Goal: Task Accomplishment & Management: Complete application form

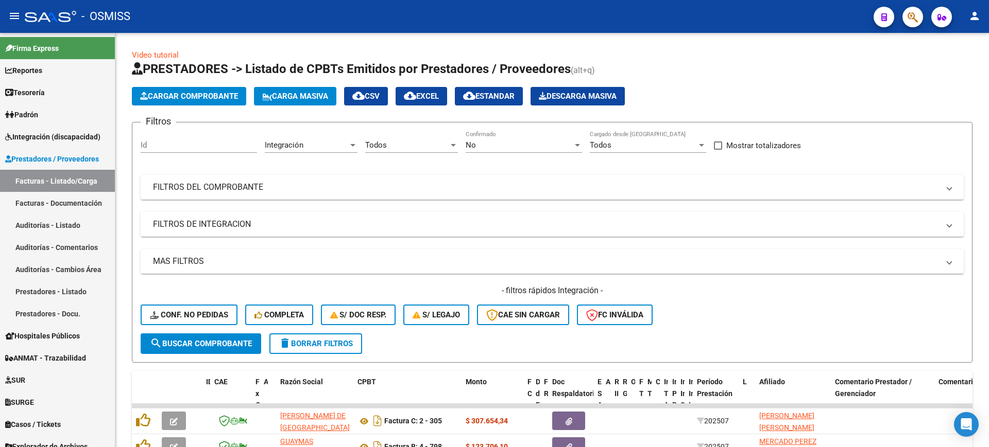
scroll to position [291, 0]
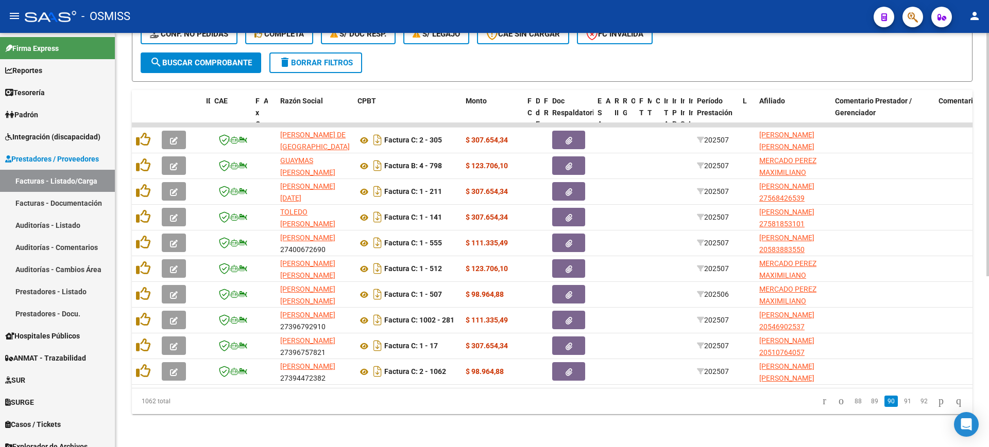
click at [252, 58] on button "search Buscar Comprobante" at bounding box center [201, 63] width 121 height 21
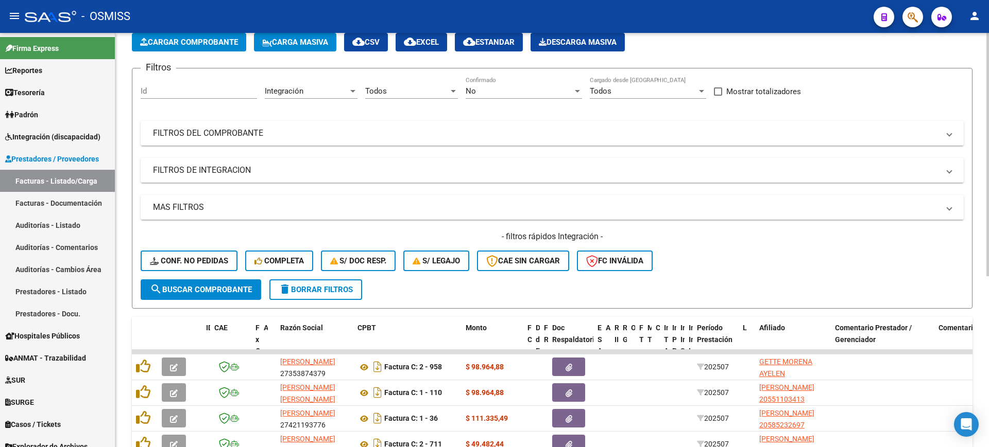
scroll to position [0, 0]
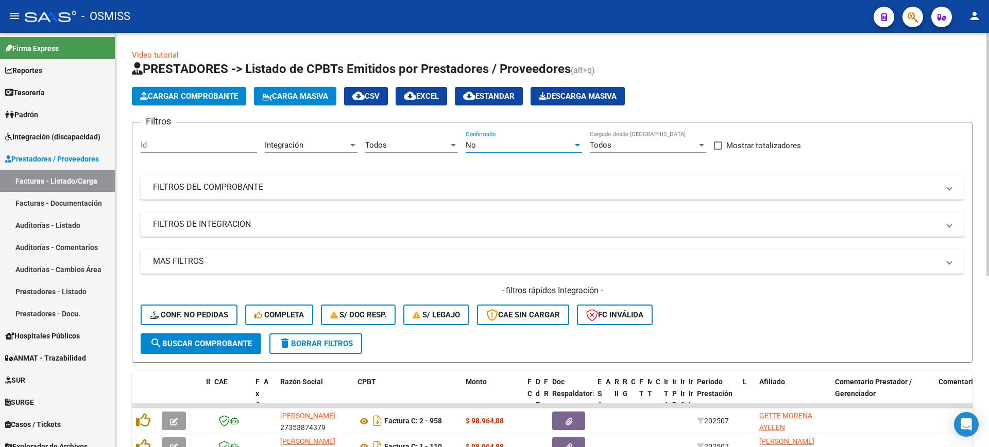
click at [505, 141] on div "No" at bounding box center [519, 145] width 107 height 9
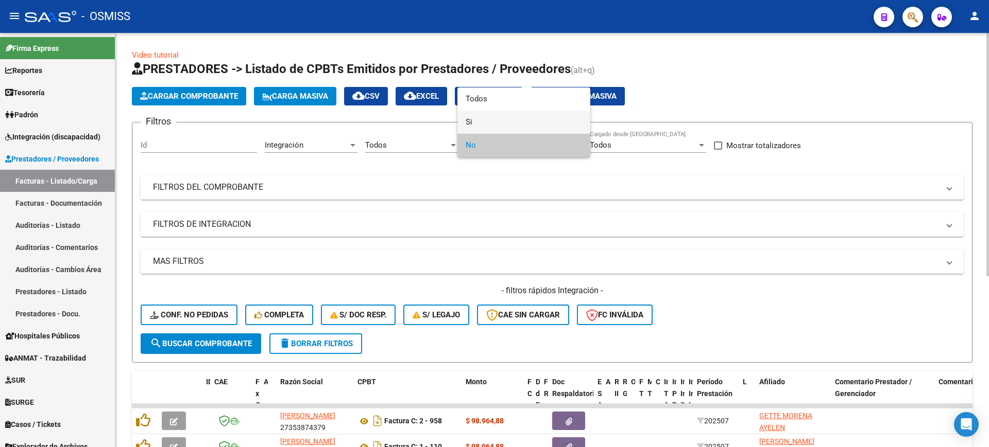
drag, startPoint x: 498, startPoint y: 125, endPoint x: 446, endPoint y: 151, distance: 58.5
click at [497, 125] on span "Si" at bounding box center [524, 122] width 116 height 23
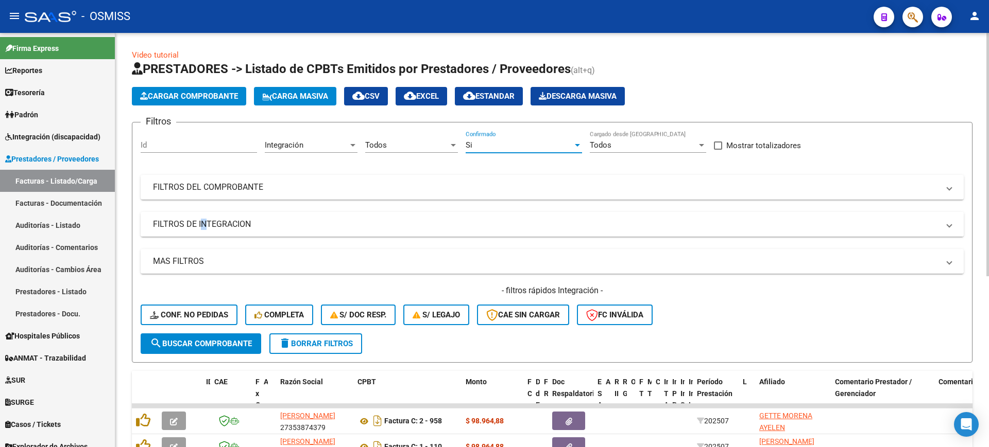
click at [199, 231] on mat-expansion-panel-header "FILTROS DE INTEGRACION" at bounding box center [552, 224] width 823 height 25
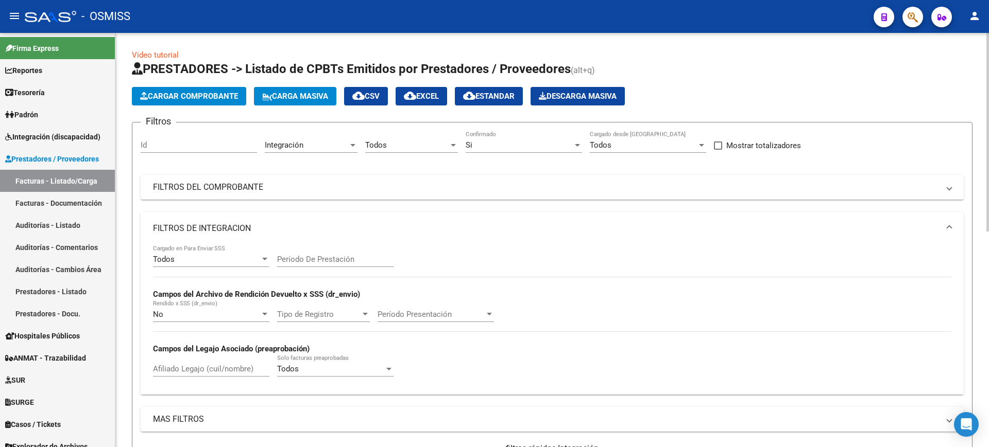
click at [221, 266] on div "Todos Cargado en Para Enviar SSS" at bounding box center [211, 256] width 116 height 22
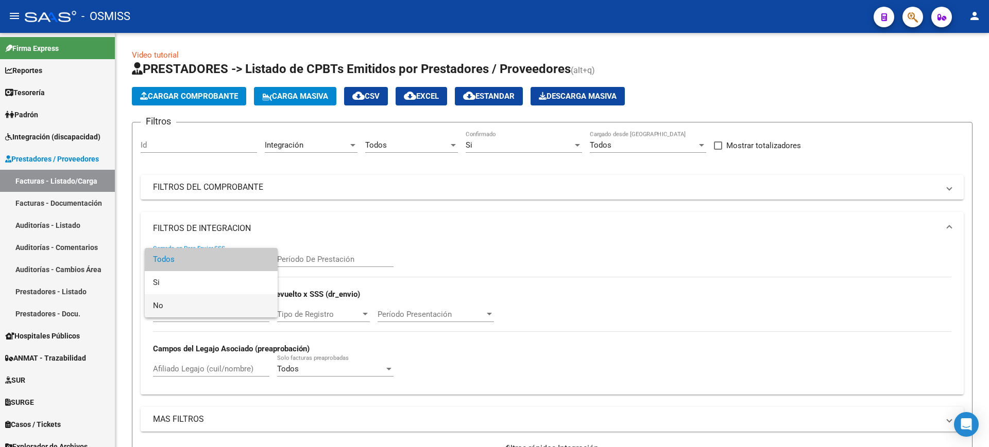
click at [208, 302] on span "No" at bounding box center [211, 306] width 116 height 23
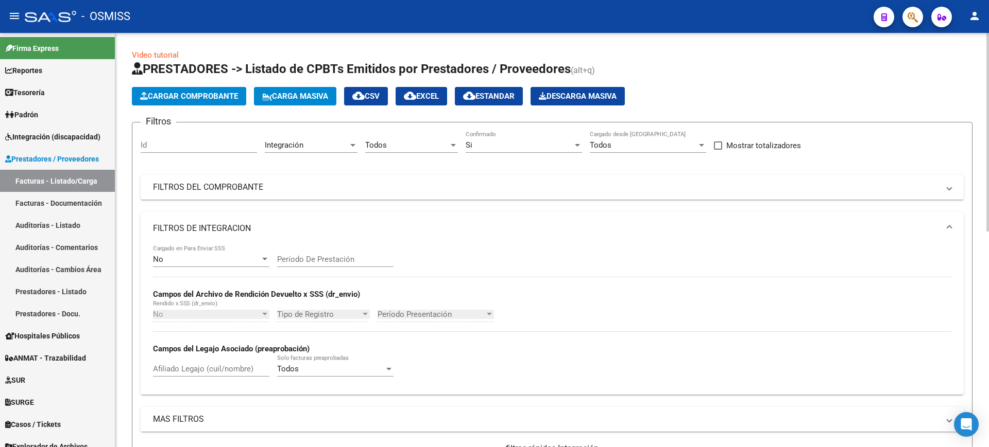
drag, startPoint x: 232, startPoint y: 234, endPoint x: 224, endPoint y: 270, distance: 37.4
click at [232, 232] on mat-panel-title "FILTROS DE INTEGRACION" at bounding box center [546, 228] width 786 height 11
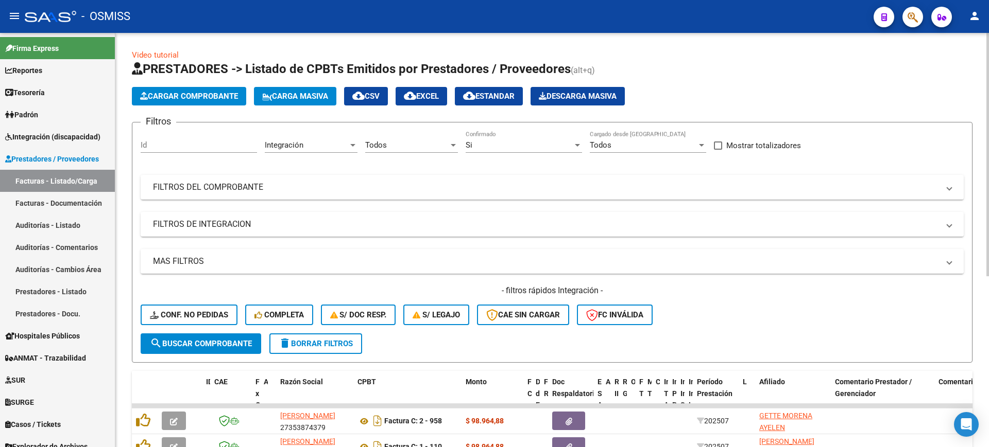
click at [217, 347] on span "search Buscar Comprobante" at bounding box center [201, 343] width 102 height 9
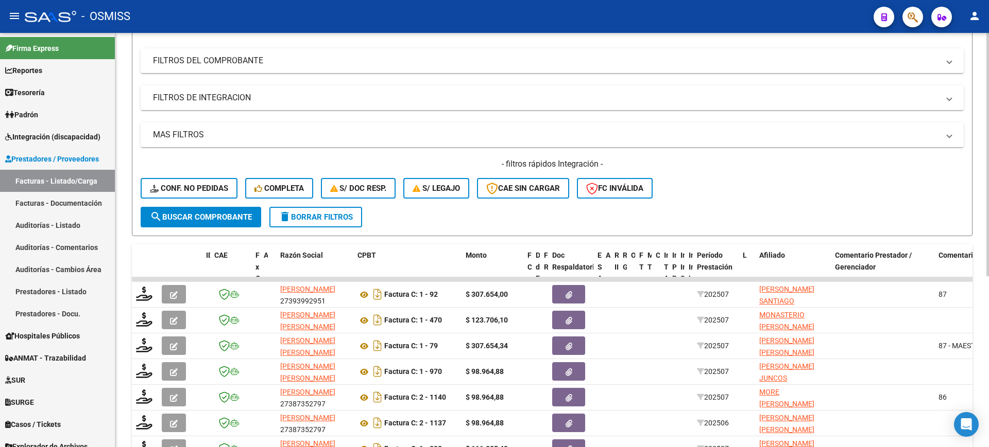
scroll to position [291, 0]
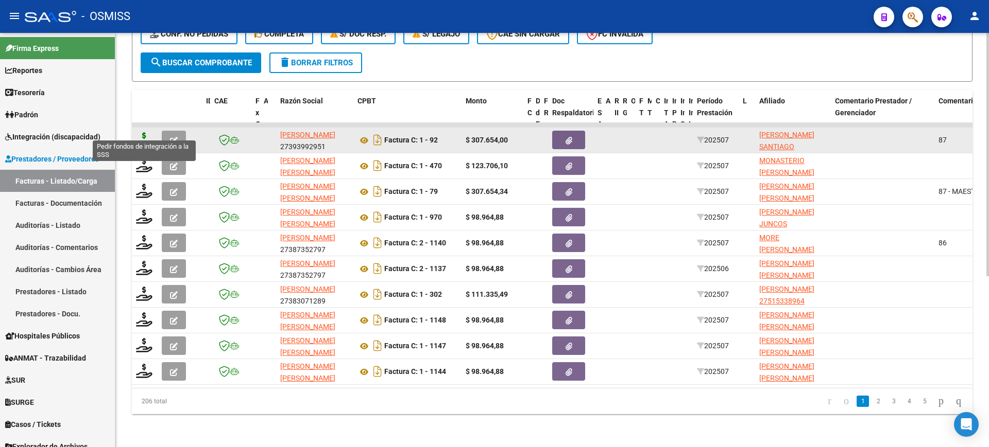
click at [145, 132] on icon at bounding box center [144, 139] width 16 height 14
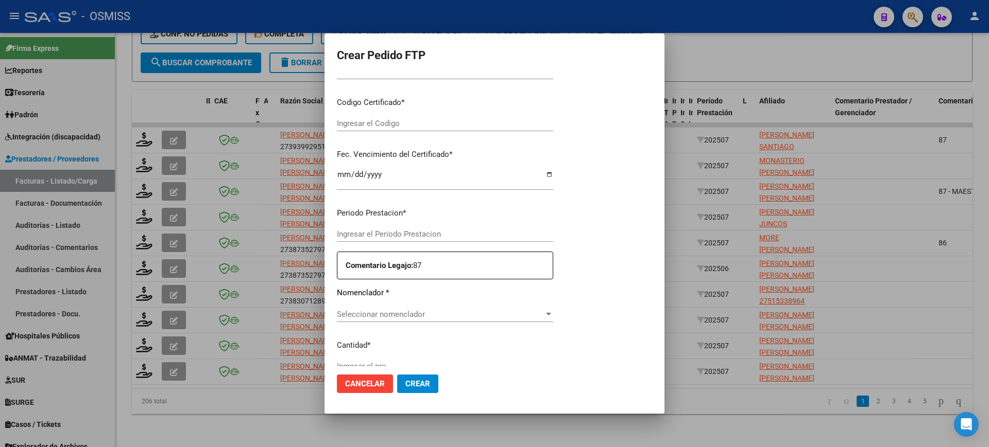
type input "202507"
type input "$ 307.654,00"
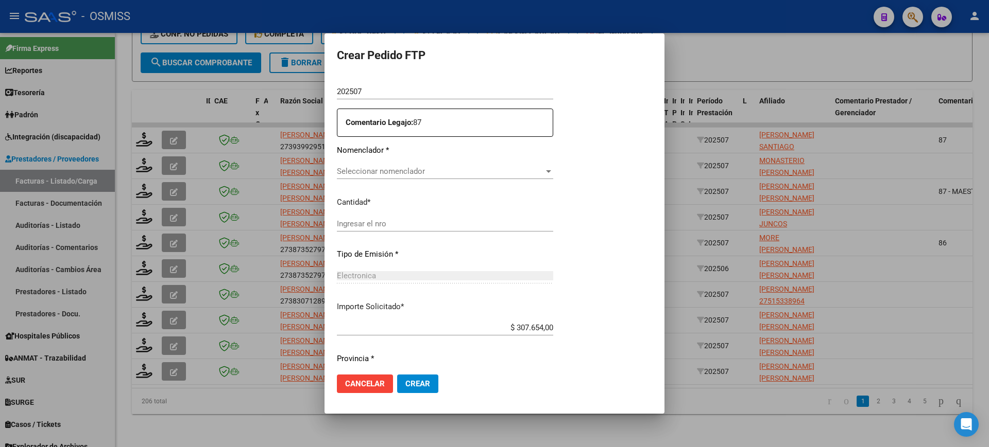
type input "ARG02000578656842024041120290411SAL123"
type input "2029-04-11"
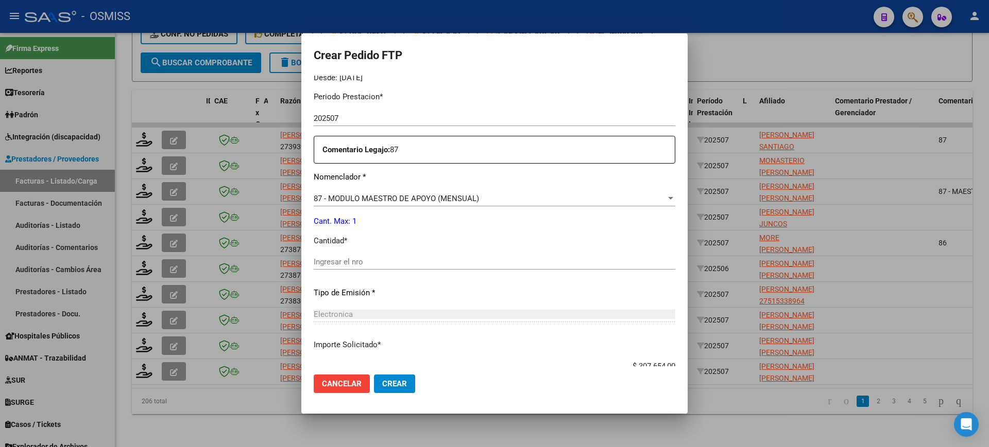
scroll to position [356, 0]
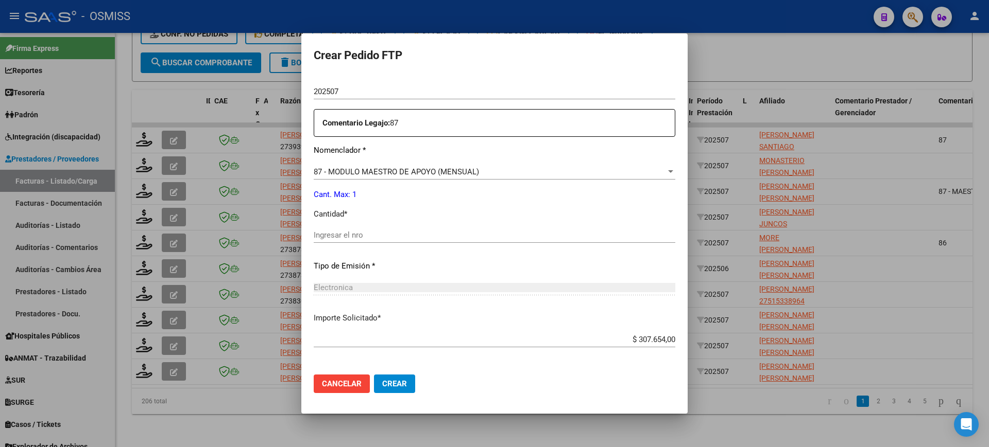
click at [396, 235] on input "Ingresar el nro" at bounding box center [495, 235] width 362 height 9
type input "1"
click at [374, 375] on button "Crear" at bounding box center [394, 384] width 41 height 19
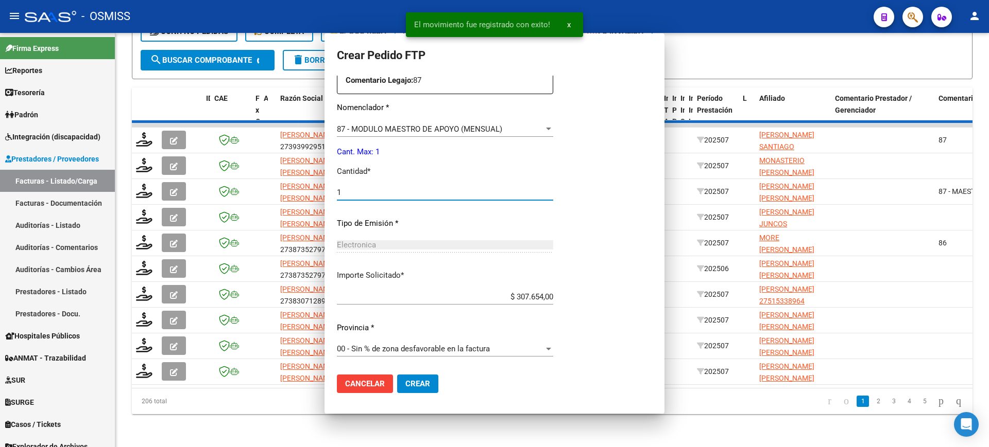
scroll to position [0, 0]
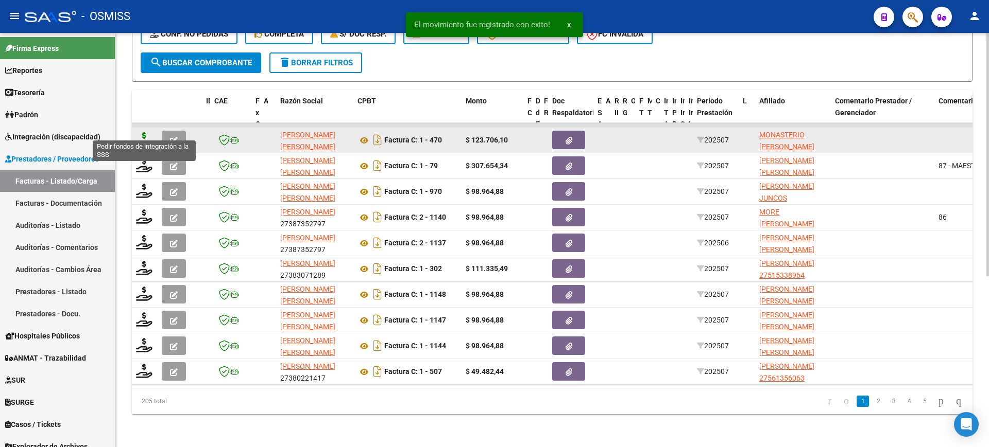
click at [147, 132] on icon at bounding box center [144, 139] width 16 height 14
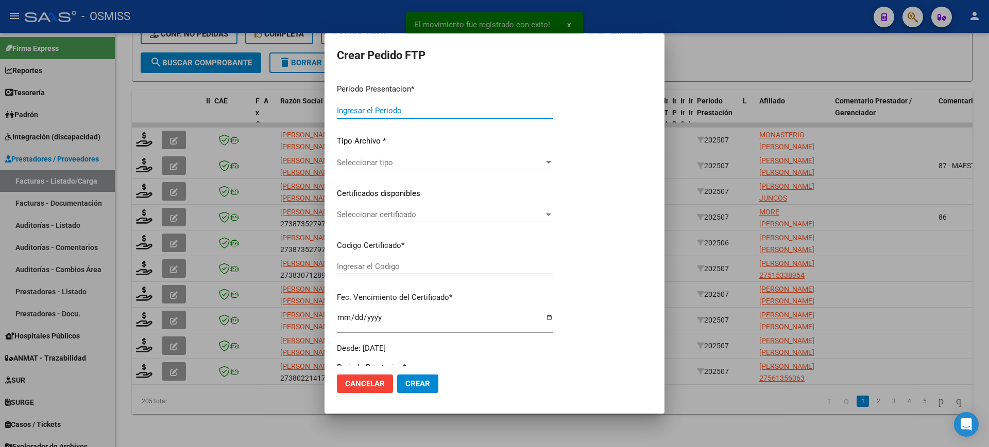
type input "202507"
type input "$ 123.706,10"
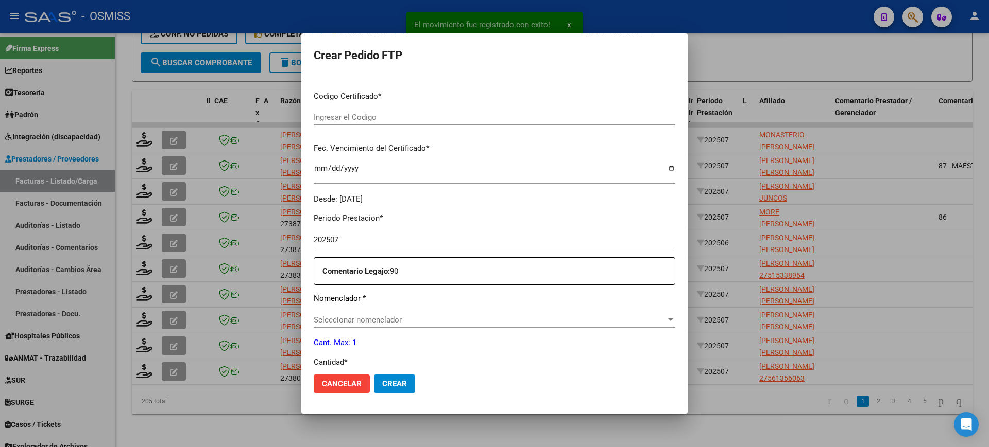
scroll to position [316, 0]
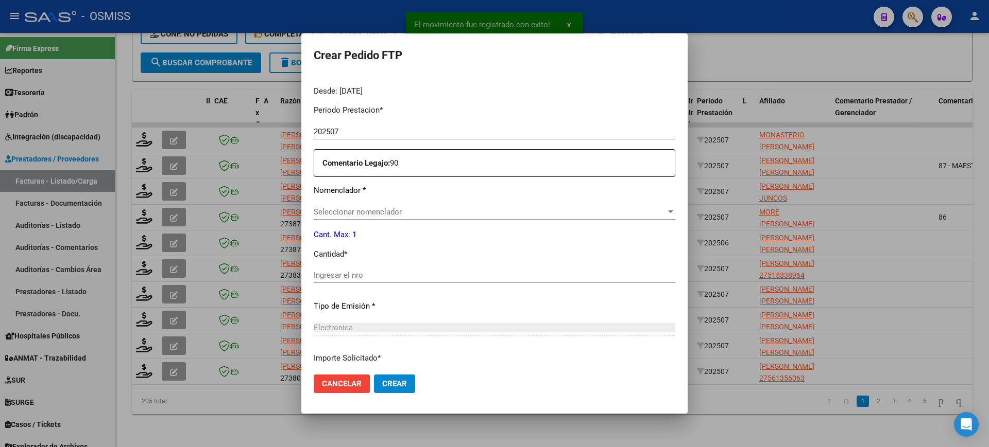
type input "ARG02000529666322024101520291015SAL124"
type input "2029-10-15"
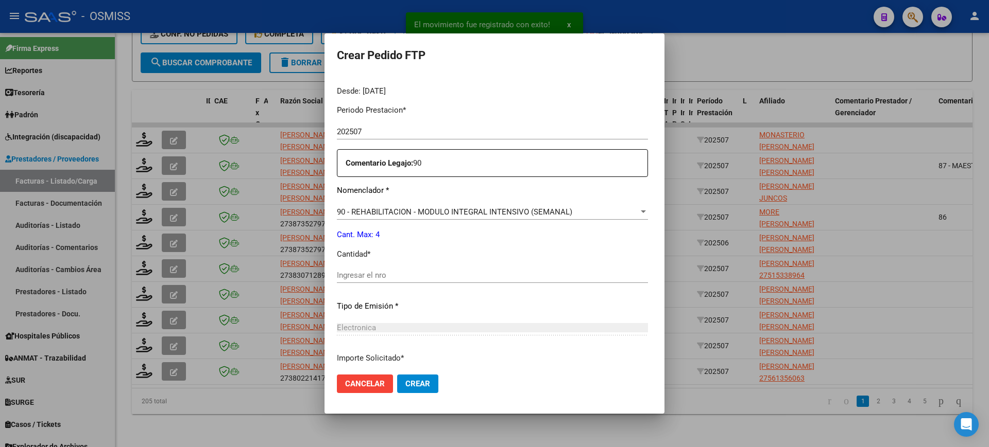
click at [379, 279] on input "Ingresar el nro" at bounding box center [492, 275] width 311 height 9
type input "4"
click at [397, 375] on button "Crear" at bounding box center [417, 384] width 41 height 19
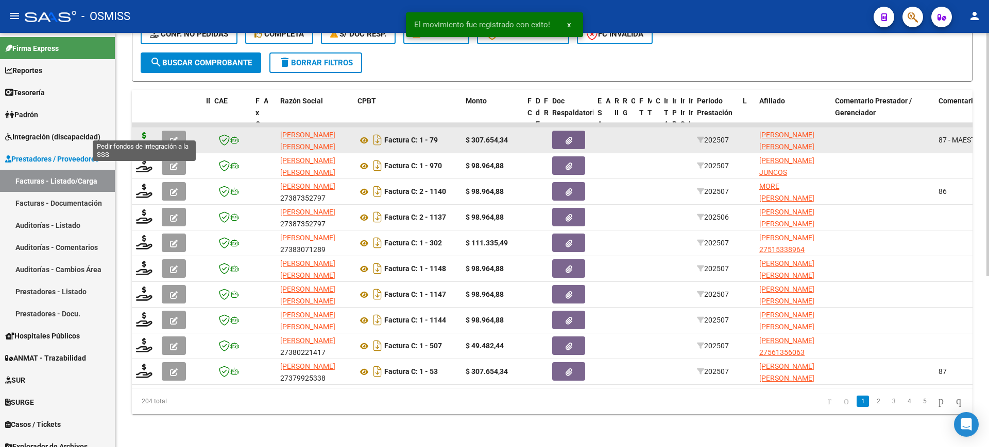
click at [143, 132] on icon at bounding box center [144, 139] width 16 height 14
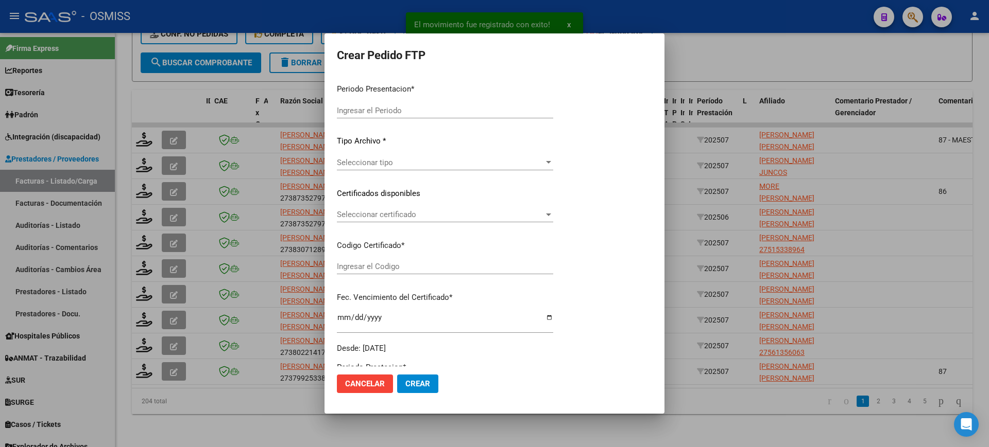
type input "202507"
type input "$ 307.654,34"
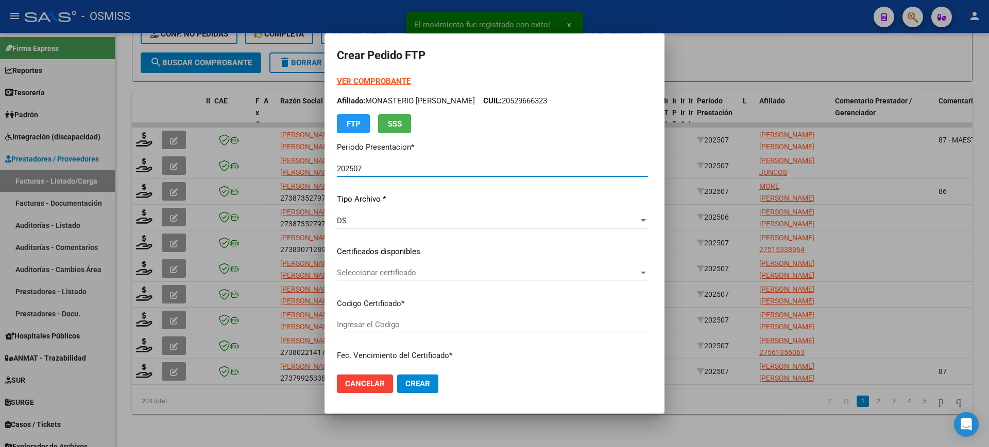
type input "ARG02000573655212022102620271026MZA212"
type input "2027-10-26"
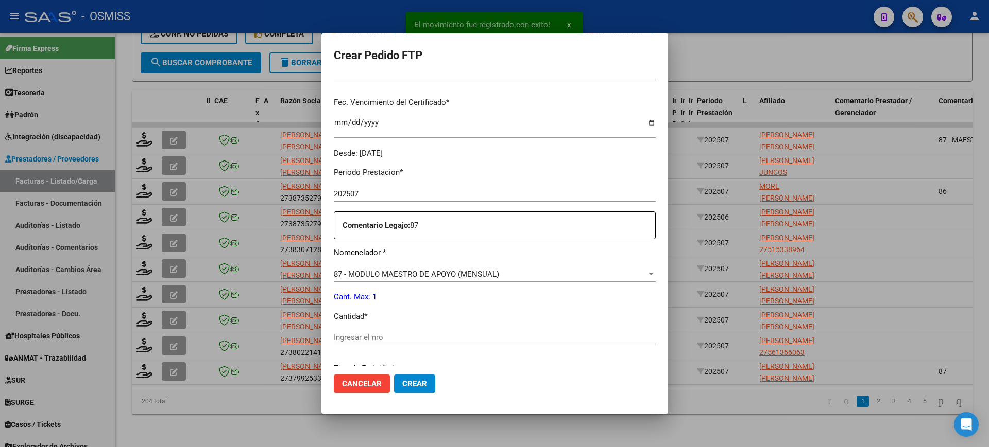
scroll to position [257, 0]
click at [381, 328] on div "Ingresar el nro" at bounding box center [495, 333] width 322 height 15
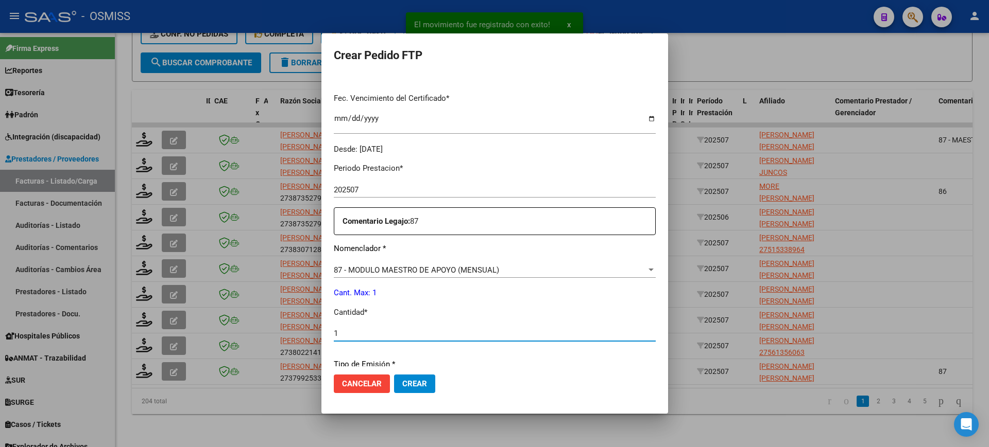
type input "1"
click at [394, 375] on button "Crear" at bounding box center [414, 384] width 41 height 19
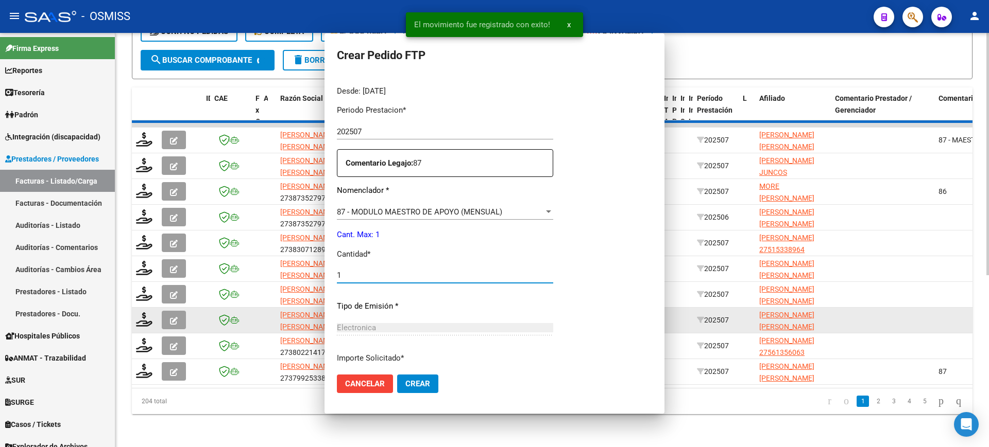
scroll to position [0, 0]
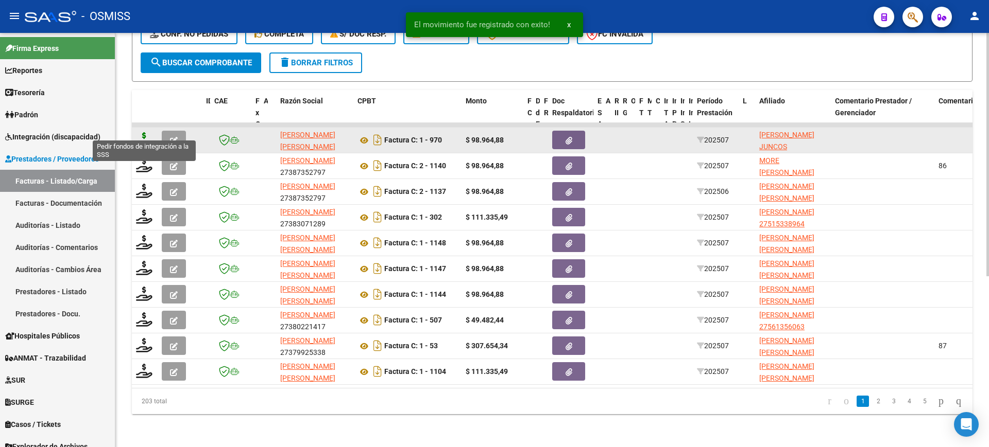
click at [143, 132] on icon at bounding box center [144, 139] width 16 height 14
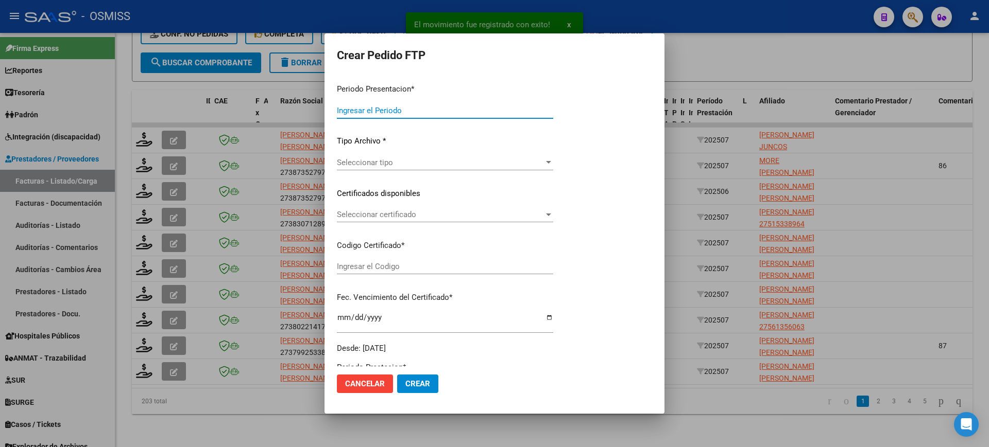
type input "202507"
type input "$ 98.964,88"
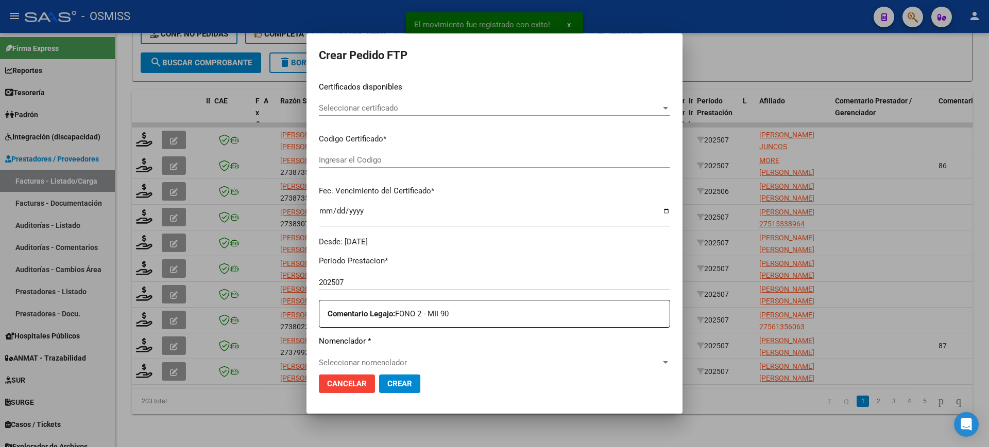
type input "ARG02000565328652019092720250927COR233"
type input "2025-09-27"
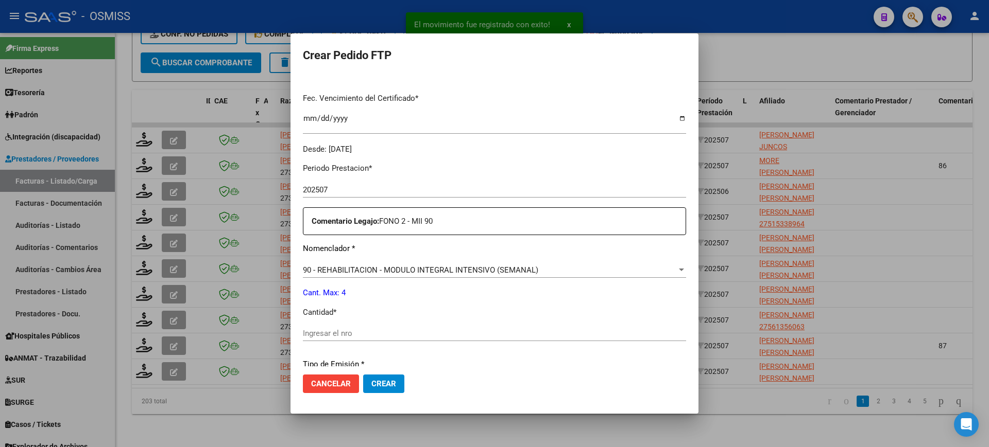
click at [340, 333] on input "Ingresar el nro" at bounding box center [494, 333] width 383 height 9
type input "4"
click at [363, 375] on button "Crear" at bounding box center [383, 384] width 41 height 19
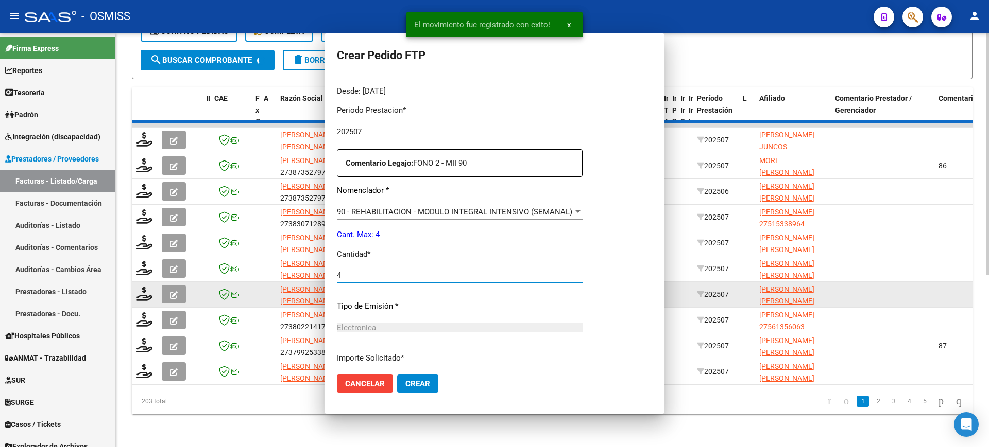
scroll to position [199, 0]
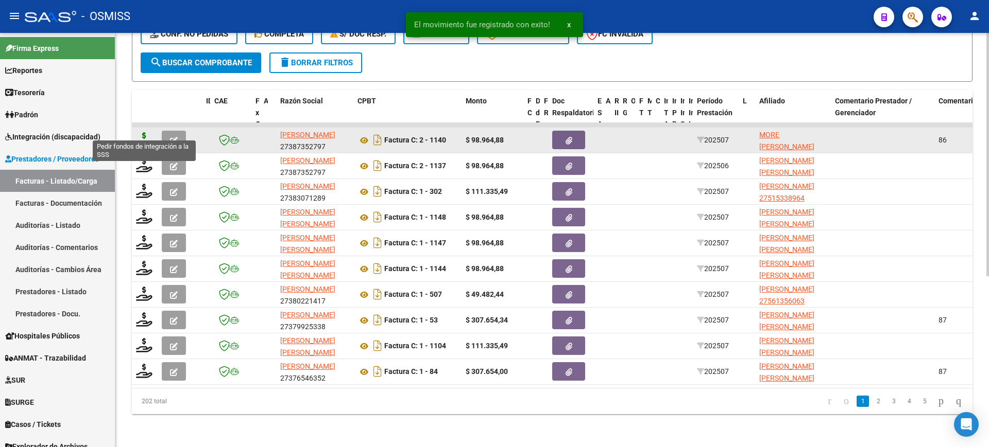
click at [142, 132] on icon at bounding box center [144, 139] width 16 height 14
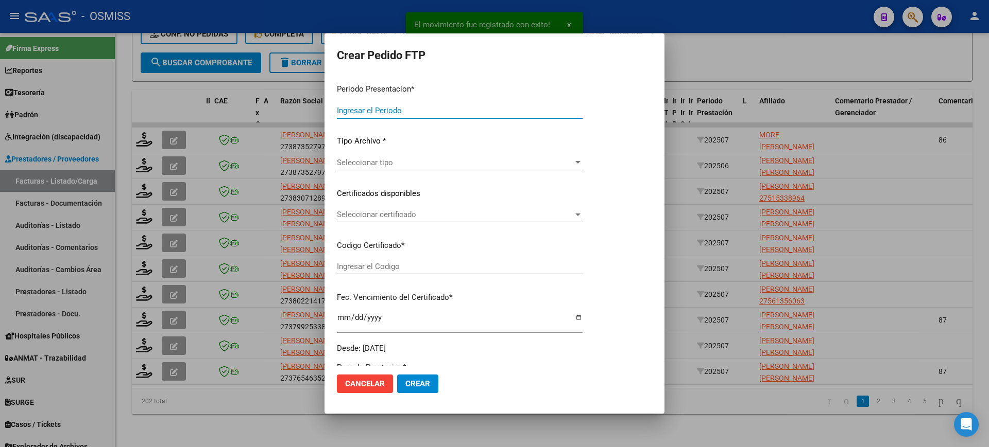
type input "202507"
type input "$ 98.964,88"
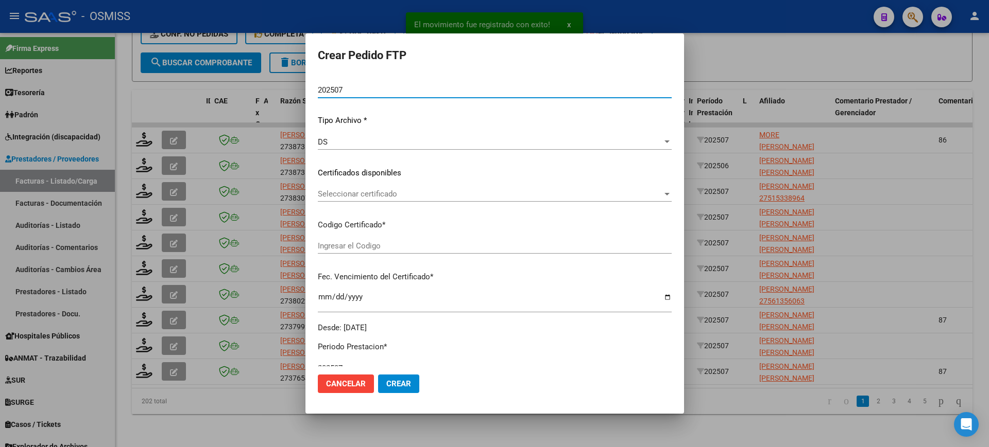
scroll to position [257, 0]
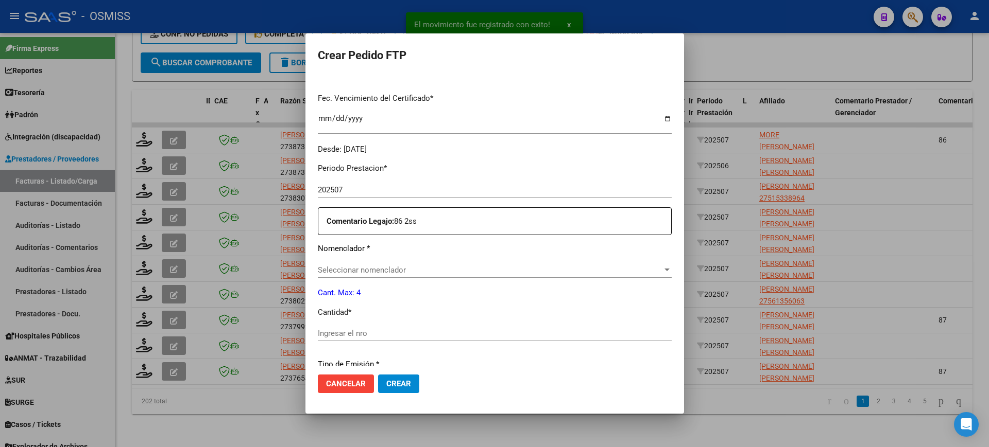
type input "ARG02000540120152022012120270121SGO116"
type input "2027-01-21"
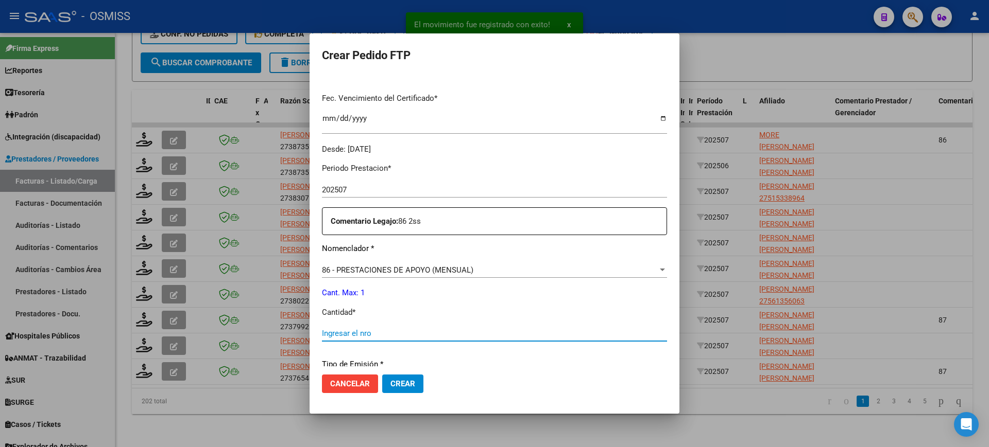
click at [371, 331] on input "Ingresar el nro" at bounding box center [494, 333] width 345 height 9
type input "1"
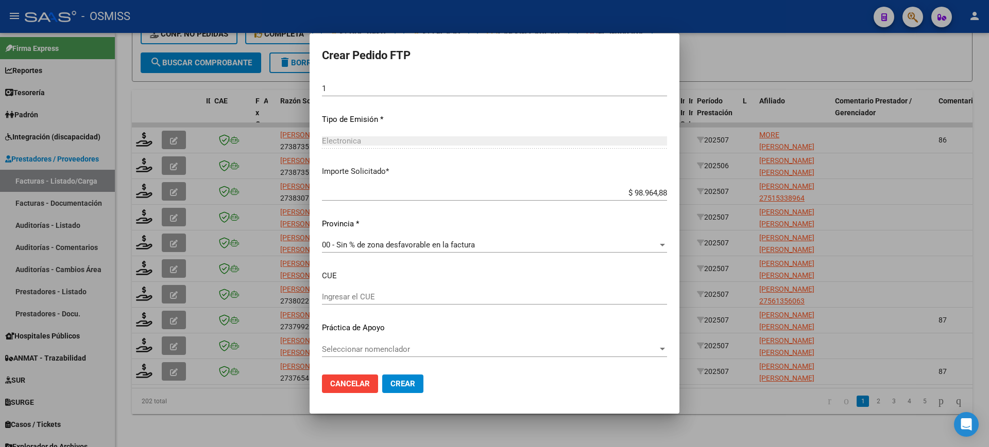
click at [419, 385] on button "Crear" at bounding box center [402, 384] width 41 height 19
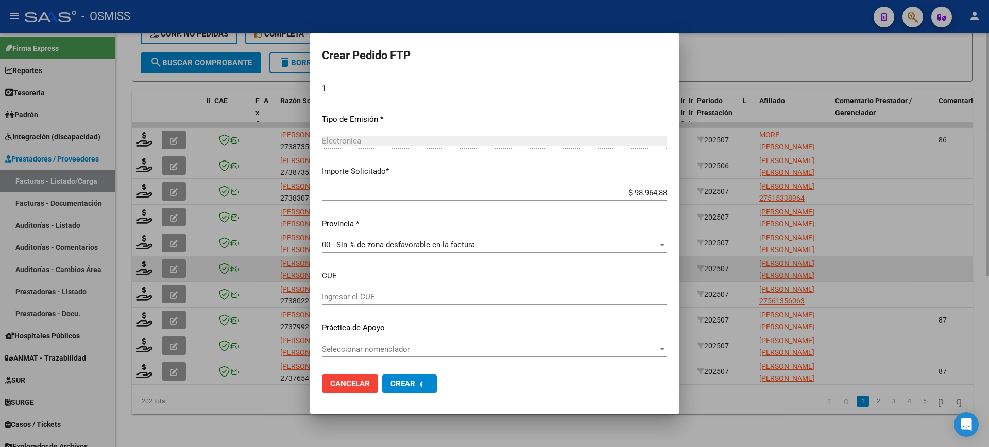
scroll to position [444, 0]
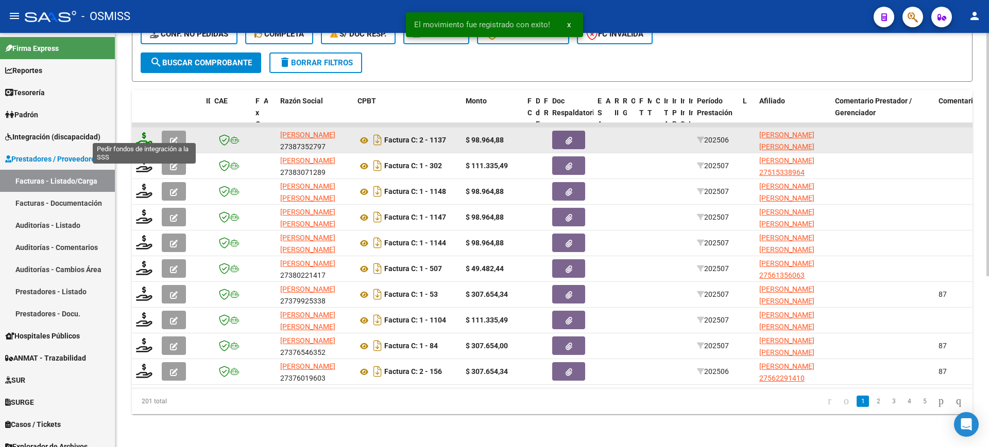
click at [148, 132] on icon at bounding box center [144, 139] width 16 height 14
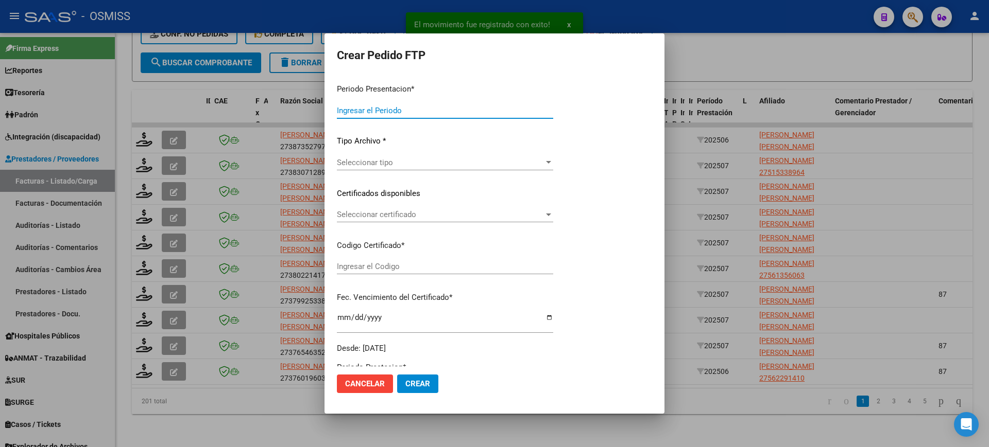
type input "202507"
type input "202506"
type input "$ 98.964,88"
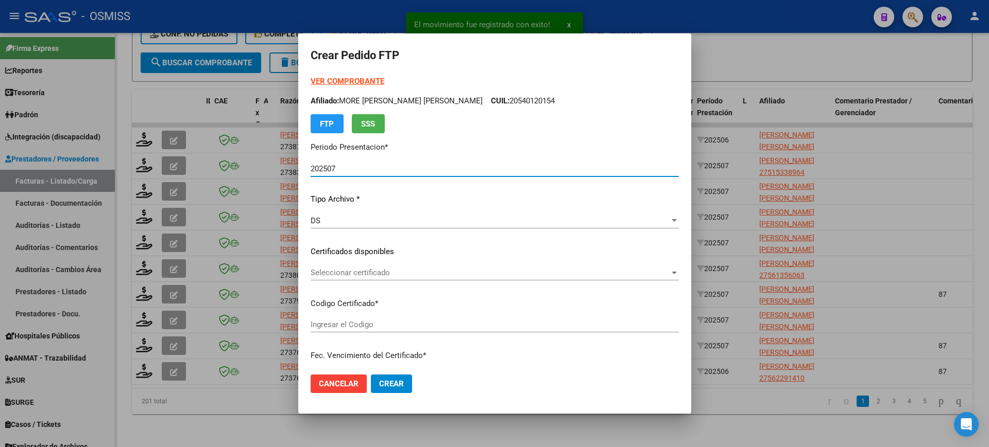
scroll to position [316, 0]
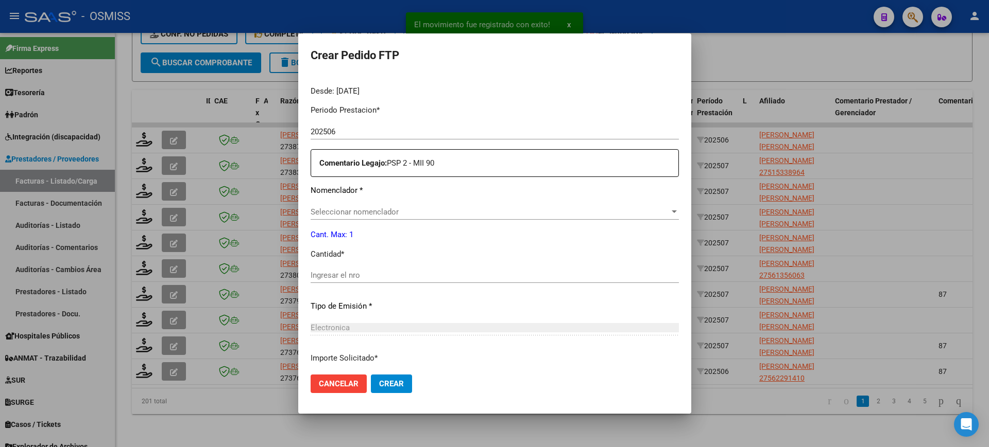
type input "ARG02000553455002022122920271229SGO116"
type input "2027-12-29"
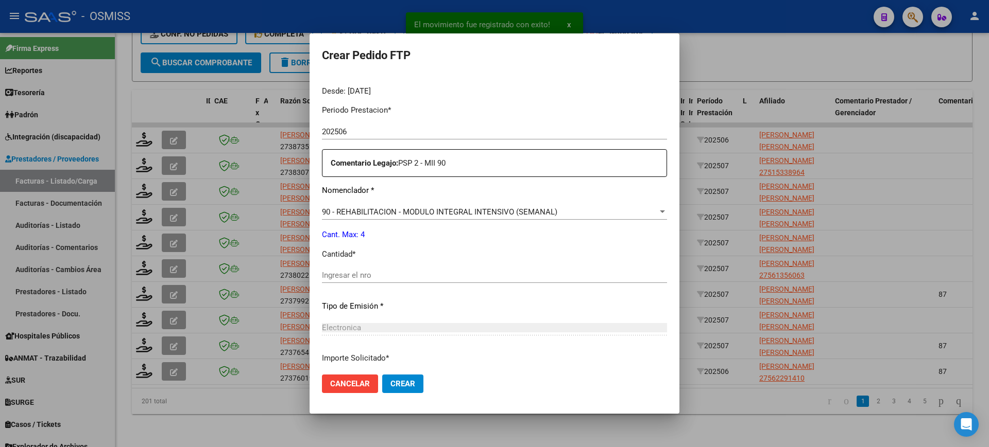
click at [372, 277] on input "Ingresar el nro" at bounding box center [494, 275] width 345 height 9
type input "4"
click at [382, 375] on button "Crear" at bounding box center [402, 384] width 41 height 19
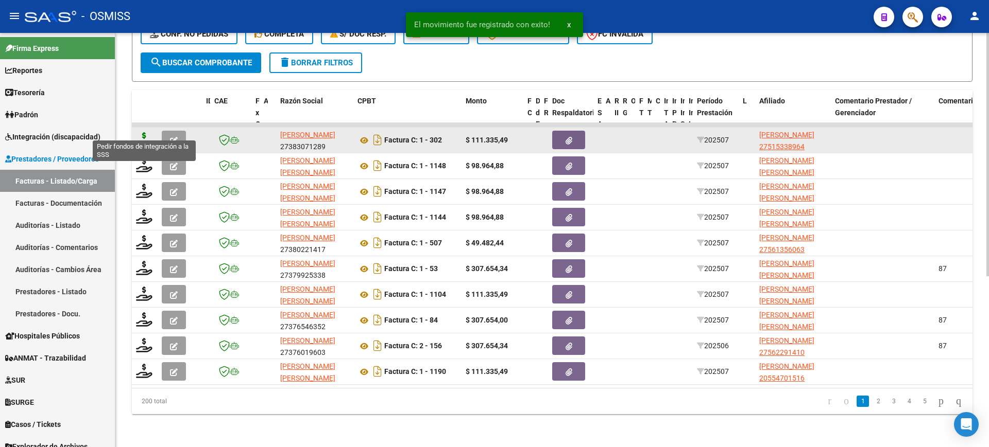
click at [144, 132] on icon at bounding box center [144, 139] width 16 height 14
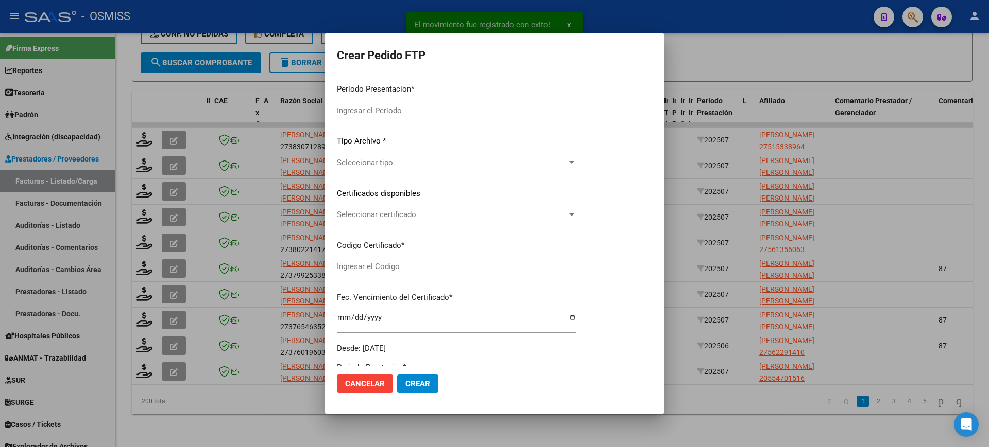
type input "202507"
type input "$ 111.335,49"
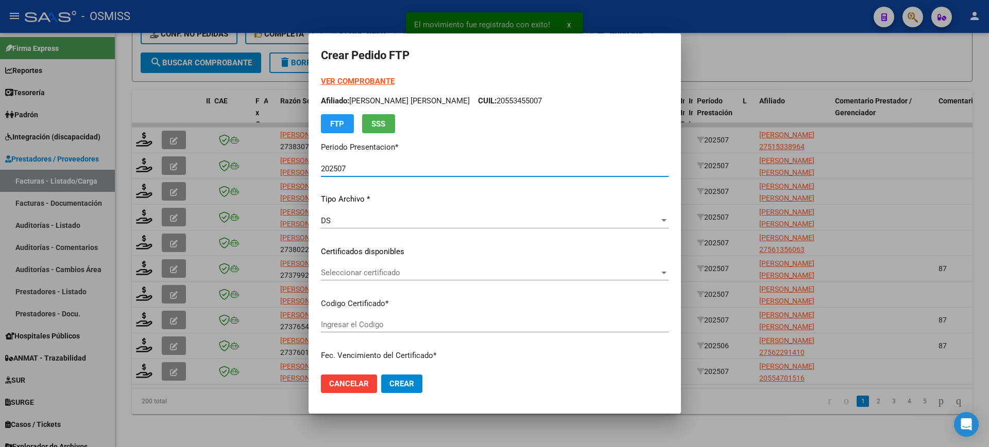
scroll to position [380, 0]
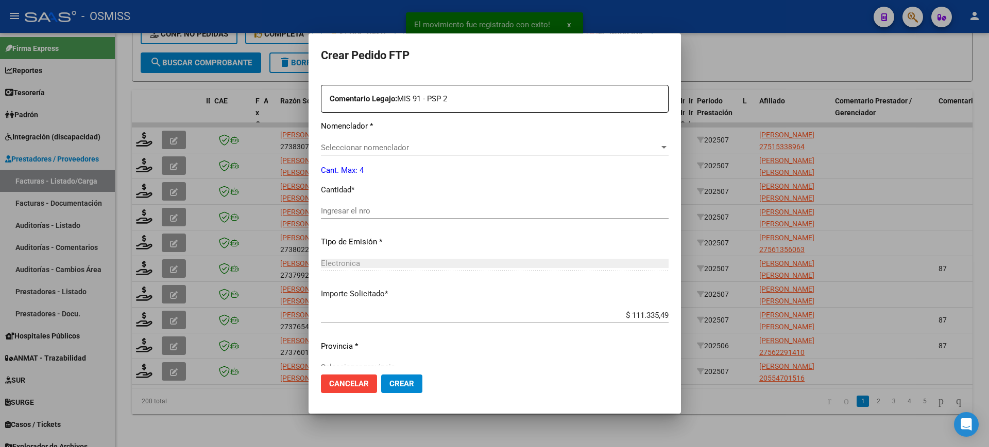
type input "ARG0100051533896-20210726-20260726-MZA-"
type input "2026-07-26"
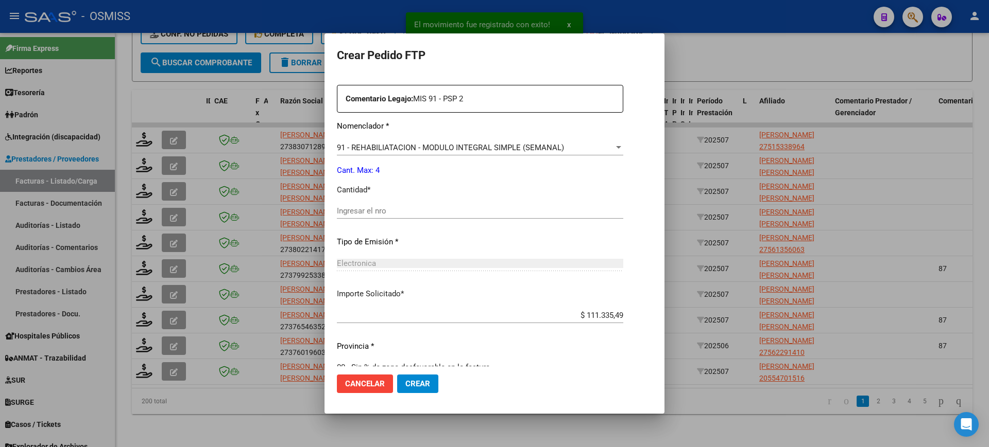
click at [370, 210] on input "Ingresar el nro" at bounding box center [480, 210] width 286 height 9
type input "4"
click at [397, 375] on button "Crear" at bounding box center [417, 384] width 41 height 19
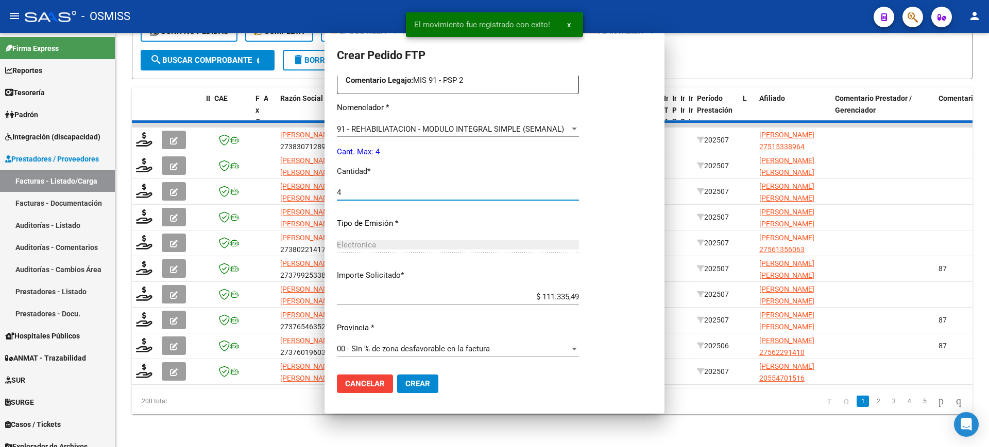
scroll to position [0, 0]
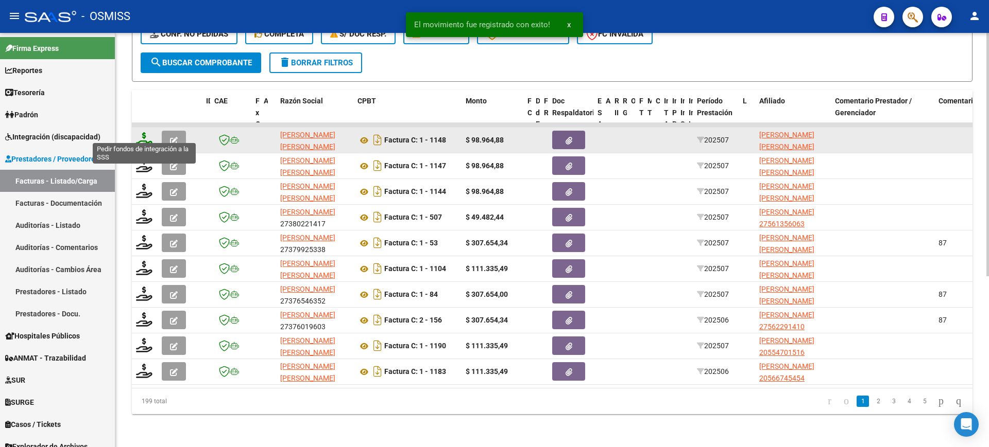
click at [142, 132] on icon at bounding box center [144, 139] width 16 height 14
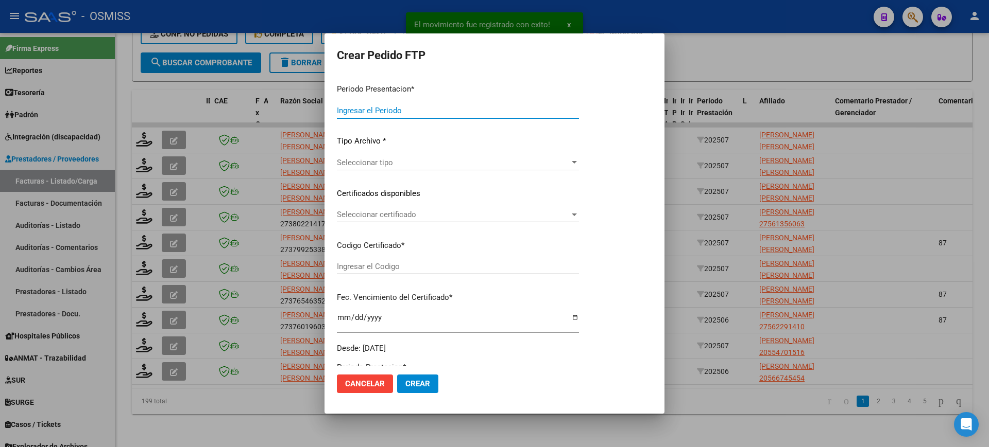
scroll to position [316, 0]
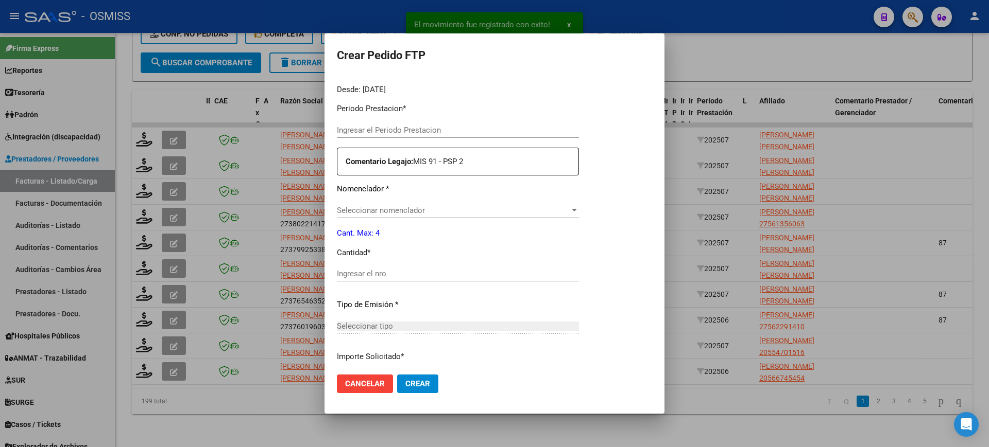
type input "202507"
type input "$ 98.964,88"
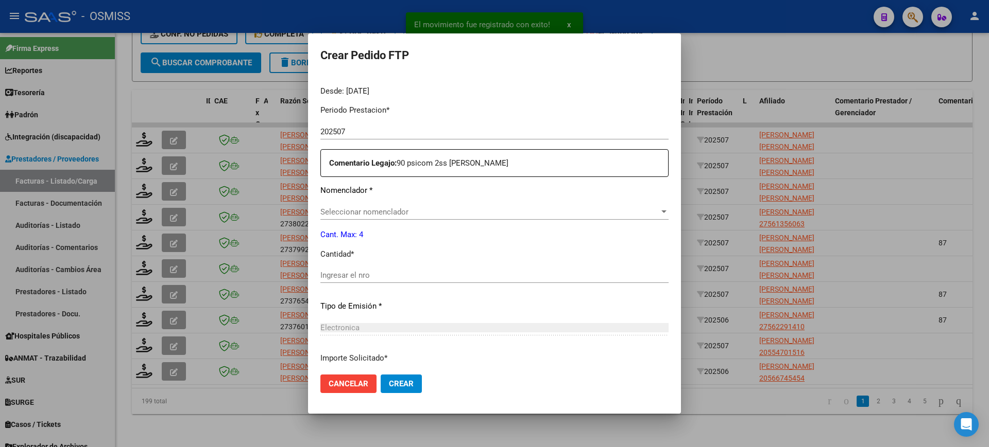
type input "ARG02000556371412022112820271128JUJ135"
type input "2027-11-28"
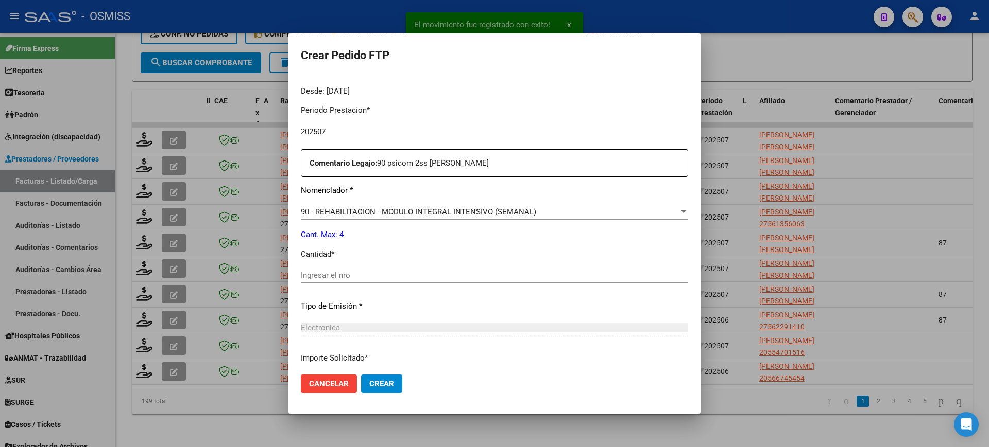
click at [360, 277] on input "Ingresar el nro" at bounding box center [494, 275] width 387 height 9
type input "4"
click at [361, 375] on button "Crear" at bounding box center [381, 384] width 41 height 19
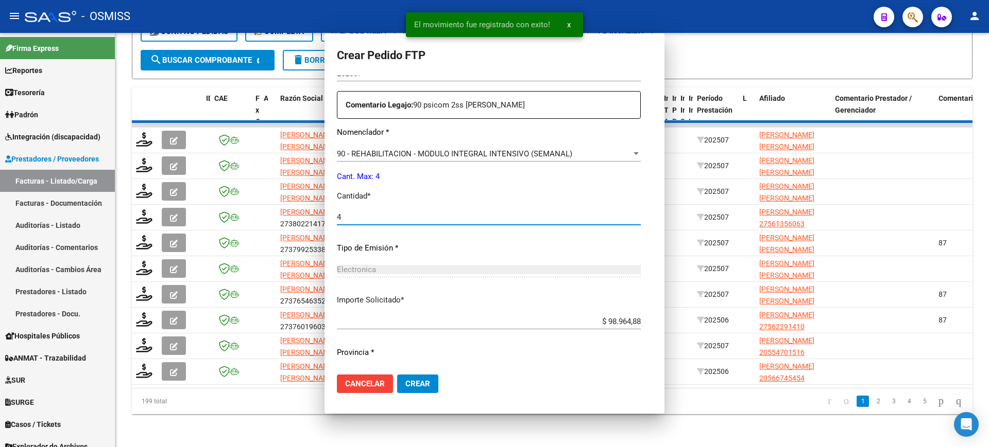
scroll to position [257, 0]
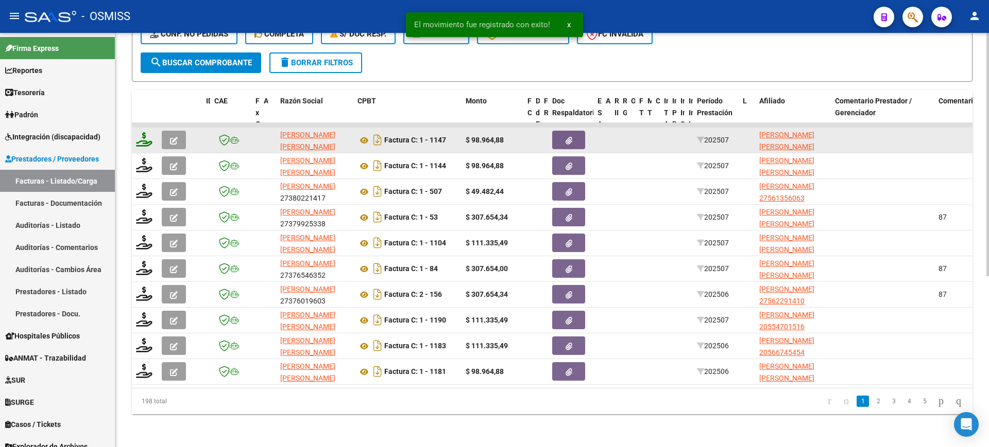
click at [145, 132] on icon at bounding box center [144, 139] width 16 height 14
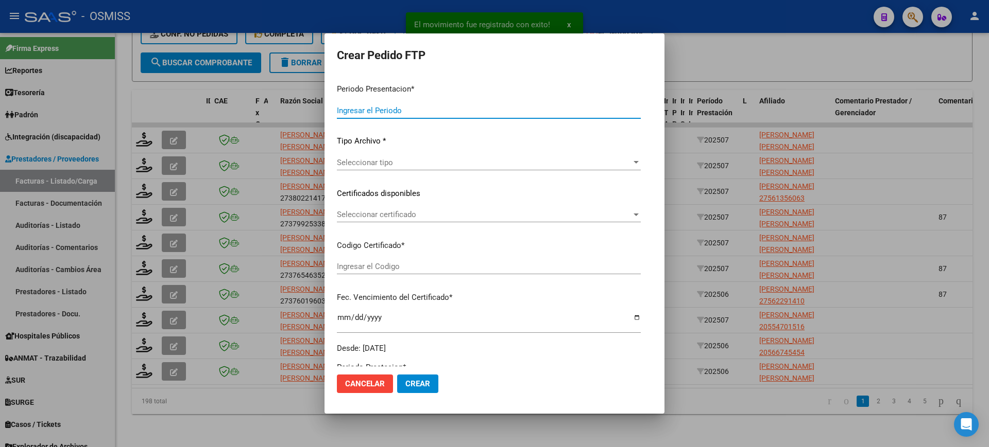
type input "202507"
type input "$ 98.964,88"
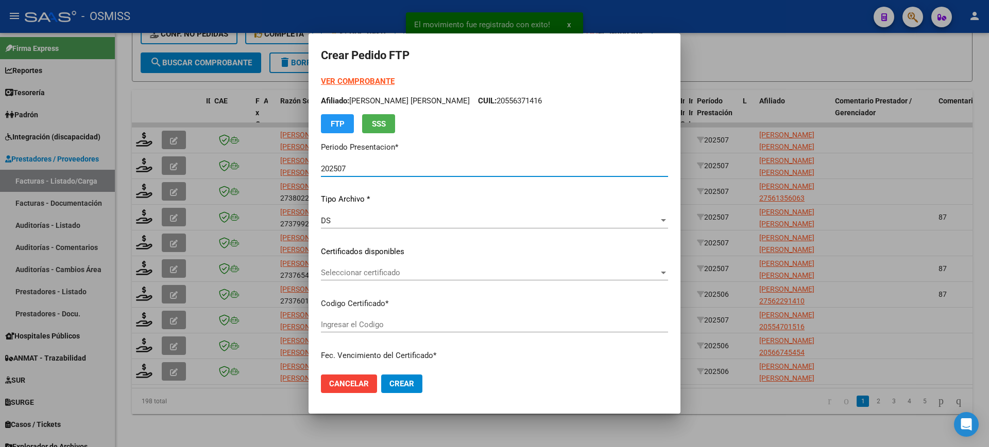
scroll to position [399, 0]
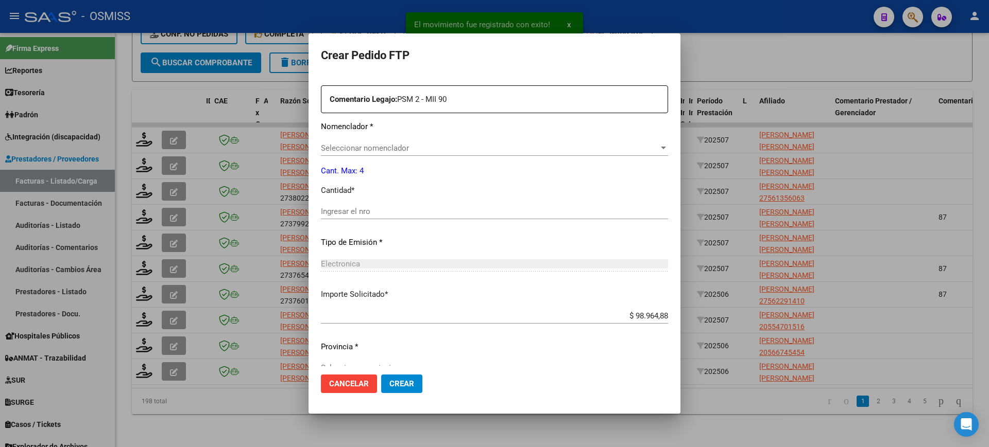
type input "ARG02000567539142021090620260906JUJ135"
type input "2026-09-06"
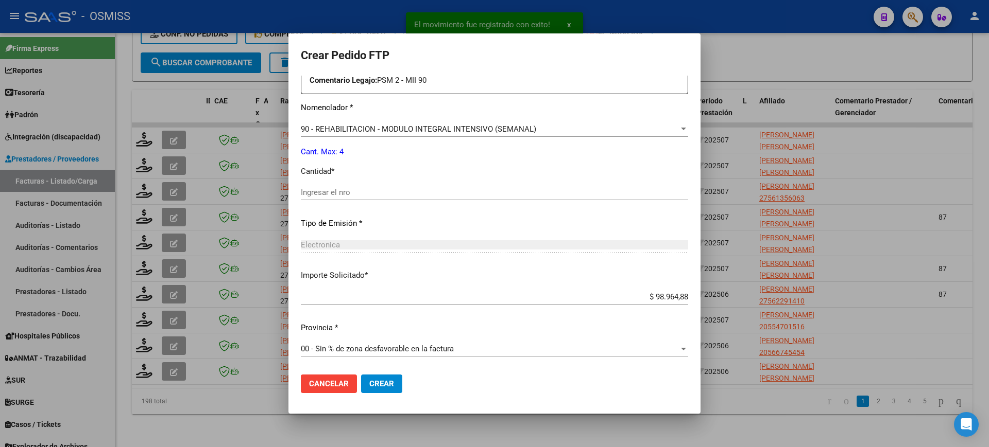
click at [366, 194] on input "Ingresar el nro" at bounding box center [494, 192] width 387 height 9
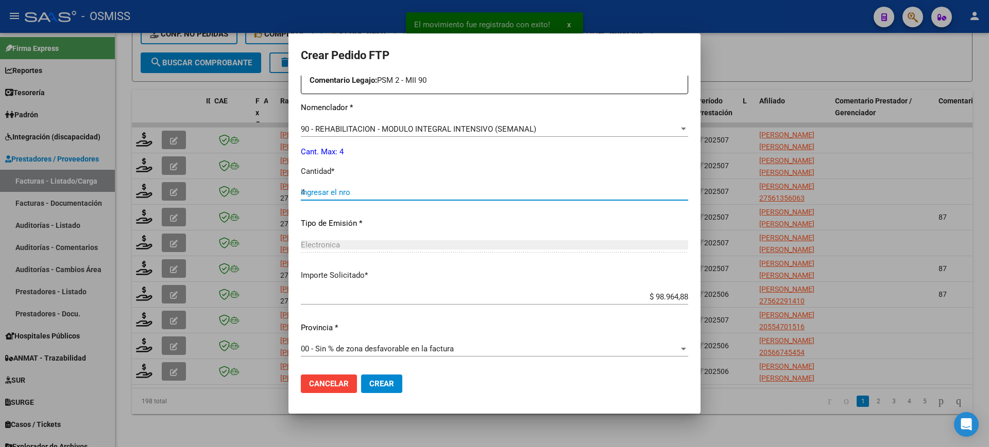
type input "4"
click at [361, 375] on button "Crear" at bounding box center [381, 384] width 41 height 19
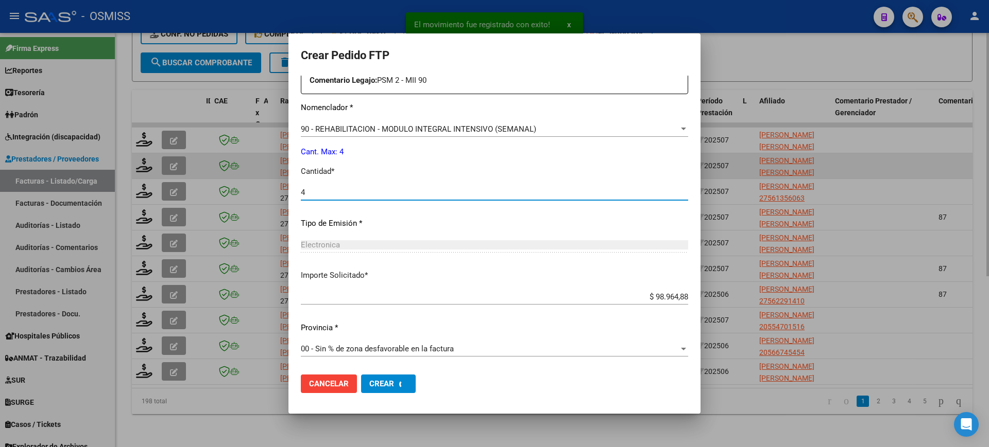
scroll to position [0, 0]
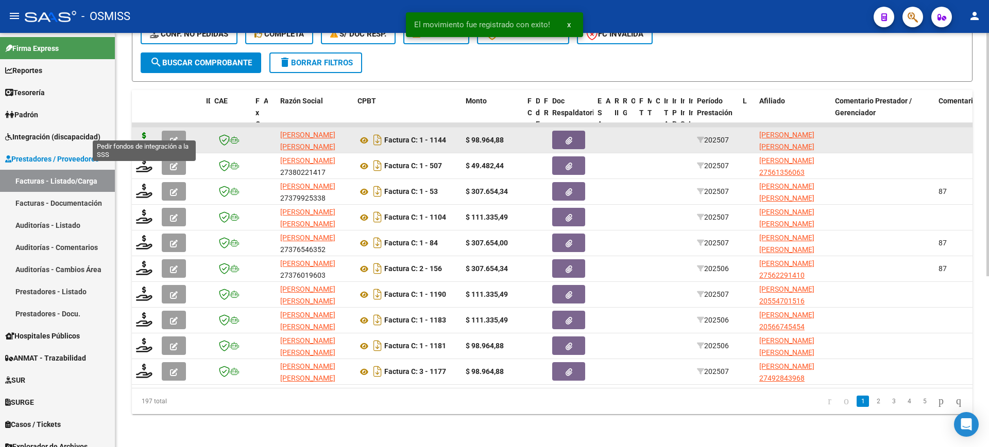
click at [145, 132] on icon at bounding box center [144, 139] width 16 height 14
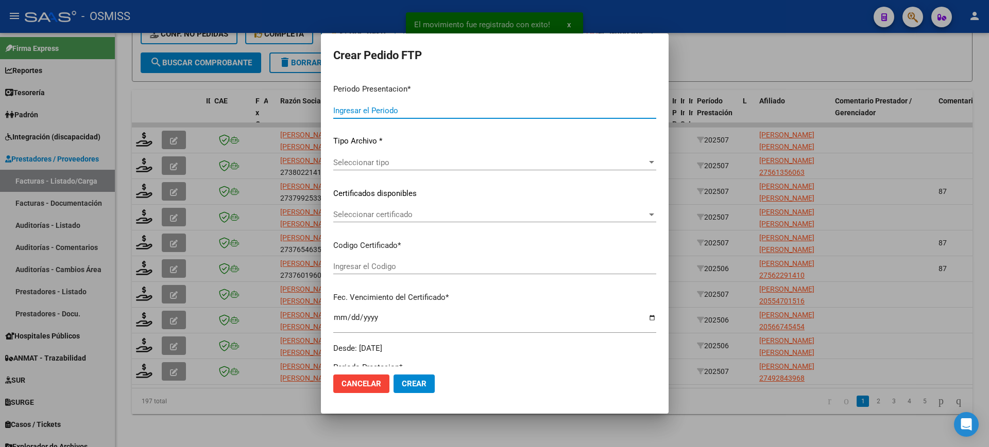
type input "202507"
type input "$ 98.964,88"
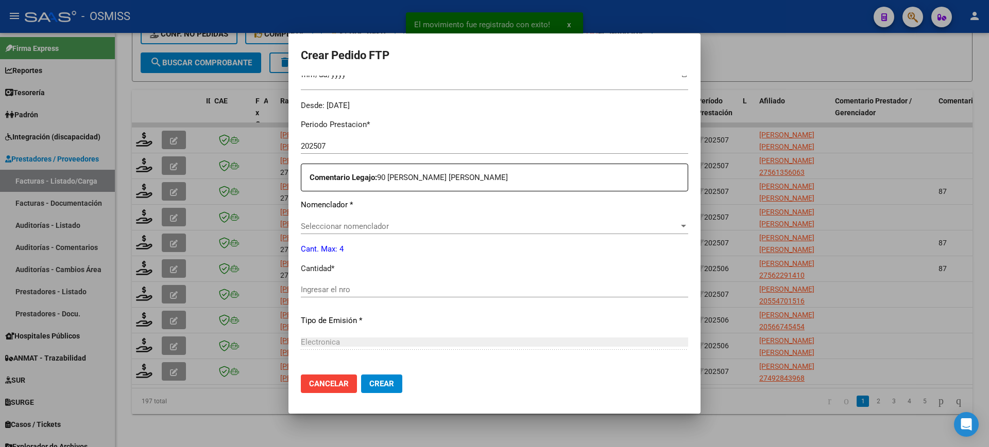
scroll to position [316, 0]
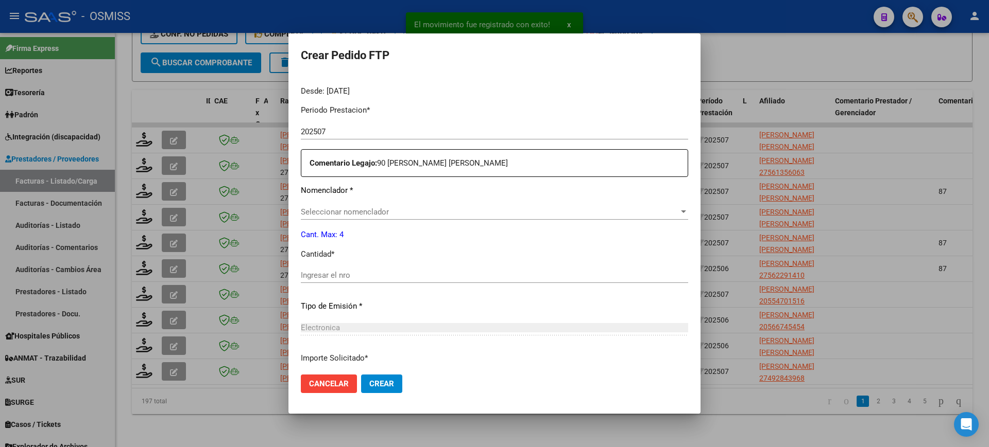
type input "ARG02000570038552022122920251229JUJ135"
type input "2025-12-29"
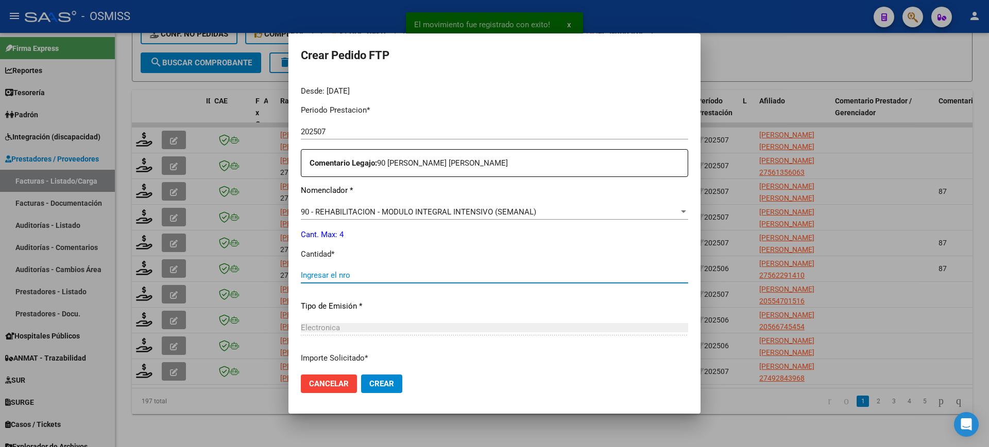
click at [390, 276] on input "Ingresar el nro" at bounding box center [494, 275] width 387 height 9
type input "4"
click at [361, 375] on button "Crear" at bounding box center [381, 384] width 41 height 19
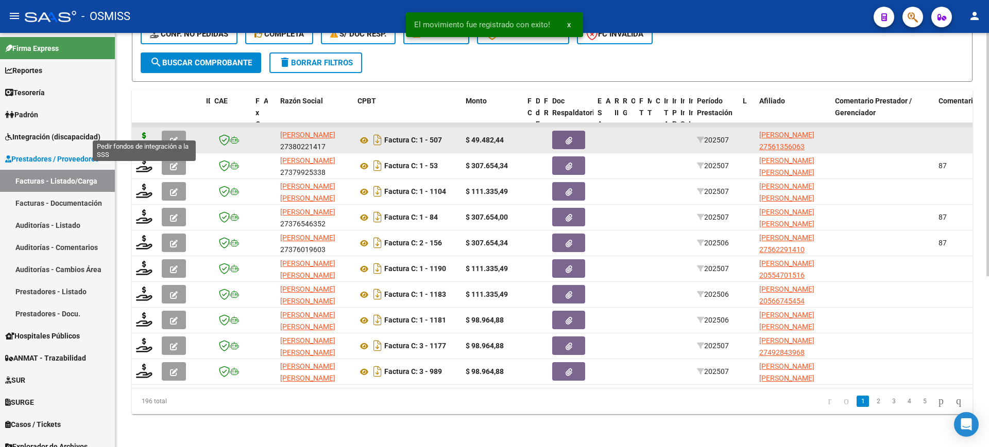
click at [142, 132] on icon at bounding box center [144, 139] width 16 height 14
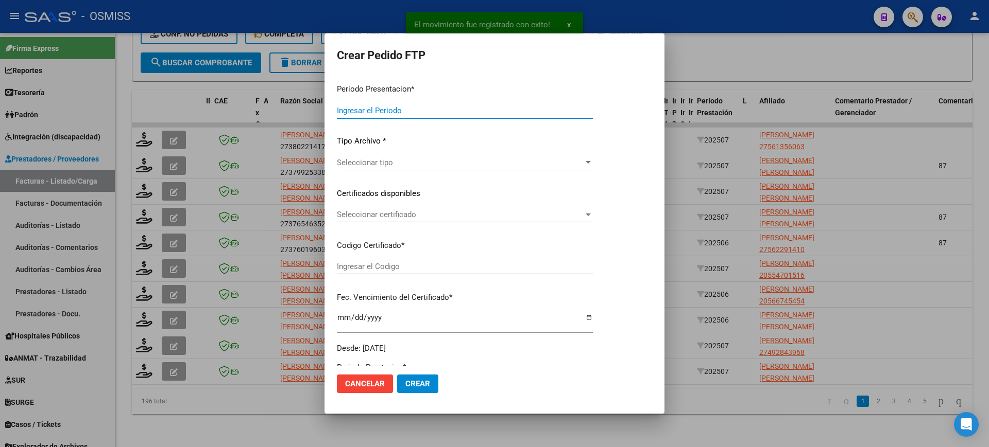
type input "202507"
type input "$ 49.482,44"
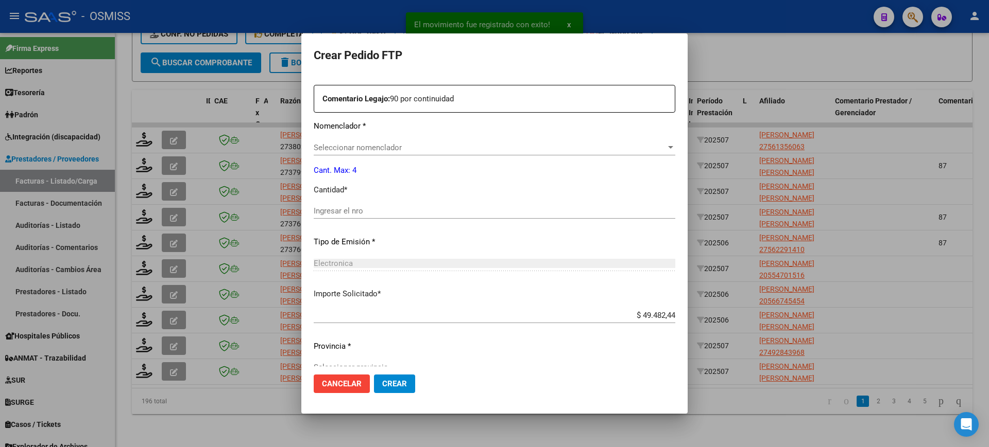
type input "ARG01000561356062023051020280510COR469"
type input "2028-05-10"
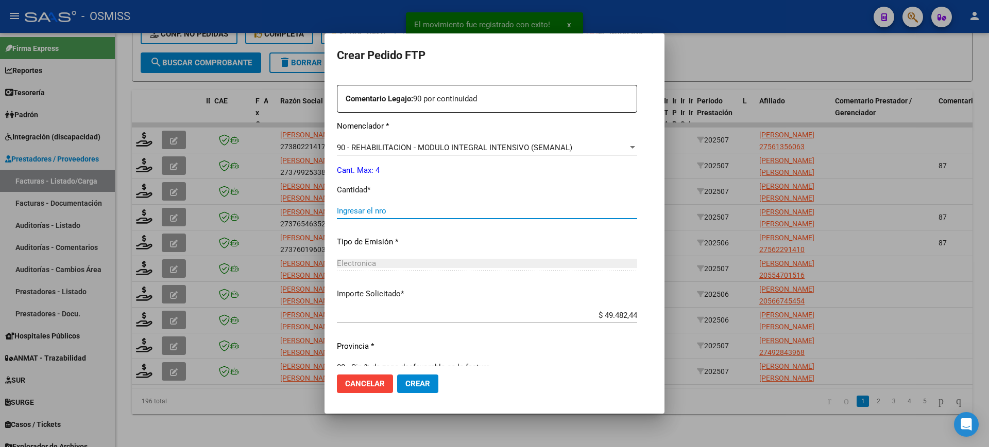
click at [360, 211] on input "Ingresar el nro" at bounding box center [487, 210] width 300 height 9
type input "4"
click at [397, 375] on button "Crear" at bounding box center [417, 384] width 41 height 19
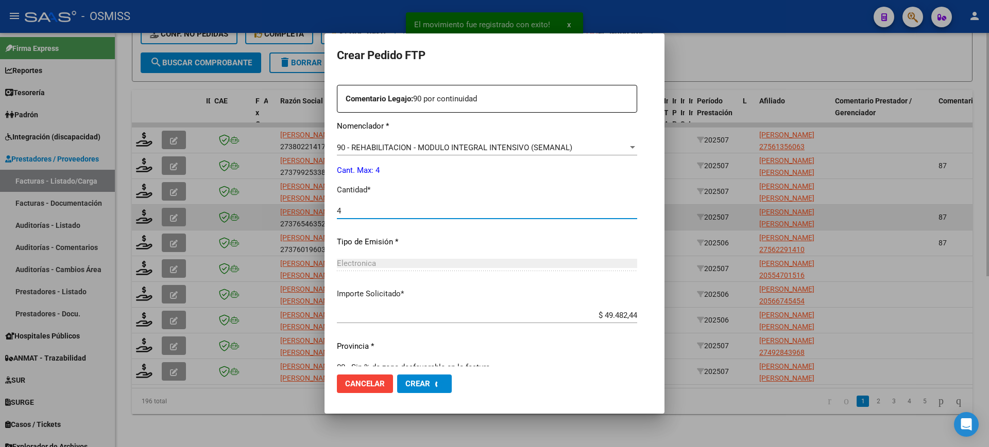
scroll to position [0, 0]
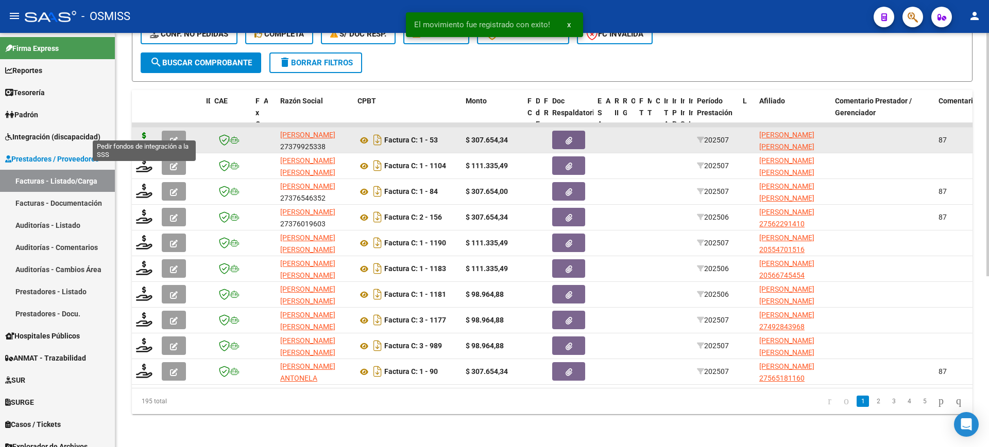
click at [141, 132] on icon at bounding box center [144, 139] width 16 height 14
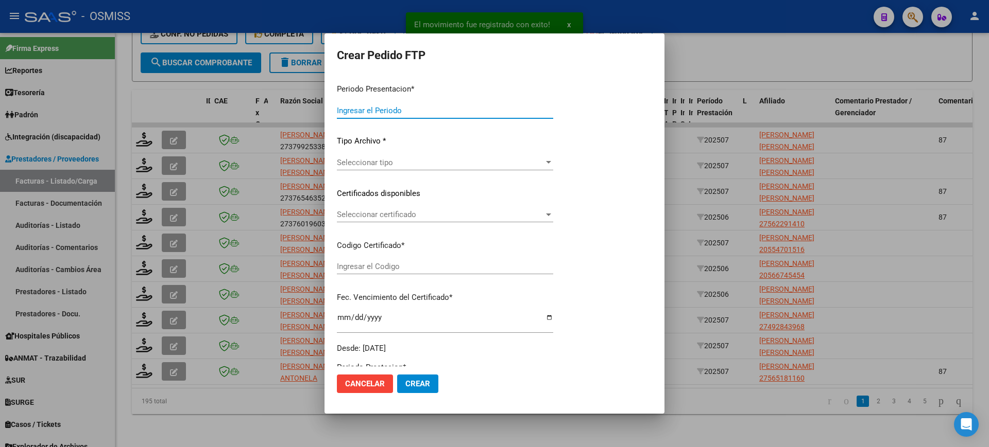
scroll to position [316, 0]
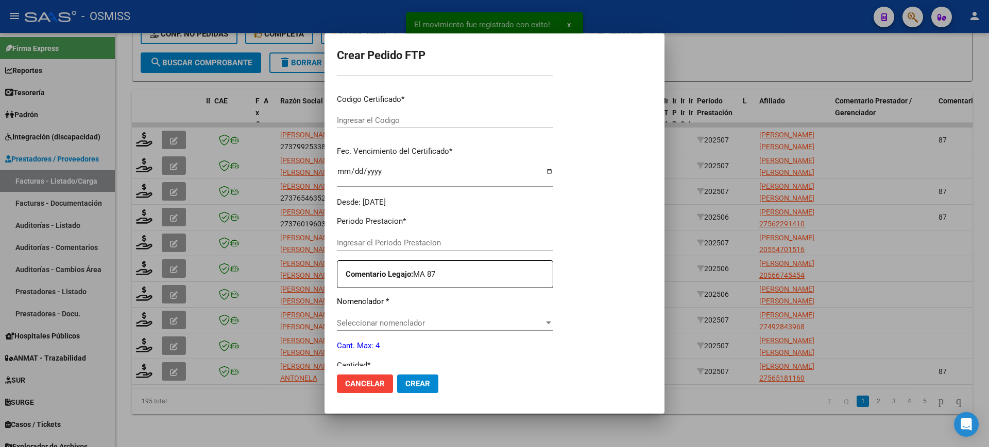
type input "202507"
type input "$ 307.654,34"
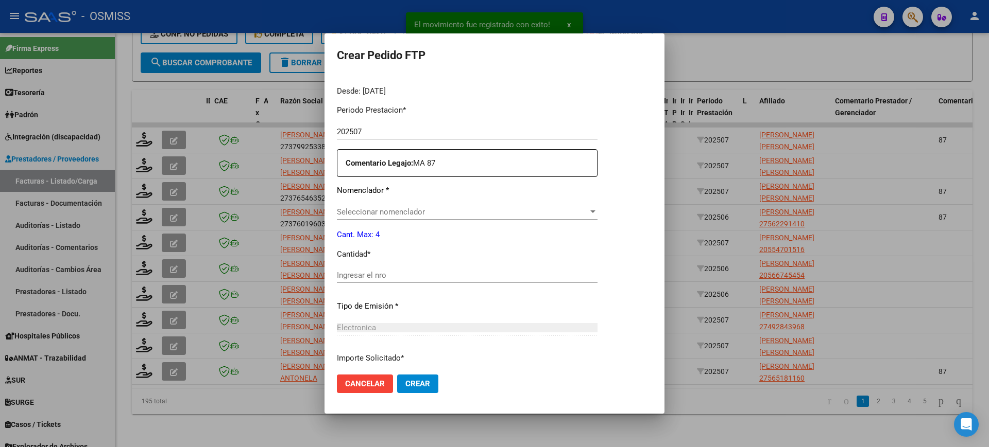
type input "ARG02000569164752025012420300124SAL122"
type input "2030-01-24"
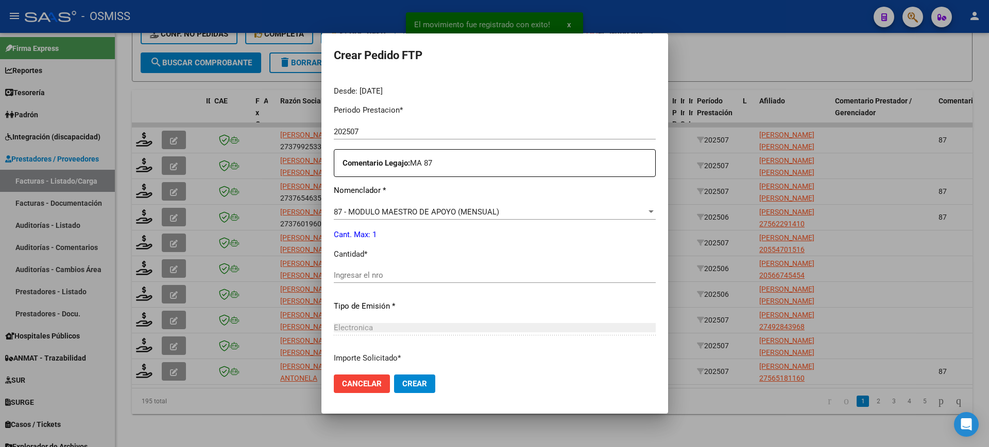
click at [382, 278] on input "Ingresar el nro" at bounding box center [495, 275] width 322 height 9
type input "1"
click at [394, 375] on button "Crear" at bounding box center [414, 384] width 41 height 19
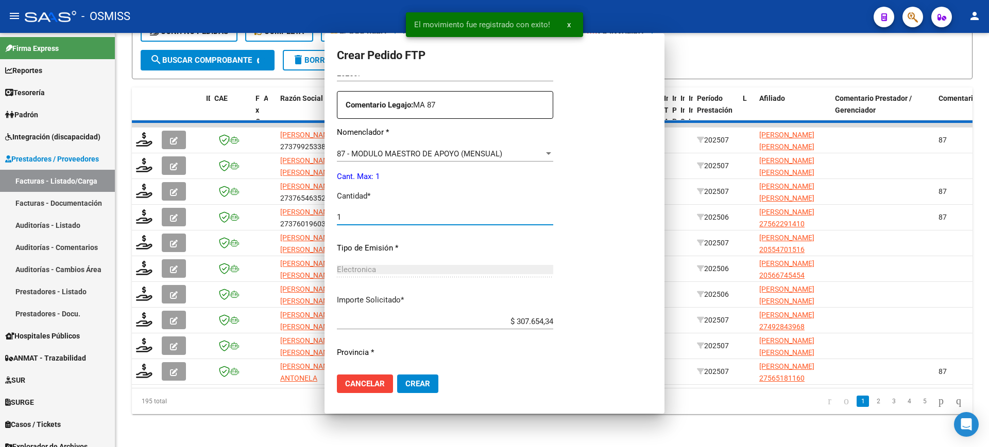
scroll to position [257, 0]
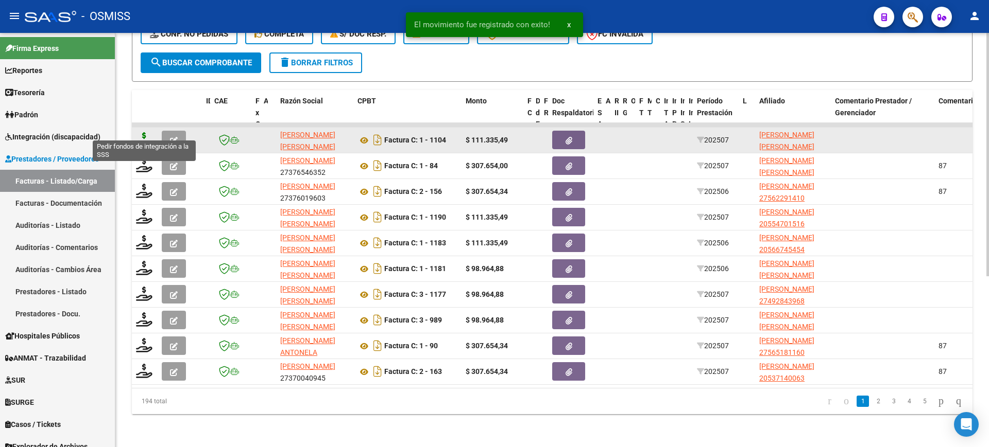
click at [145, 133] on icon at bounding box center [144, 139] width 16 height 14
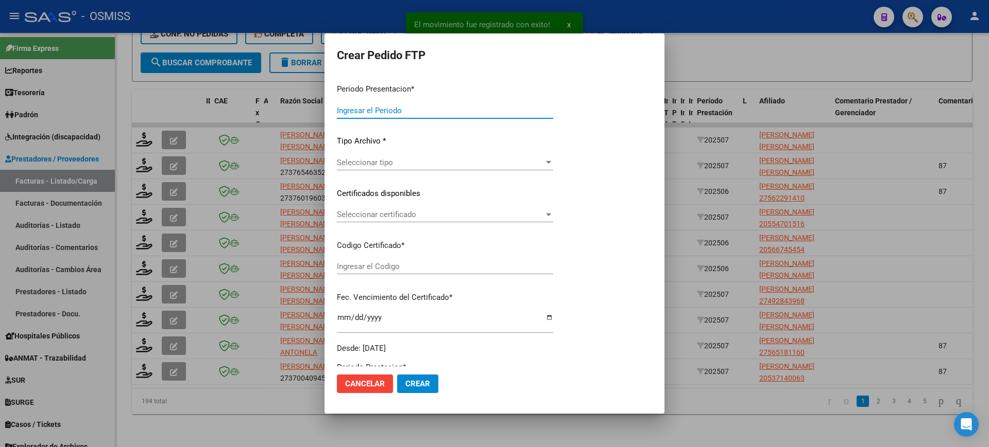
type input "202507"
type input "$ 111.335,49"
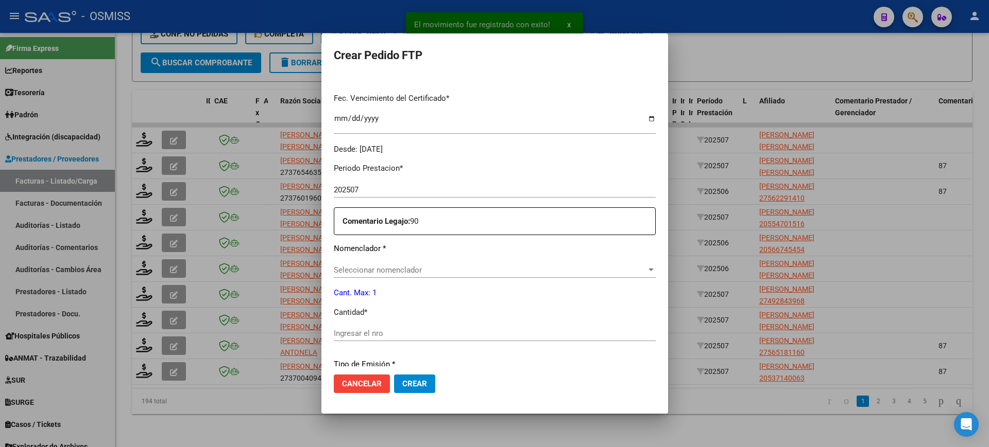
type input "ARG02000524660502020011720300117COR252"
type input "2030-01-17"
click at [391, 331] on input "Ingresar el nro" at bounding box center [495, 333] width 322 height 9
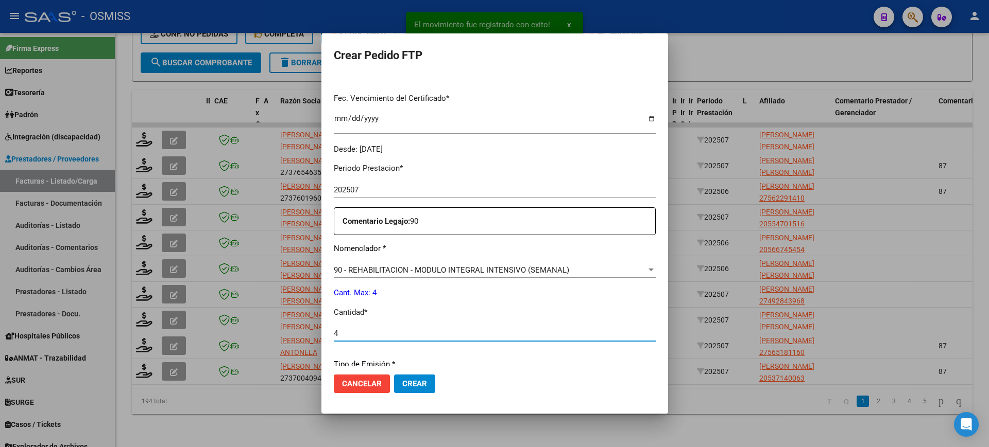
type input "4"
click at [394, 375] on button "Crear" at bounding box center [414, 384] width 41 height 19
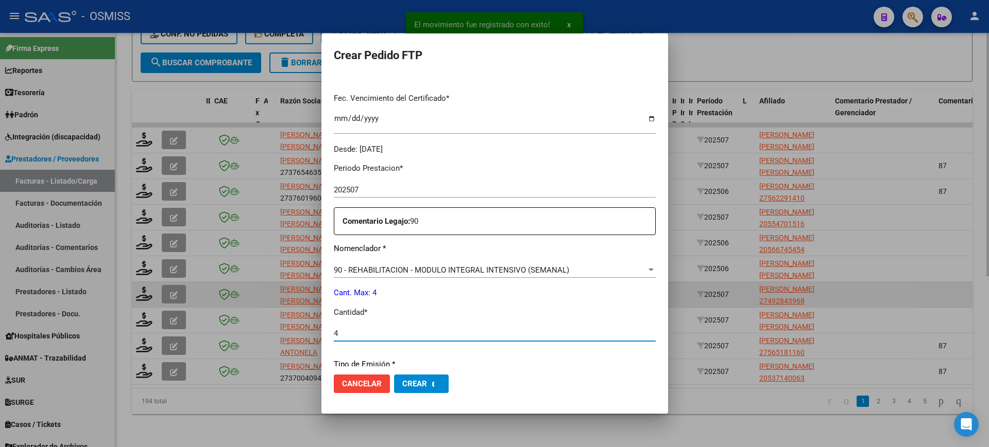
scroll to position [0, 0]
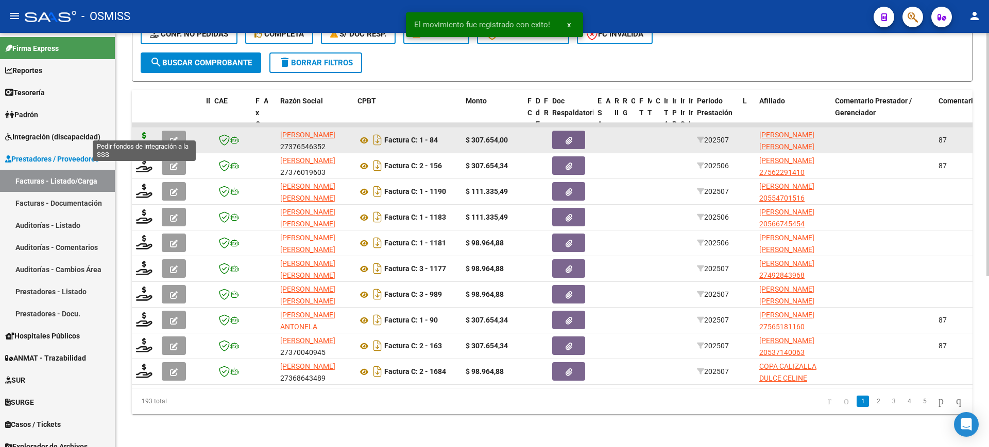
click at [144, 132] on icon at bounding box center [144, 139] width 16 height 14
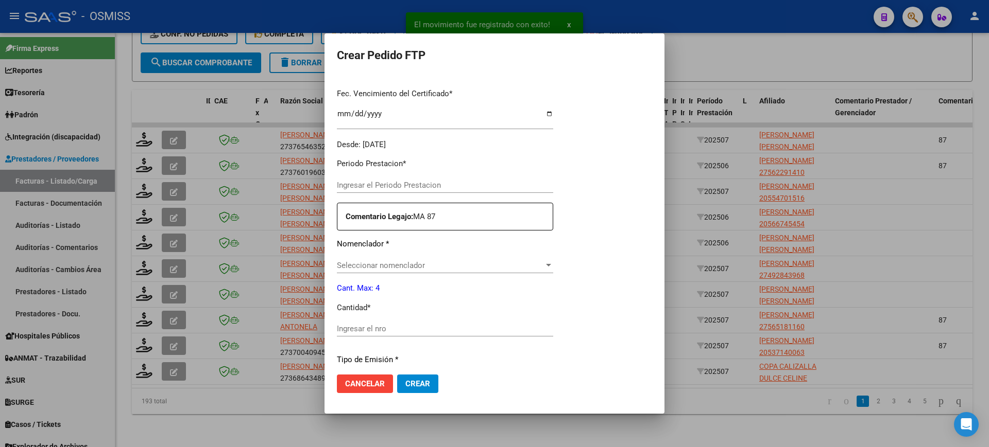
type input "202507"
type input "$ 307.654,00"
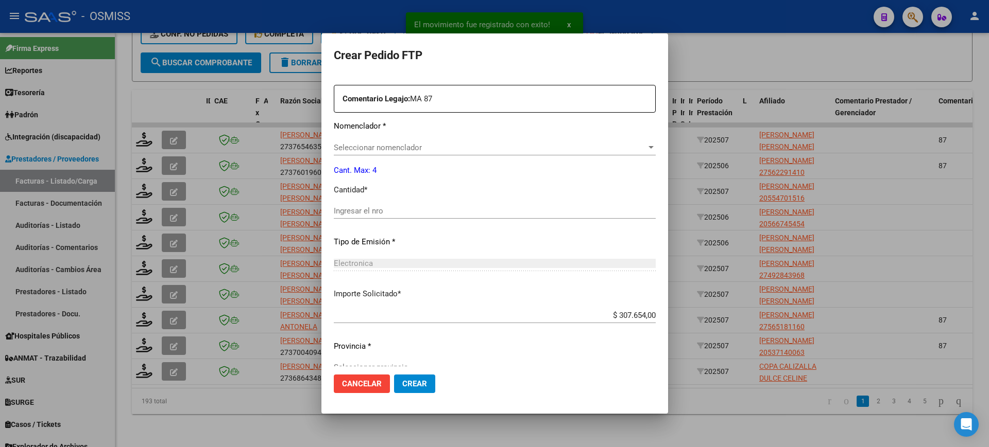
type input "ARG02000572328432023091420280914LJA762"
type input "2028-09-14"
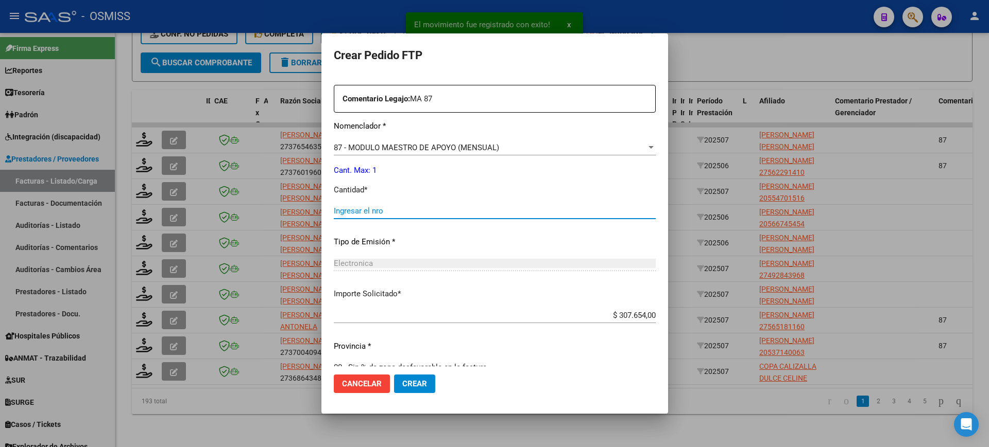
click at [375, 213] on input "Ingresar el nro" at bounding box center [495, 210] width 322 height 9
type input "1"
click at [394, 375] on button "Crear" at bounding box center [414, 384] width 41 height 19
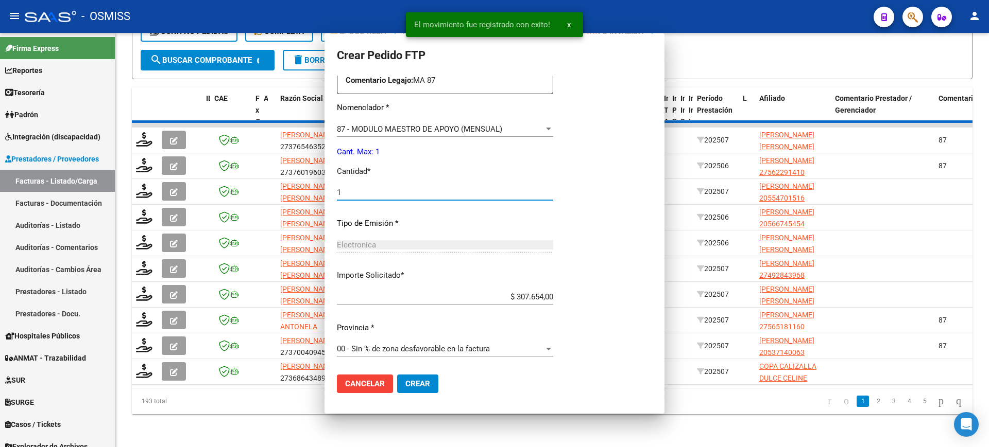
scroll to position [322, 0]
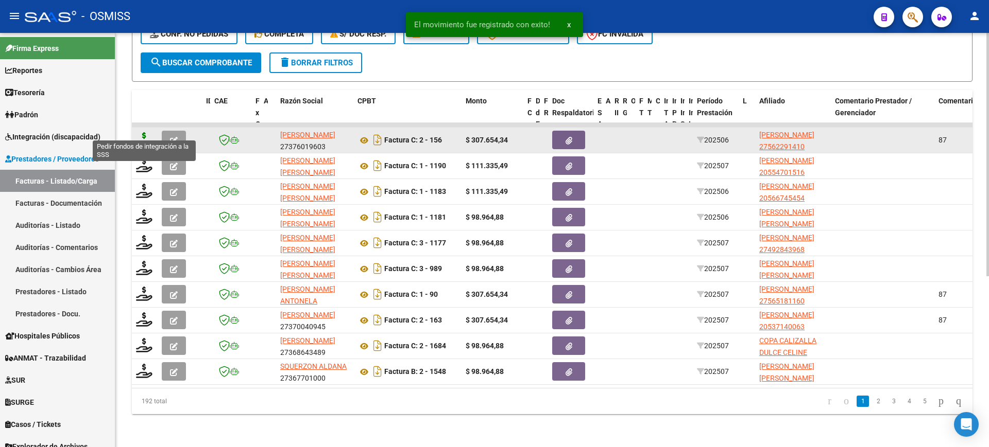
click at [143, 132] on icon at bounding box center [144, 139] width 16 height 14
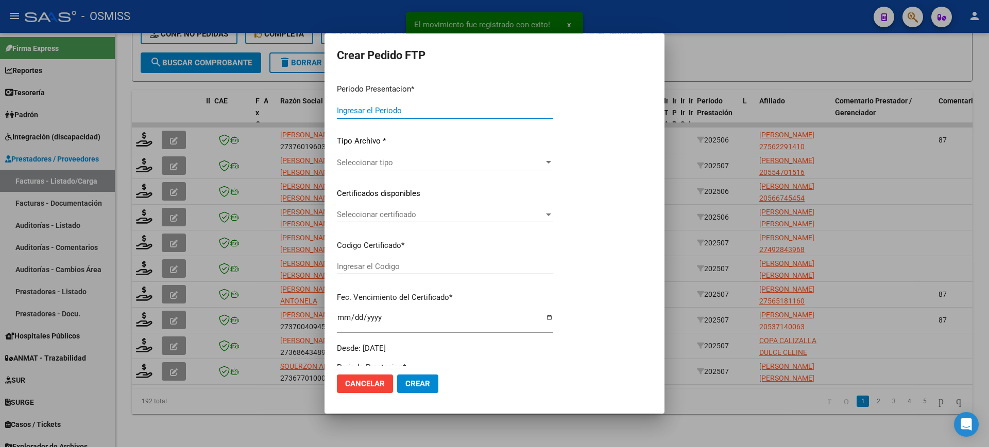
type input "202507"
type input "202506"
type input "$ 307.654,34"
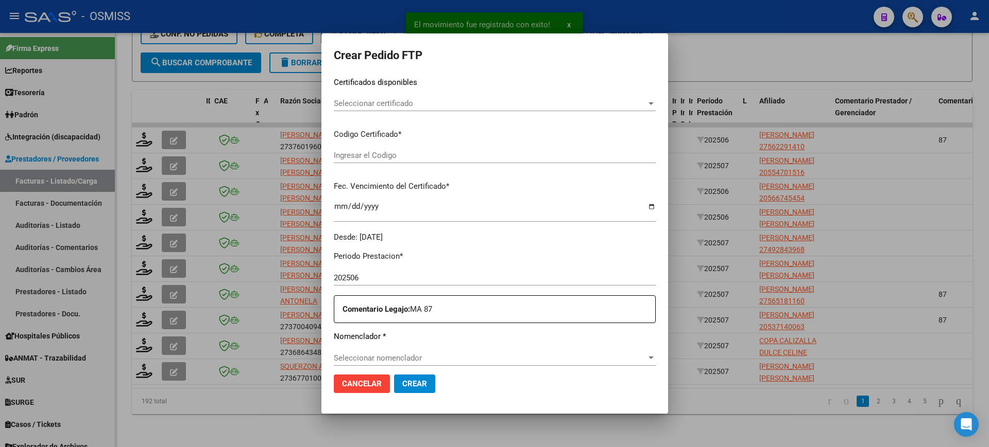
scroll to position [257, 0]
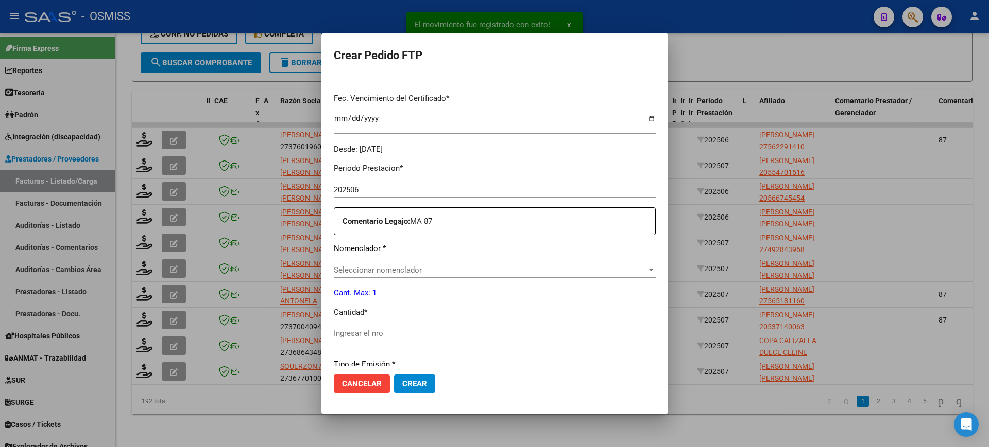
type input "ARG01000562291412023072520280725SAL123"
type input "2028-07-25"
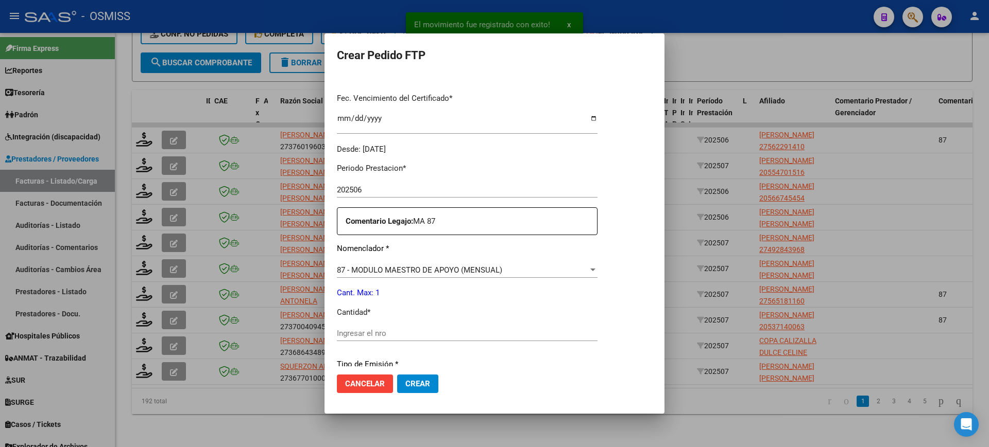
click at [392, 326] on div "Ingresar el nro" at bounding box center [467, 333] width 261 height 15
type input "1"
click at [397, 375] on button "Crear" at bounding box center [417, 384] width 41 height 19
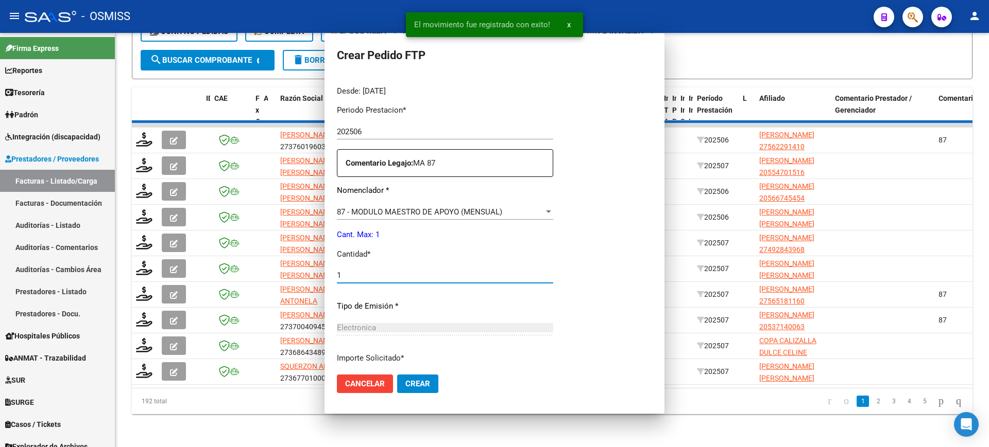
scroll to position [0, 0]
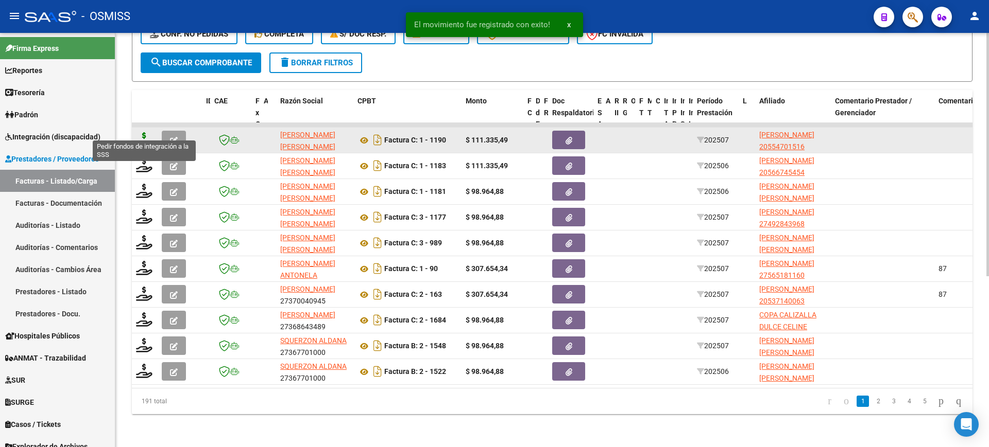
click at [142, 132] on icon at bounding box center [144, 139] width 16 height 14
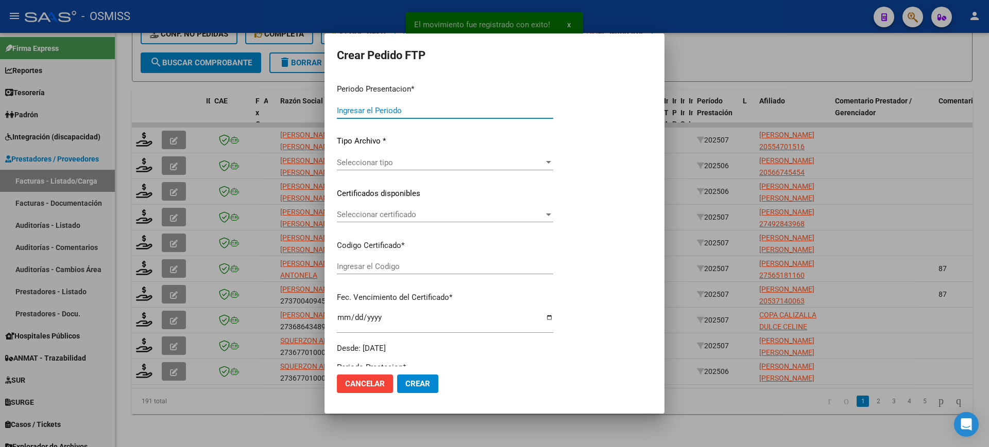
type input "202507"
type input "$ 111.335,49"
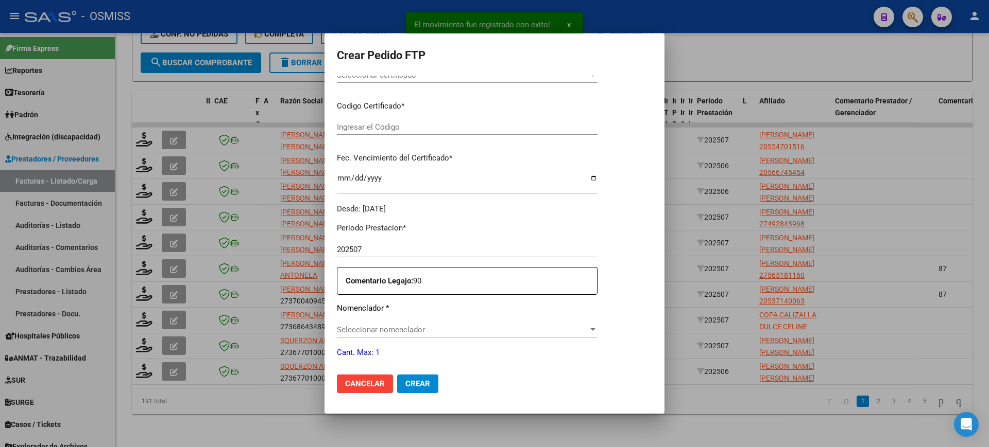
scroll to position [316, 0]
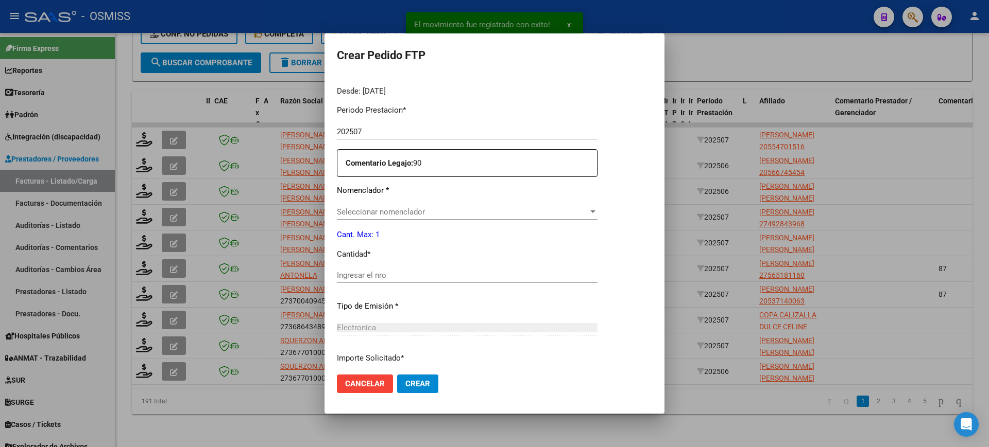
type input "ARG02000554701512022072020270720SAL121"
type input "2027-07-20"
click at [391, 272] on input "Ingresar el nro" at bounding box center [467, 275] width 261 height 9
type input "4"
click at [397, 375] on button "Crear" at bounding box center [417, 384] width 41 height 19
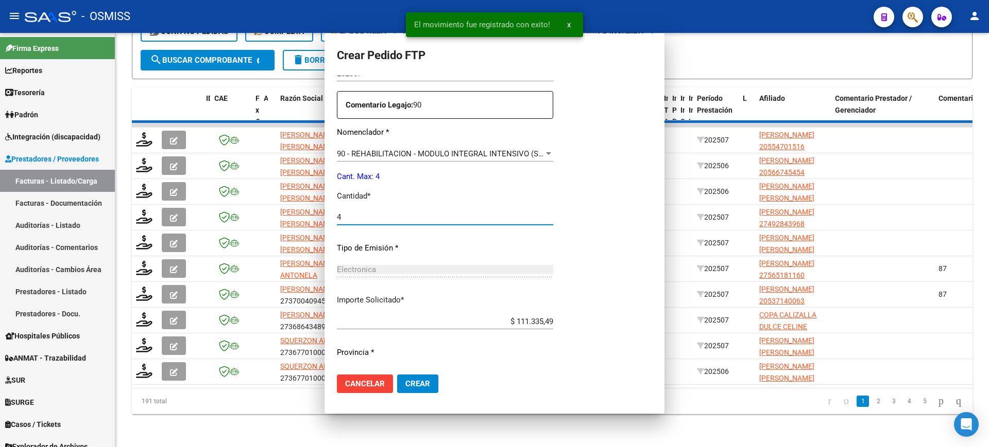
scroll to position [0, 0]
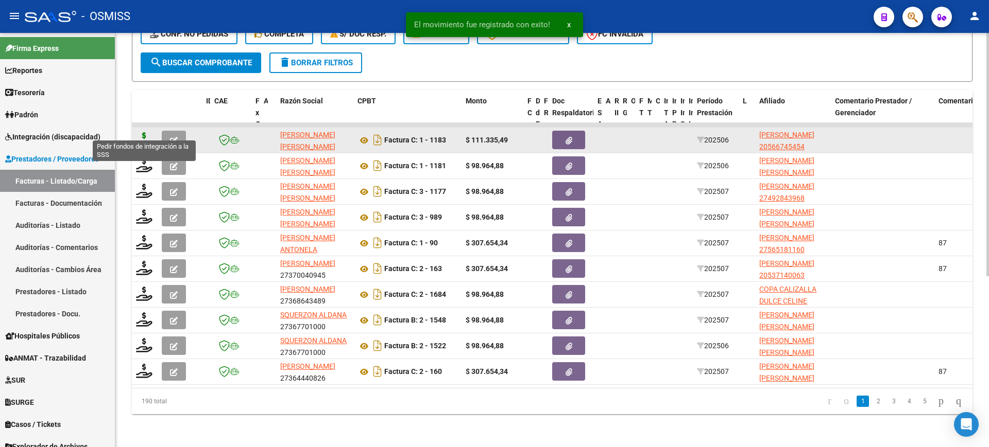
click at [146, 132] on icon at bounding box center [144, 139] width 16 height 14
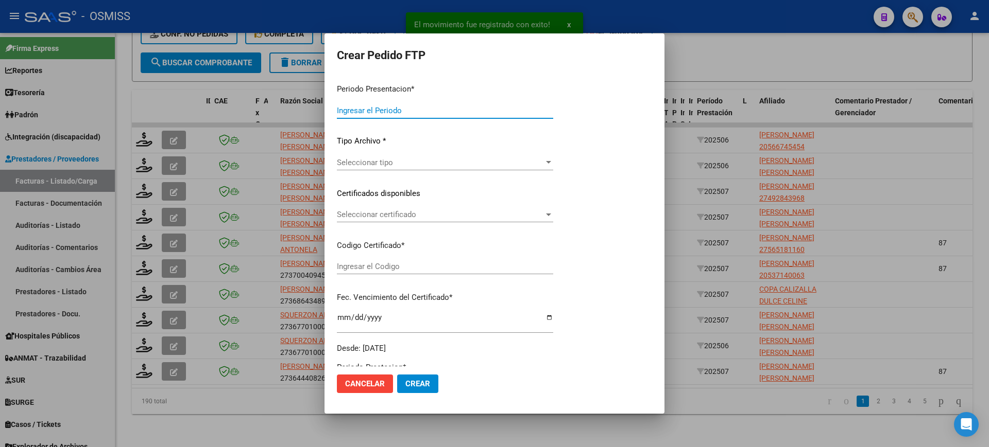
type input "202507"
type input "202506"
type input "$ 111.335,49"
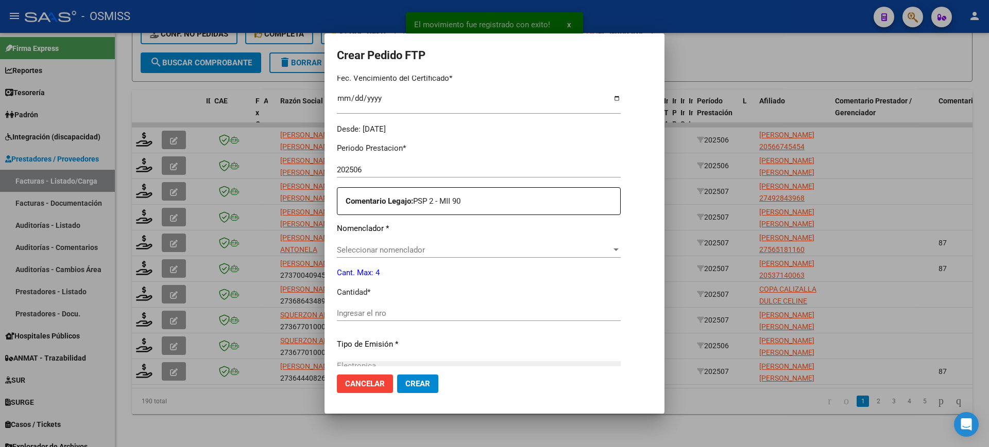
scroll to position [316, 0]
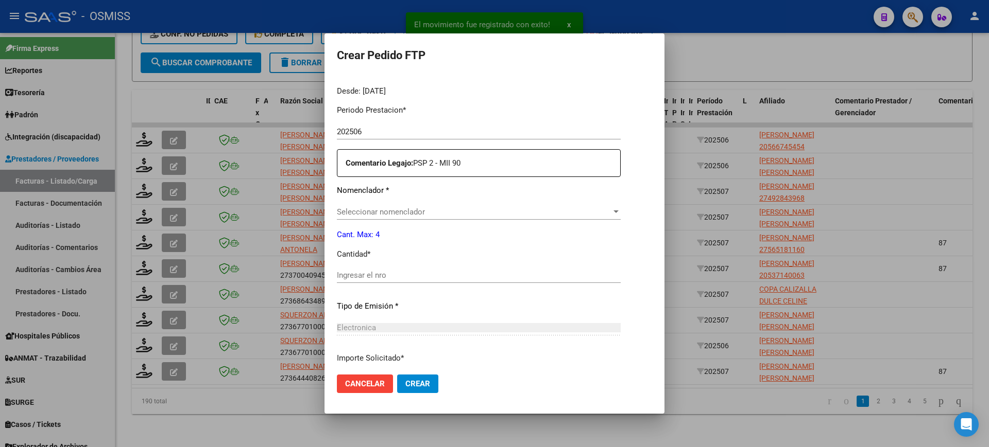
type input "ARG02000566745452022071920250719SAL121"
type input "2025-07-19"
click at [404, 274] on input "Ingresar el nro" at bounding box center [479, 275] width 284 height 9
type input "4"
click at [397, 375] on button "Crear" at bounding box center [417, 384] width 41 height 19
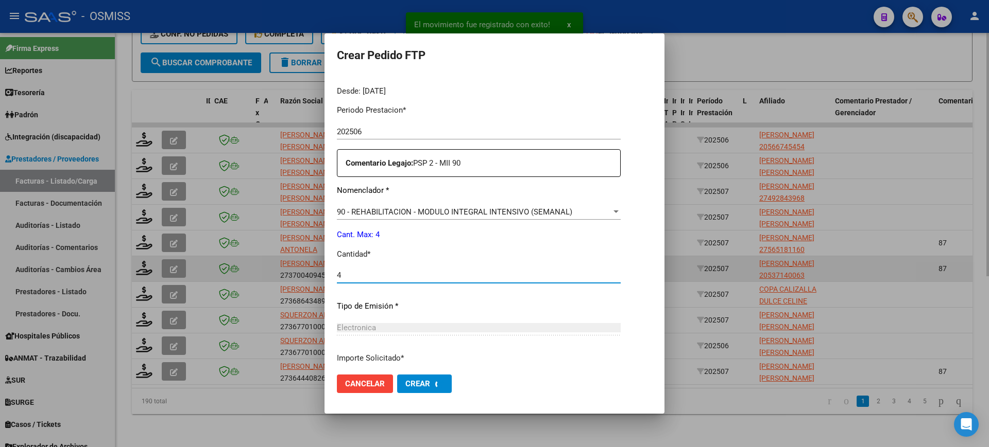
scroll to position [0, 0]
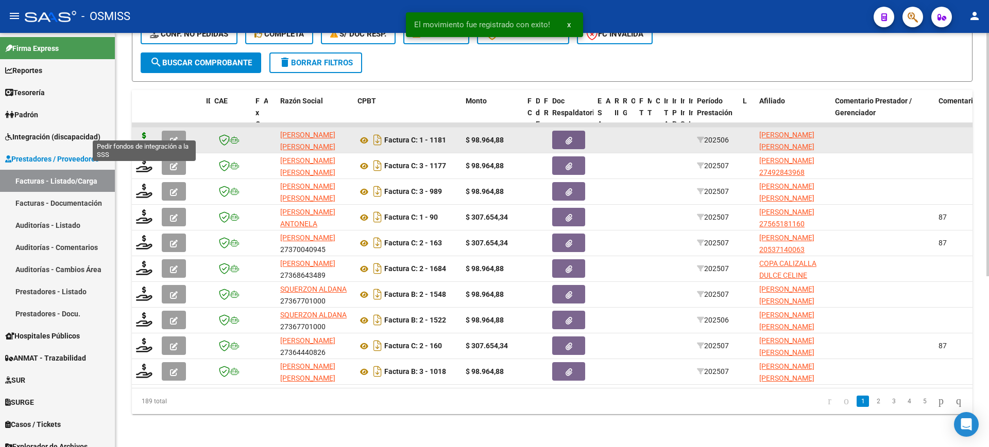
click at [140, 132] on icon at bounding box center [144, 139] width 16 height 14
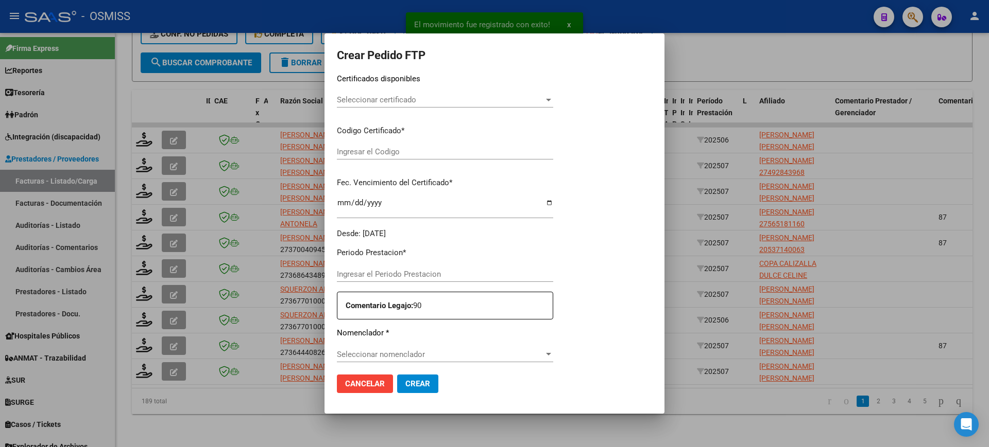
type input "202507"
type input "202506"
type input "$ 98.964,88"
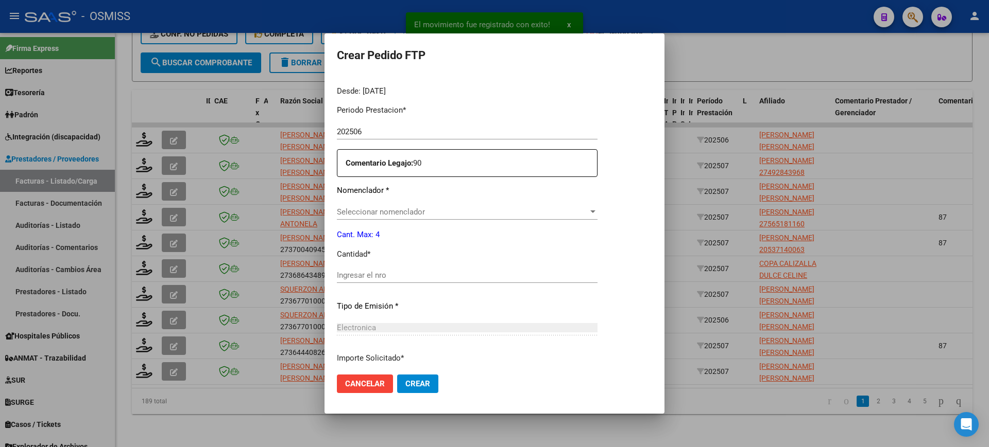
type input "ARG02000485181042023021720280217SAL123"
type input "2028-02-17"
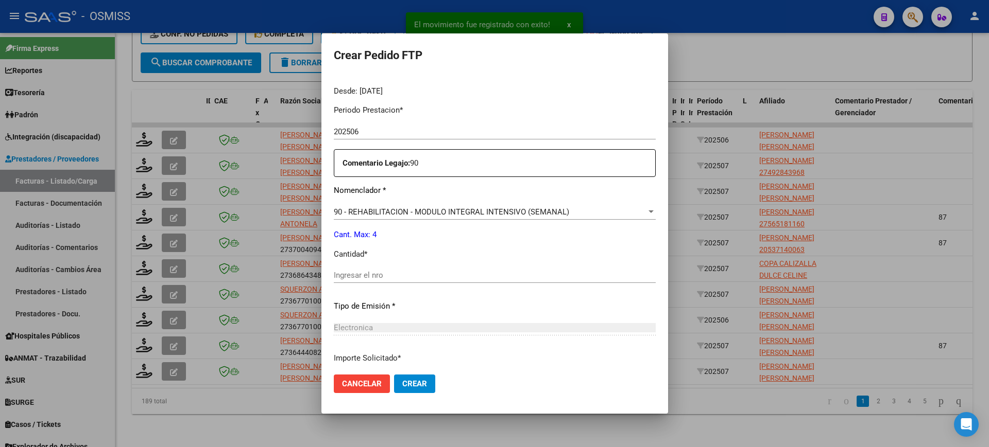
click at [402, 276] on input "Ingresar el nro" at bounding box center [495, 275] width 322 height 9
type input "4"
click at [394, 375] on button "Crear" at bounding box center [414, 384] width 41 height 19
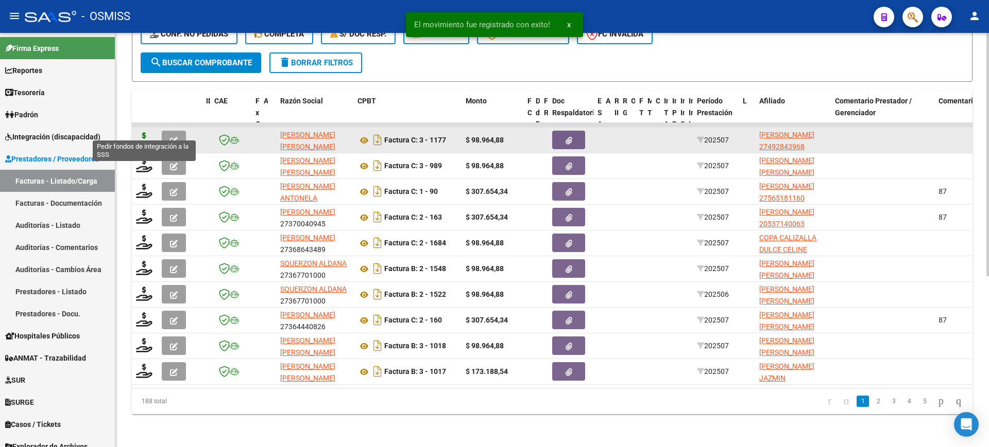
click at [147, 132] on icon at bounding box center [144, 139] width 16 height 14
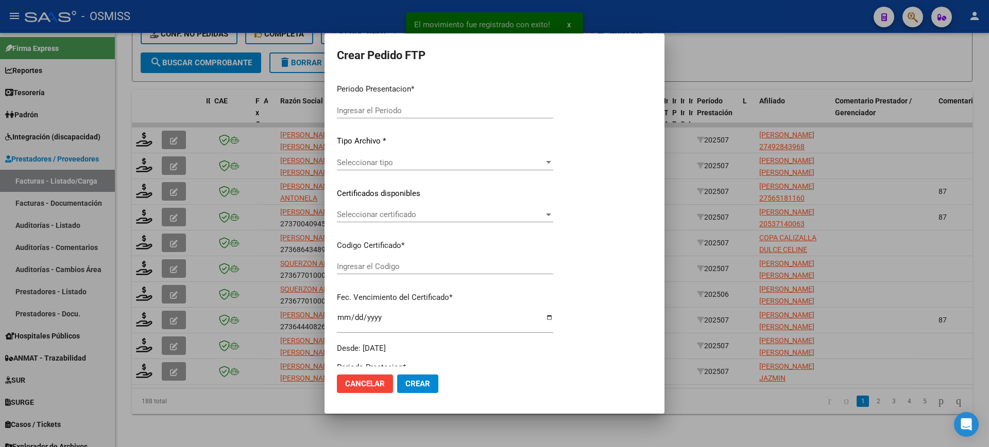
type input "202507"
type input "$ 98.964,88"
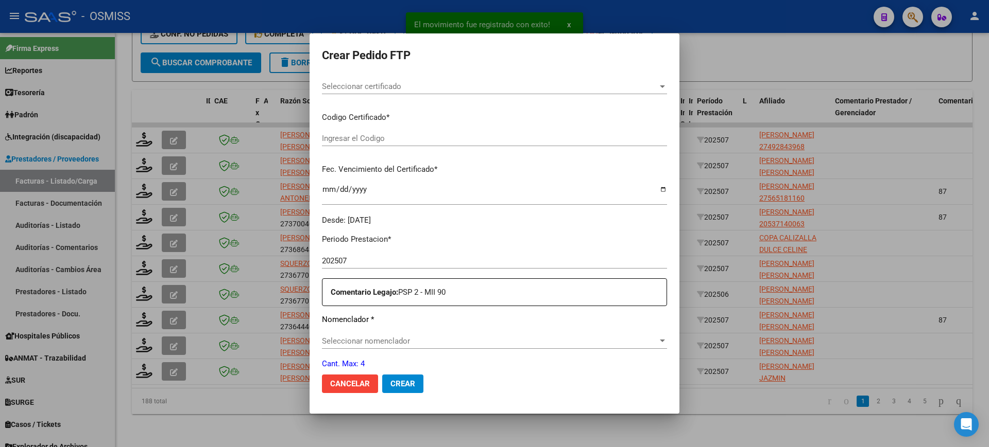
scroll to position [257, 0]
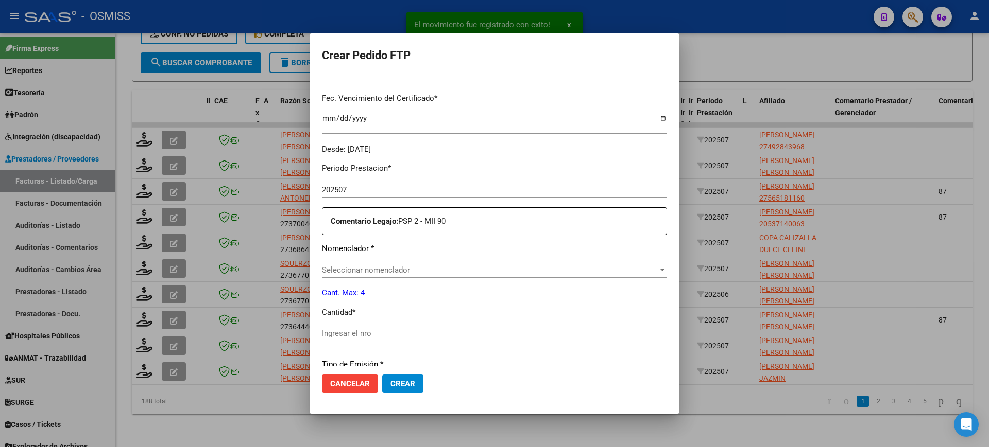
type input "ARG01000492843962023062720280627SGO116"
type input "2028-06-27"
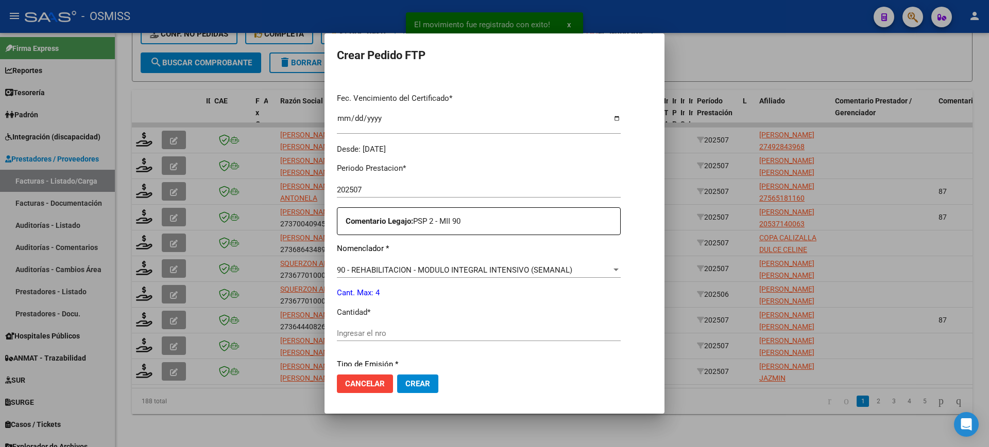
click at [405, 336] on input "Ingresar el nro" at bounding box center [479, 333] width 284 height 9
type input "4"
click at [397, 375] on button "Crear" at bounding box center [417, 384] width 41 height 19
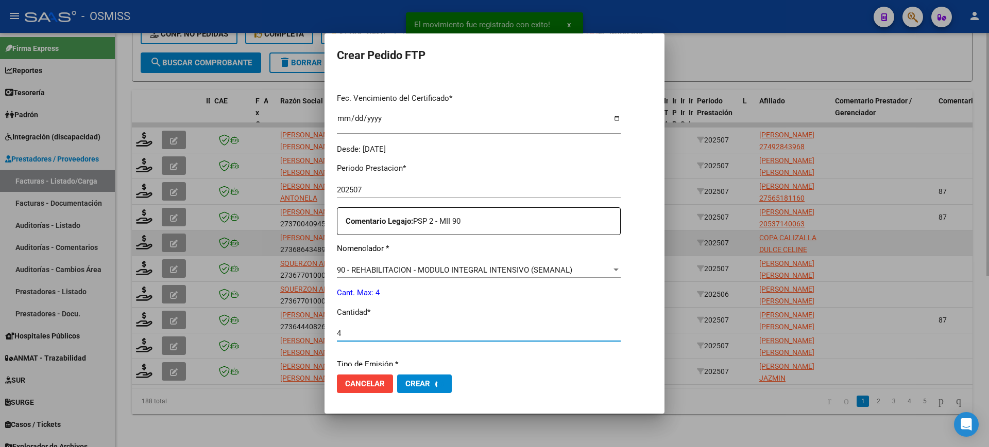
scroll to position [0, 0]
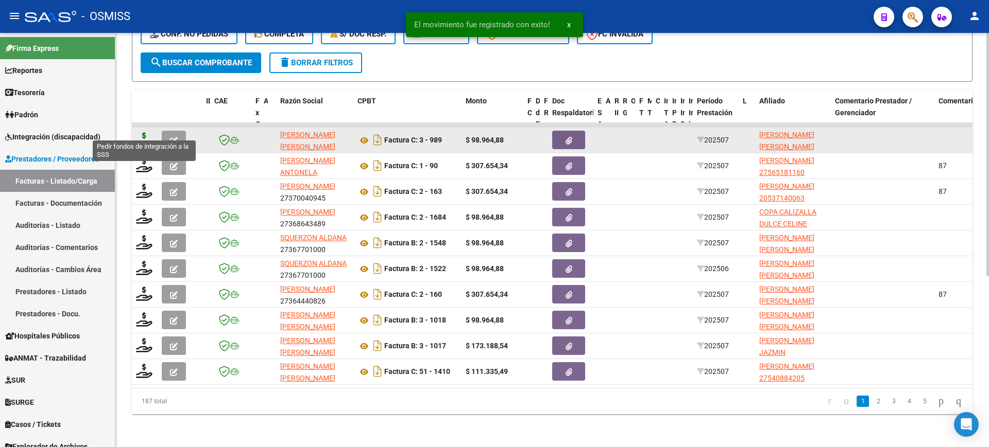
click at [143, 132] on icon at bounding box center [144, 139] width 16 height 14
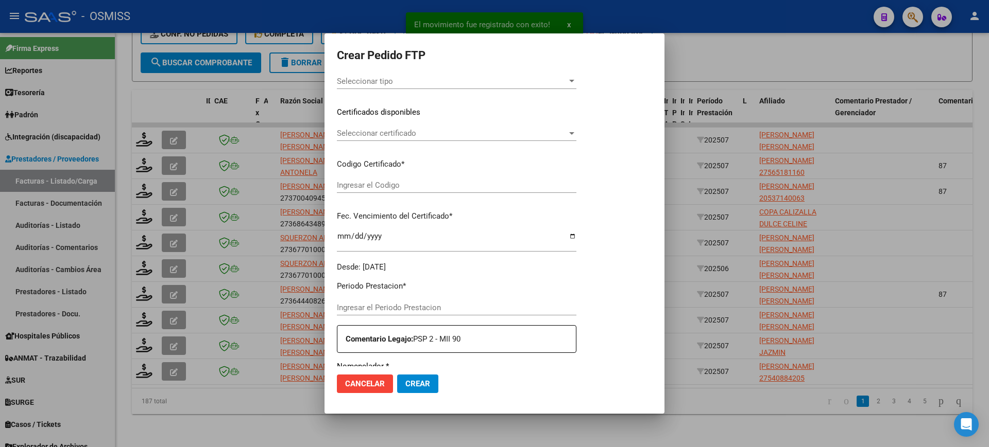
type input "202507"
type input "$ 98.964,88"
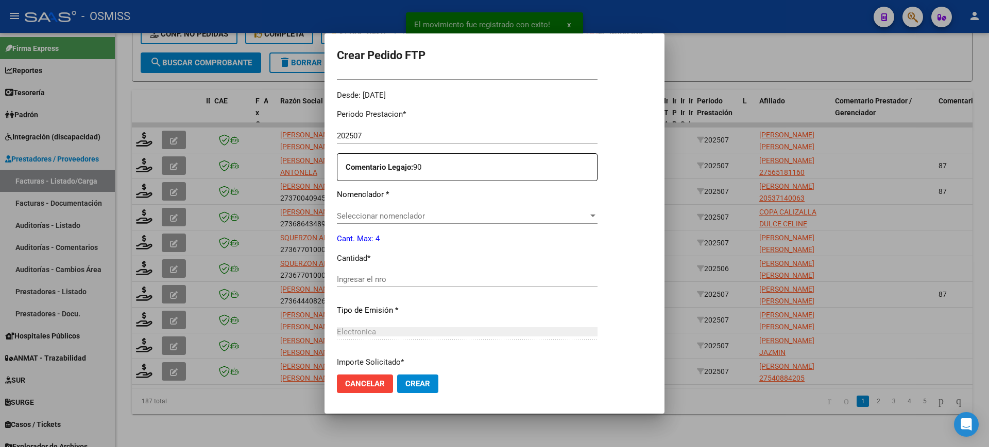
scroll to position [380, 0]
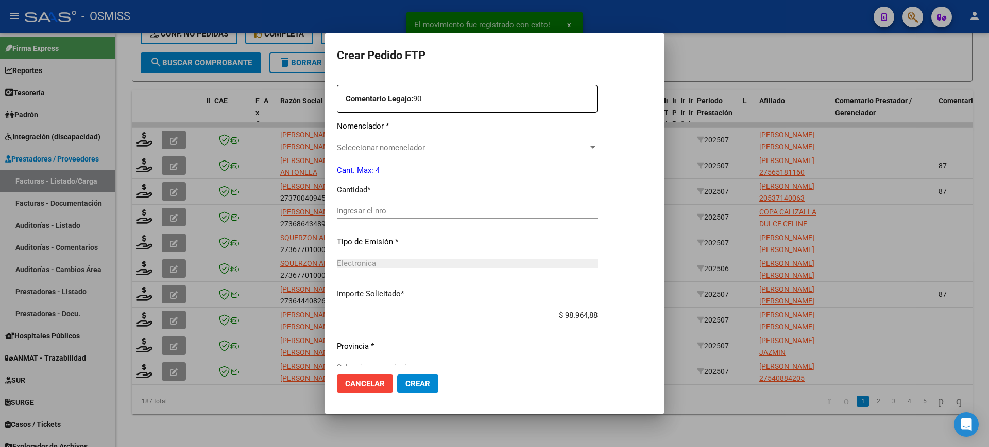
type input "ARG02000546820622023012420280124SGO116"
type input "2028-01-24"
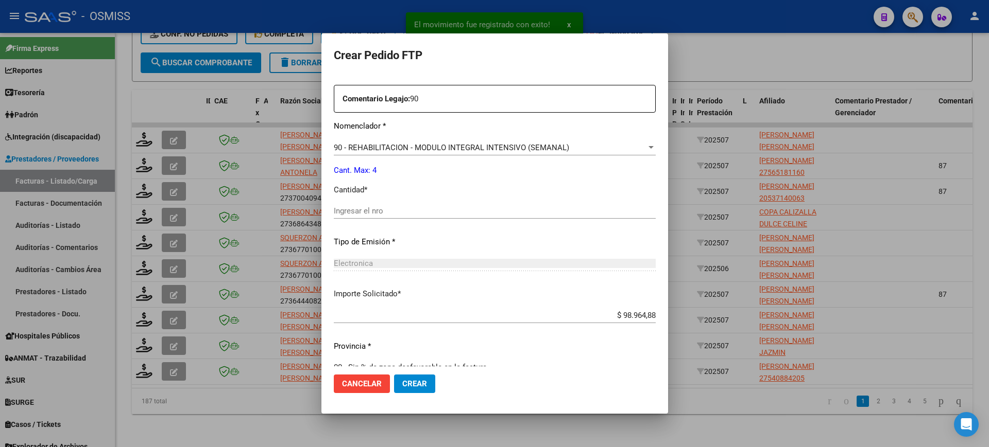
click at [394, 214] on input "Ingresar el nro" at bounding box center [495, 210] width 322 height 9
type input "4"
click at [394, 375] on button "Crear" at bounding box center [414, 384] width 41 height 19
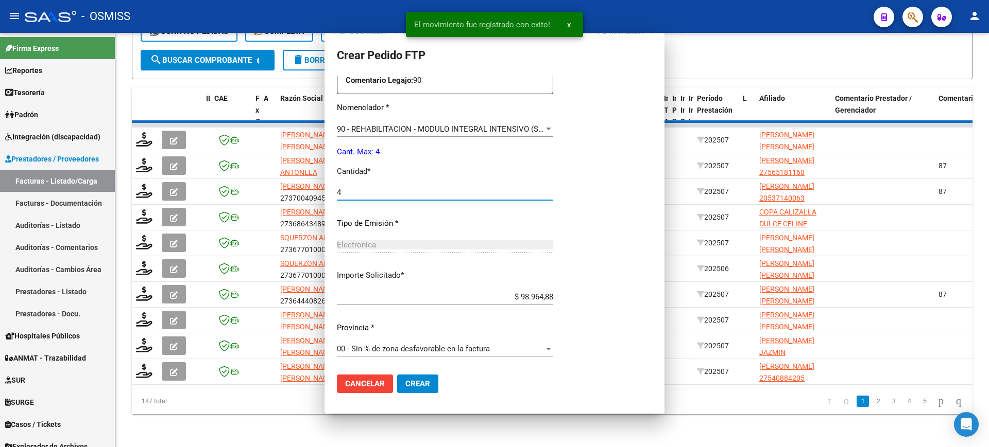
scroll to position [322, 0]
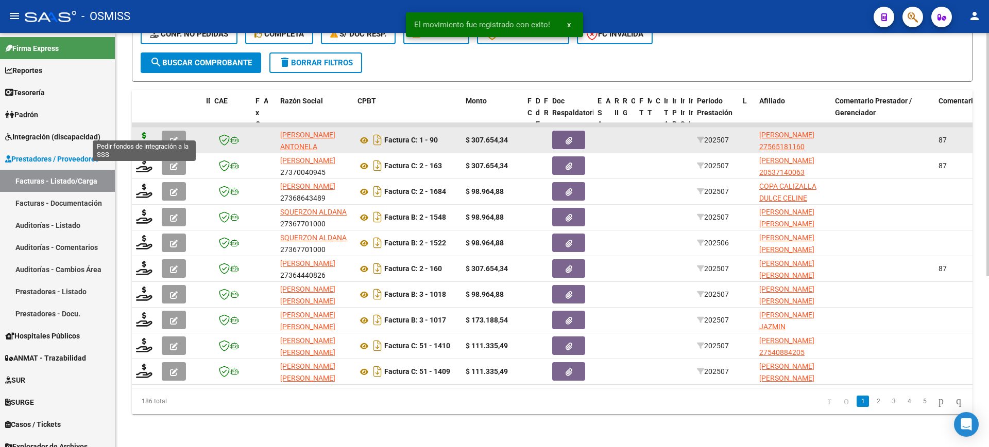
click at [145, 132] on icon at bounding box center [144, 139] width 16 height 14
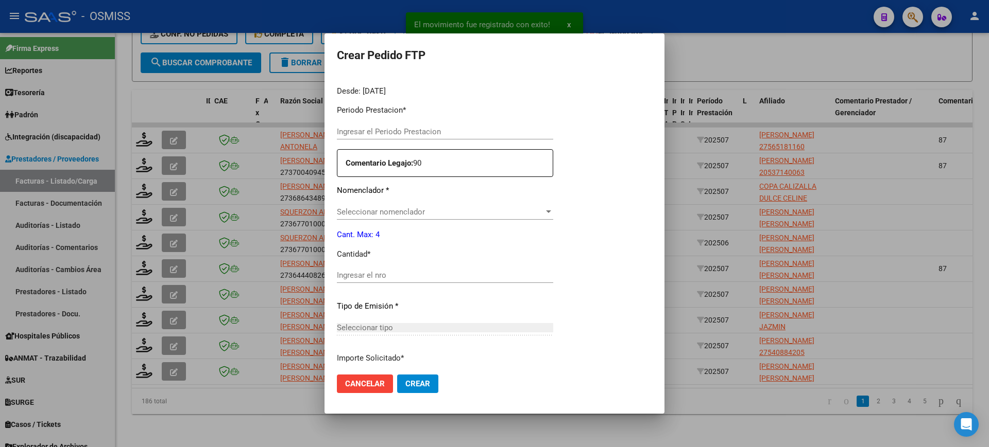
type input "202507"
type input "$ 307.654,34"
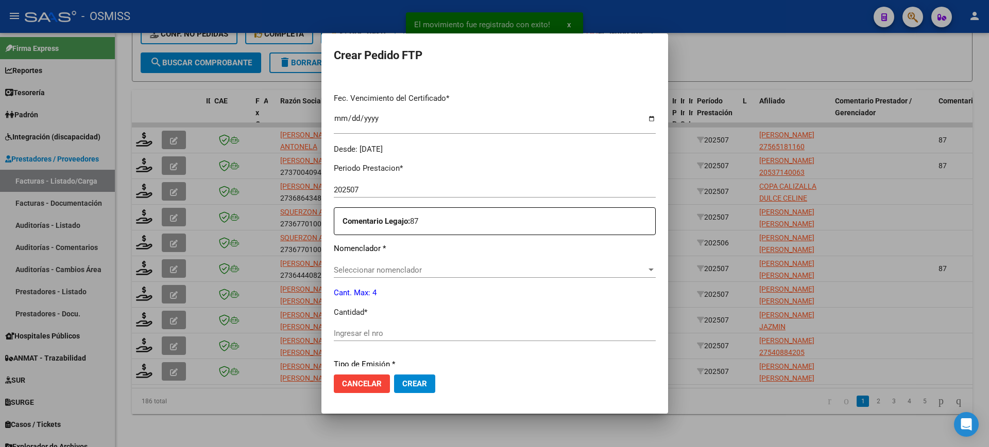
scroll to position [316, 0]
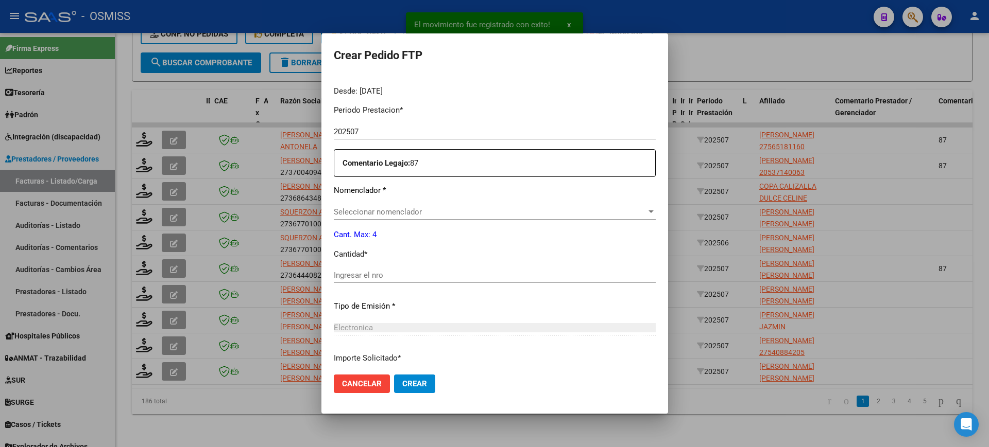
type input "ARG01000565181162021051920240519SGO117"
type input "2024-05-19"
click at [386, 276] on input "Ingresar el nro" at bounding box center [495, 275] width 322 height 9
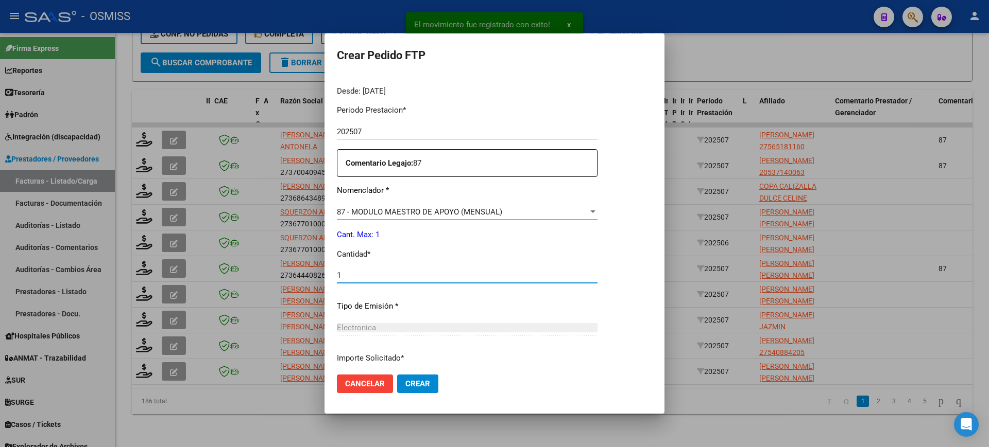
type input "1"
click at [397, 375] on button "Crear" at bounding box center [417, 384] width 41 height 19
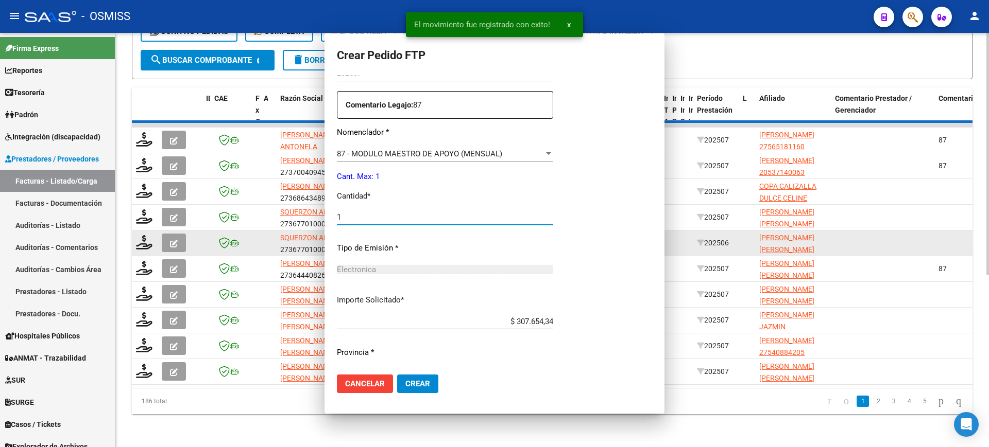
scroll to position [0, 0]
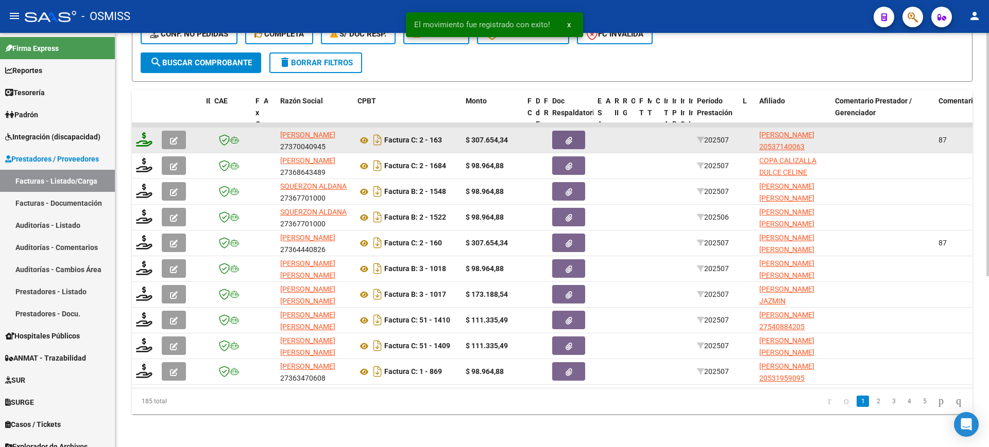
click at [146, 132] on icon at bounding box center [144, 139] width 16 height 14
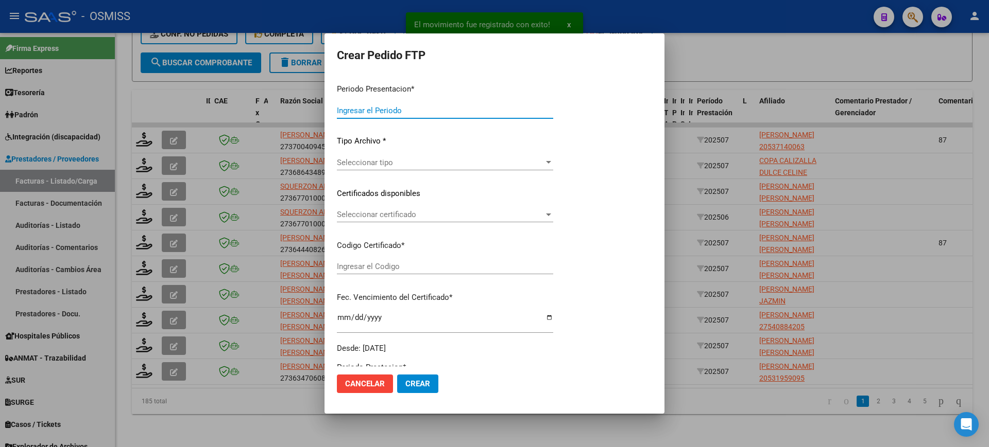
type input "202507"
type input "$ 307.654,34"
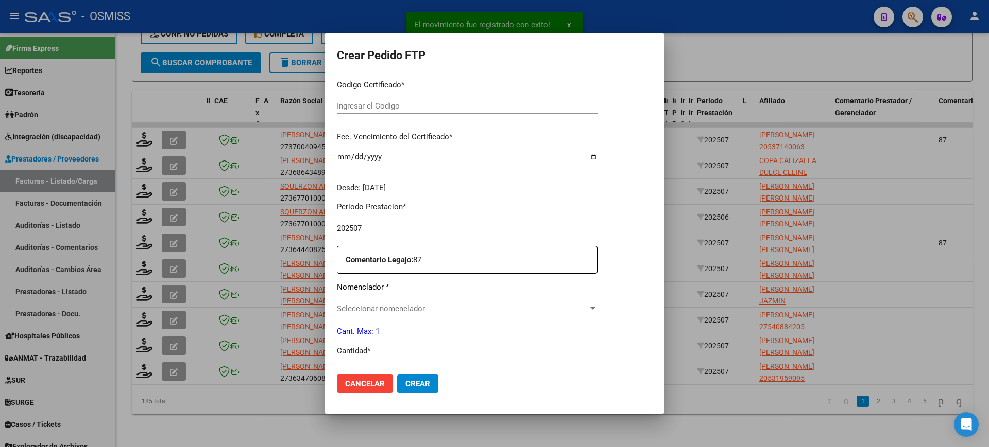
scroll to position [380, 0]
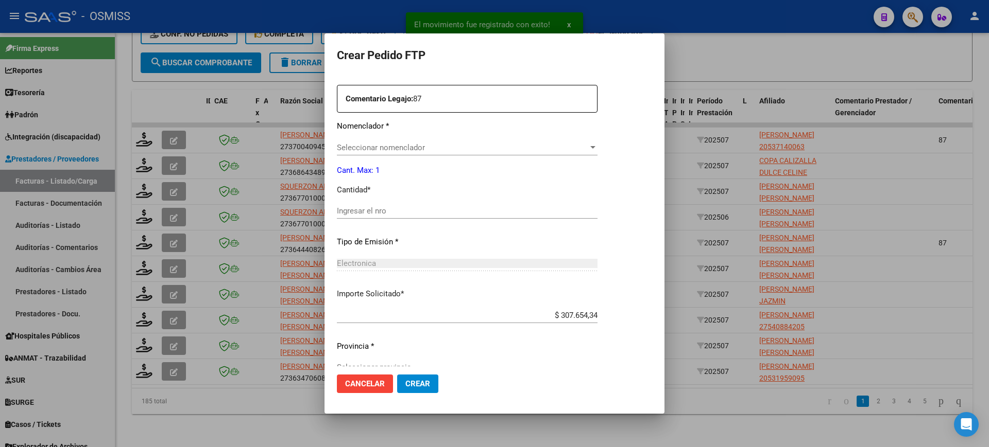
type input "ARG02000537140062023071120280711SAL124"
type input "2028-07-11"
click at [386, 206] on input "Ingresar el nro" at bounding box center [467, 210] width 261 height 9
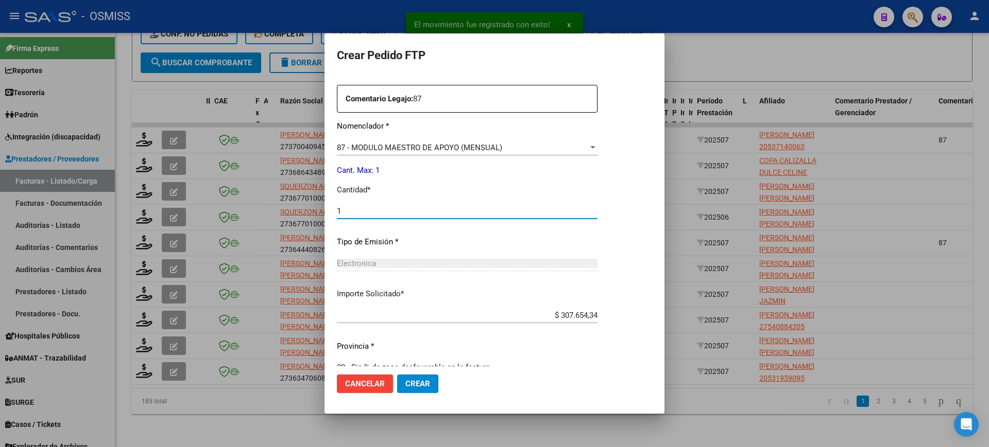
type input "1"
click at [397, 375] on button "Crear" at bounding box center [417, 384] width 41 height 19
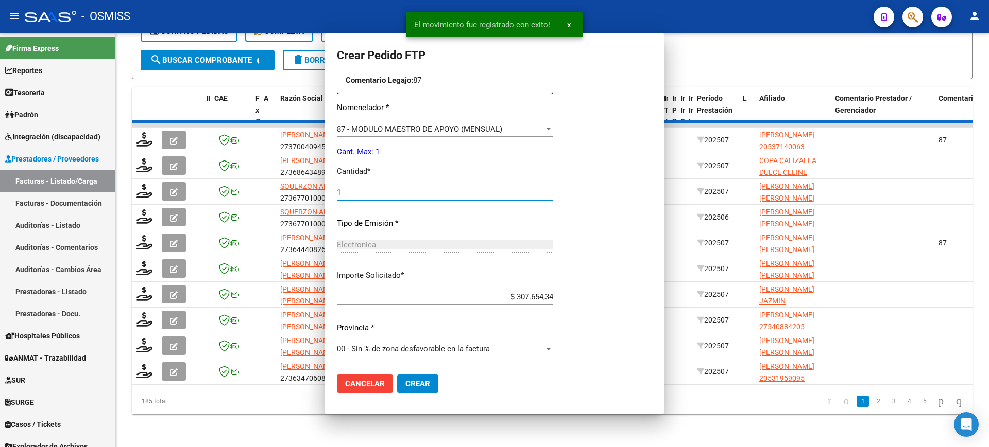
scroll to position [322, 0]
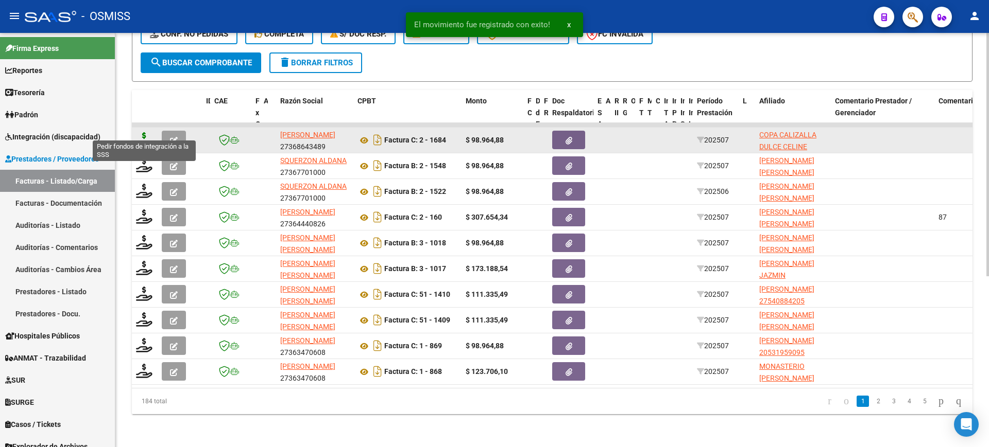
click at [143, 132] on icon at bounding box center [144, 139] width 16 height 14
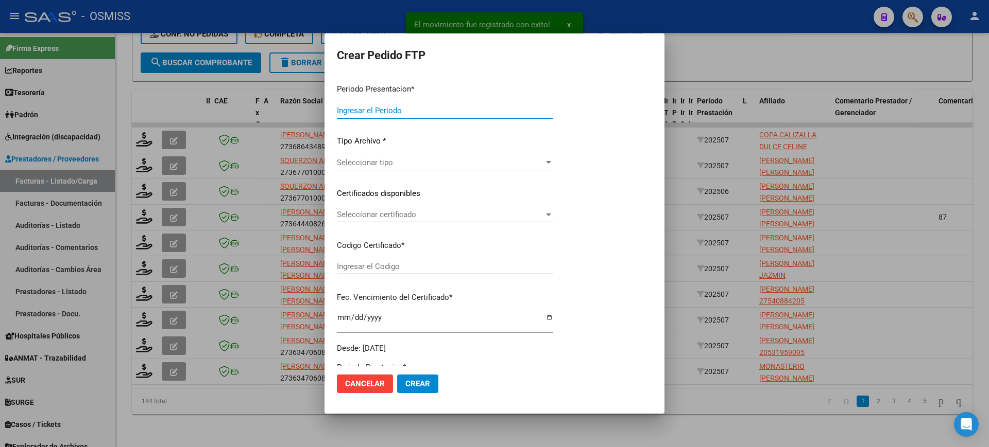
type input "202507"
type input "$ 98.964,88"
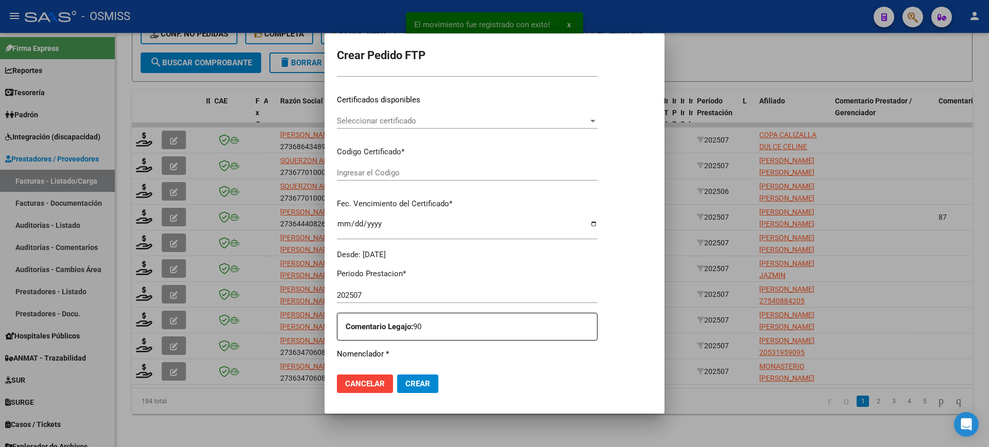
scroll to position [257, 0]
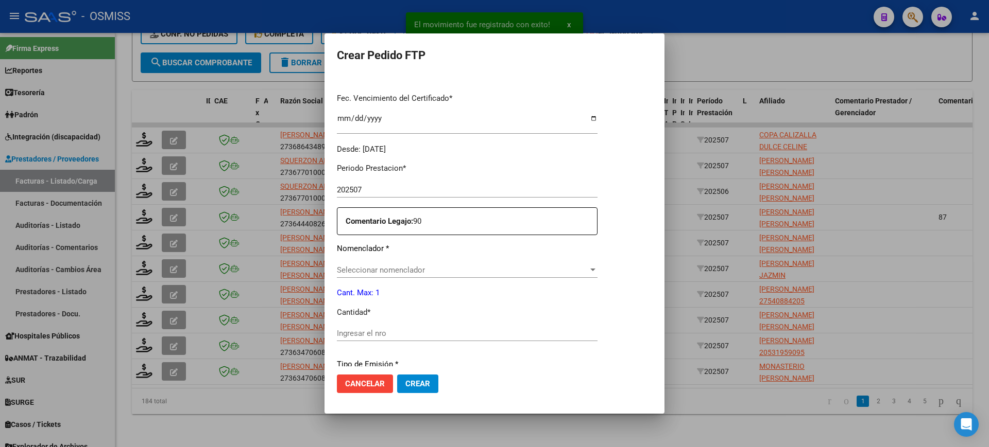
type input "ARG01000540866032022122820271228SAL121"
type input "2027-12-28"
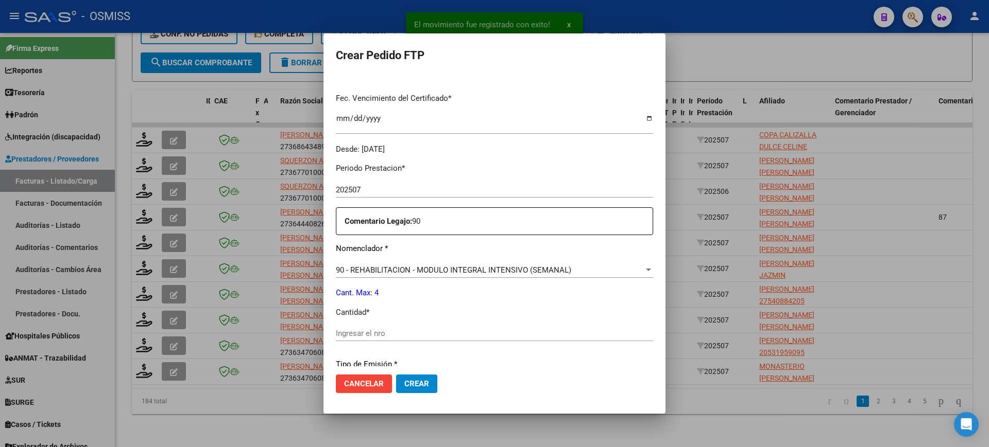
click at [398, 332] on input "Ingresar el nro" at bounding box center [494, 333] width 317 height 9
type input "4"
click at [396, 375] on button "Crear" at bounding box center [416, 384] width 41 height 19
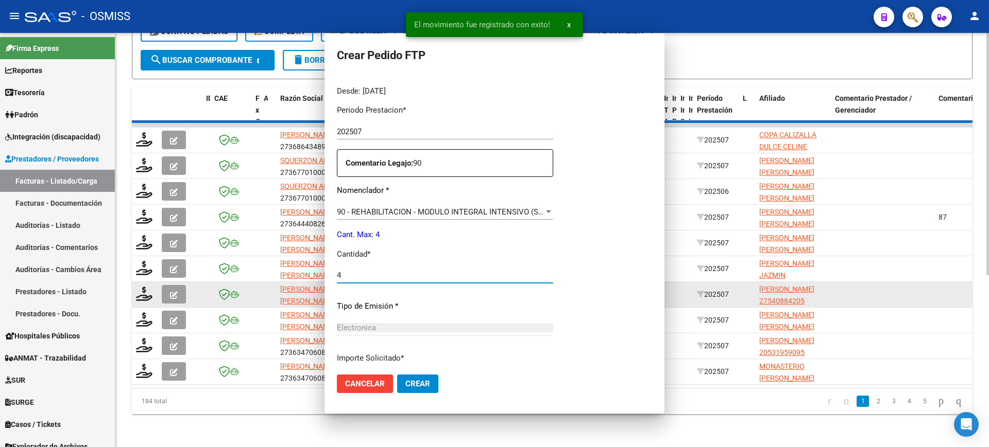
scroll to position [0, 0]
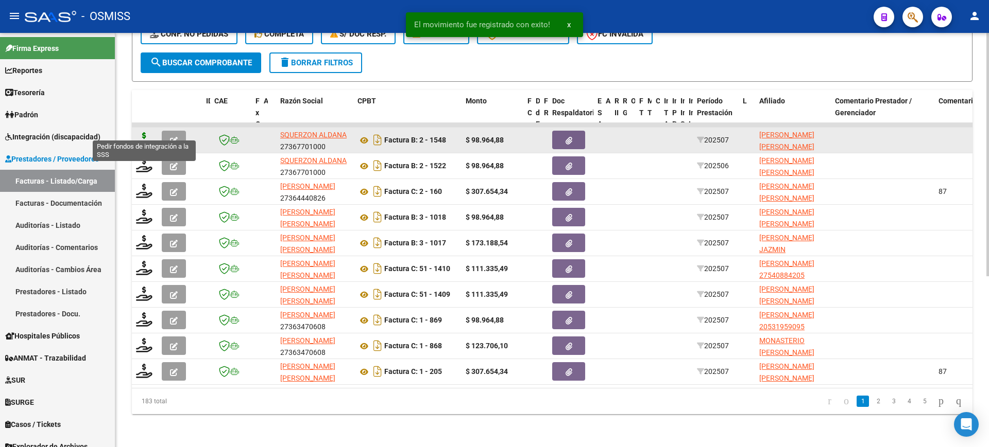
click at [147, 132] on icon at bounding box center [144, 139] width 16 height 14
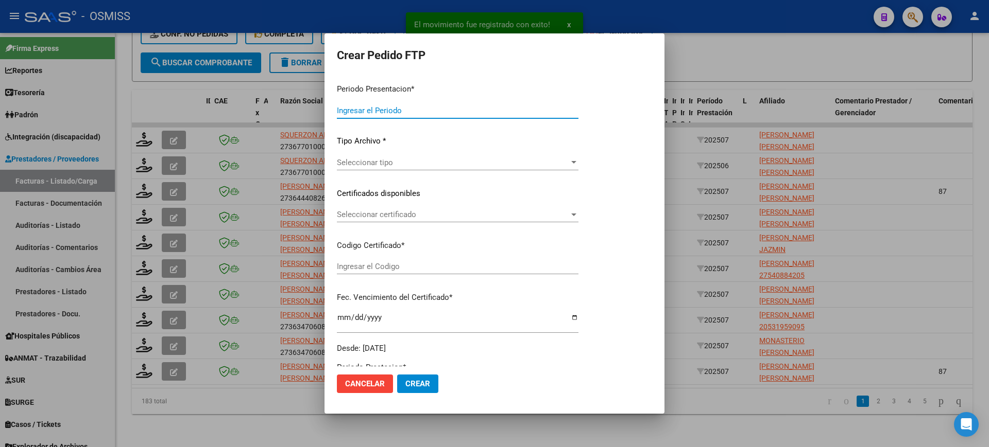
type input "202507"
type input "$ 98.964,88"
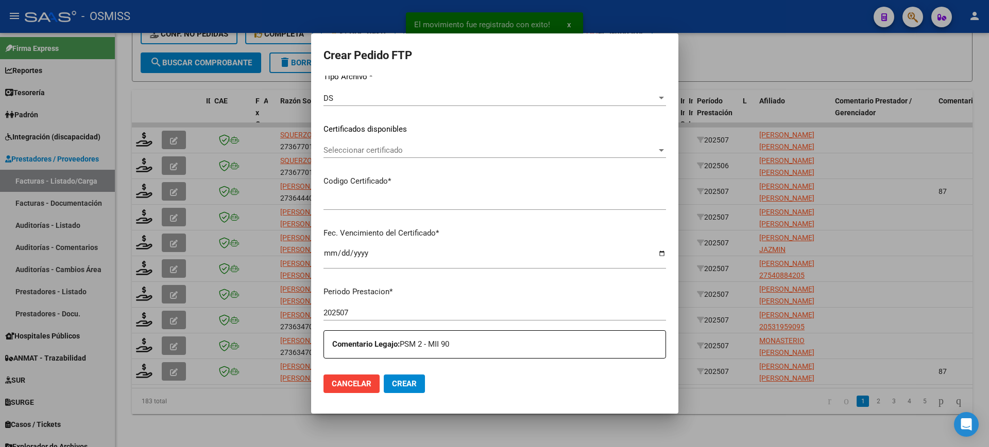
type input "ARG02000497830542019110420280504SAL122"
type input "2028-05-04"
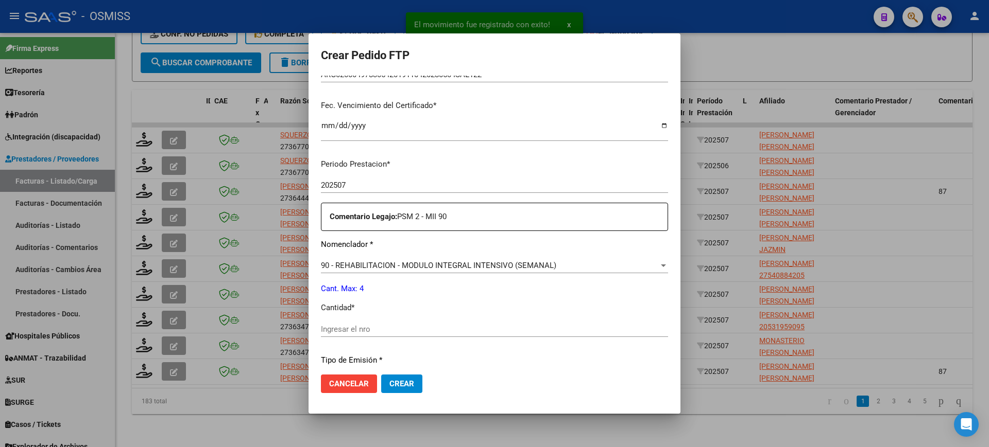
scroll to position [316, 0]
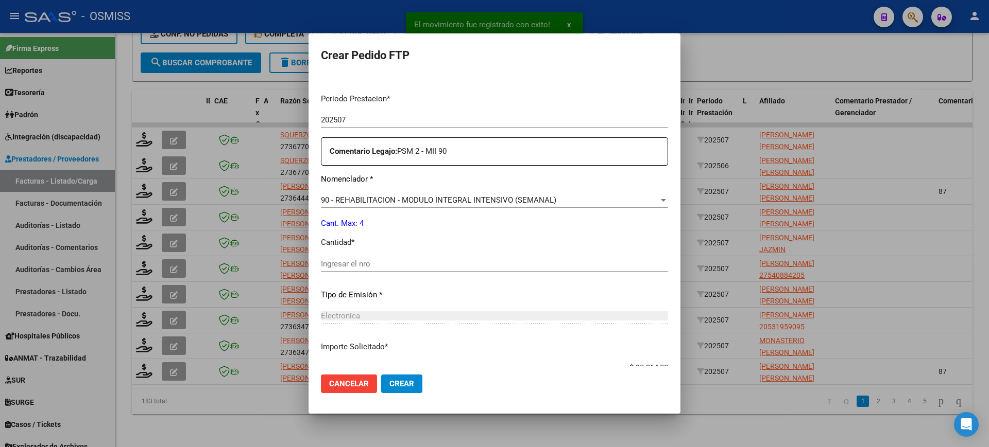
click at [362, 262] on input "Ingresar el nro" at bounding box center [494, 264] width 347 height 9
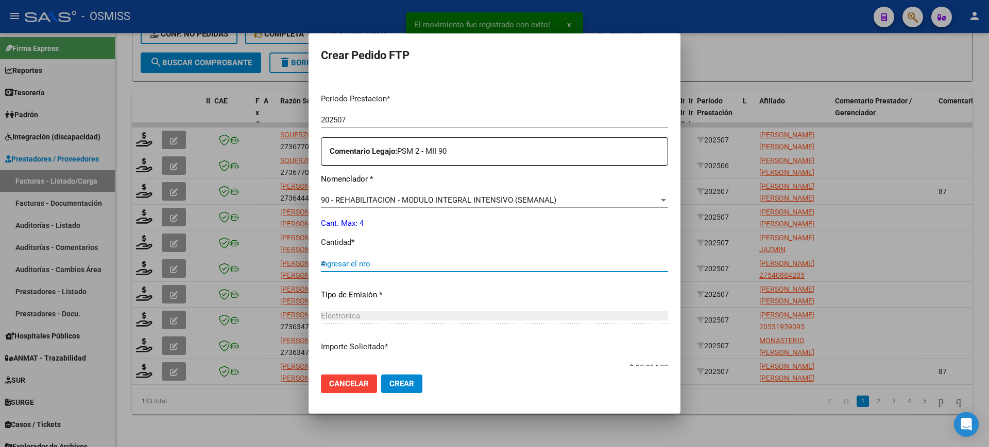
type input "4"
click at [381, 375] on button "Crear" at bounding box center [401, 384] width 41 height 19
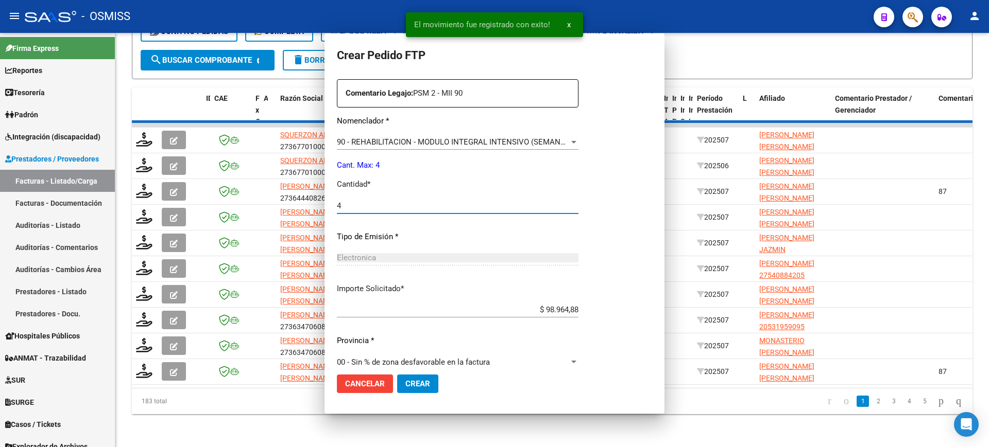
scroll to position [0, 0]
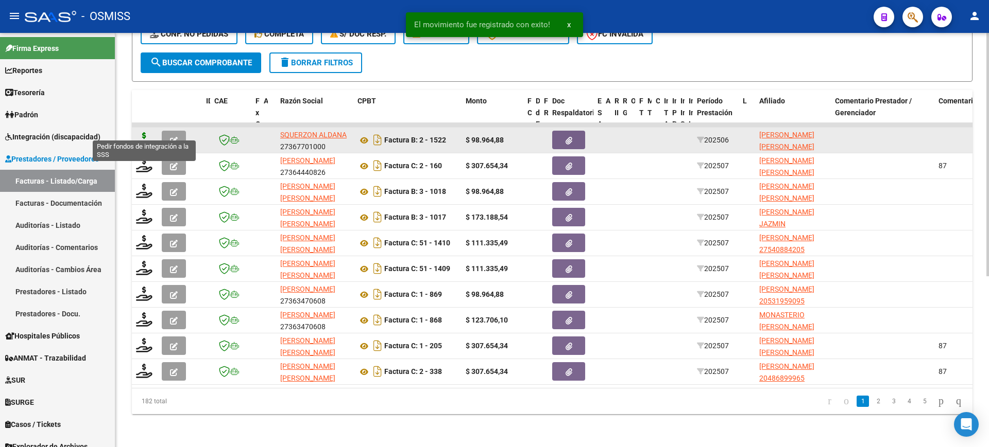
click at [144, 132] on icon at bounding box center [144, 139] width 16 height 14
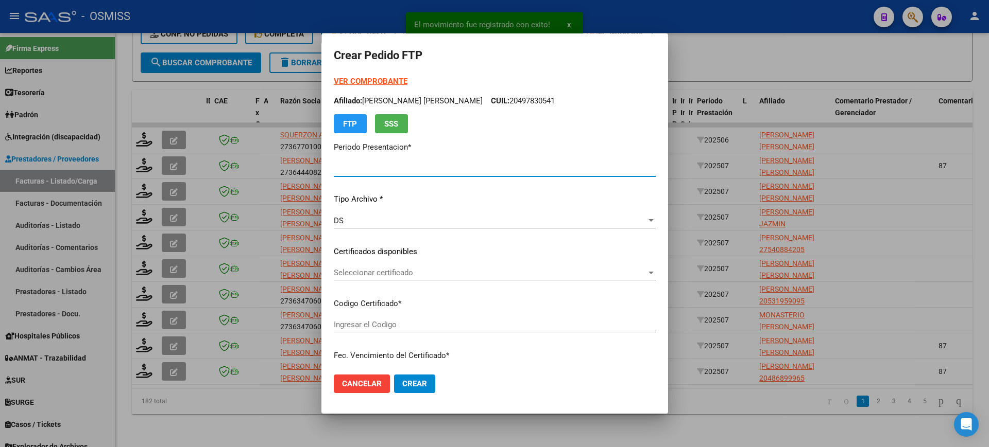
type input "202507"
type input "202506"
type input "$ 98.964,88"
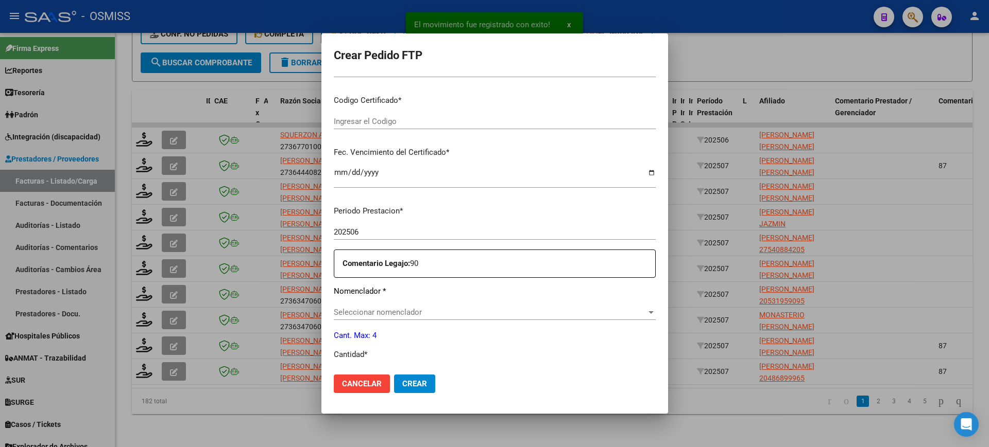
scroll to position [257, 0]
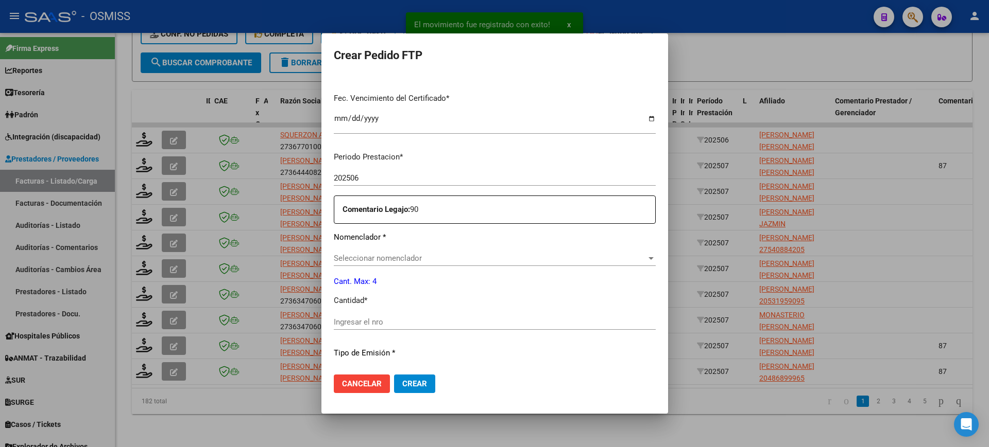
type input "ARG02000490990842023050920290509SAL123"
type input "2029-05-09"
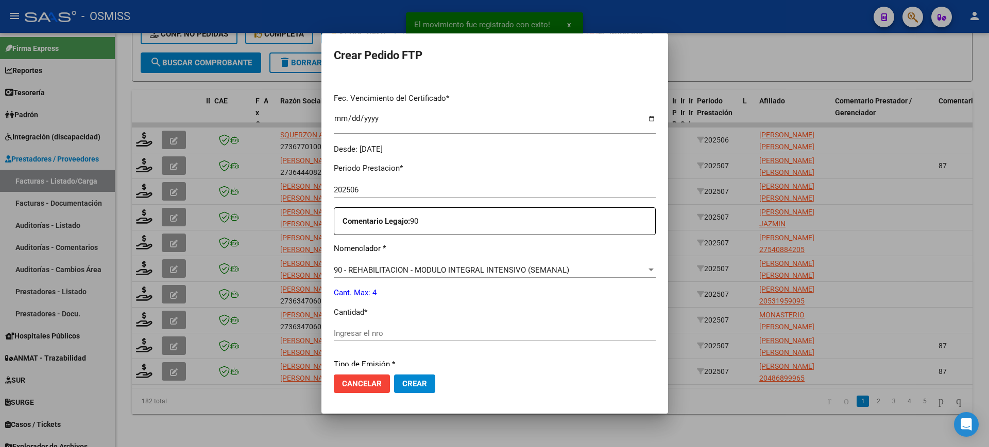
click at [389, 333] on input "Ingresar el nro" at bounding box center [495, 333] width 322 height 9
type input "4"
click at [394, 375] on button "Crear" at bounding box center [414, 384] width 41 height 19
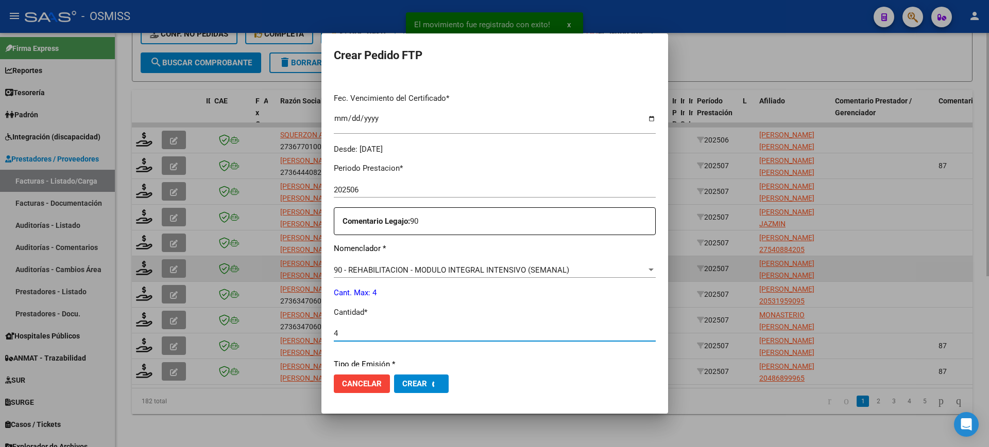
scroll to position [0, 0]
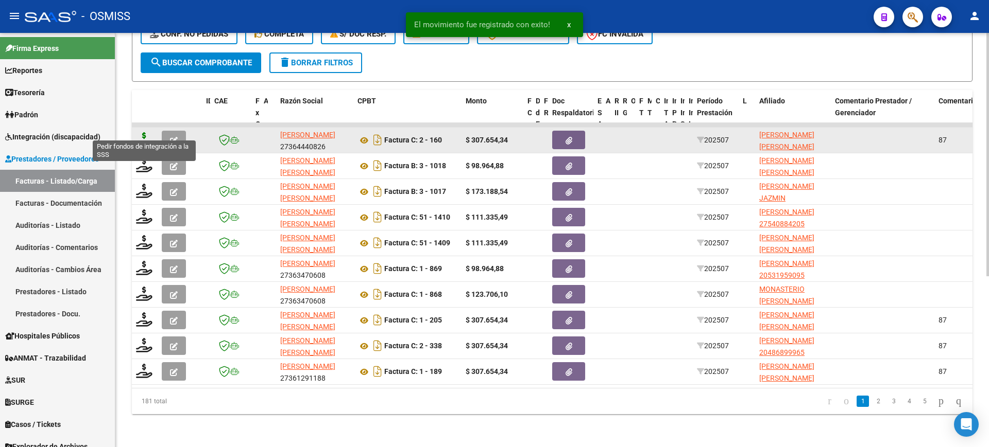
click at [142, 132] on icon at bounding box center [144, 139] width 16 height 14
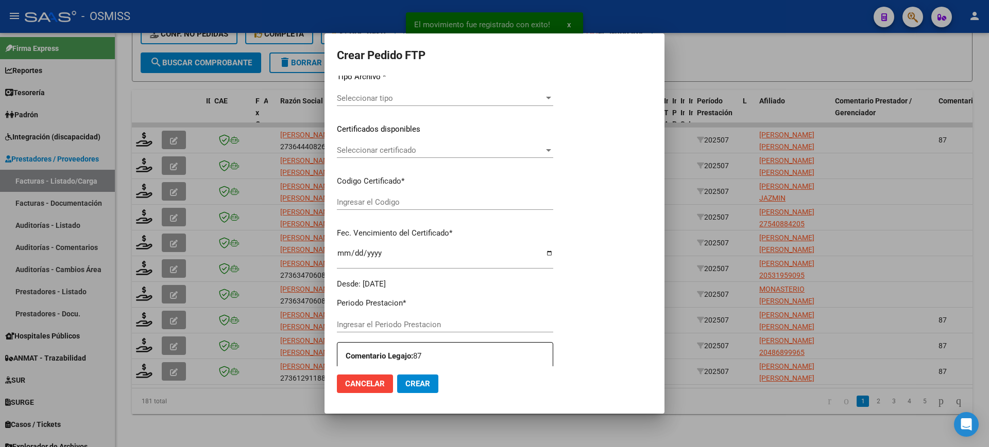
type input "202507"
type input "$ 307.654,34"
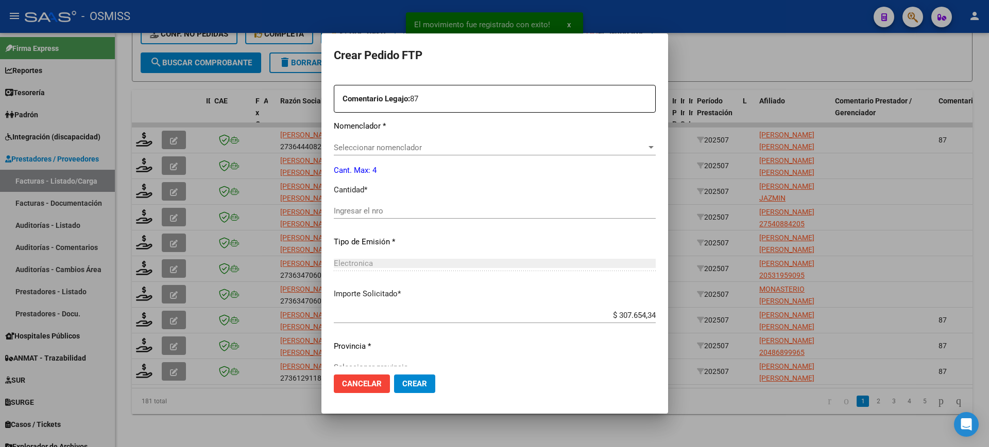
type input "ARG01000578677522022102520241025SAL123"
type input "2024-10-25"
click at [369, 211] on input "Ingresar el nro" at bounding box center [495, 210] width 322 height 9
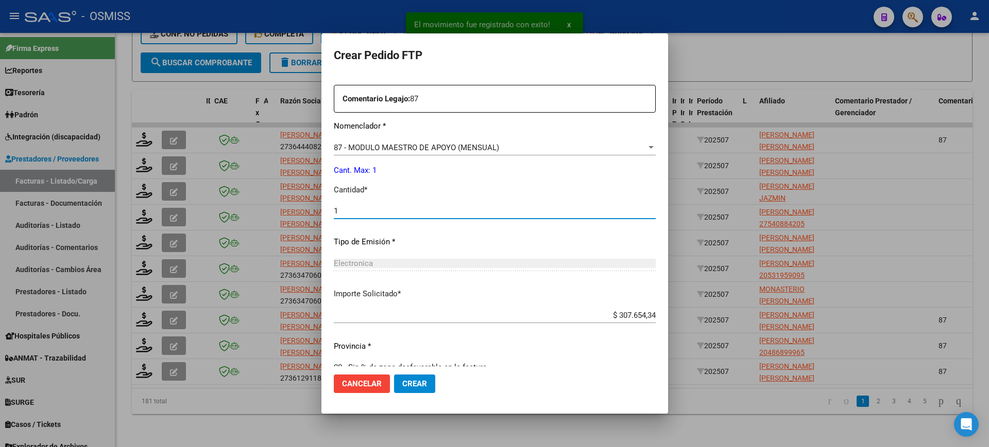
type input "1"
click at [394, 375] on button "Crear" at bounding box center [414, 384] width 41 height 19
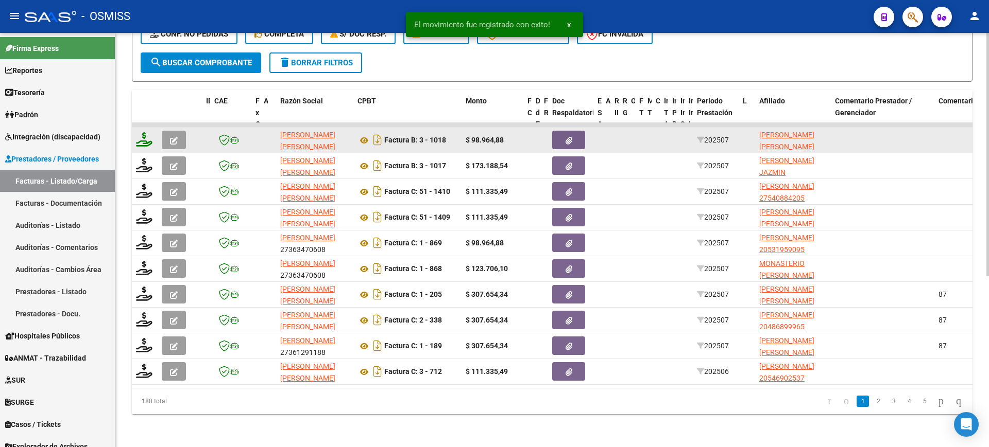
click at [144, 132] on icon at bounding box center [144, 139] width 16 height 14
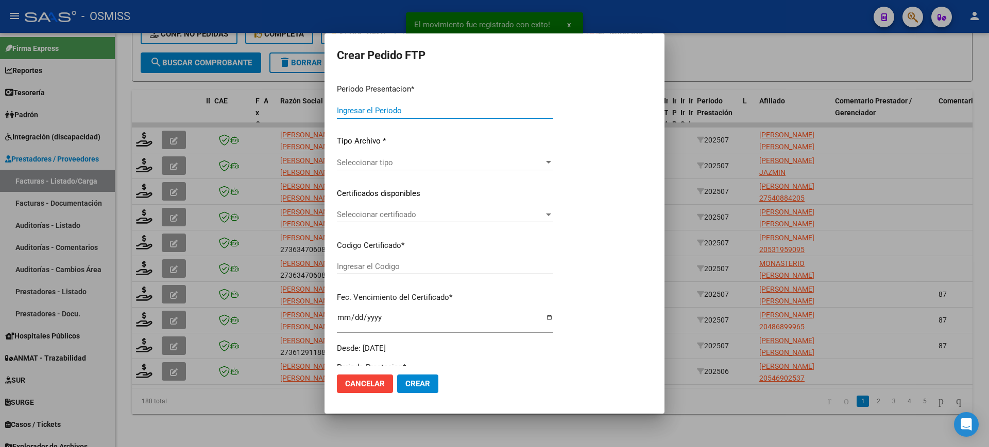
type input "202507"
type input "$ 98.964,88"
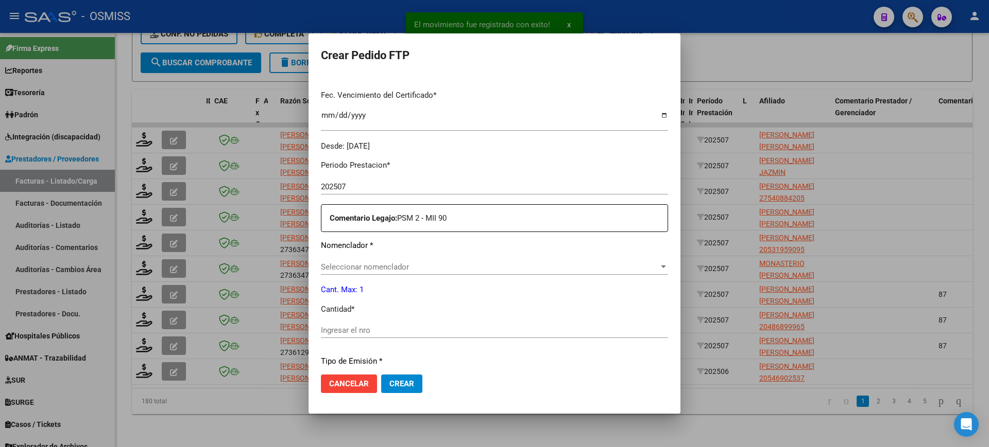
scroll to position [322, 0]
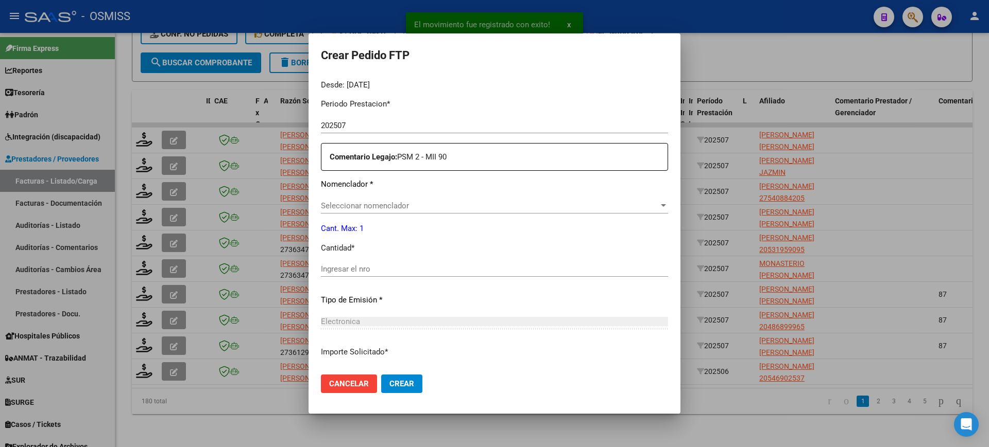
type input "ARG0100052542585-20210809-20250809-SAL-"
type input "2025-08-09"
click at [384, 271] on input "Ingresar el nro" at bounding box center [494, 269] width 347 height 9
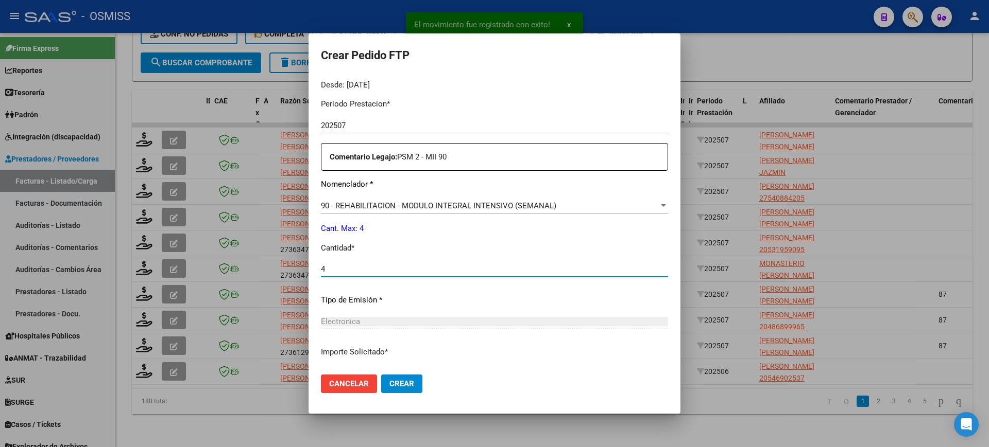
type input "4"
click at [381, 375] on button "Crear" at bounding box center [401, 384] width 41 height 19
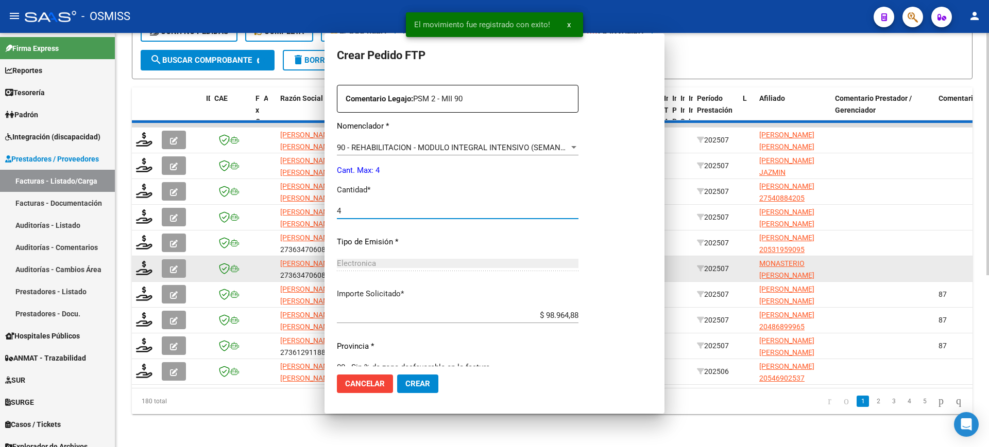
scroll to position [0, 0]
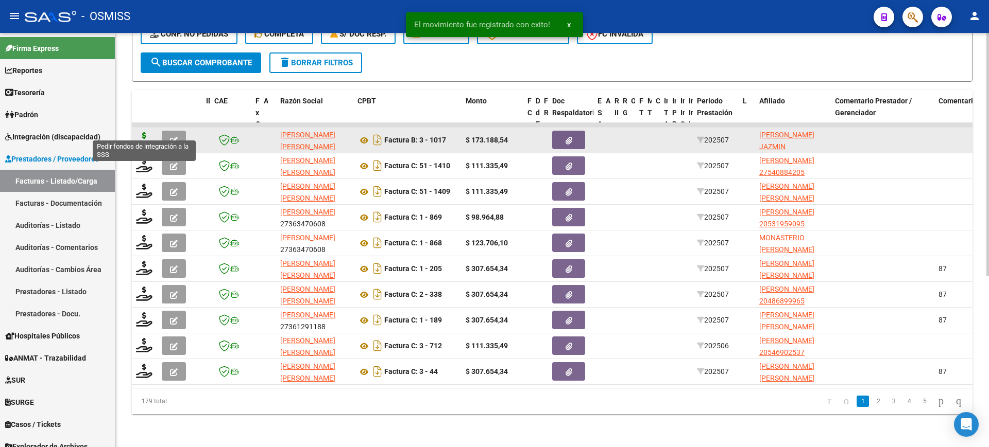
click at [141, 132] on icon at bounding box center [144, 139] width 16 height 14
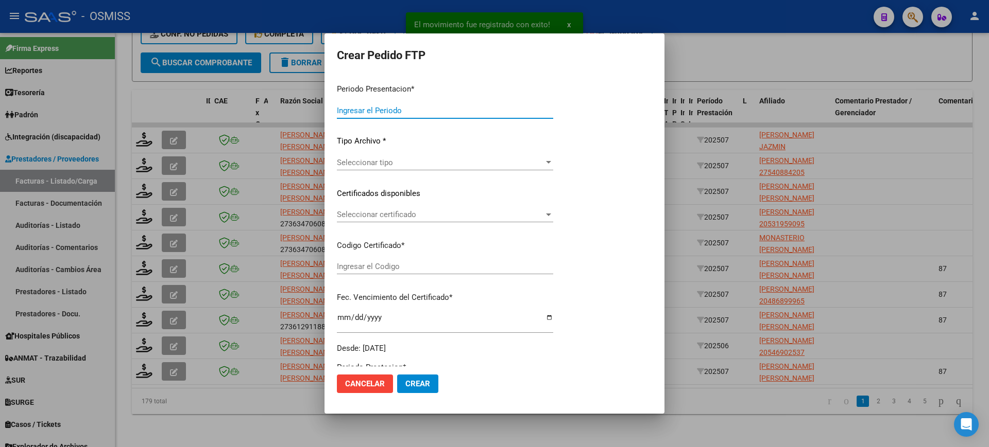
type input "202507"
type input "$ 173.188,54"
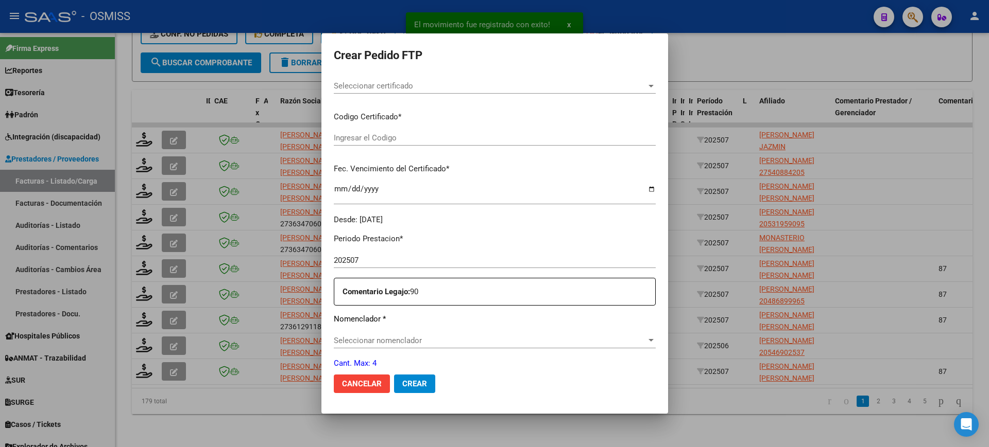
type input "ARG01000559696472022070520270705SAL124"
type input "2027-07-05"
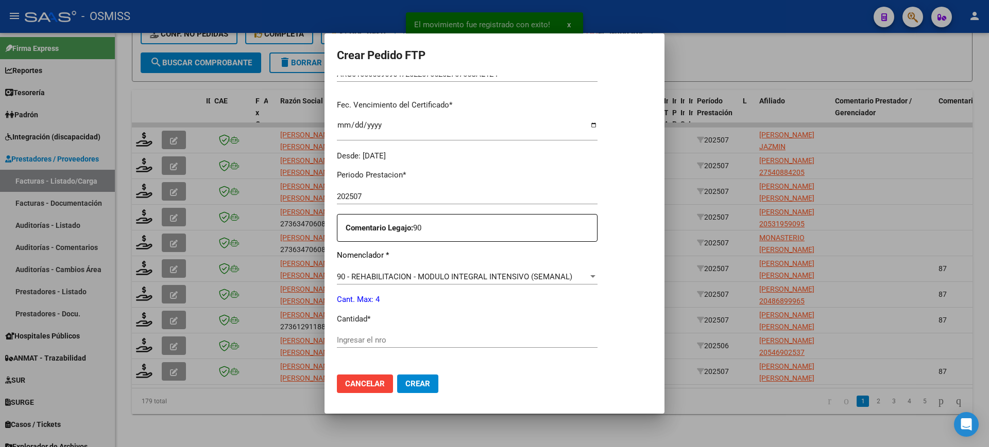
scroll to position [316, 0]
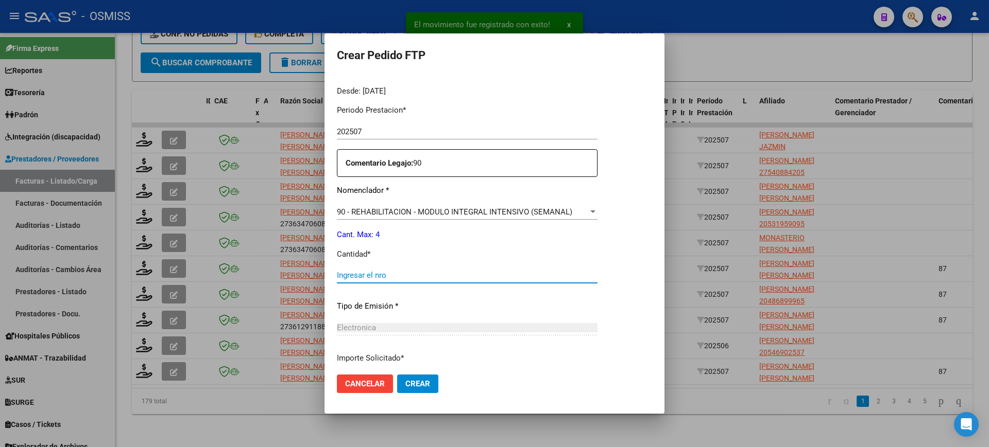
click at [383, 275] on input "Ingresar el nro" at bounding box center [467, 275] width 261 height 9
type input "4"
click at [397, 375] on button "Crear" at bounding box center [417, 384] width 41 height 19
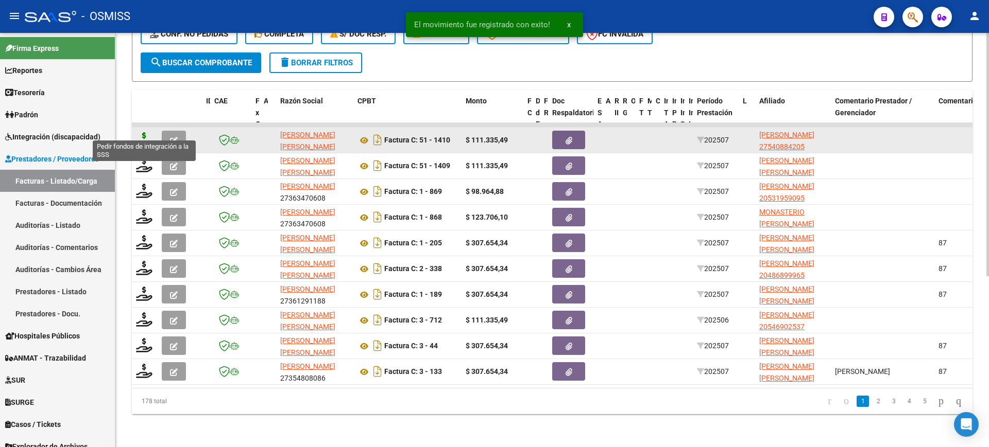
click at [144, 132] on icon at bounding box center [144, 139] width 16 height 14
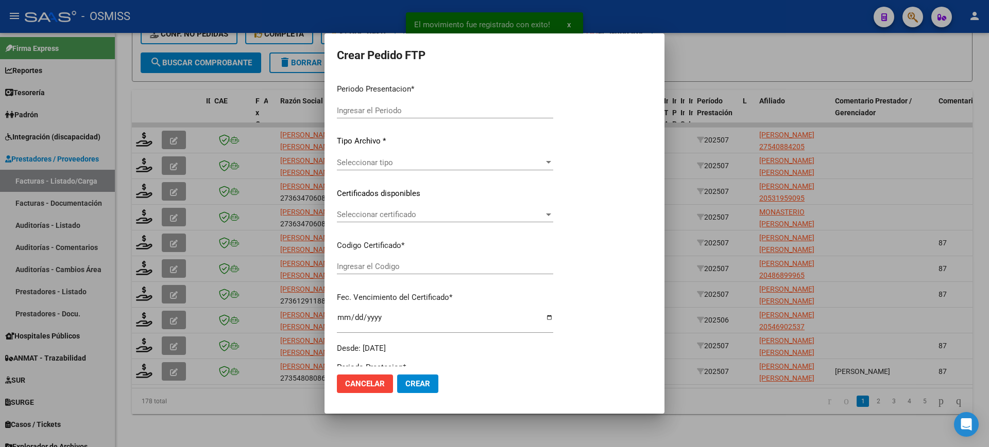
type input "202507"
type input "$ 111.335,49"
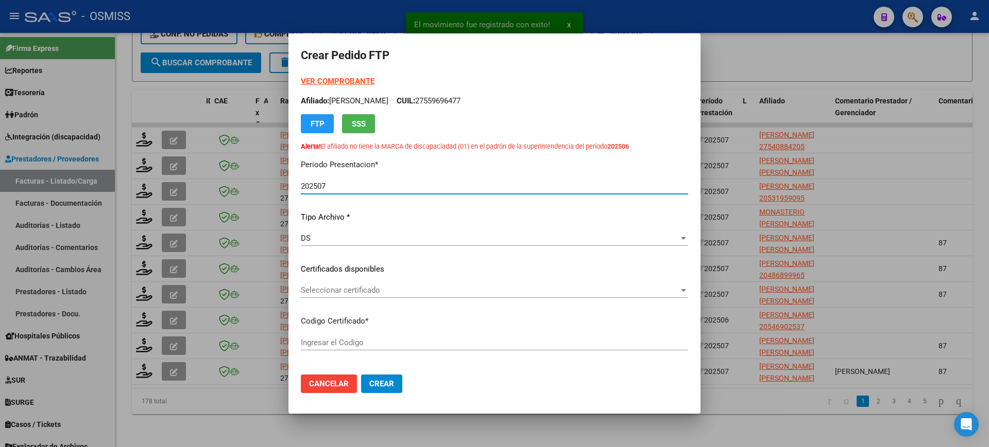
scroll to position [398, 0]
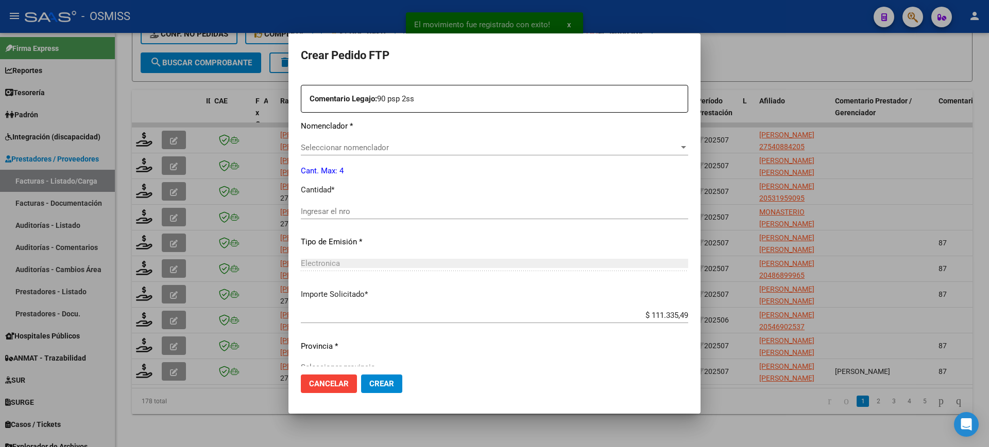
type input "ARG01000540884202025013120300131SAL13773"
type input "2030-01-31"
click at [392, 147] on span "Seleccionar nomenclador" at bounding box center [490, 147] width 378 height 9
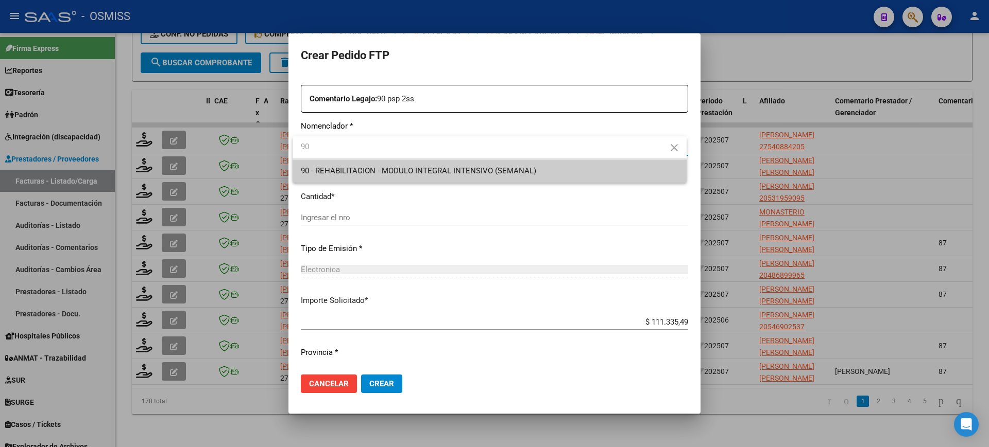
type input "90"
click at [376, 167] on span "90 - REHABILITACION - MODULO INTEGRAL INTENSIVO (SEMANAL)" at bounding box center [418, 170] width 235 height 9
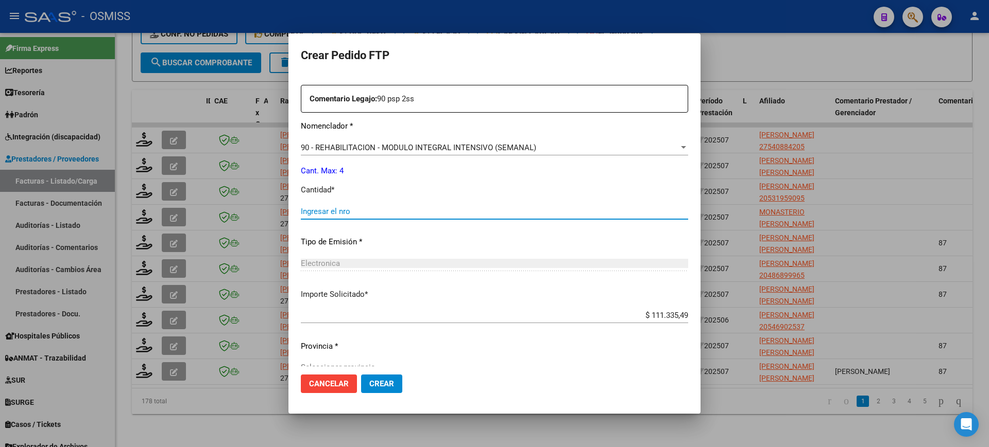
click at [365, 210] on input "Ingresar el nro" at bounding box center [494, 211] width 387 height 9
type input "4"
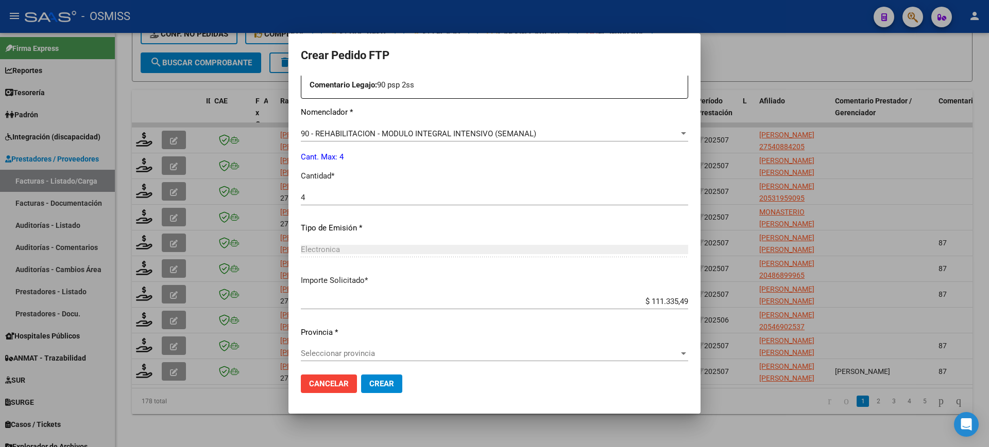
scroll to position [416, 0]
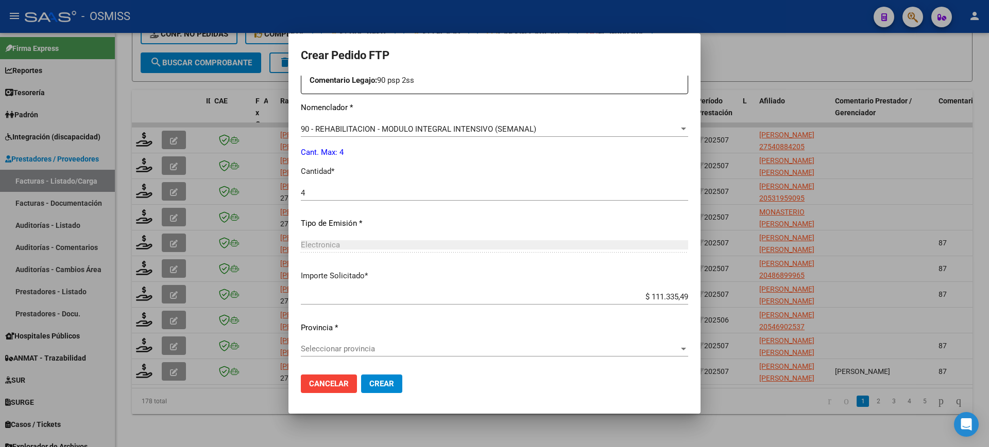
click at [397, 355] on div "Seleccionar provincia Seleccionar provincia" at bounding box center [494, 348] width 387 height 15
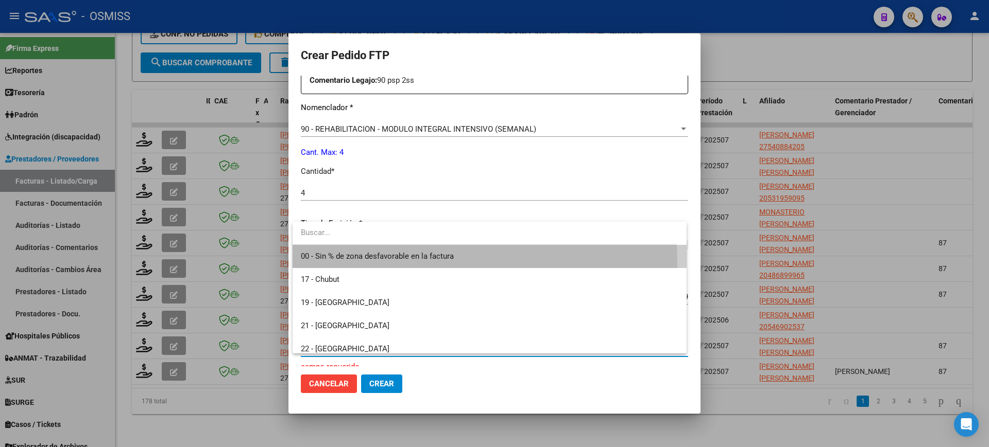
click at [420, 262] on span "00 - Sin % de zona desfavorable en la factura" at bounding box center [489, 256] width 377 height 23
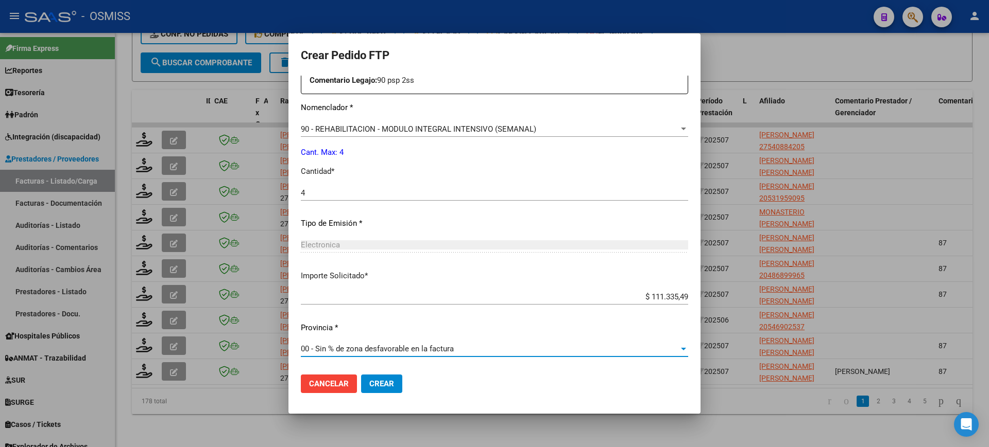
click at [393, 385] on span "Crear" at bounding box center [381, 384] width 25 height 9
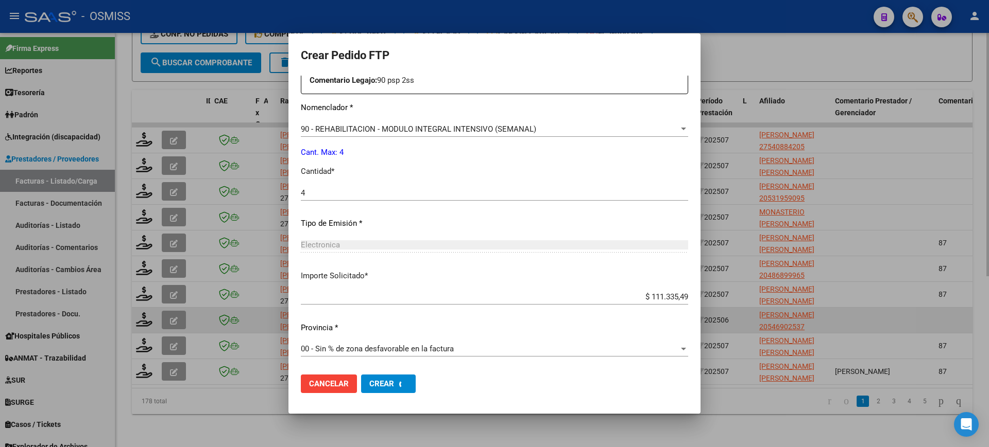
scroll to position [0, 0]
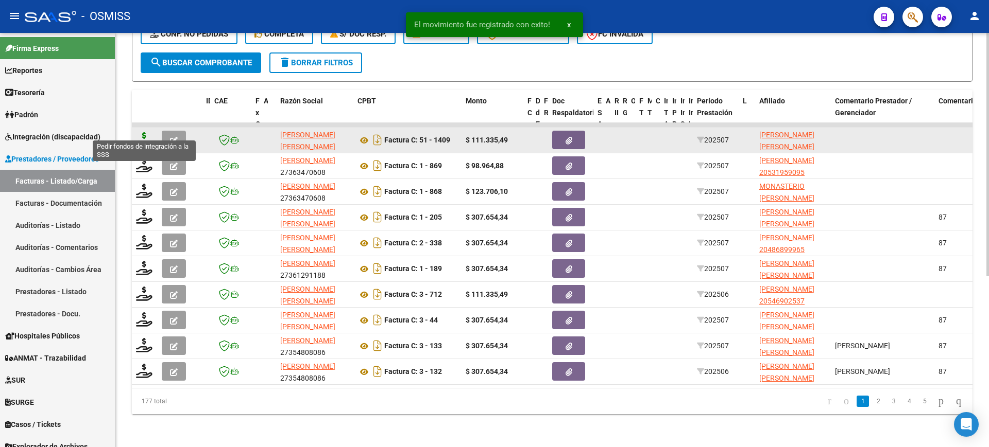
click at [144, 134] on icon at bounding box center [144, 139] width 16 height 14
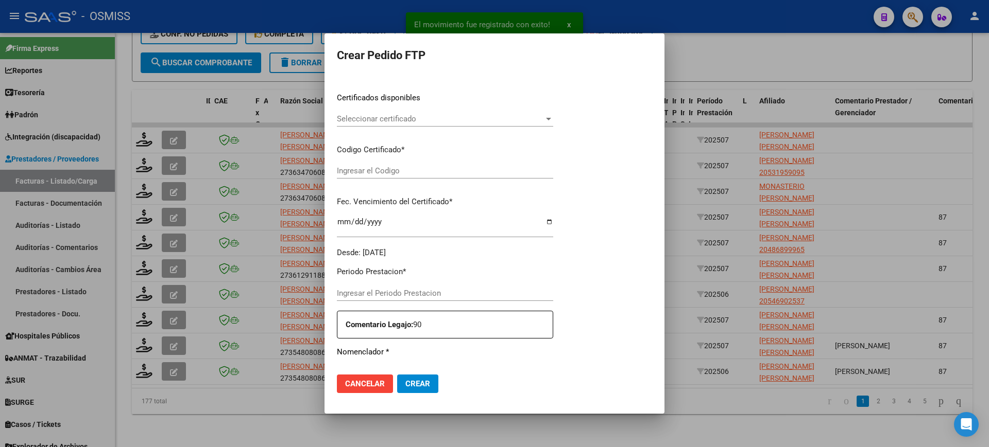
type input "202507"
type input "$ 111.335,49"
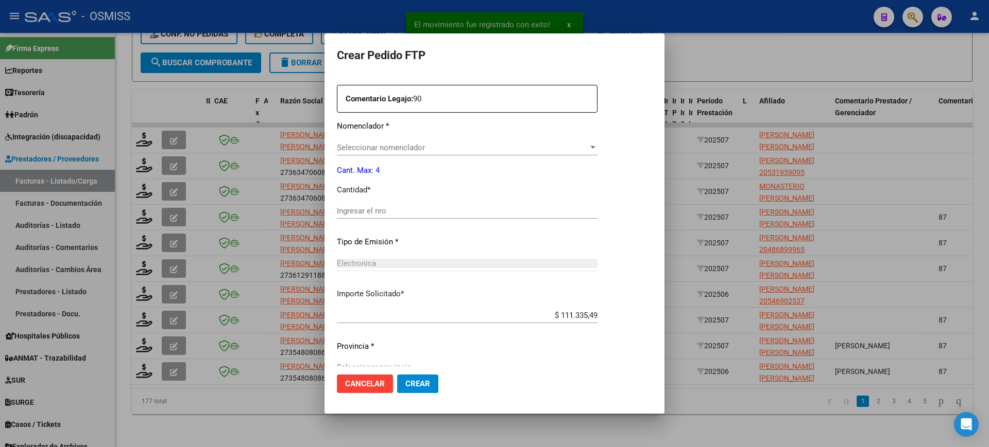
type input "ARG02000571871992024072920290729SAL123"
type input "2029-07-29"
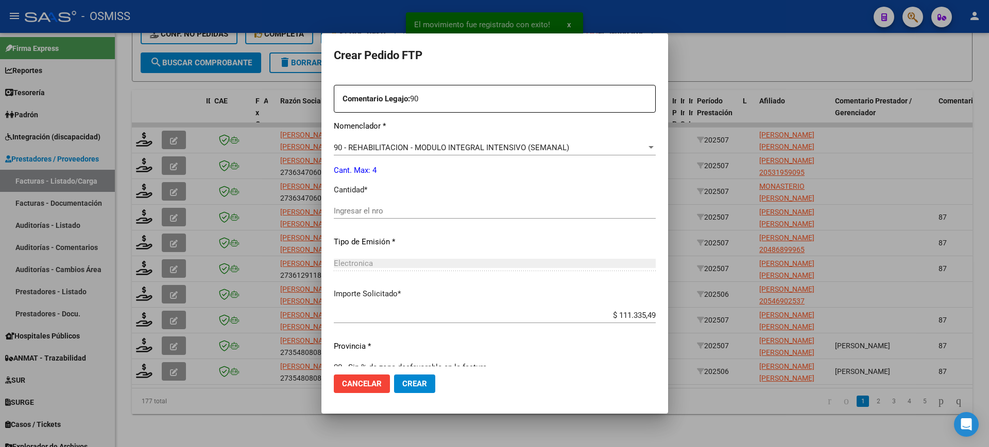
click at [401, 216] on div "Ingresar el nro" at bounding box center [495, 210] width 322 height 15
type input "4"
click at [394, 375] on button "Crear" at bounding box center [414, 384] width 41 height 19
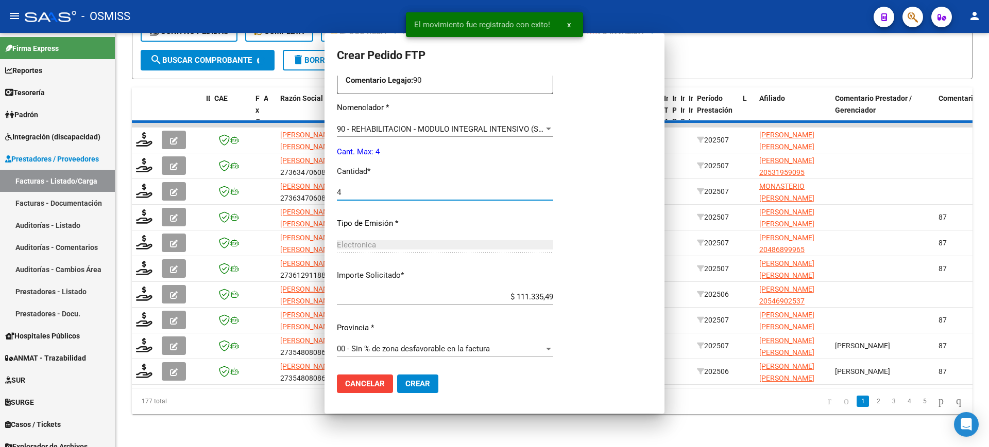
scroll to position [0, 0]
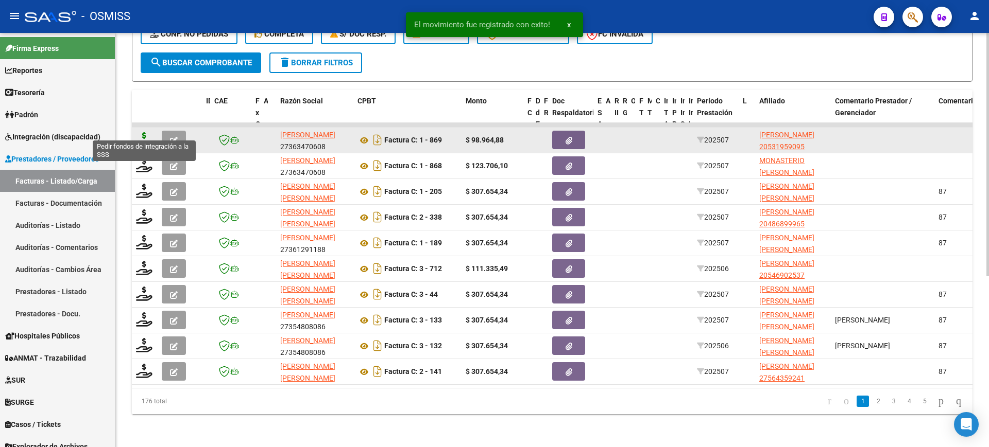
click at [145, 133] on icon at bounding box center [144, 139] width 16 height 14
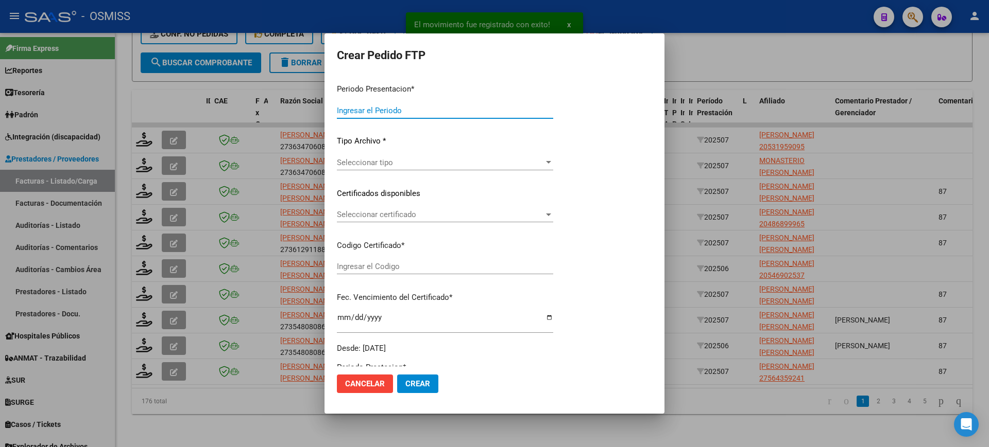
type input "202507"
type input "$ 98.964,88"
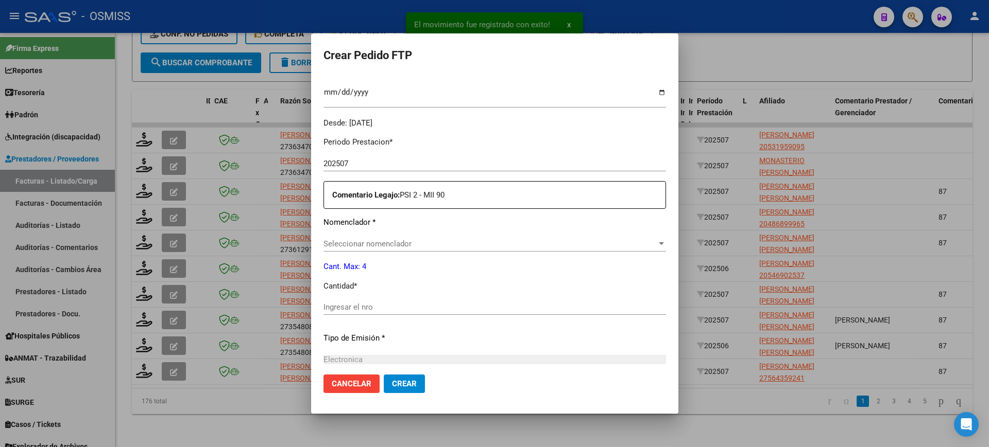
scroll to position [380, 0]
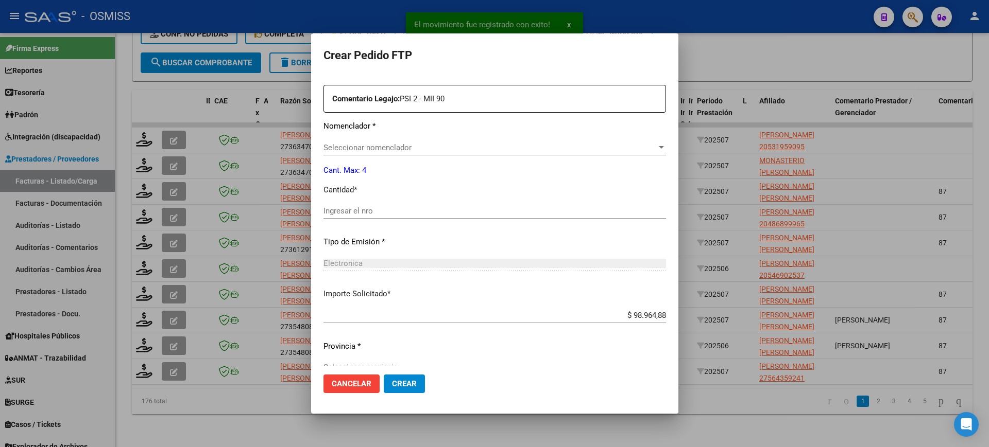
type input "ARG02000531959092024072220290722SAL124"
type input "2029-07-22"
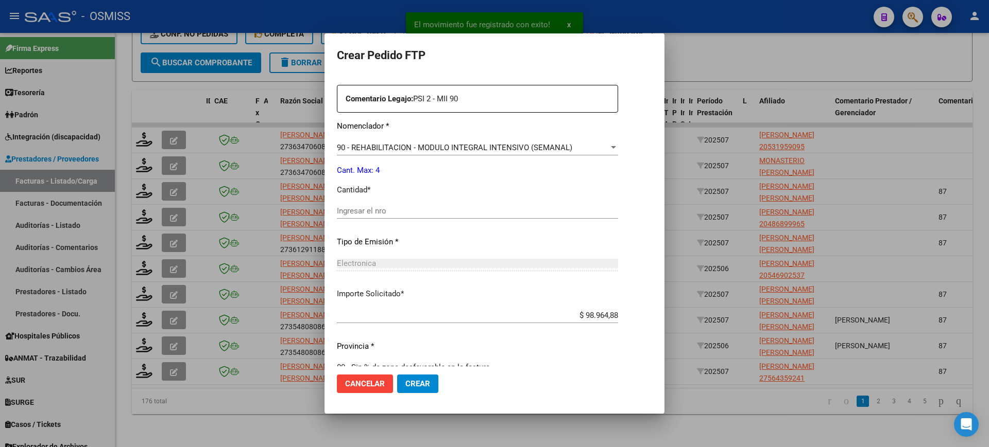
click at [402, 209] on input "Ingresar el nro" at bounding box center [477, 210] width 281 height 9
type input "4"
click at [397, 375] on button "Crear" at bounding box center [417, 384] width 41 height 19
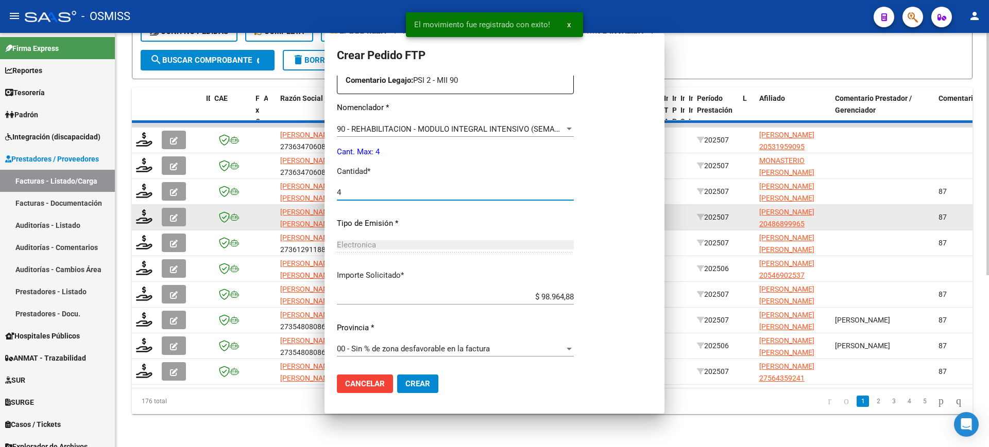
scroll to position [0, 0]
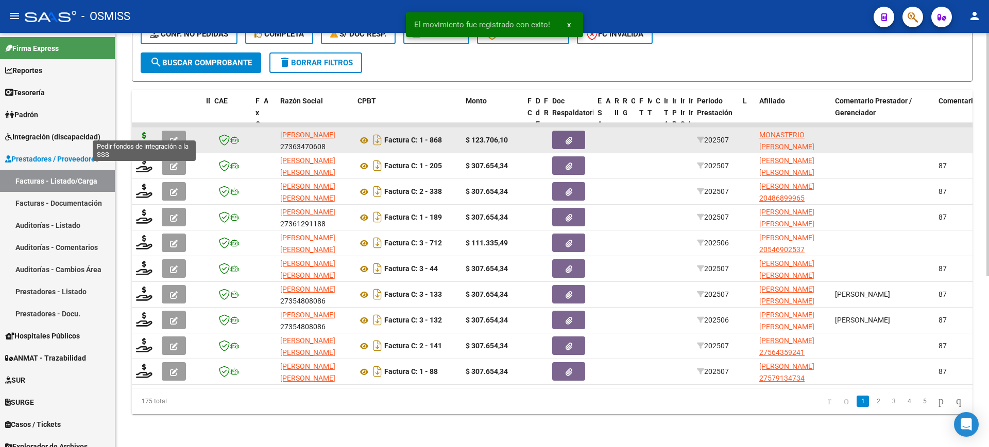
click at [144, 132] on icon at bounding box center [144, 139] width 16 height 14
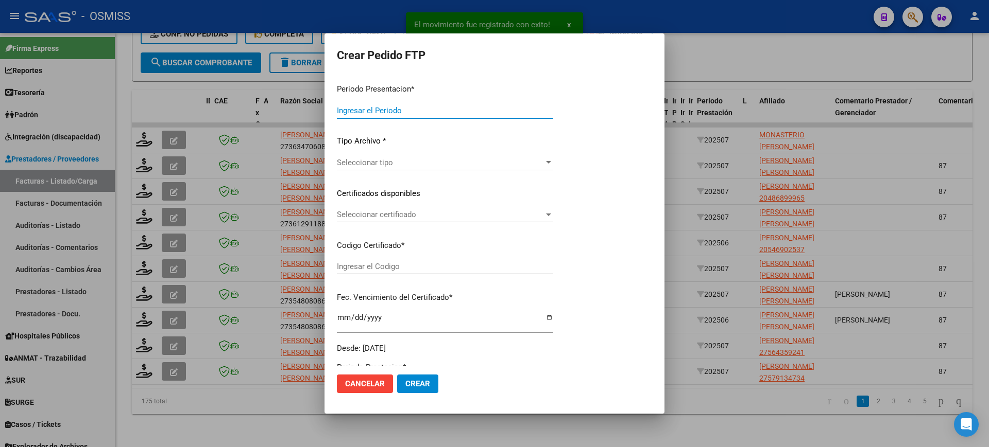
scroll to position [380, 0]
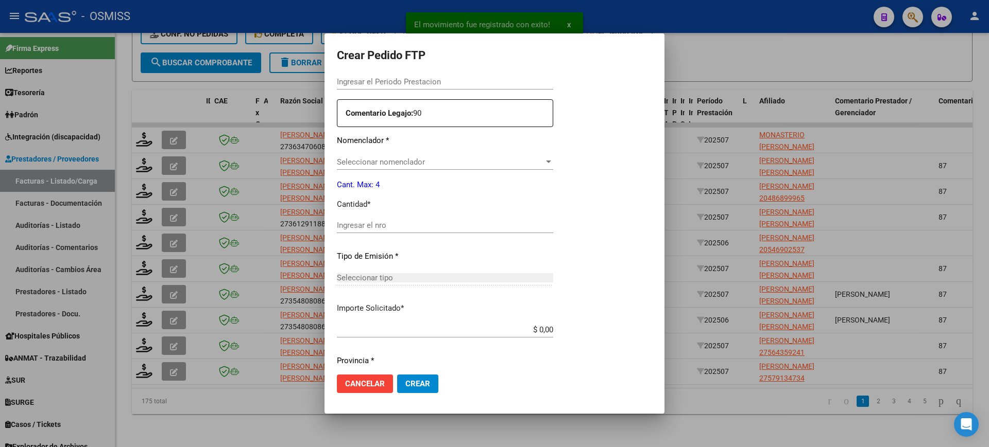
type input "202507"
type input "$ 123.706,10"
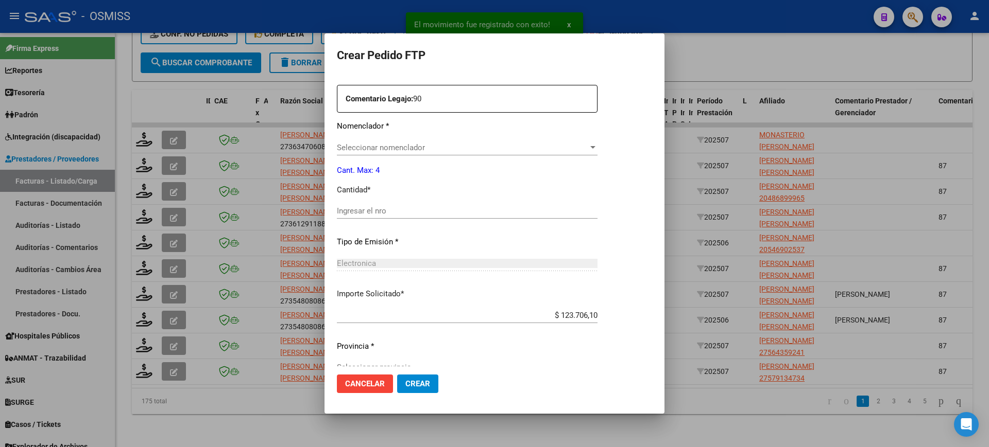
type input "ARG02000529666322024101520291015SAL124"
type input "2029-10-15"
click at [384, 213] on input "Ingresar el nro" at bounding box center [492, 210] width 311 height 9
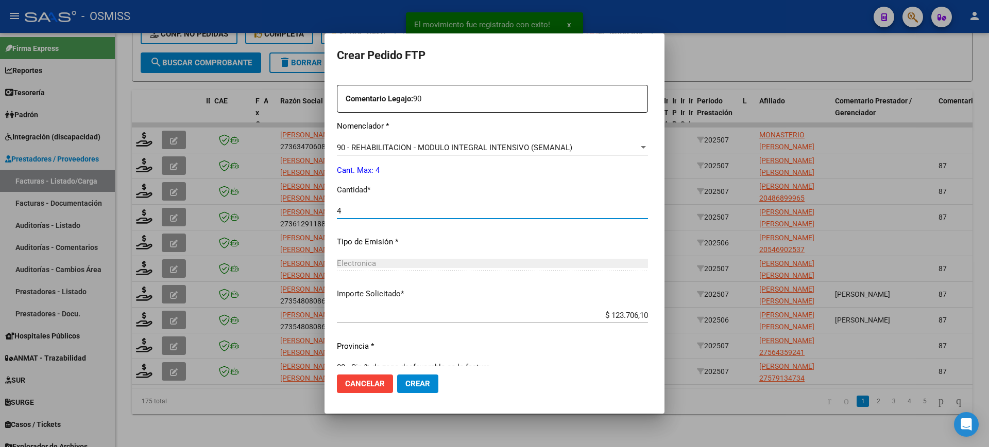
type input "4"
click at [397, 375] on button "Crear" at bounding box center [417, 384] width 41 height 19
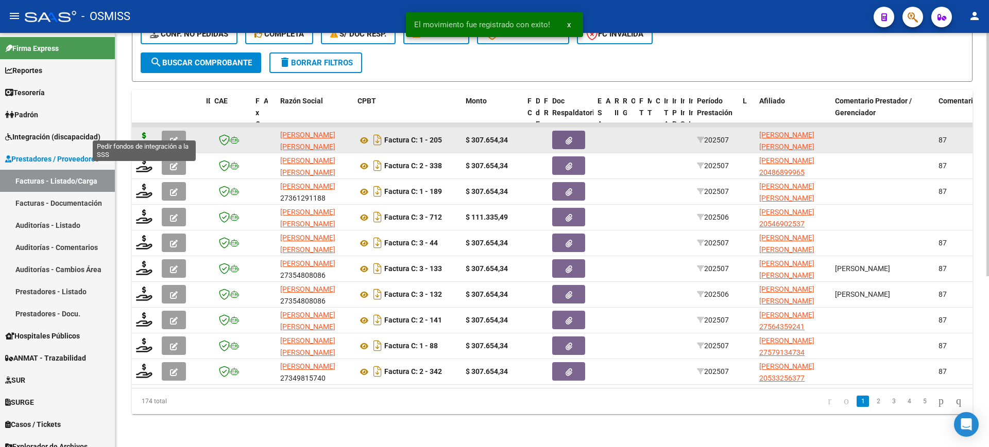
click at [140, 132] on icon at bounding box center [144, 139] width 16 height 14
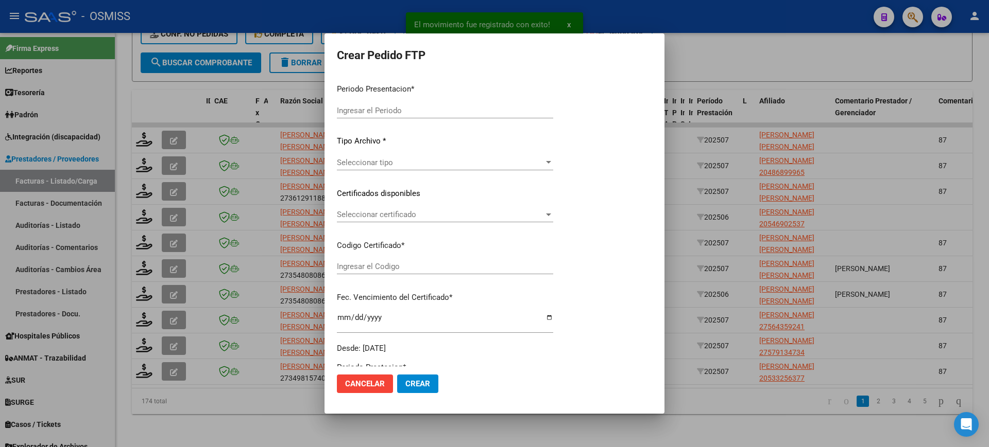
type input "202507"
type input "$ 307.654,34"
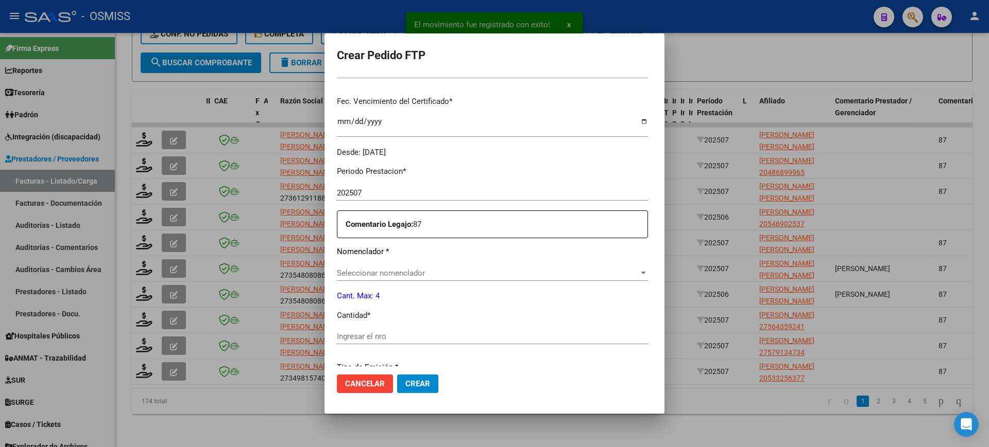
scroll to position [322, 0]
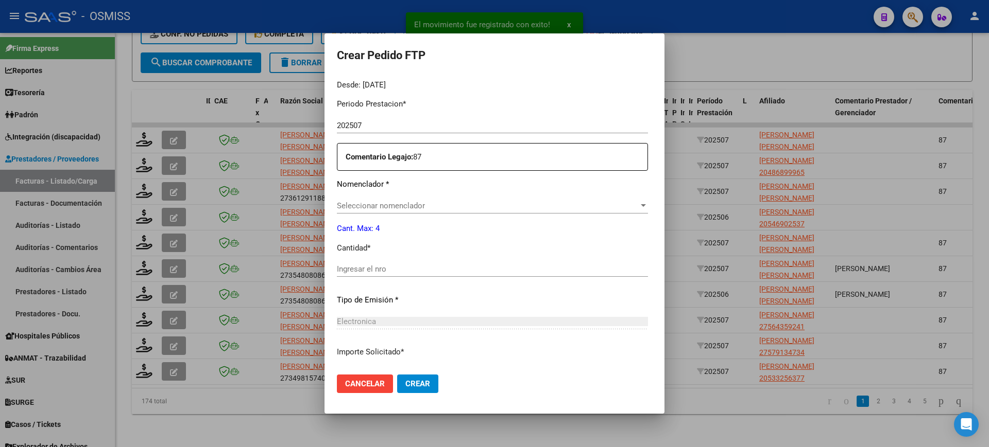
type input "ARG02000561448202017080120220801SAL124"
type input "2022-08-01"
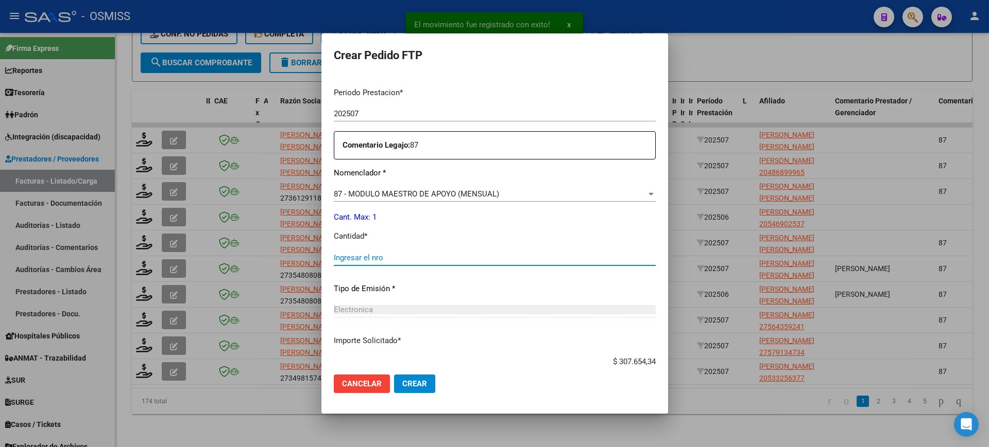
click at [389, 262] on input "Ingresar el nro" at bounding box center [495, 257] width 322 height 9
type input "1"
click at [394, 375] on button "Crear" at bounding box center [414, 384] width 41 height 19
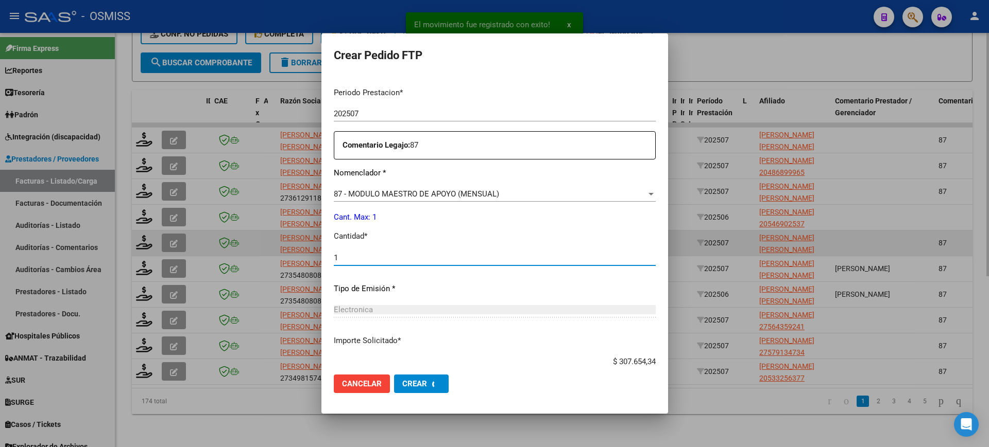
scroll to position [0, 0]
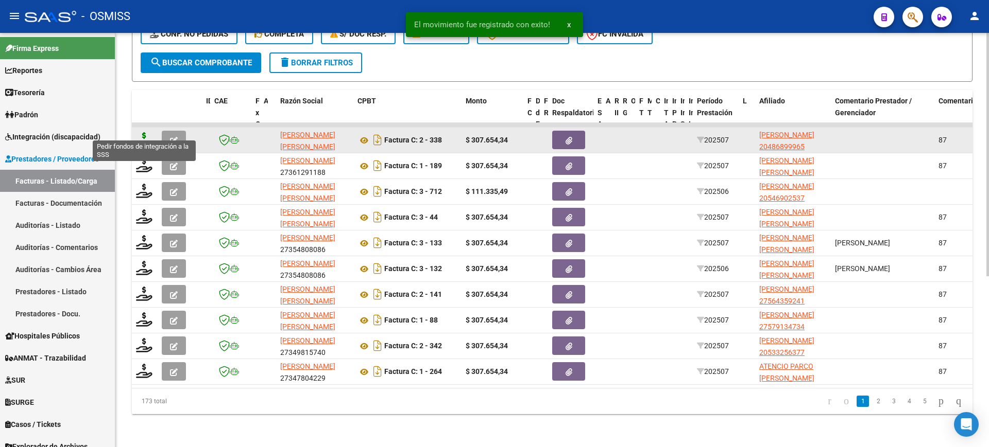
click at [143, 133] on icon at bounding box center [144, 139] width 16 height 14
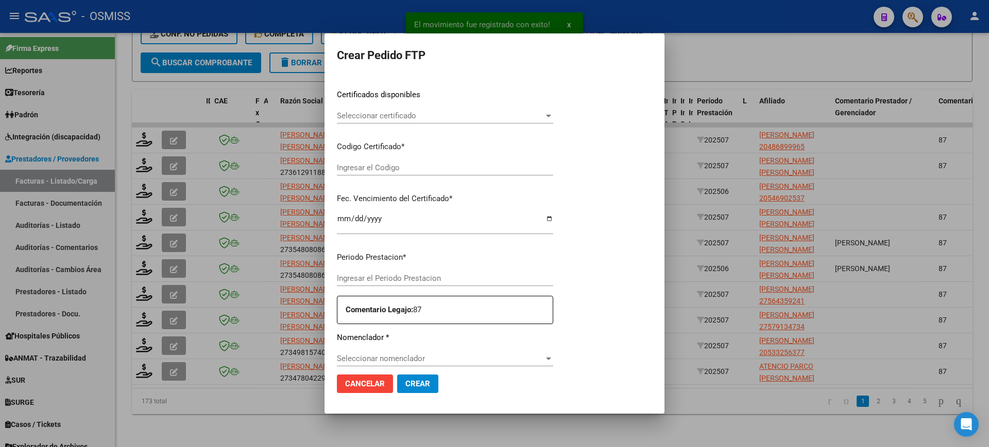
type input "202507"
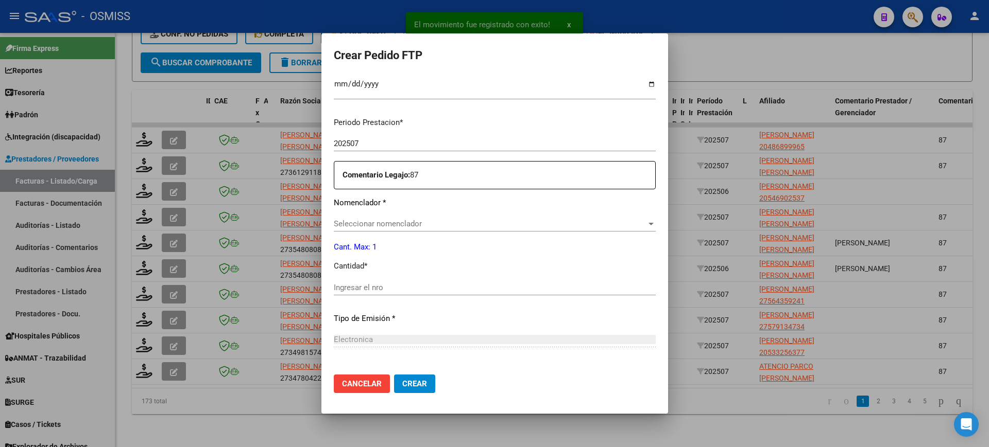
scroll to position [322, 0]
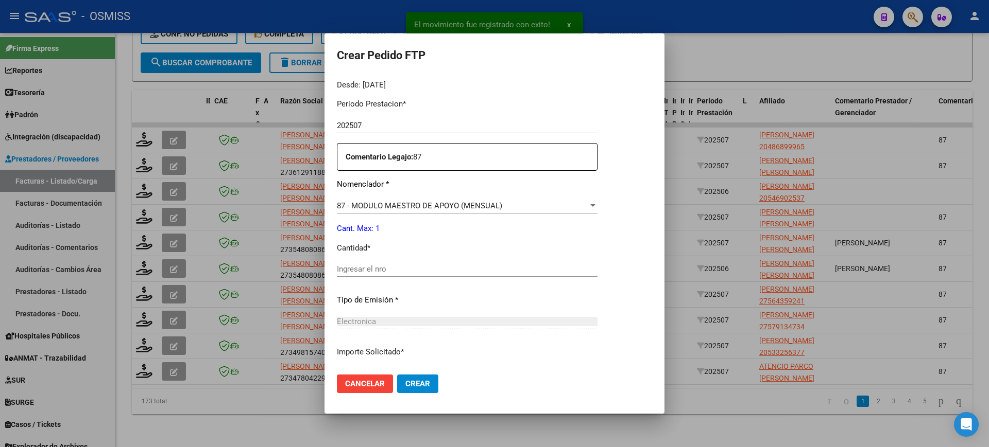
click at [399, 269] on input "Ingresar el nro" at bounding box center [467, 269] width 261 height 9
click at [397, 375] on button "Crear" at bounding box center [417, 384] width 41 height 19
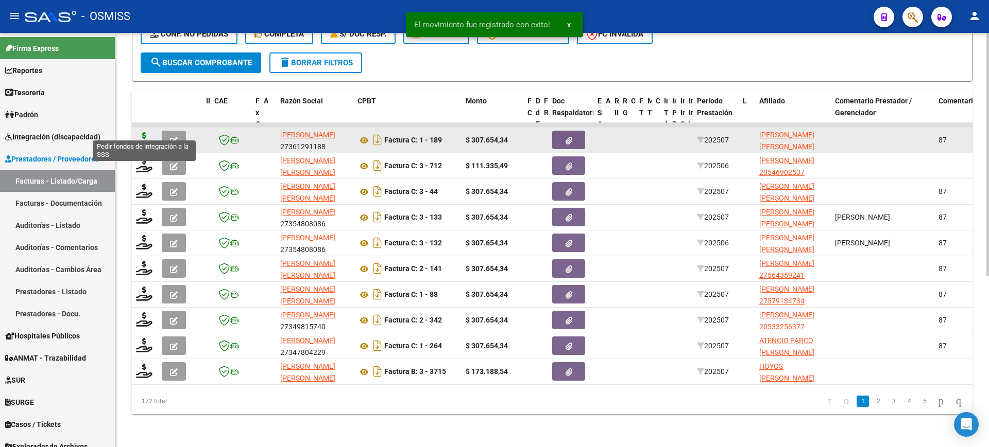
click at [140, 132] on icon at bounding box center [144, 139] width 16 height 14
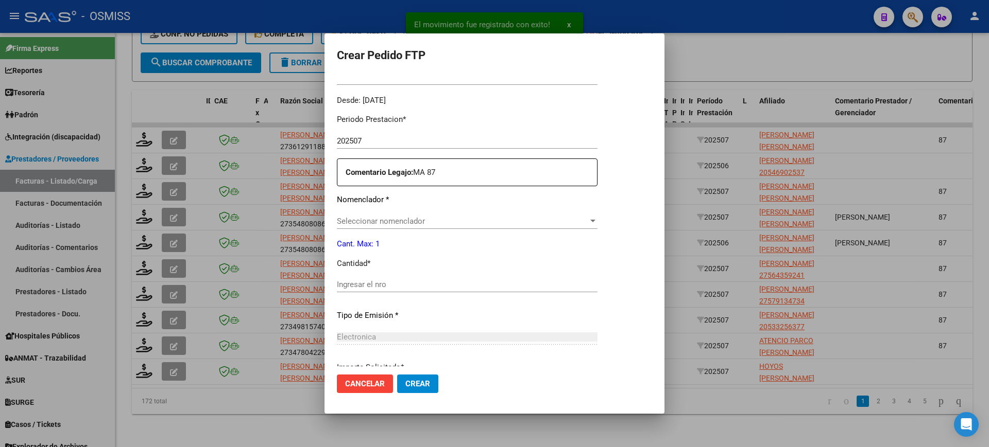
scroll to position [322, 0]
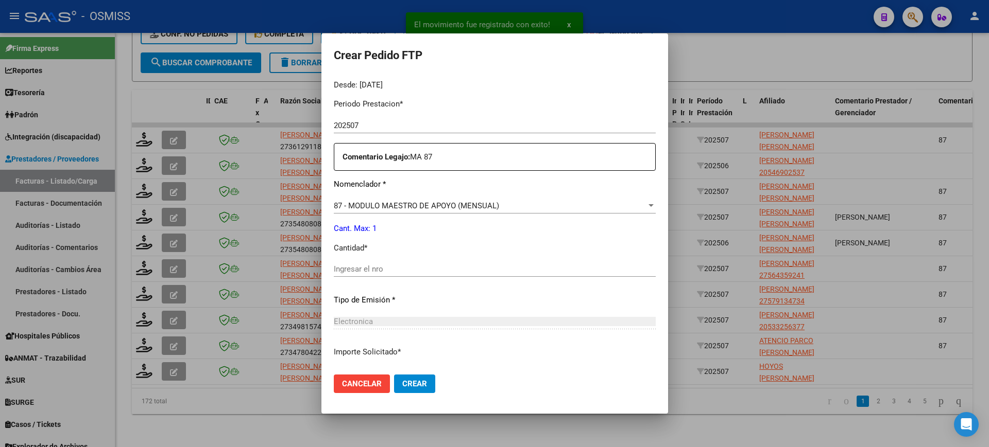
click at [384, 270] on input "Ingresar el nro" at bounding box center [495, 269] width 322 height 9
click at [394, 375] on button "Crear" at bounding box center [414, 384] width 41 height 19
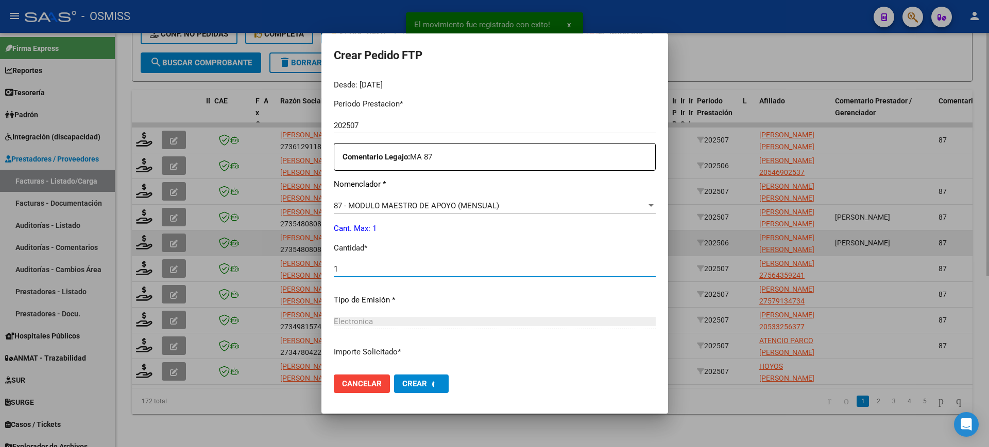
scroll to position [0, 0]
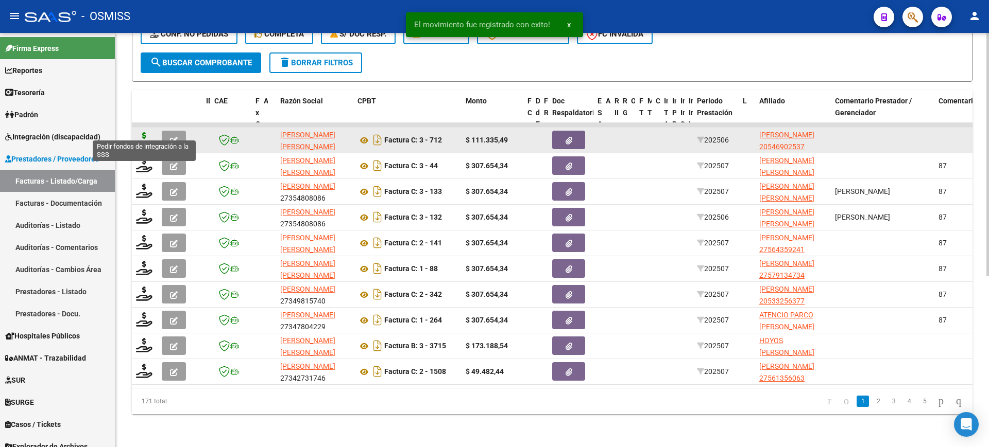
click at [145, 132] on icon at bounding box center [144, 139] width 16 height 14
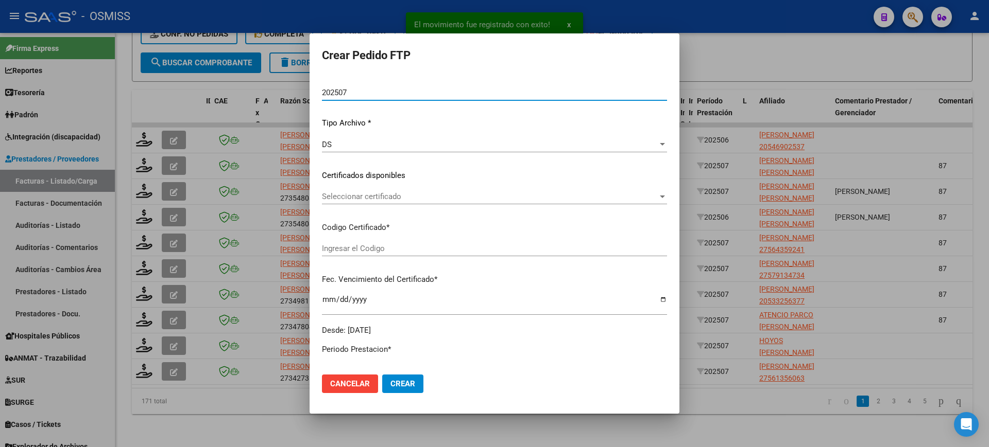
scroll to position [380, 0]
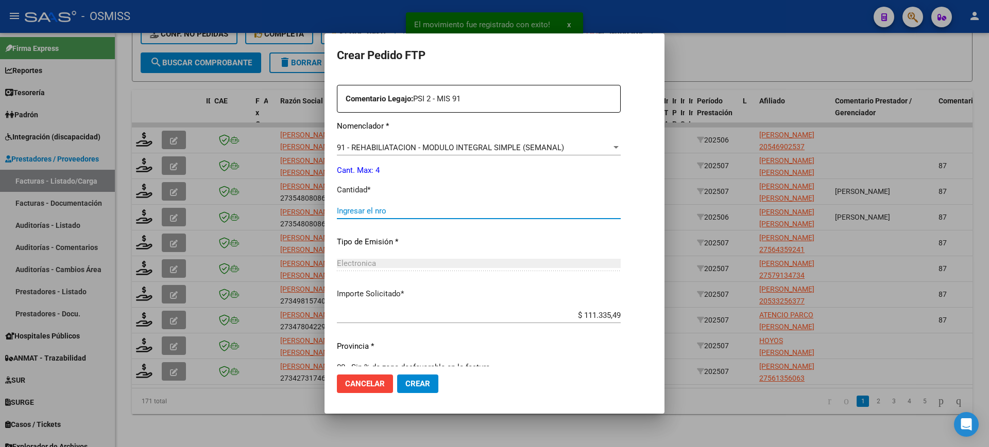
click at [385, 212] on input "Ingresar el nro" at bounding box center [479, 210] width 284 height 9
click at [397, 375] on button "Crear" at bounding box center [417, 384] width 41 height 19
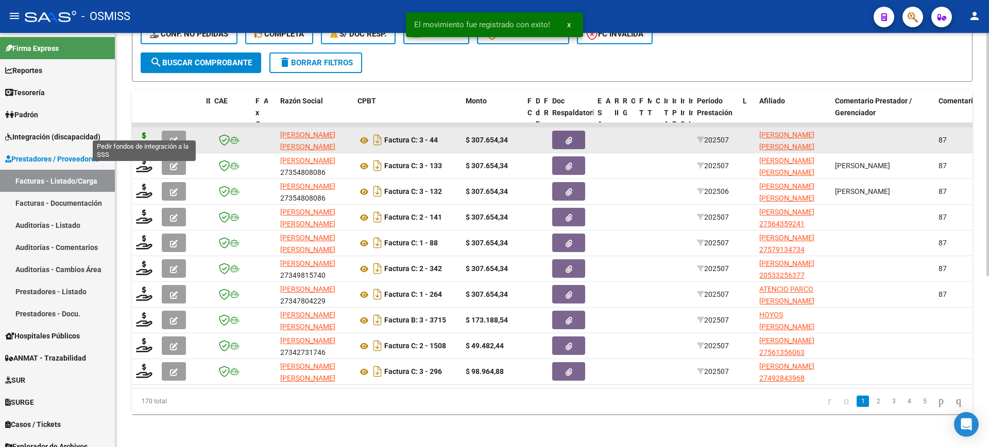
click at [145, 132] on icon at bounding box center [144, 139] width 16 height 14
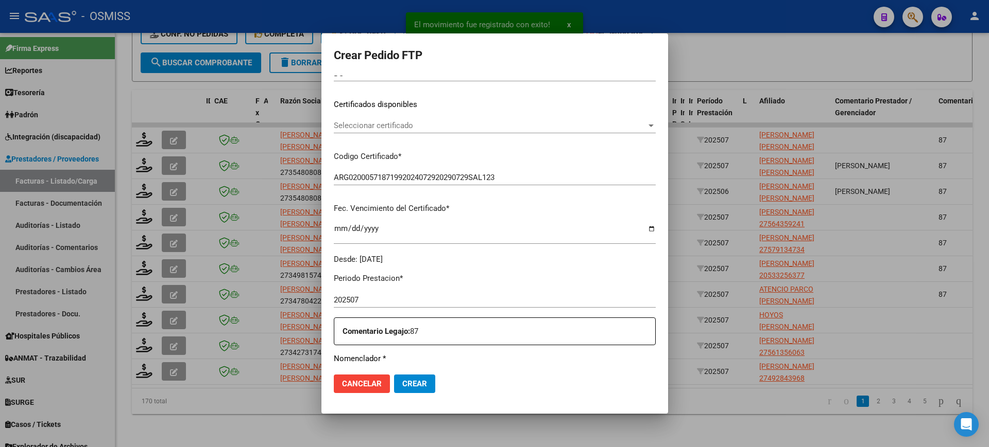
scroll to position [257, 0]
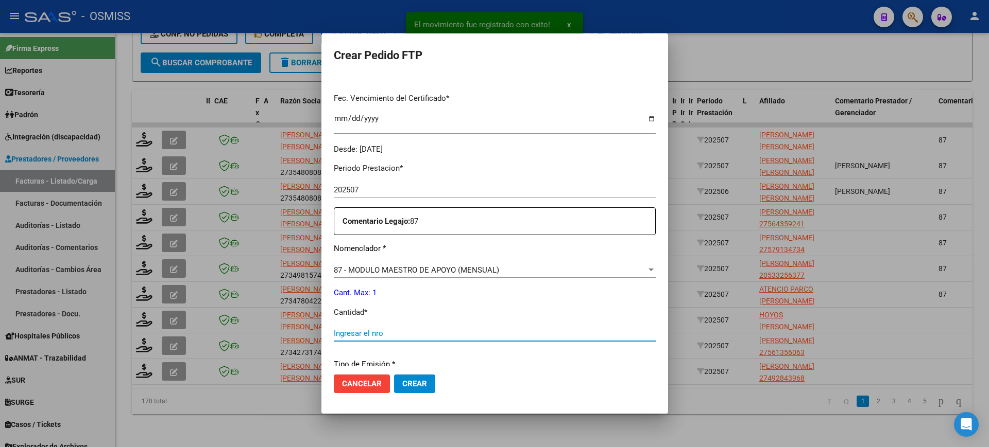
click at [381, 330] on input "Ingresar el nro" at bounding box center [495, 333] width 322 height 9
click at [394, 375] on button "Crear" at bounding box center [414, 384] width 41 height 19
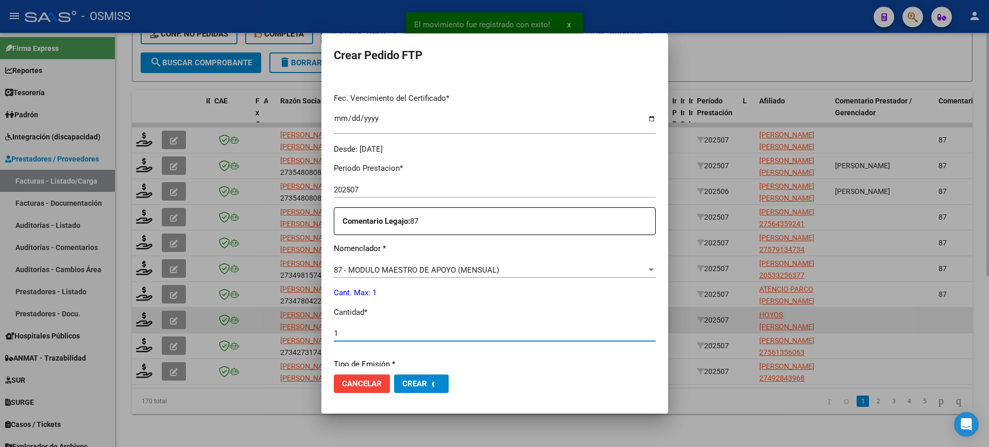
scroll to position [0, 0]
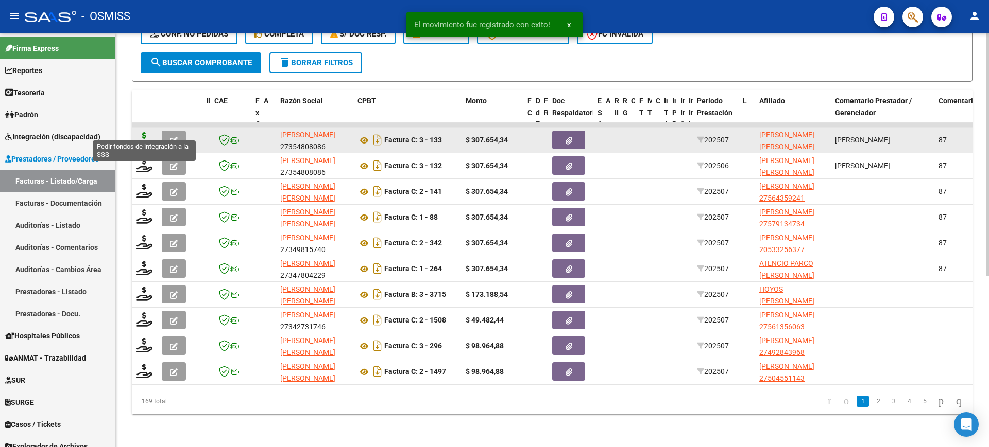
click at [144, 132] on icon at bounding box center [144, 139] width 16 height 14
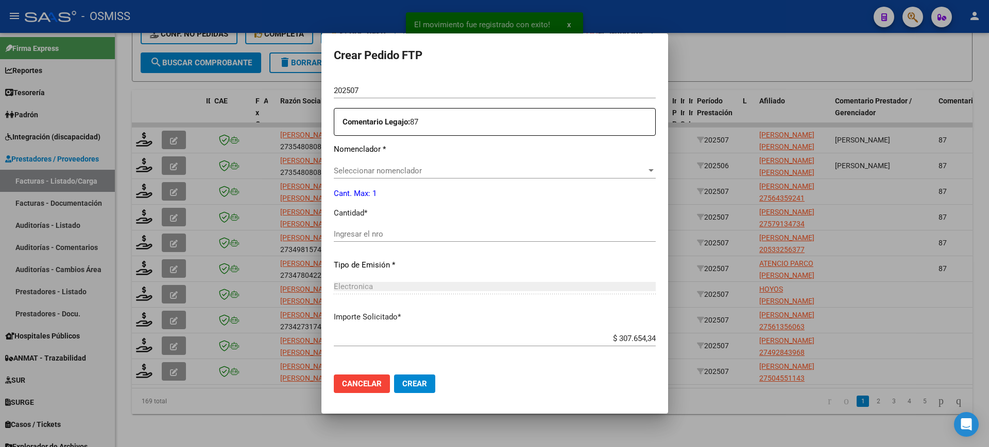
scroll to position [334, 0]
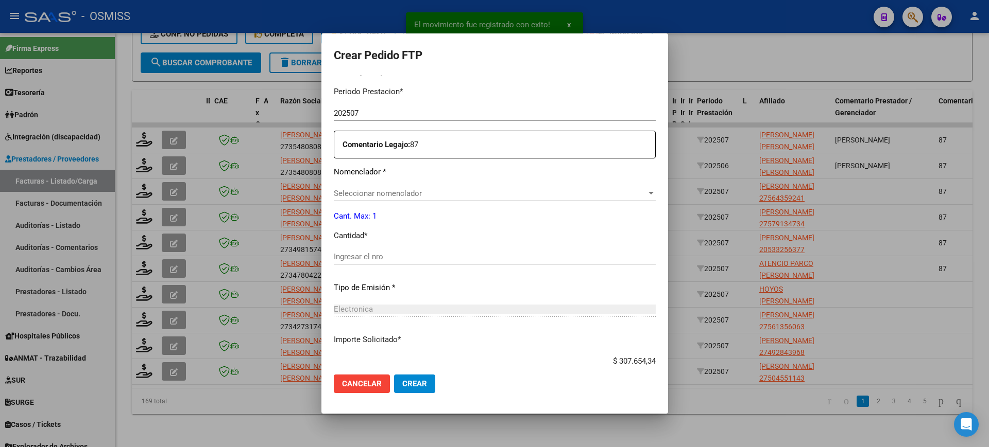
click at [414, 196] on span "Seleccionar nomenclador" at bounding box center [490, 193] width 313 height 9
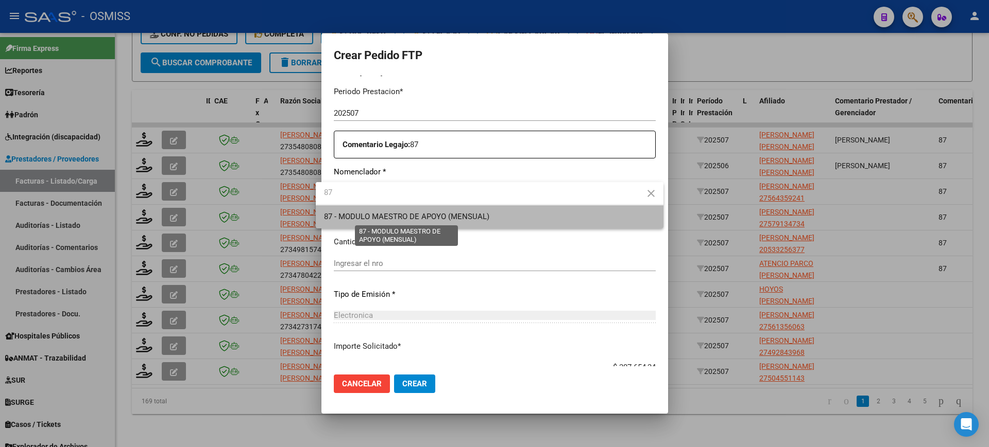
click at [419, 212] on span "87 - MODULO MAESTRO DE APOYO (MENSUAL)" at bounding box center [406, 216] width 165 height 9
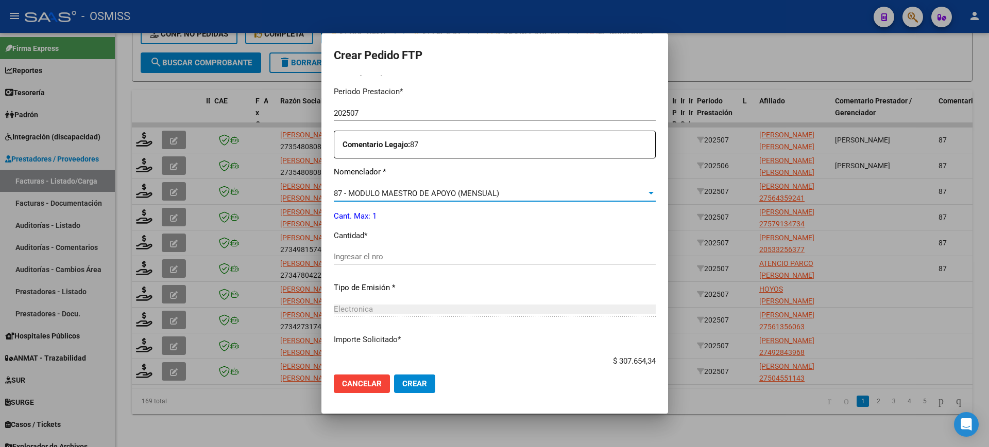
click at [397, 257] on input "Ingresar el nro" at bounding box center [495, 256] width 322 height 9
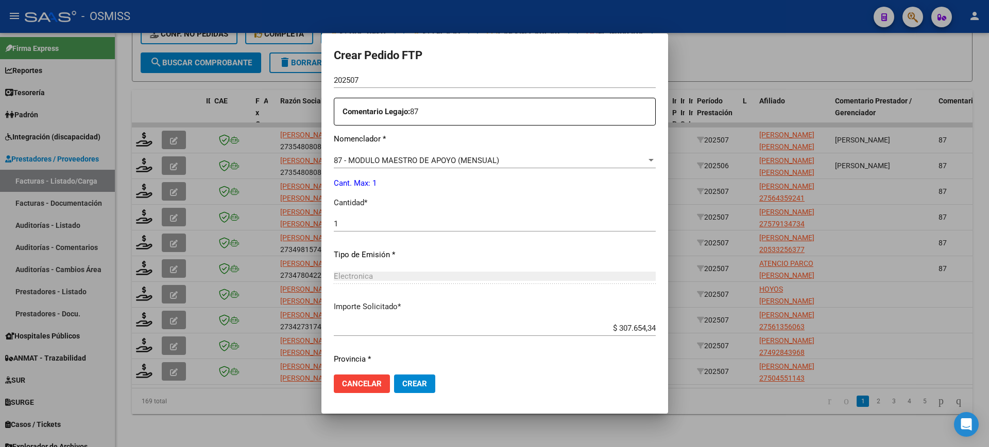
scroll to position [399, 0]
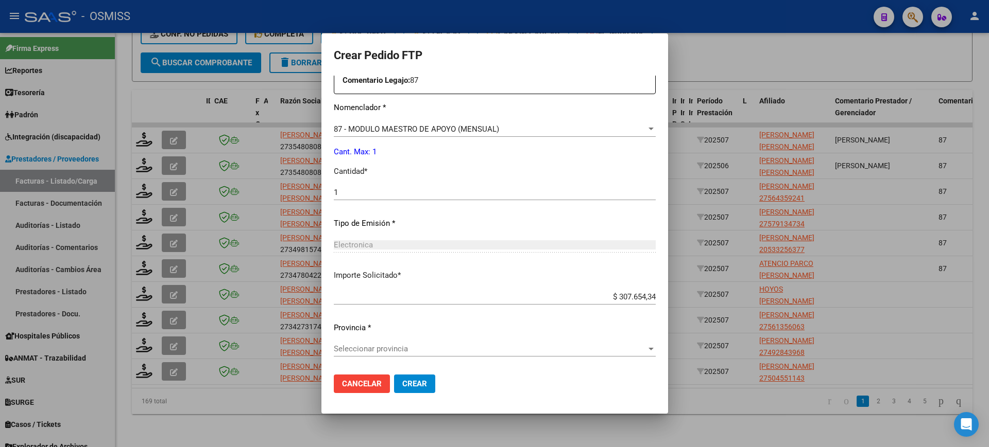
click at [398, 351] on span "Seleccionar provincia" at bounding box center [490, 349] width 313 height 9
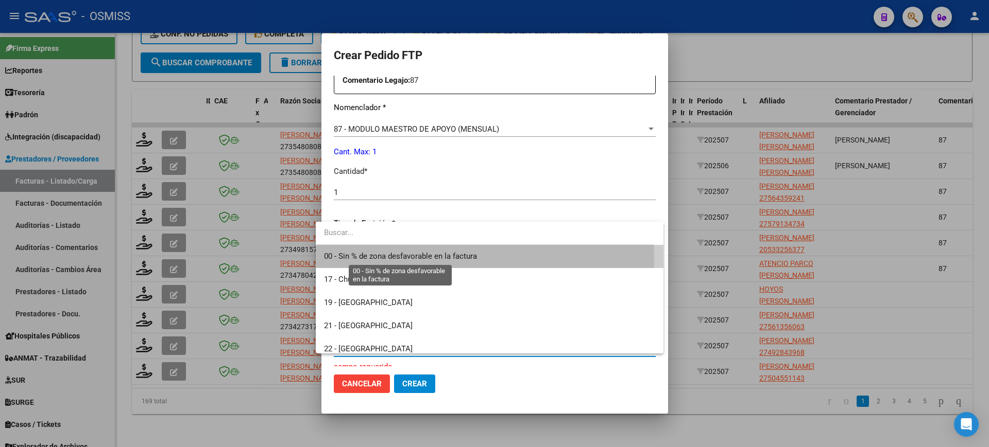
click at [429, 260] on span "00 - Sin % de zona desfavorable en la factura" at bounding box center [400, 256] width 153 height 9
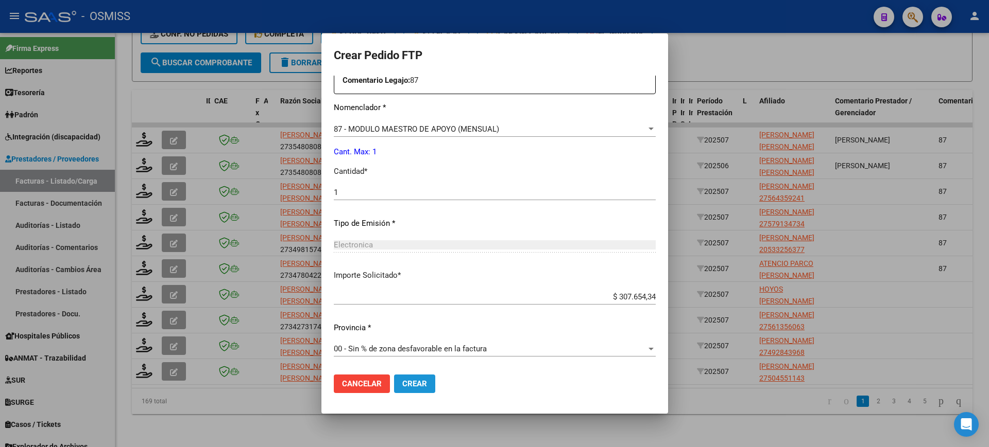
click at [419, 381] on button "Crear" at bounding box center [414, 384] width 41 height 19
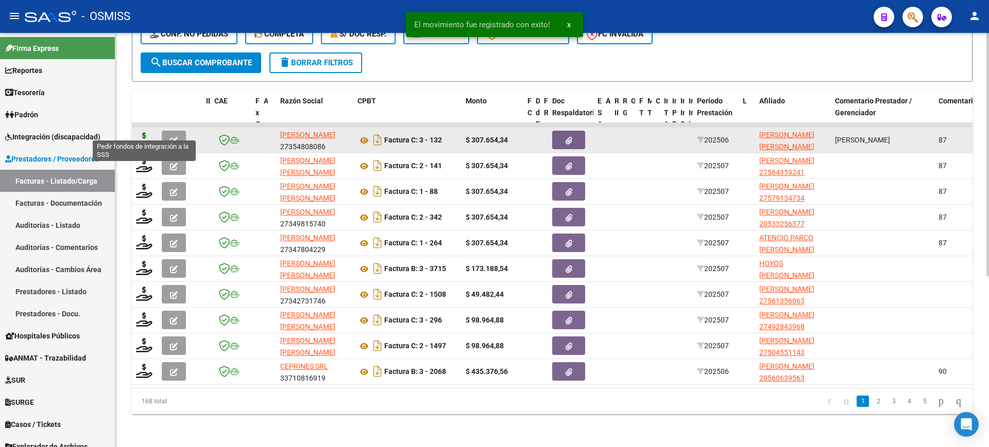
click at [148, 132] on icon at bounding box center [144, 139] width 16 height 14
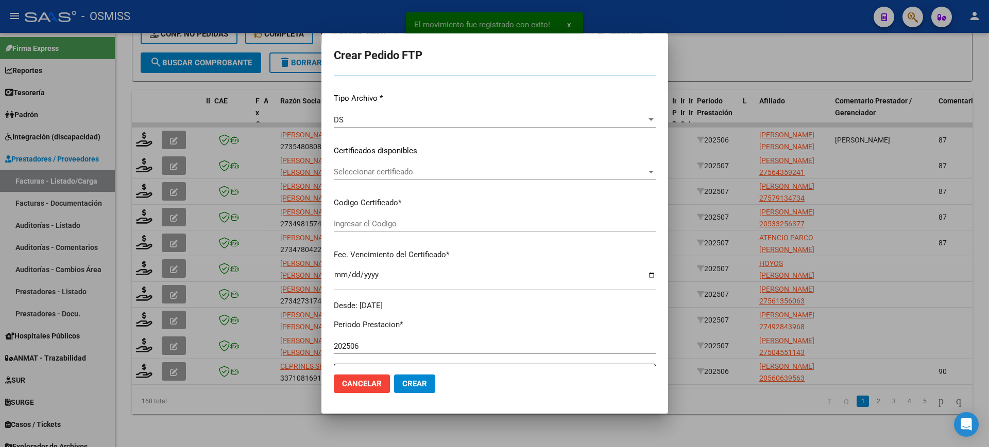
scroll to position [380, 0]
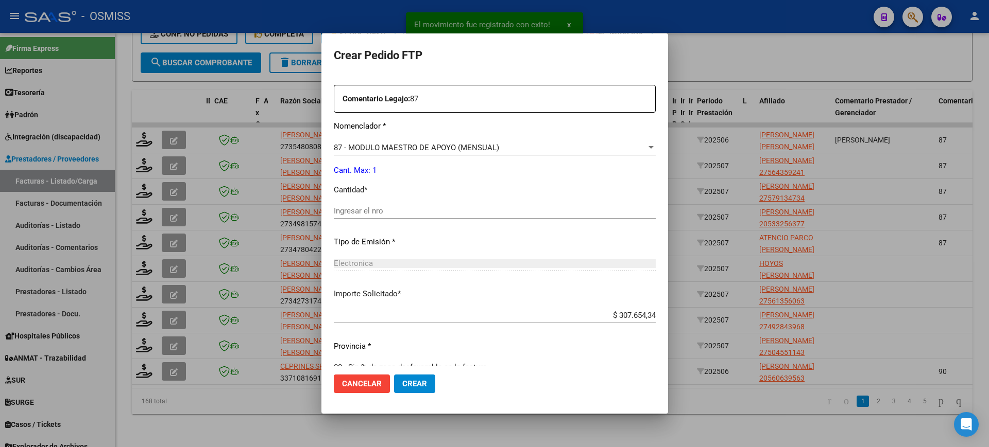
click at [381, 208] on input "Ingresar el nro" at bounding box center [495, 210] width 322 height 9
click at [394, 375] on button "Crear" at bounding box center [414, 384] width 41 height 19
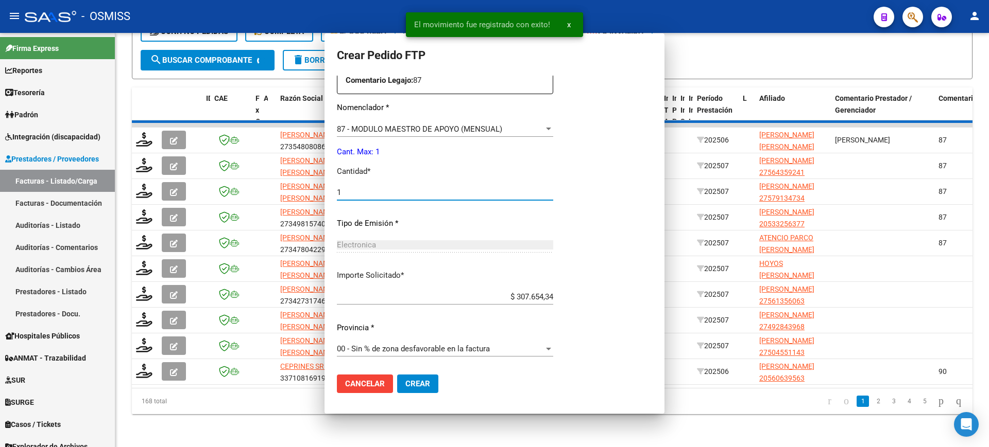
scroll to position [0, 0]
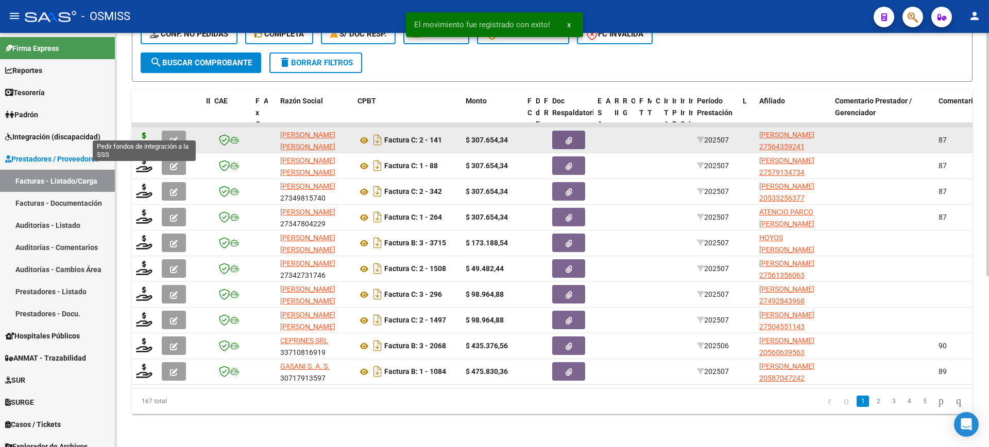
click at [145, 132] on icon at bounding box center [144, 139] width 16 height 14
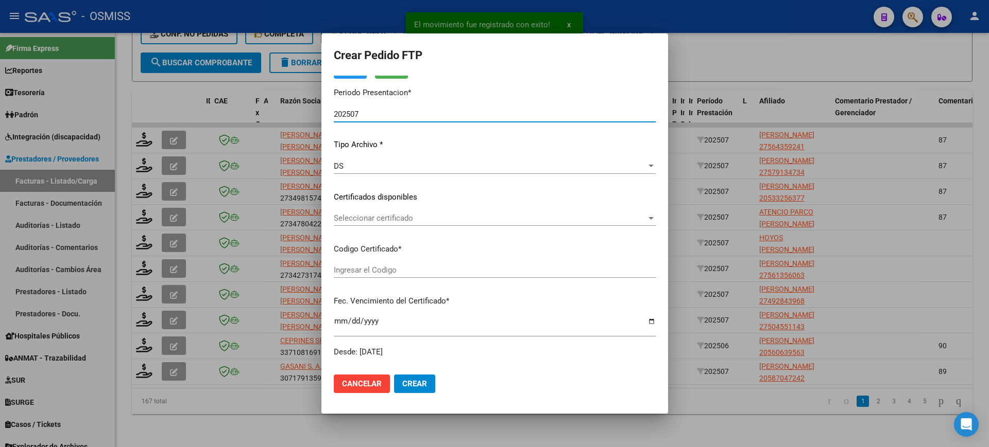
scroll to position [257, 0]
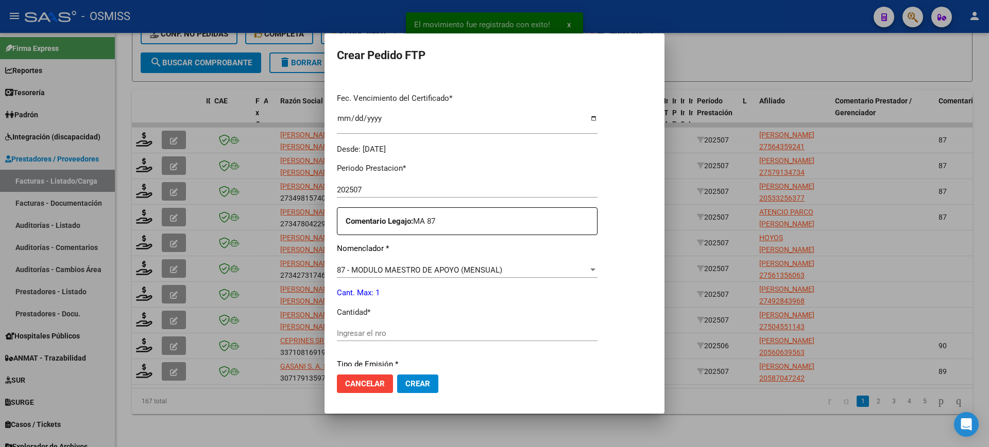
click at [386, 335] on input "Ingresar el nro" at bounding box center [467, 333] width 261 height 9
click at [397, 375] on button "Crear" at bounding box center [417, 384] width 41 height 19
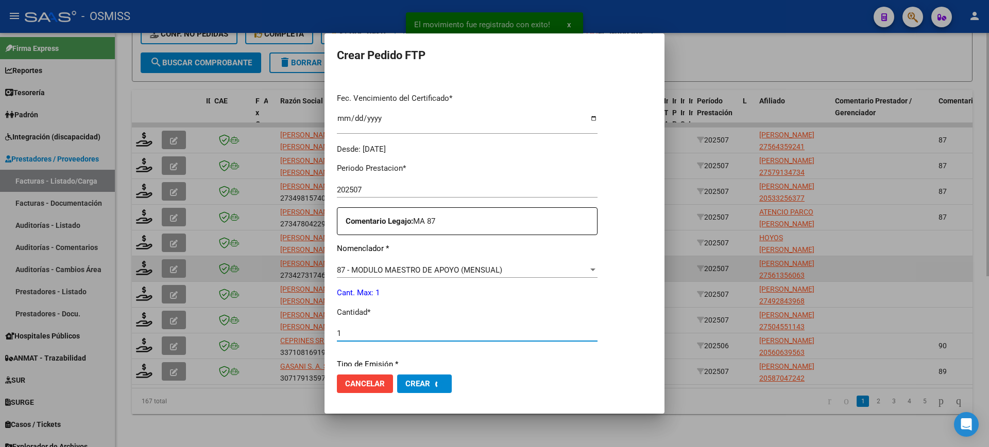
scroll to position [0, 0]
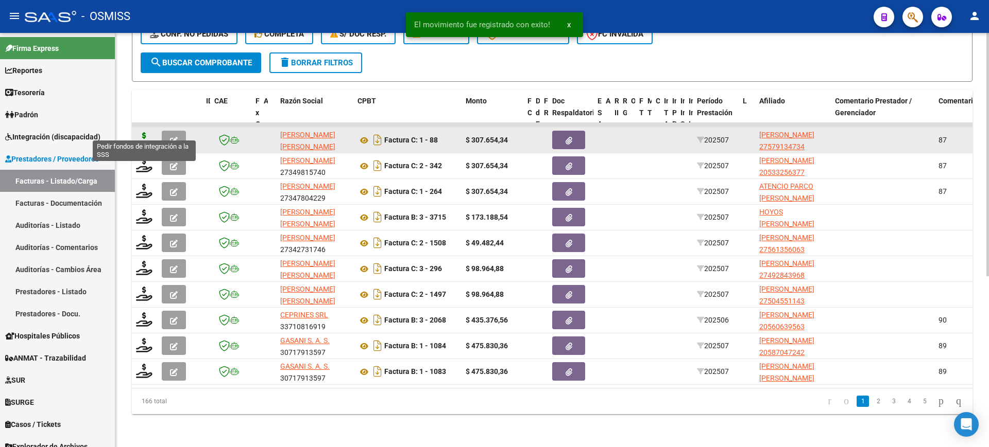
click at [148, 132] on icon at bounding box center [144, 139] width 16 height 14
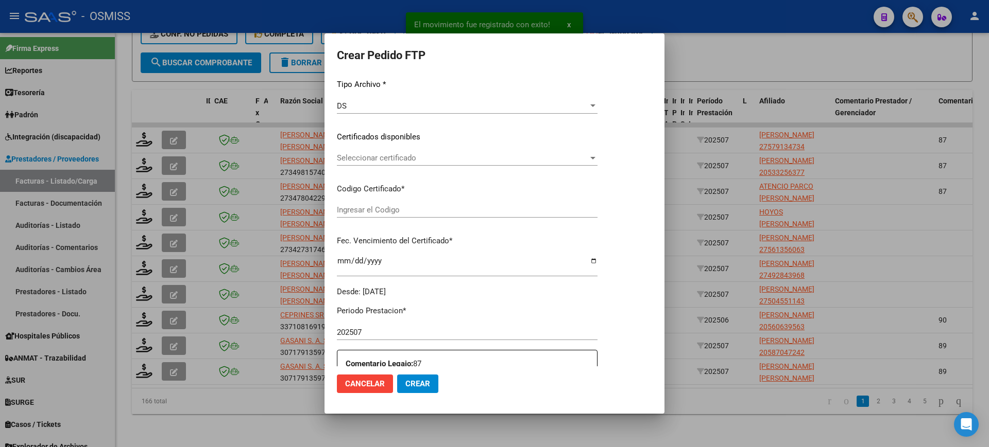
scroll to position [316, 0]
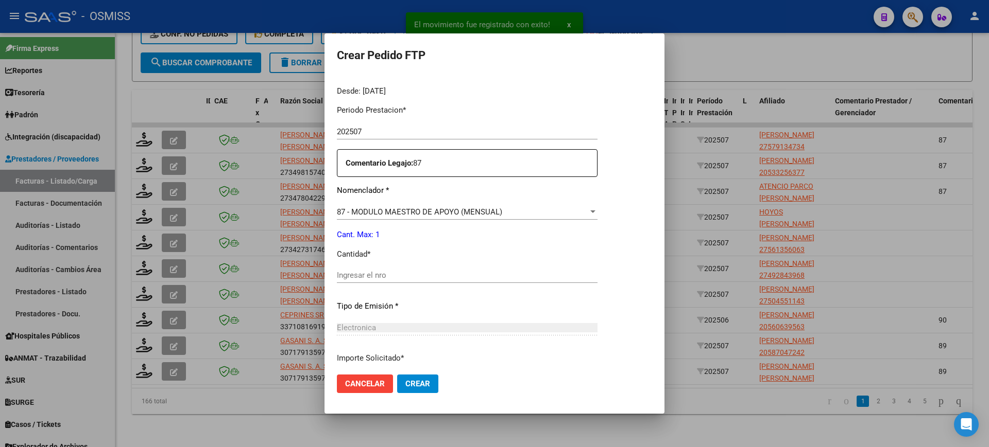
click at [395, 279] on input "Ingresar el nro" at bounding box center [467, 275] width 261 height 9
click at [397, 375] on button "Crear" at bounding box center [417, 384] width 41 height 19
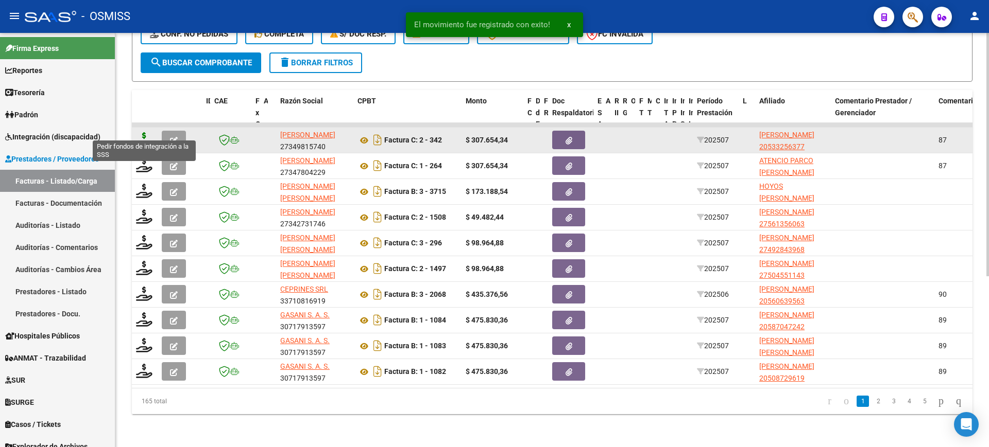
click at [148, 132] on icon at bounding box center [144, 139] width 16 height 14
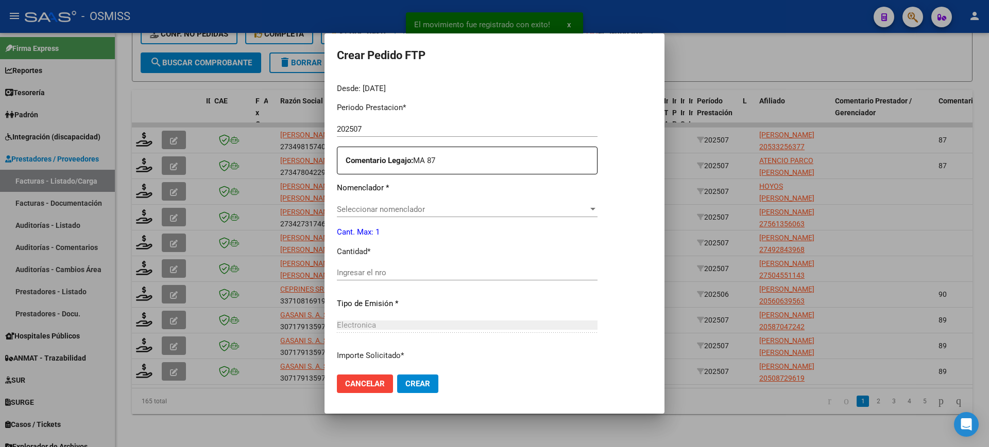
scroll to position [322, 0]
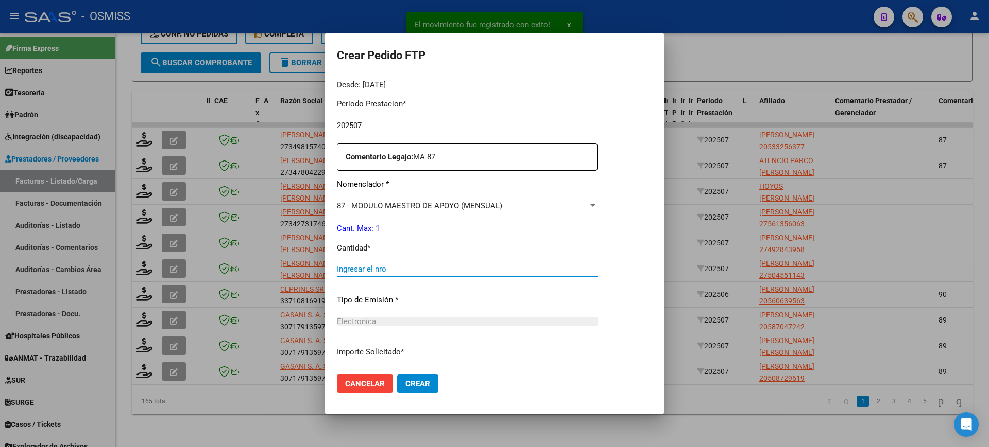
click at [388, 271] on input "Ingresar el nro" at bounding box center [467, 269] width 261 height 9
click at [397, 375] on button "Crear" at bounding box center [417, 384] width 41 height 19
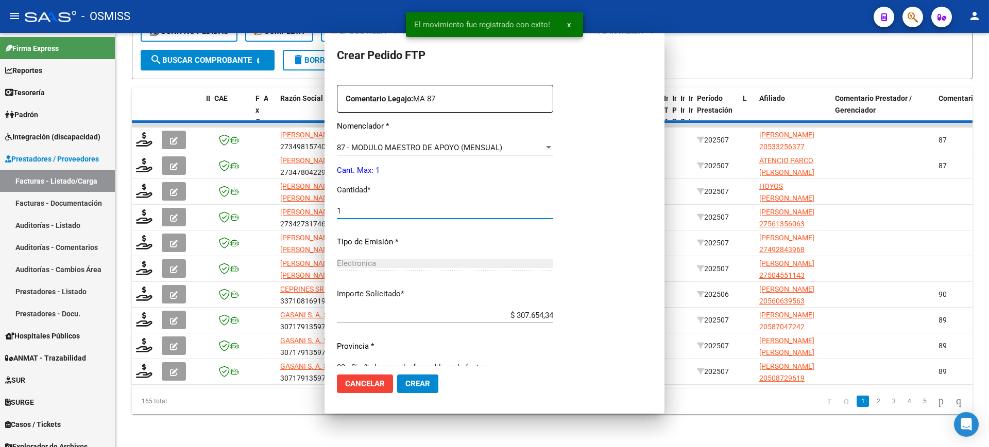
scroll to position [264, 0]
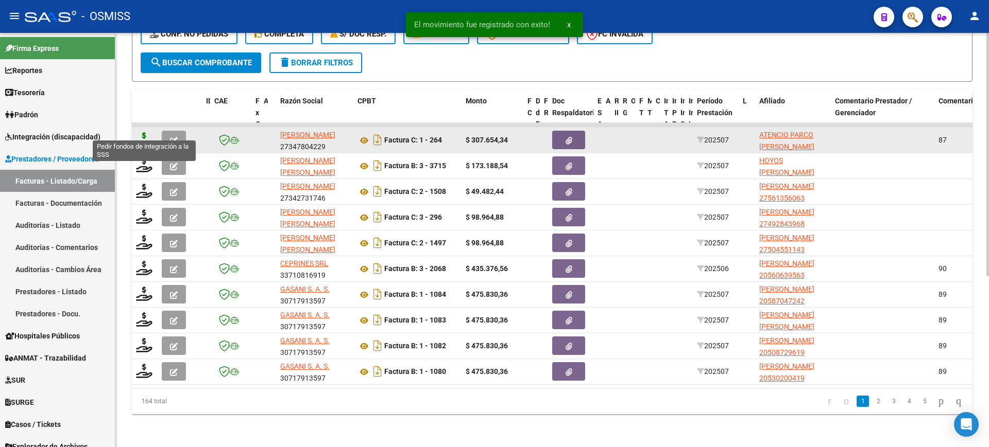
click at [145, 132] on icon at bounding box center [144, 139] width 16 height 14
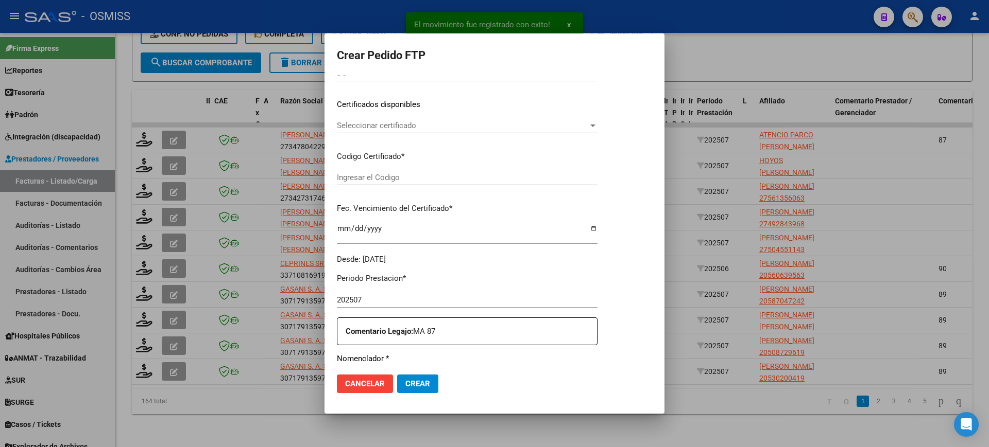
scroll to position [316, 0]
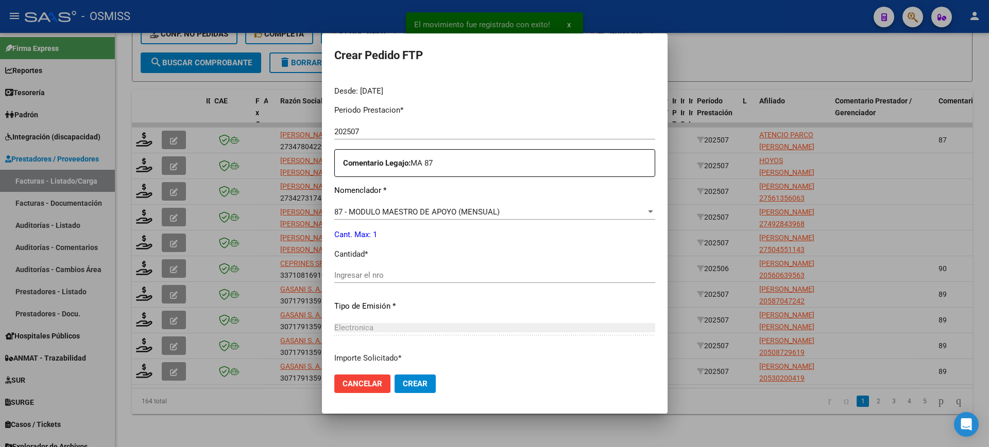
click at [393, 275] on input "Ingresar el nro" at bounding box center [494, 275] width 321 height 9
click at [394, 375] on button "Crear" at bounding box center [414, 384] width 41 height 19
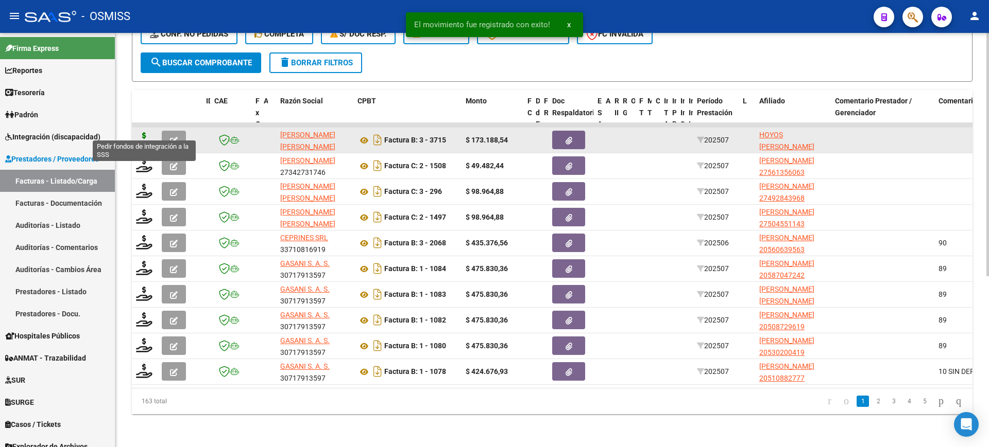
click at [142, 132] on icon at bounding box center [144, 139] width 16 height 14
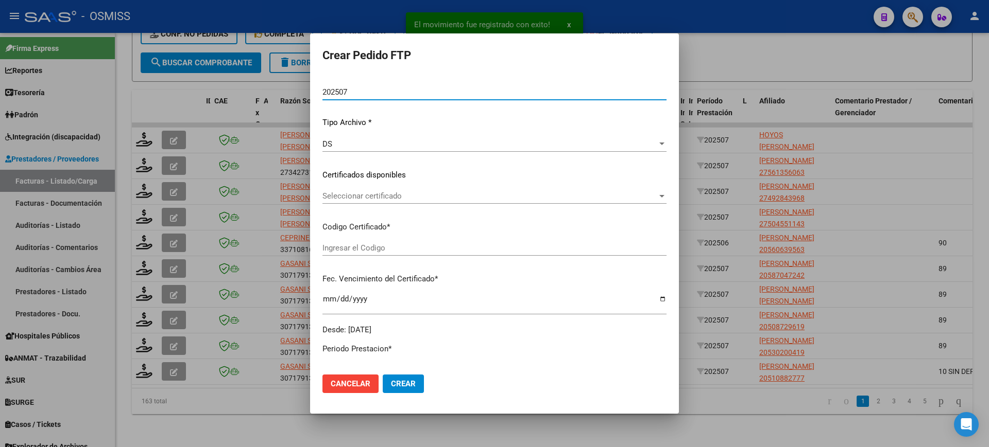
scroll to position [257, 0]
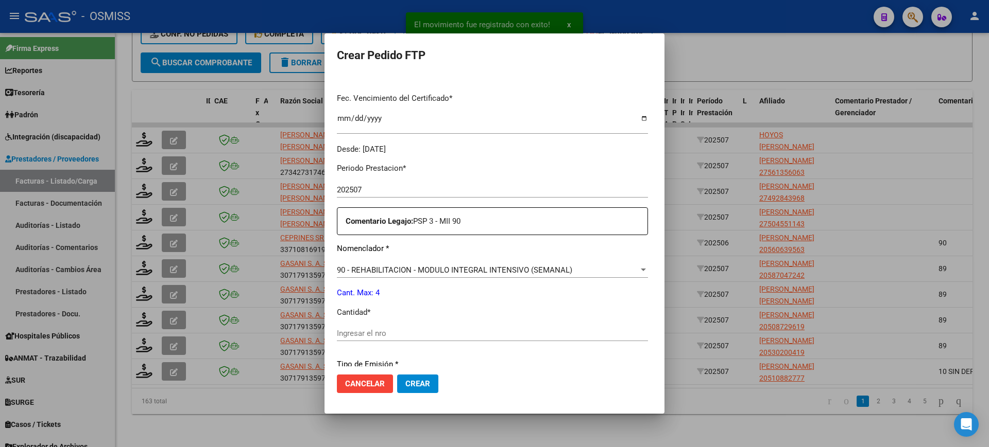
click at [383, 332] on input "Ingresar el nro" at bounding box center [492, 333] width 311 height 9
click at [397, 375] on button "Crear" at bounding box center [417, 384] width 41 height 19
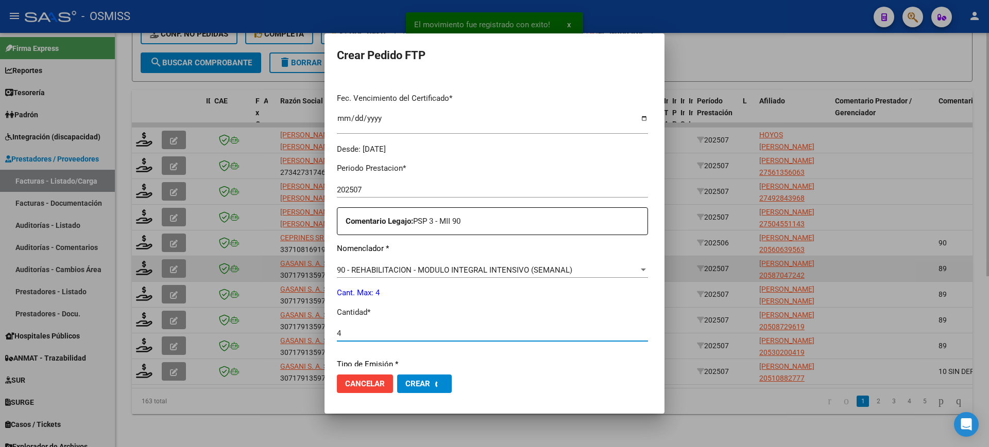
scroll to position [0, 0]
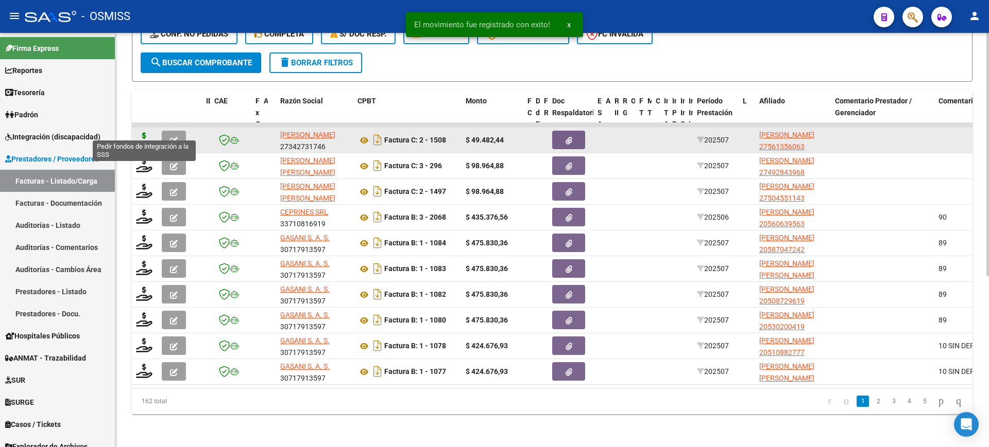
click at [146, 132] on icon at bounding box center [144, 139] width 16 height 14
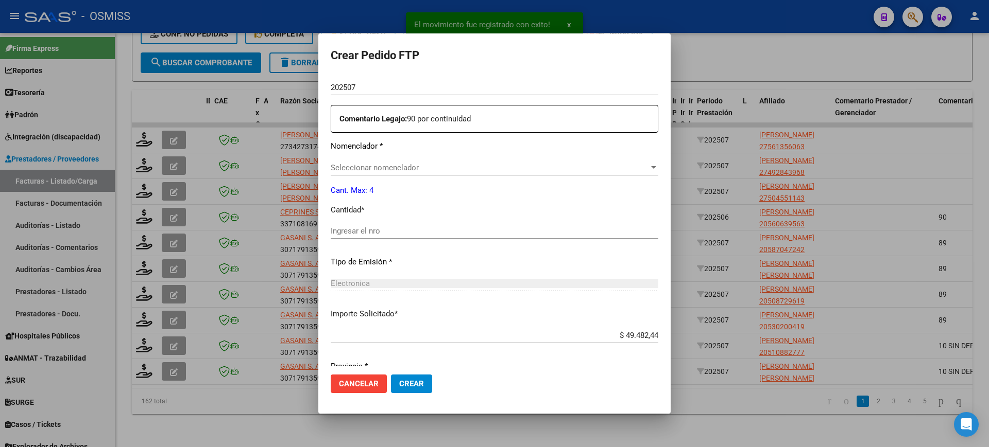
scroll to position [380, 0]
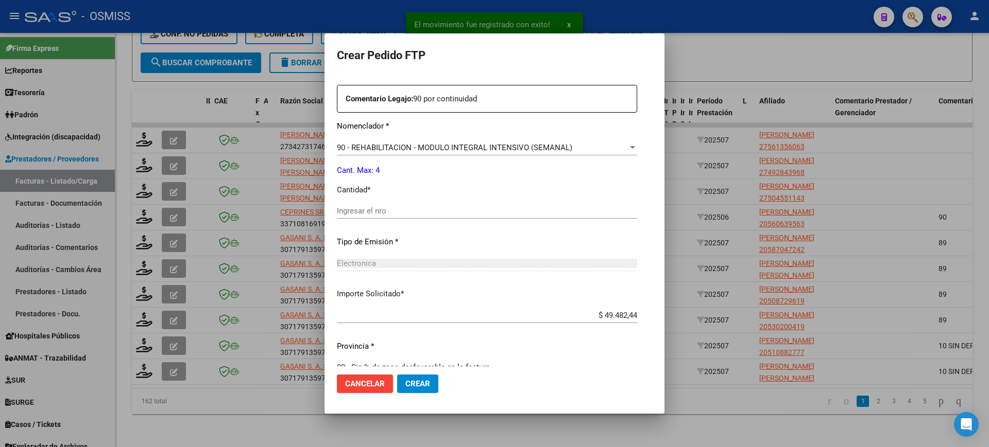
click at [367, 213] on input "Ingresar el nro" at bounding box center [487, 210] width 300 height 9
click at [397, 375] on button "Crear" at bounding box center [417, 384] width 41 height 19
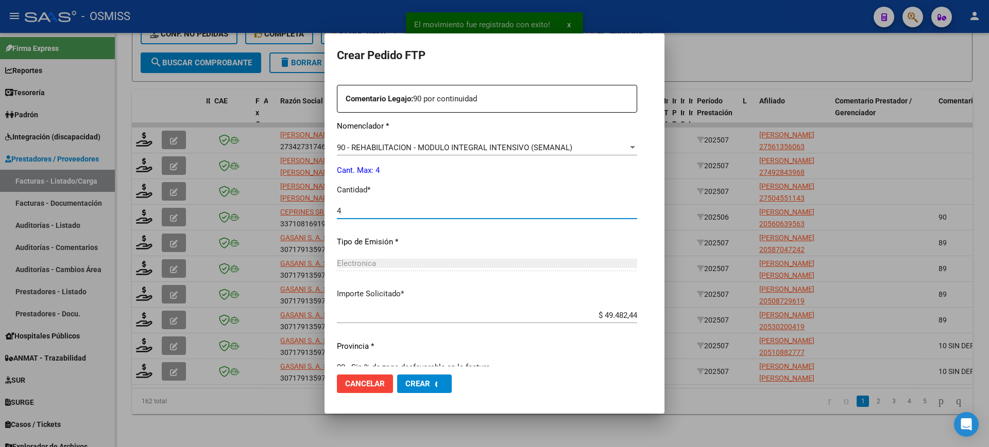
scroll to position [0, 0]
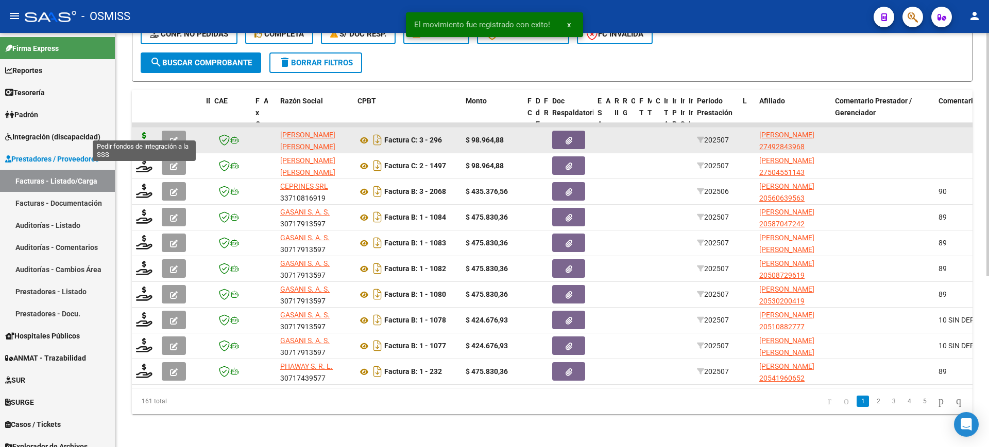
click at [139, 132] on icon at bounding box center [144, 139] width 16 height 14
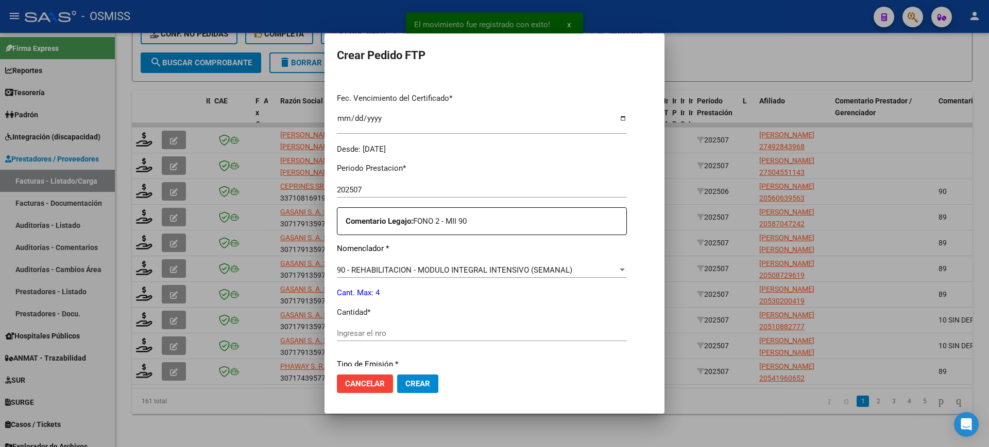
scroll to position [322, 0]
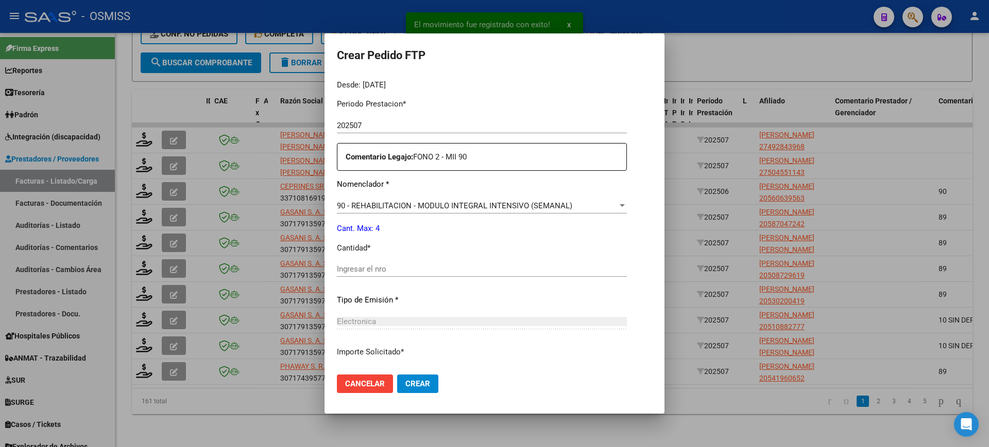
click at [366, 271] on input "Ingresar el nro" at bounding box center [482, 269] width 290 height 9
click at [397, 375] on button "Crear" at bounding box center [417, 384] width 41 height 19
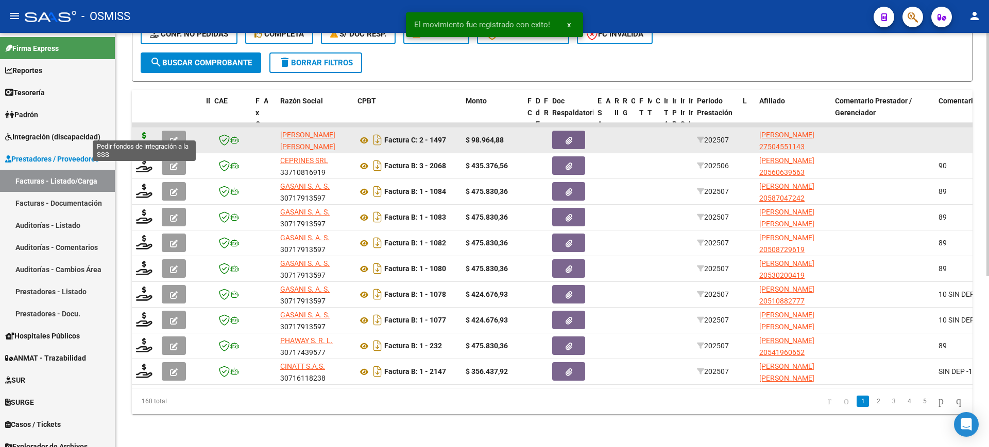
click at [139, 132] on icon at bounding box center [144, 139] width 16 height 14
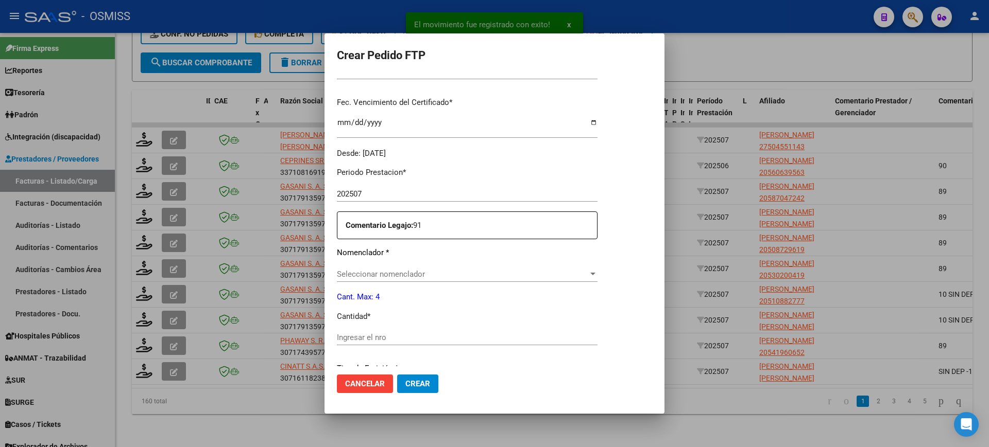
scroll to position [380, 0]
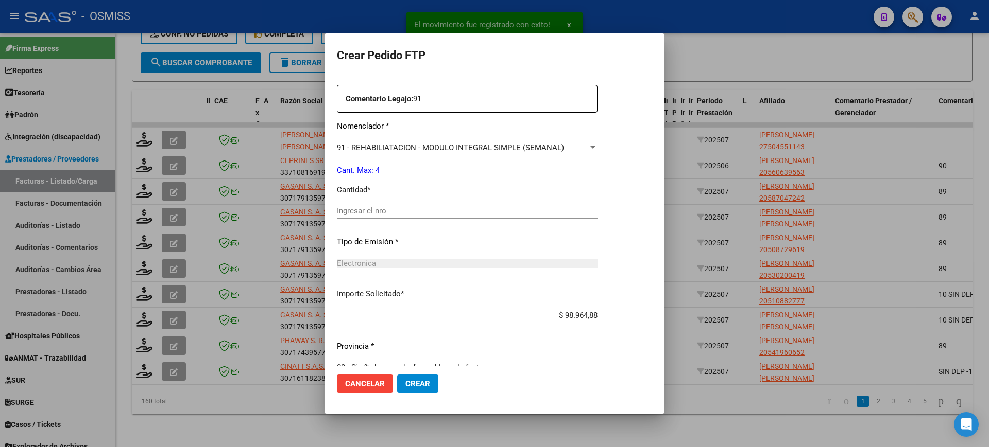
click at [404, 214] on input "Ingresar el nro" at bounding box center [467, 210] width 261 height 9
click at [397, 375] on button "Crear" at bounding box center [417, 384] width 41 height 19
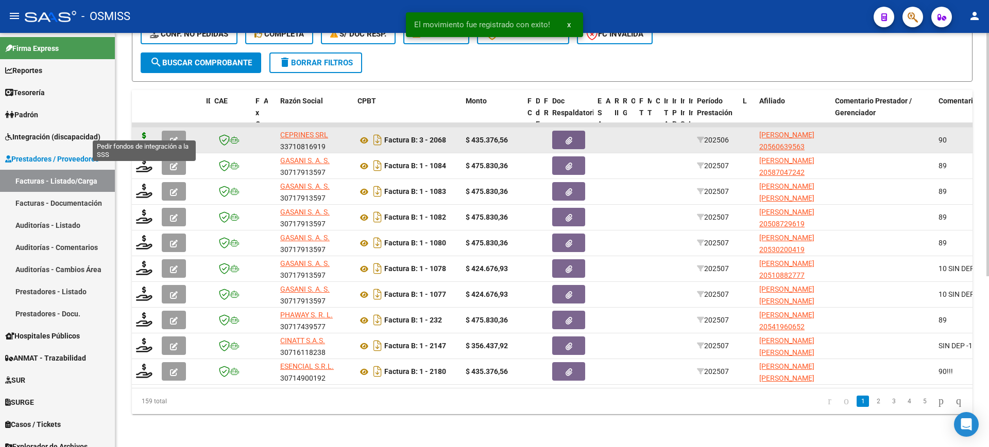
click at [144, 132] on icon at bounding box center [144, 139] width 16 height 14
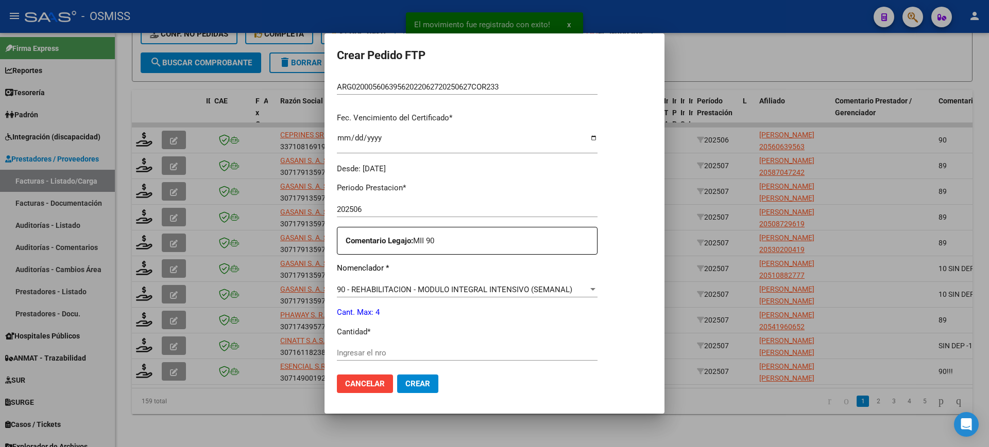
scroll to position [386, 0]
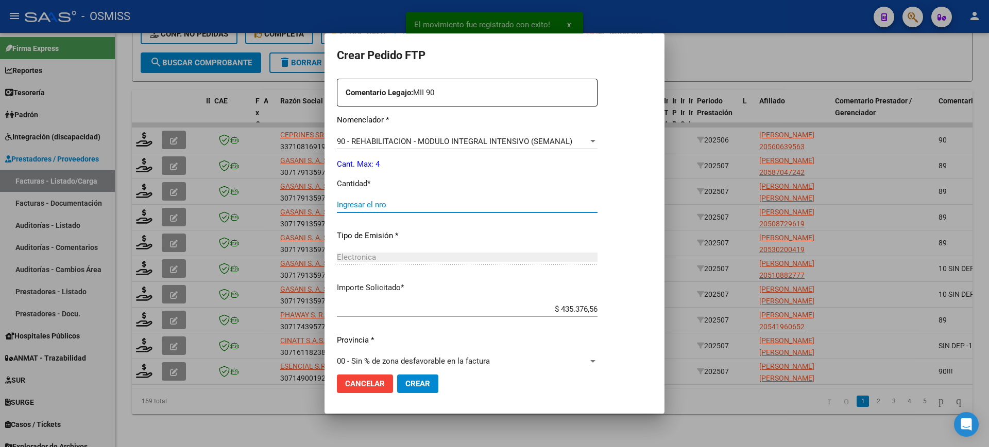
click at [359, 206] on input "Ingresar el nro" at bounding box center [467, 204] width 261 height 9
click at [397, 375] on button "Crear" at bounding box center [417, 384] width 41 height 19
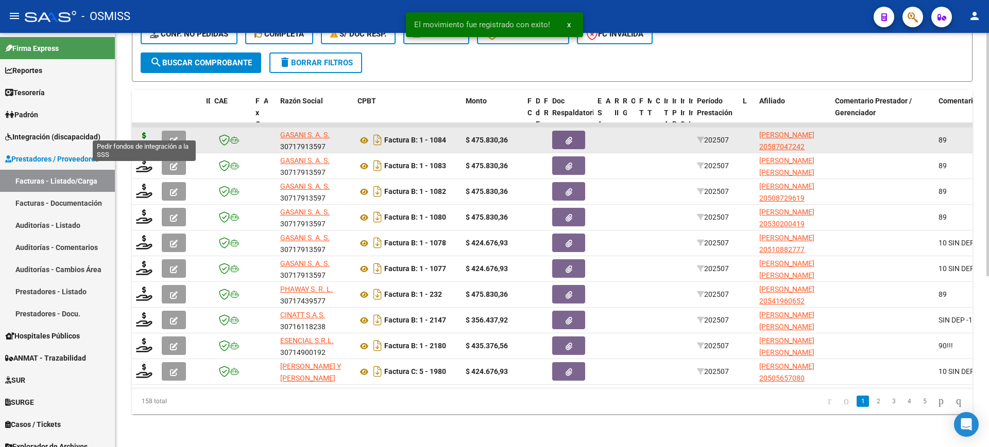
click at [144, 132] on icon at bounding box center [144, 139] width 16 height 14
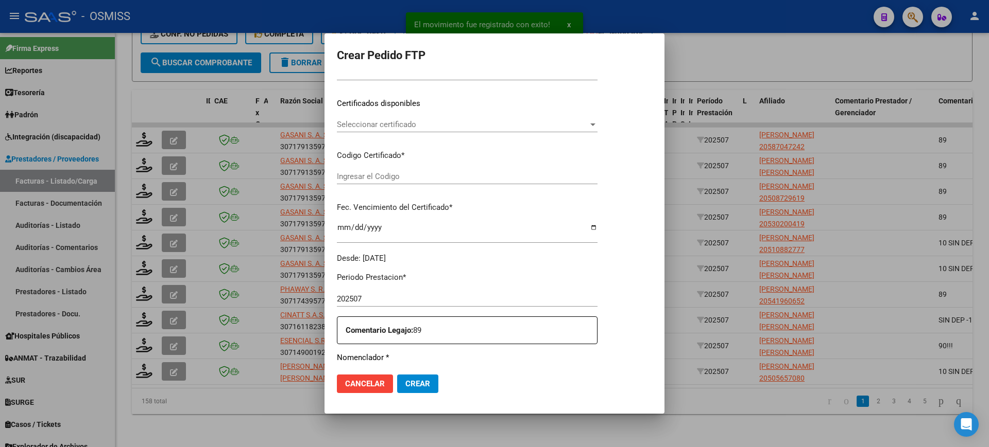
scroll to position [316, 0]
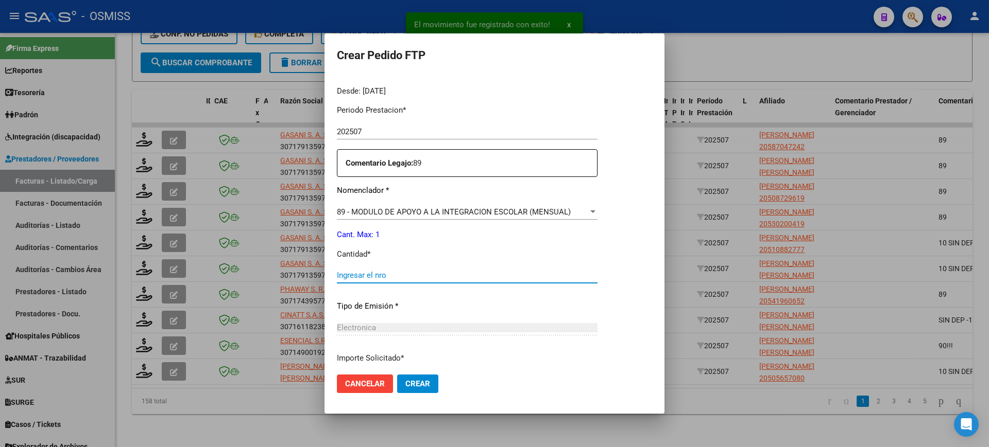
click at [390, 273] on input "Ingresar el nro" at bounding box center [467, 275] width 261 height 9
click at [397, 375] on button "Crear" at bounding box center [417, 384] width 41 height 19
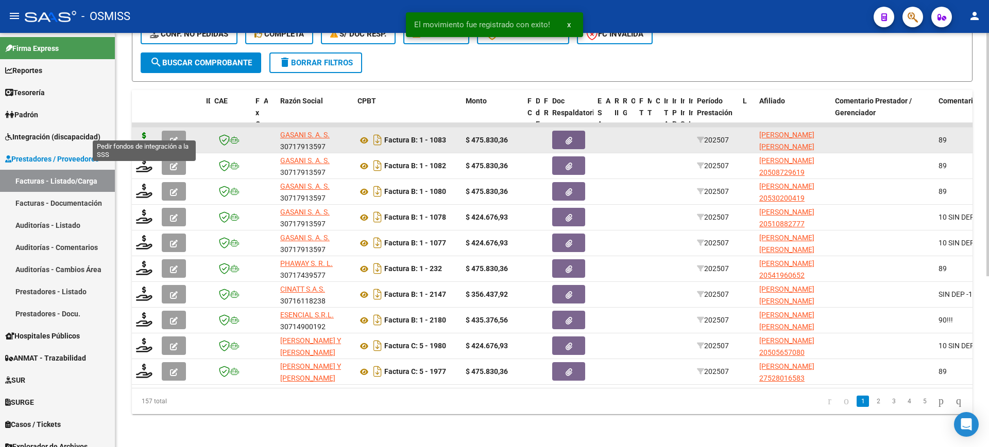
click at [143, 132] on icon at bounding box center [144, 139] width 16 height 14
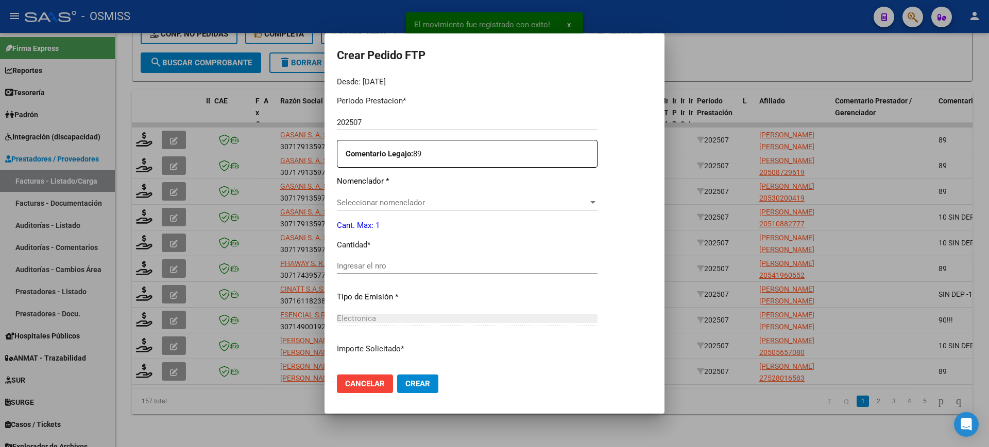
scroll to position [386, 0]
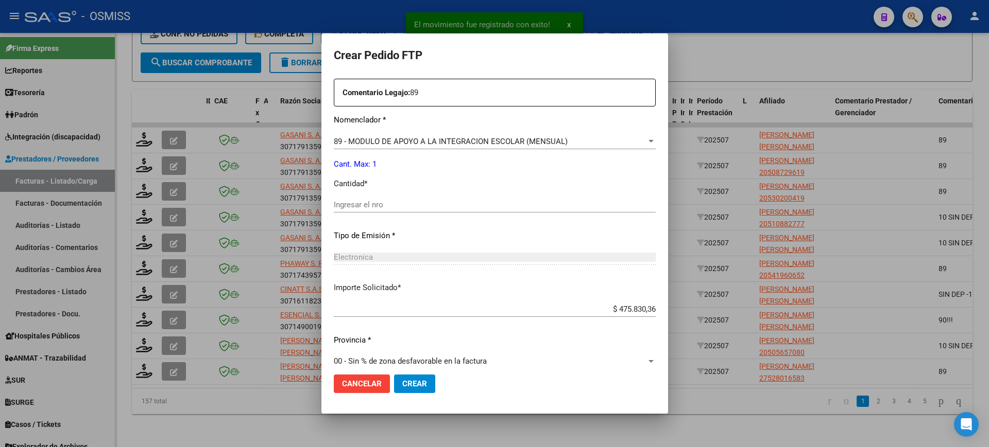
click at [388, 206] on input "Ingresar el nro" at bounding box center [495, 204] width 322 height 9
click at [394, 375] on button "Crear" at bounding box center [414, 384] width 41 height 19
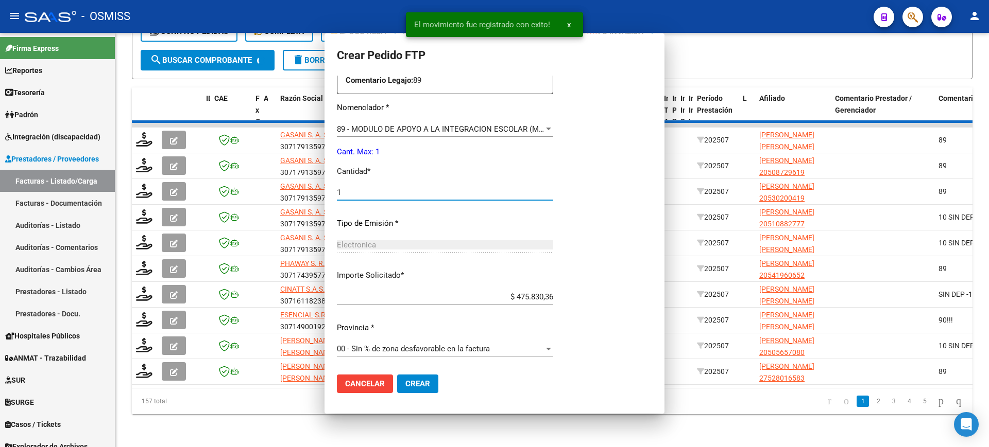
scroll to position [0, 0]
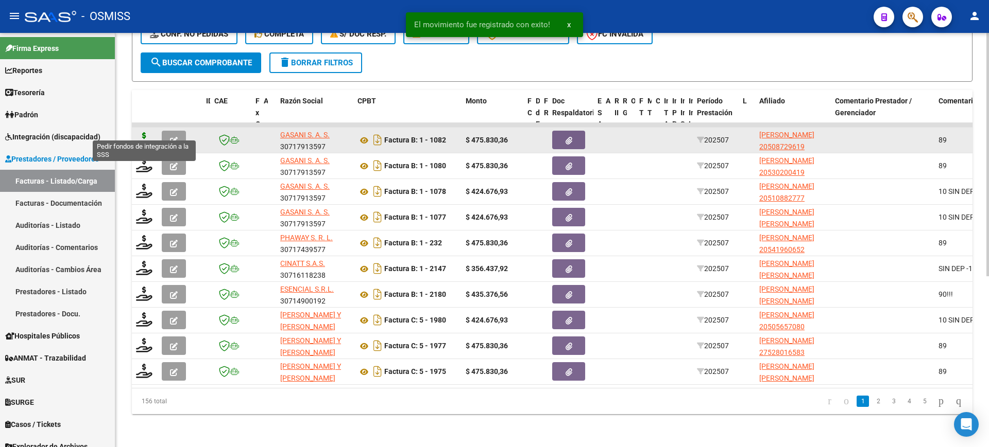
click at [146, 132] on icon at bounding box center [144, 139] width 16 height 14
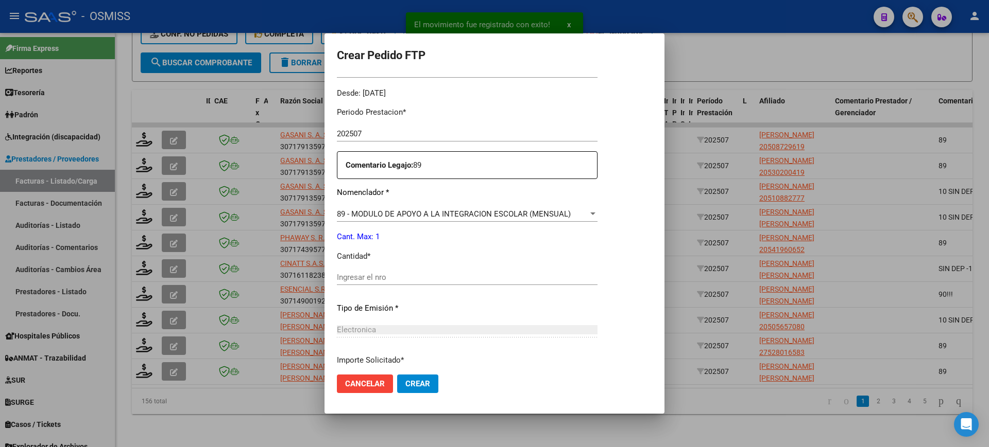
scroll to position [322, 0]
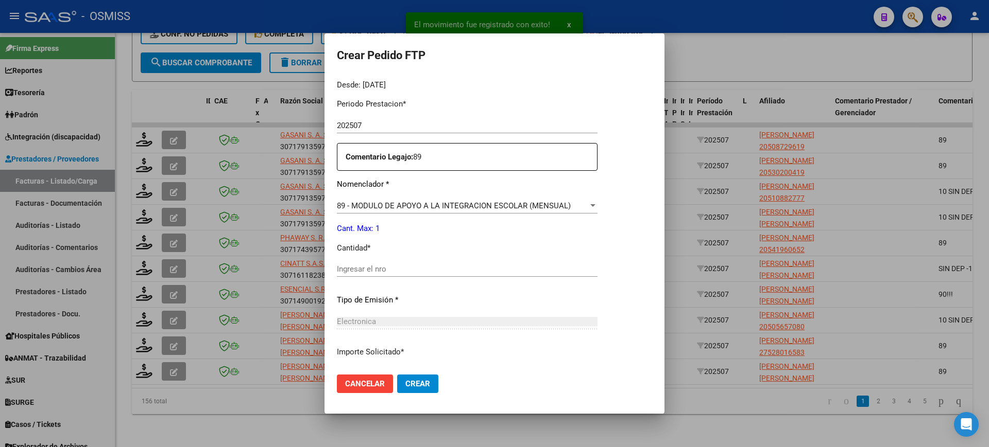
click at [389, 271] on input "Ingresar el nro" at bounding box center [467, 269] width 261 height 9
click at [397, 375] on button "Crear" at bounding box center [417, 384] width 41 height 19
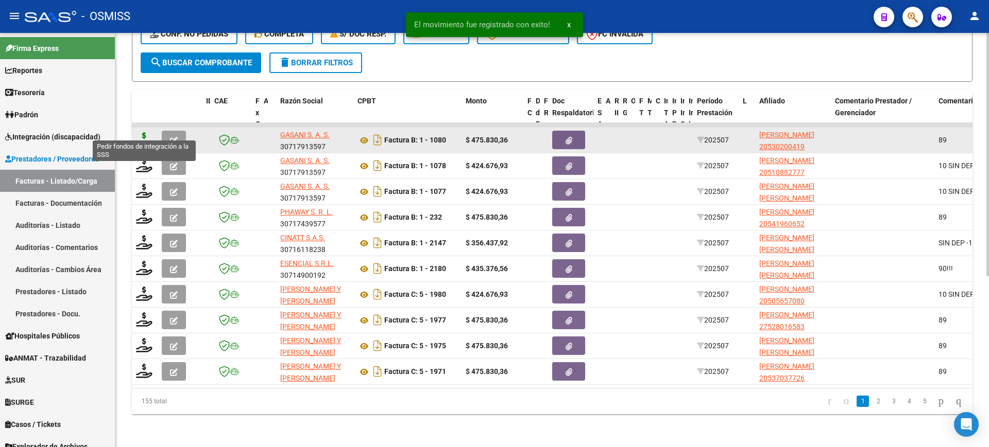
click at [141, 132] on icon at bounding box center [144, 139] width 16 height 14
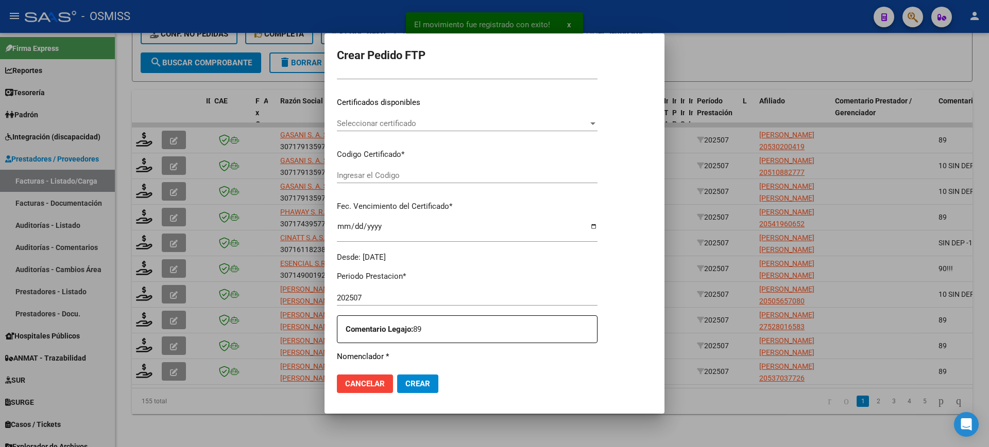
scroll to position [322, 0]
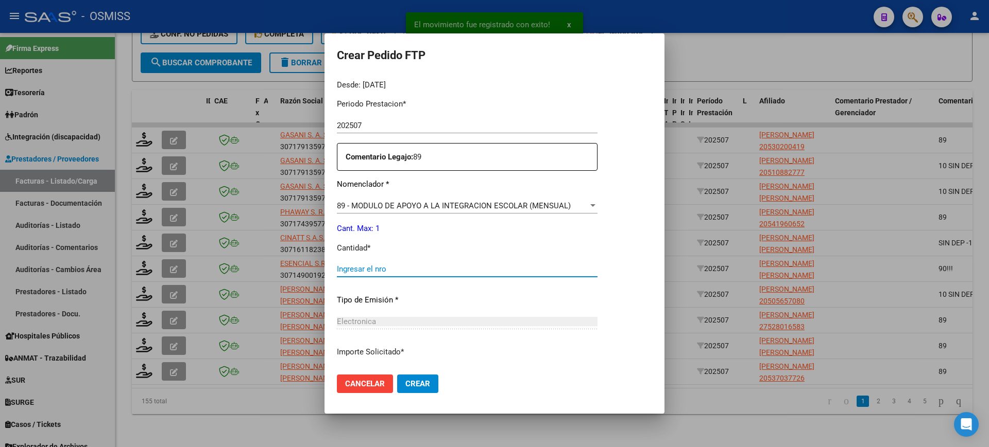
click at [382, 269] on input "Ingresar el nro" at bounding box center [467, 269] width 261 height 9
click at [397, 375] on button "Crear" at bounding box center [417, 384] width 41 height 19
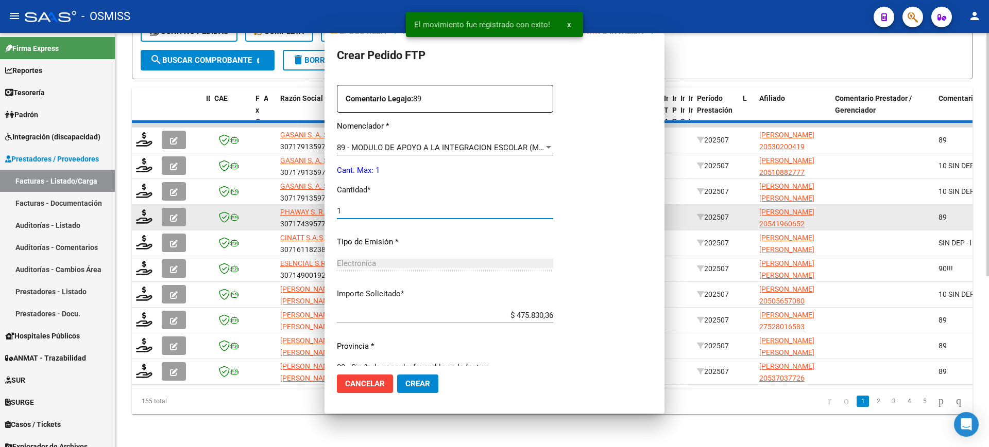
scroll to position [0, 0]
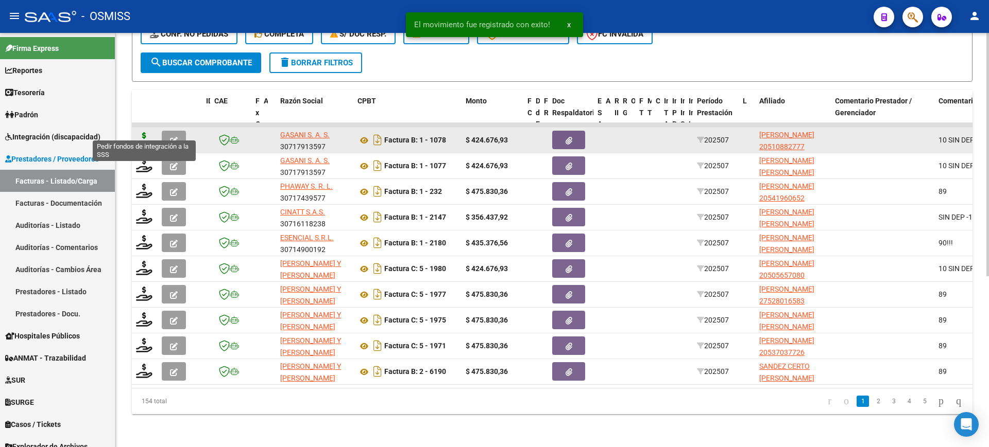
click at [146, 132] on icon at bounding box center [144, 139] width 16 height 14
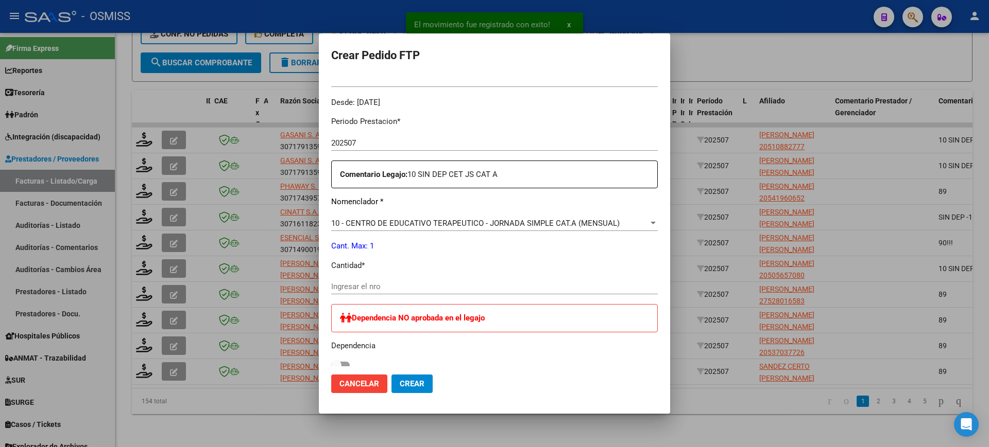
scroll to position [380, 0]
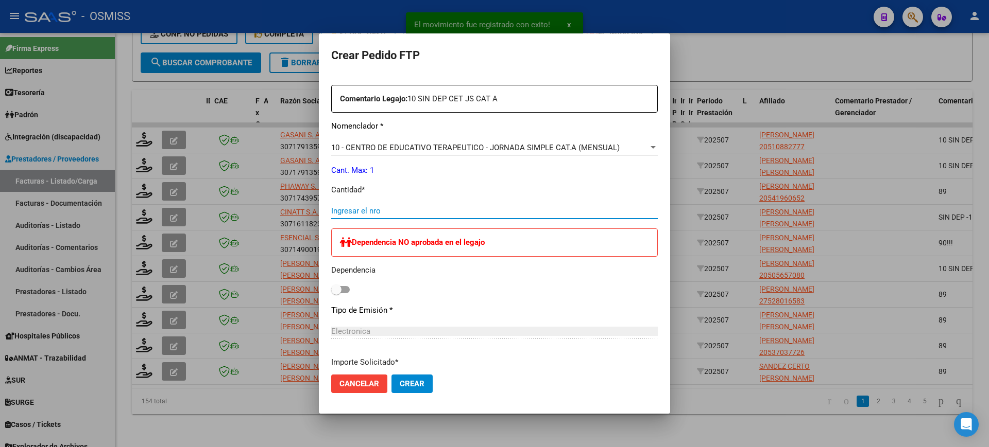
click at [360, 209] on input "Ingresar el nro" at bounding box center [494, 210] width 326 height 9
click at [391, 375] on button "Crear" at bounding box center [411, 384] width 41 height 19
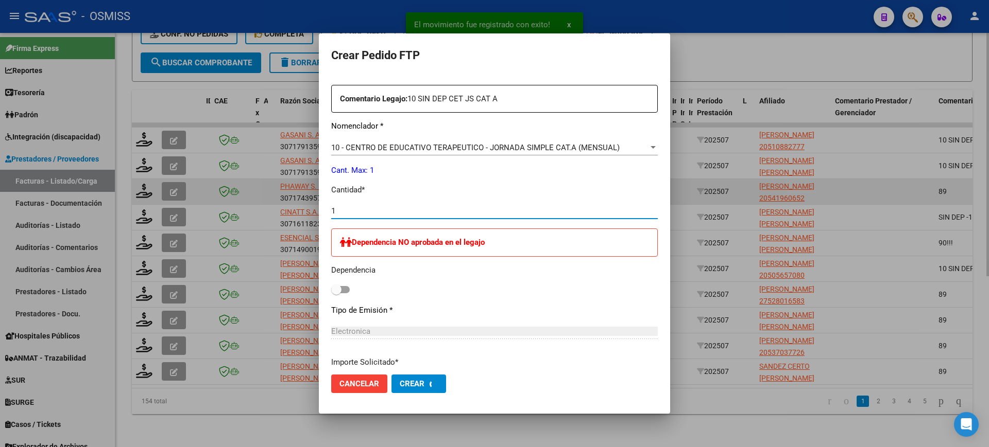
scroll to position [0, 0]
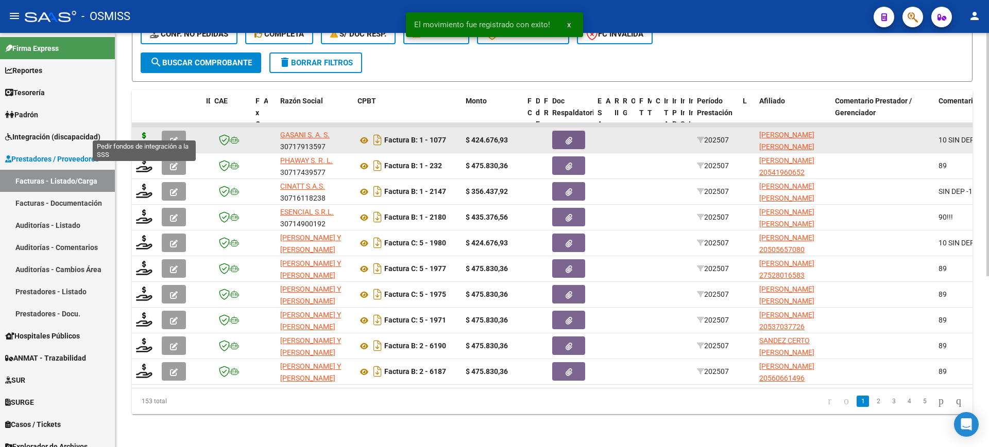
click at [141, 132] on icon at bounding box center [144, 139] width 16 height 14
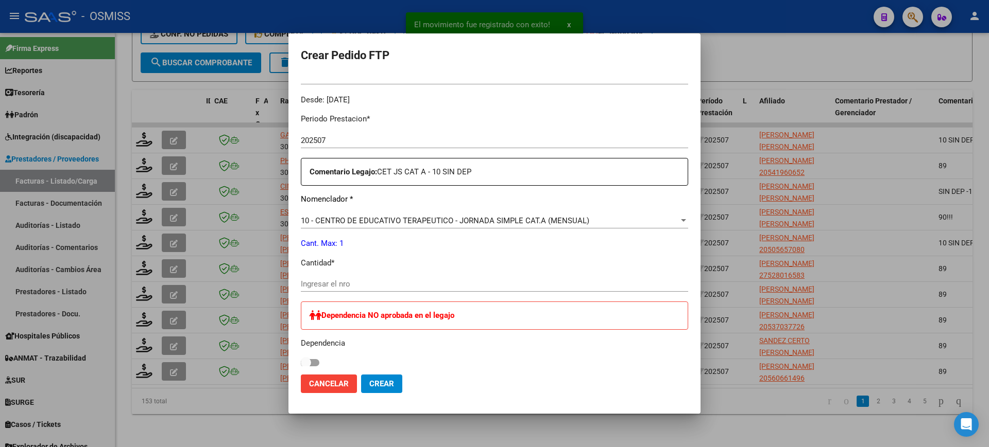
scroll to position [386, 0]
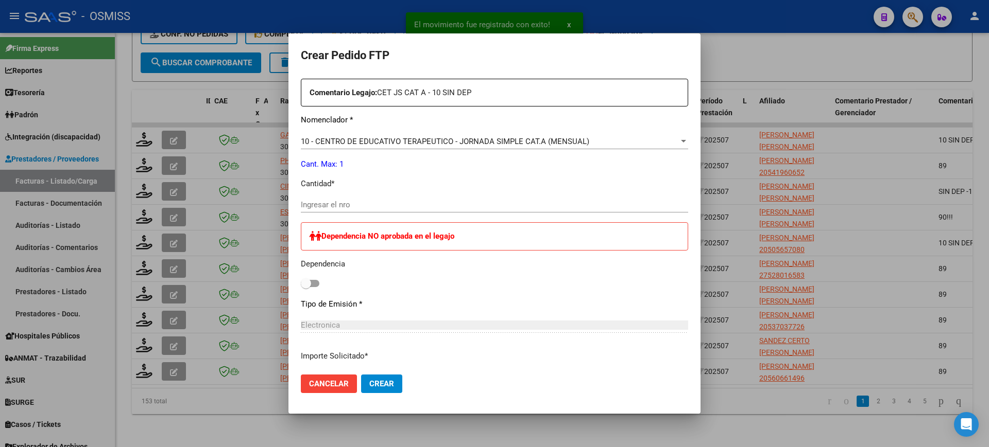
click at [340, 206] on input "Ingresar el nro" at bounding box center [494, 204] width 387 height 9
click at [361, 375] on button "Crear" at bounding box center [381, 384] width 41 height 19
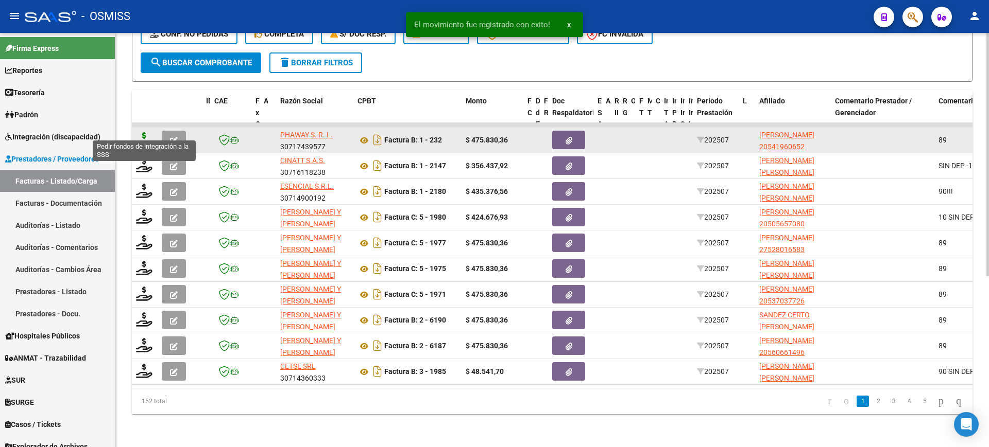
click at [141, 132] on icon at bounding box center [144, 139] width 16 height 14
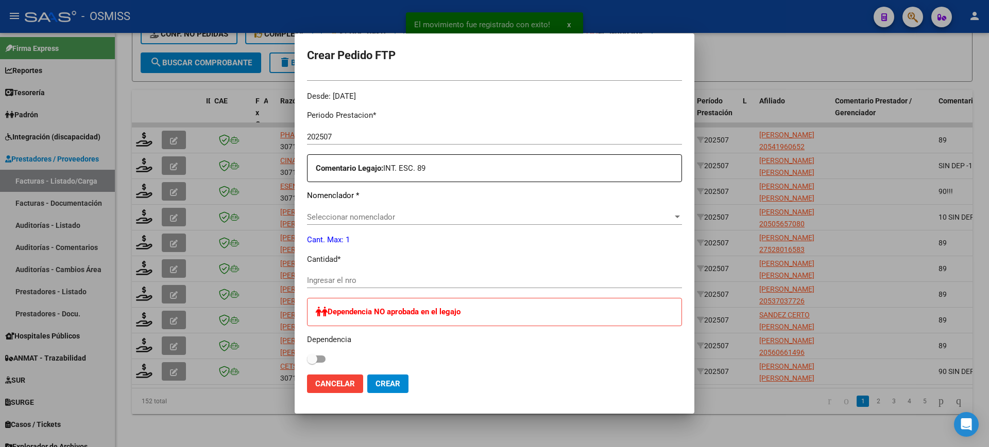
scroll to position [322, 0]
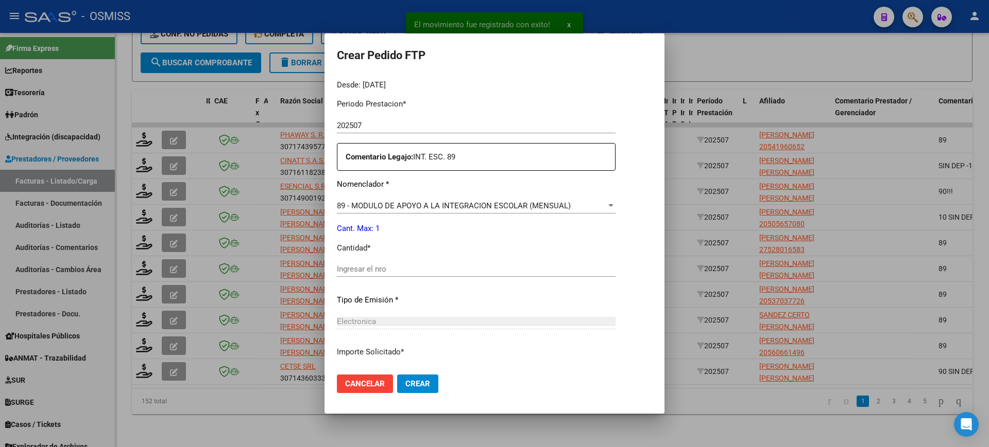
click at [368, 269] on input "Ingresar el nro" at bounding box center [476, 269] width 279 height 9
click at [397, 375] on button "Crear" at bounding box center [417, 384] width 41 height 19
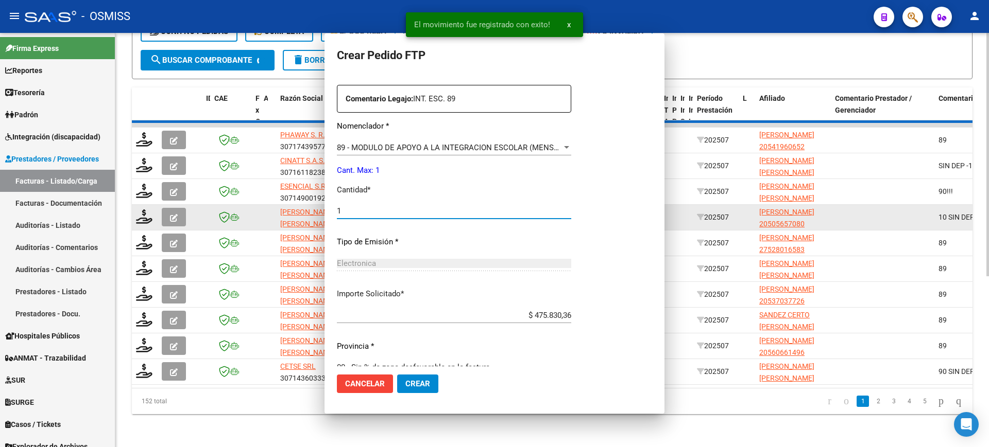
scroll to position [264, 0]
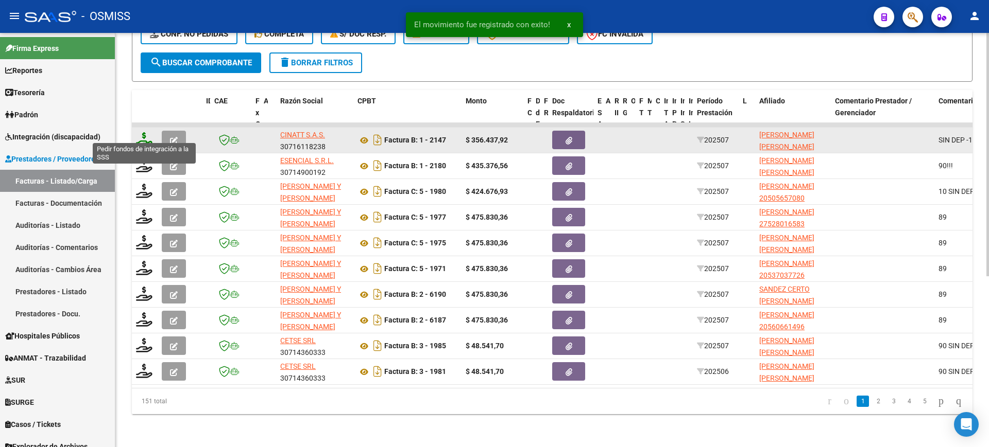
click at [144, 132] on icon at bounding box center [144, 139] width 16 height 14
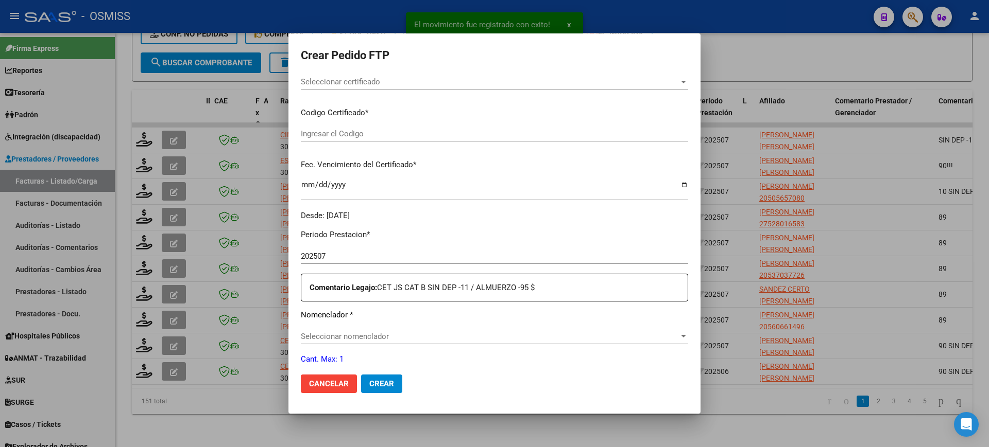
scroll to position [316, 0]
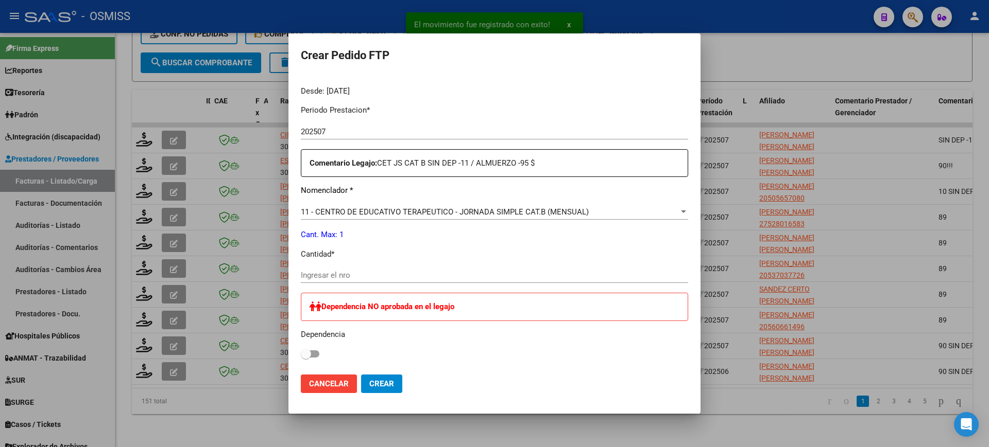
click at [359, 275] on input "Ingresar el nro" at bounding box center [494, 275] width 387 height 9
click at [361, 375] on button "Crear" at bounding box center [381, 384] width 41 height 19
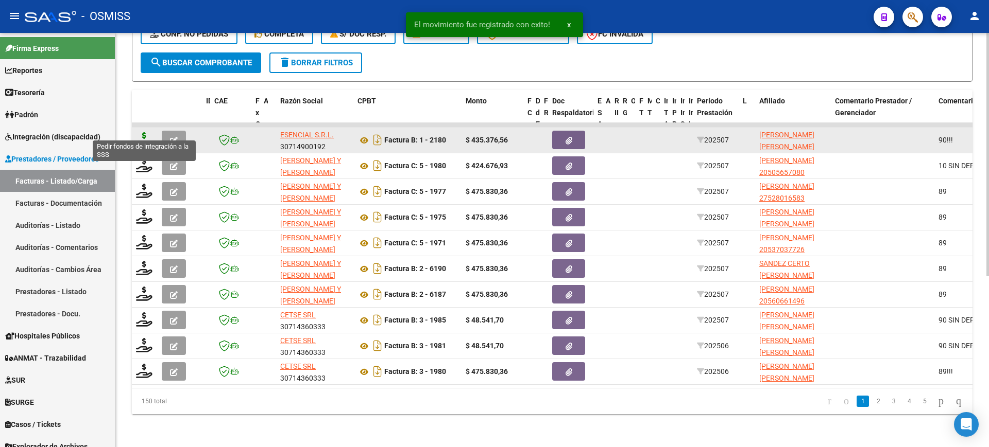
click at [143, 132] on icon at bounding box center [144, 139] width 16 height 14
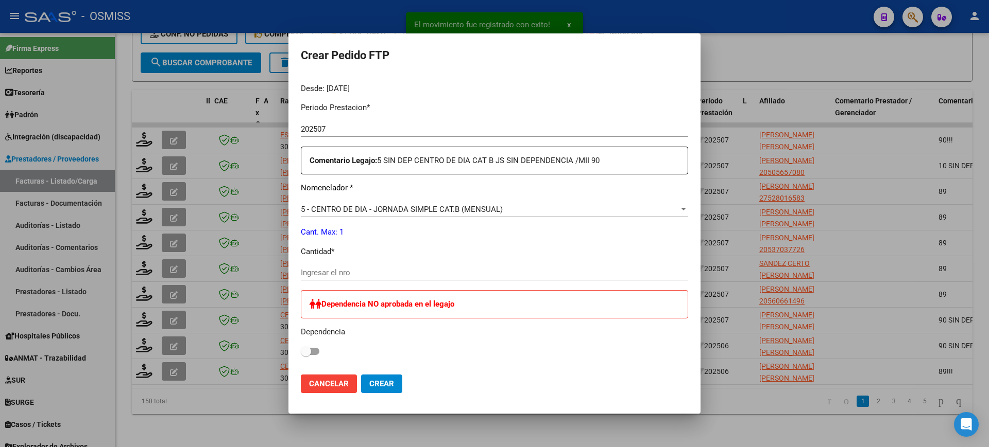
scroll to position [322, 0]
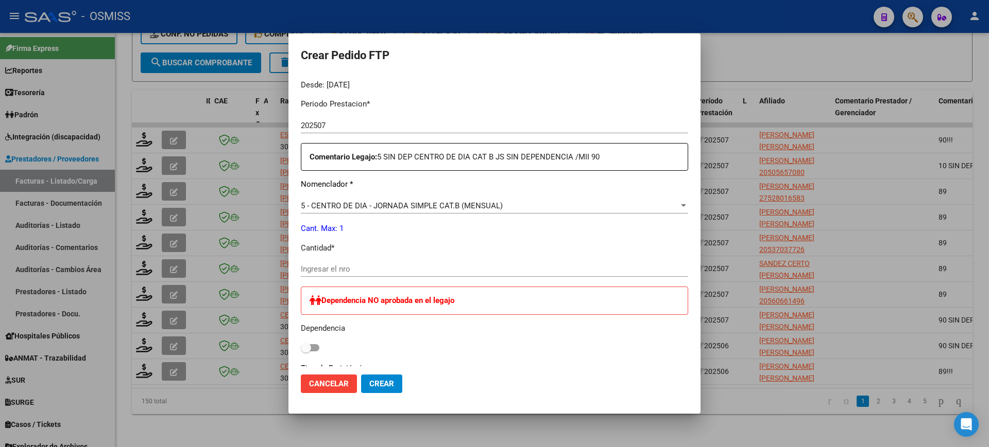
click at [390, 206] on span "5 - CENTRO DE DIA - JORNADA SIMPLE CAT.B (MENSUAL)" at bounding box center [402, 205] width 202 height 9
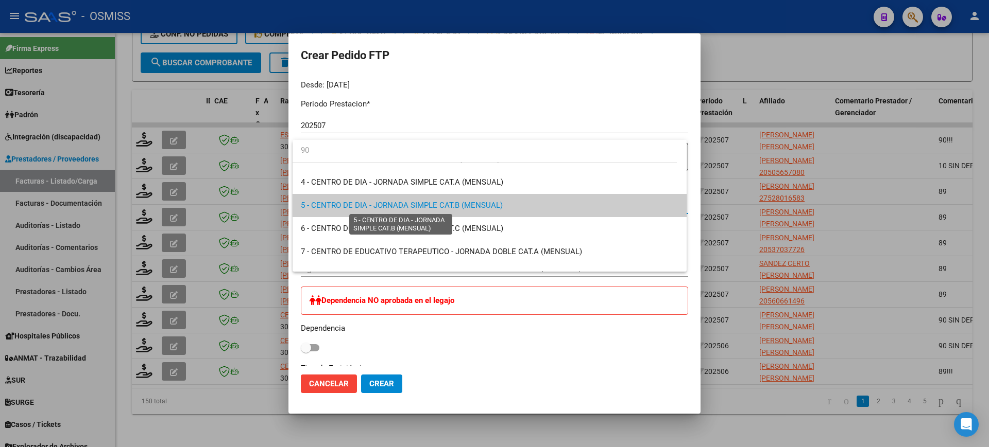
scroll to position [0, 0]
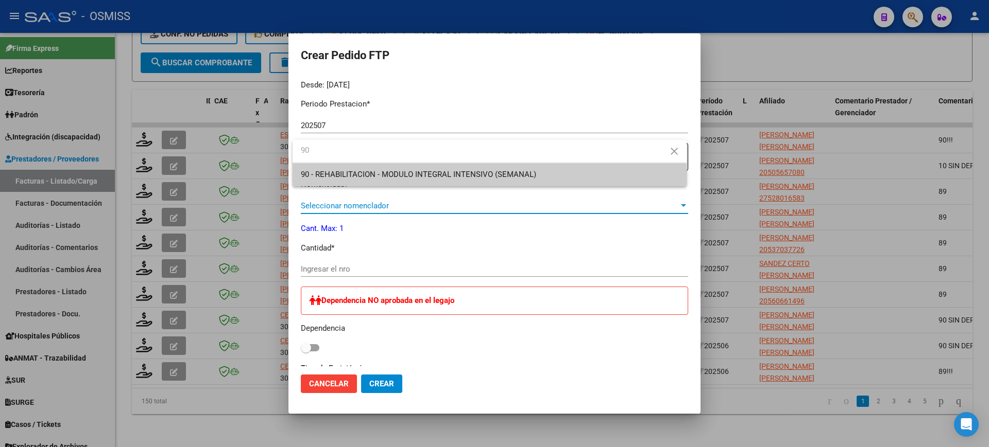
click at [397, 166] on span "90 - REHABILITACION - MODULO INTEGRAL INTENSIVO (SEMANAL)" at bounding box center [489, 174] width 377 height 23
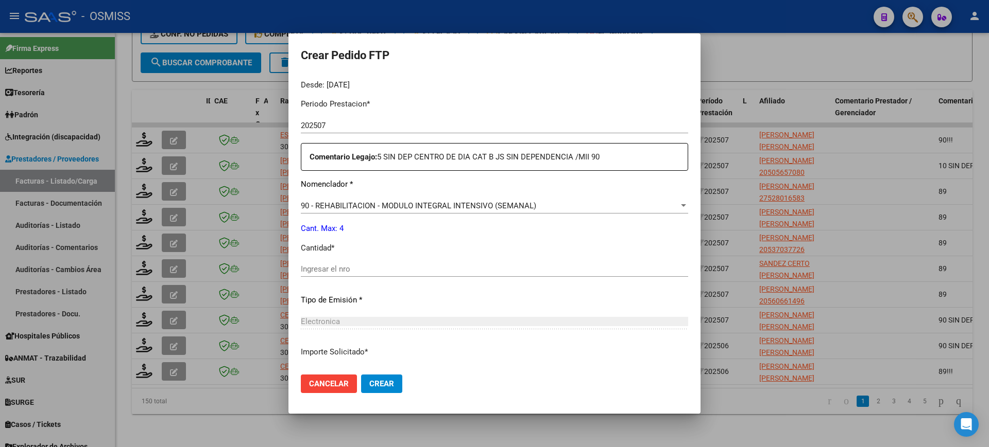
click at [362, 275] on div "Ingresar el nro" at bounding box center [494, 269] width 387 height 15
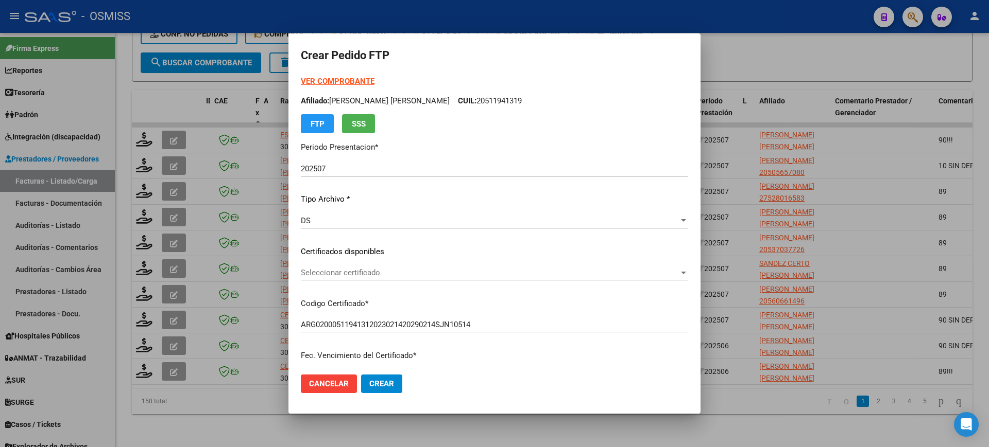
click at [369, 77] on strong "VER COMPROBANTE" at bounding box center [338, 81] width 74 height 9
click at [385, 389] on button "Crear" at bounding box center [381, 384] width 41 height 19
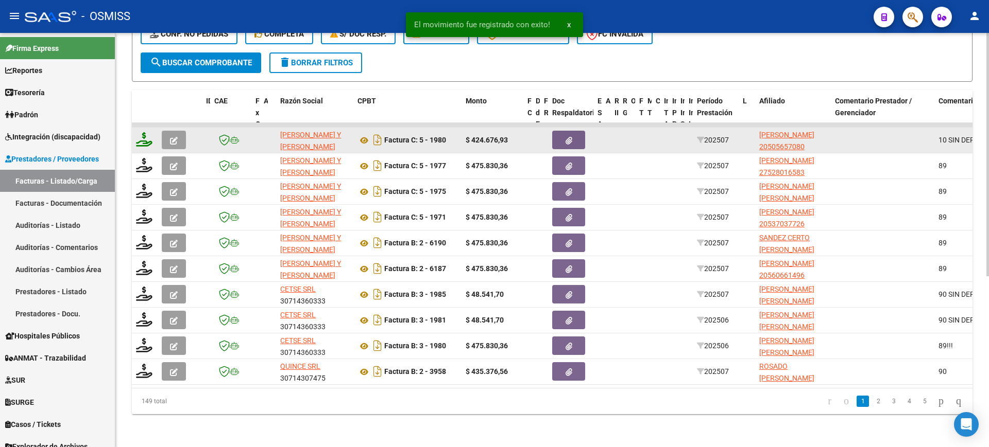
click at [142, 132] on icon at bounding box center [144, 139] width 16 height 14
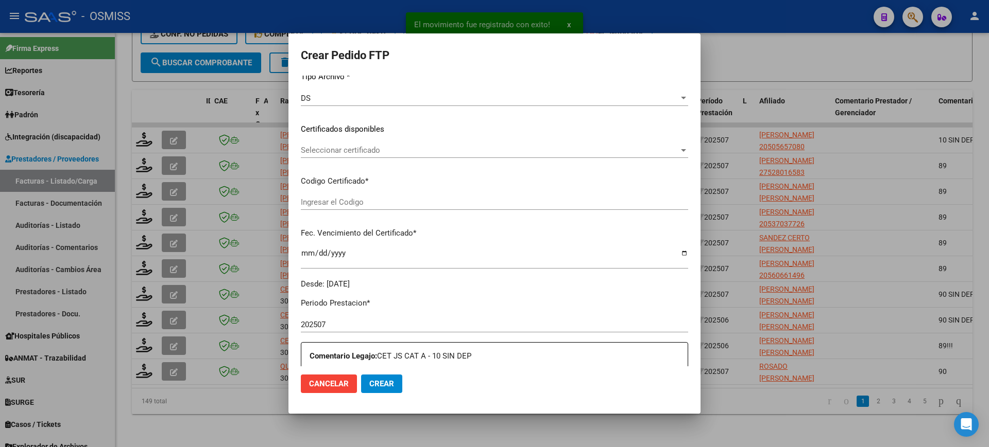
scroll to position [316, 0]
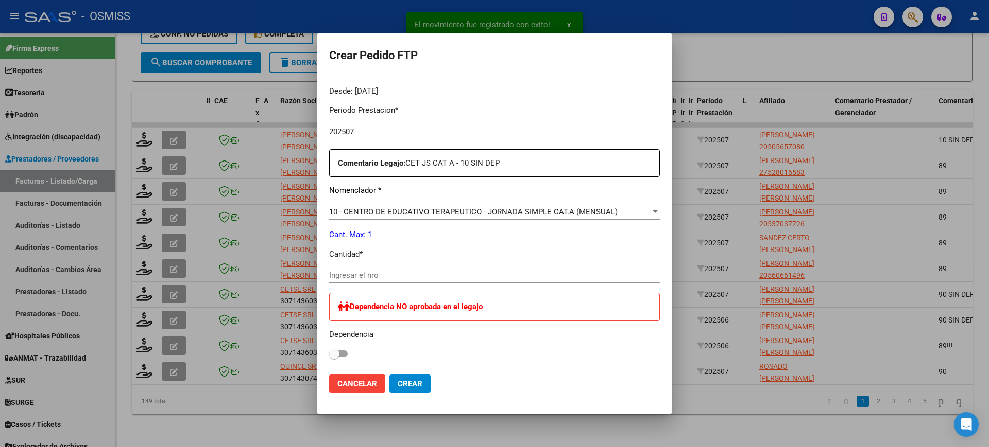
click at [357, 274] on input "Ingresar el nro" at bounding box center [494, 275] width 331 height 9
click at [389, 375] on button "Crear" at bounding box center [409, 384] width 41 height 19
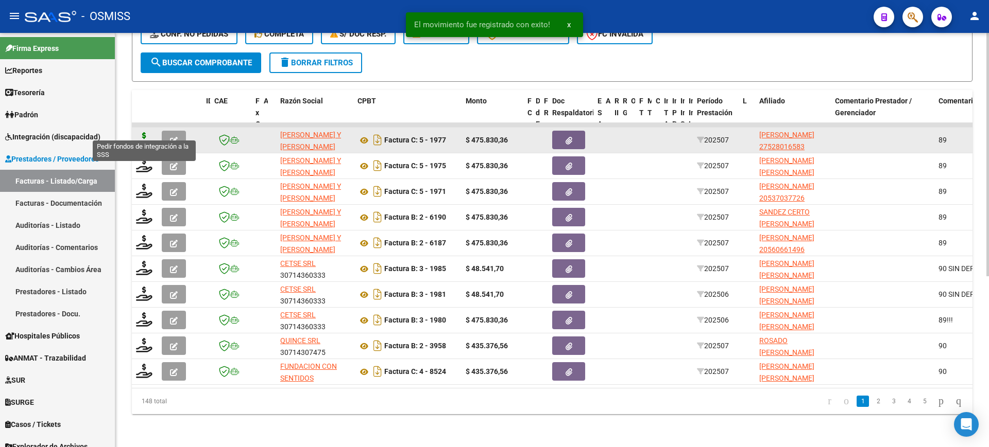
click at [142, 133] on icon at bounding box center [144, 139] width 16 height 14
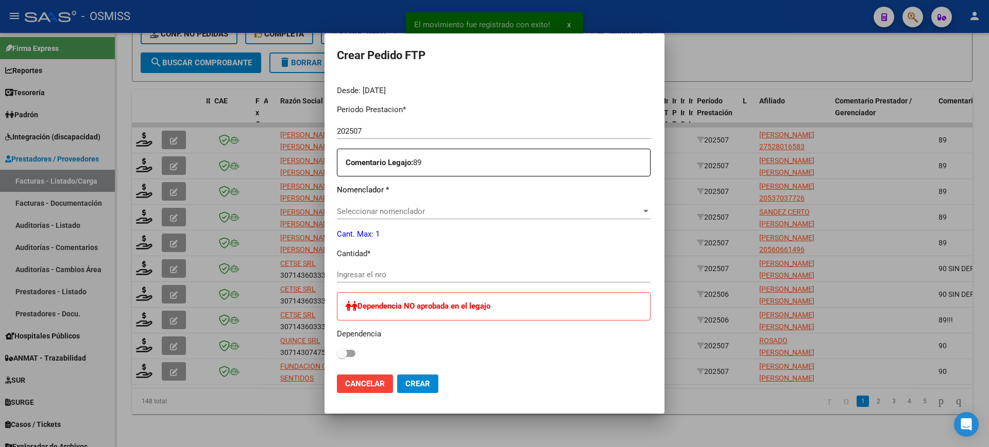
scroll to position [322, 0]
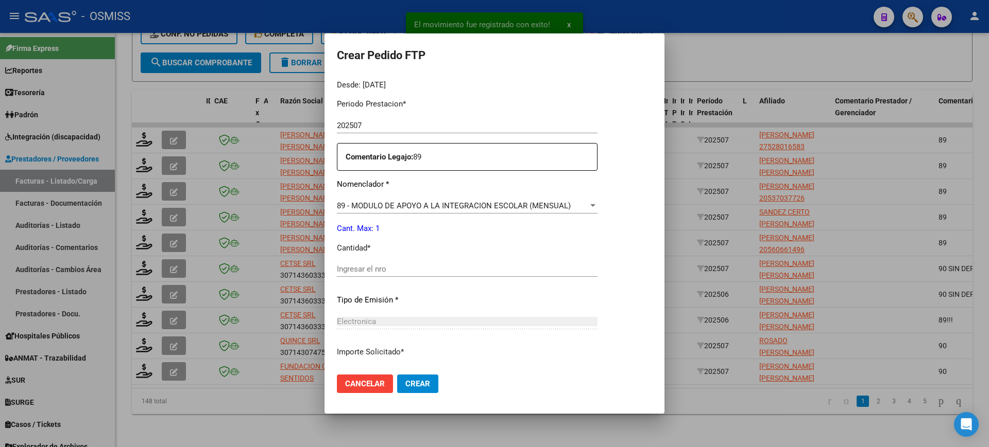
click at [390, 267] on input "Ingresar el nro" at bounding box center [467, 269] width 261 height 9
click at [397, 375] on button "Crear" at bounding box center [417, 384] width 41 height 19
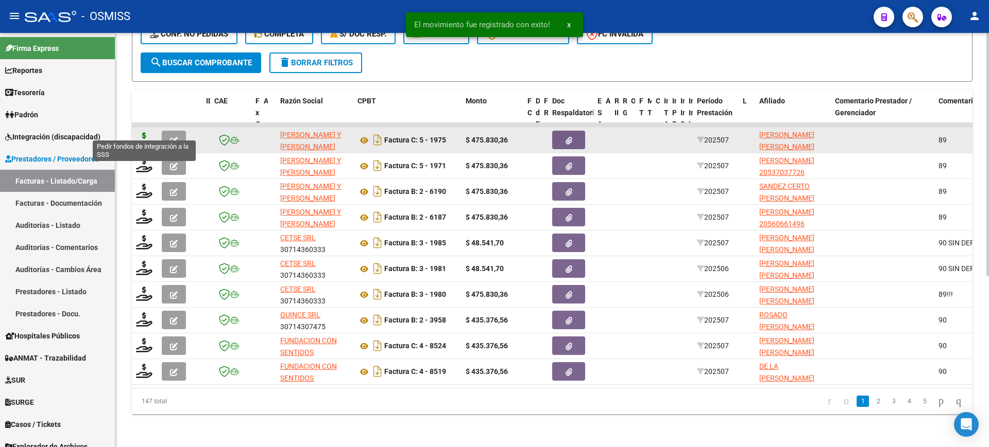
click at [144, 132] on icon at bounding box center [144, 139] width 16 height 14
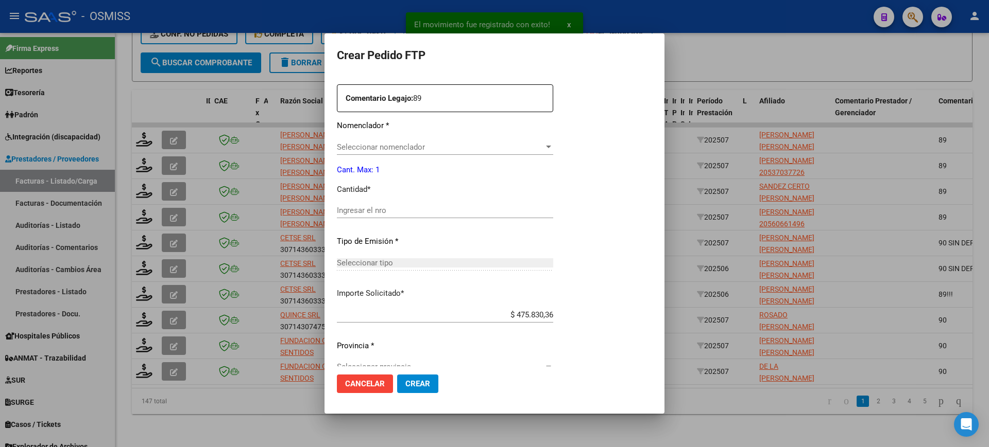
scroll to position [399, 0]
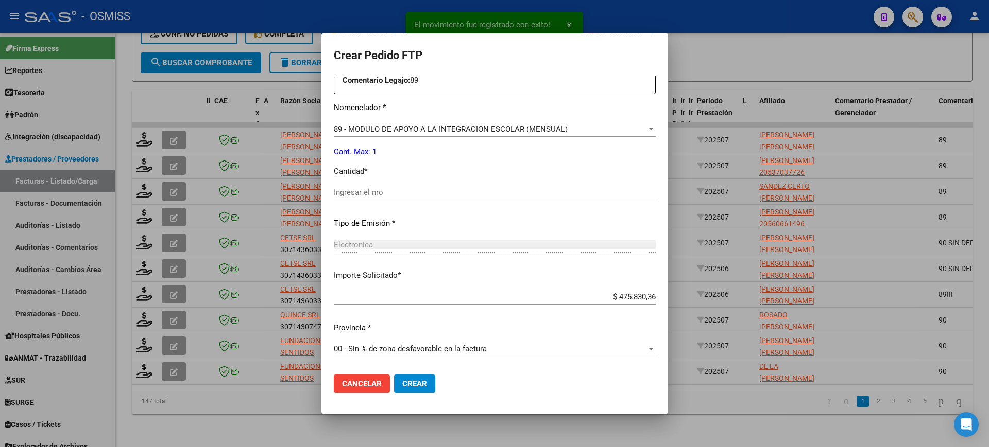
click at [394, 197] on input "Ingresar el nro" at bounding box center [495, 192] width 322 height 9
click at [394, 375] on button "Crear" at bounding box center [414, 384] width 41 height 19
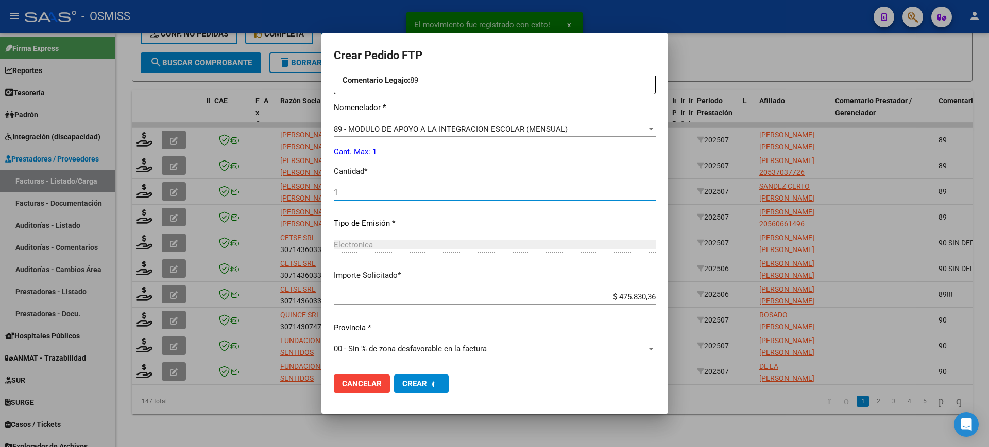
scroll to position [0, 0]
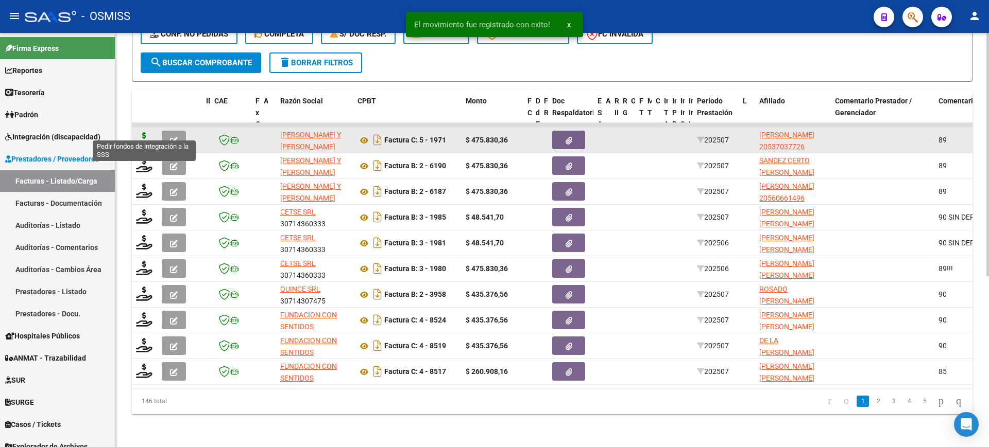
click at [142, 132] on icon at bounding box center [144, 139] width 16 height 14
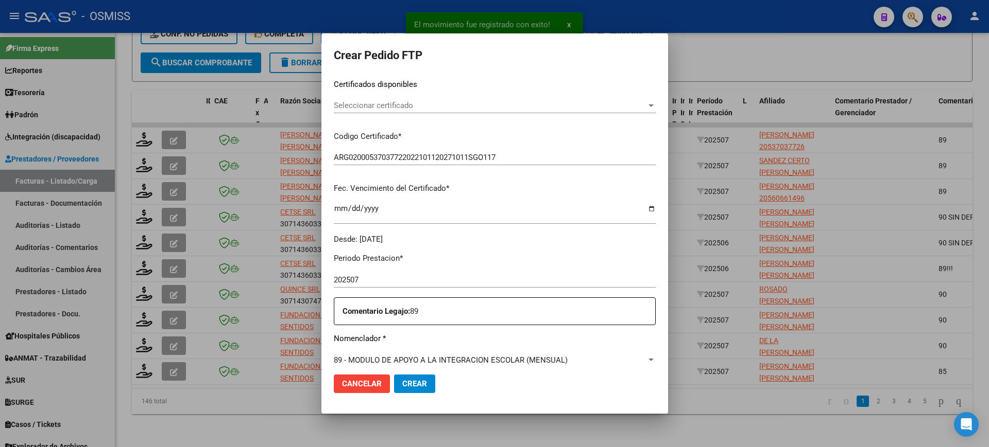
scroll to position [322, 0]
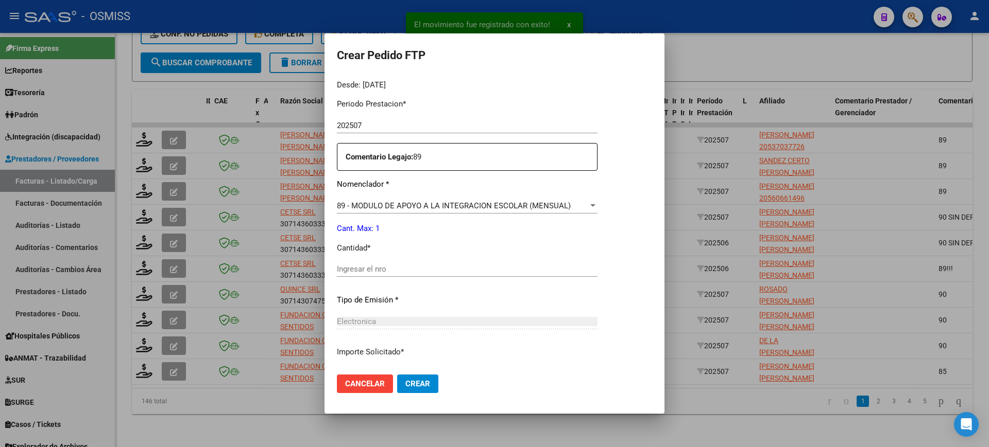
click at [401, 273] on input "Ingresar el nro" at bounding box center [467, 269] width 261 height 9
click at [397, 375] on button "Crear" at bounding box center [417, 384] width 41 height 19
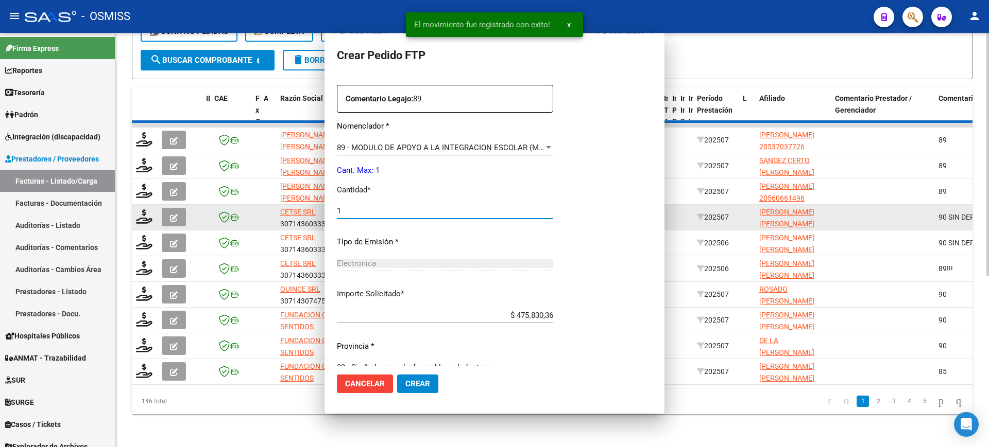
scroll to position [0, 0]
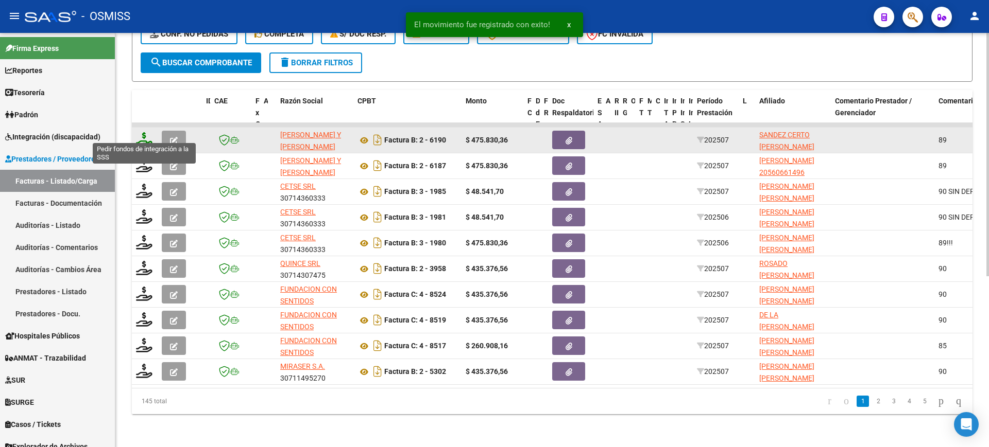
click at [144, 132] on icon at bounding box center [144, 139] width 16 height 14
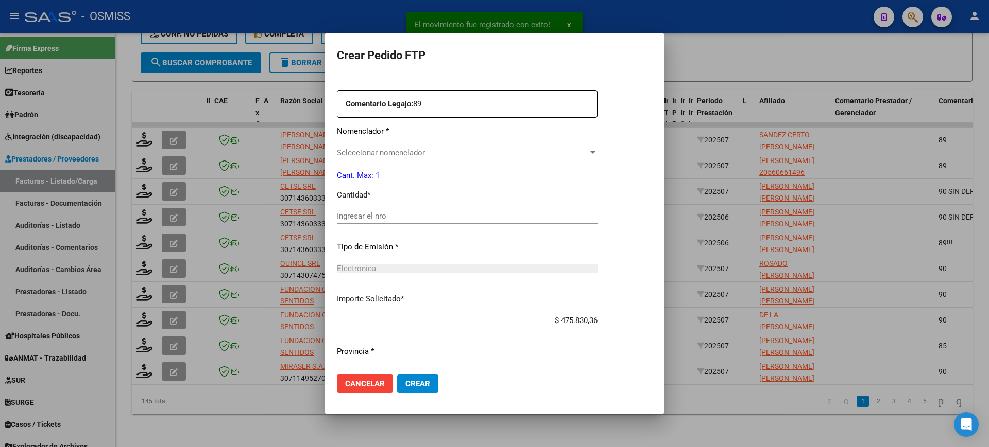
scroll to position [380, 0]
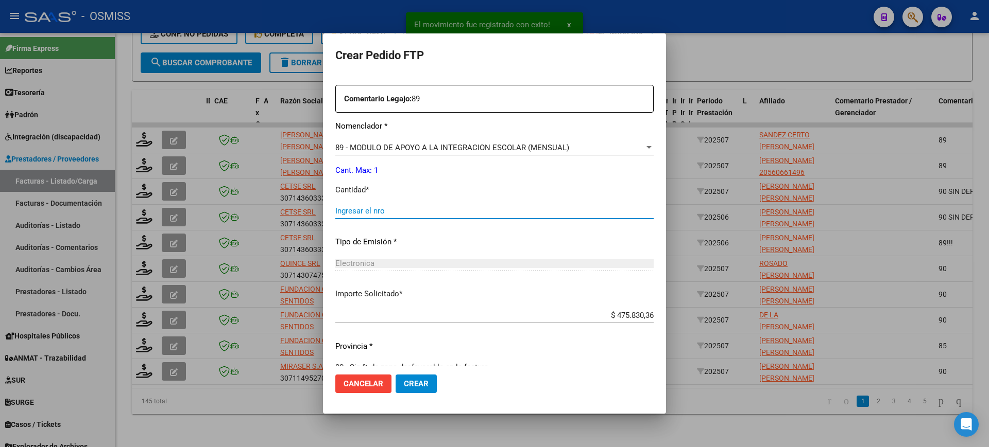
click at [396, 210] on input "Ingresar el nro" at bounding box center [494, 210] width 318 height 9
click at [395, 375] on button "Crear" at bounding box center [415, 384] width 41 height 19
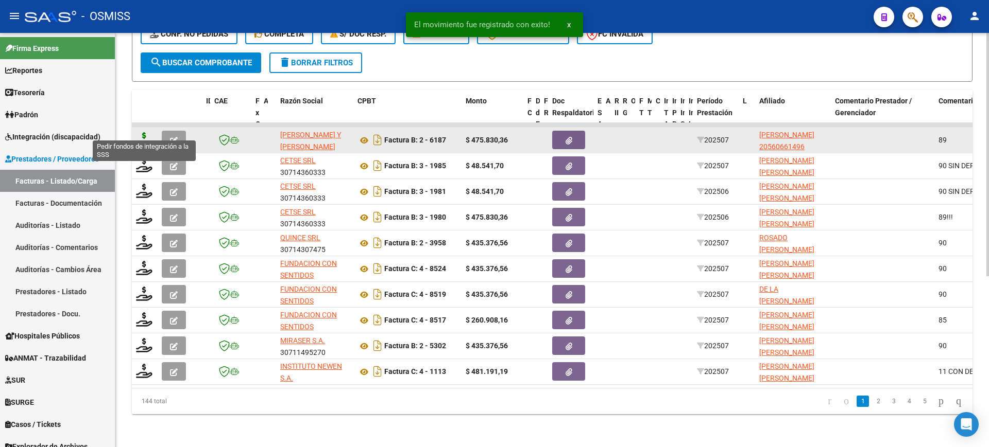
click at [140, 132] on icon at bounding box center [144, 139] width 16 height 14
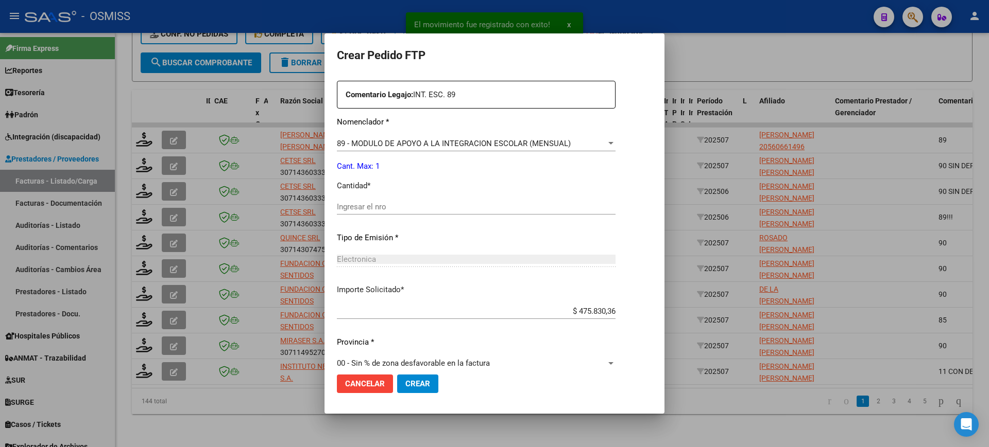
scroll to position [386, 0]
click at [380, 206] on input "Ingresar el nro" at bounding box center [476, 204] width 279 height 9
click at [397, 375] on button "Crear" at bounding box center [417, 384] width 41 height 19
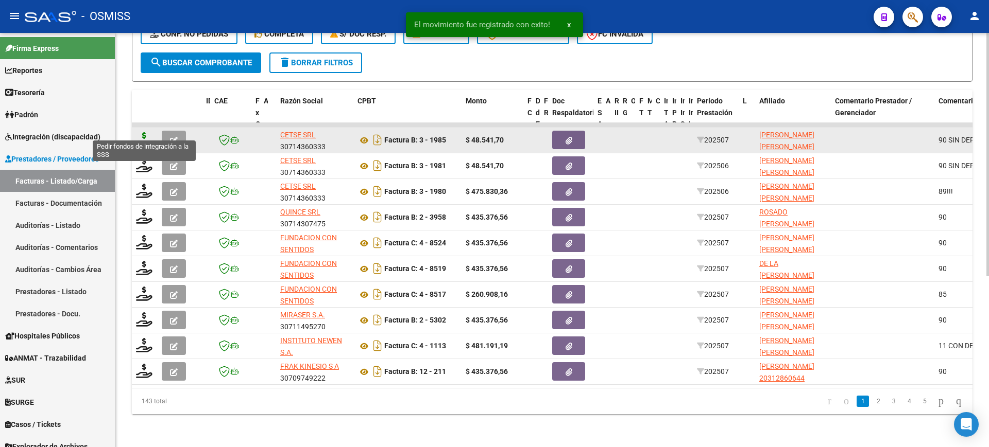
click at [143, 132] on icon at bounding box center [144, 139] width 16 height 14
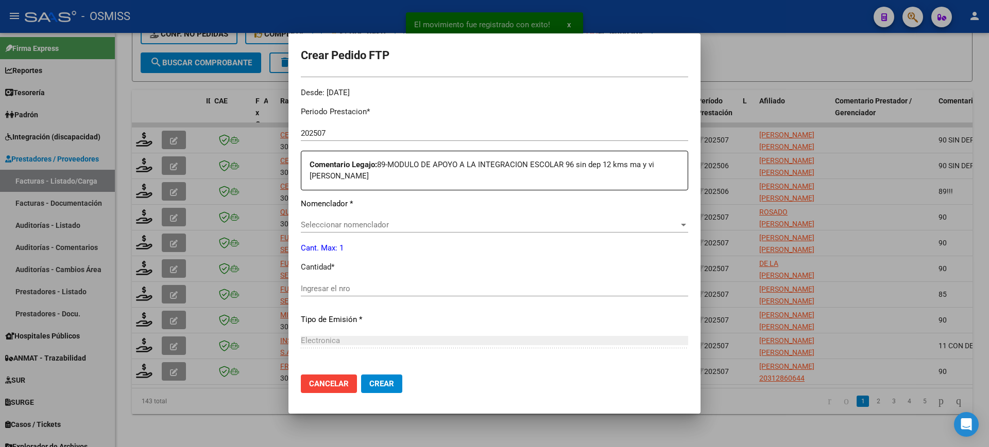
scroll to position [316, 0]
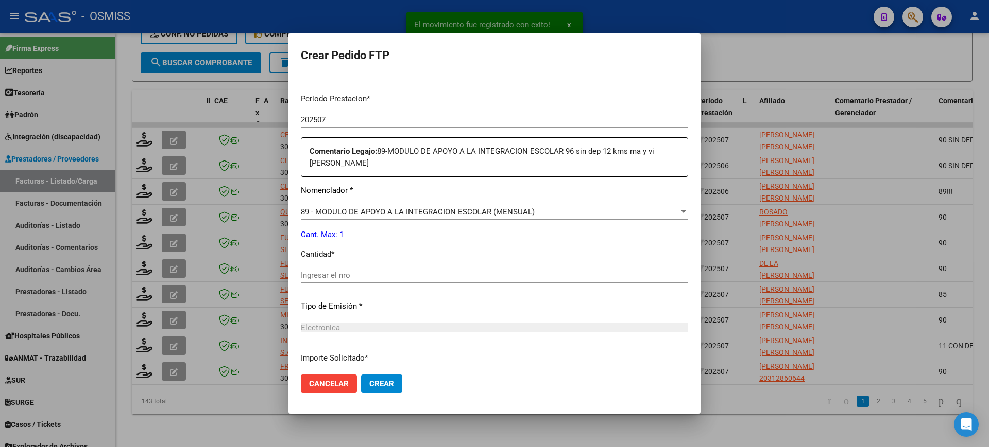
click at [379, 215] on span "89 - MODULO DE APOYO A LA INTEGRACION ESCOLAR (MENSUAL)" at bounding box center [418, 212] width 234 height 9
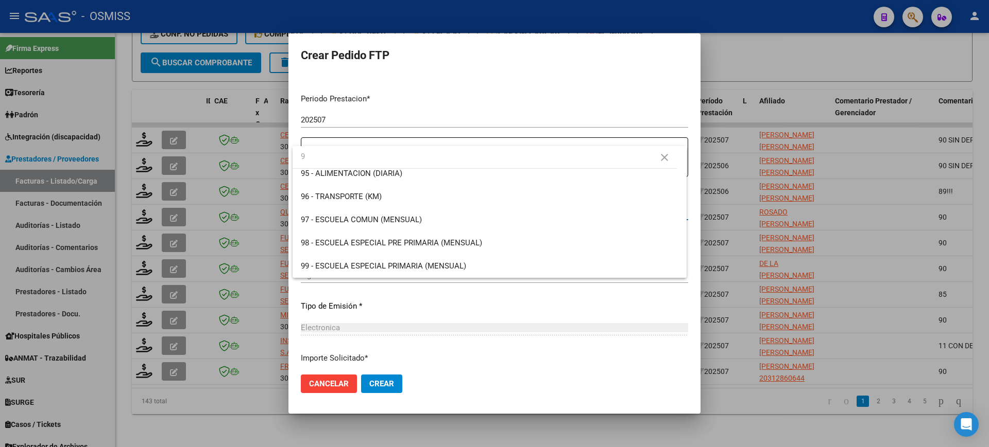
scroll to position [0, 0]
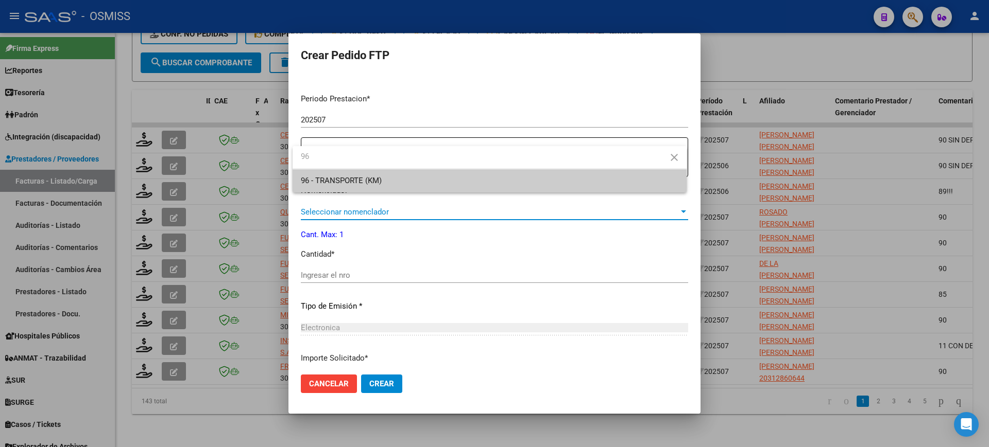
click at [418, 187] on span "96 - TRANSPORTE (KM)" at bounding box center [489, 180] width 377 height 23
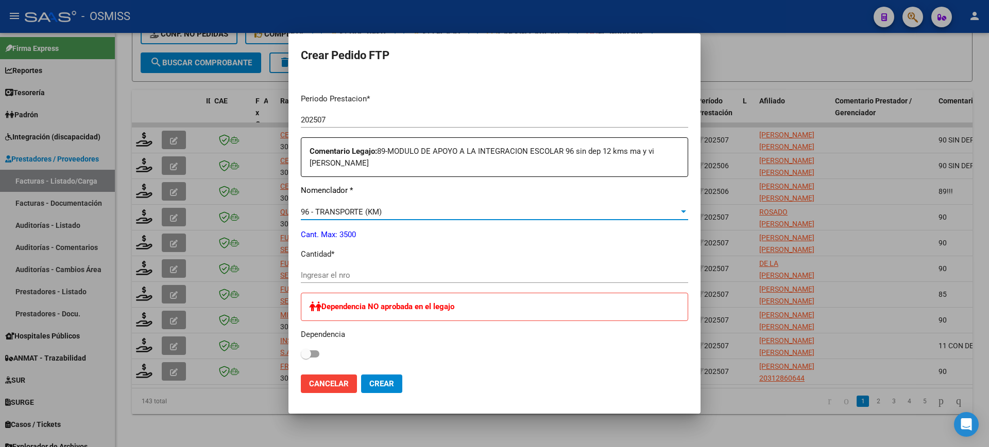
click at [371, 273] on input "Ingresar el nro" at bounding box center [494, 275] width 387 height 9
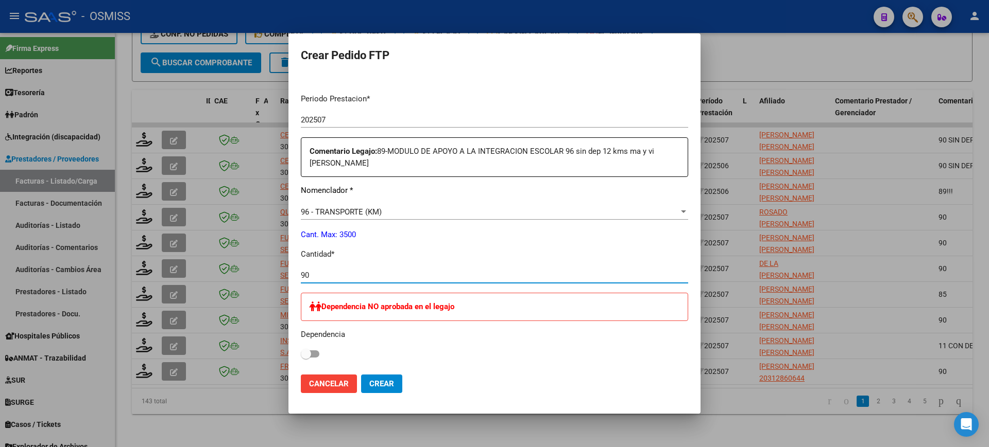
click at [361, 375] on button "Crear" at bounding box center [381, 384] width 41 height 19
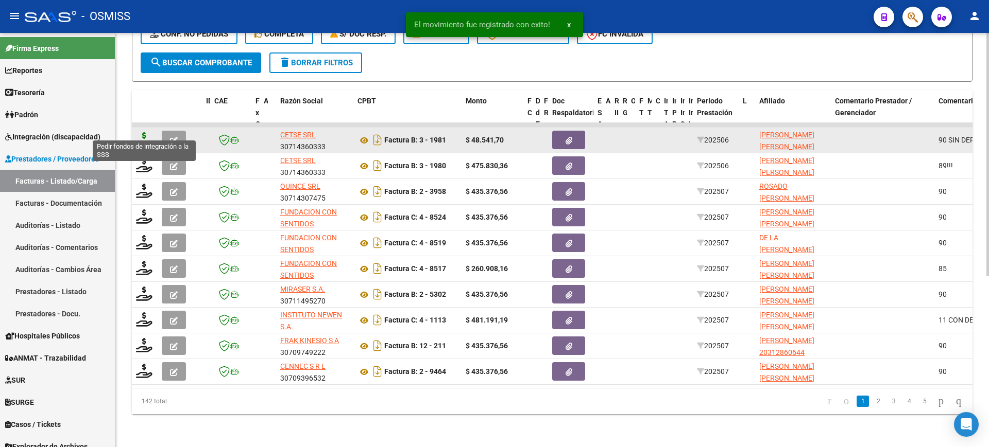
click at [143, 132] on icon at bounding box center [144, 139] width 16 height 14
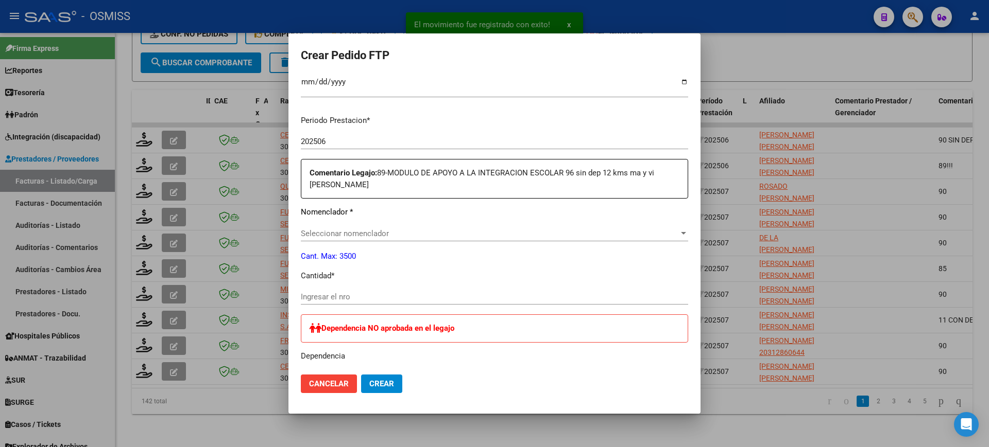
scroll to position [322, 0]
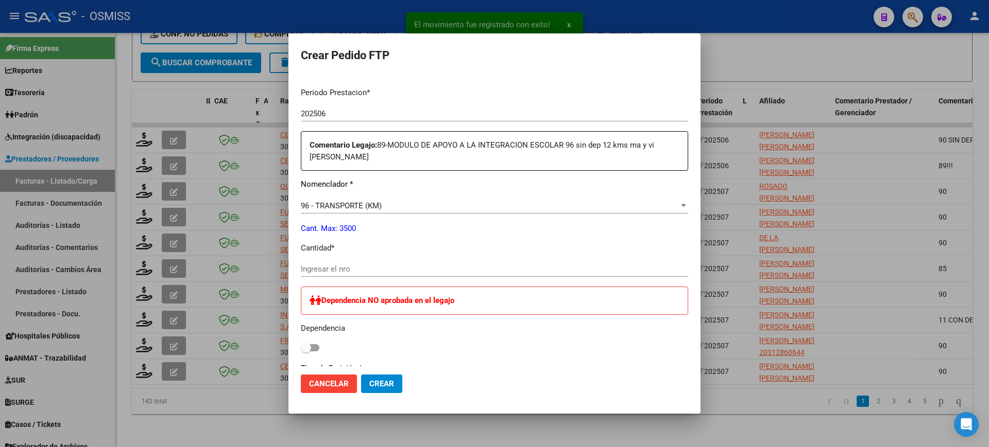
click at [358, 267] on input "Ingresar el nro" at bounding box center [494, 269] width 387 height 9
click at [361, 375] on button "Crear" at bounding box center [381, 384] width 41 height 19
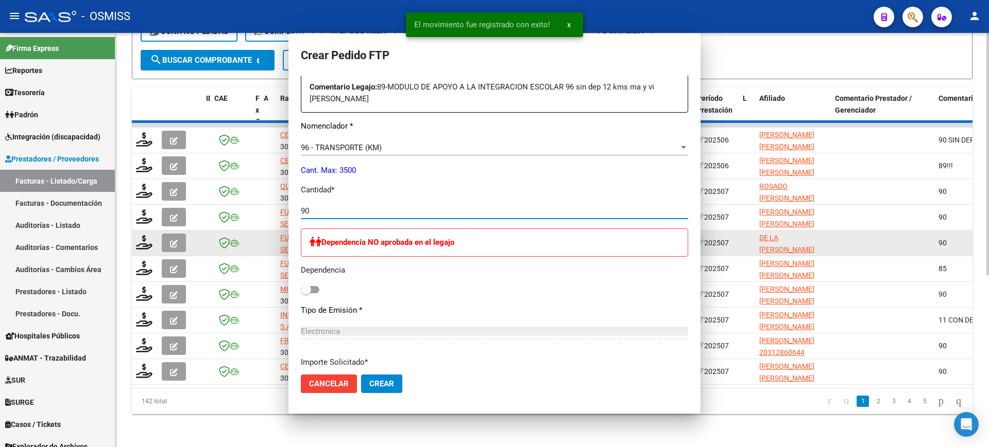
scroll to position [0, 0]
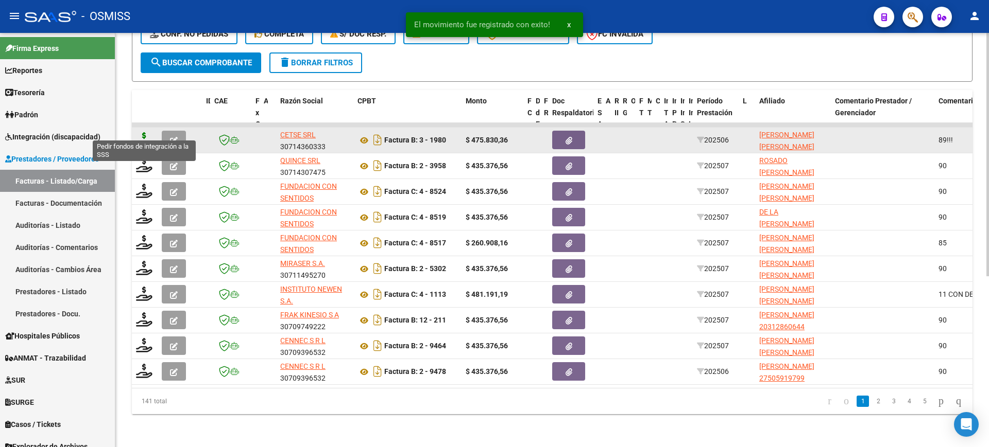
click at [146, 132] on icon at bounding box center [144, 139] width 16 height 14
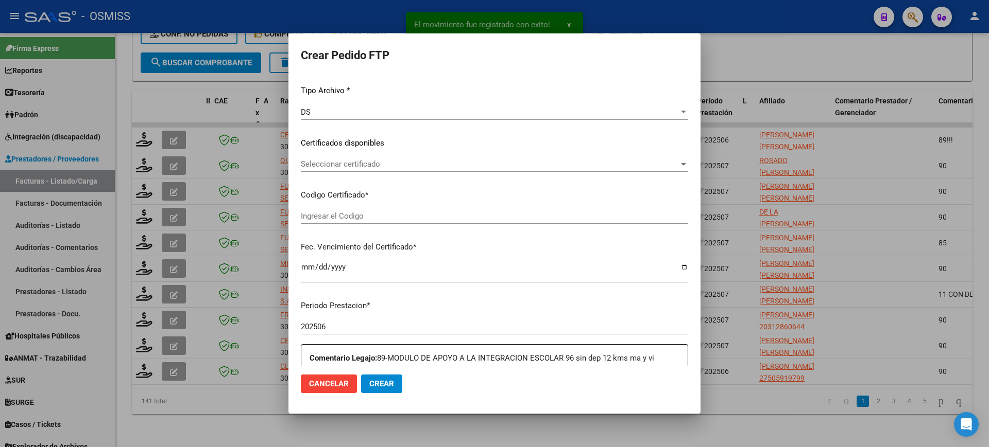
scroll to position [322, 0]
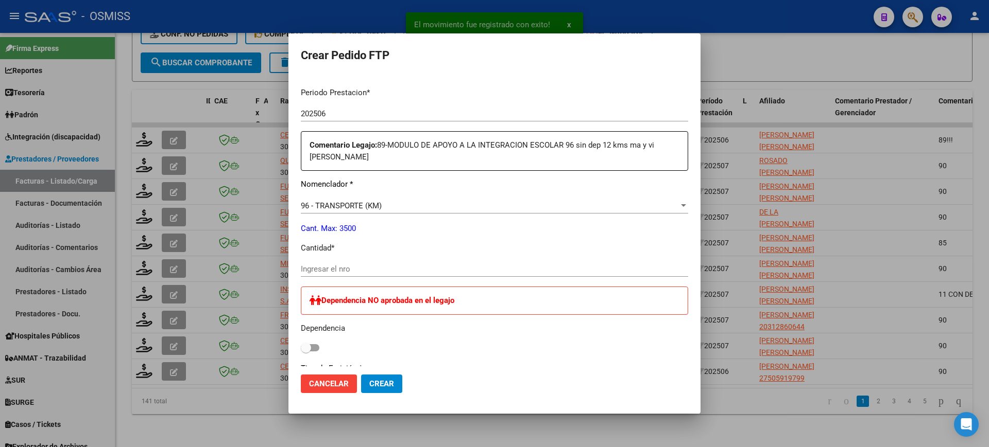
click at [351, 269] on input "Ingresar el nro" at bounding box center [494, 269] width 387 height 9
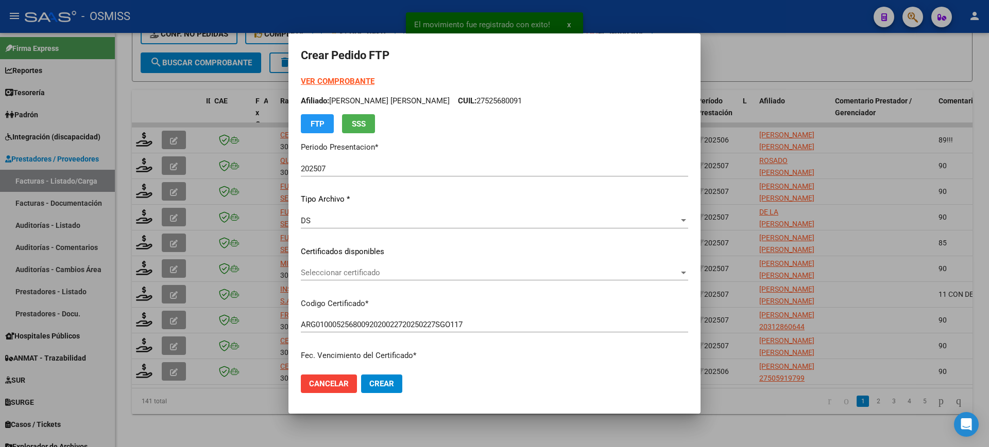
click at [372, 78] on strong "VER COMPROBANTE" at bounding box center [338, 81] width 74 height 9
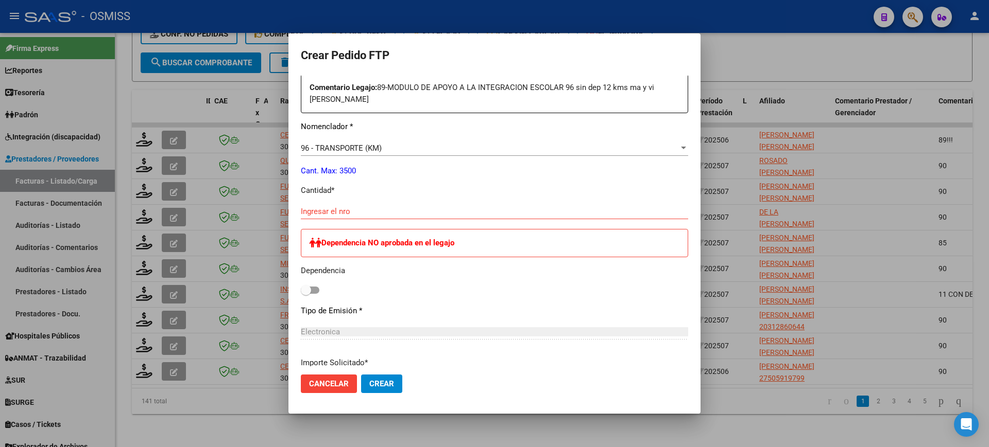
scroll to position [386, 0]
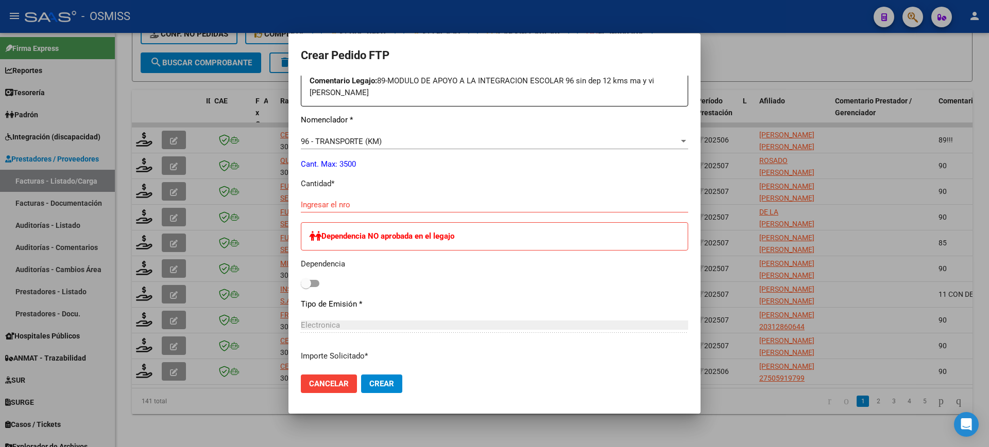
click at [374, 145] on span "96 - TRANSPORTE (KM)" at bounding box center [341, 141] width 81 height 9
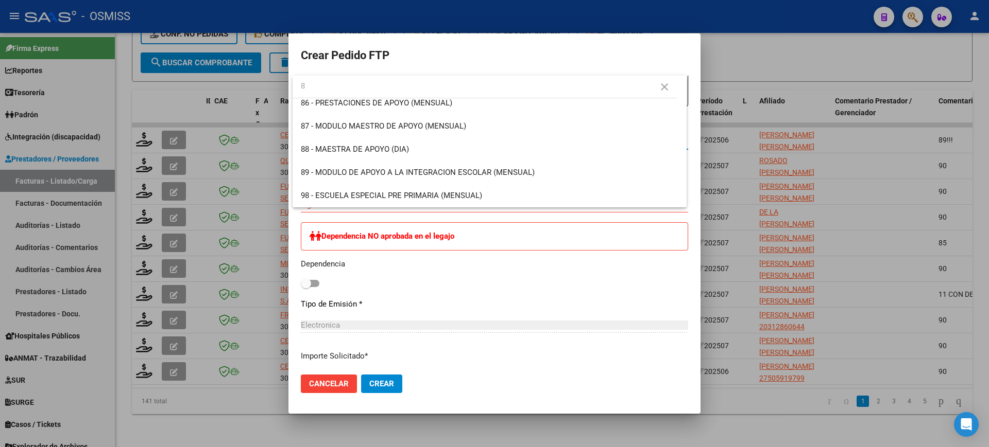
scroll to position [0, 0]
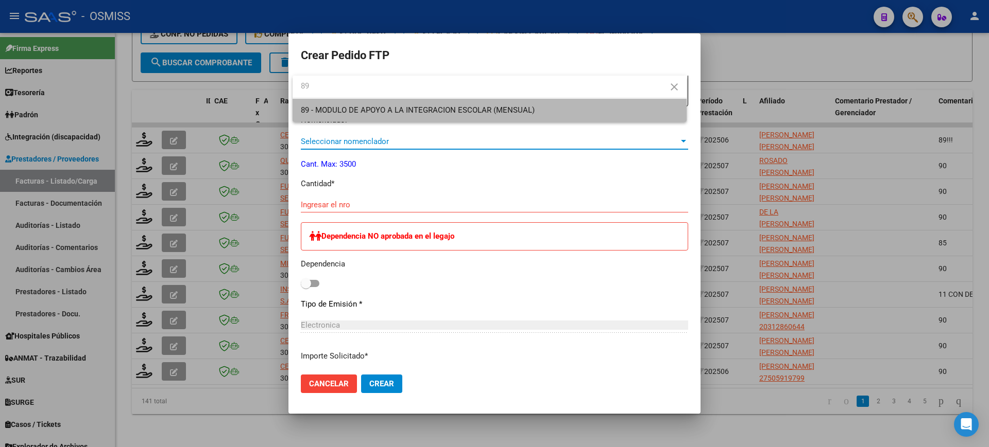
click at [383, 117] on span "89 - MODULO DE APOYO A LA INTEGRACION ESCOLAR (MENSUAL)" at bounding box center [489, 110] width 377 height 23
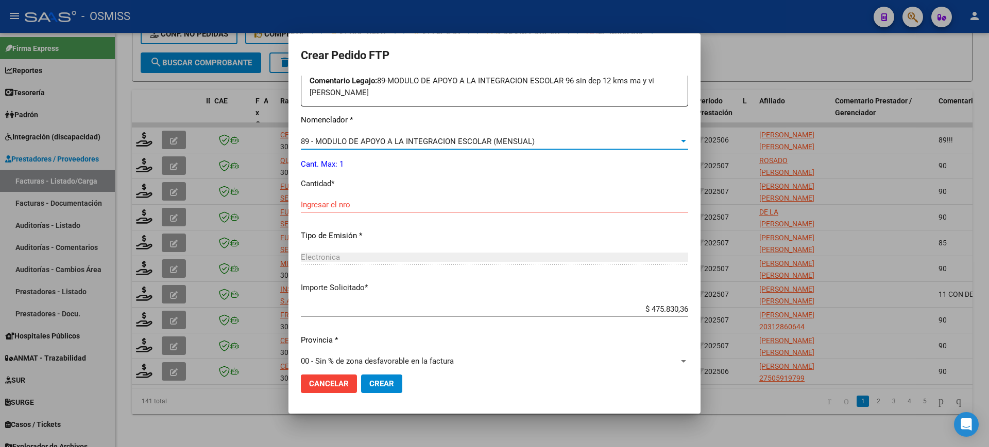
click at [354, 208] on input "Ingresar el nro" at bounding box center [494, 204] width 387 height 9
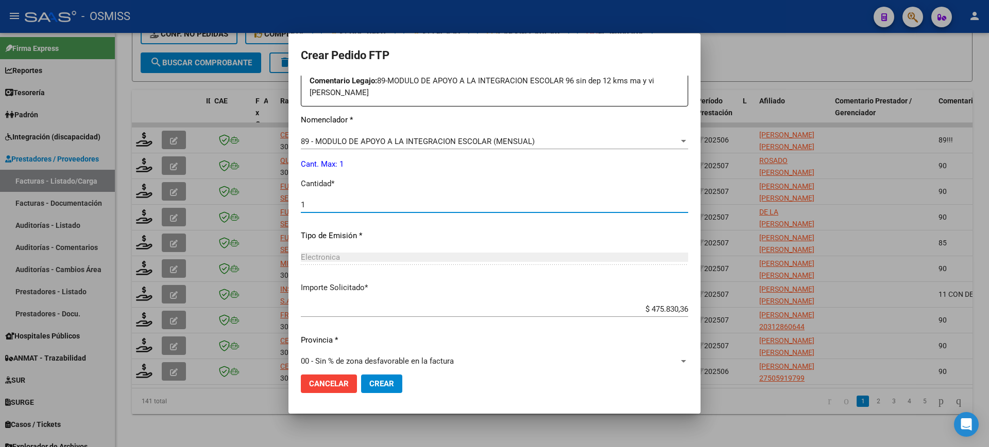
click at [361, 375] on button "Crear" at bounding box center [381, 384] width 41 height 19
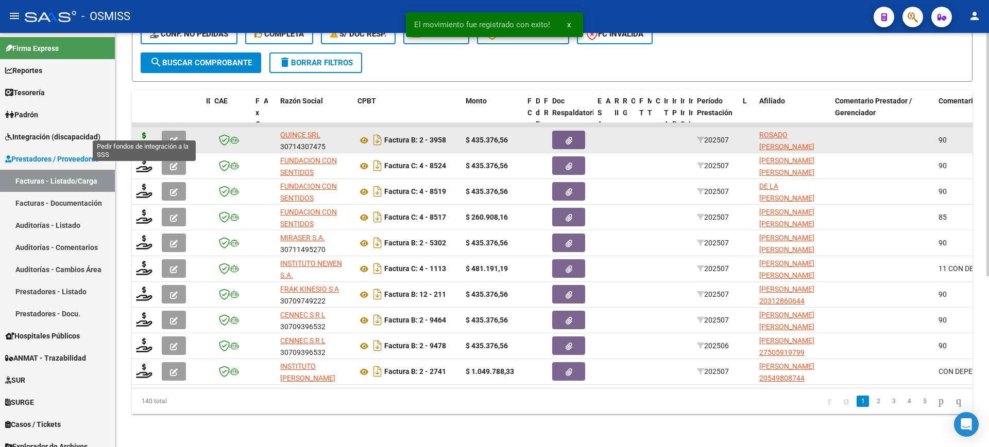
click at [145, 132] on icon at bounding box center [144, 139] width 16 height 14
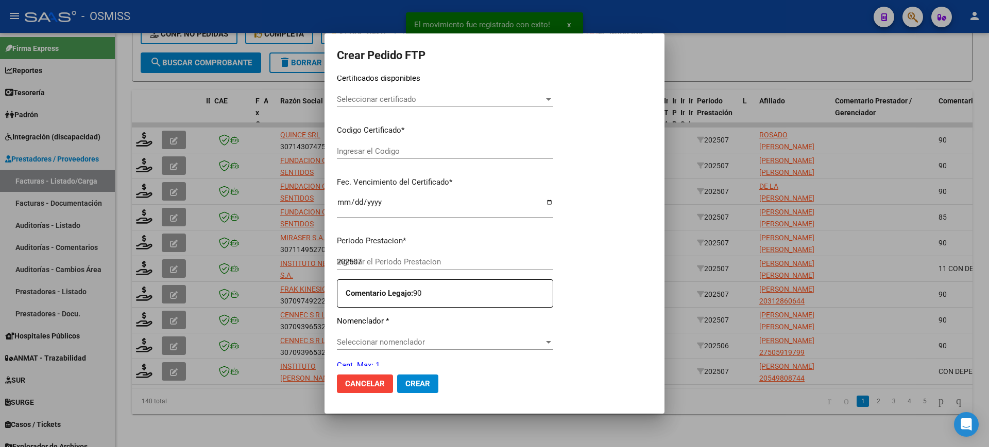
scroll to position [322, 0]
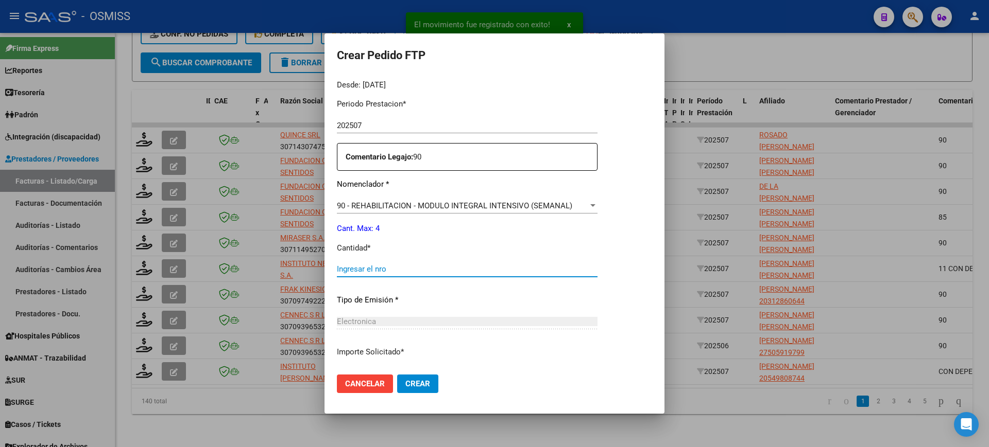
click at [392, 270] on input "Ingresar el nro" at bounding box center [467, 269] width 261 height 9
click at [397, 375] on button "Crear" at bounding box center [417, 384] width 41 height 19
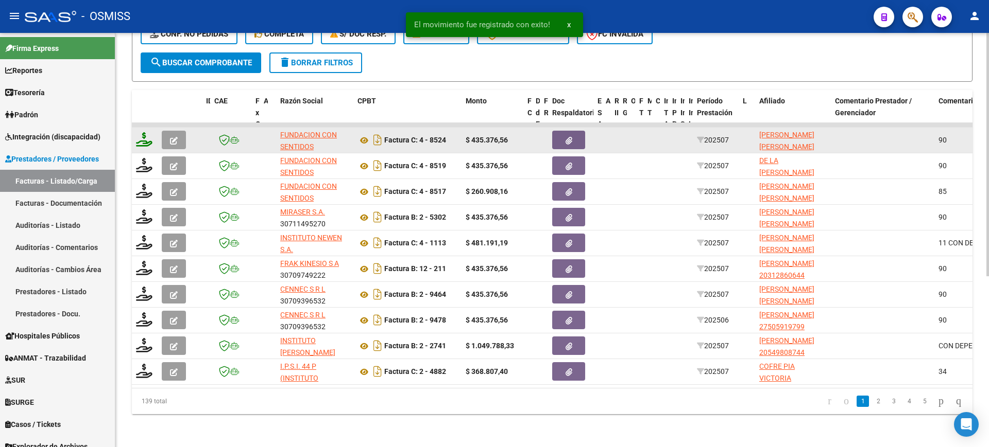
click at [148, 132] on icon at bounding box center [144, 139] width 16 height 14
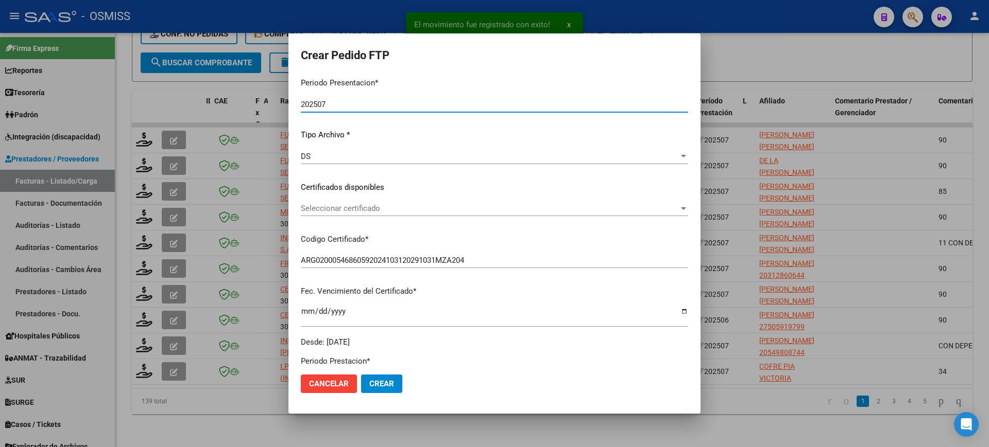
scroll to position [322, 0]
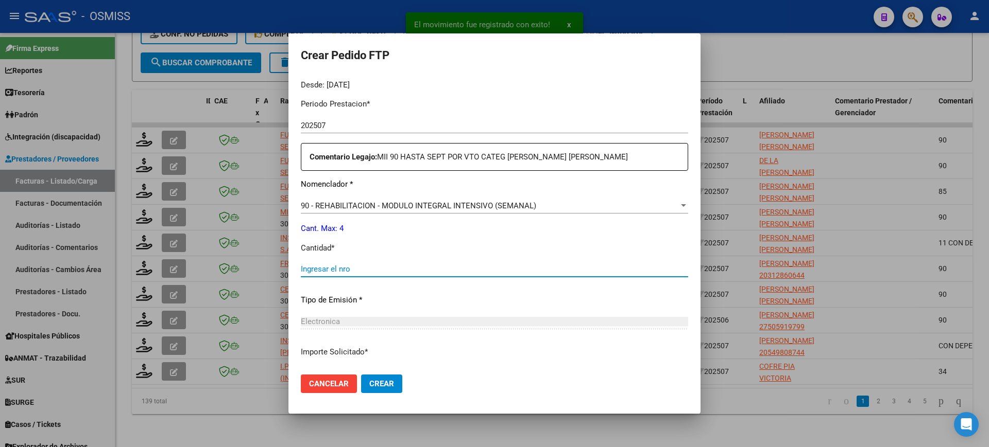
click at [354, 269] on input "Ingresar el nro" at bounding box center [494, 269] width 387 height 9
click at [361, 375] on button "Crear" at bounding box center [381, 384] width 41 height 19
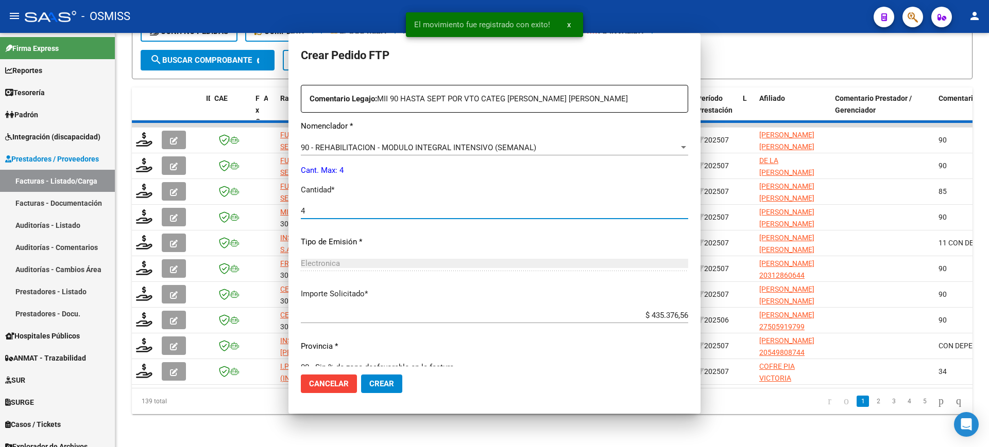
scroll to position [0, 0]
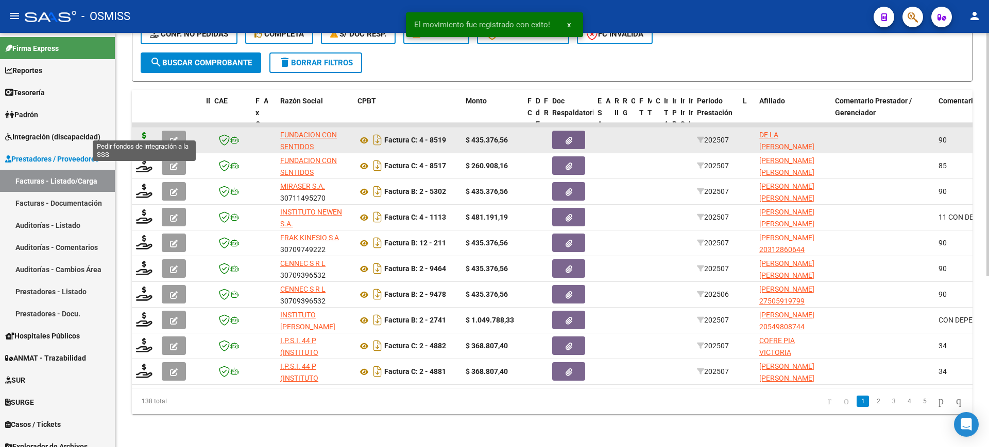
click at [143, 132] on icon at bounding box center [144, 139] width 16 height 14
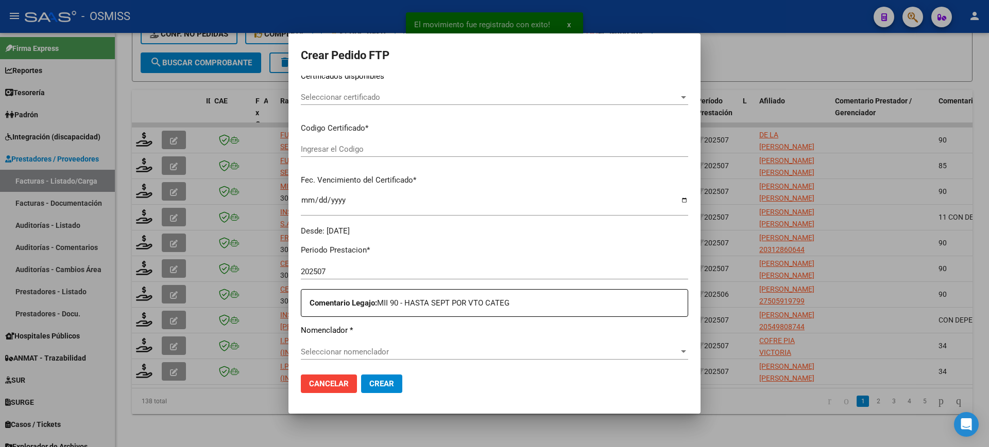
scroll to position [322, 0]
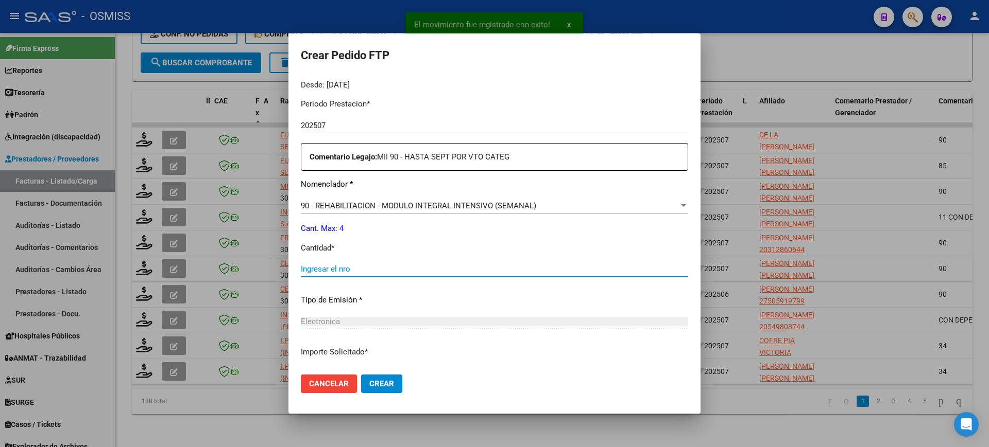
click at [370, 272] on input "Ingresar el nro" at bounding box center [494, 269] width 387 height 9
click at [361, 375] on button "Crear" at bounding box center [381, 384] width 41 height 19
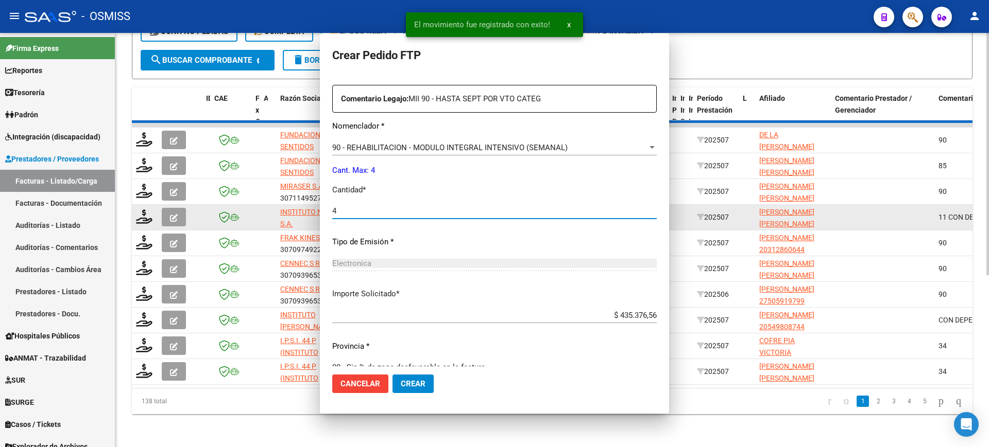
scroll to position [0, 0]
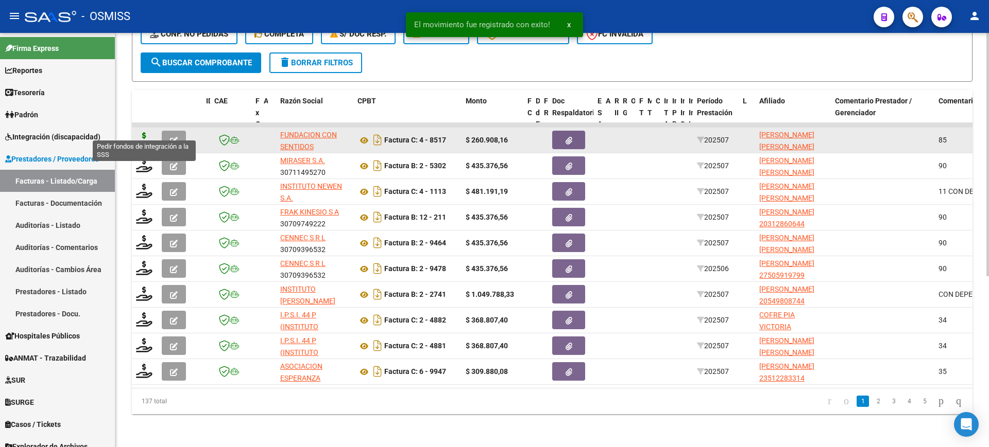
click at [143, 132] on icon at bounding box center [144, 139] width 16 height 14
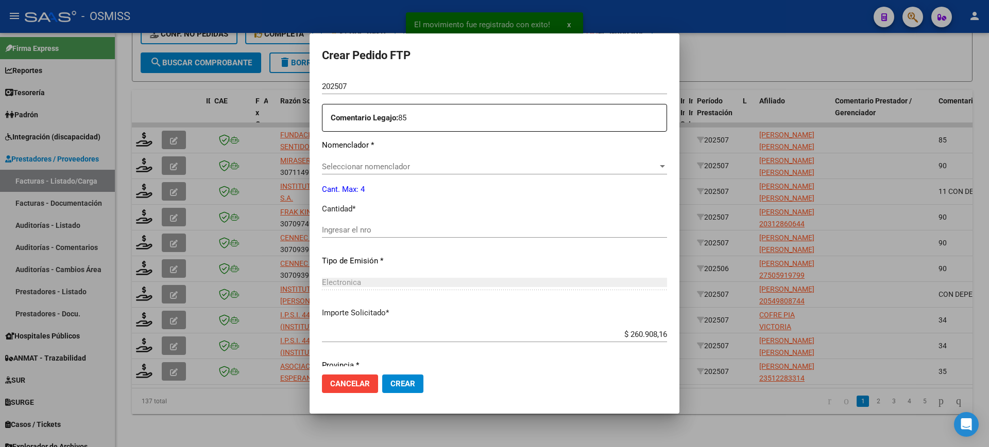
scroll to position [380, 0]
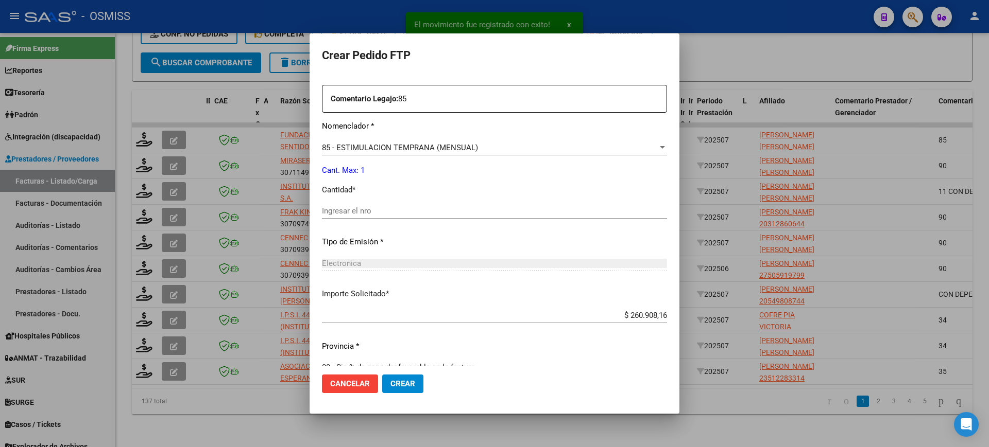
click at [377, 206] on input "Ingresar el nro" at bounding box center [494, 210] width 345 height 9
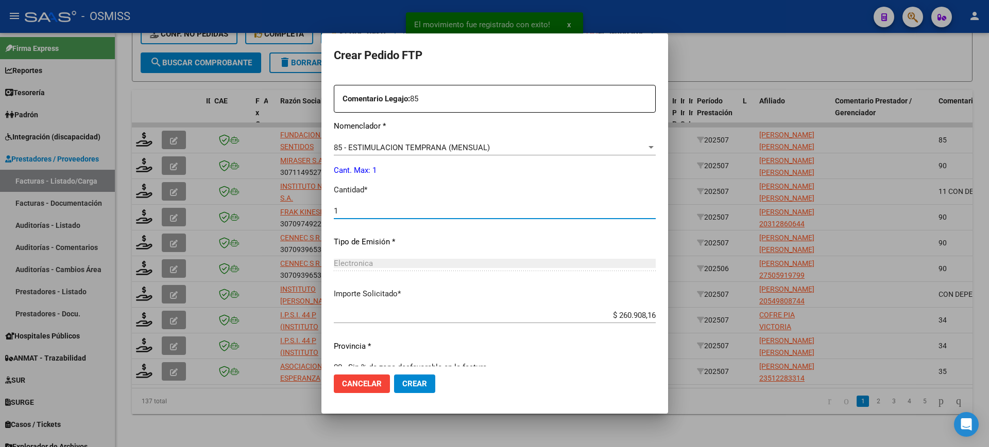
click at [394, 375] on button "Crear" at bounding box center [414, 384] width 41 height 19
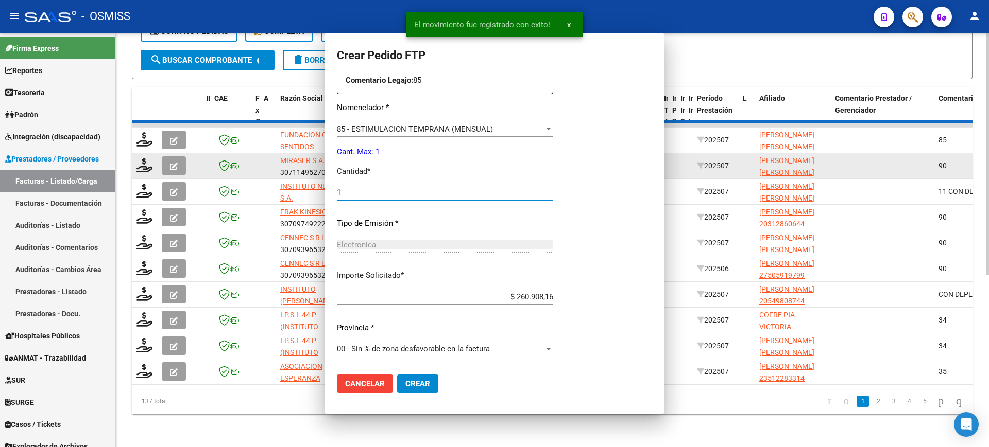
scroll to position [0, 0]
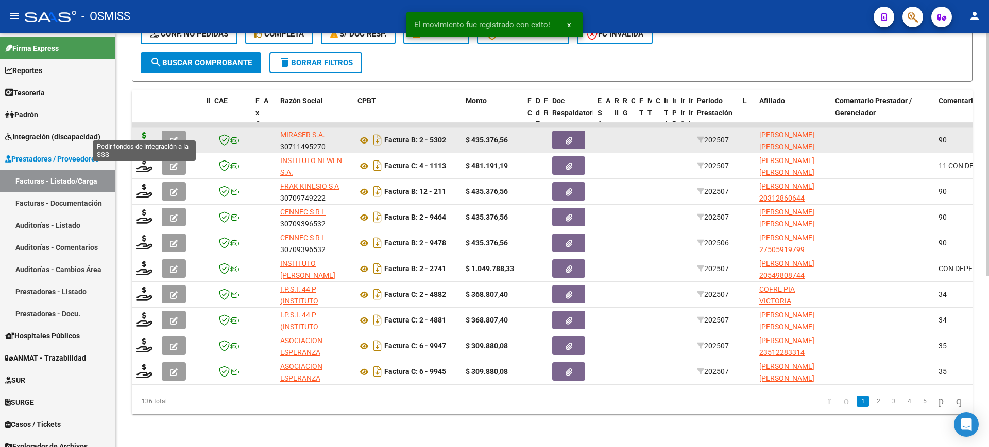
click at [140, 132] on icon at bounding box center [144, 139] width 16 height 14
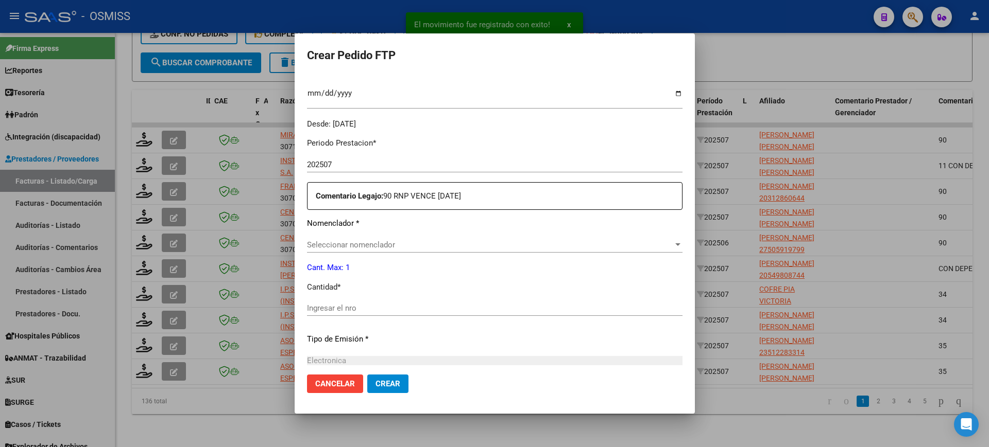
scroll to position [316, 0]
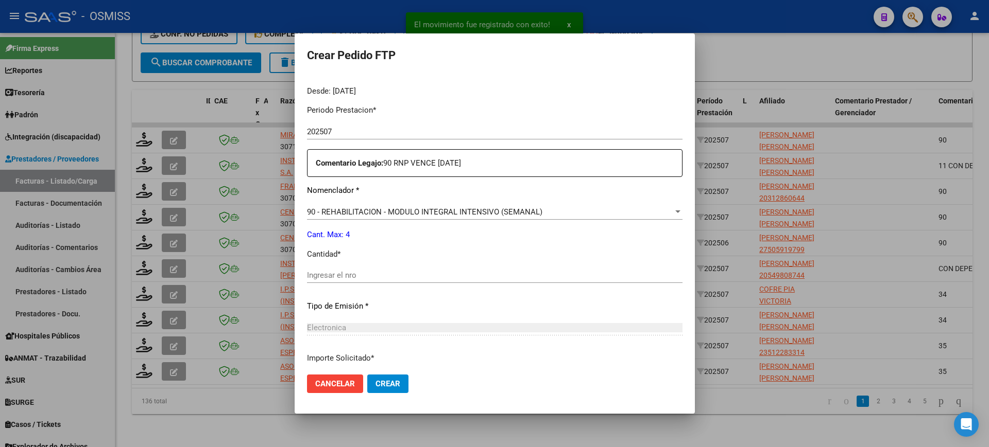
click at [364, 273] on input "Ingresar el nro" at bounding box center [494, 275] width 375 height 9
click at [367, 375] on button "Crear" at bounding box center [387, 384] width 41 height 19
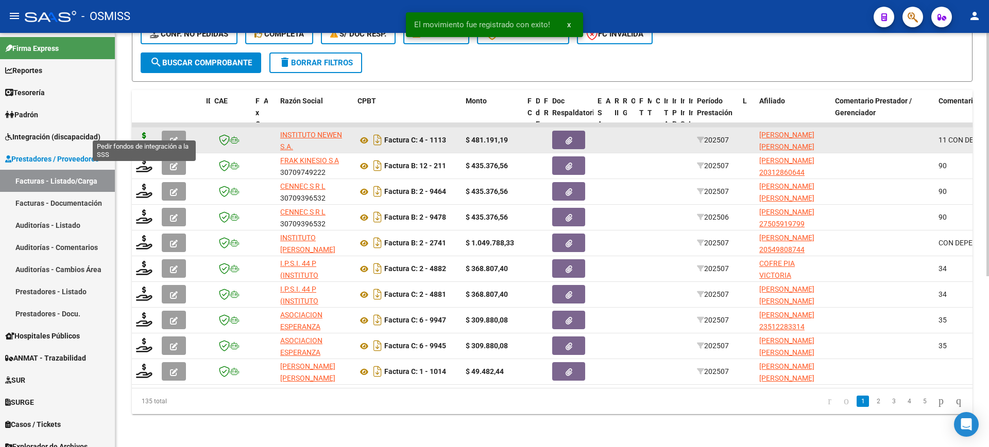
click at [142, 132] on icon at bounding box center [144, 139] width 16 height 14
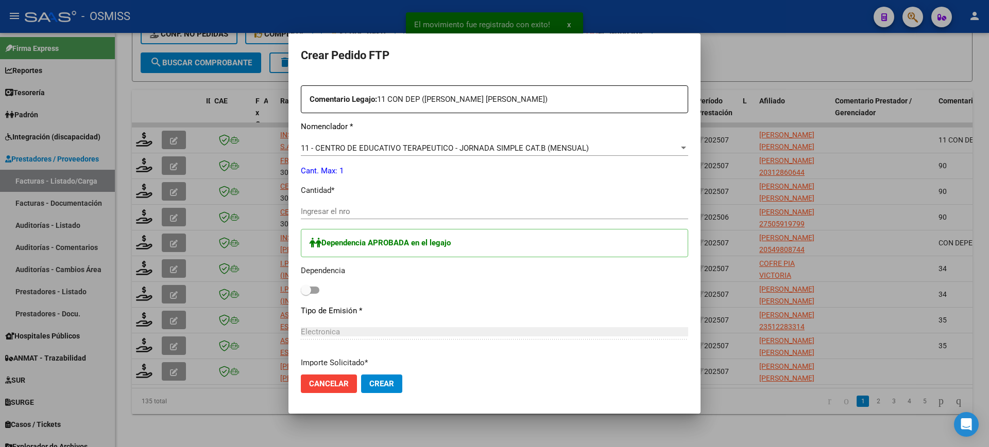
scroll to position [386, 0]
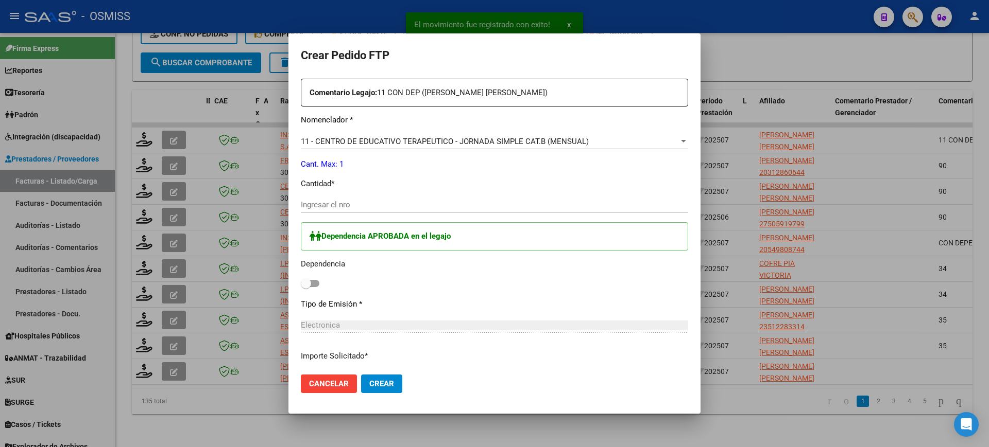
click at [312, 280] on span at bounding box center [310, 283] width 19 height 7
click at [306, 287] on input "checkbox" at bounding box center [305, 287] width 1 height 1
click at [354, 205] on input "Ingresar el nro" at bounding box center [494, 204] width 387 height 9
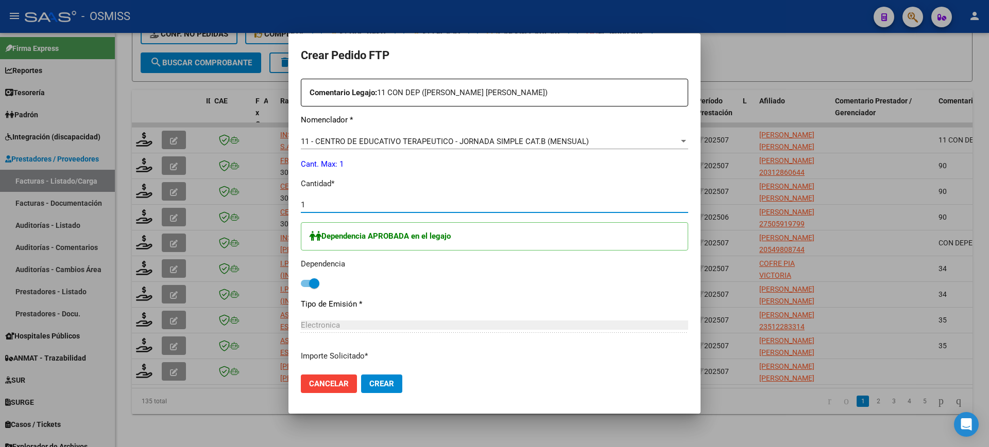
click at [361, 375] on button "Crear" at bounding box center [381, 384] width 41 height 19
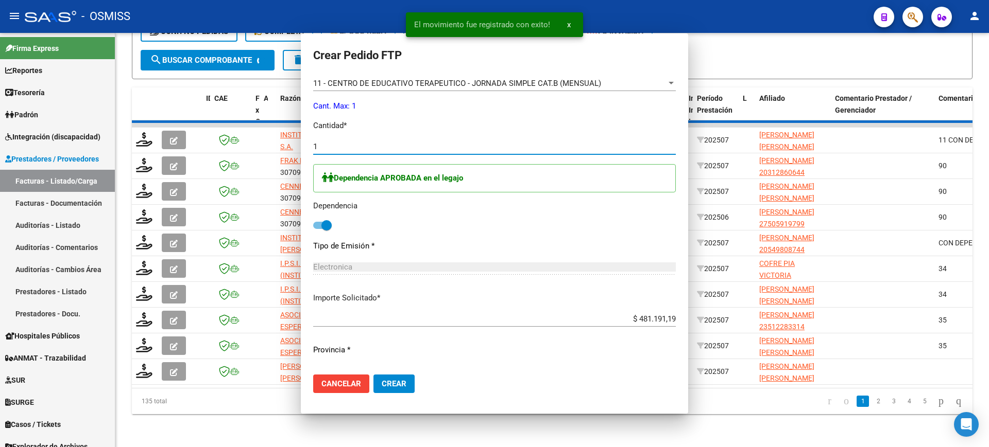
scroll to position [0, 0]
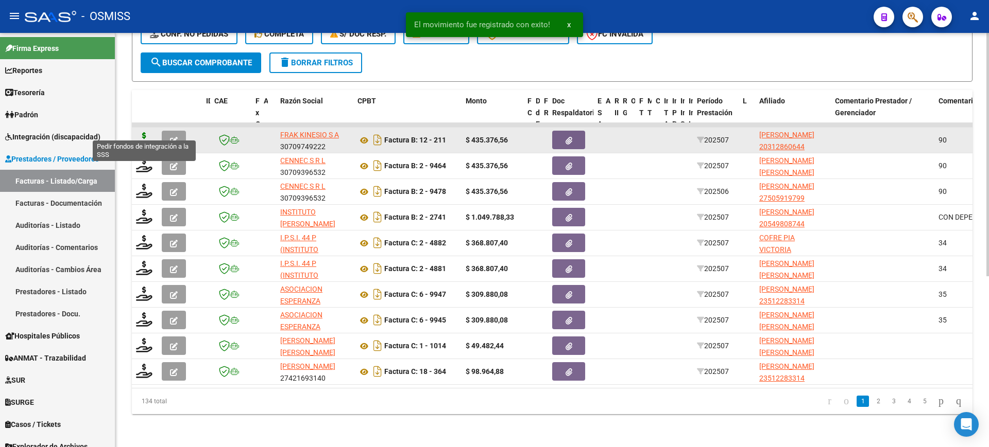
click at [143, 132] on icon at bounding box center [144, 139] width 16 height 14
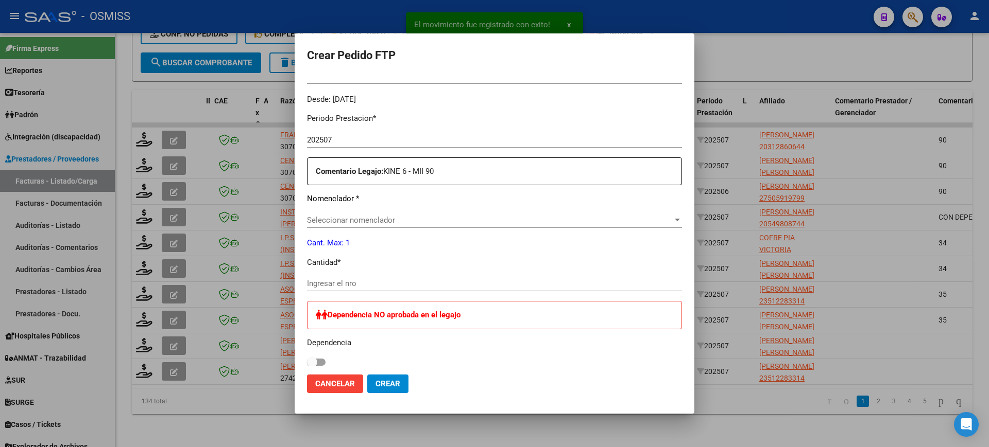
scroll to position [316, 0]
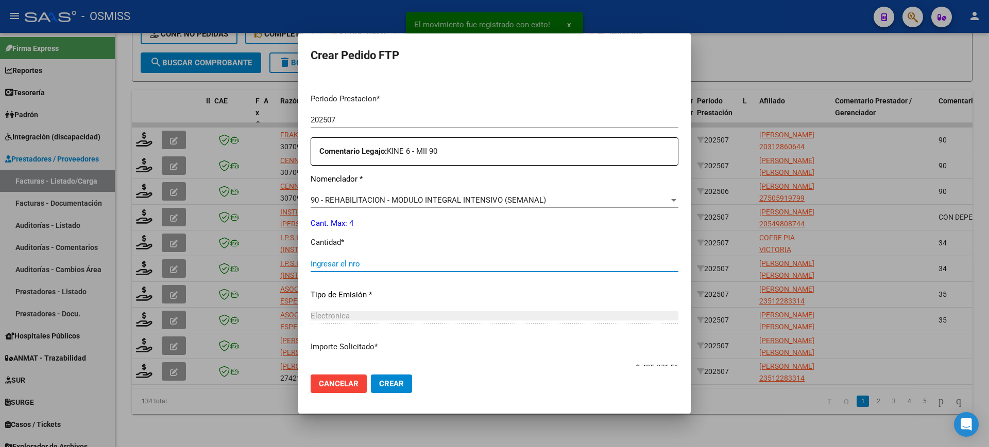
click at [364, 262] on input "Ingresar el nro" at bounding box center [495, 264] width 368 height 9
click at [371, 375] on button "Crear" at bounding box center [391, 384] width 41 height 19
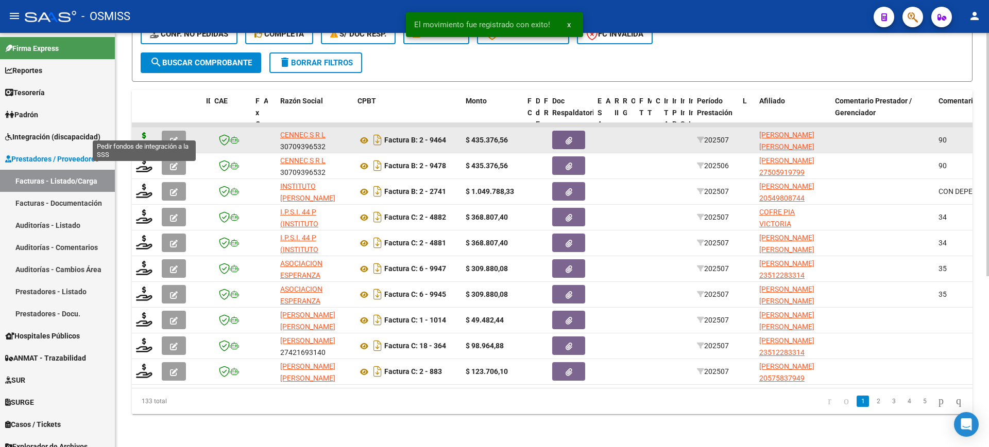
click at [139, 132] on icon at bounding box center [144, 139] width 16 height 14
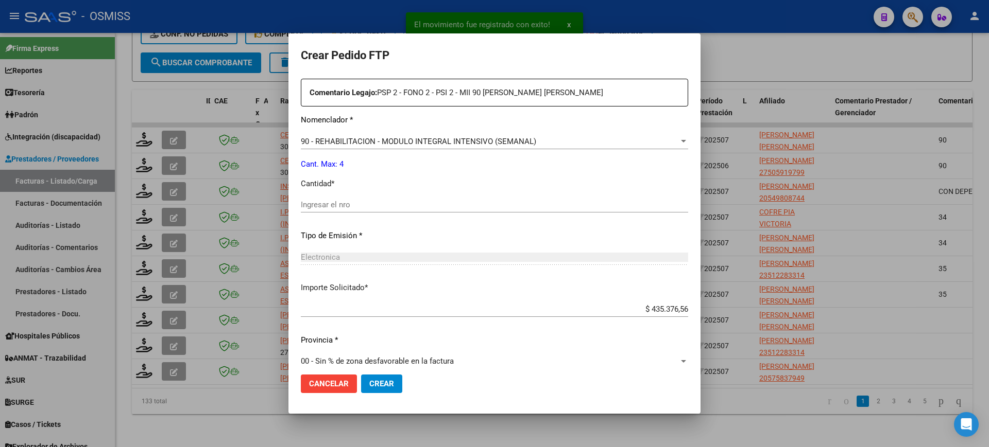
scroll to position [398, 0]
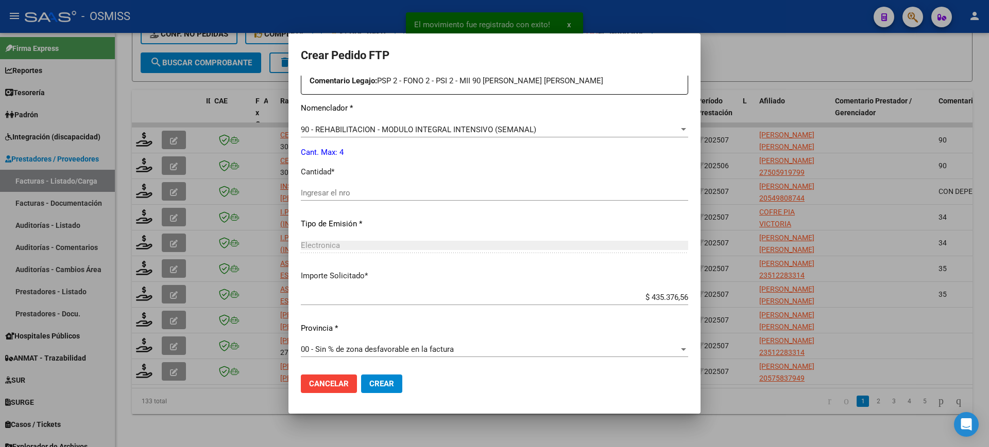
click at [356, 196] on input "Ingresar el nro" at bounding box center [494, 192] width 387 height 9
click at [361, 375] on button "Crear" at bounding box center [381, 384] width 41 height 19
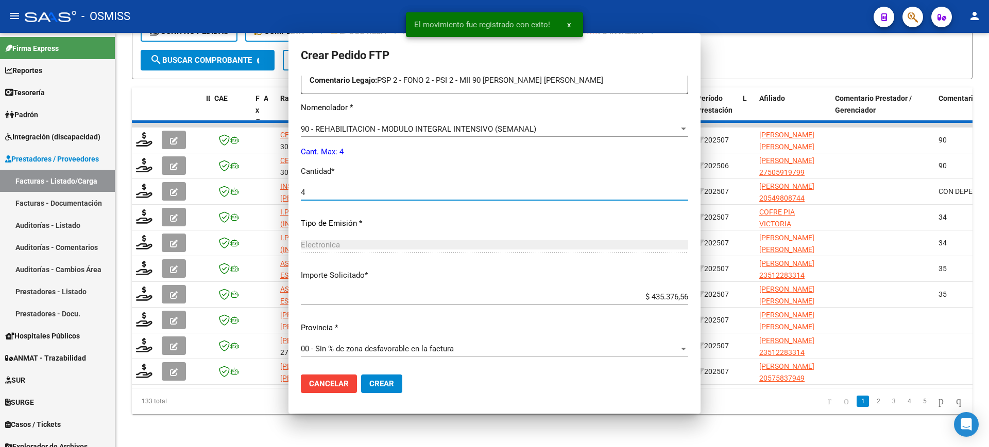
scroll to position [0, 0]
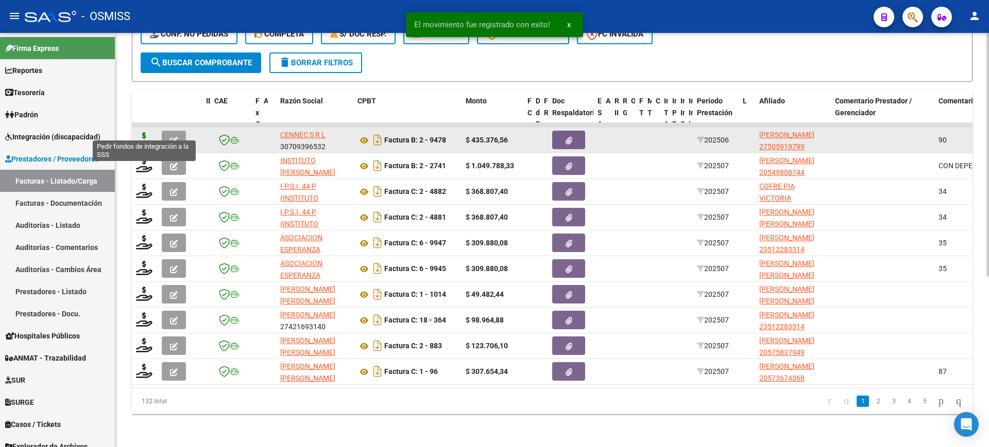
click at [142, 132] on icon at bounding box center [144, 139] width 16 height 14
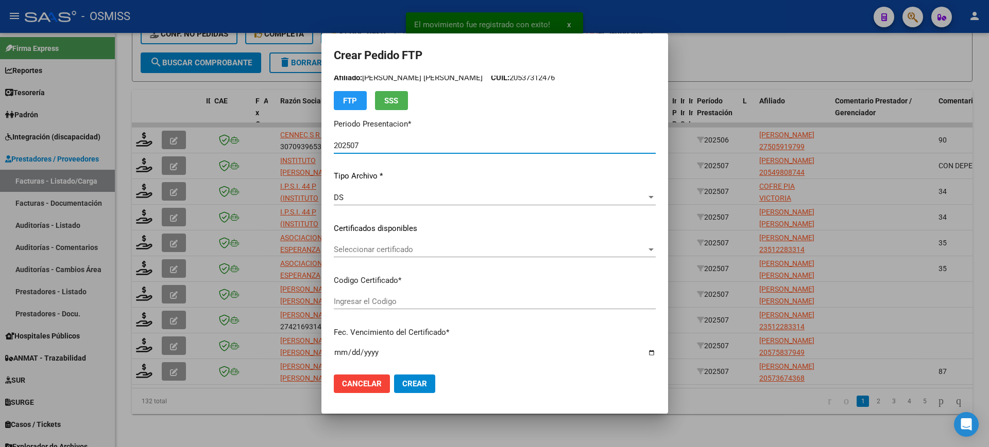
scroll to position [322, 0]
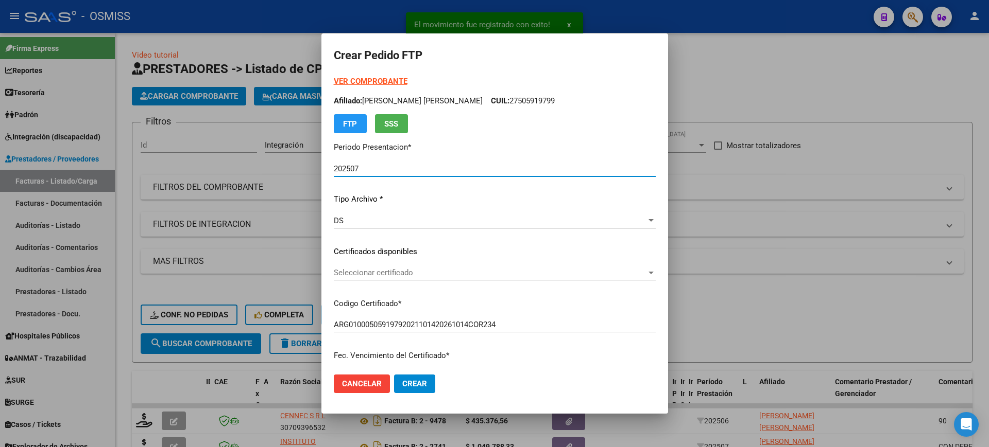
scroll to position [322, 0]
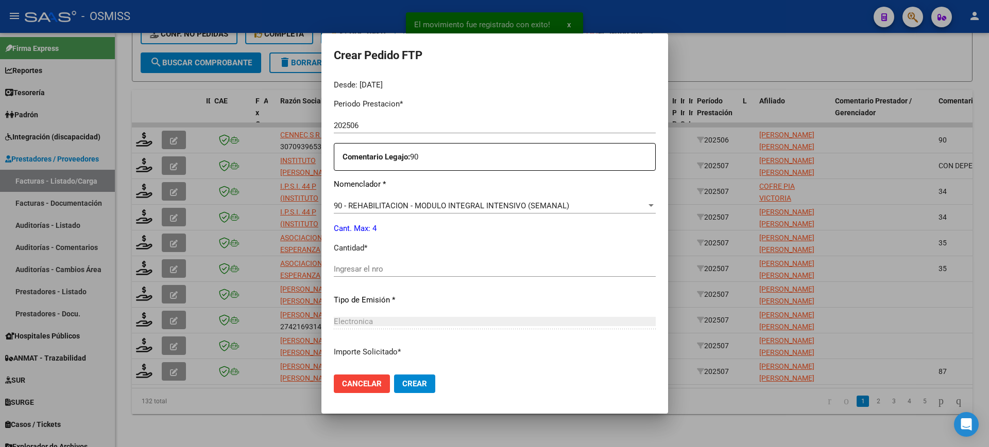
click at [386, 269] on input "Ingresar el nro" at bounding box center [495, 269] width 322 height 9
type input "4"
click at [394, 375] on button "Crear" at bounding box center [414, 384] width 41 height 19
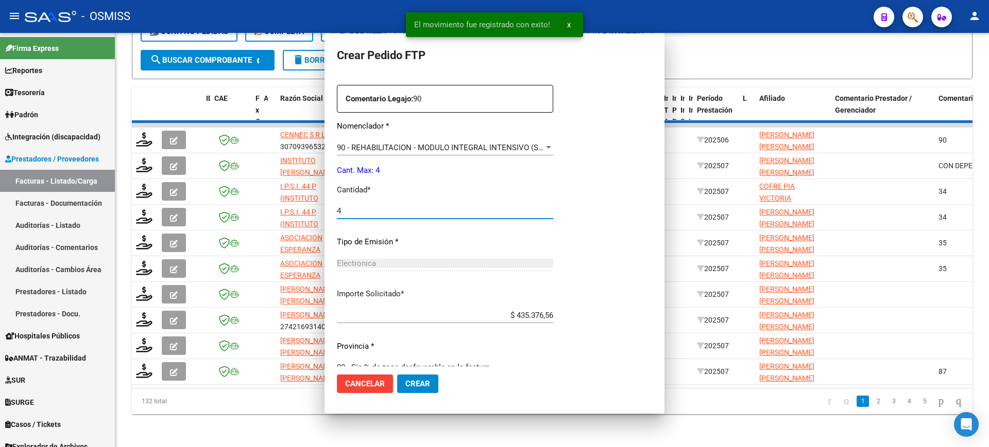
scroll to position [0, 0]
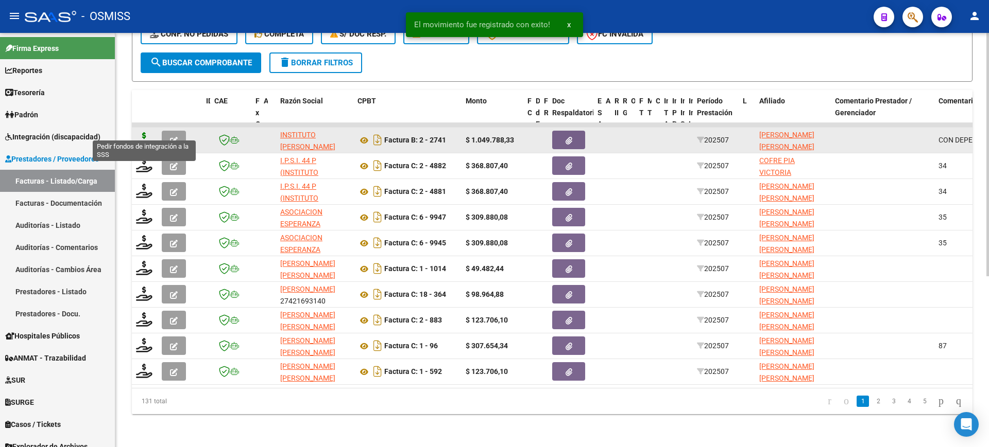
click at [143, 132] on icon at bounding box center [144, 139] width 16 height 14
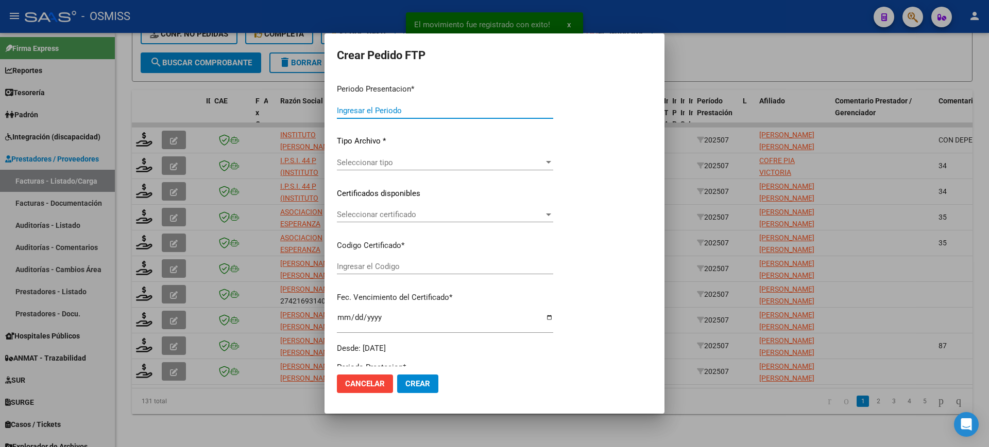
type input "202507"
type input "$ 1.049.788,33"
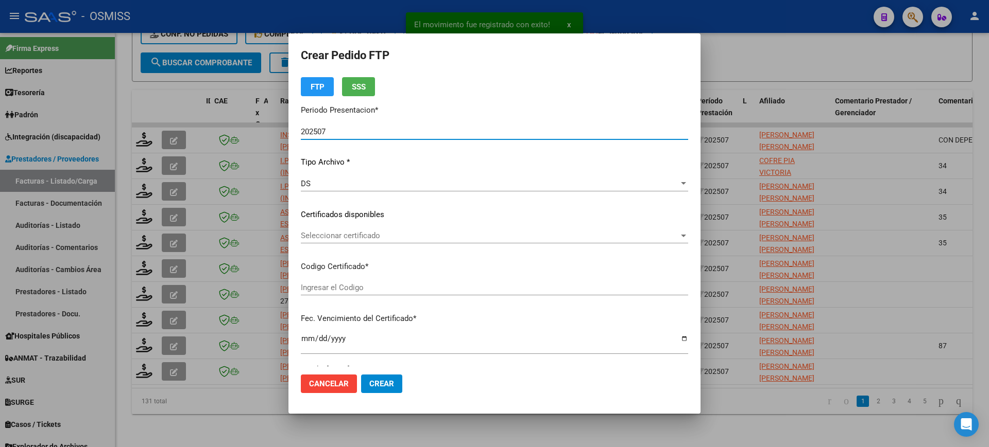
scroll to position [322, 0]
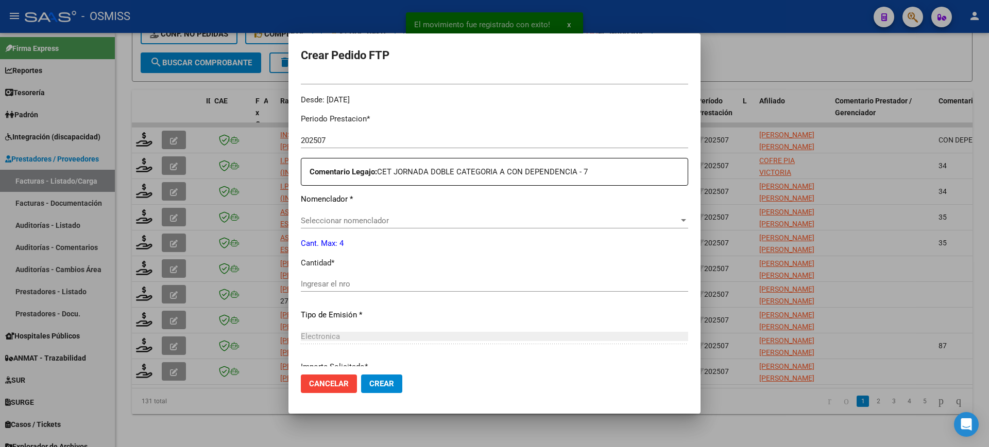
type input "ARG02000549808742018072520200725TUC136"
type input "2025-09-07"
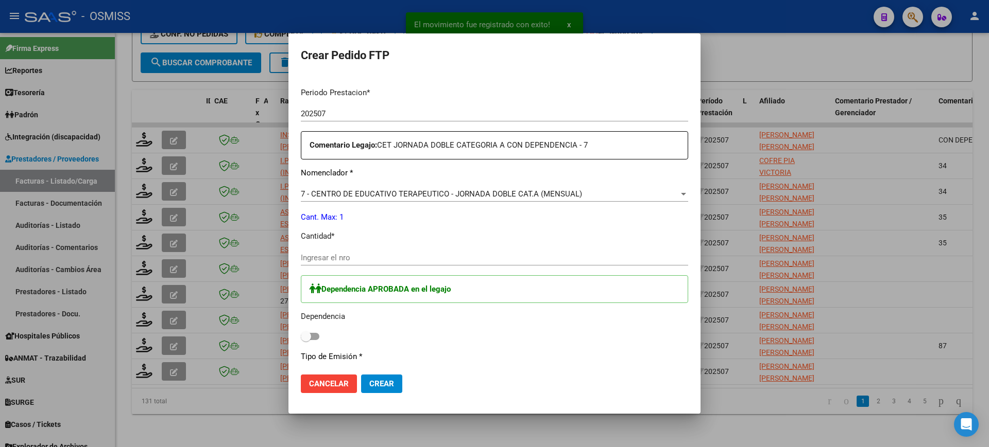
click at [308, 337] on span at bounding box center [306, 337] width 10 height 10
click at [306, 340] on input "checkbox" at bounding box center [305, 340] width 1 height 1
checkbox input "true"
click at [370, 257] on input "Ingresar el nro" at bounding box center [494, 257] width 387 height 9
type input "1"
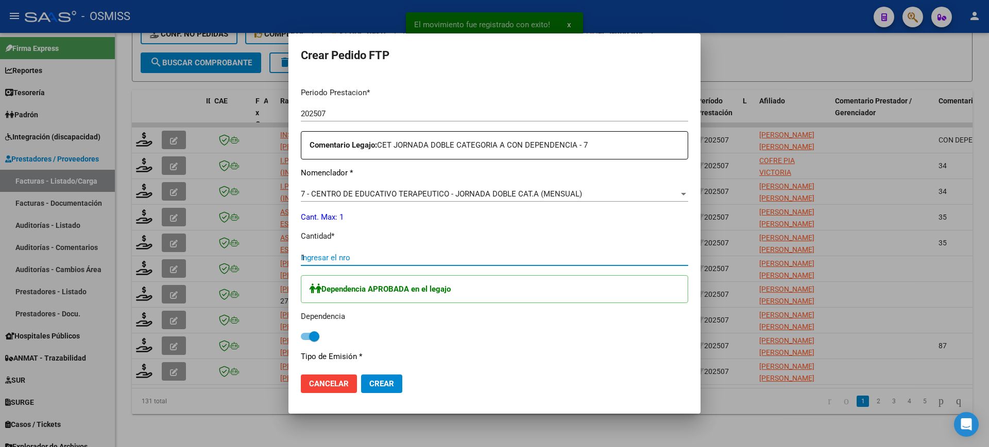
click at [361, 375] on button "Crear" at bounding box center [381, 384] width 41 height 19
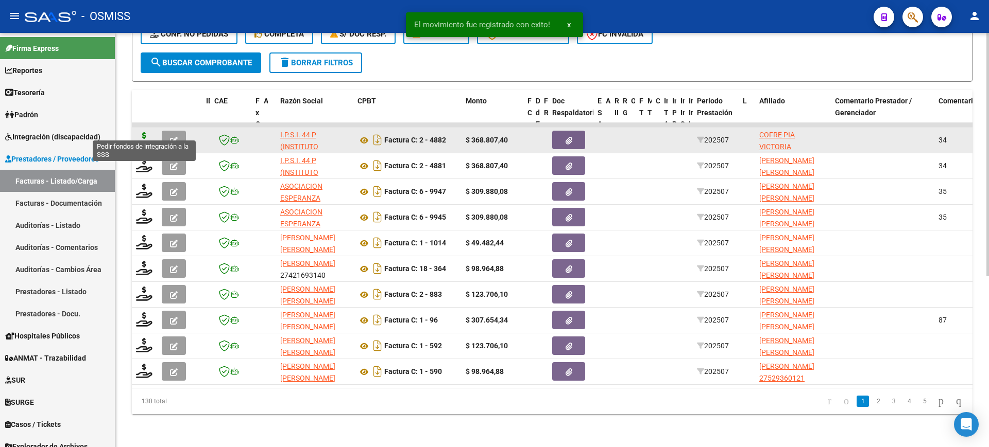
click at [141, 132] on icon at bounding box center [144, 139] width 16 height 14
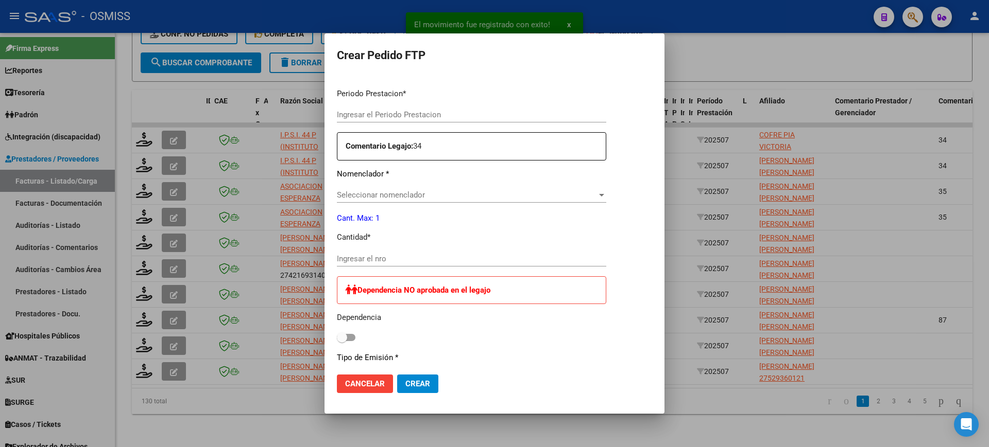
type input "202507"
type input "$ 368.807,40"
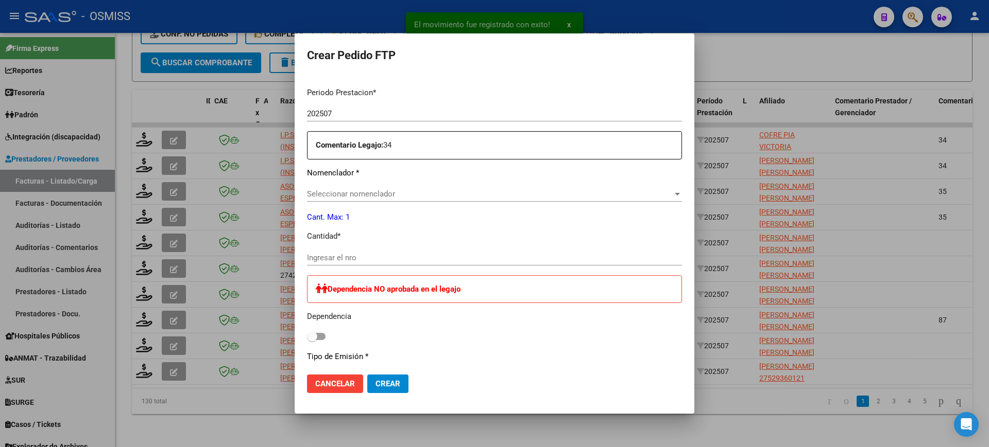
type input "ARG01000549222822024062620290626MEN200"
type input "2029-06-26"
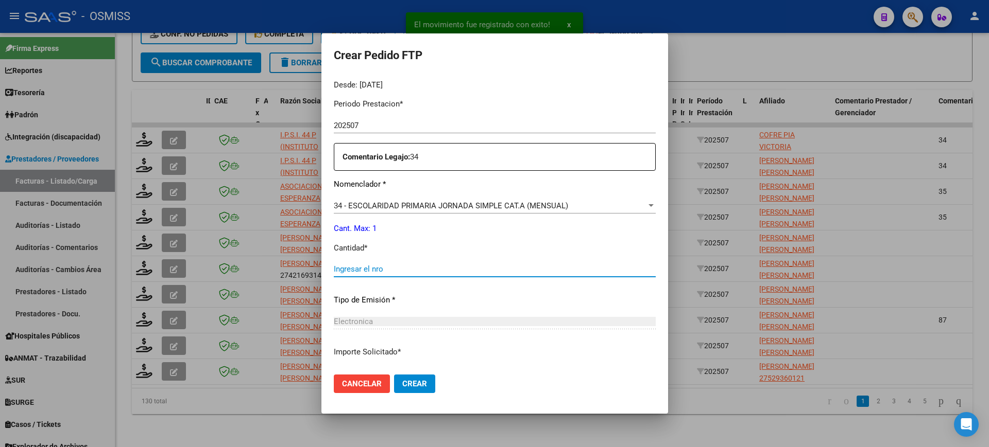
click at [383, 268] on input "Ingresar el nro" at bounding box center [495, 269] width 322 height 9
type input "1"
click at [394, 375] on button "Crear" at bounding box center [414, 384] width 41 height 19
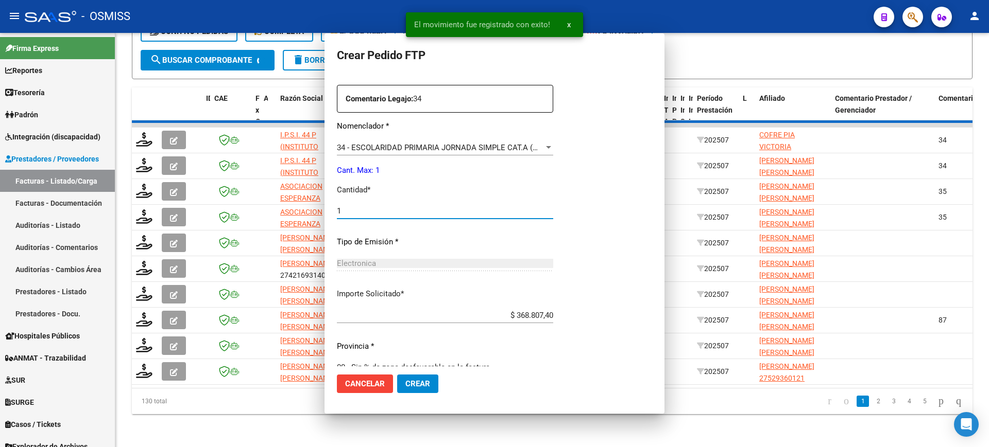
scroll to position [0, 0]
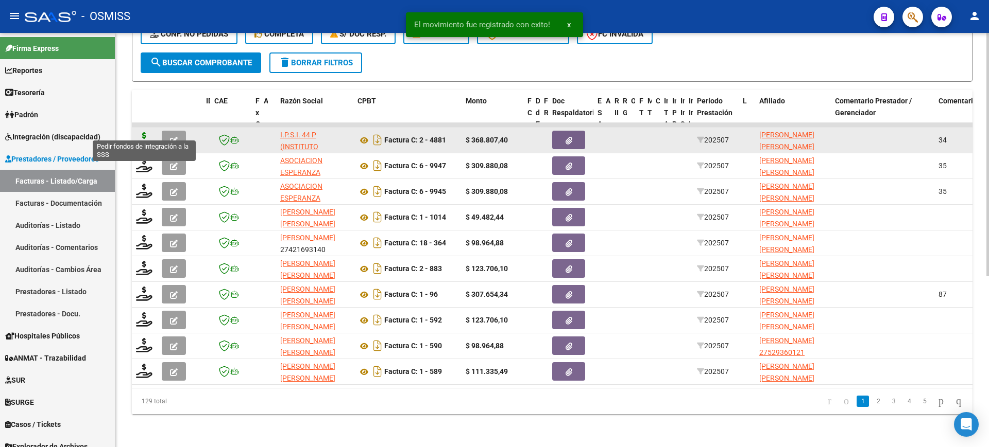
click at [148, 132] on icon at bounding box center [144, 139] width 16 height 14
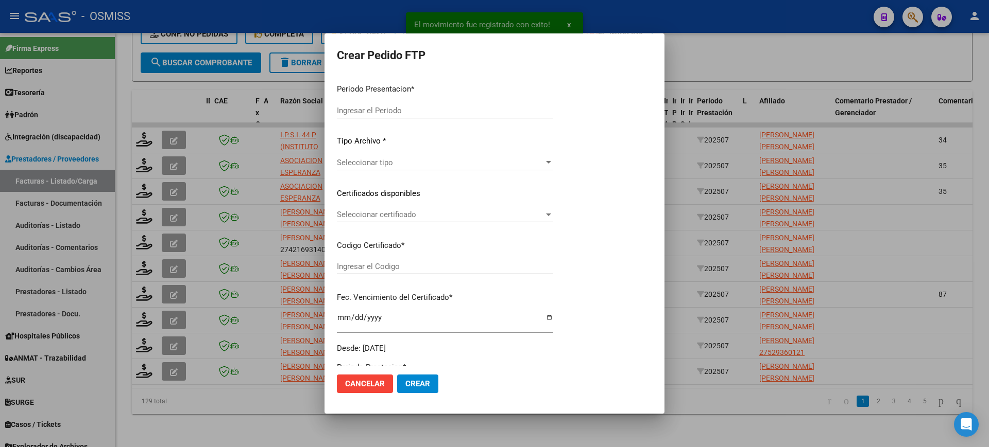
type input "202507"
type input "$ 368.807,40"
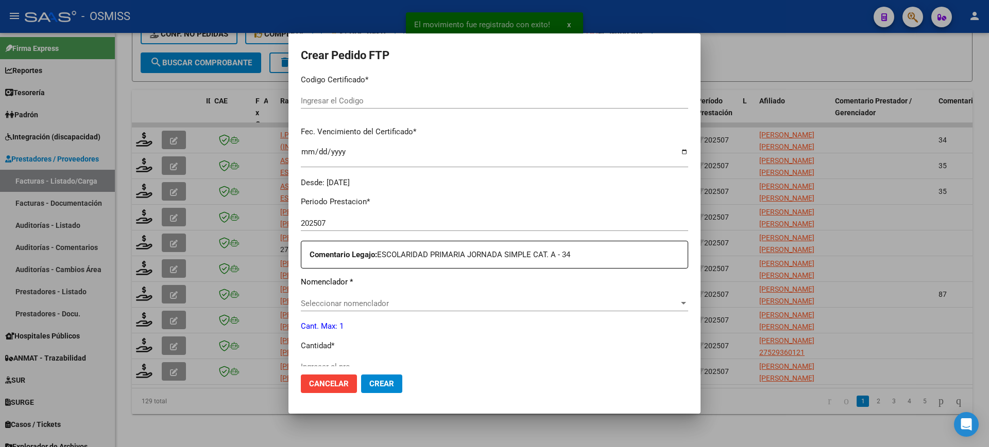
type input "ARG02000536605442022020220270202MZA202"
type input "2027-02-02"
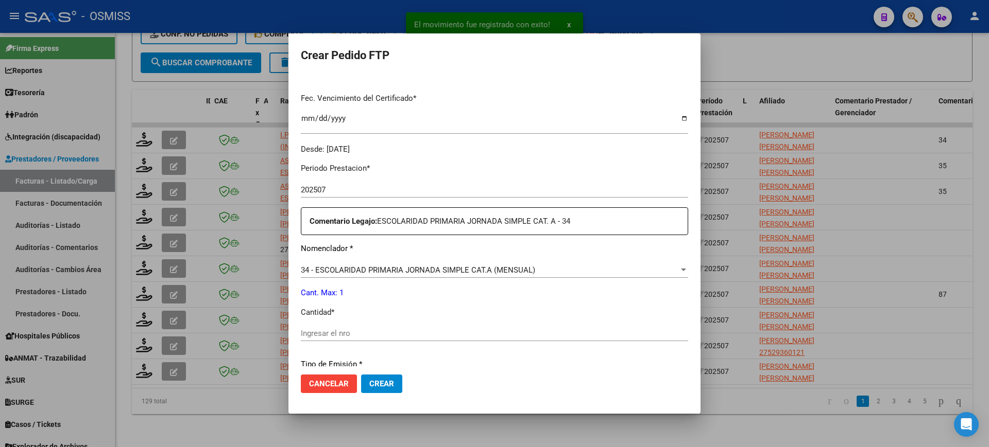
click at [389, 335] on input "Ingresar el nro" at bounding box center [494, 333] width 387 height 9
type input "1"
click at [361, 375] on button "Crear" at bounding box center [381, 384] width 41 height 19
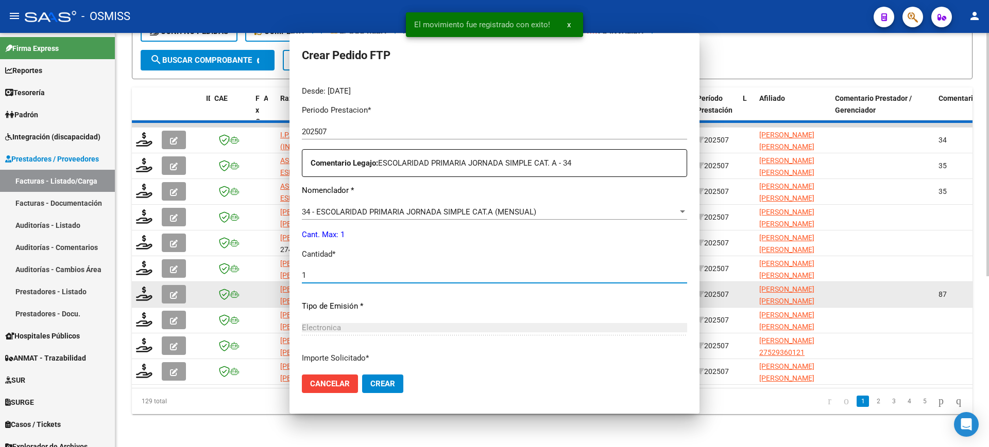
scroll to position [0, 0]
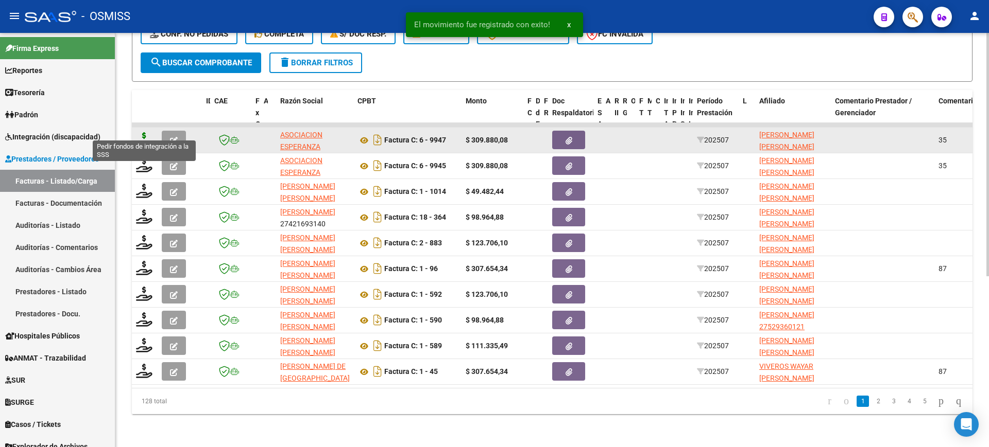
click at [146, 132] on icon at bounding box center [144, 139] width 16 height 14
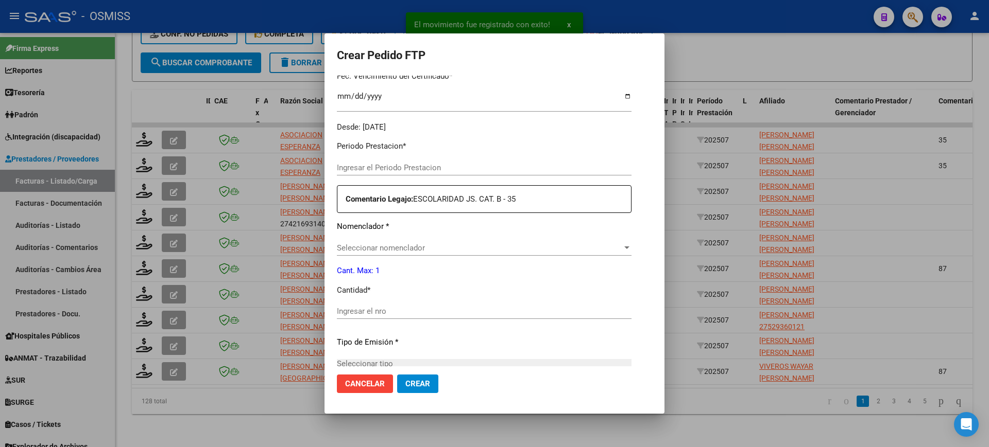
type input "202507"
type input "$ 309.880,08"
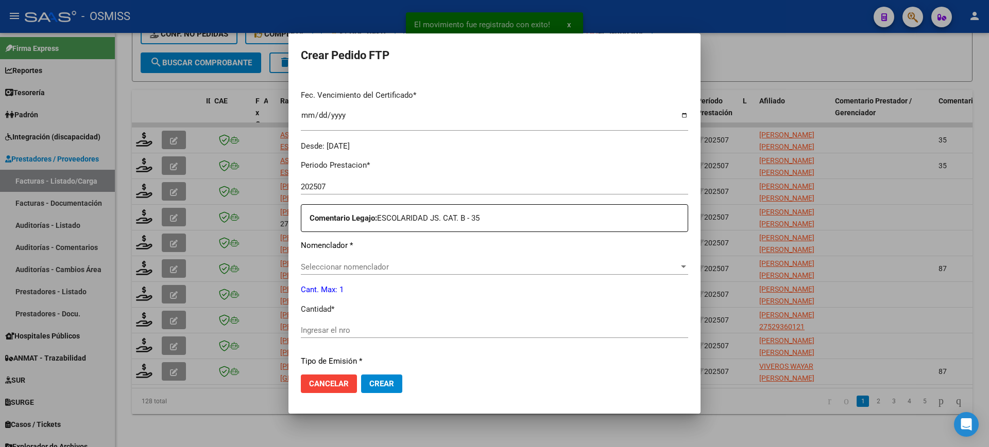
scroll to position [380, 0]
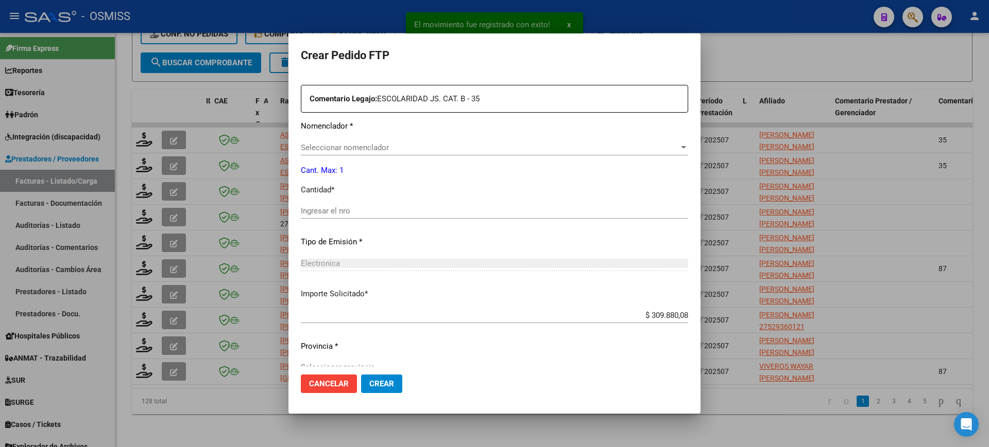
type input "ARG01000512283312023072420280724MZA232"
type input "2028-07-24"
click at [351, 214] on input "Ingresar el nro" at bounding box center [494, 210] width 387 height 9
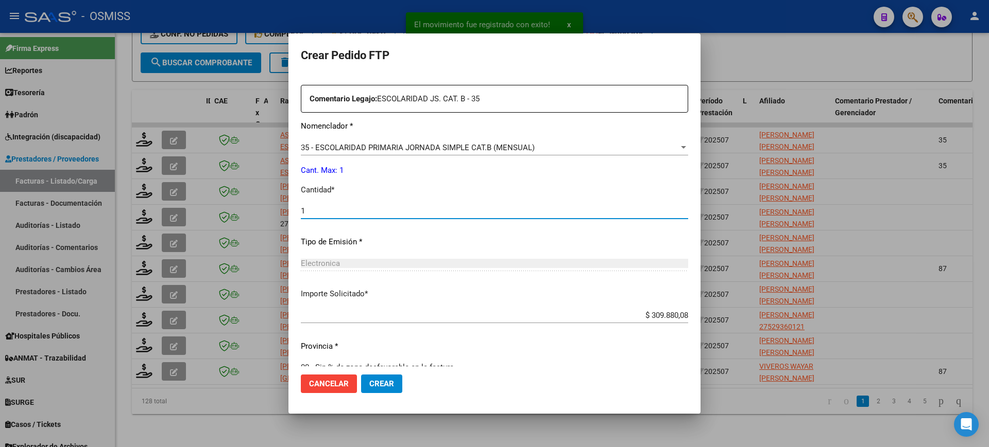
type input "1"
click at [361, 375] on button "Crear" at bounding box center [381, 384] width 41 height 19
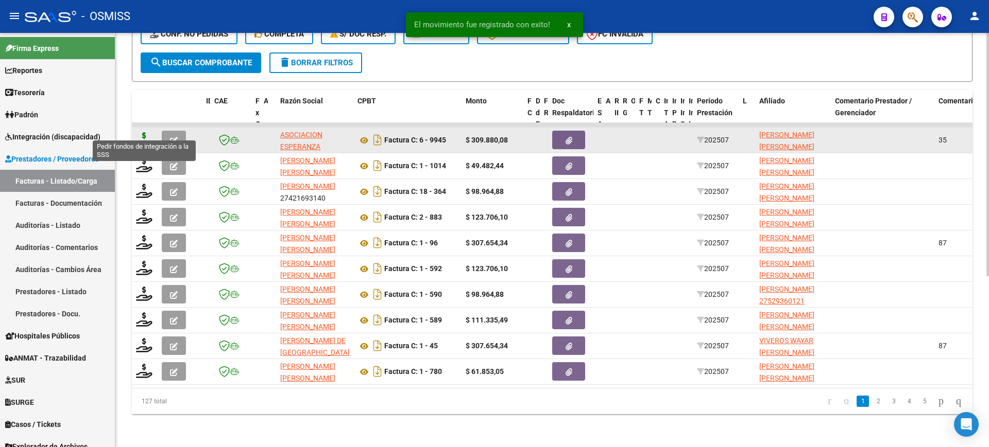
click at [143, 133] on icon at bounding box center [144, 139] width 16 height 14
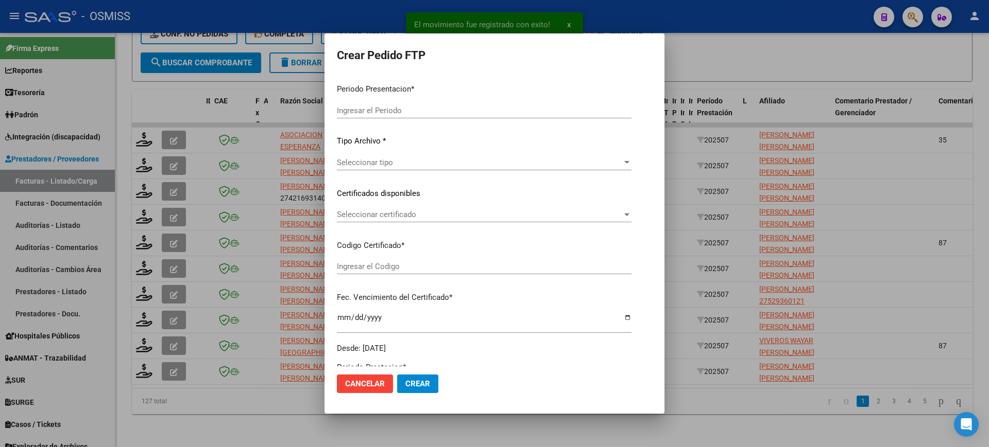
type input "202507"
type input "$ 309.880,08"
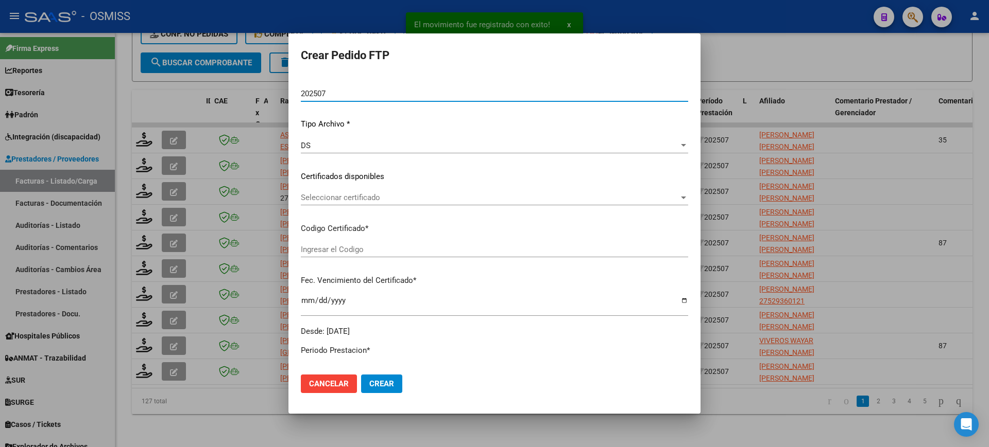
scroll to position [257, 0]
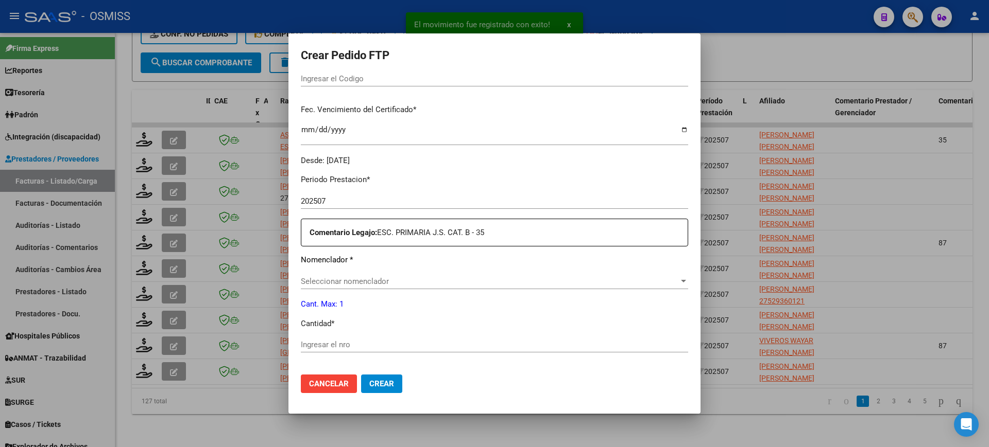
type input "ARG01000544361412022080820250808MZA232"
type input "2025-08-08"
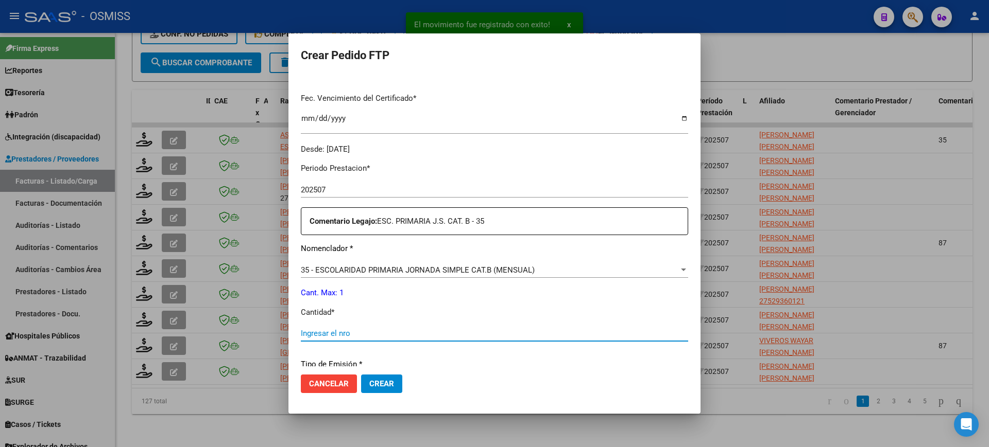
click at [356, 331] on input "Ingresar el nro" at bounding box center [494, 333] width 387 height 9
type input "1"
click at [361, 375] on button "Crear" at bounding box center [381, 384] width 41 height 19
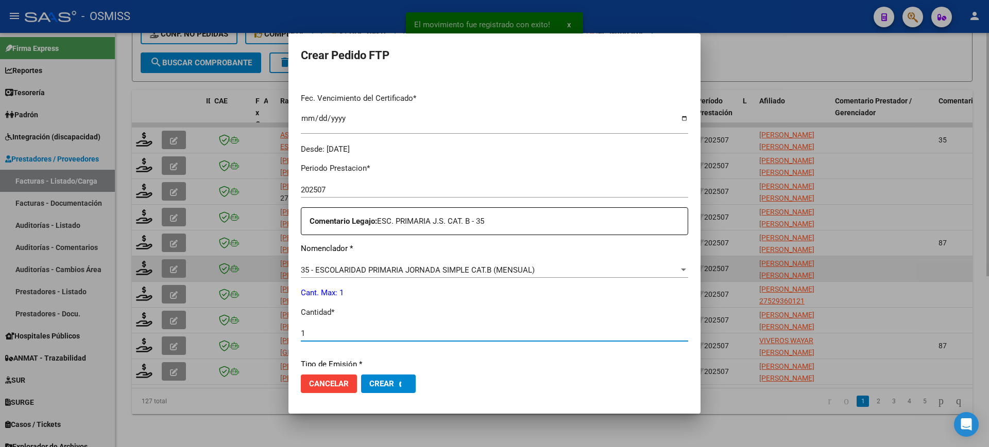
scroll to position [0, 0]
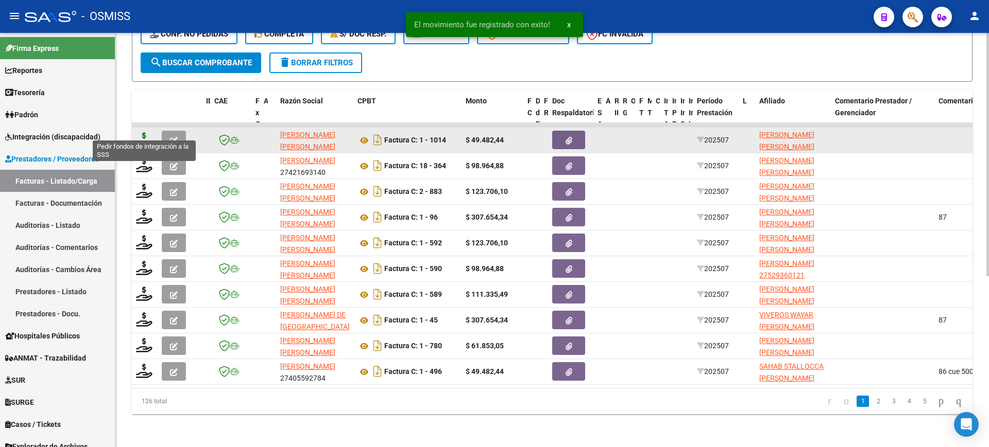
click at [145, 132] on icon at bounding box center [144, 139] width 16 height 14
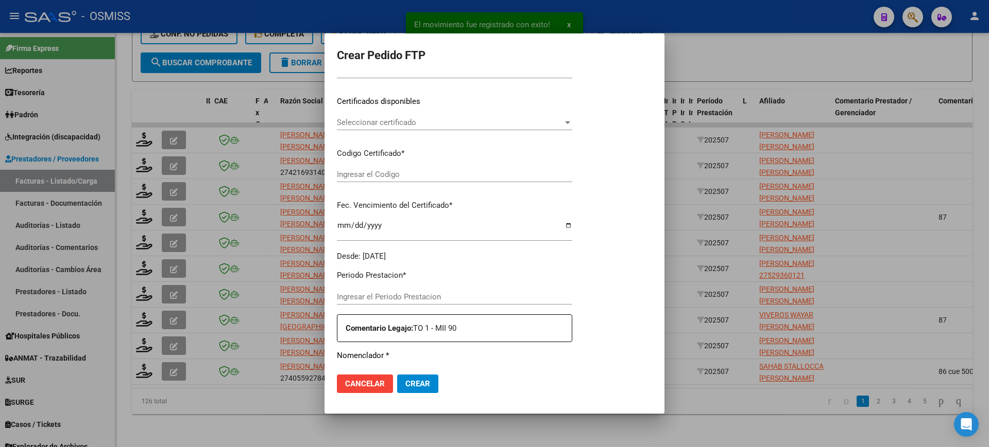
type input "202507"
type input "$ 49.482,44"
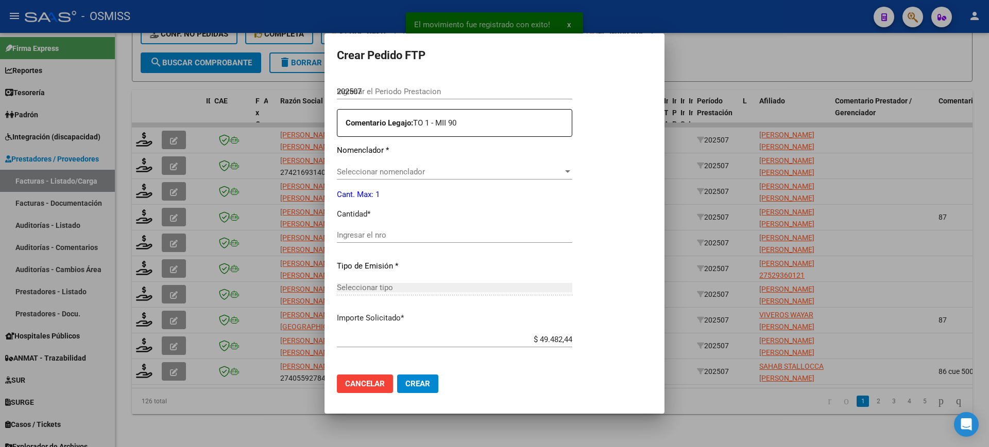
scroll to position [316, 0]
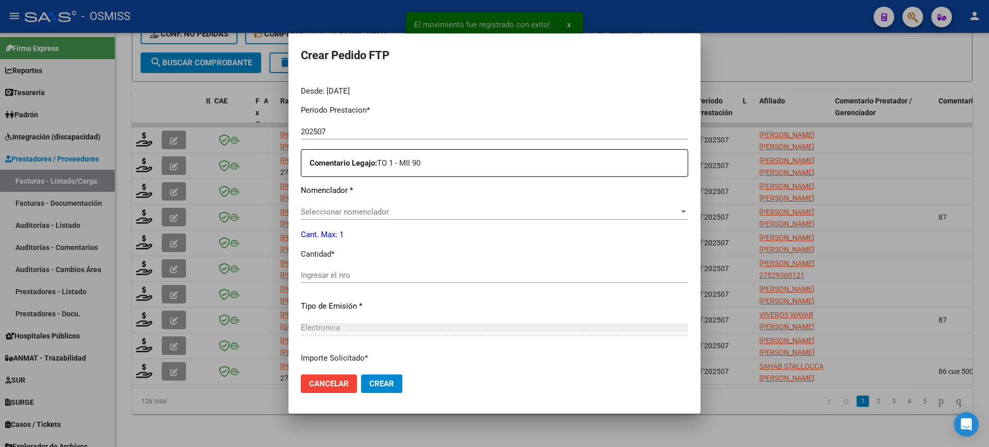
type input "ARG02000534825212021080920260809MZA202"
type input "2026-08-09"
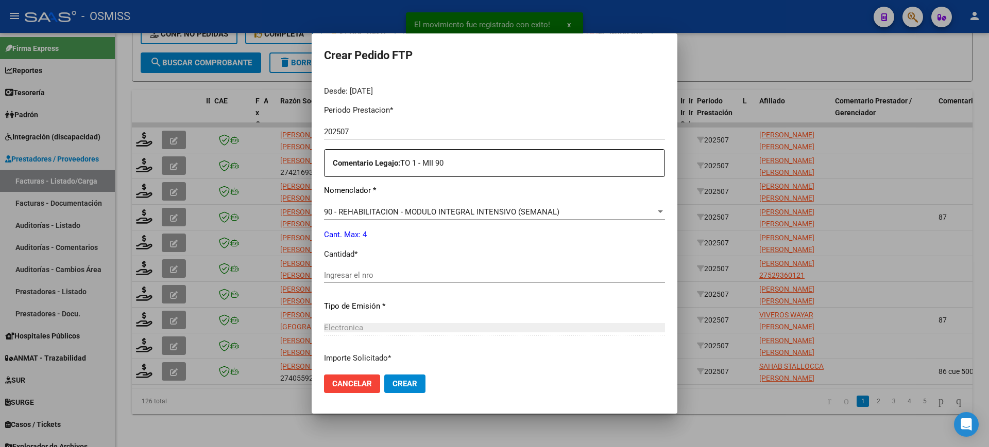
click at [386, 280] on div "Ingresar el nro" at bounding box center [494, 275] width 341 height 15
type input "4"
click at [384, 375] on button "Crear" at bounding box center [404, 384] width 41 height 19
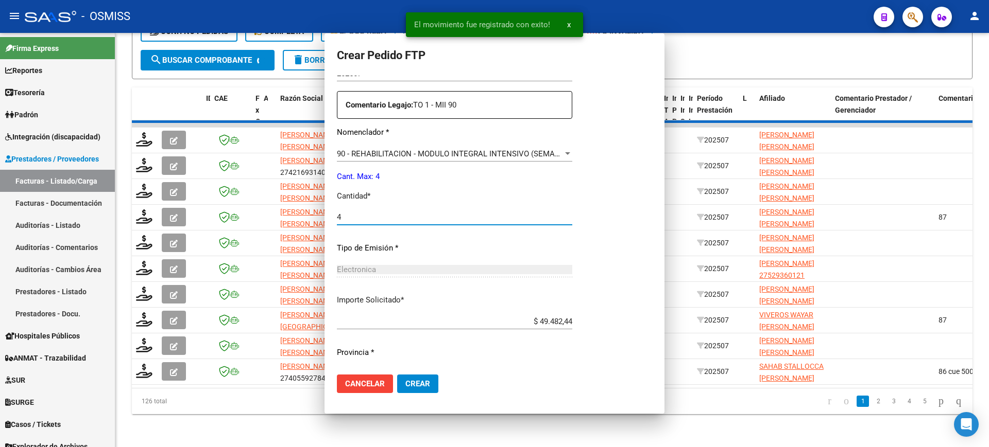
scroll to position [0, 0]
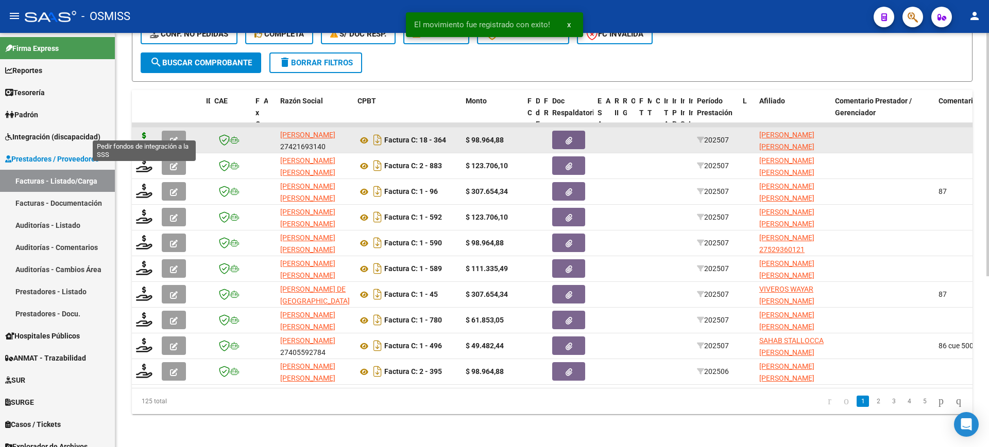
click at [143, 132] on icon at bounding box center [144, 139] width 16 height 14
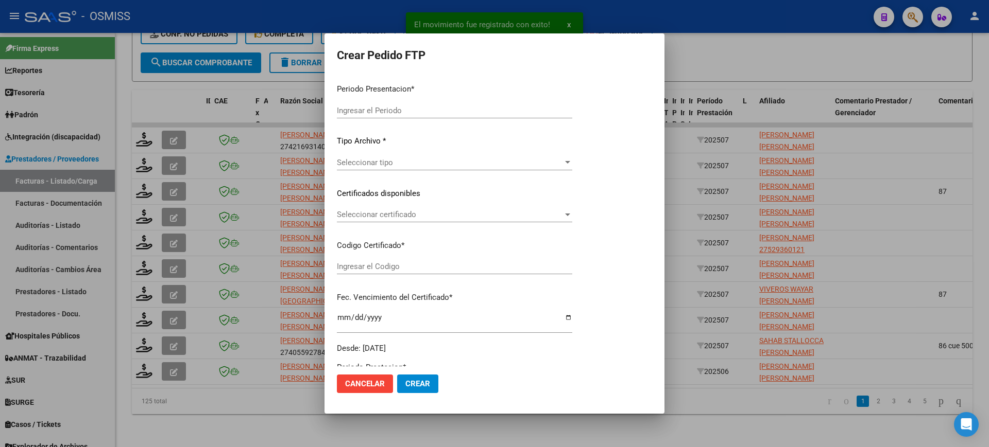
type input "202507"
type input "$ 98.964,88"
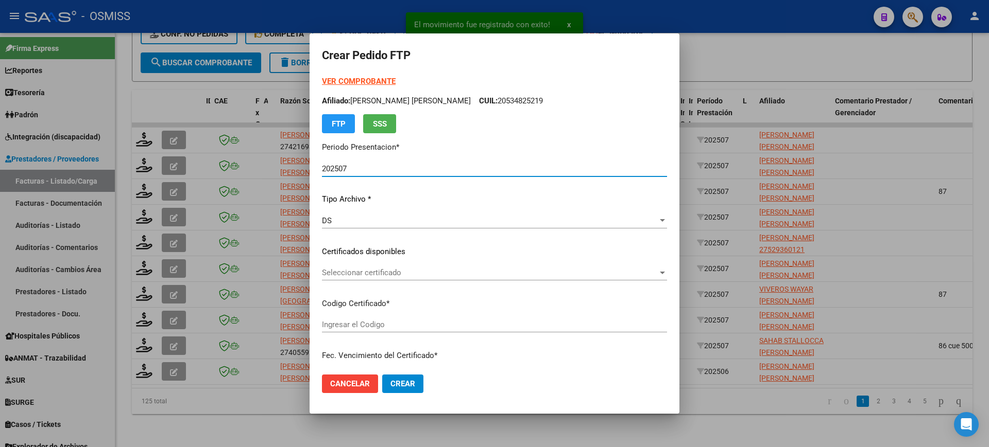
scroll to position [380, 0]
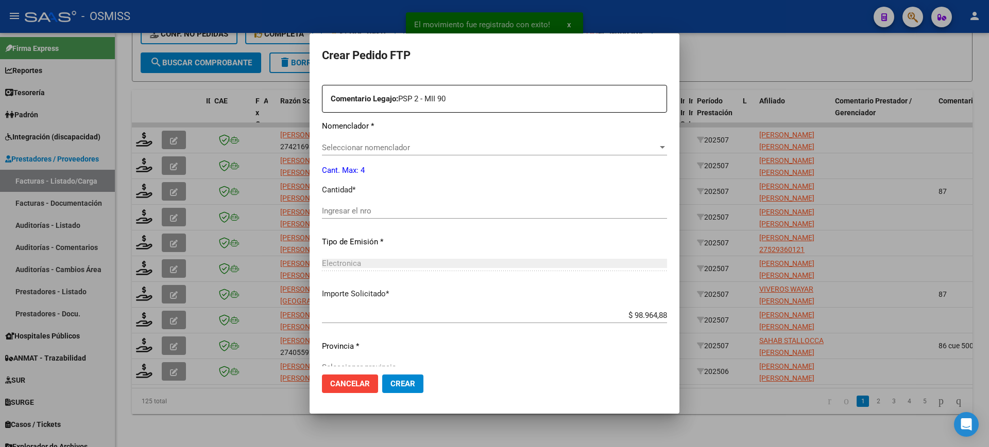
type input "ARG01000512283312023072420280724MZA232"
type input "2028-07-24"
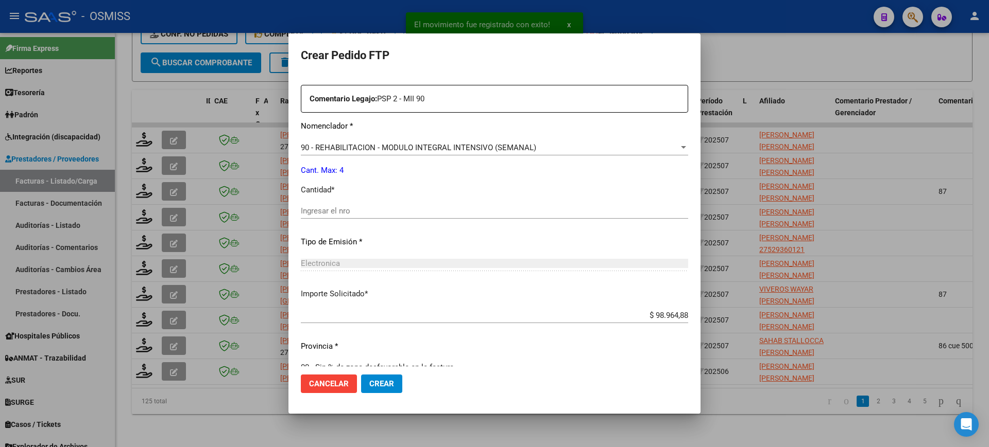
click at [371, 216] on div "Ingresar el nro" at bounding box center [494, 210] width 387 height 15
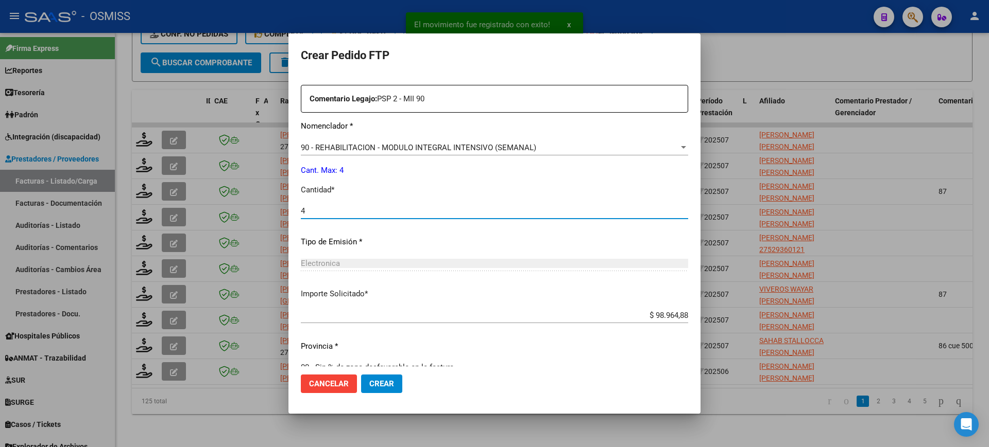
type input "4"
click at [361, 375] on button "Crear" at bounding box center [381, 384] width 41 height 19
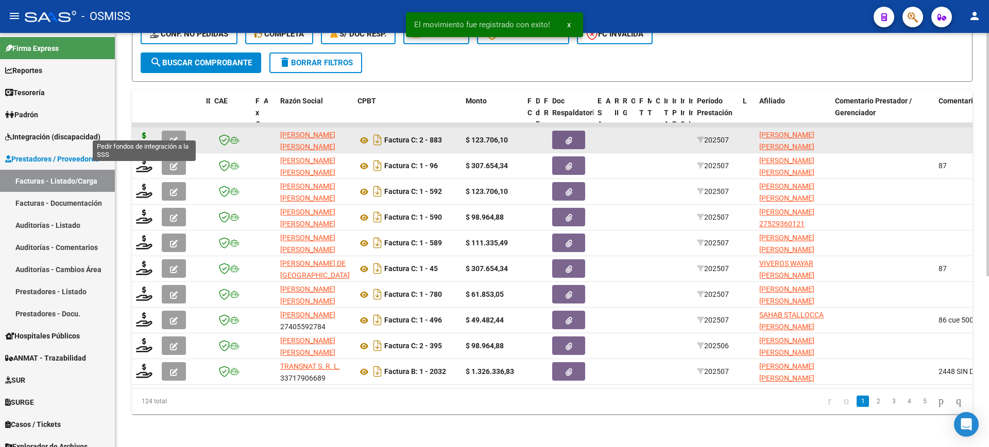
click at [144, 132] on icon at bounding box center [144, 139] width 16 height 14
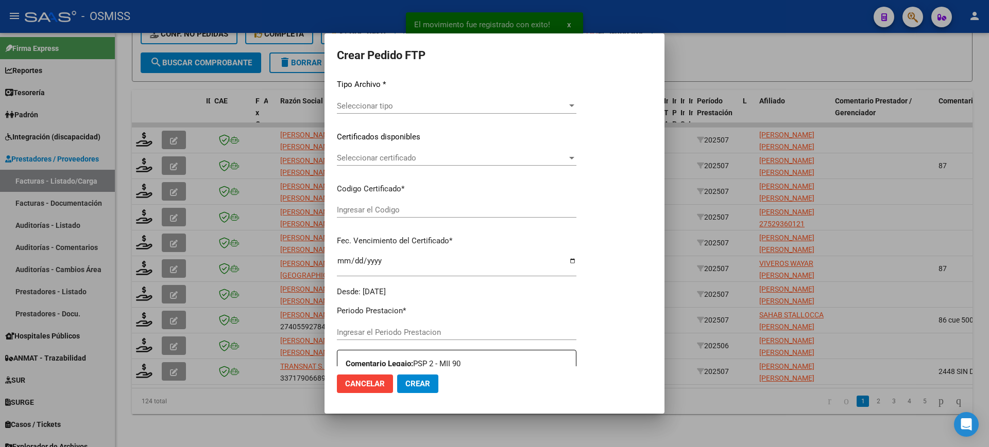
type input "202507"
type input "$ 123.706,10"
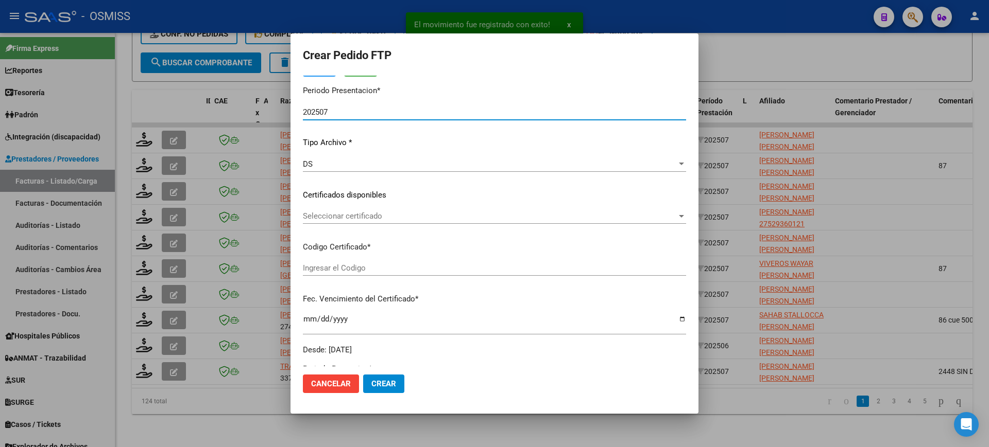
scroll to position [380, 0]
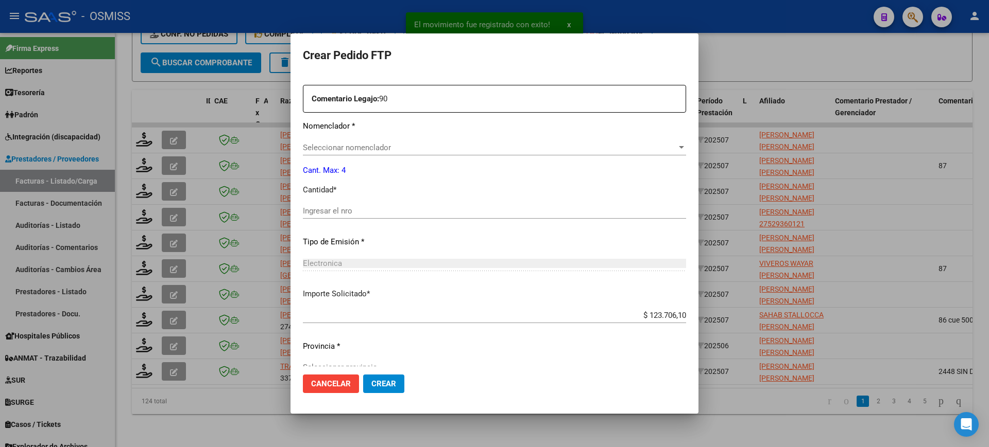
type input "ARG02000575837942022121220271212MZA232"
type input "2027-12-12"
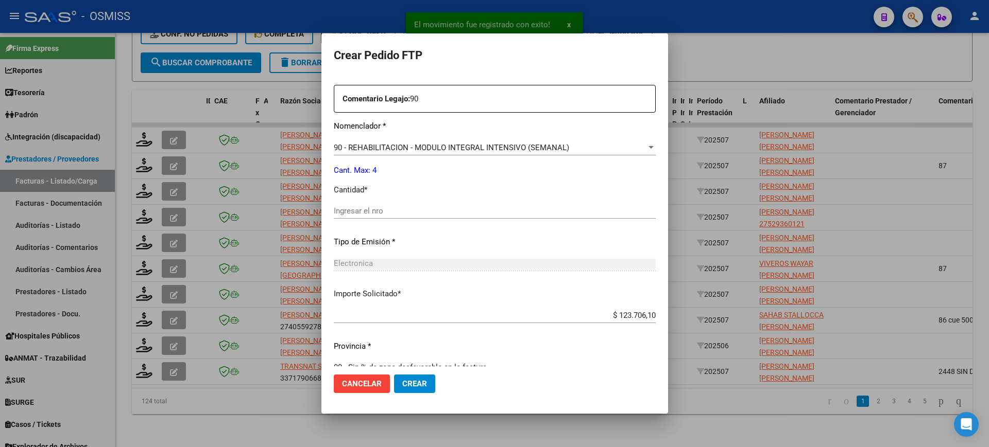
click at [367, 212] on input "Ingresar el nro" at bounding box center [495, 210] width 322 height 9
type input "4"
click at [394, 375] on button "Crear" at bounding box center [414, 384] width 41 height 19
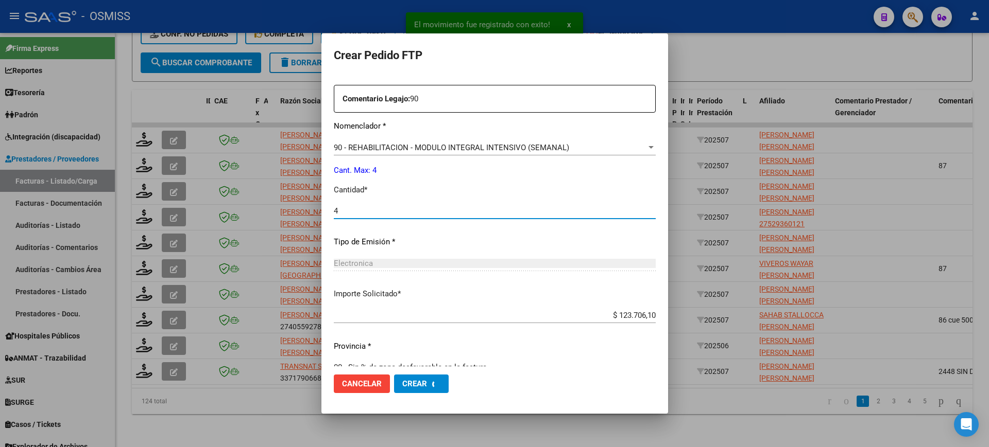
scroll to position [0, 0]
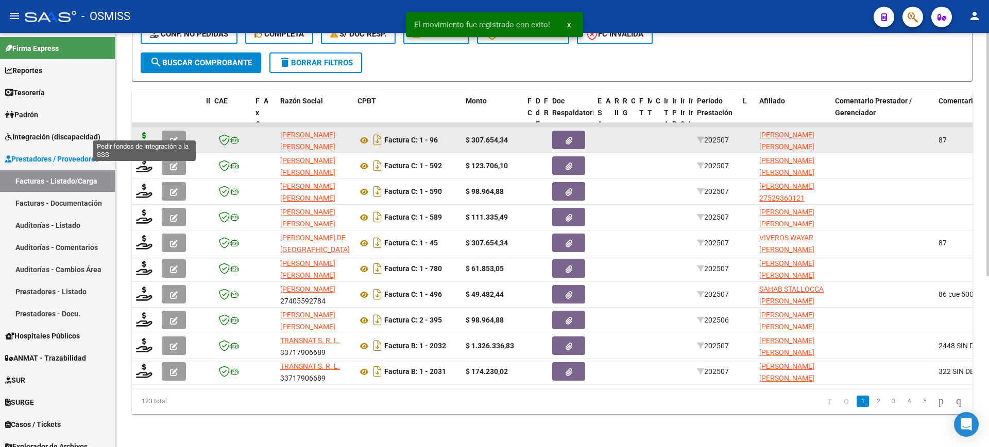
click at [146, 132] on icon at bounding box center [144, 139] width 16 height 14
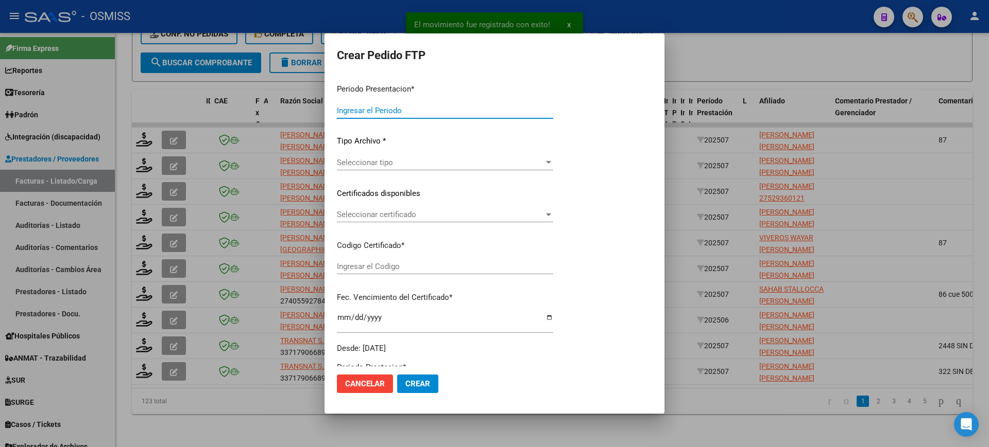
type input "202507"
type input "$ 307.654,34"
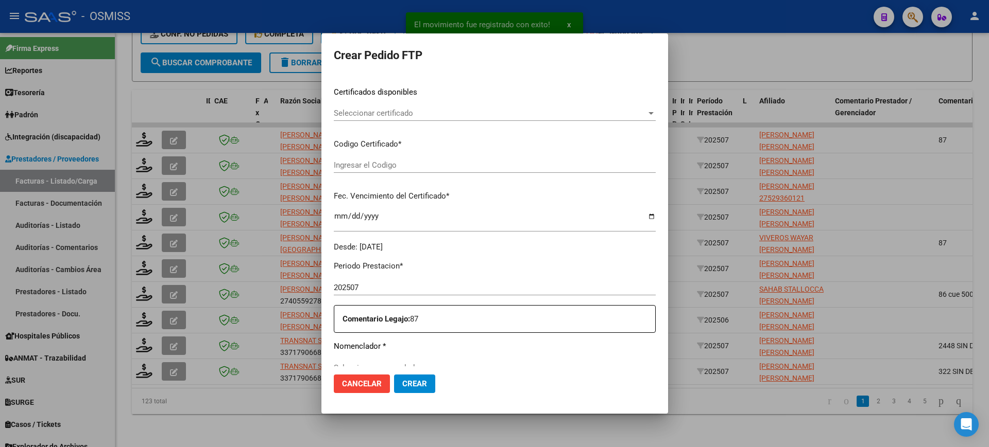
scroll to position [257, 0]
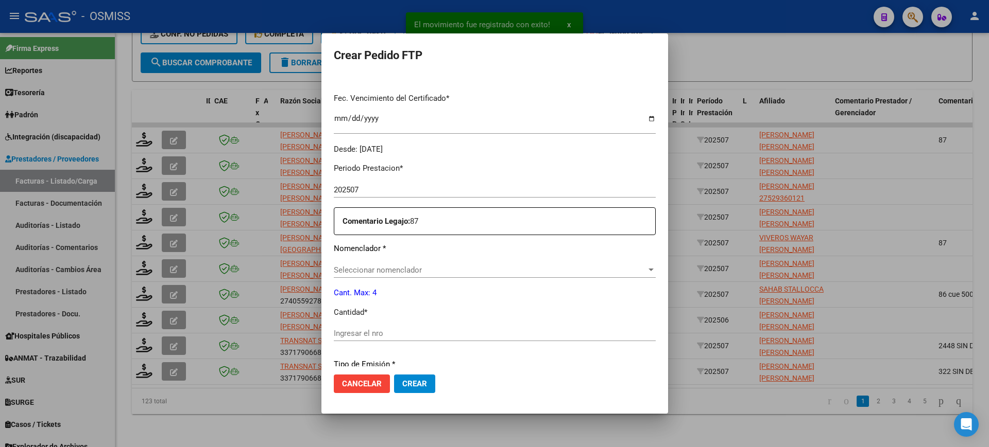
type input "ARG02000573674362023092820260928MZA210"
type input "2026-09-28"
click at [394, 332] on input "Ingresar el nro" at bounding box center [495, 333] width 322 height 9
type input "1"
click at [394, 375] on button "Crear" at bounding box center [414, 384] width 41 height 19
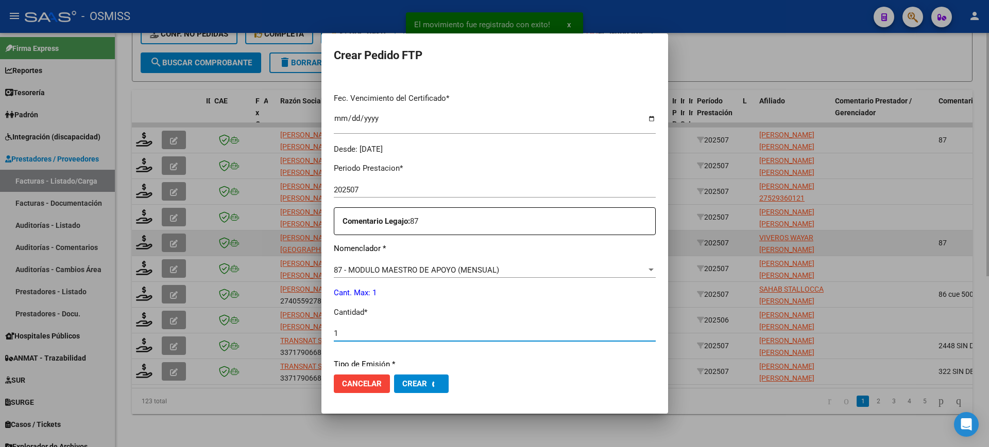
scroll to position [0, 0]
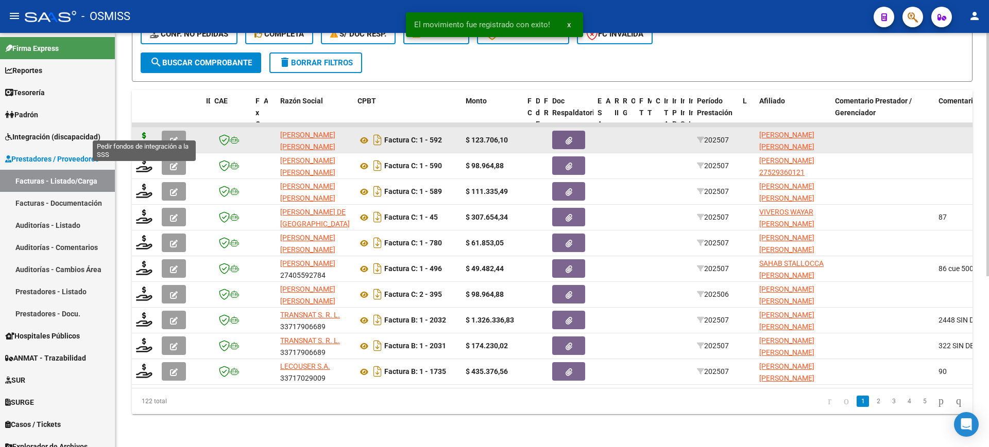
click at [144, 132] on icon at bounding box center [144, 139] width 16 height 14
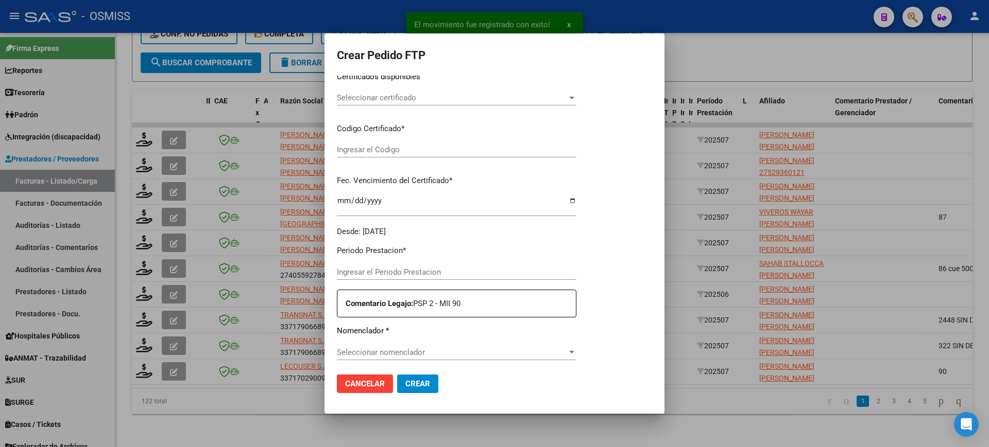
type input "202507"
type input "$ 123.706,10"
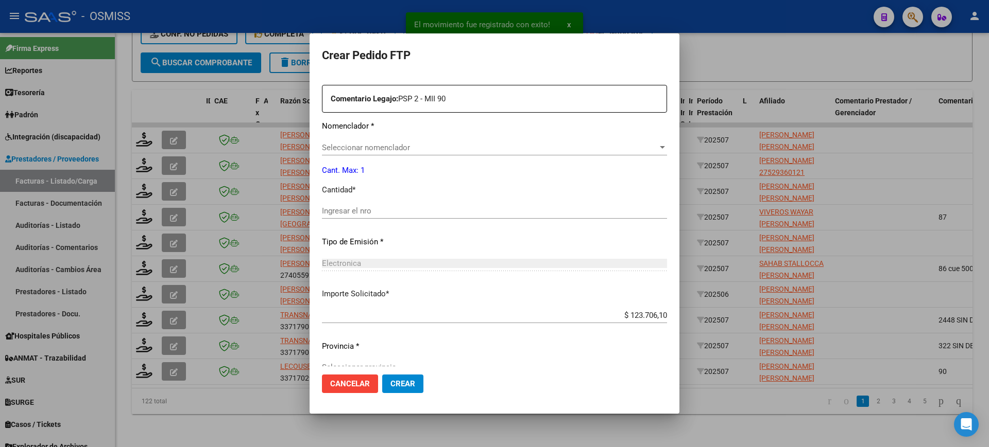
type input "ARG02000534825212021080920260809MZA202"
type input "2026-08-09"
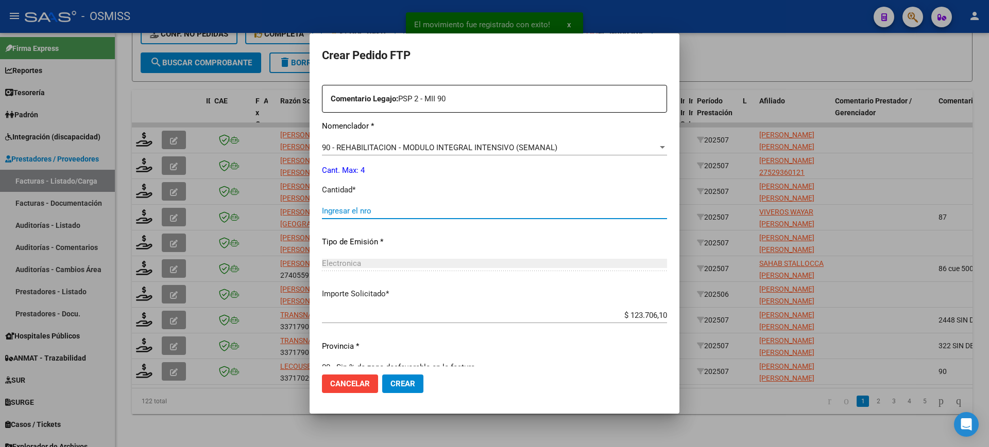
click at [380, 208] on input "Ingresar el nro" at bounding box center [494, 210] width 345 height 9
type input "4"
click at [382, 375] on button "Crear" at bounding box center [402, 384] width 41 height 19
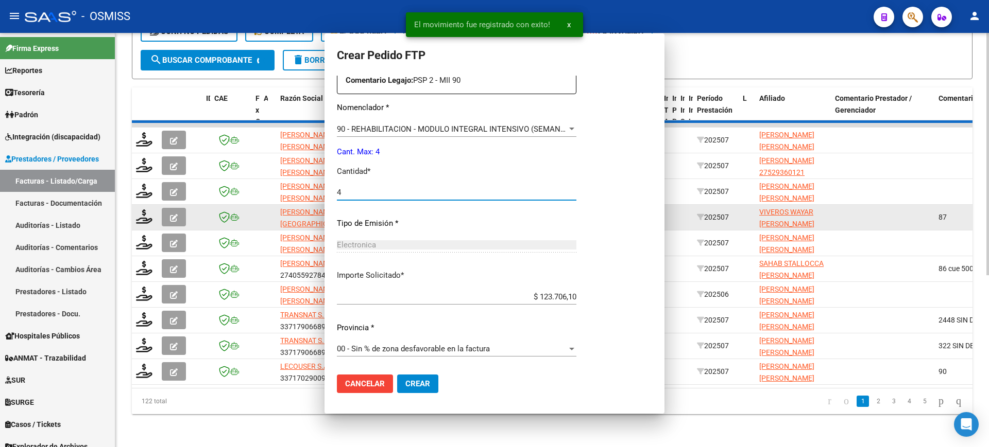
scroll to position [0, 0]
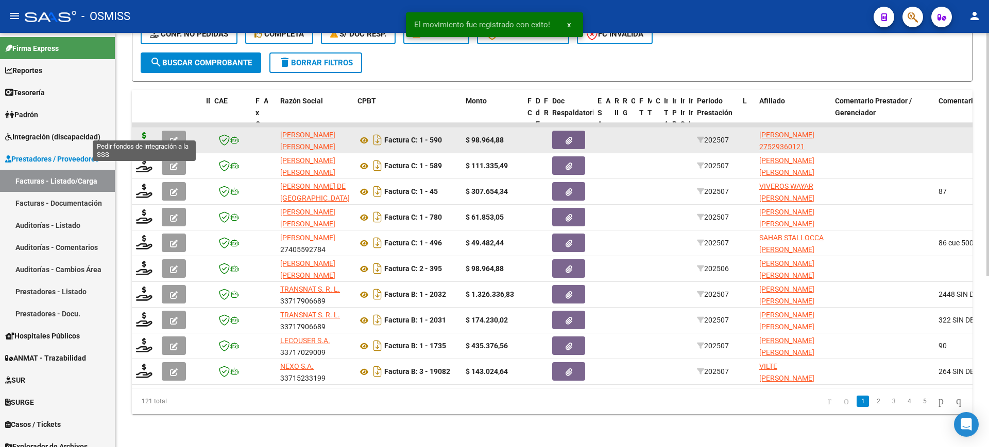
click at [141, 132] on icon at bounding box center [144, 139] width 16 height 14
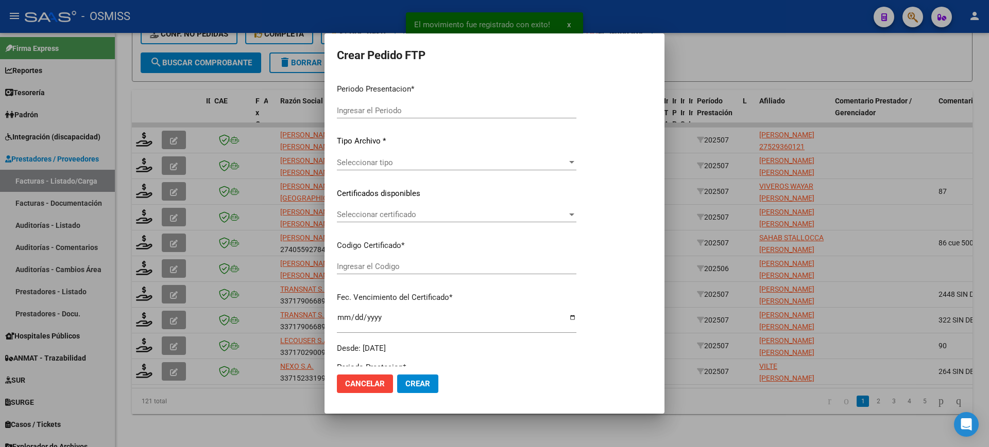
type input "202507"
type input "$ 98.964,88"
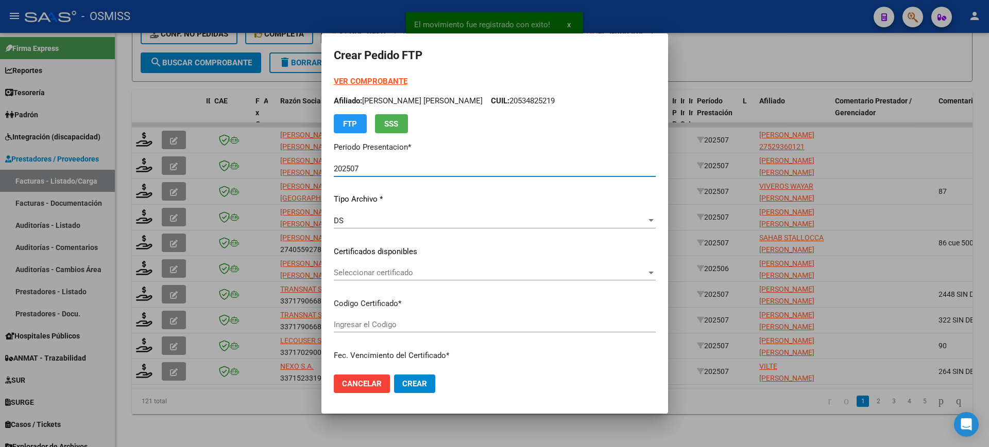
scroll to position [257, 0]
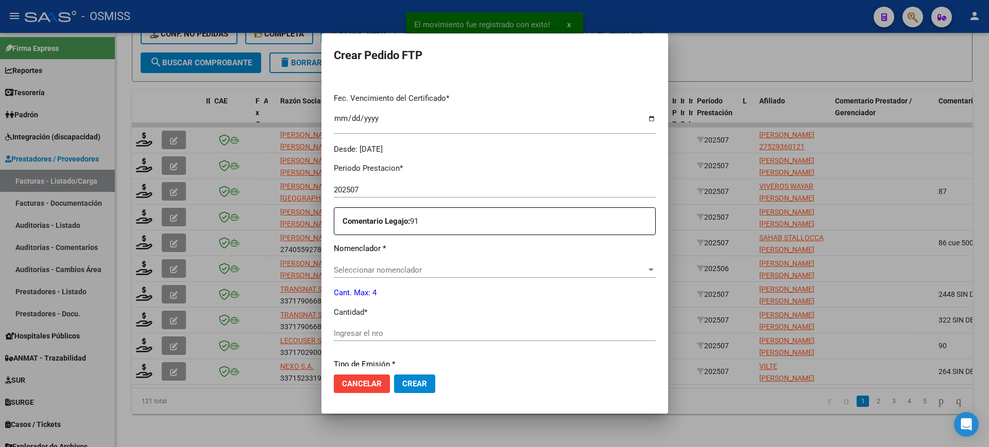
type input "ARG01000529360122020022620250226MZA496"
type input "2025-02-26"
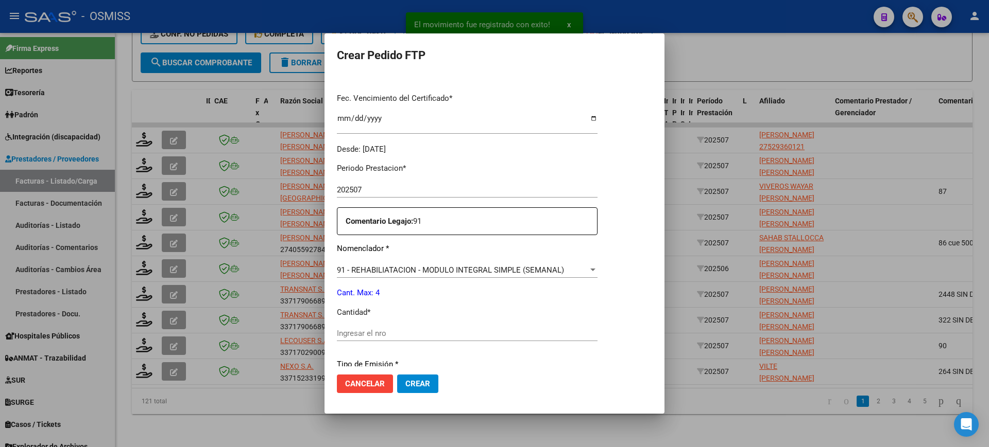
click at [400, 332] on input "Ingresar el nro" at bounding box center [467, 333] width 261 height 9
type input "4"
click at [397, 375] on button "Crear" at bounding box center [417, 384] width 41 height 19
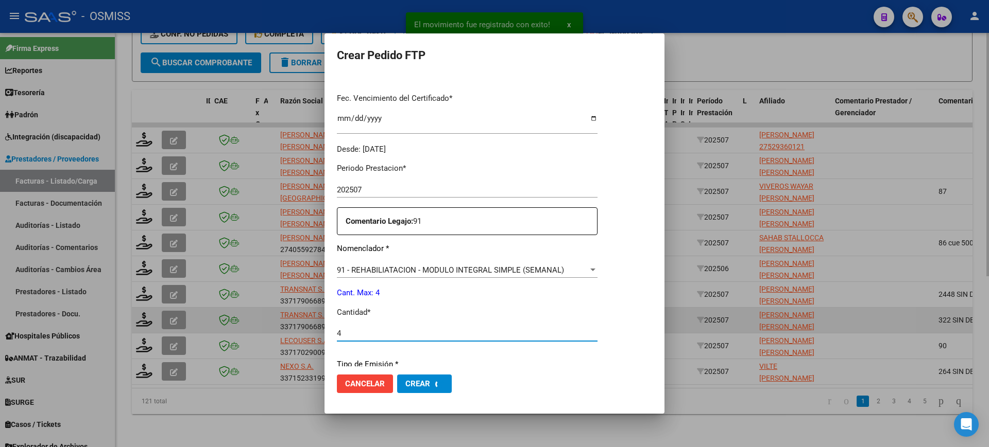
scroll to position [0, 0]
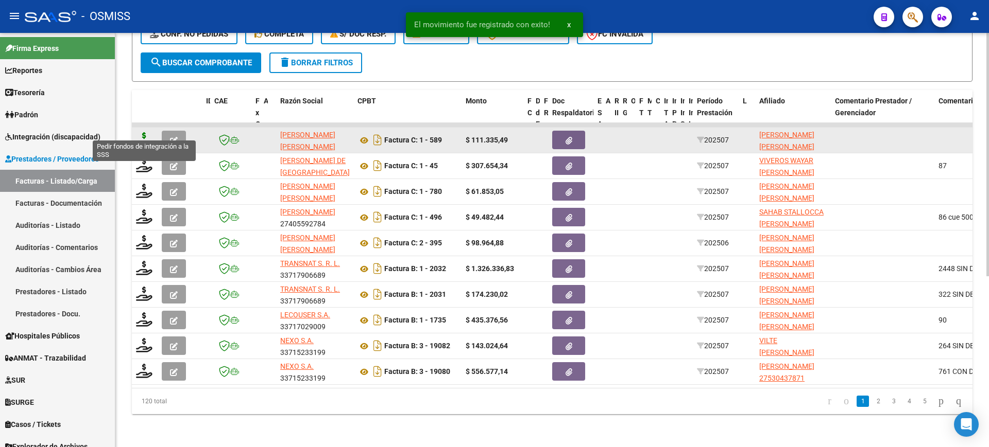
click at [144, 132] on icon at bounding box center [144, 139] width 16 height 14
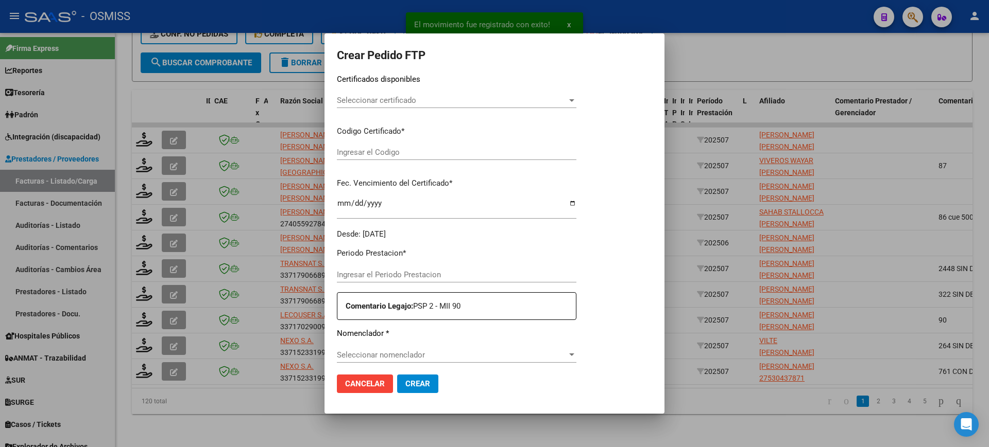
type input "202507"
type input "$ 111.335,49"
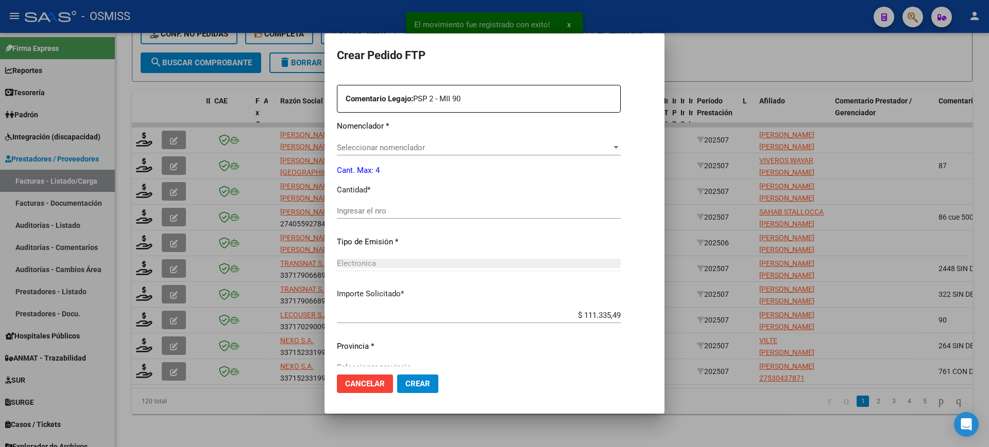
type input "ARG01000566947282021102920261029MZA7309"
type input "2026-10-29"
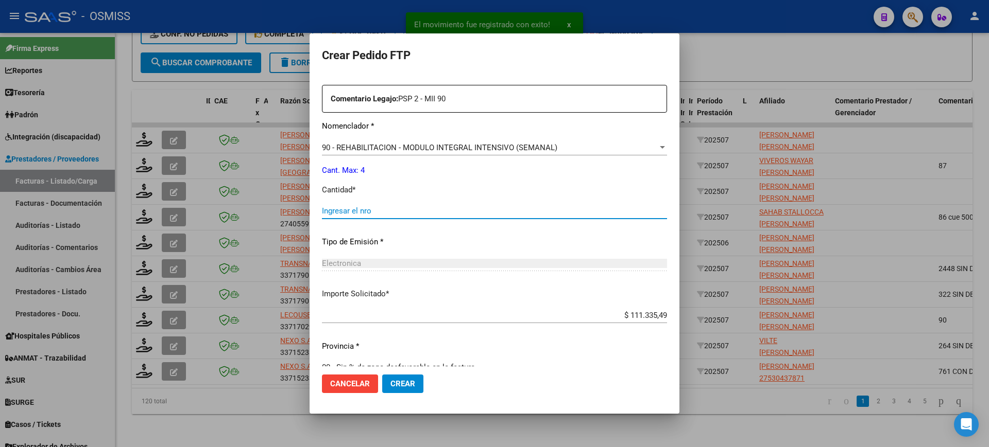
click at [380, 209] on input "Ingresar el nro" at bounding box center [494, 210] width 345 height 9
type input "4"
click at [382, 375] on button "Crear" at bounding box center [402, 384] width 41 height 19
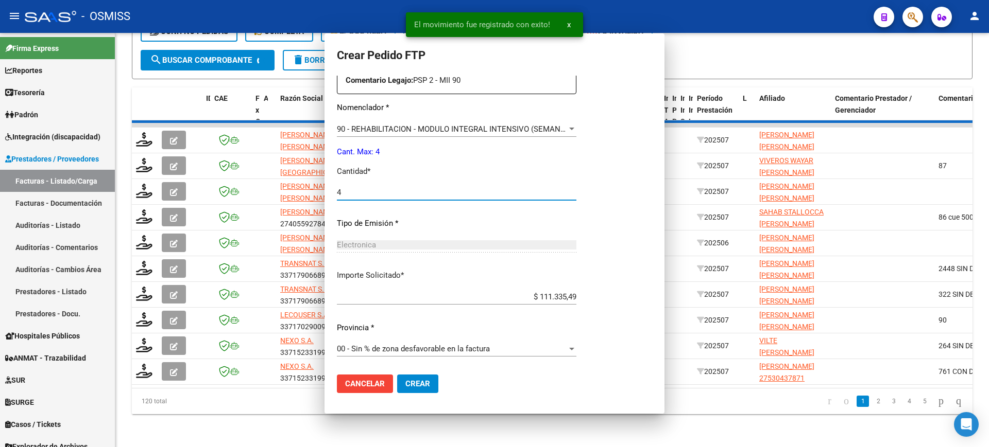
scroll to position [322, 0]
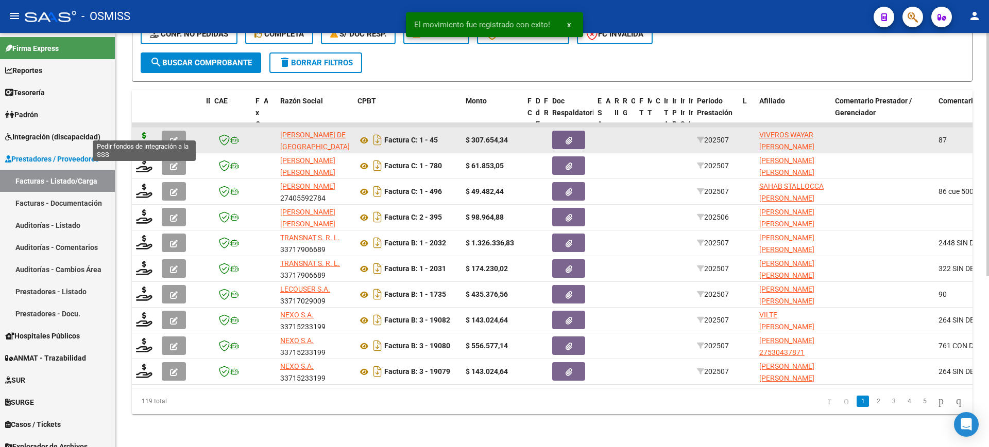
click at [141, 132] on icon at bounding box center [144, 139] width 16 height 14
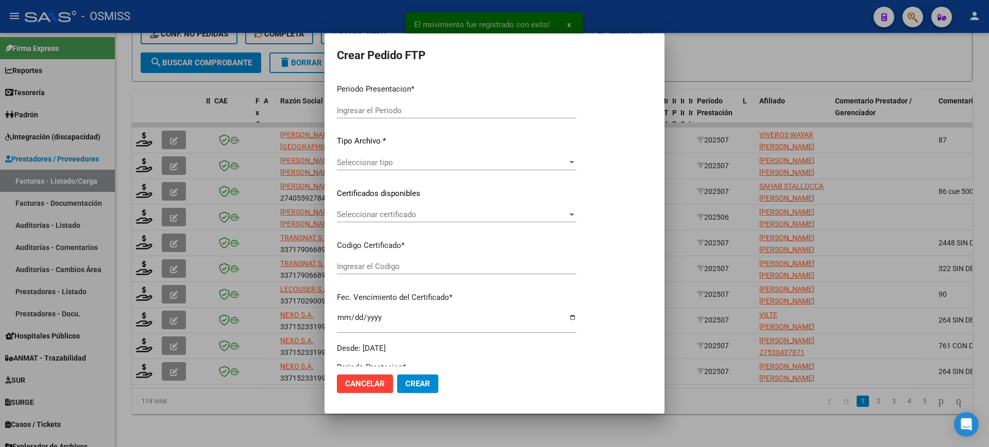
type input "202507"
type input "$ 307.654,34"
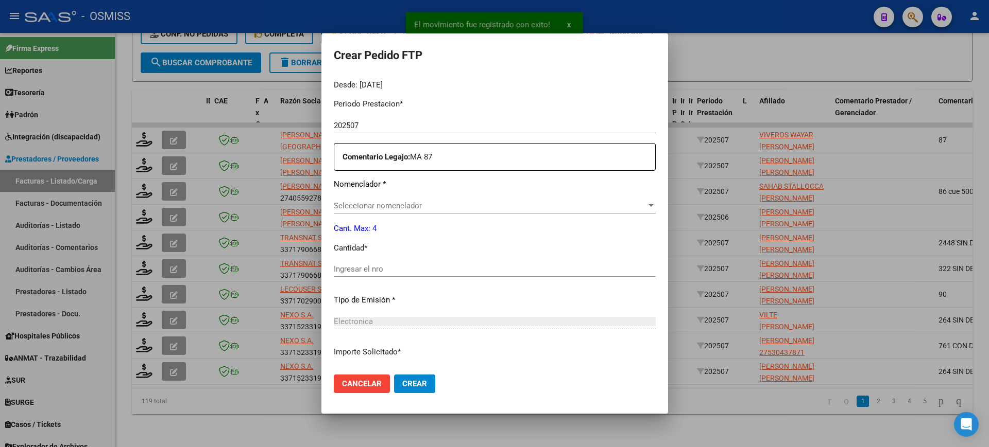
type input "ARG01000562263522024082820270828SAL122"
type input "2027-08-28"
click at [382, 266] on input "Ingresar el nro" at bounding box center [494, 269] width 321 height 9
type input "1"
click at [394, 375] on button "Crear" at bounding box center [414, 384] width 41 height 19
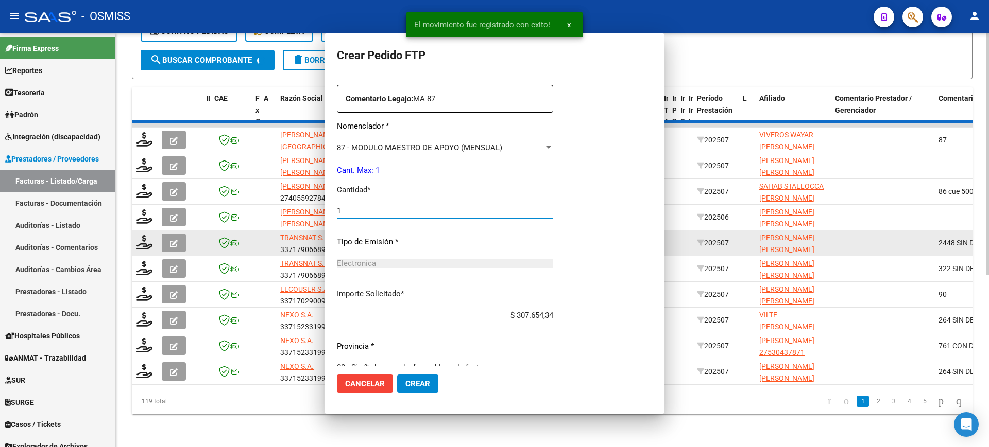
scroll to position [264, 0]
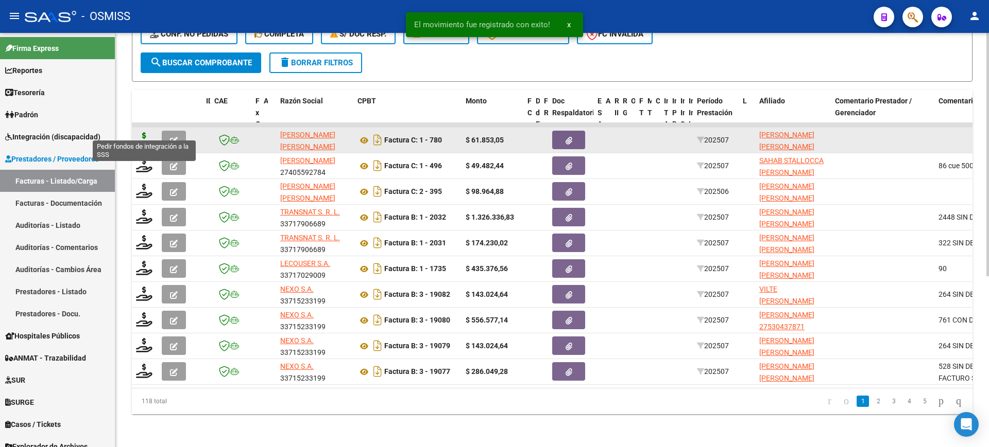
click at [142, 132] on icon at bounding box center [144, 139] width 16 height 14
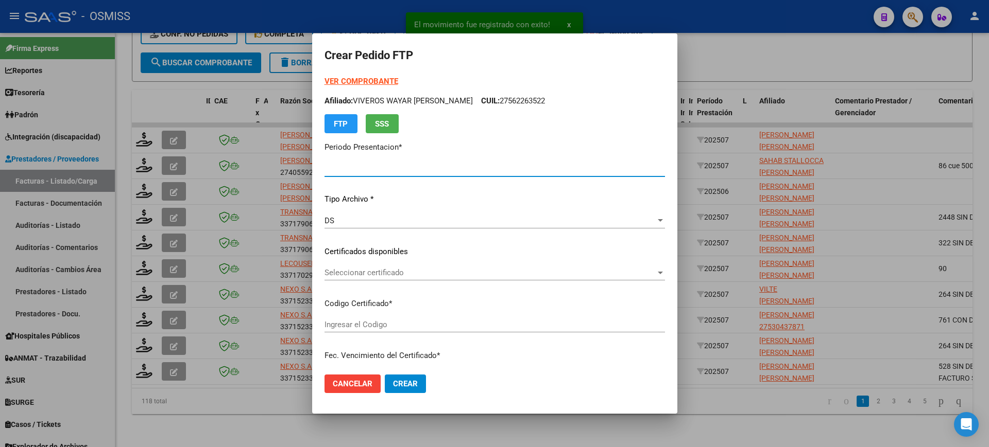
type input "202507"
type input "$ 61.853,05"
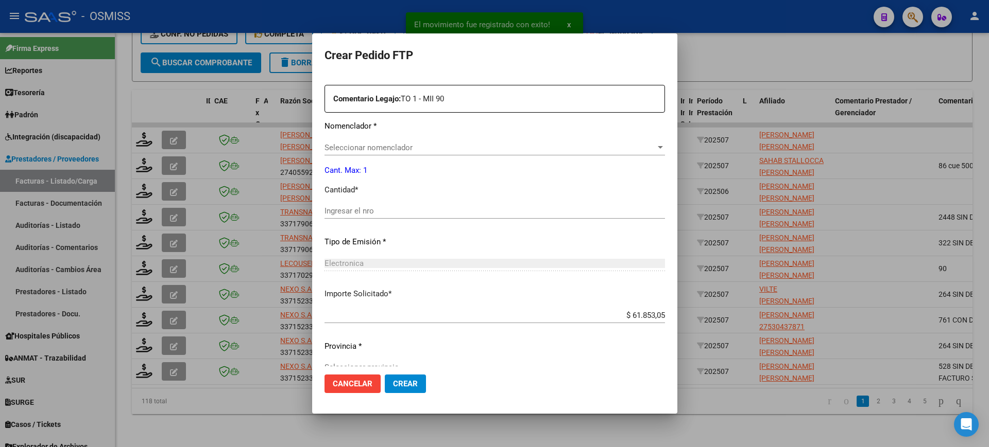
type input "ARG02000529363952019110420291104MZA496"
type input "2029-11-04"
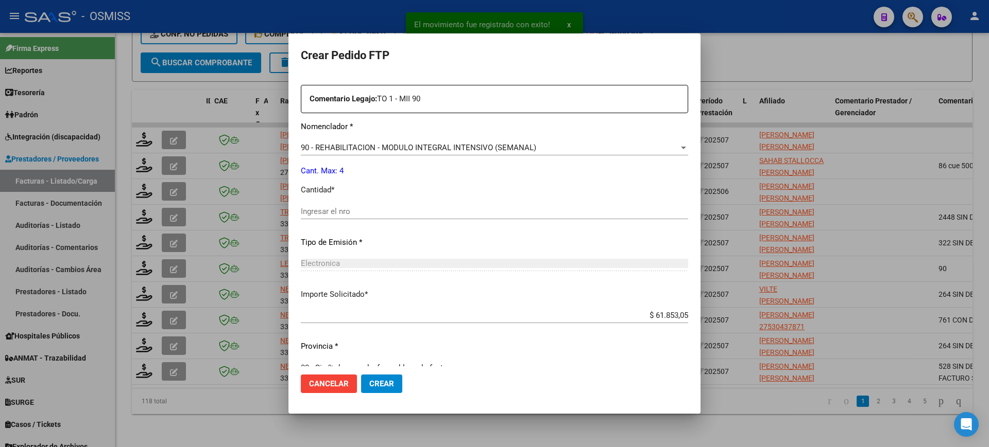
click at [351, 212] on input "Ingresar el nro" at bounding box center [494, 211] width 387 height 9
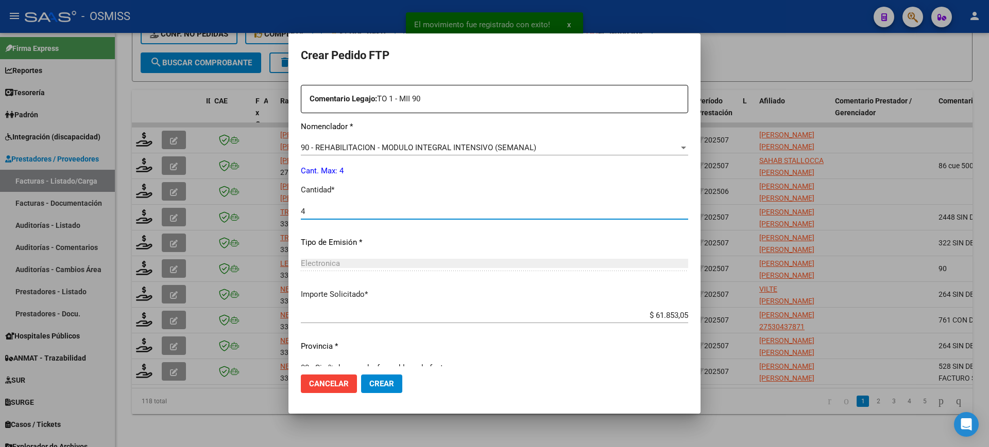
type input "4"
click at [361, 375] on button "Crear" at bounding box center [381, 384] width 41 height 19
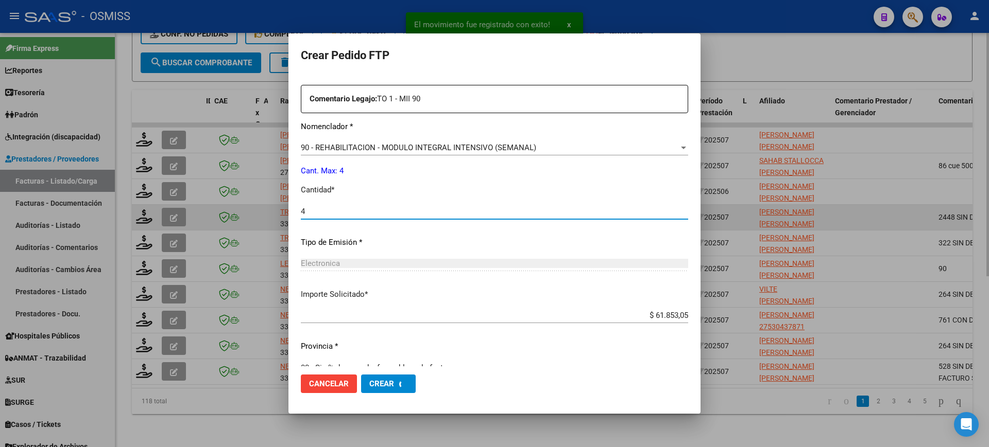
scroll to position [0, 0]
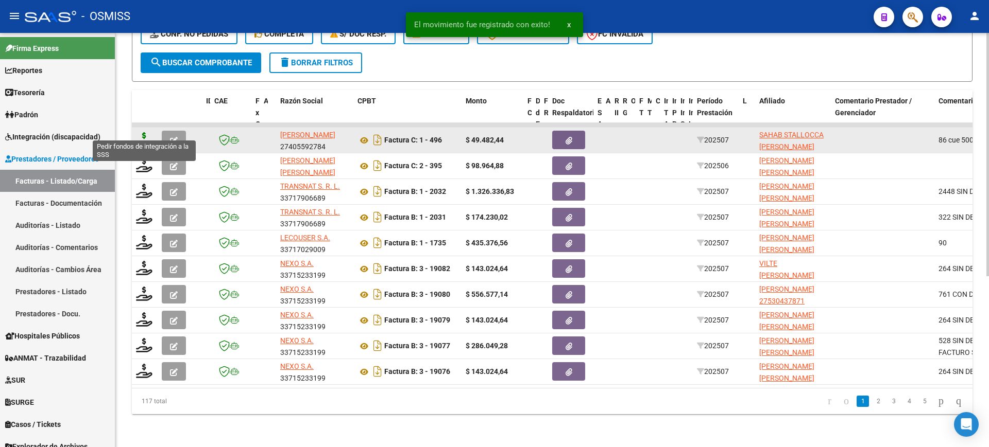
click at [143, 132] on icon at bounding box center [144, 139] width 16 height 14
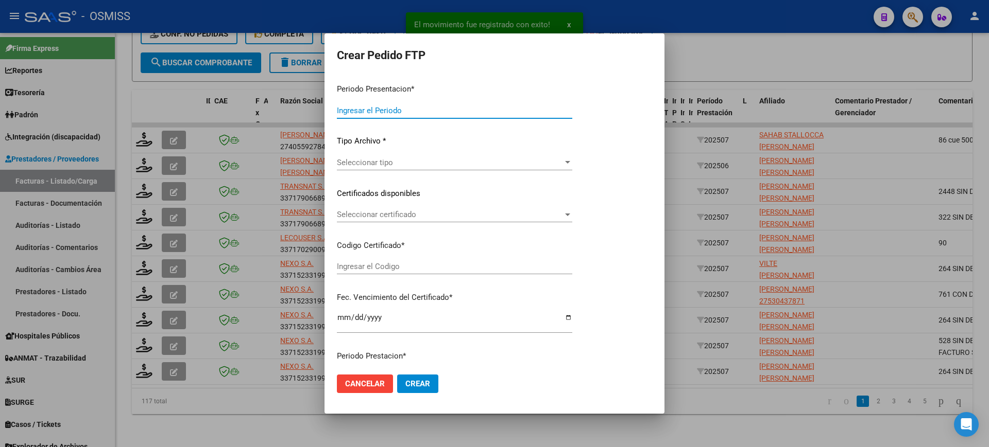
type input "202507"
type input "$ 49.482,44"
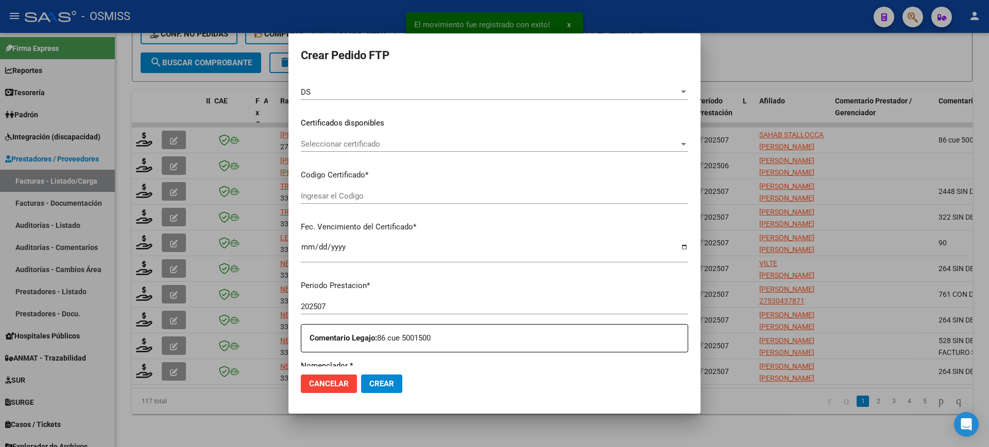
type input "ARG02000460600112024060320340603MZA200"
type input "2034-06-03"
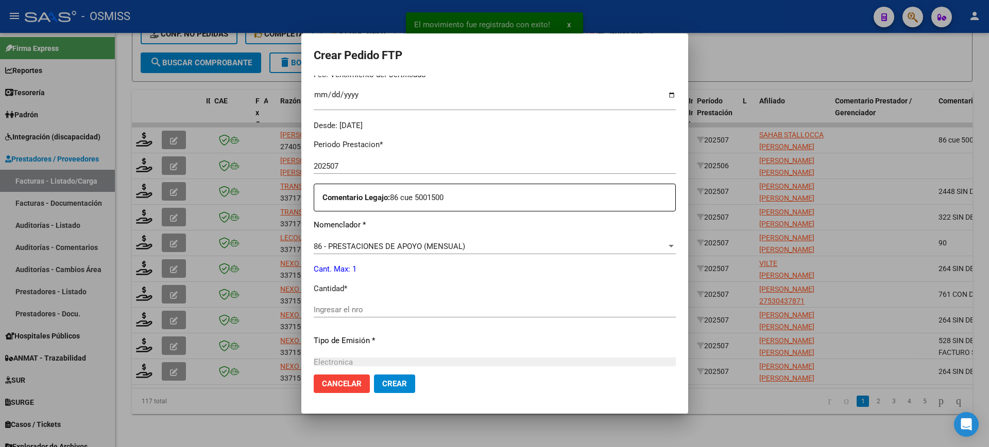
scroll to position [386, 0]
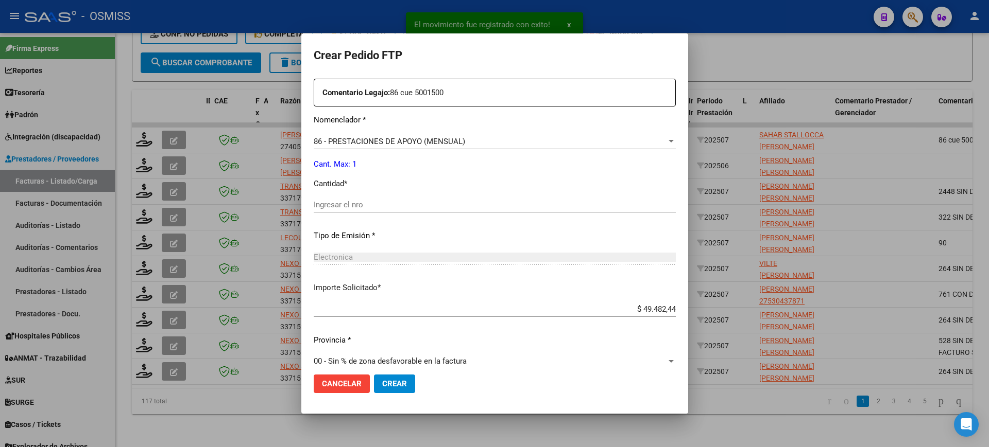
click at [366, 199] on div "Ingresar el nro" at bounding box center [495, 204] width 362 height 15
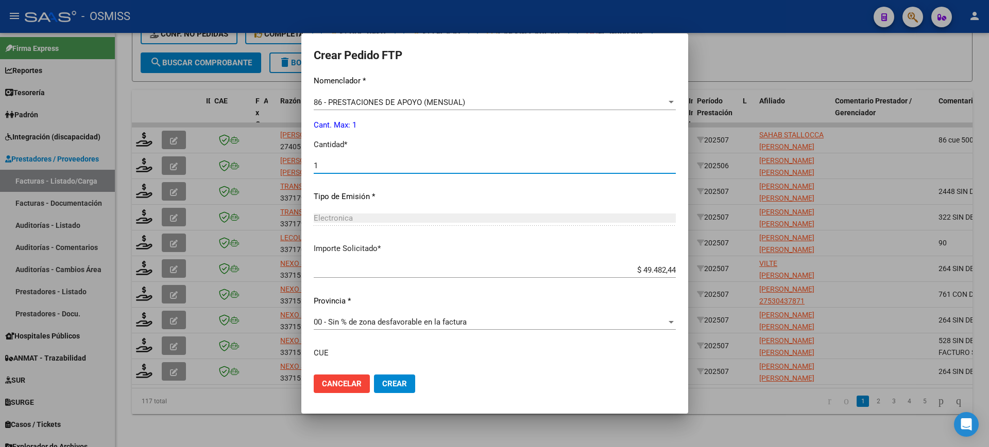
scroll to position [503, 0]
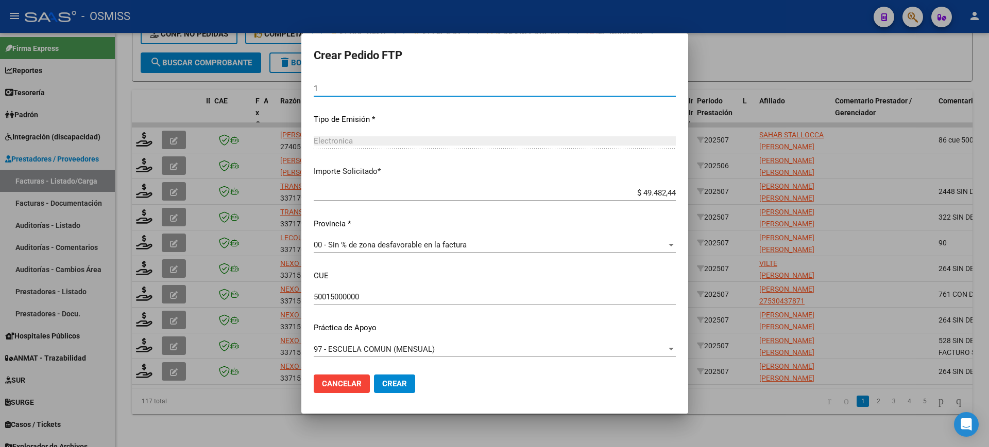
type input "1"
click at [407, 386] on span "Crear" at bounding box center [394, 384] width 25 height 9
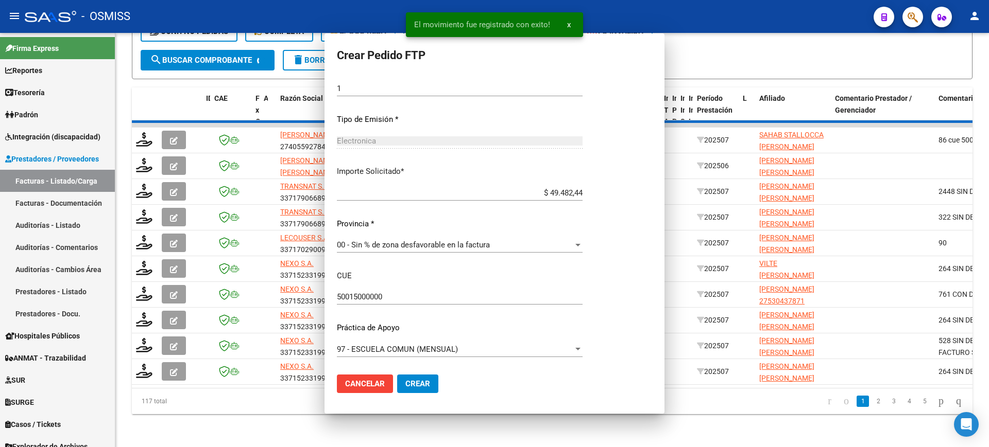
scroll to position [0, 0]
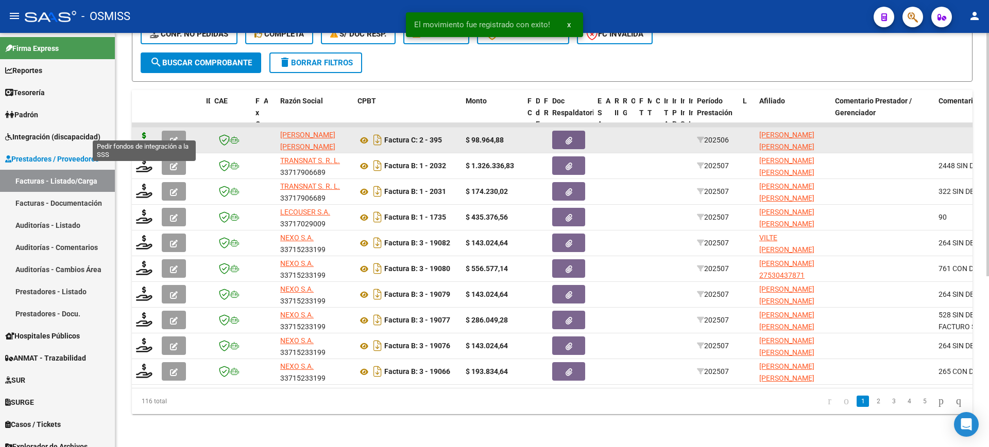
click at [145, 132] on icon at bounding box center [144, 139] width 16 height 14
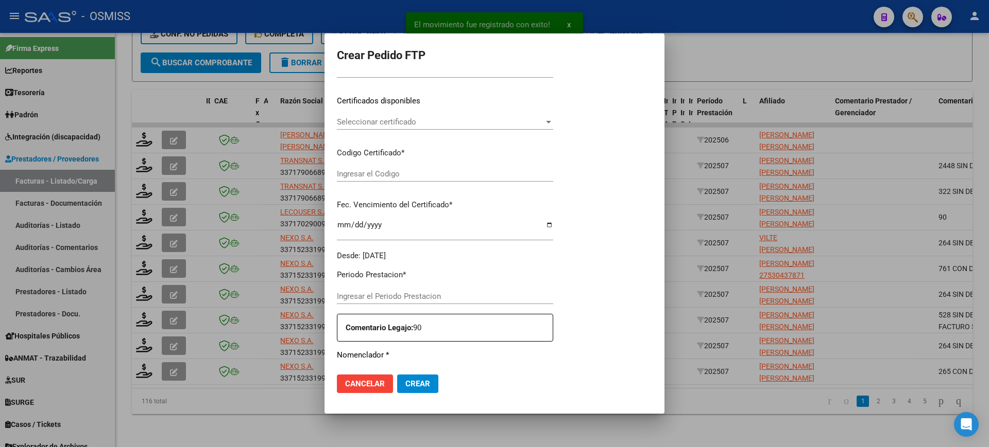
type input "202507"
type input "202506"
type input "$ 98.964,88"
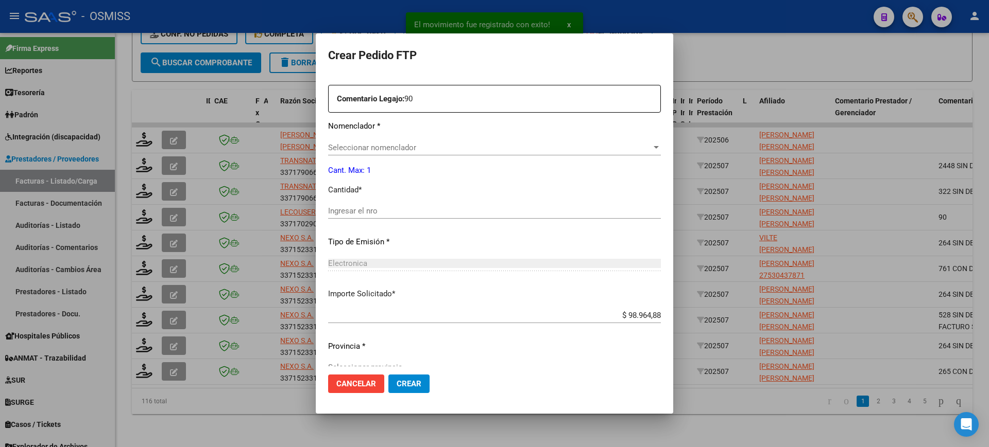
type input "ARG02000576147032024021920270219MZA202"
type input "2027-02-19"
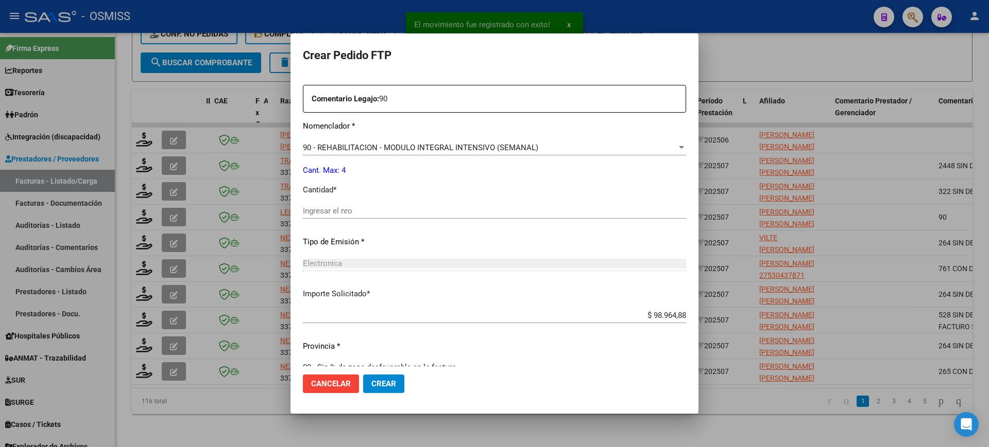
click at [406, 203] on div "Ingresar el nro" at bounding box center [494, 210] width 383 height 15
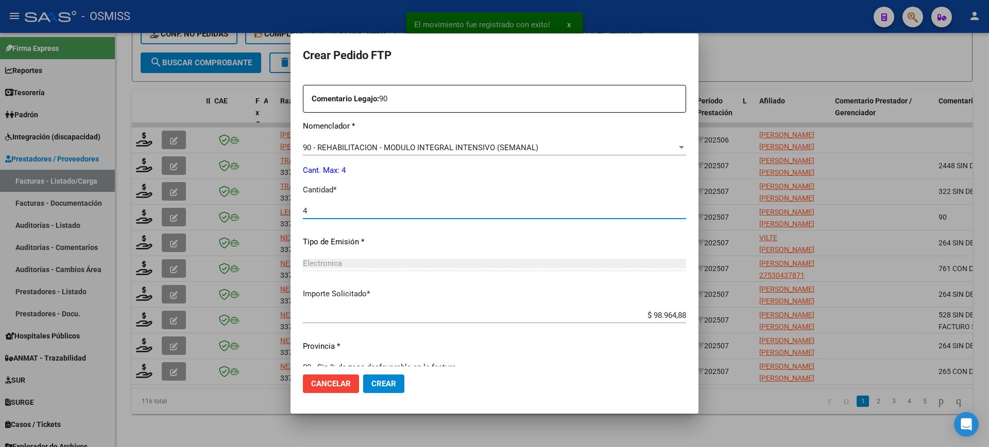
type input "4"
click at [363, 375] on button "Crear" at bounding box center [383, 384] width 41 height 19
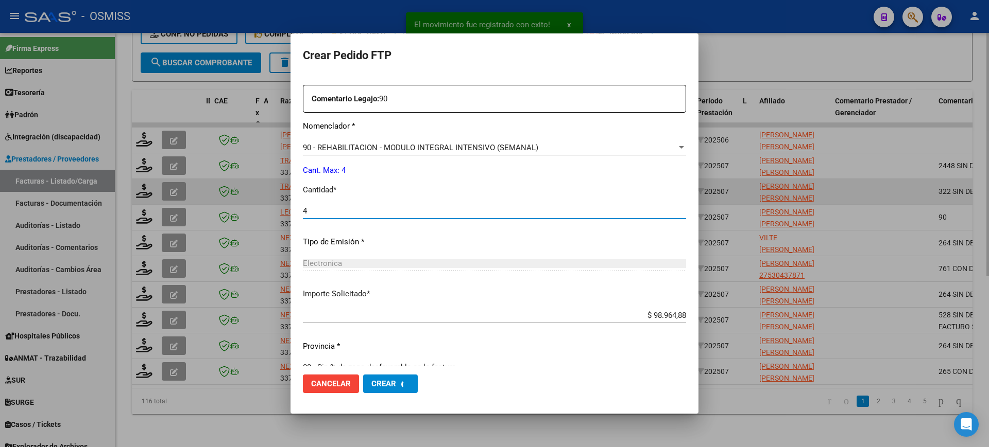
scroll to position [0, 0]
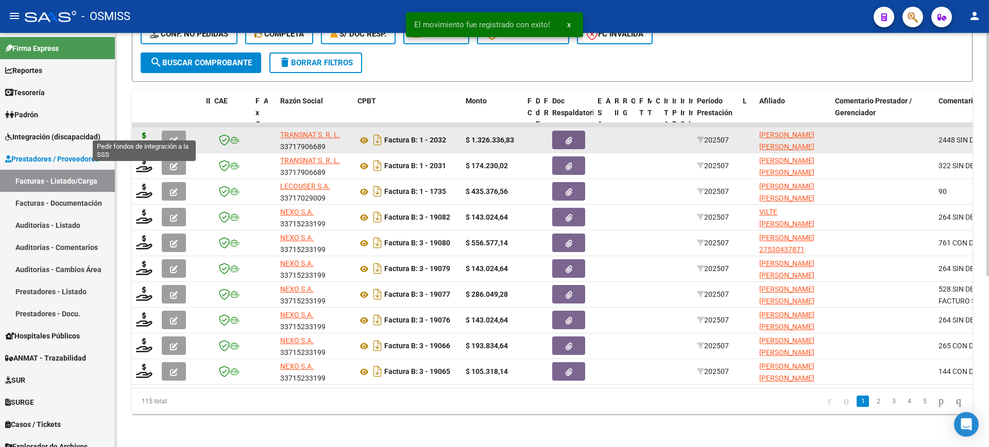
click at [147, 132] on icon at bounding box center [144, 139] width 16 height 14
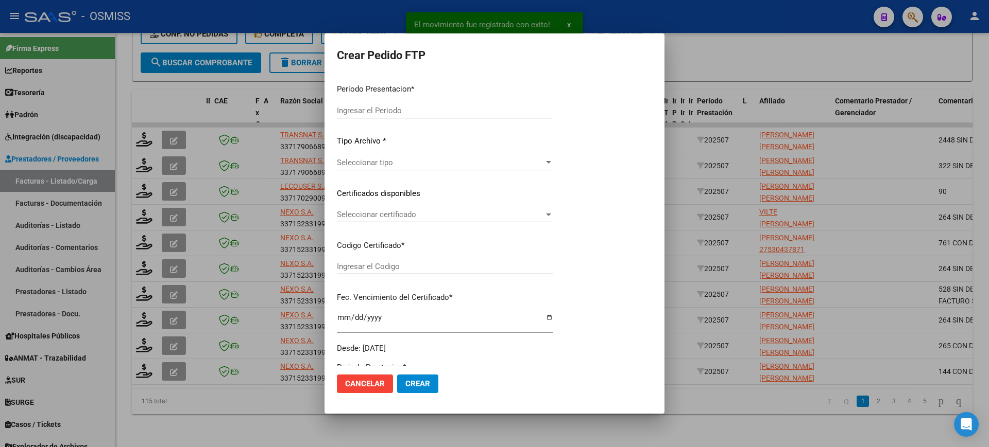
type input "202507"
type input "$ 1.326.336,83"
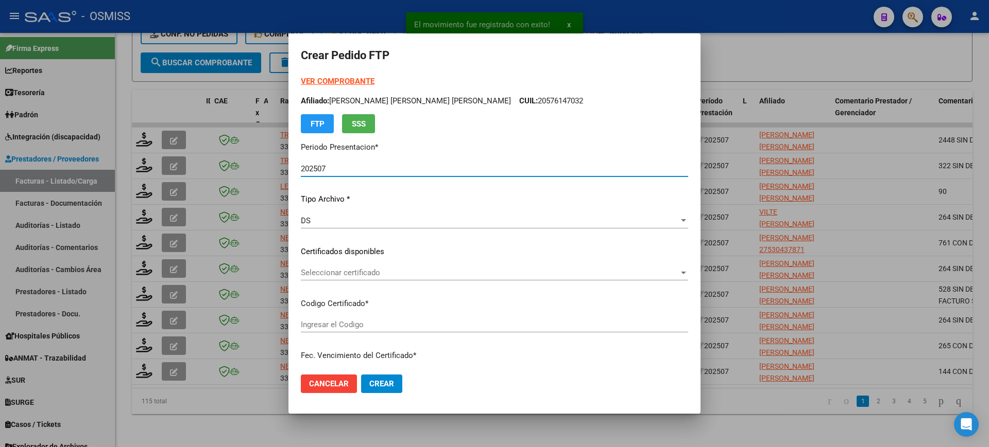
type input "ARG02000569917252023102520281025SLS257"
type input "2028-10-25"
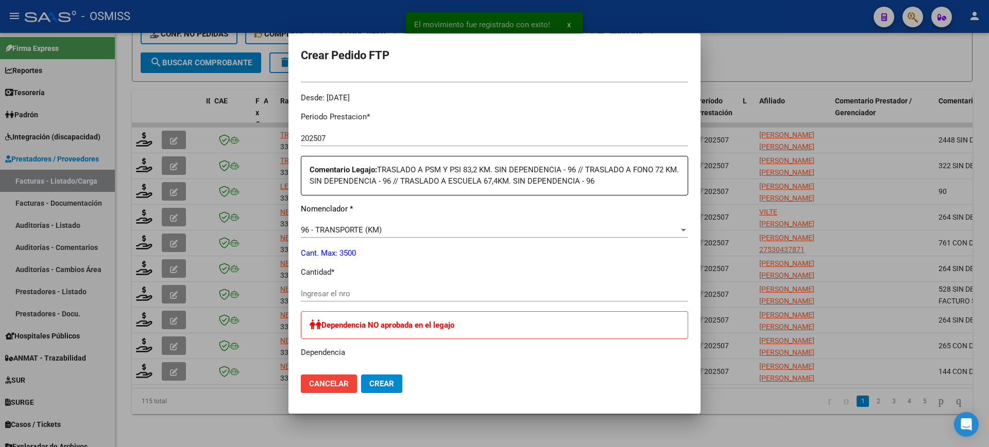
scroll to position [386, 0]
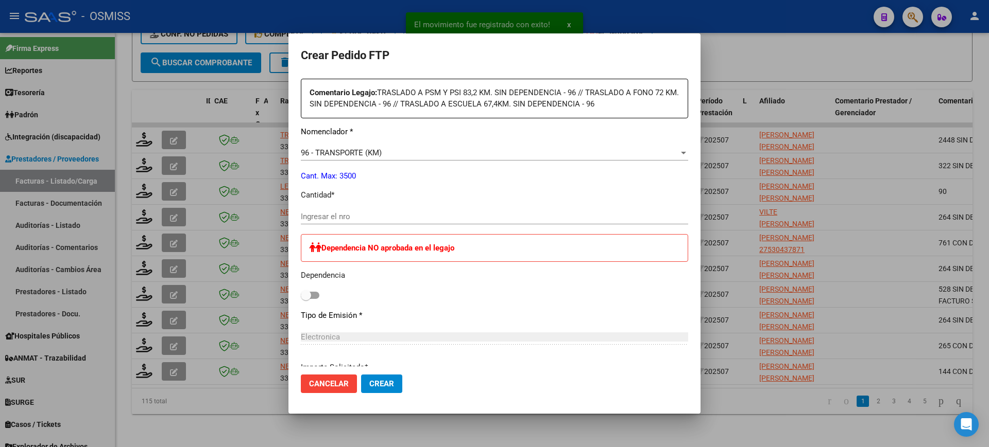
click at [366, 217] on input "Ingresar el nro" at bounding box center [494, 216] width 387 height 9
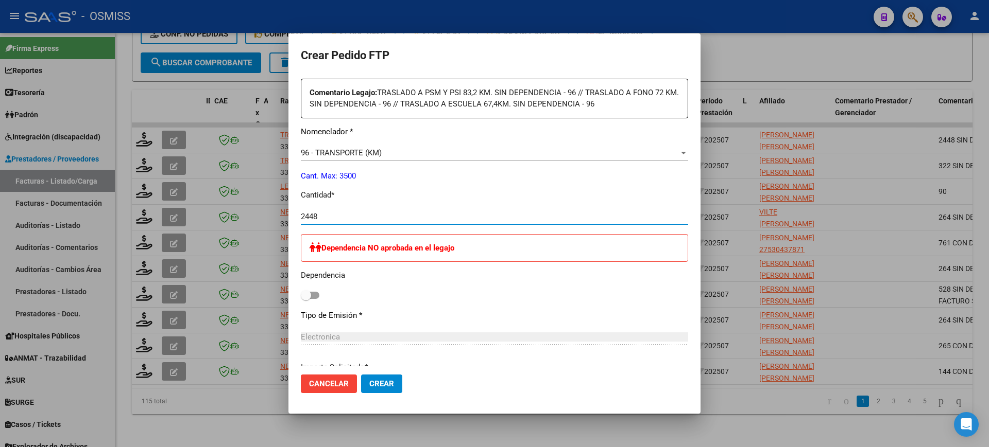
type input "2448"
click at [361, 375] on button "Crear" at bounding box center [381, 384] width 41 height 19
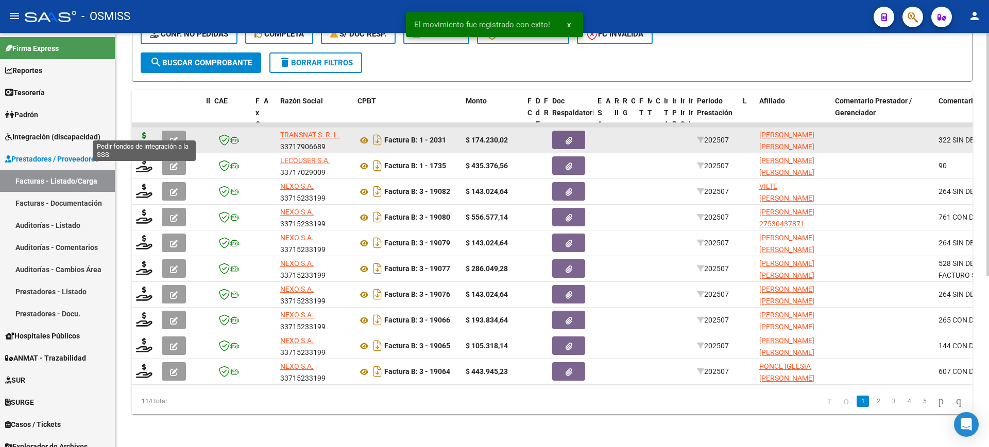
click at [142, 132] on icon at bounding box center [144, 139] width 16 height 14
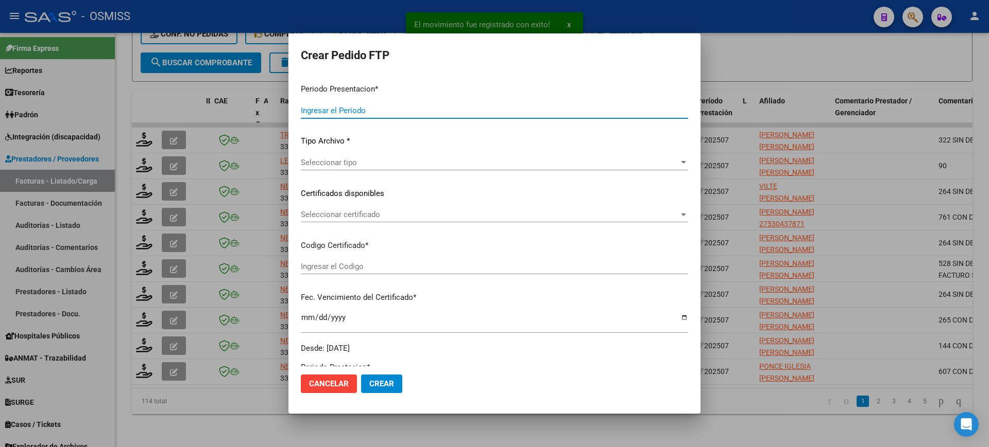
type input "202507"
type input "$ 174.230,02"
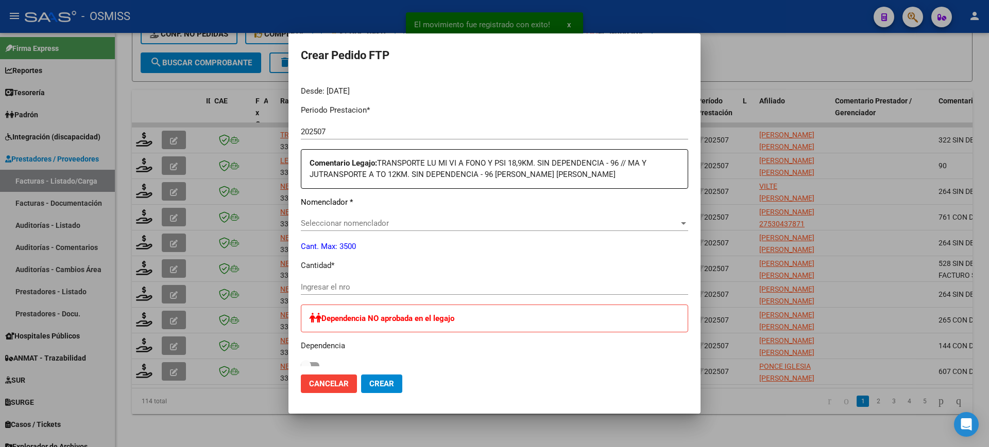
type input "ARG02000558429822022112520251125SLS257"
type input "2025-11-25"
click at [358, 288] on input "Ingresar el nro" at bounding box center [494, 287] width 387 height 9
type input "322"
click at [361, 375] on button "Crear" at bounding box center [381, 384] width 41 height 19
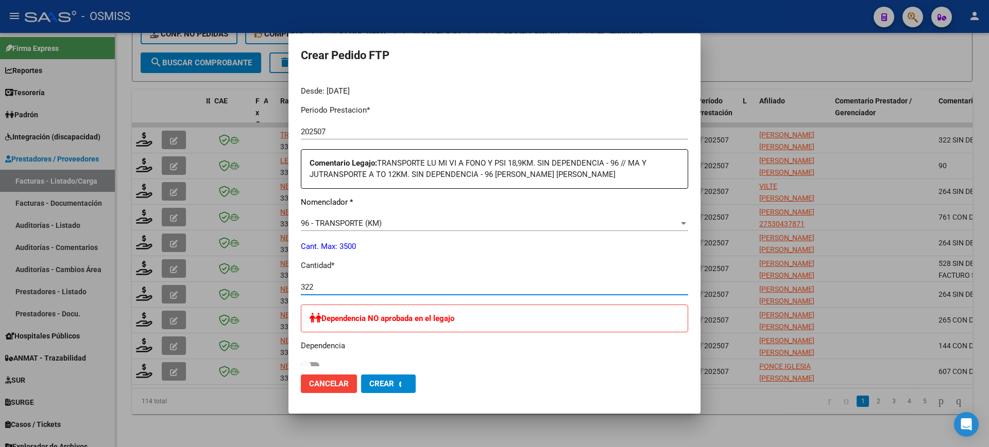
scroll to position [0, 0]
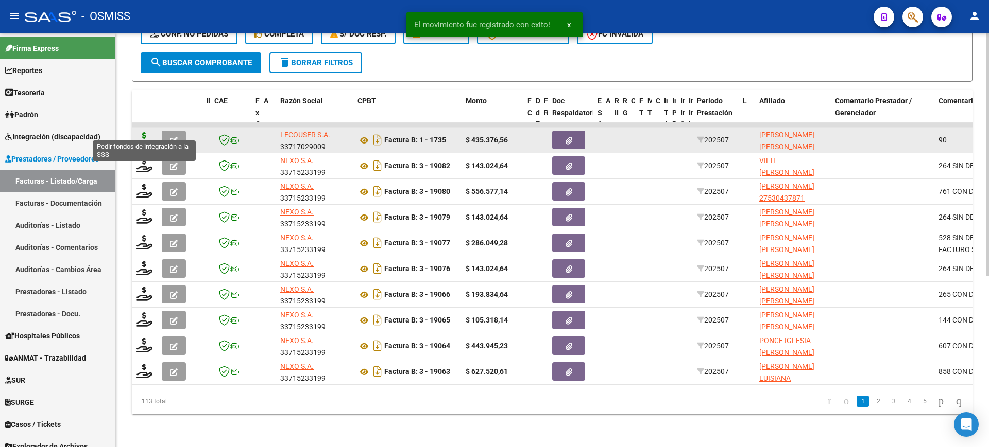
click at [142, 132] on icon at bounding box center [144, 139] width 16 height 14
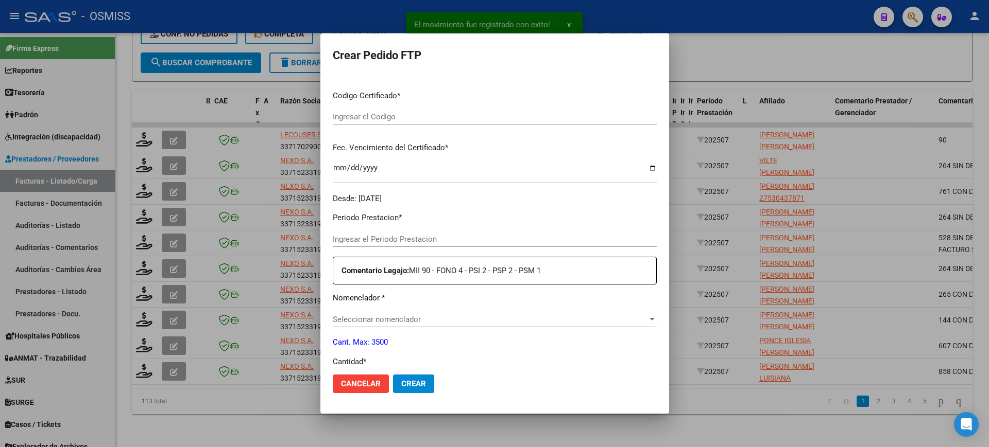
type input "202507"
type input "$ 435.376,56"
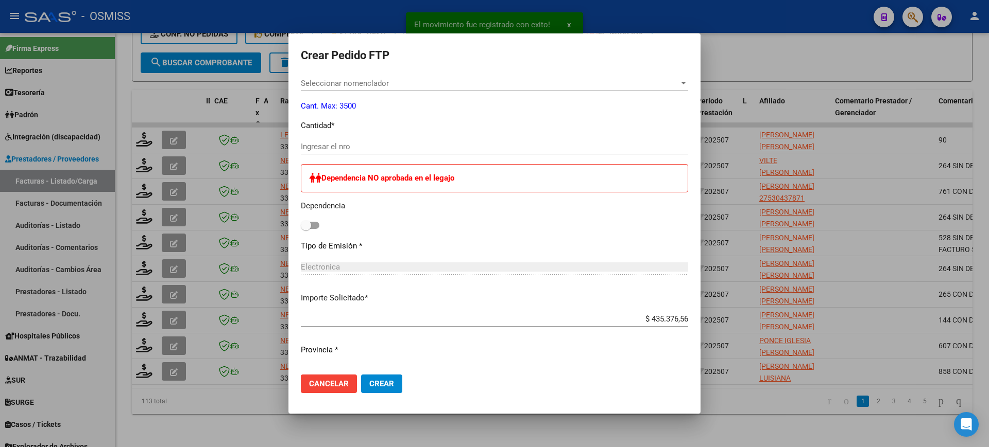
type input "ARG02000533256372024010220340102COR233"
type input "2034-01-02"
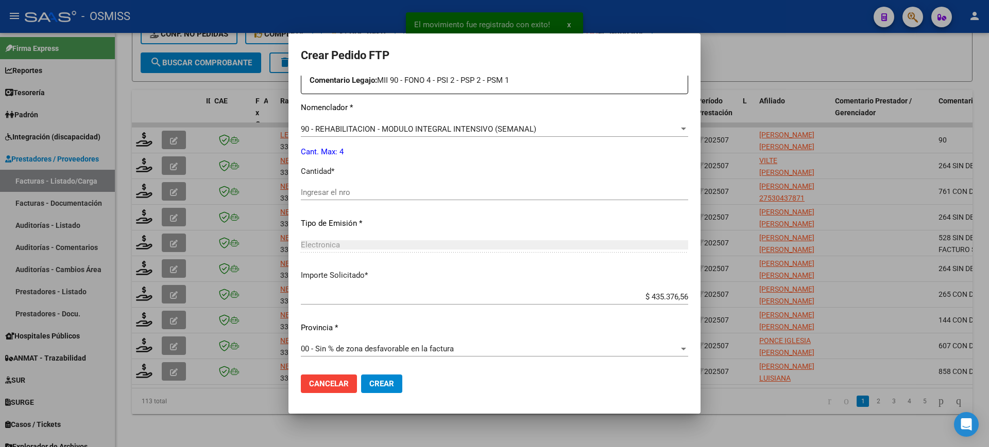
scroll to position [399, 0]
click at [365, 189] on input "Ingresar el nro" at bounding box center [494, 192] width 387 height 9
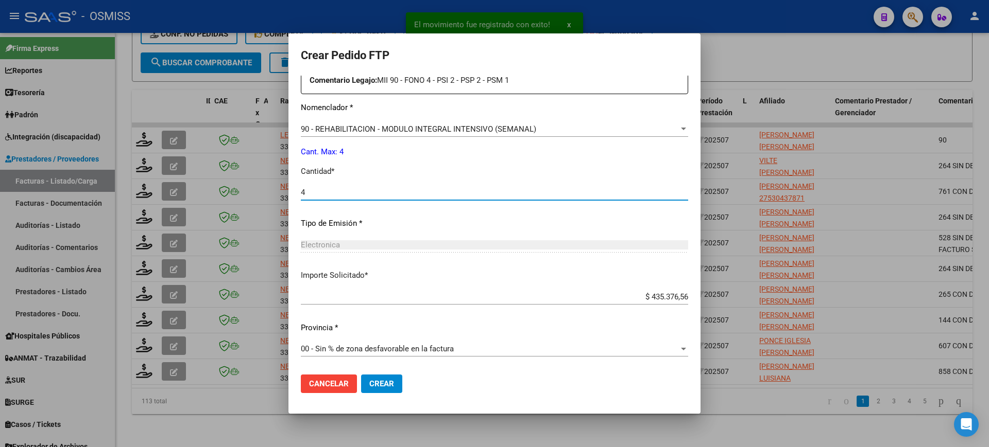
type input "4"
click at [361, 375] on button "Crear" at bounding box center [381, 384] width 41 height 19
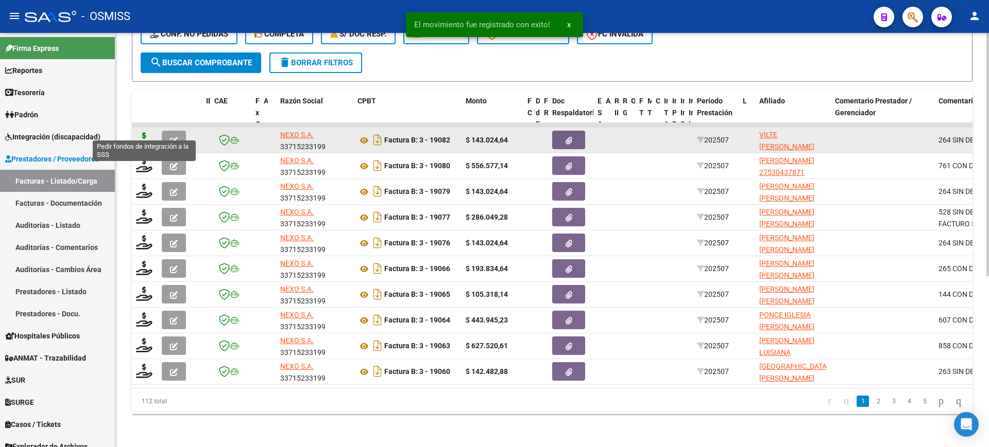
click at [142, 132] on icon at bounding box center [144, 139] width 16 height 14
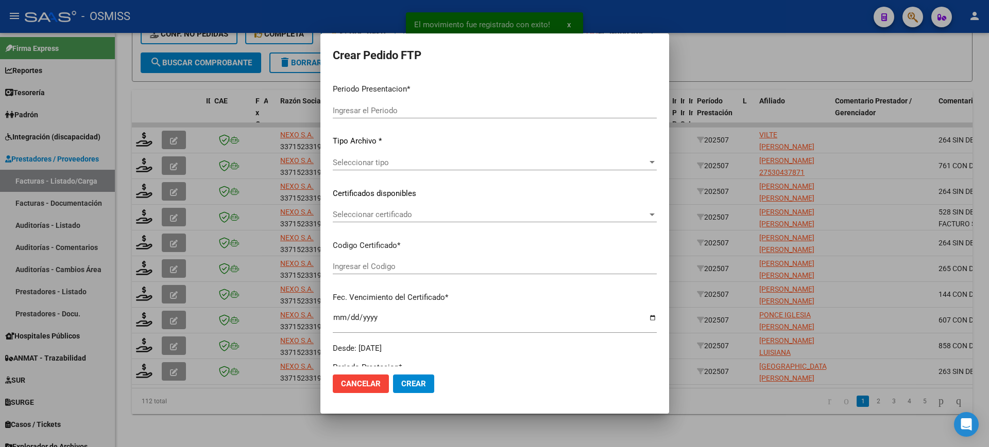
type input "202507"
type input "$ 143.024,64"
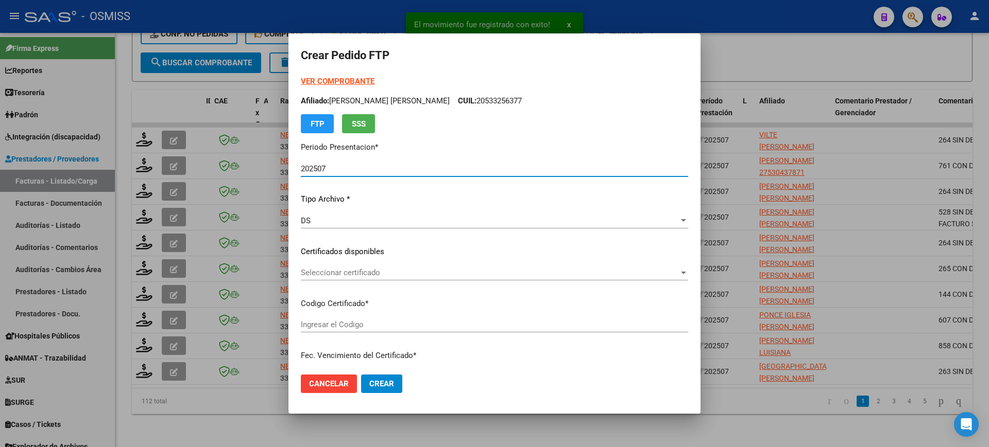
type input "ARG02000581839222023072620260126SAL123"
type input "2026-01-26"
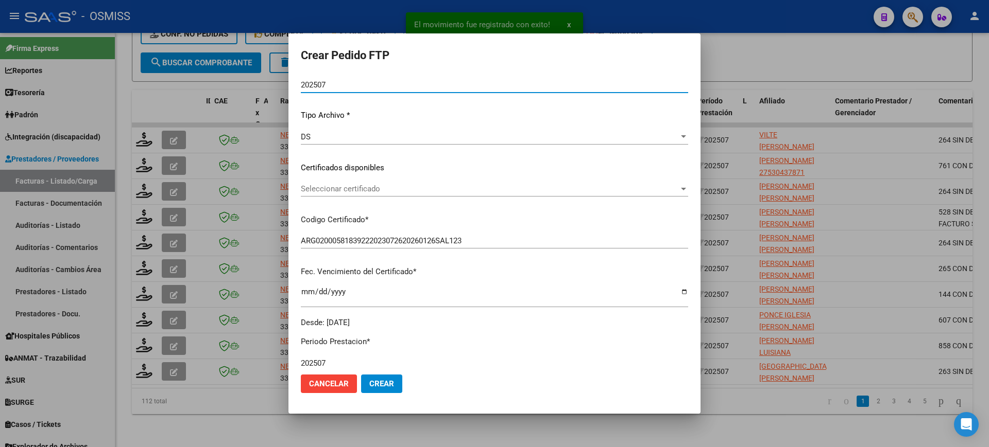
scroll to position [257, 0]
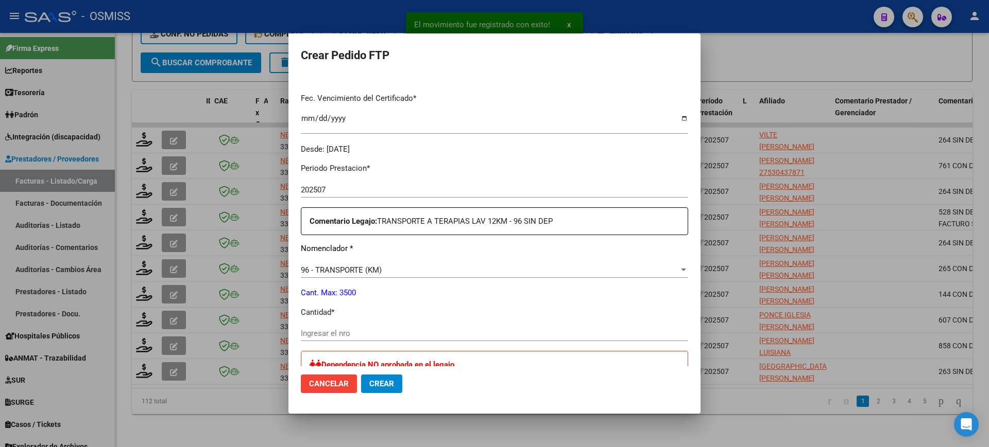
click at [361, 329] on input "Ingresar el nro" at bounding box center [494, 333] width 387 height 9
type input "264"
click at [361, 375] on button "Crear" at bounding box center [381, 384] width 41 height 19
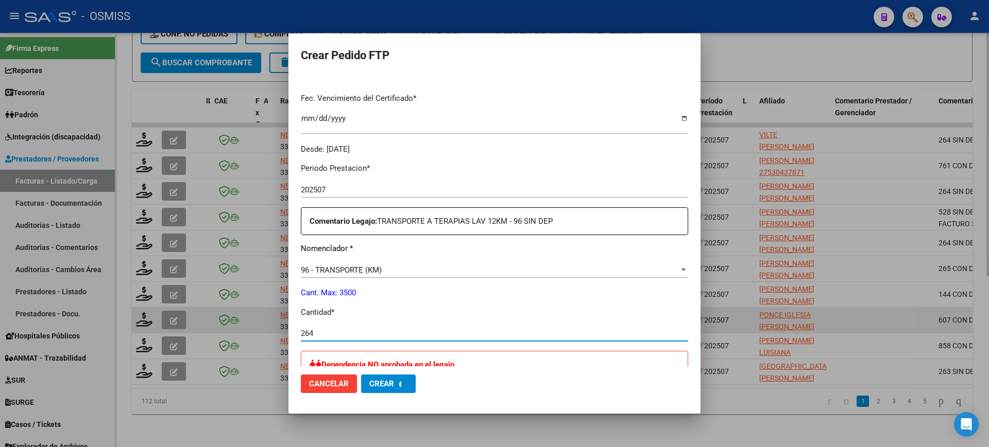
scroll to position [0, 0]
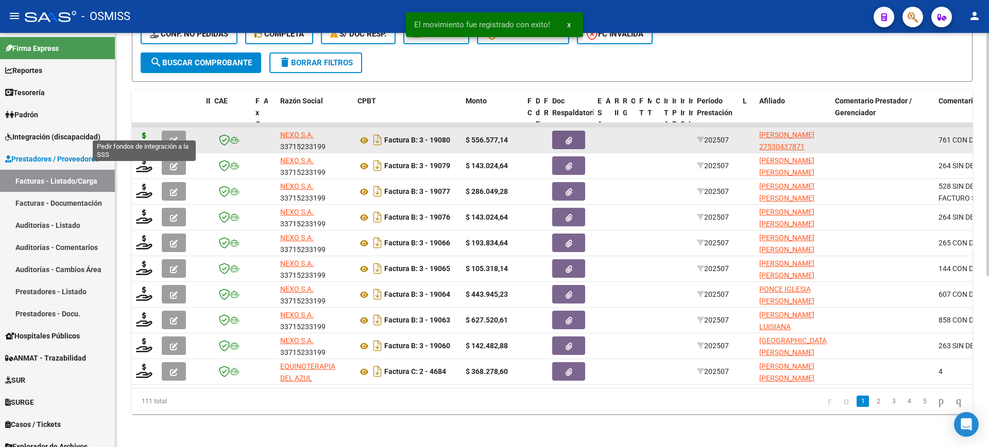
click at [145, 132] on icon at bounding box center [144, 139] width 16 height 14
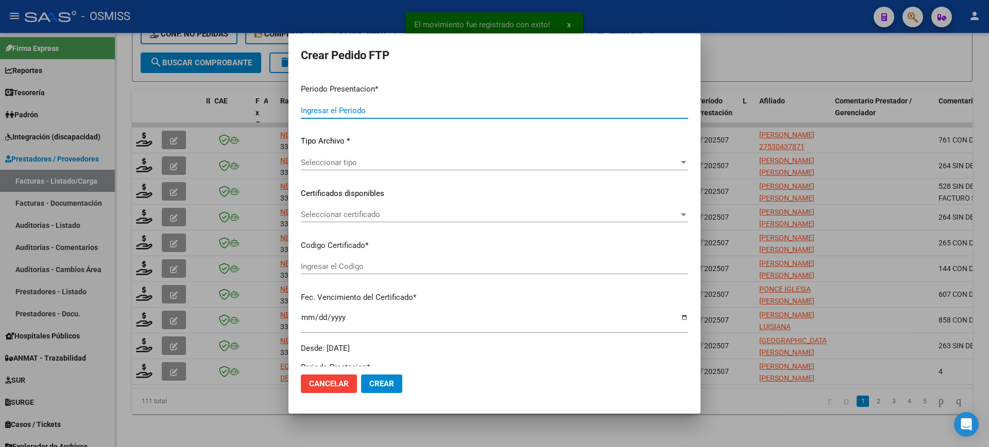
type input "202507"
type input "$ 556.577,14"
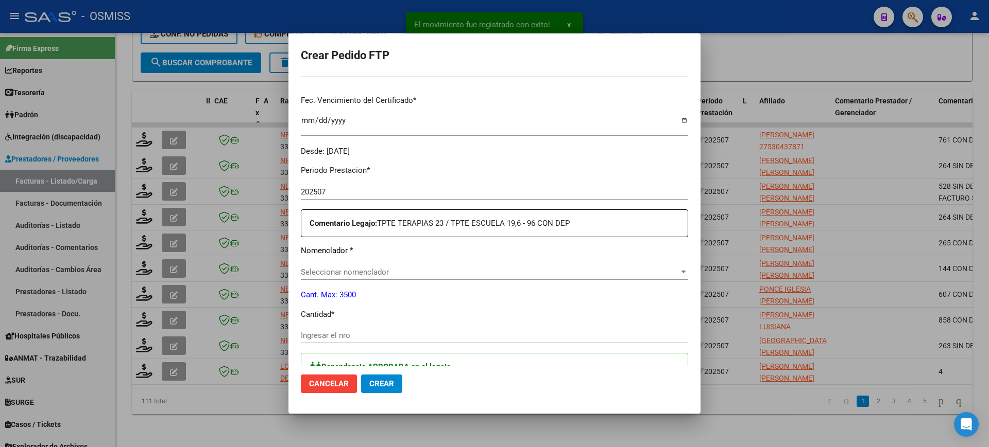
type input "ARG010005304378720240829SAL123"
type input "2029-08-29"
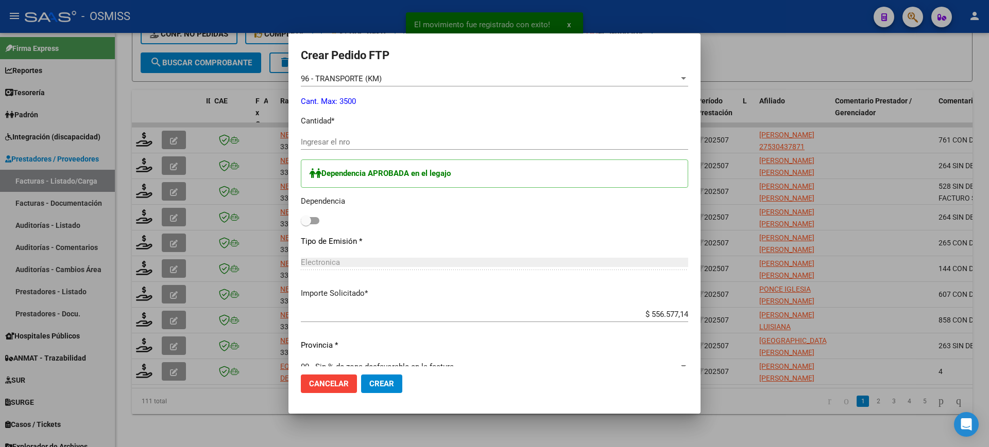
scroll to position [451, 0]
click at [312, 219] on span at bounding box center [310, 219] width 19 height 7
click at [306, 223] on input "checkbox" at bounding box center [305, 223] width 1 height 1
checkbox input "true"
click at [341, 138] on input "Ingresar el nro" at bounding box center [494, 140] width 387 height 9
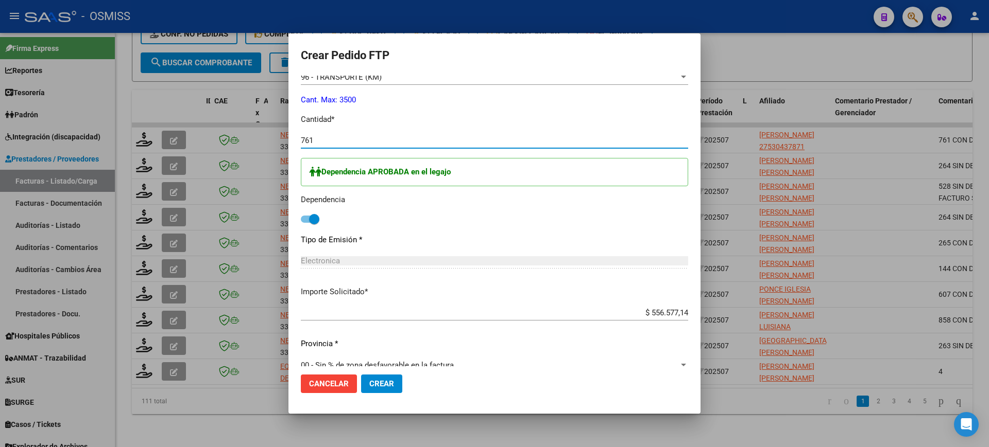
type input "761"
click at [361, 375] on button "Crear" at bounding box center [381, 384] width 41 height 19
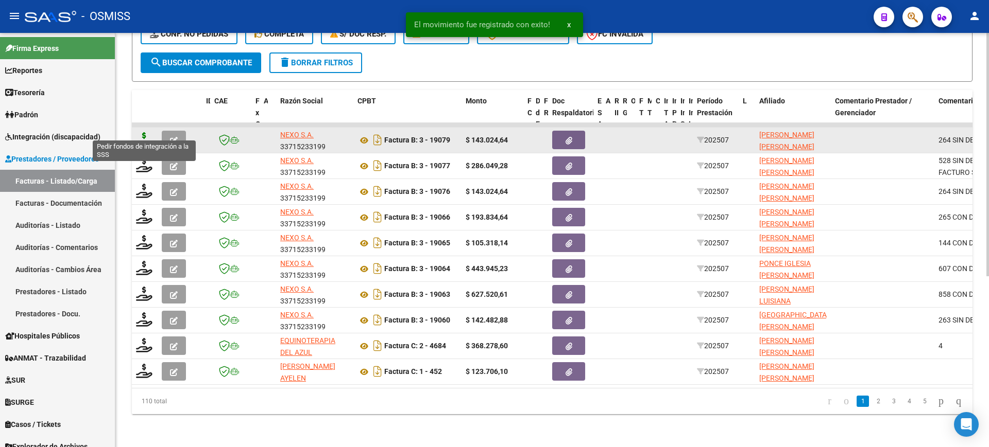
click at [144, 132] on icon at bounding box center [144, 139] width 16 height 14
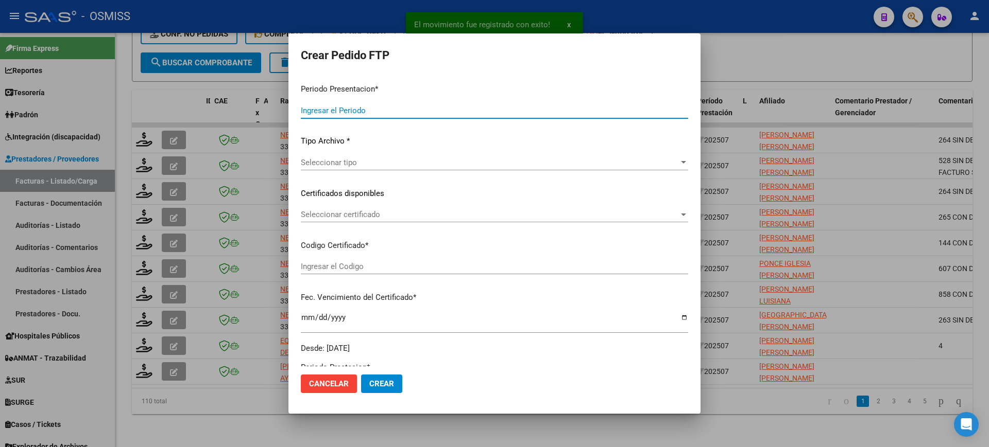
type input "202507"
type input "$ 143.024,64"
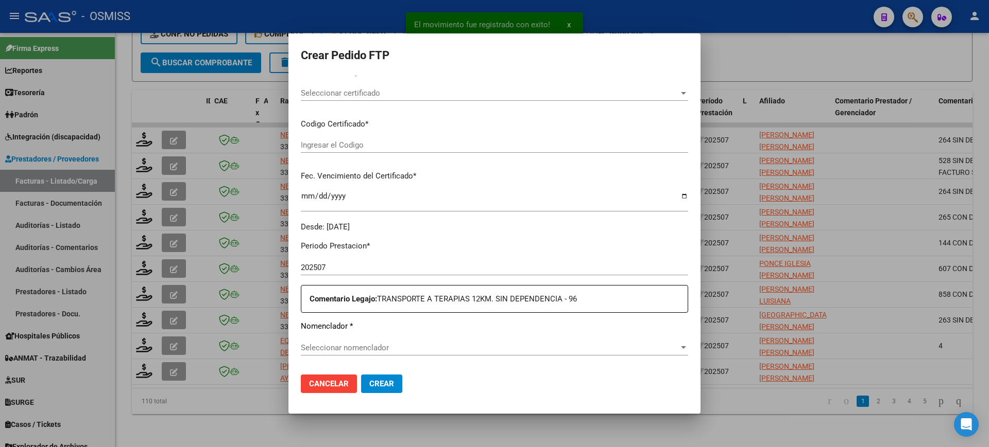
scroll to position [380, 0]
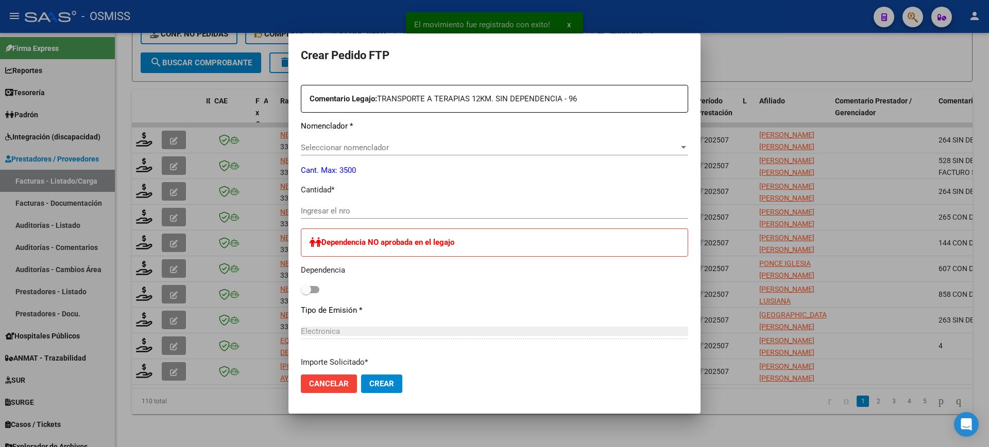
type input "ARG01000564369732021071620240716SAL121"
type input "2024-07-16"
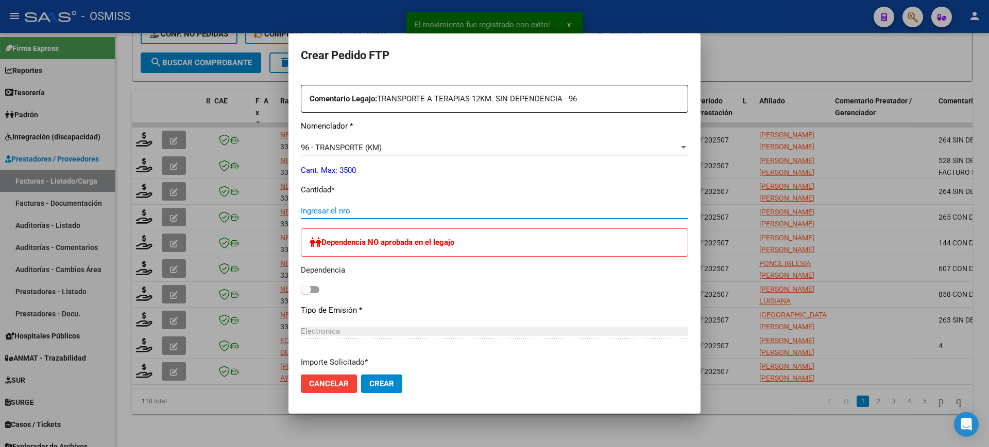
click at [351, 211] on input "Ingresar el nro" at bounding box center [494, 210] width 387 height 9
type input "264"
click at [361, 375] on button "Crear" at bounding box center [381, 384] width 41 height 19
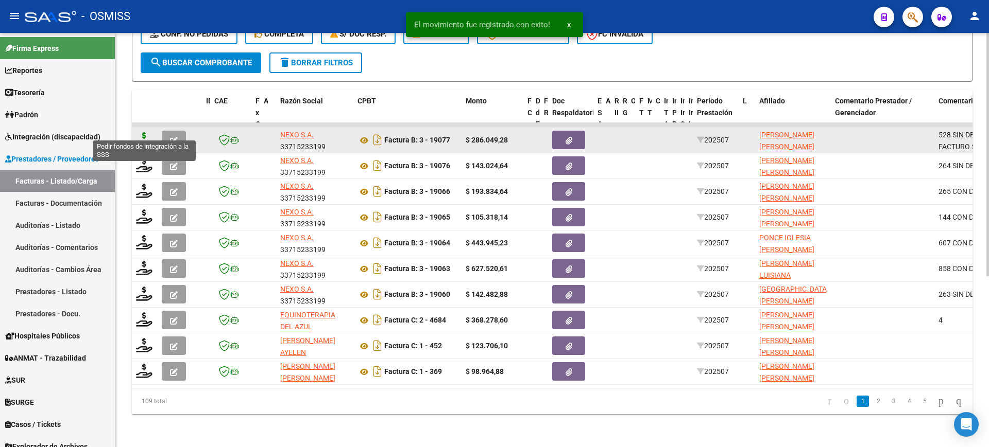
click at [141, 132] on icon at bounding box center [144, 139] width 16 height 14
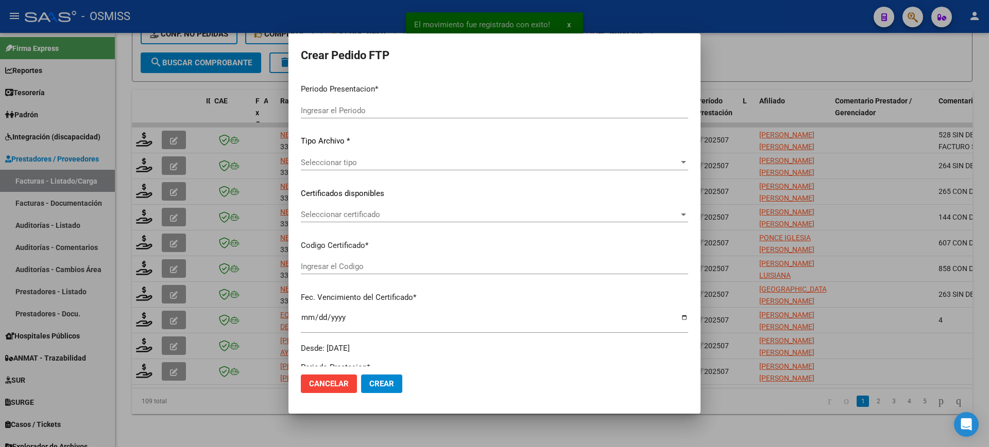
type input "202507"
type input "$ 286.049,28"
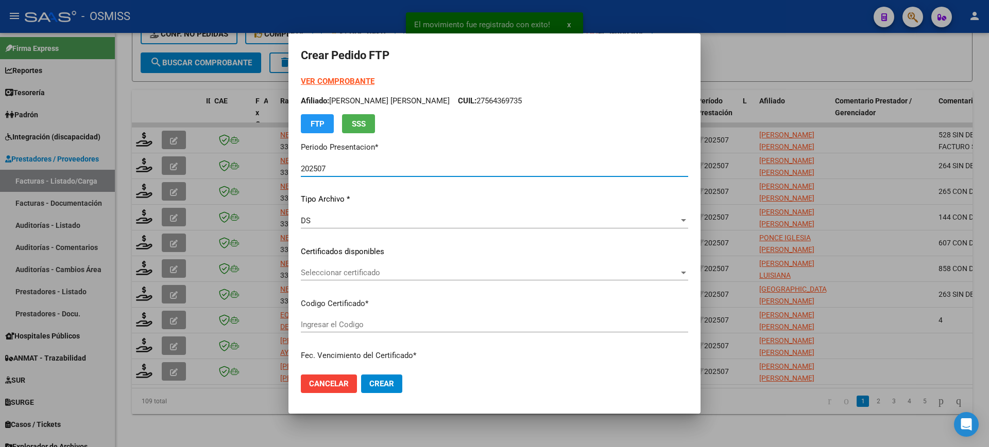
type input "ARG02000561424332024061820340618"
type input "2034-06-18"
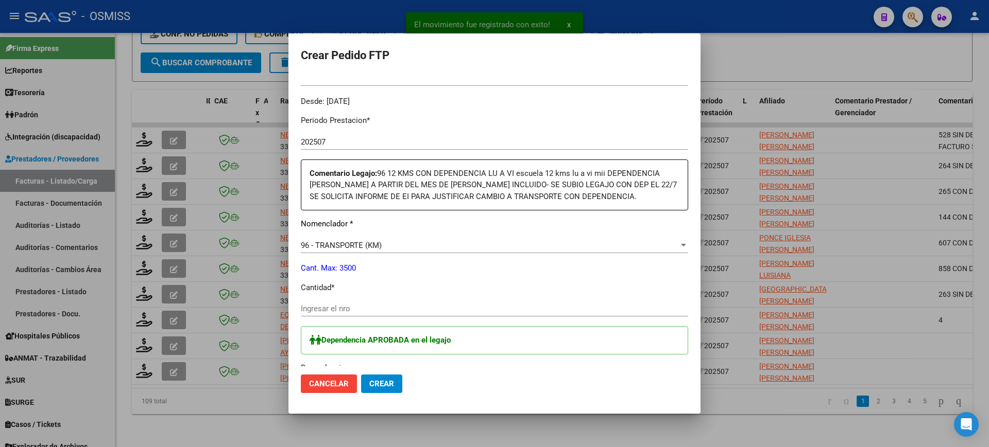
scroll to position [322, 0]
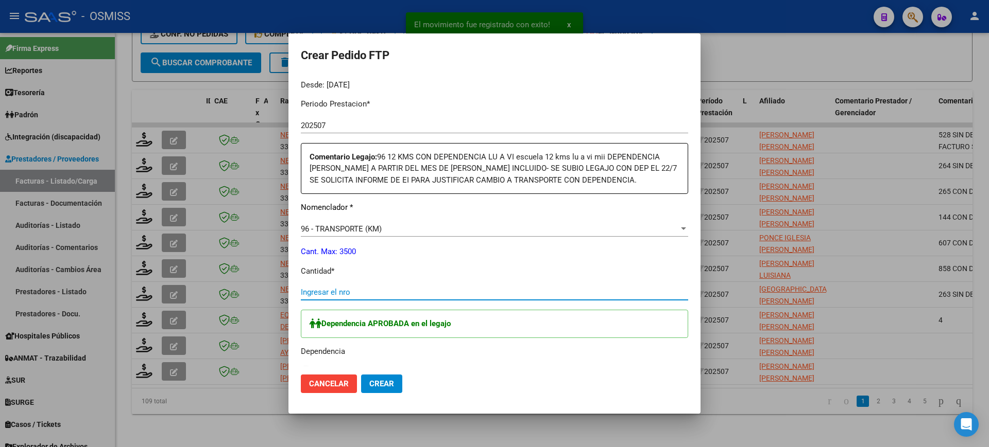
click at [368, 294] on input "Ingresar el nro" at bounding box center [494, 292] width 387 height 9
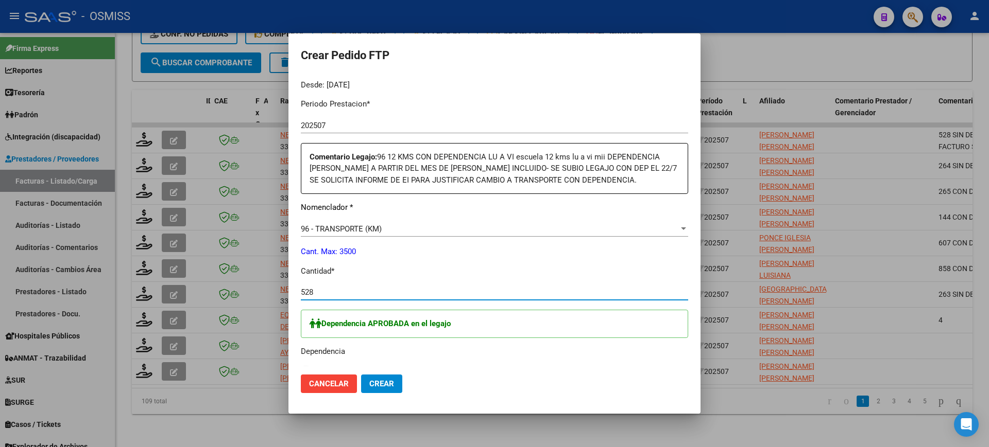
type input "528"
click at [361, 375] on button "Crear" at bounding box center [381, 384] width 41 height 19
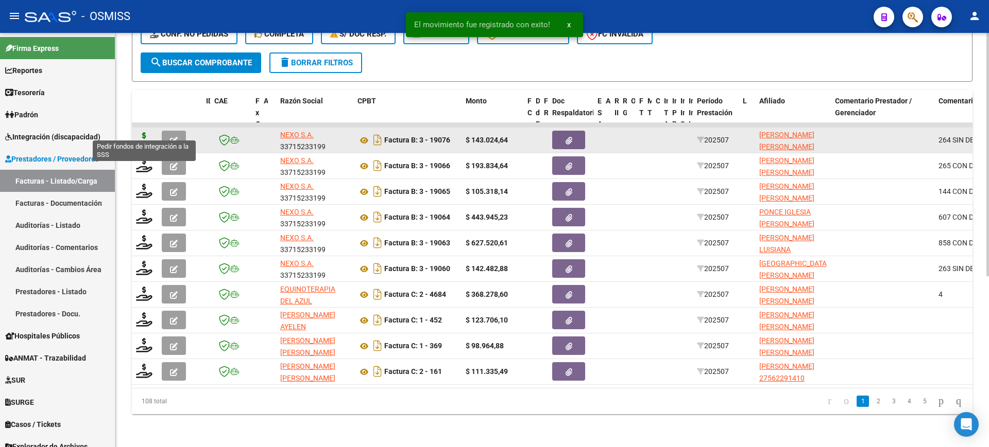
click at [144, 132] on icon at bounding box center [144, 139] width 16 height 14
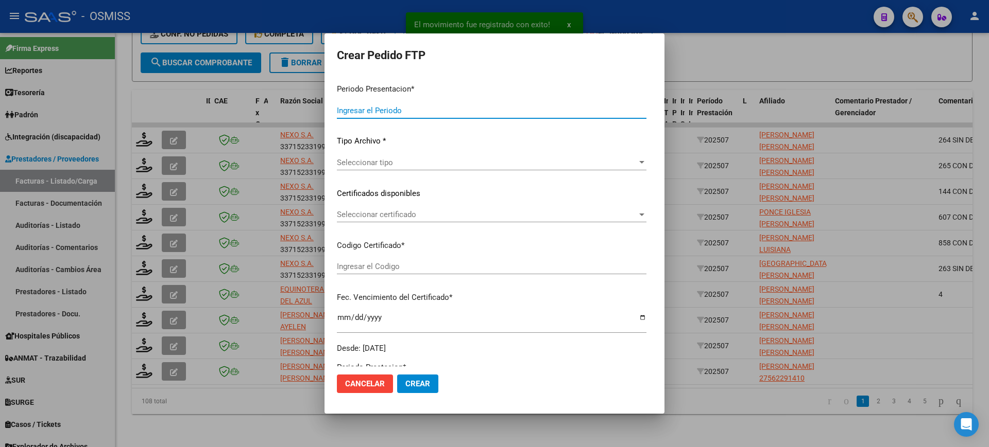
type input "202507"
type input "$ 143.024,64"
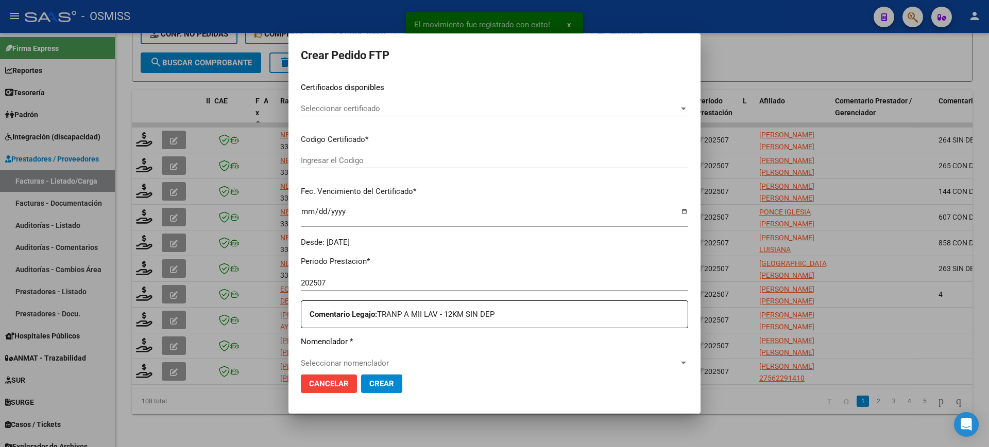
type input "ARG01000581853102023102020251020SAL124"
type input "2025-10-20"
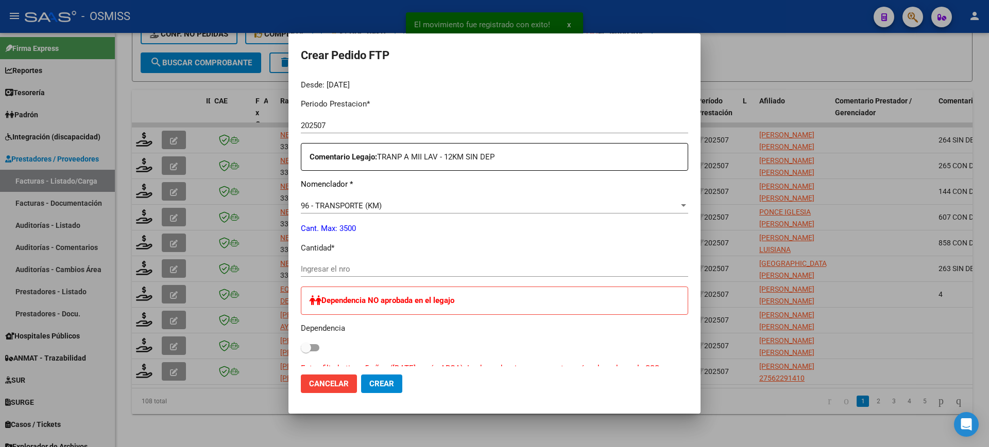
click at [371, 272] on input "Ingresar el nro" at bounding box center [494, 269] width 387 height 9
type input "264"
click at [361, 375] on button "Crear" at bounding box center [381, 384] width 41 height 19
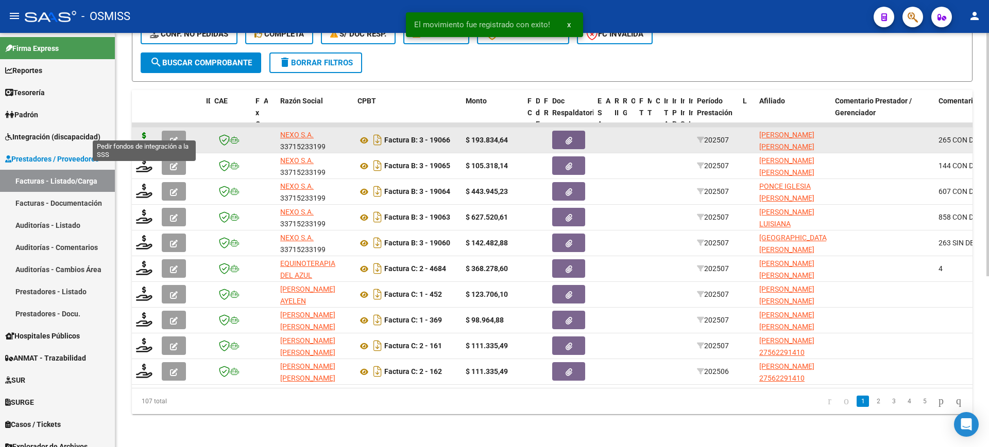
click at [146, 132] on icon at bounding box center [144, 139] width 16 height 14
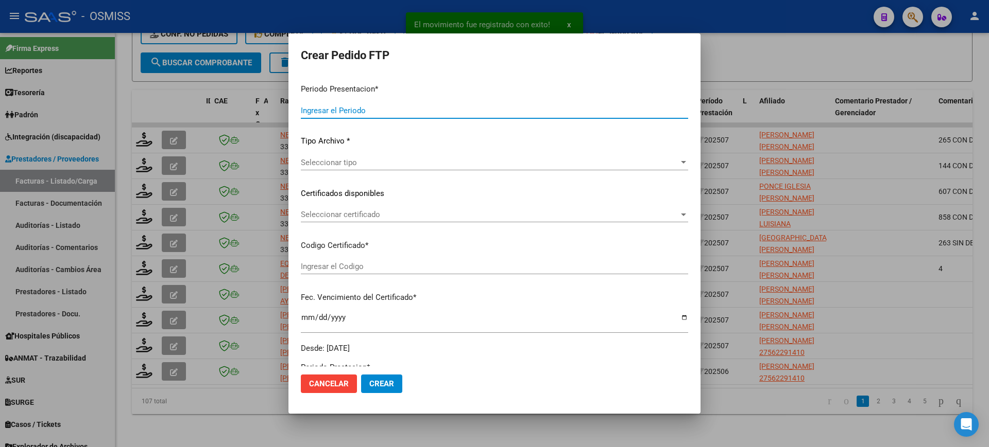
type input "202507"
type input "$ 193.834,64"
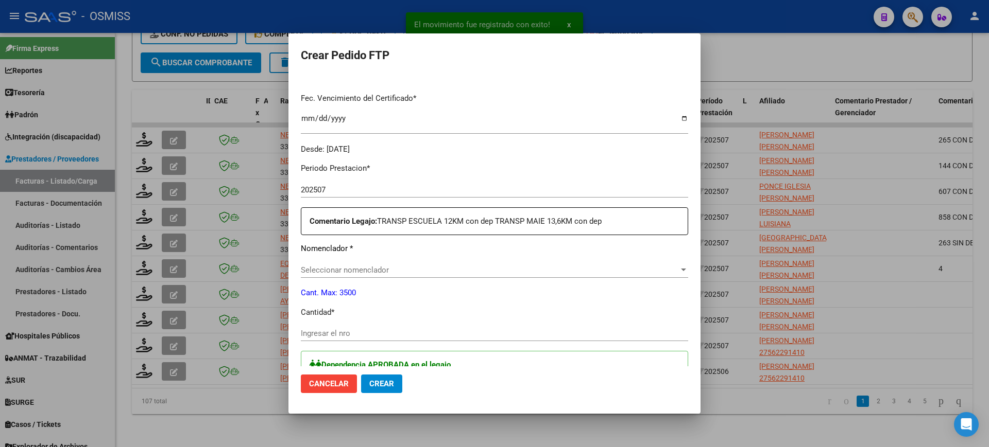
type input "ARG02000537084852024050320280503TUC139"
type input "2028-05-24"
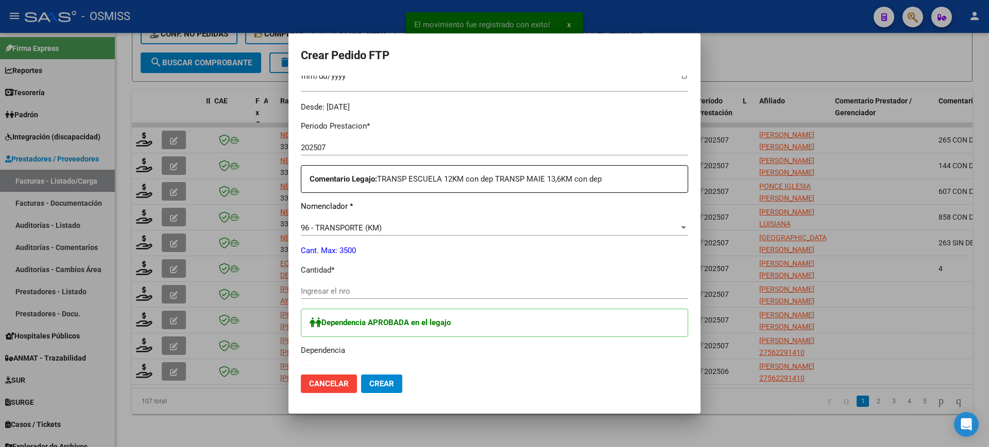
scroll to position [386, 0]
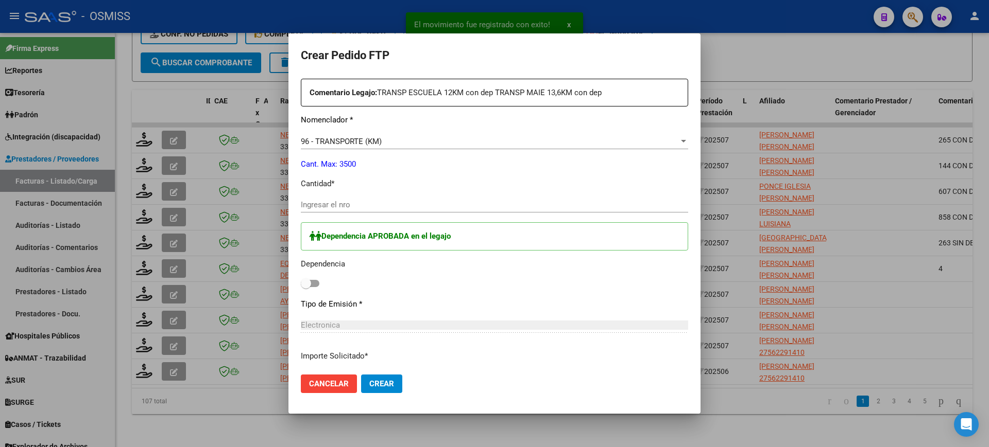
click at [315, 282] on span at bounding box center [310, 283] width 19 height 7
click at [306, 287] on input "checkbox" at bounding box center [305, 287] width 1 height 1
checkbox input "true"
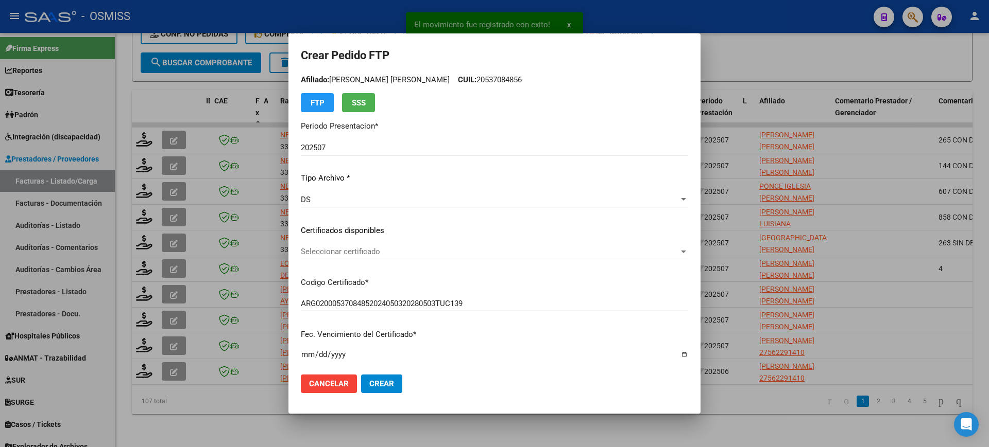
scroll to position [0, 0]
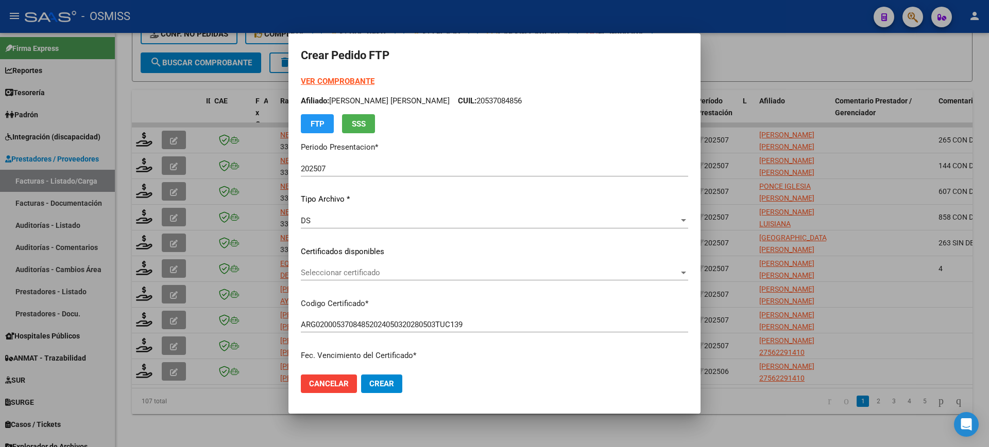
click at [362, 82] on strong "VER COMPROBANTE" at bounding box center [338, 81] width 74 height 9
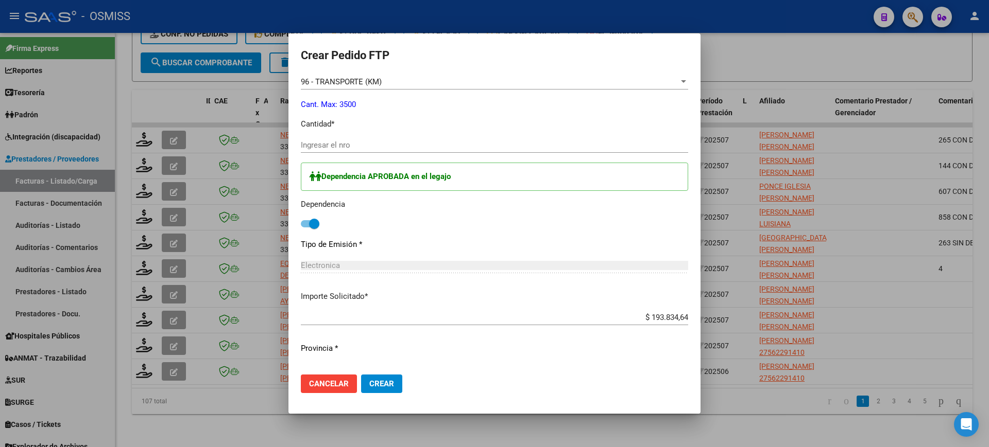
scroll to position [451, 0]
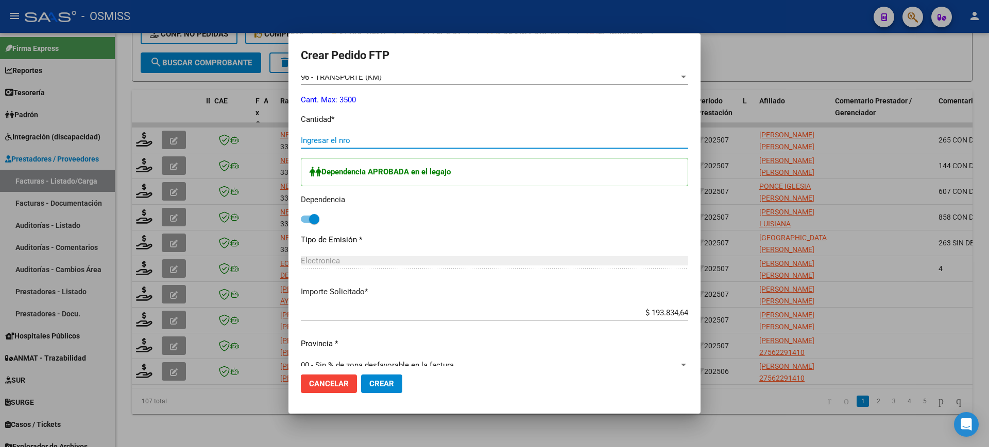
click at [368, 140] on input "Ingresar el nro" at bounding box center [494, 140] width 387 height 9
type input "265"
click at [361, 375] on button "Crear" at bounding box center [381, 384] width 41 height 19
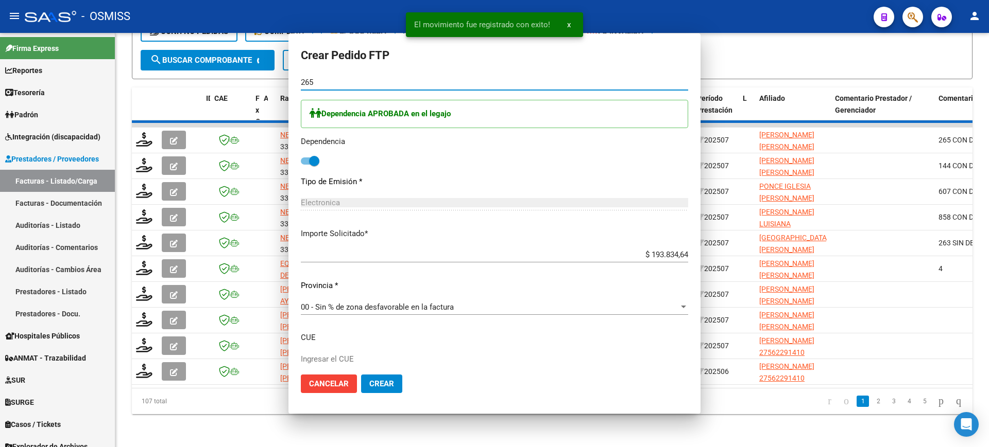
scroll to position [0, 0]
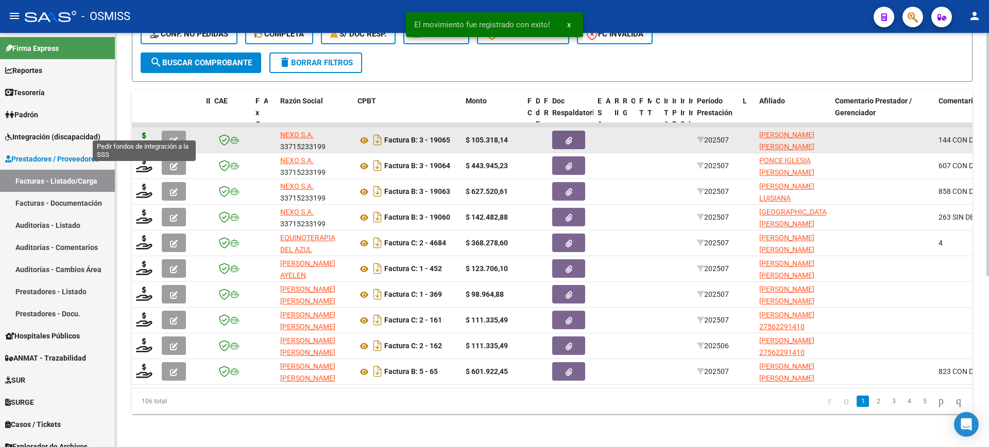
click at [143, 132] on icon at bounding box center [144, 139] width 16 height 14
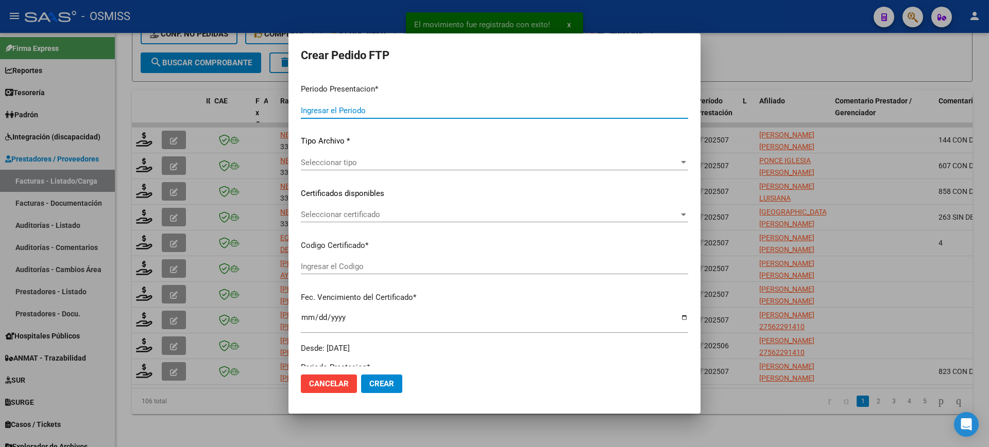
type input "202507"
type input "$ 105.318,14"
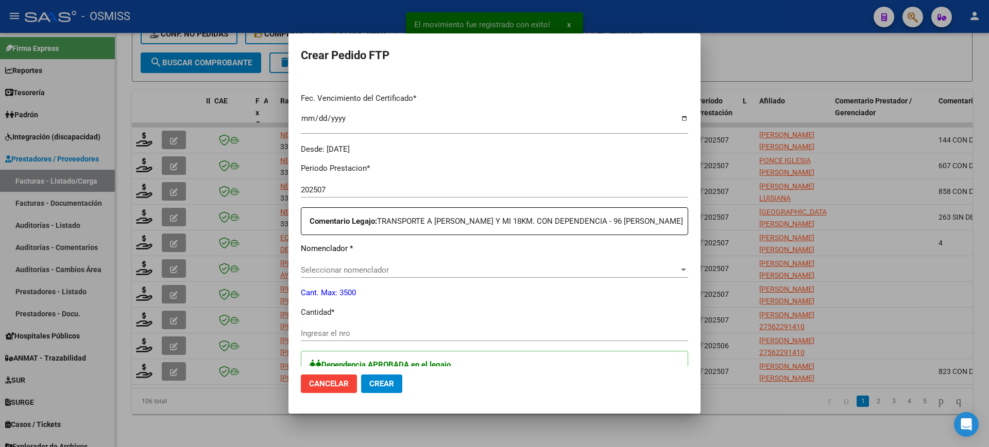
type input "ARG02000559376282024042620290426TUC138"
type input "2029-04-26"
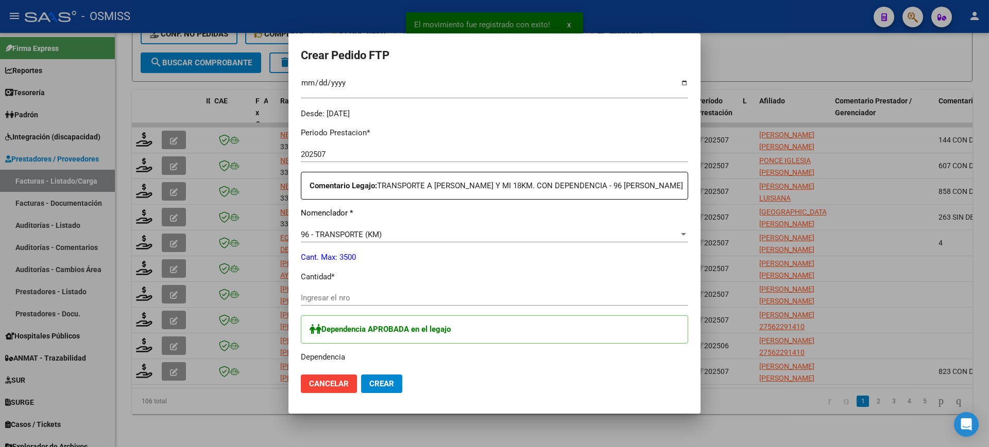
scroll to position [322, 0]
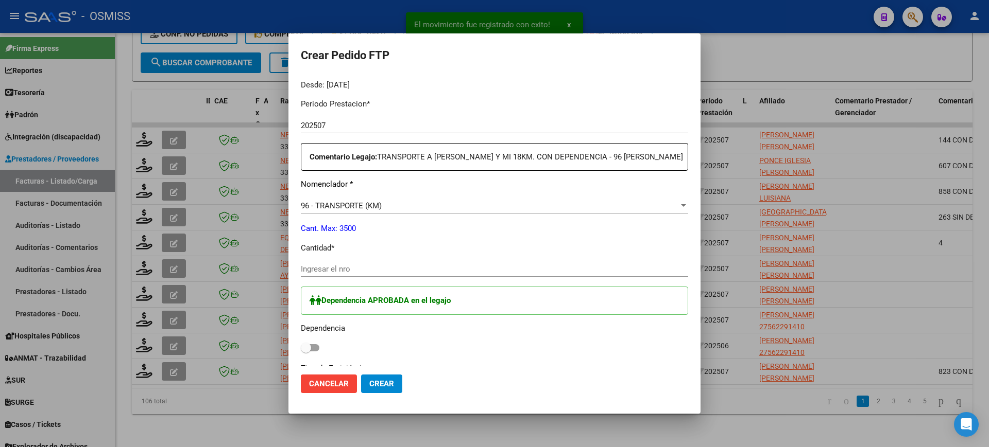
click at [316, 345] on span at bounding box center [310, 348] width 19 height 7
click at [306, 352] on input "checkbox" at bounding box center [305, 352] width 1 height 1
checkbox input "true"
click at [362, 266] on input "Ingresar el nro" at bounding box center [494, 269] width 387 height 9
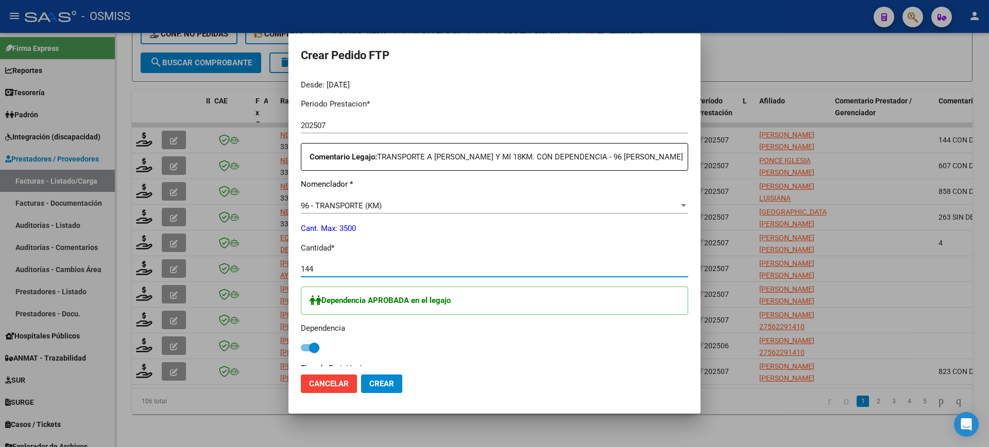
type input "144"
click at [361, 375] on button "Crear" at bounding box center [381, 384] width 41 height 19
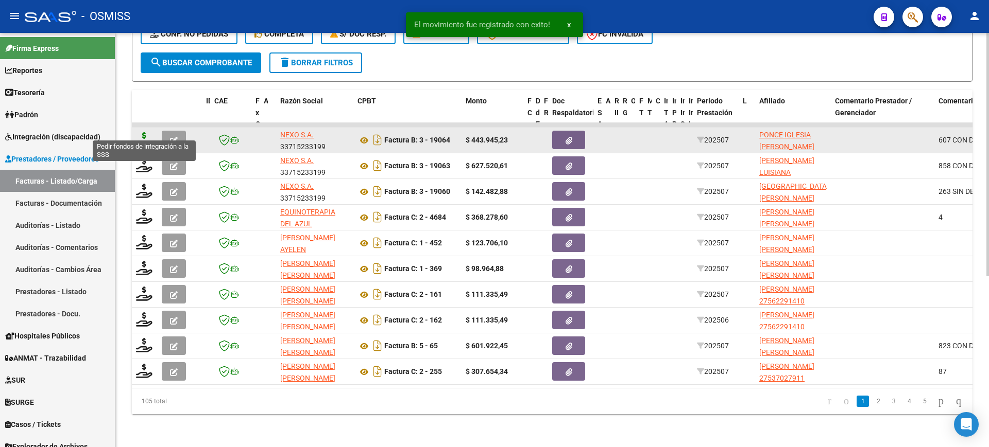
click at [143, 132] on icon at bounding box center [144, 139] width 16 height 14
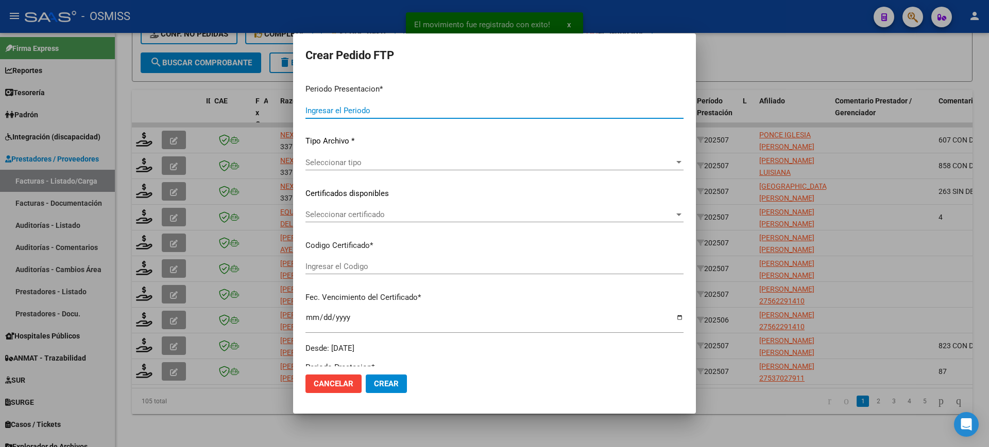
type input "202507"
type input "$ 443.945,23"
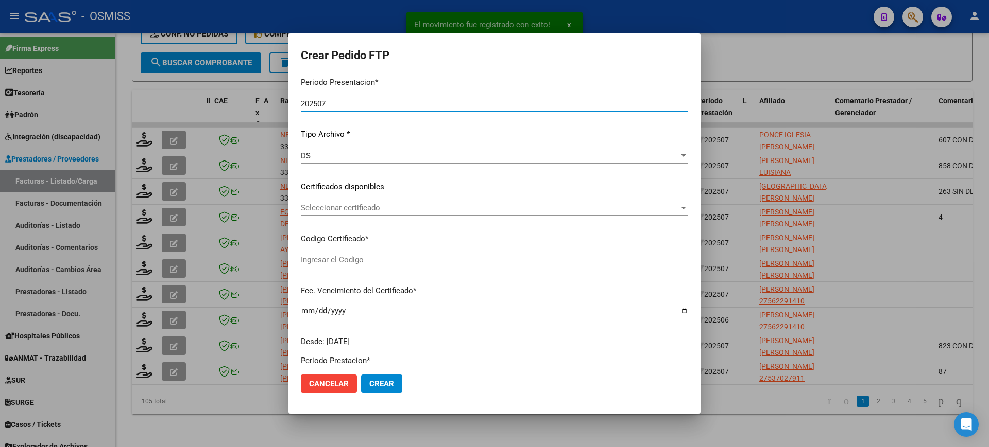
scroll to position [322, 0]
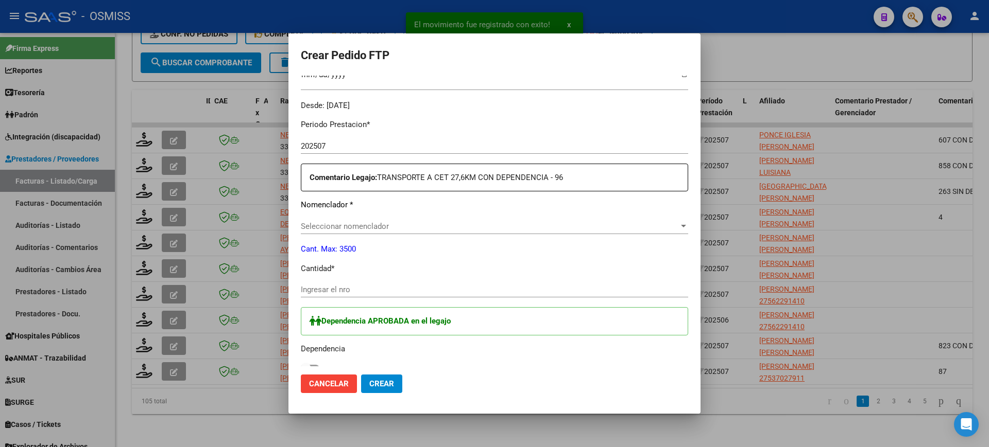
type input "ARG02000547087832024120620291206TUC139"
type input "2029-12-06"
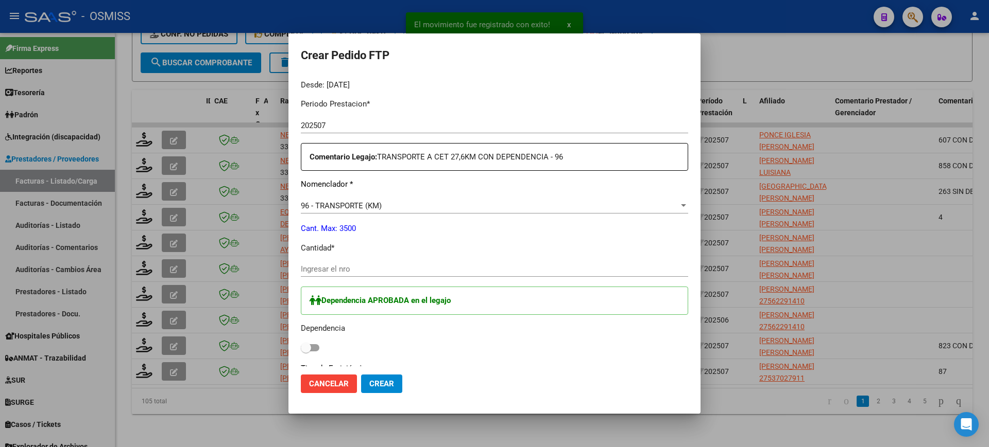
click at [309, 343] on span at bounding box center [306, 348] width 10 height 10
click at [306, 352] on input "checkbox" at bounding box center [305, 352] width 1 height 1
checkbox input "true"
click at [351, 273] on input "Ingresar el nro" at bounding box center [494, 269] width 387 height 9
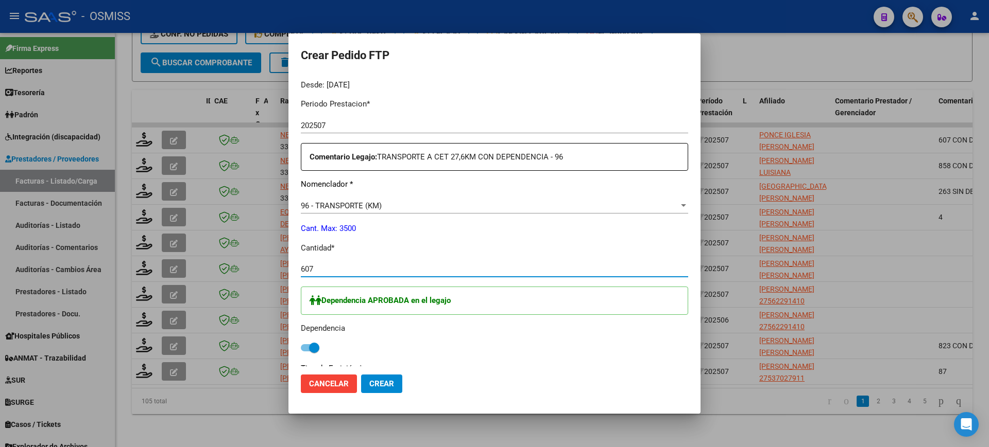
type input "607"
click at [361, 375] on button "Crear" at bounding box center [381, 384] width 41 height 19
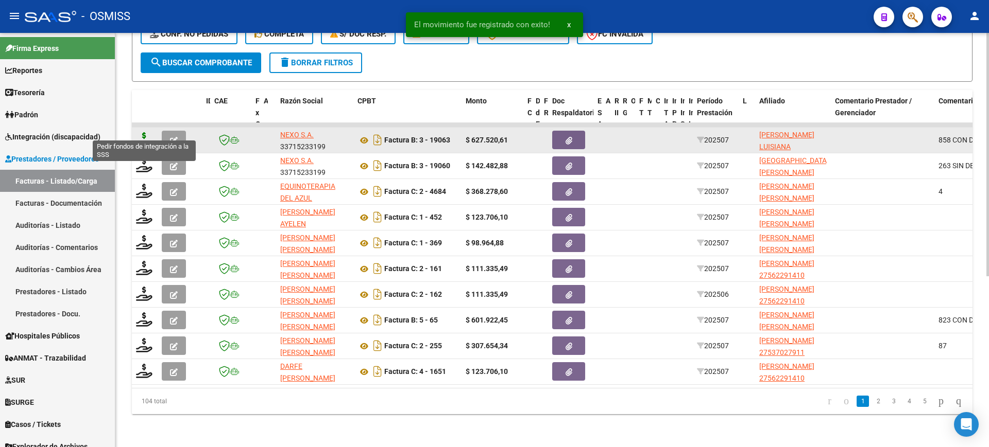
click at [145, 132] on icon at bounding box center [144, 139] width 16 height 14
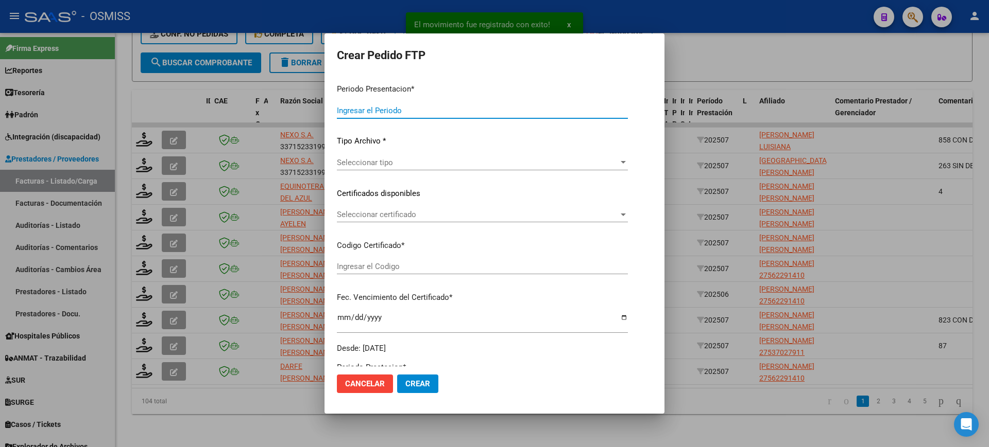
type input "202507"
type input "$ 627.520,61"
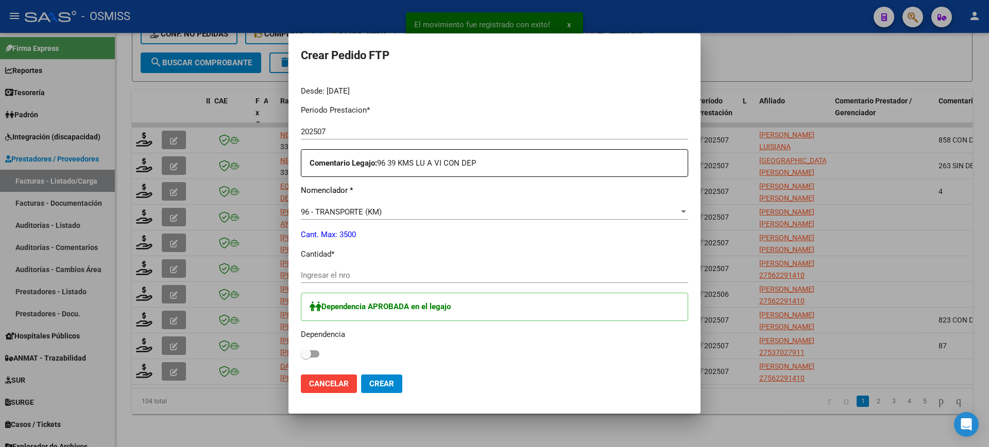
type input "ARG01000510781892022061620270616TUC139"
type input "2027-06-16"
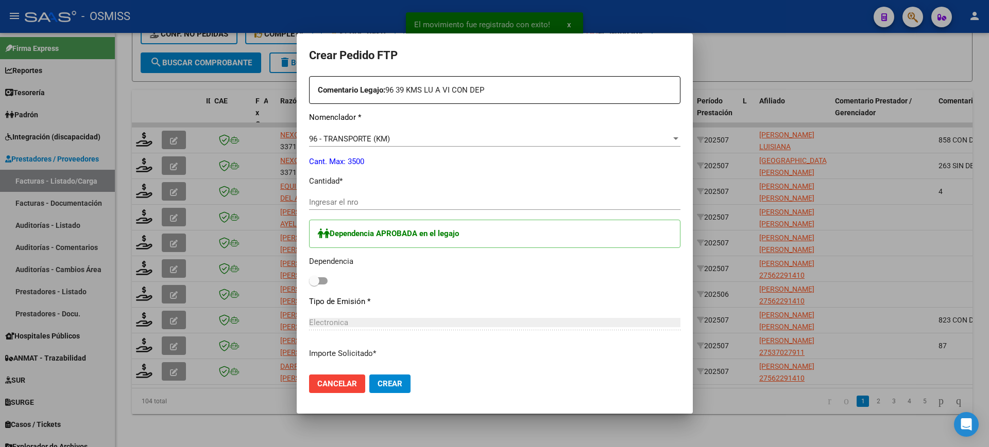
scroll to position [444, 0]
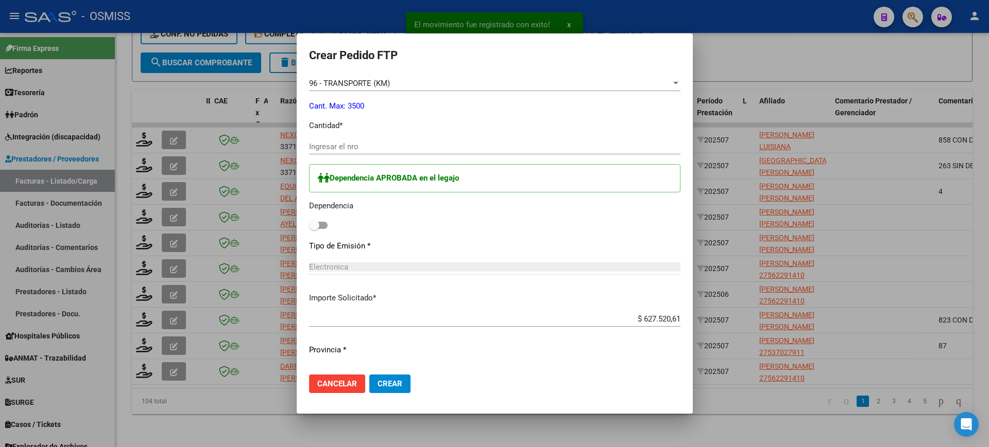
click at [312, 227] on span at bounding box center [318, 225] width 19 height 7
click at [314, 229] on input "checkbox" at bounding box center [314, 229] width 1 height 1
checkbox input "true"
click at [347, 147] on input "Ingresar el nro" at bounding box center [494, 146] width 371 height 9
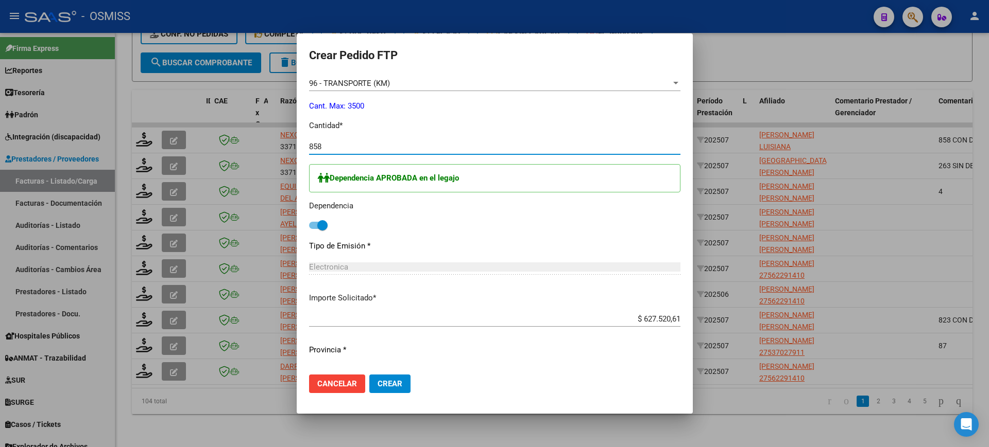
type input "858"
click at [369, 375] on button "Crear" at bounding box center [389, 384] width 41 height 19
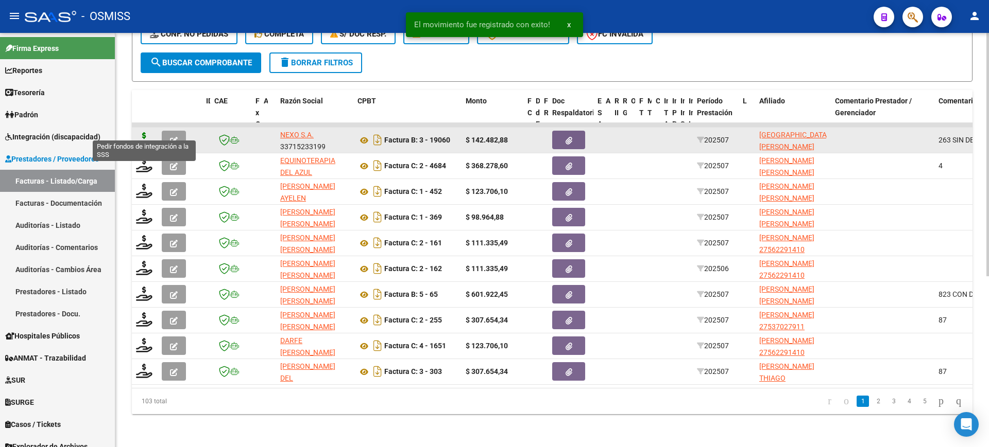
click at [144, 132] on icon at bounding box center [144, 139] width 16 height 14
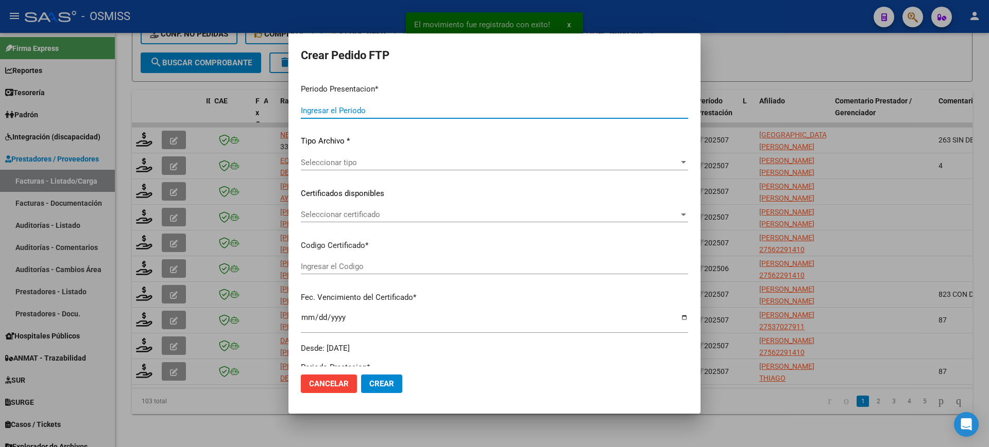
type input "202507"
type input "$ 142.482,88"
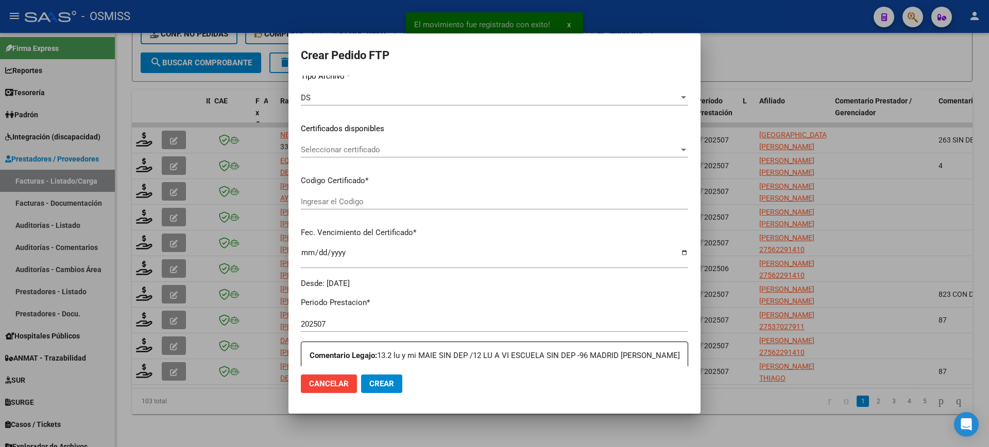
scroll to position [386, 0]
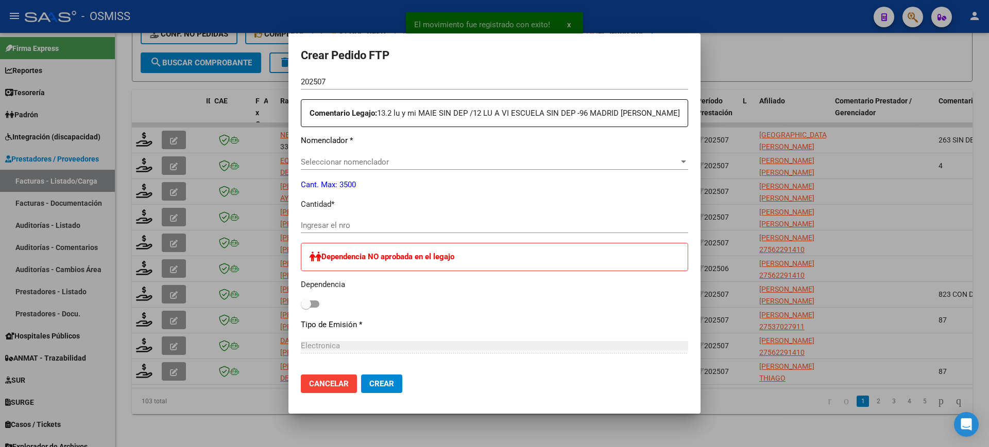
type input "ARG02000560948322025040720300407TUC139"
type input "2030-04-14"
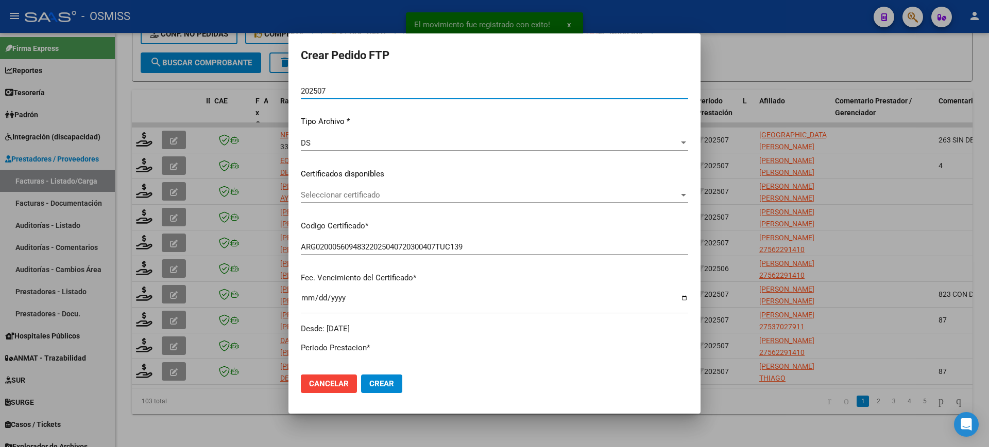
scroll to position [0, 0]
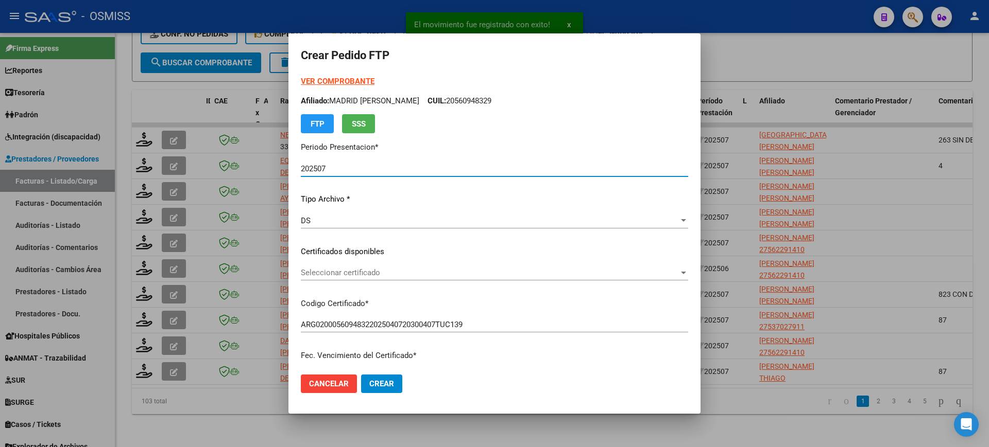
click at [353, 79] on strong "VER COMPROBANTE" at bounding box center [338, 81] width 74 height 9
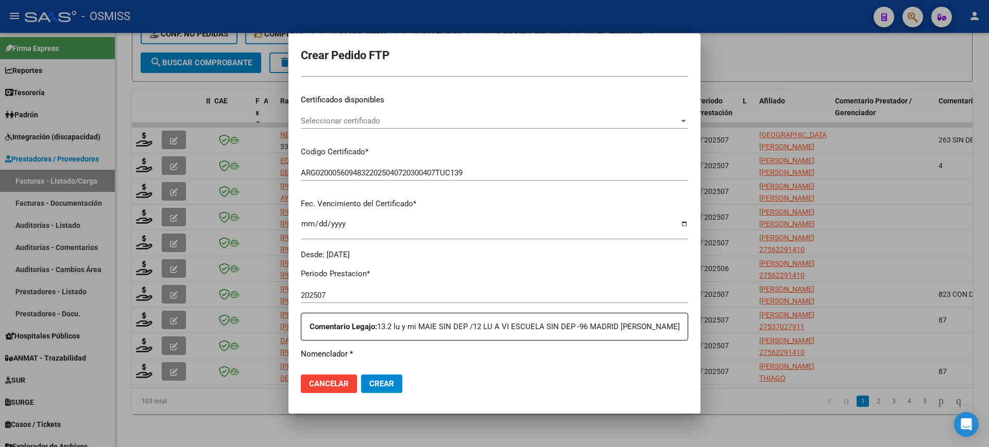
scroll to position [322, 0]
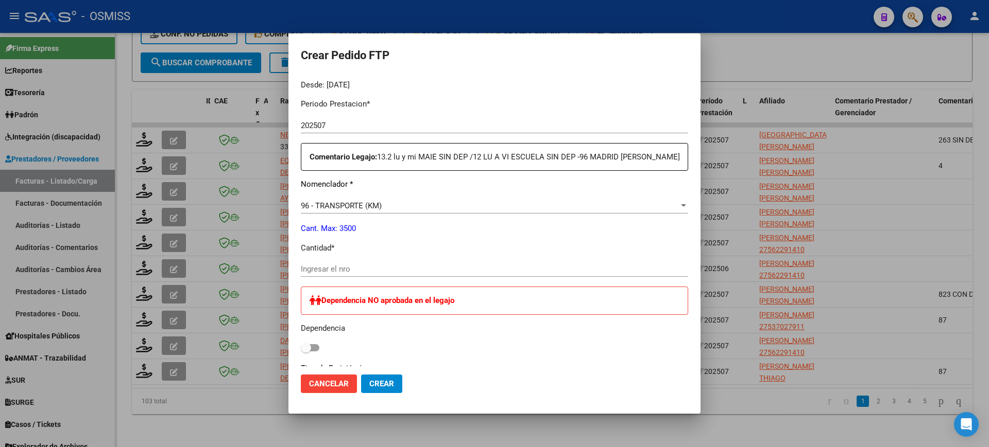
click at [372, 274] on input "Ingresar el nro" at bounding box center [494, 269] width 387 height 9
type input "263"
click at [361, 375] on button "Crear" at bounding box center [381, 384] width 41 height 19
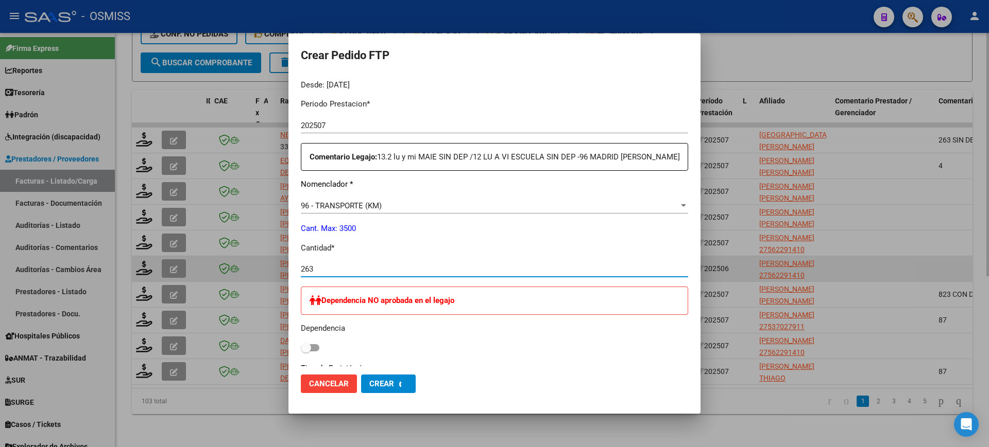
scroll to position [0, 0]
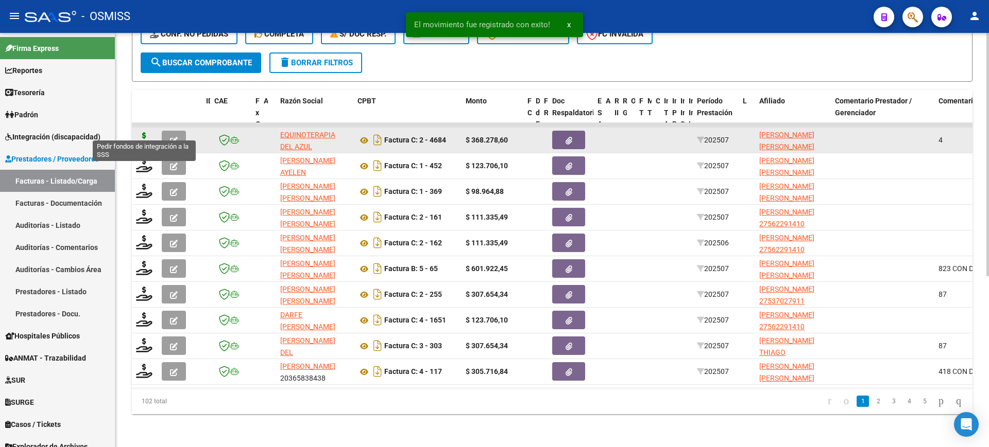
click at [145, 132] on icon at bounding box center [144, 139] width 16 height 14
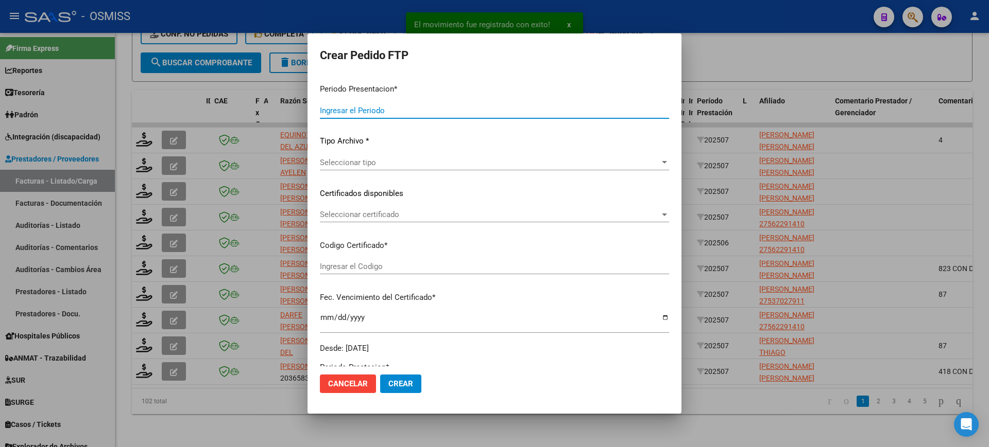
type input "202507"
type input "$ 368.278,60"
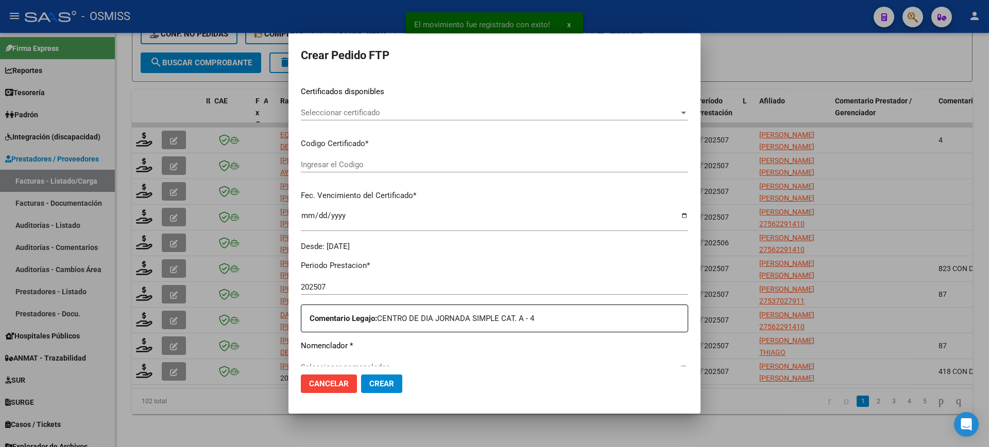
scroll to position [257, 0]
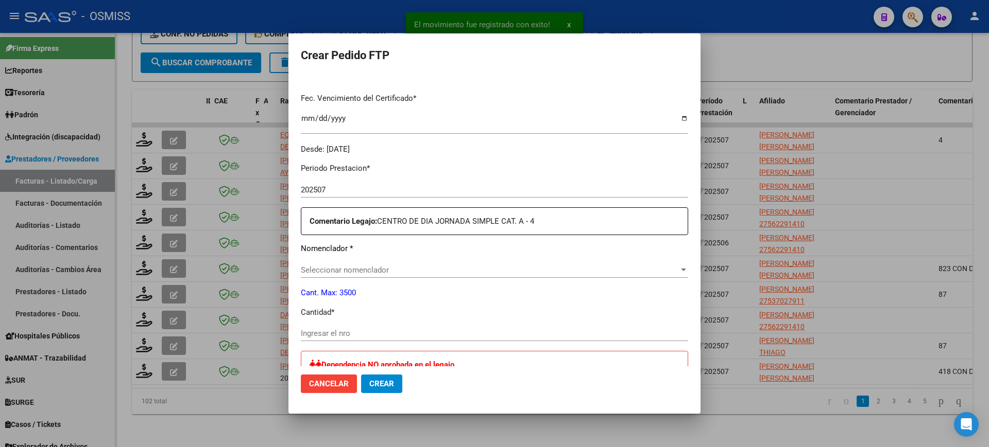
type input "ARG02000497830542019110420280504SAL122"
type input "2028-05-04"
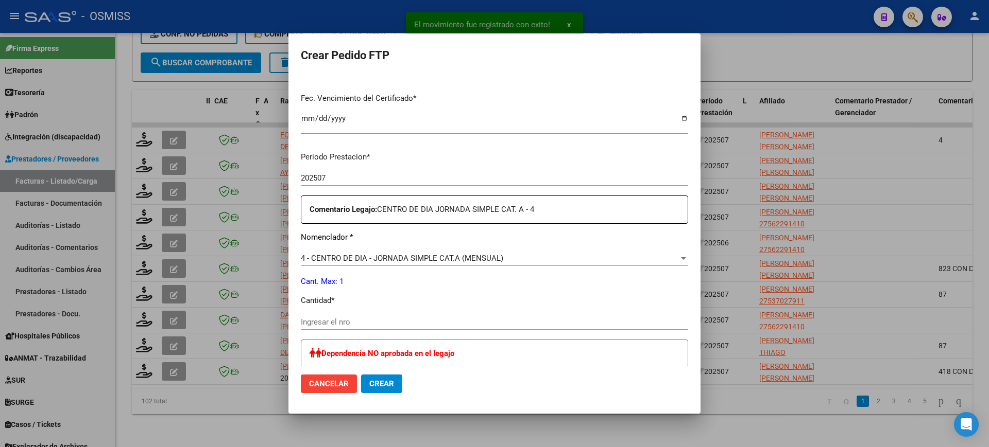
click at [386, 327] on div "Ingresar el nro" at bounding box center [494, 322] width 387 height 15
type input "1"
click at [361, 375] on button "Crear" at bounding box center [381, 384] width 41 height 19
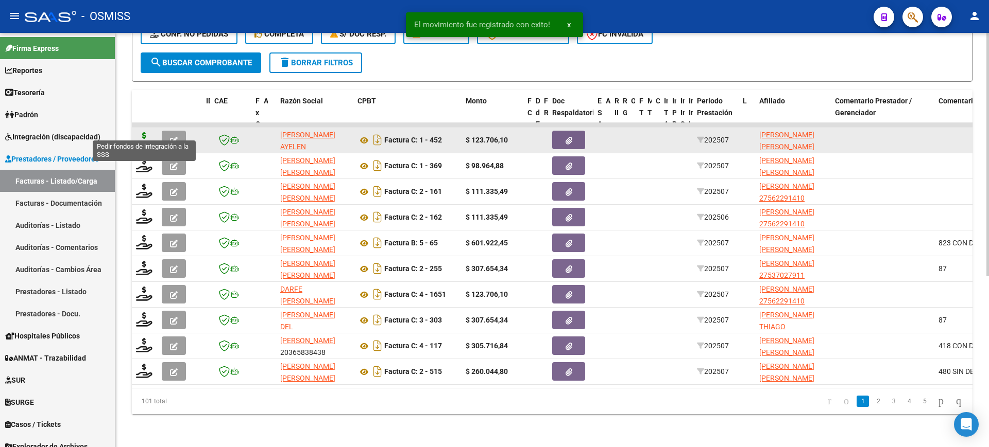
click at [146, 132] on icon at bounding box center [144, 139] width 16 height 14
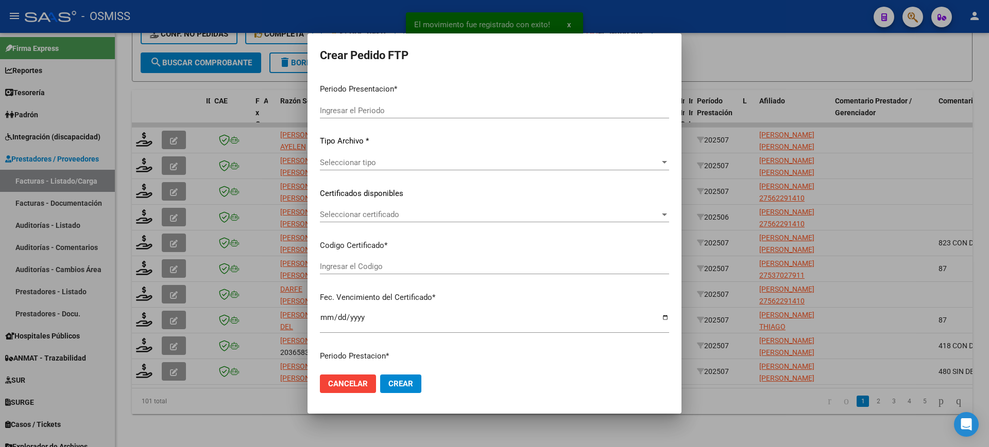
type input "202507"
type input "$ 123.706,10"
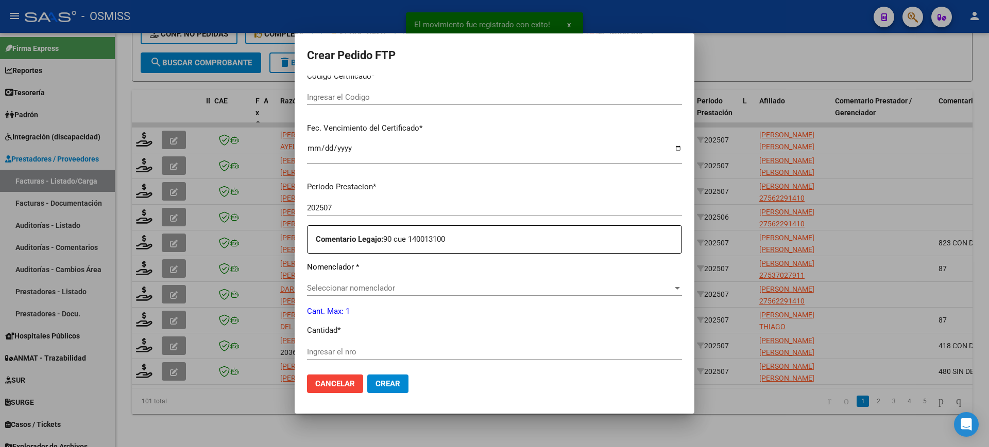
type input "ARG02000575702362023081020260810COR234"
type input "2026-08-10"
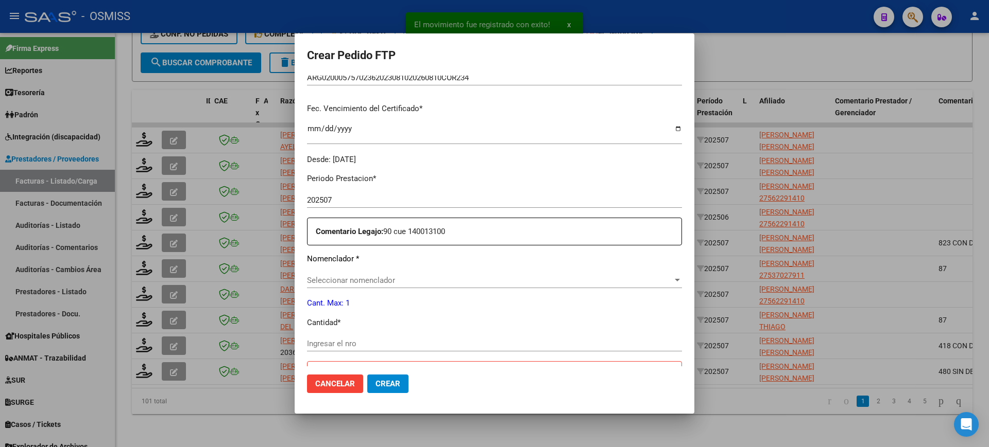
scroll to position [257, 0]
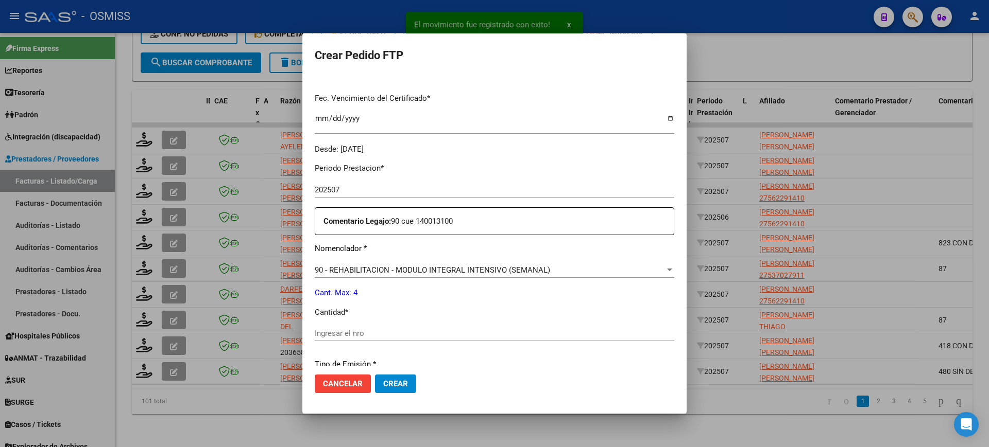
click at [386, 331] on input "Ingresar el nro" at bounding box center [494, 333] width 359 height 9
type input "4"
click at [375, 375] on button "Crear" at bounding box center [395, 384] width 41 height 19
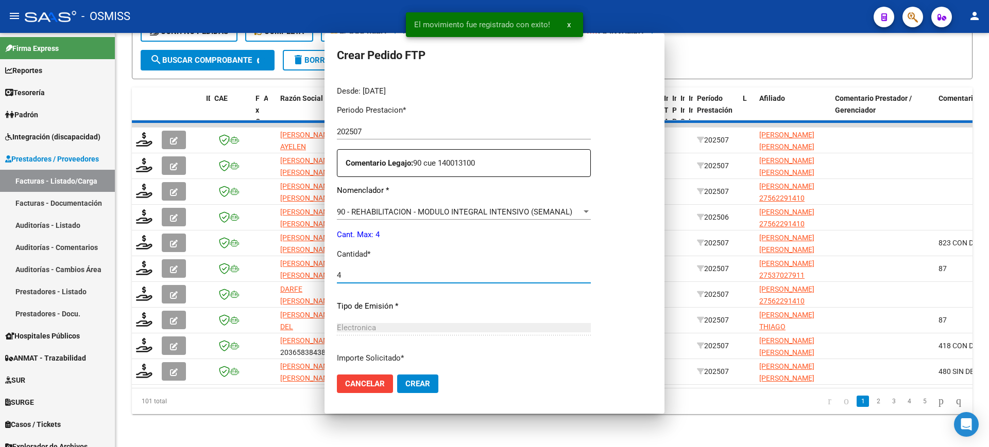
scroll to position [199, 0]
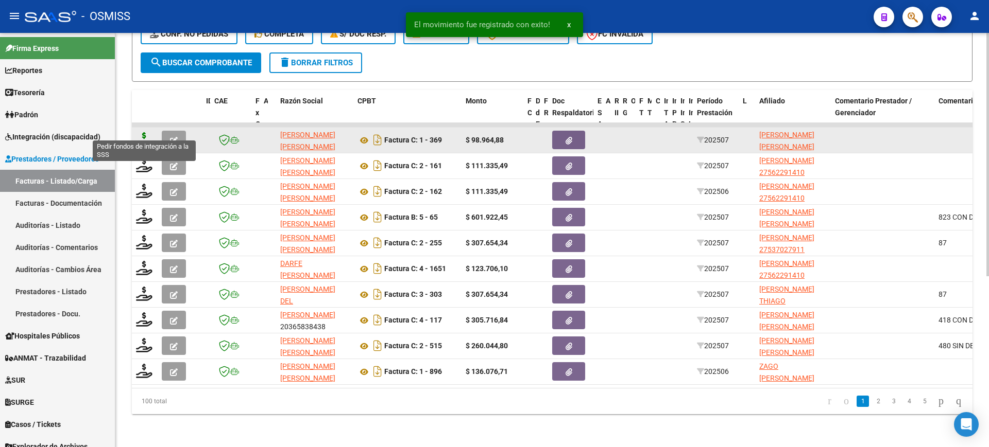
click at [139, 132] on icon at bounding box center [144, 139] width 16 height 14
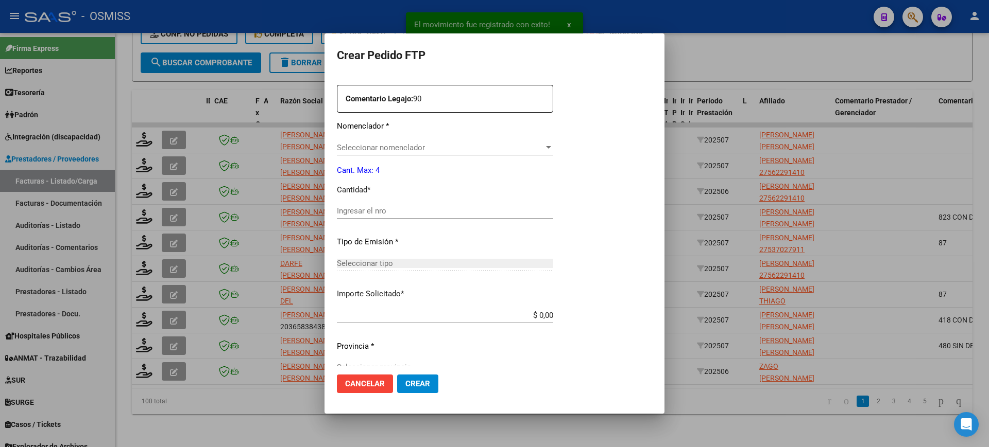
type input "202507"
type input "$ 98.964,88"
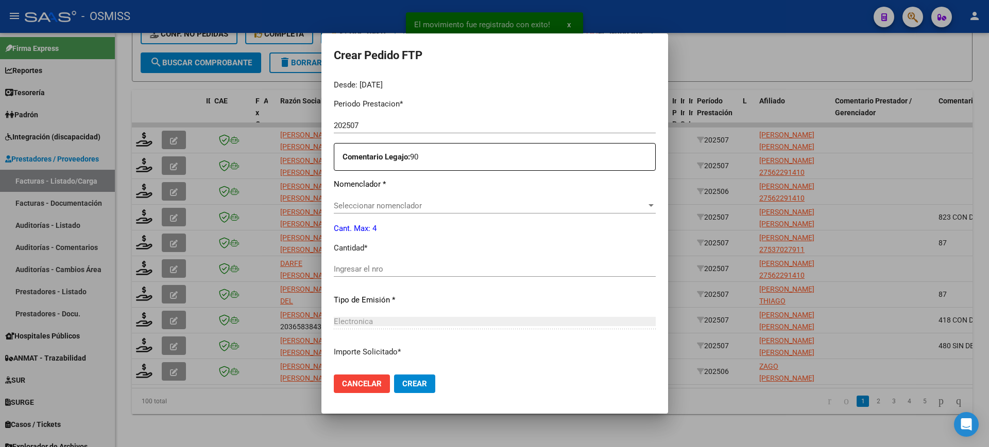
scroll to position [380, 0]
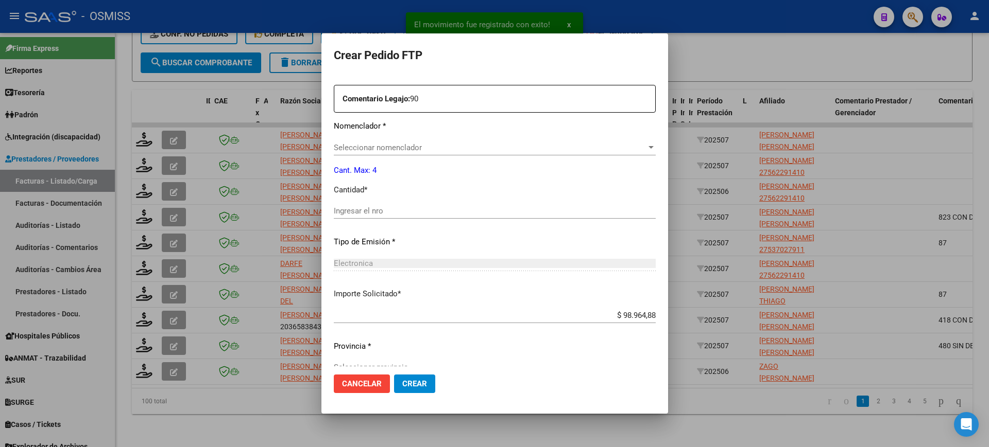
type input "ARG0200539001932022030820270308"
type input "2027-03-08"
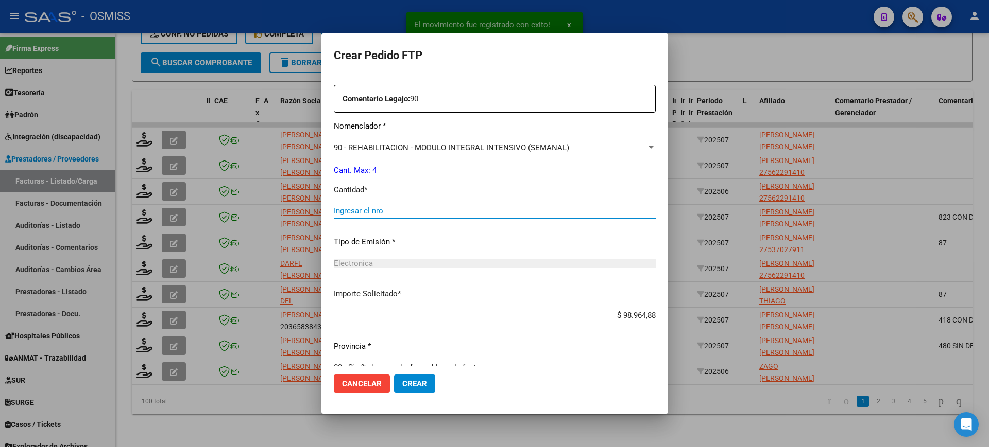
click at [395, 213] on input "Ingresar el nro" at bounding box center [495, 210] width 322 height 9
type input "4"
click at [394, 375] on button "Crear" at bounding box center [414, 384] width 41 height 19
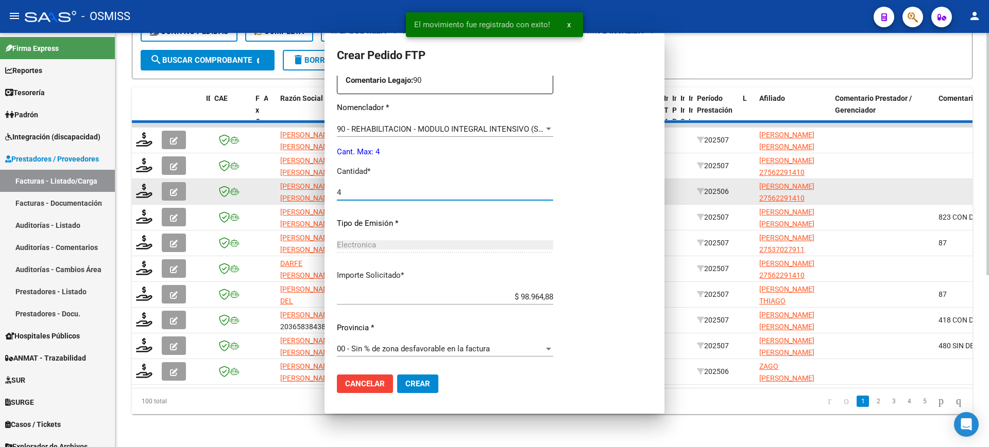
scroll to position [0, 0]
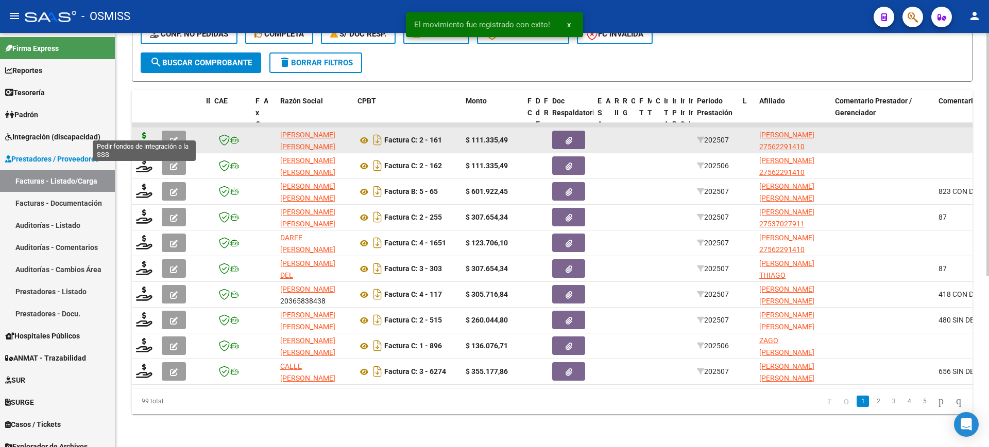
click at [145, 132] on icon at bounding box center [144, 139] width 16 height 14
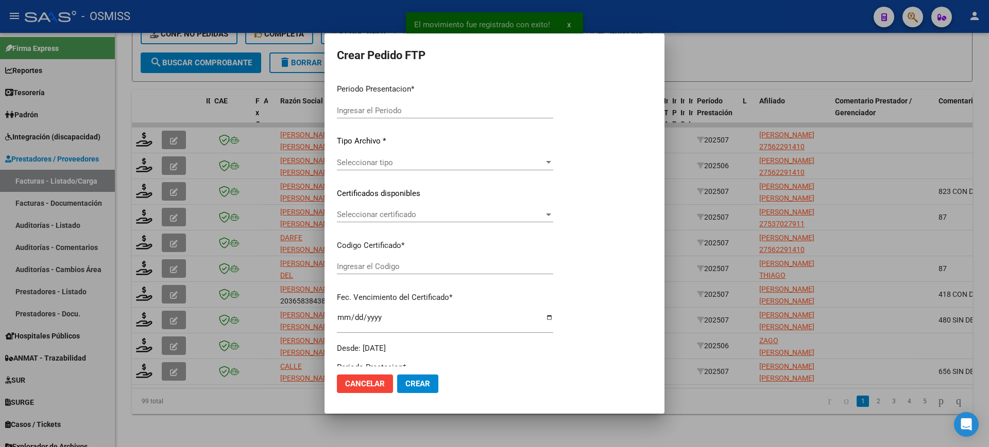
type input "202507"
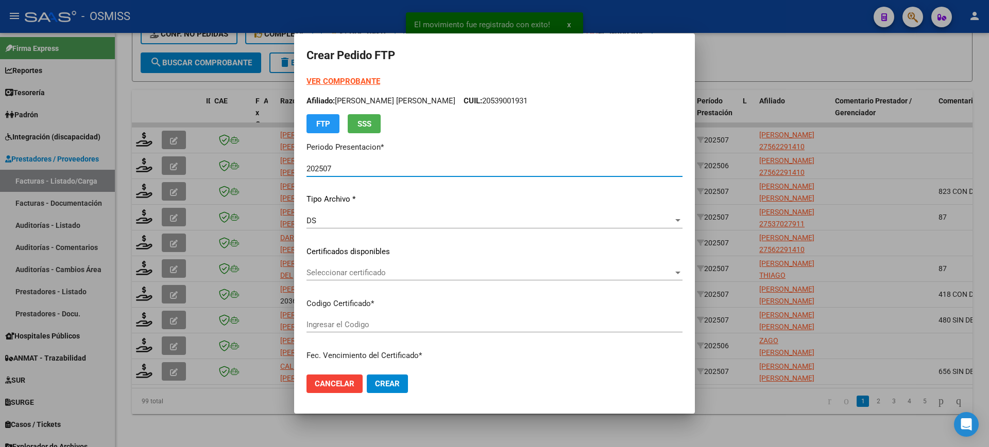
scroll to position [257, 0]
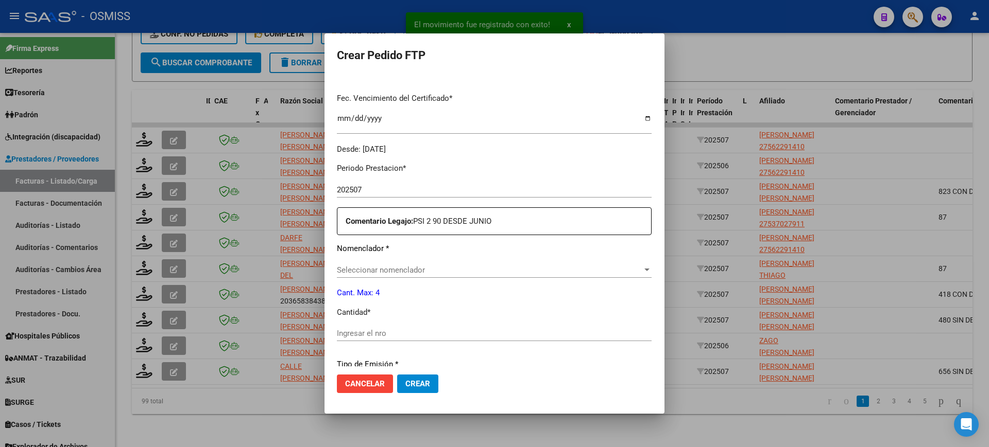
click at [406, 275] on div "Seleccionar nomenclador Seleccionar nomenclador" at bounding box center [494, 270] width 315 height 15
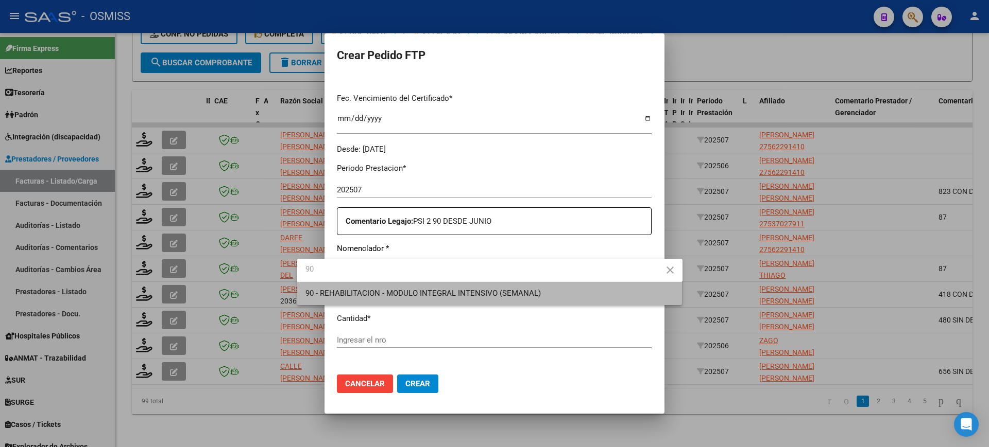
click at [415, 299] on span "90 - REHABILITACION - MODULO INTEGRAL INTENSIVO (SEMANAL)" at bounding box center [489, 293] width 369 height 23
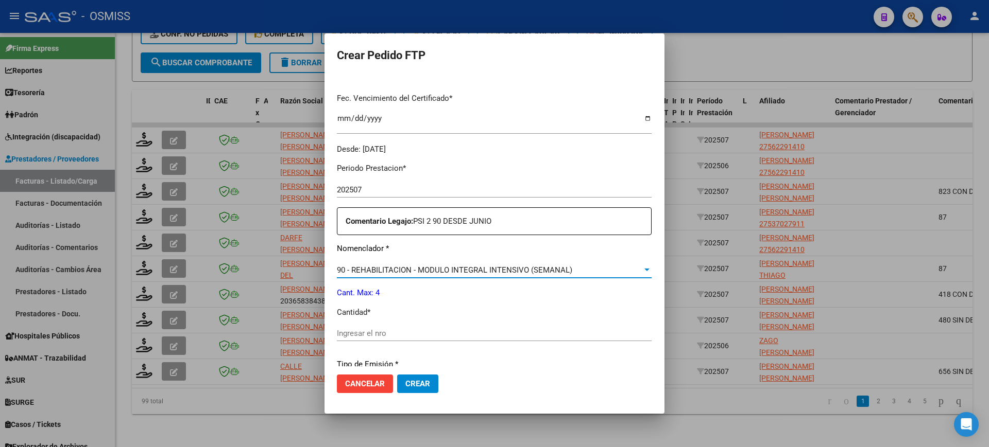
click at [351, 338] on input "Ingresar el nro" at bounding box center [494, 333] width 315 height 9
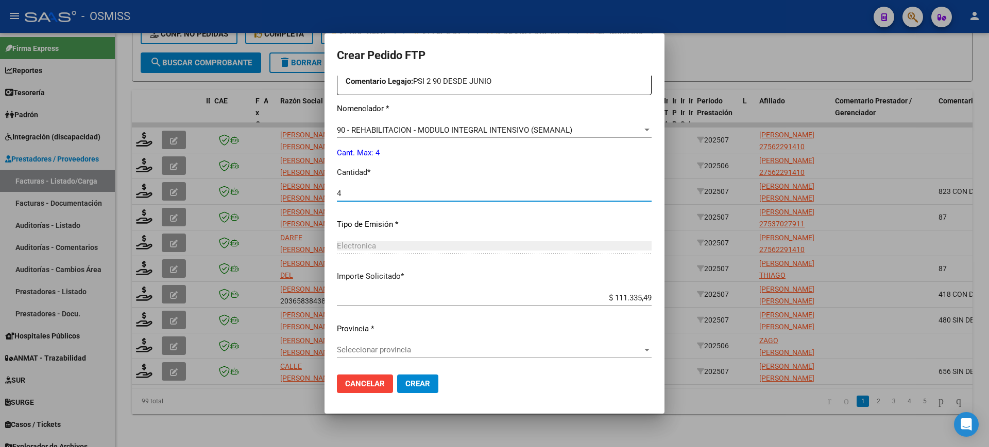
scroll to position [399, 0]
click at [364, 351] on span "Seleccionar provincia" at bounding box center [489, 349] width 305 height 9
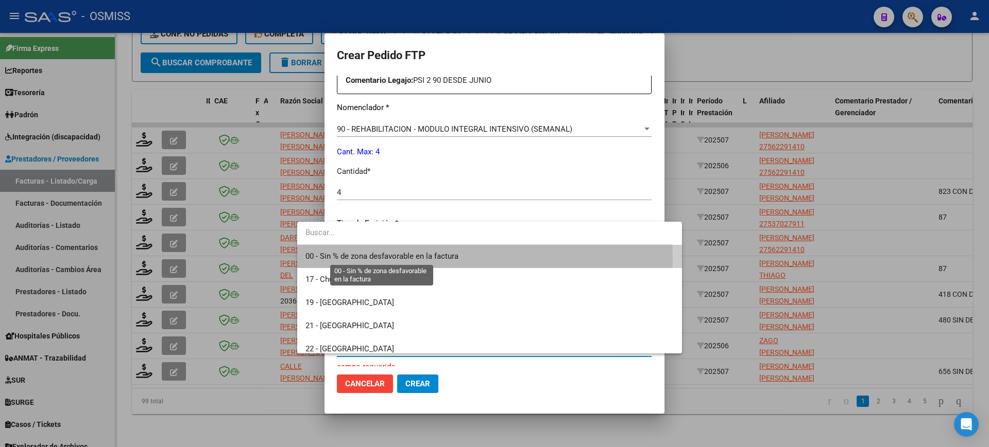
click at [380, 260] on span "00 - Sin % de zona desfavorable en la factura" at bounding box center [381, 256] width 153 height 9
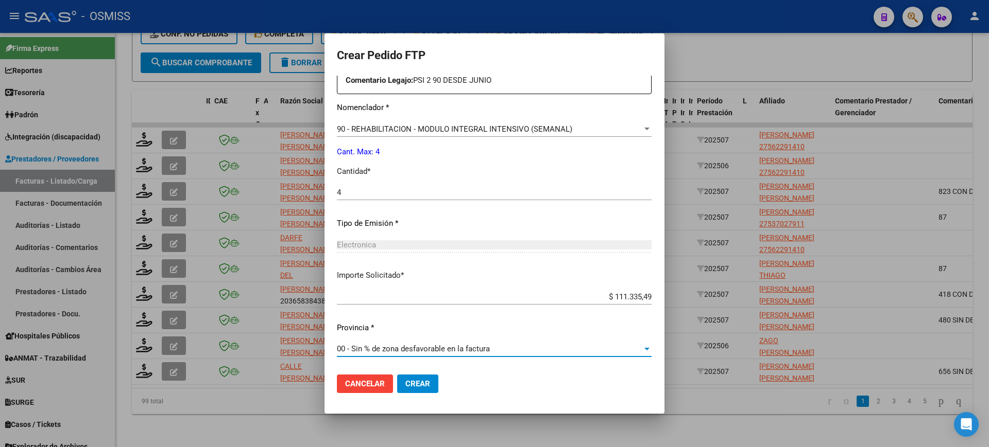
click at [405, 380] on span "Crear" at bounding box center [417, 384] width 25 height 9
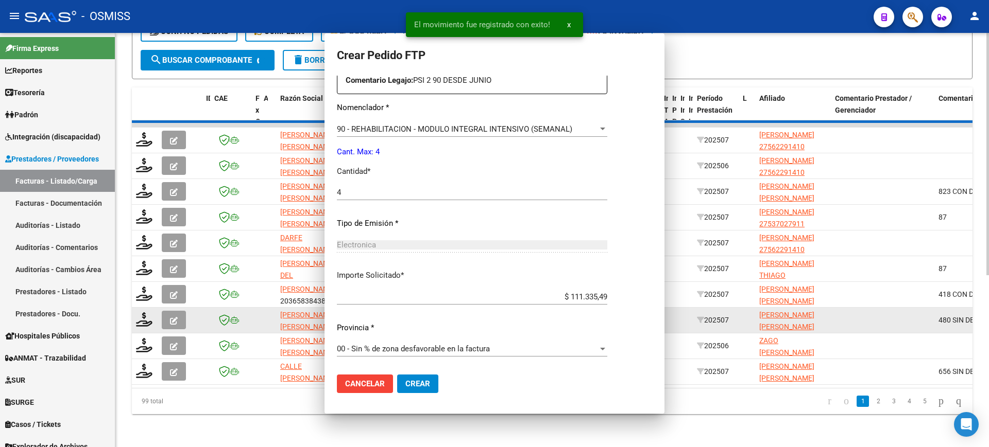
scroll to position [0, 0]
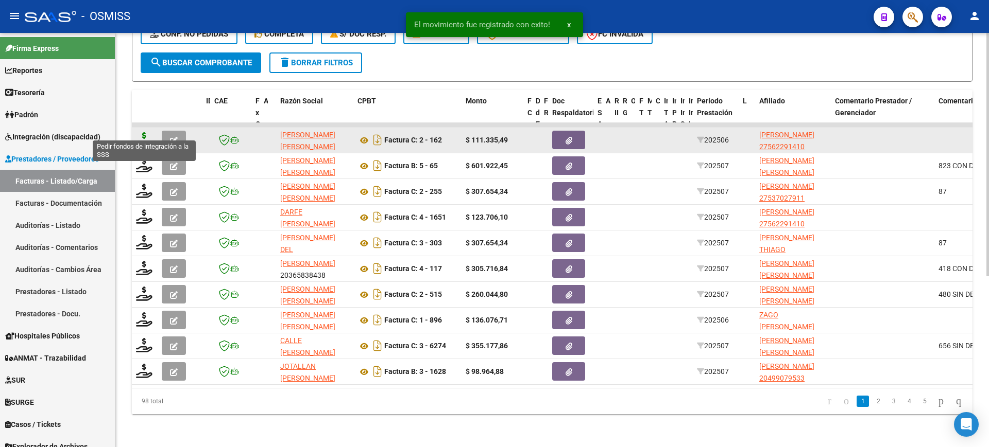
click at [143, 132] on icon at bounding box center [144, 139] width 16 height 14
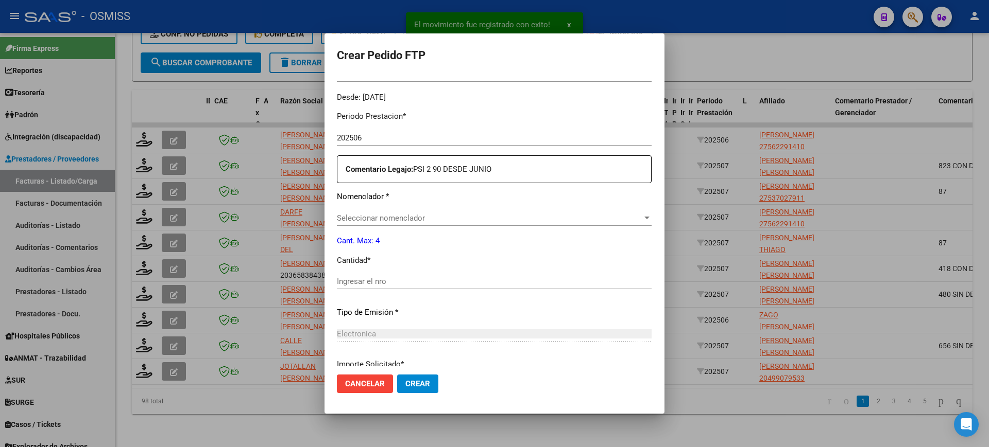
scroll to position [316, 0]
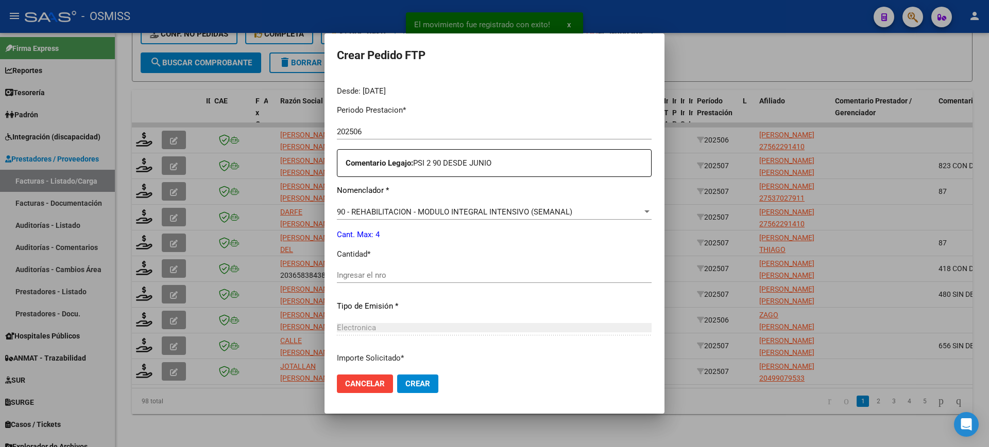
click at [386, 273] on input "Ingresar el nro" at bounding box center [494, 275] width 315 height 9
click at [397, 375] on button "Crear" at bounding box center [417, 384] width 41 height 19
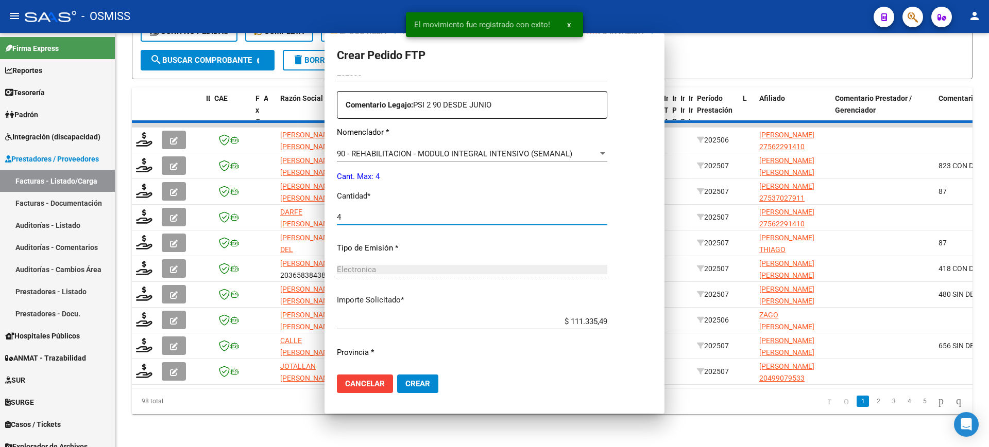
scroll to position [257, 0]
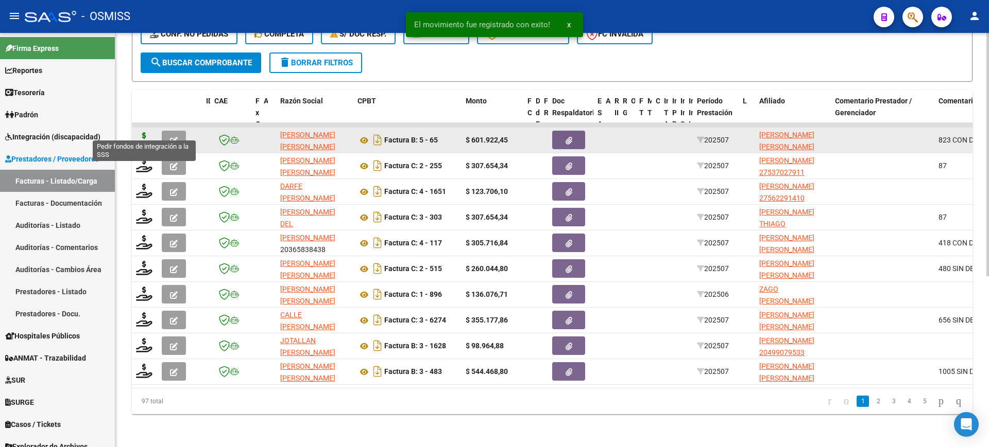
click at [144, 132] on icon at bounding box center [144, 139] width 16 height 14
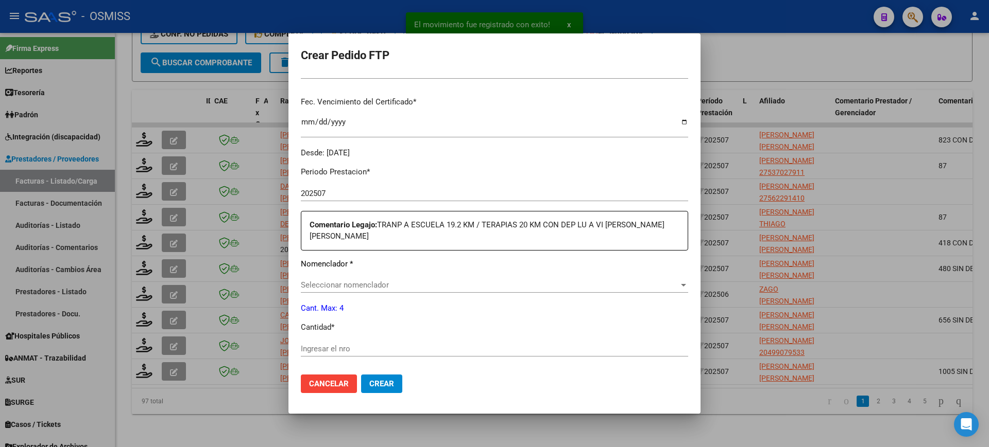
scroll to position [322, 0]
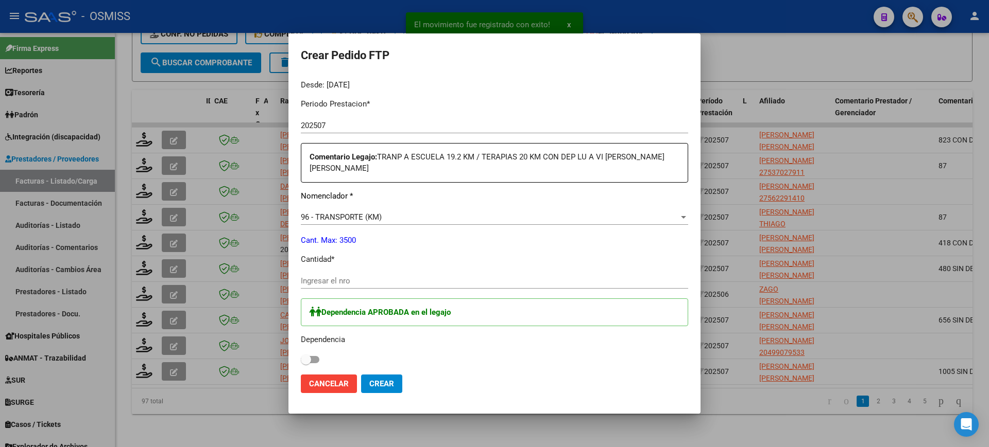
drag, startPoint x: 314, startPoint y: 359, endPoint x: 341, endPoint y: 278, distance: 86.3
click at [314, 357] on span at bounding box center [310, 359] width 19 height 7
click at [306, 364] on input "checkbox" at bounding box center [305, 364] width 1 height 1
click at [341, 274] on div "Ingresar el nro" at bounding box center [494, 280] width 387 height 15
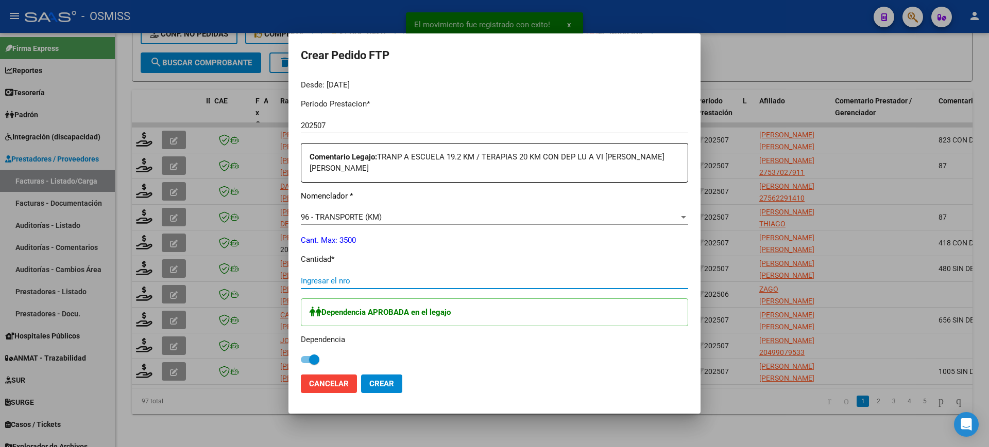
click at [342, 281] on input "Ingresar el nro" at bounding box center [494, 281] width 387 height 9
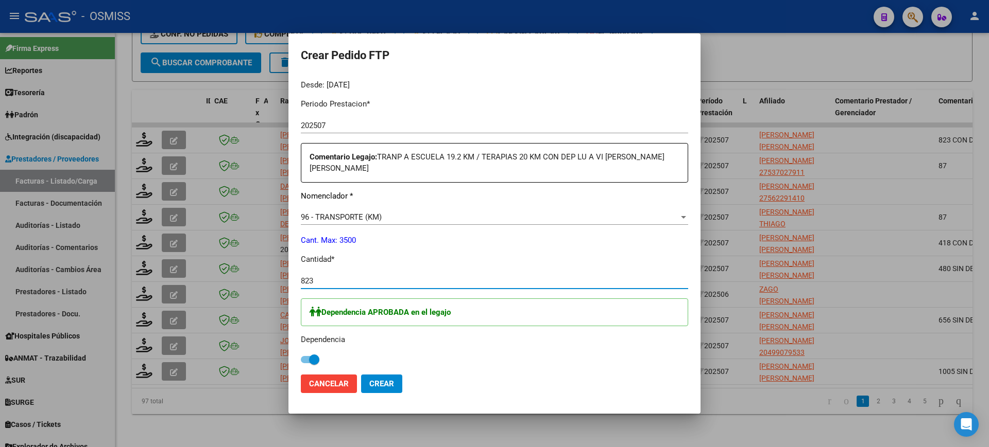
click at [361, 375] on button "Crear" at bounding box center [381, 384] width 41 height 19
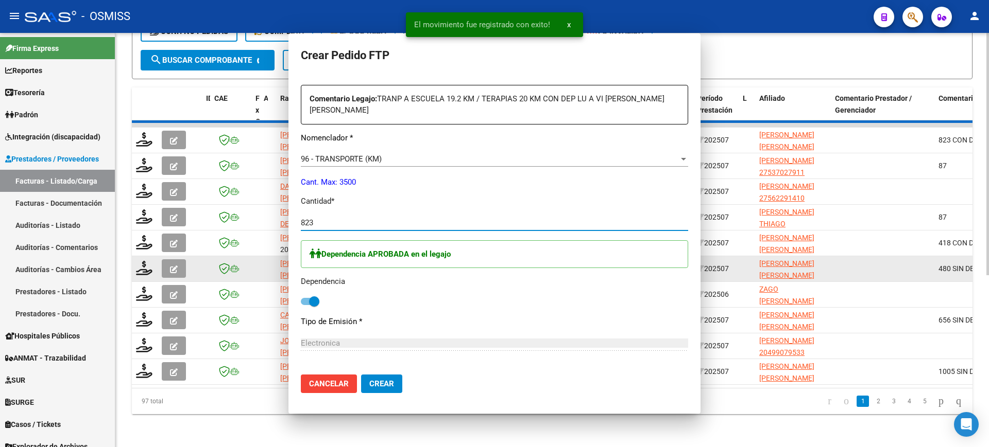
scroll to position [264, 0]
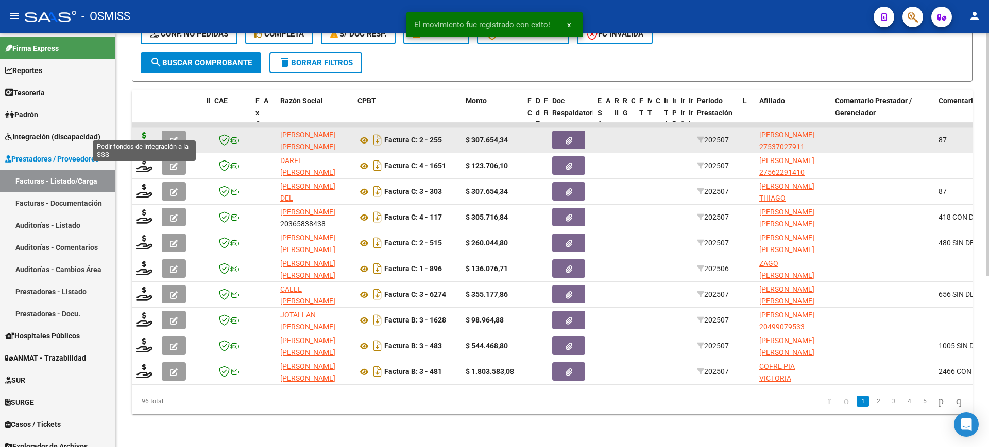
click at [144, 132] on icon at bounding box center [144, 139] width 16 height 14
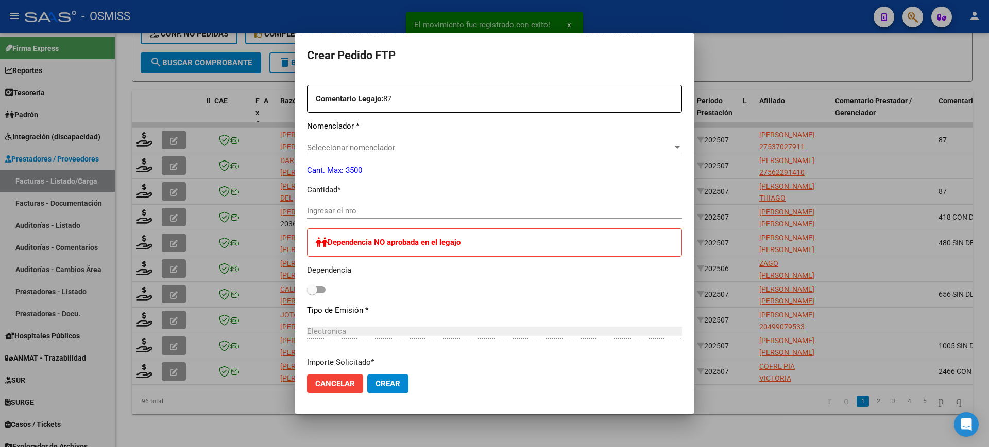
scroll to position [368, 0]
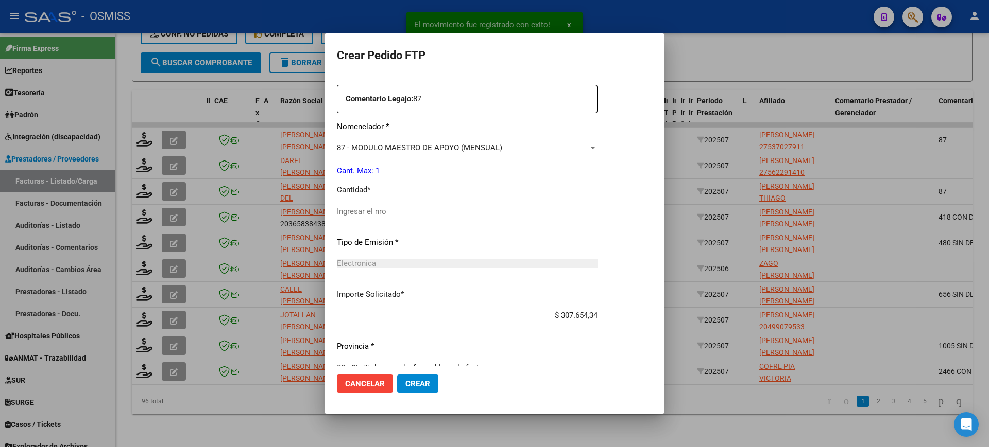
click at [407, 212] on input "Ingresar el nro" at bounding box center [467, 211] width 261 height 9
click at [397, 375] on button "Crear" at bounding box center [417, 384] width 41 height 19
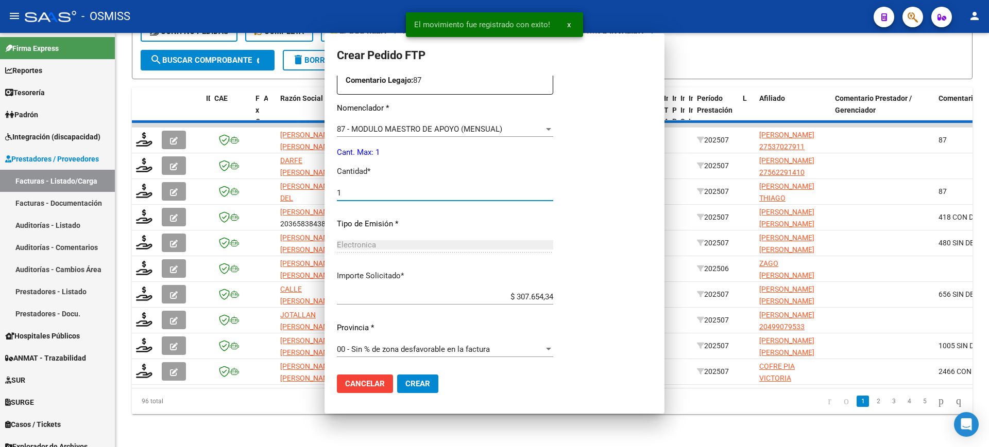
scroll to position [310, 0]
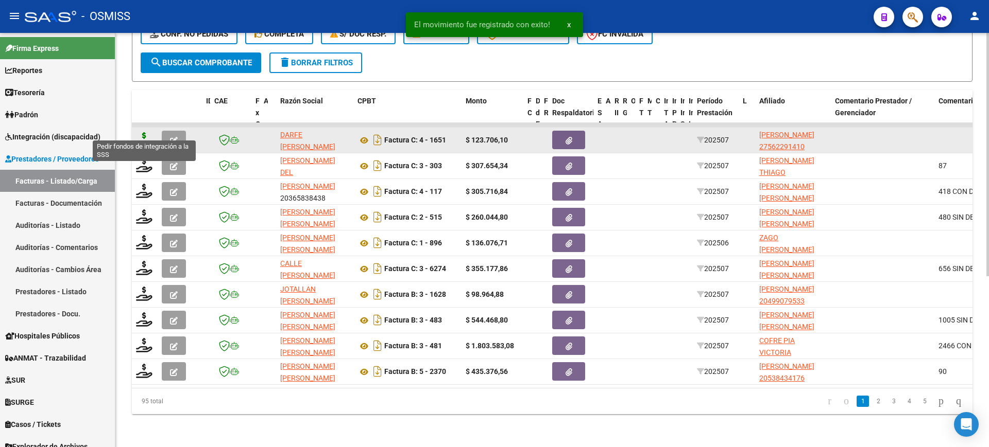
click at [141, 132] on icon at bounding box center [144, 139] width 16 height 14
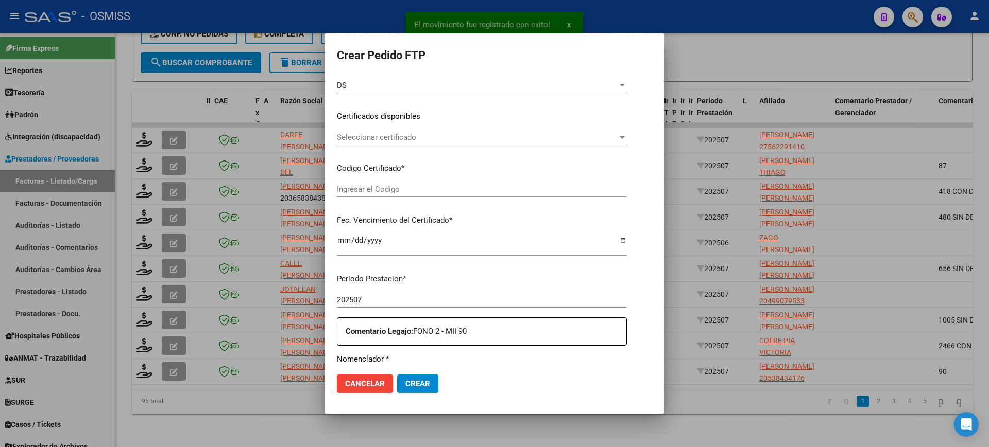
scroll to position [257, 0]
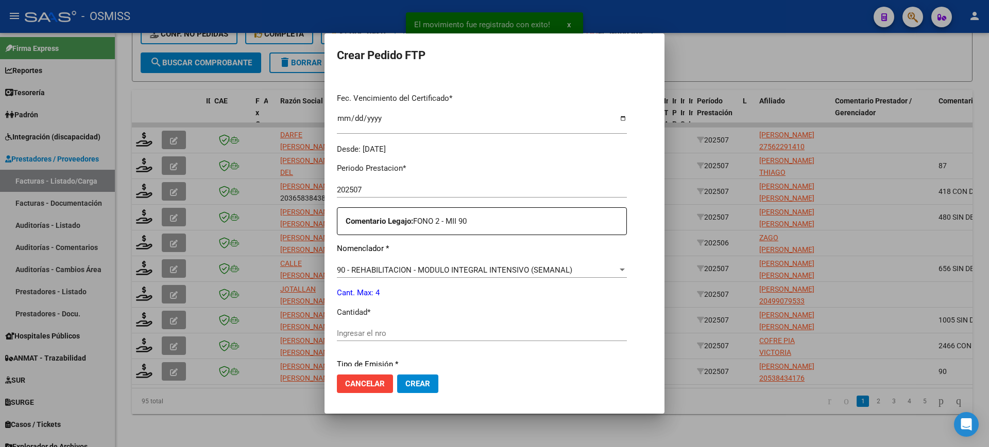
click at [402, 335] on input "Ingresar el nro" at bounding box center [482, 333] width 290 height 9
click at [397, 375] on button "Crear" at bounding box center [417, 384] width 41 height 19
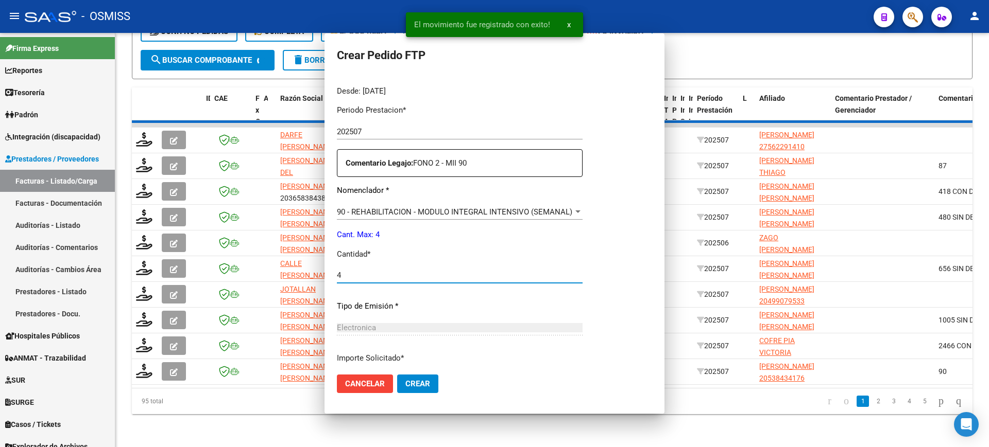
scroll to position [0, 0]
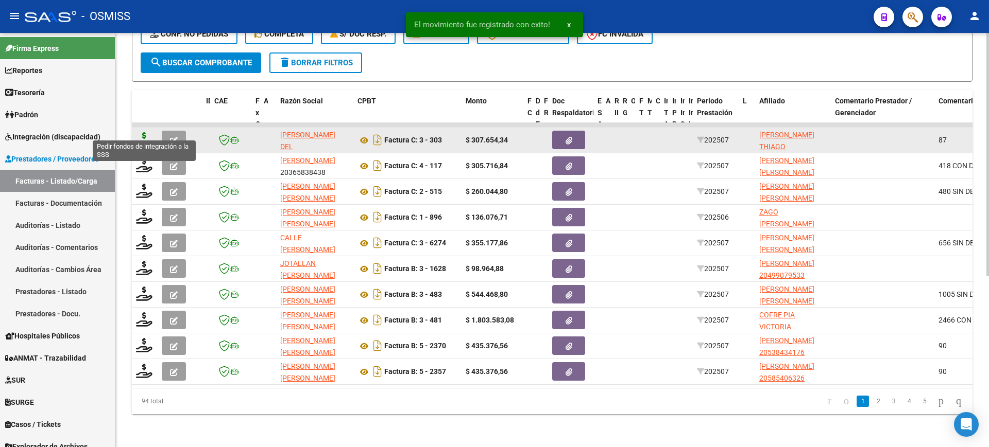
click at [145, 132] on icon at bounding box center [144, 139] width 16 height 14
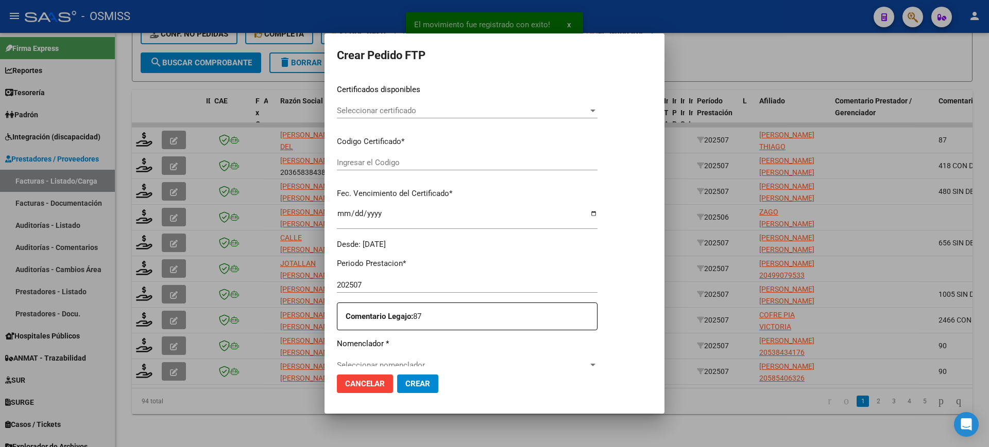
scroll to position [380, 0]
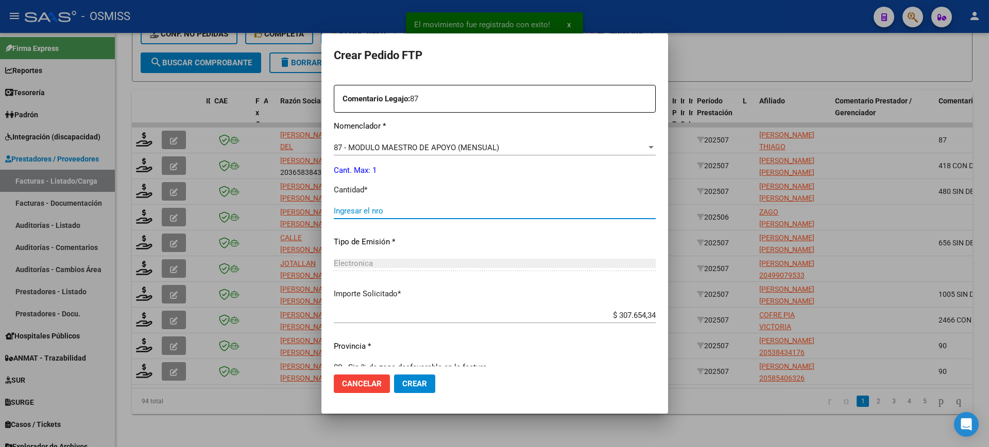
click at [387, 206] on input "Ingresar el nro" at bounding box center [495, 210] width 322 height 9
click at [394, 375] on button "Crear" at bounding box center [414, 384] width 41 height 19
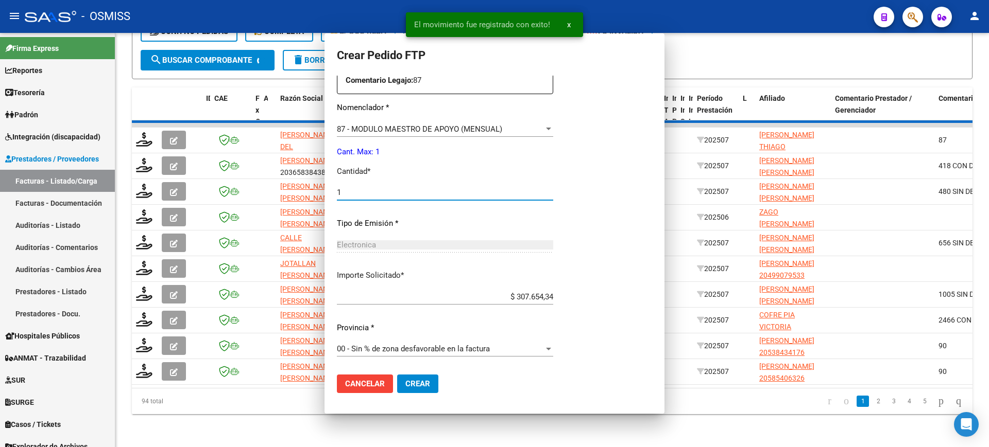
scroll to position [0, 0]
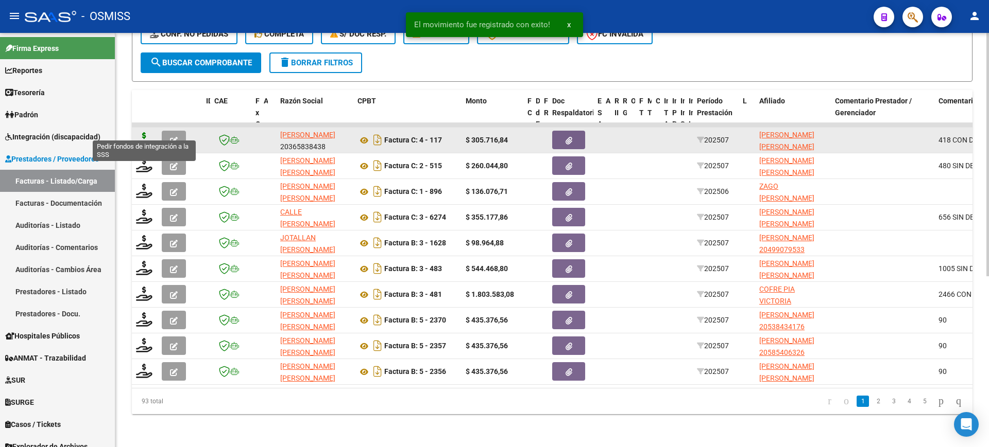
click at [143, 132] on icon at bounding box center [144, 139] width 16 height 14
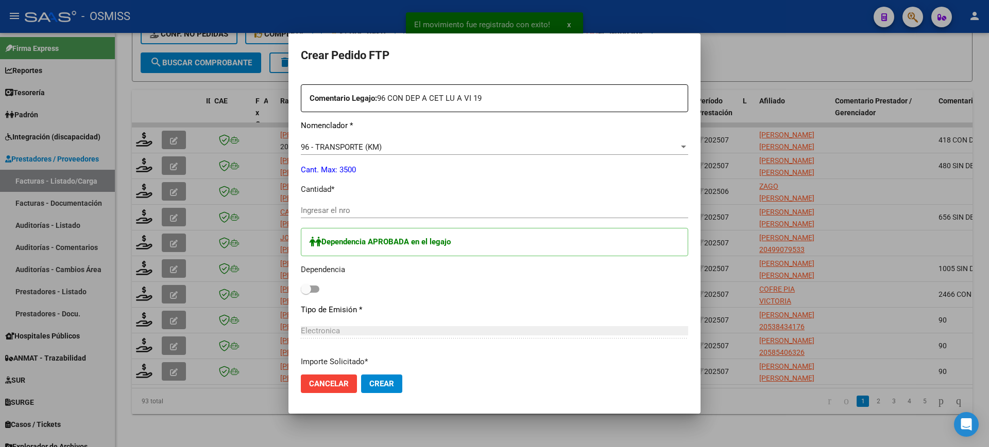
scroll to position [444, 0]
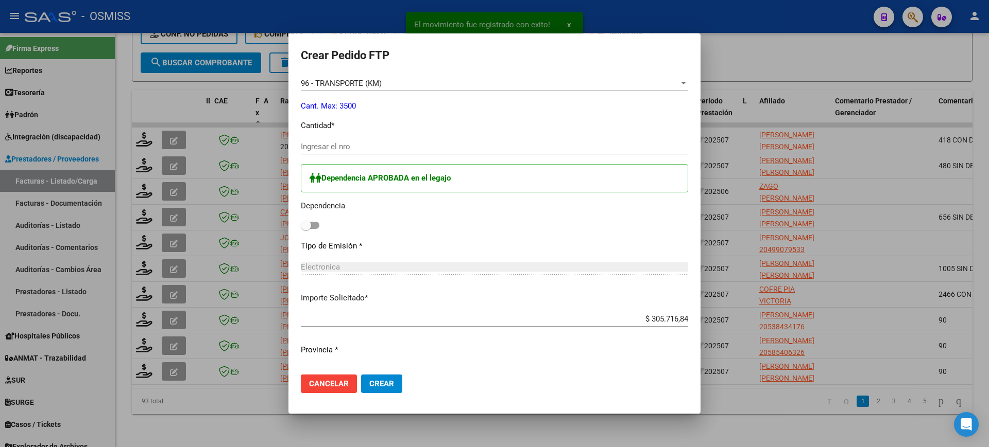
click at [312, 224] on span at bounding box center [310, 225] width 19 height 7
click at [306, 229] on input "checkbox" at bounding box center [305, 229] width 1 height 1
click at [338, 148] on input "Ingresar el nro" at bounding box center [494, 146] width 387 height 9
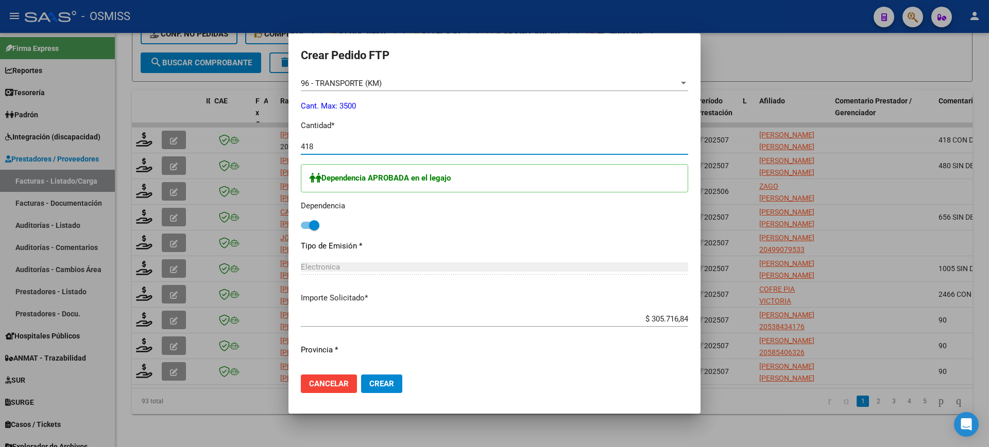
click at [361, 375] on button "Crear" at bounding box center [381, 384] width 41 height 19
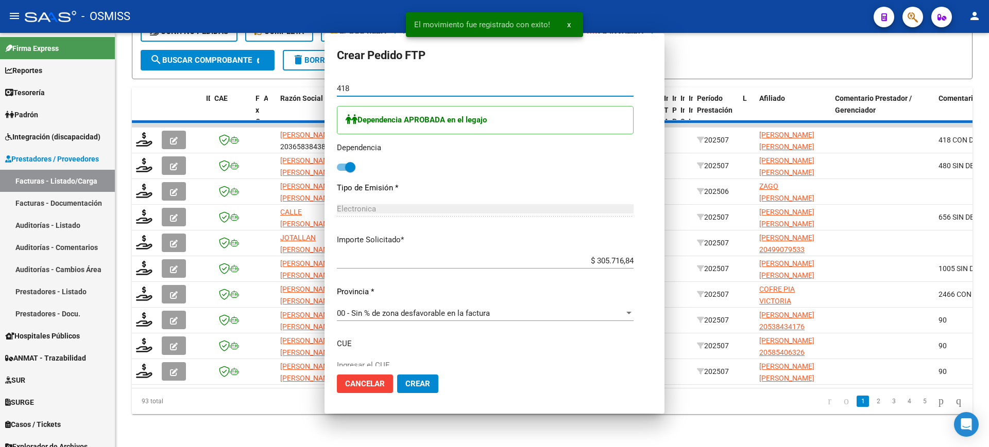
scroll to position [386, 0]
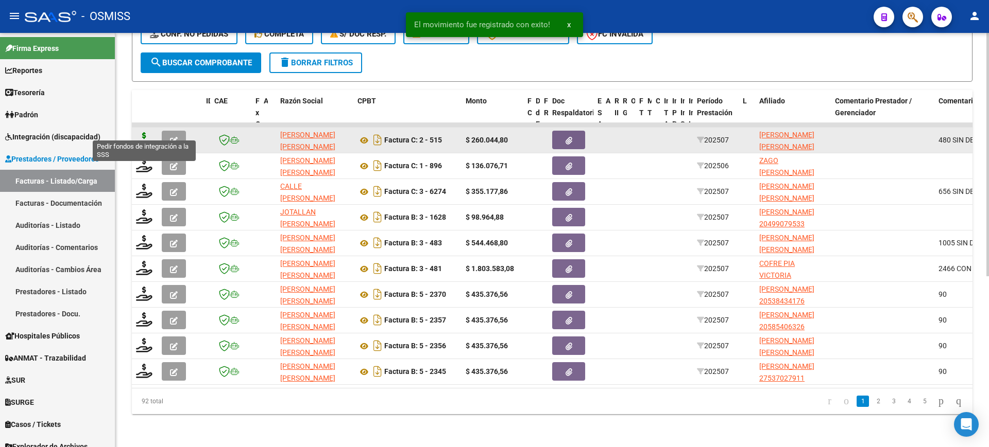
click at [141, 132] on icon at bounding box center [144, 139] width 16 height 14
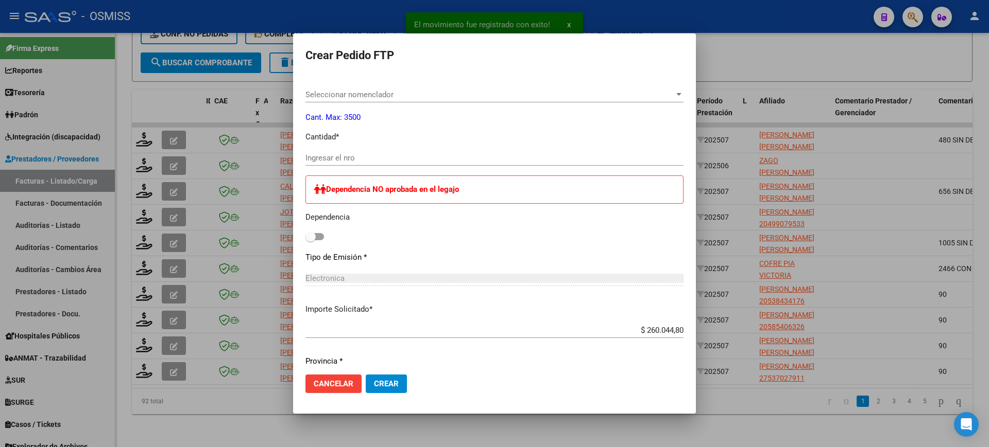
scroll to position [316, 0]
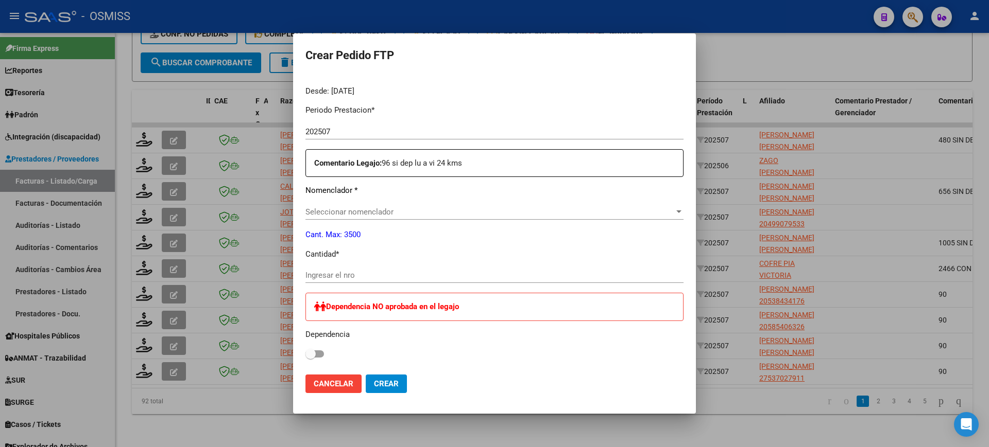
click at [396, 217] on div "Seleccionar nomenclador Seleccionar nomenclador" at bounding box center [494, 211] width 378 height 15
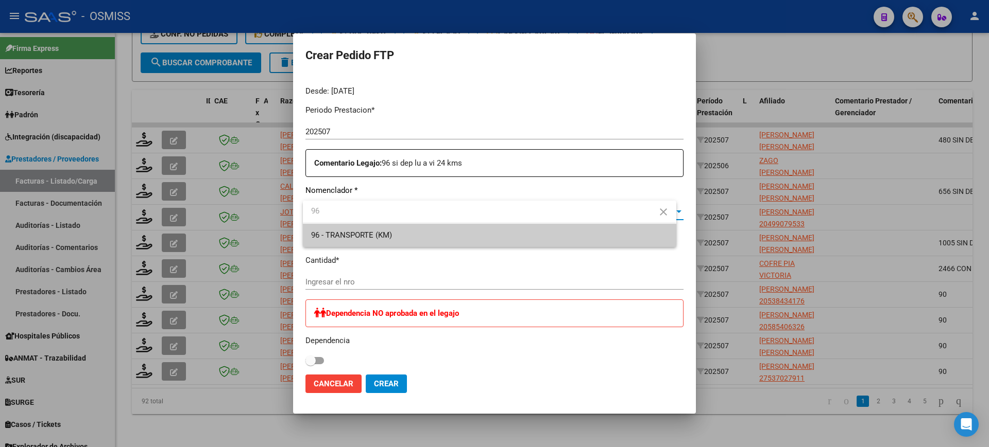
click at [407, 232] on span "96 - TRANSPORTE (KM)" at bounding box center [489, 235] width 356 height 23
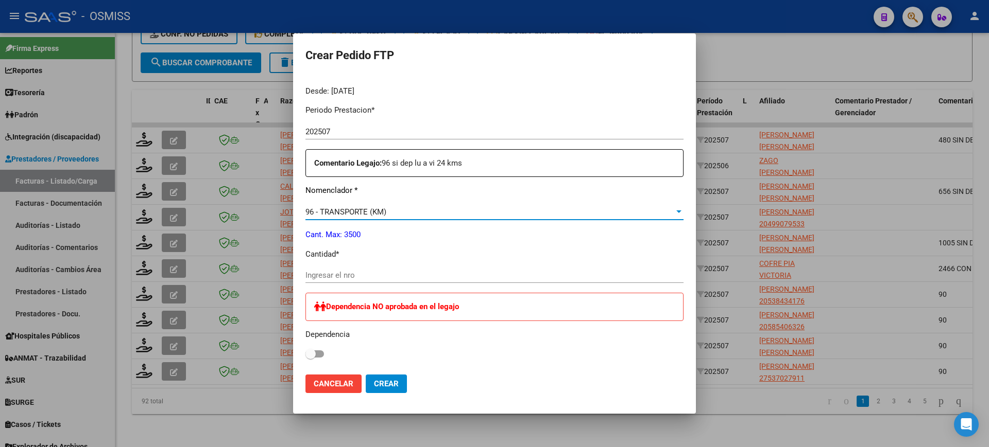
click at [388, 274] on input "Ingresar el nro" at bounding box center [494, 275] width 378 height 9
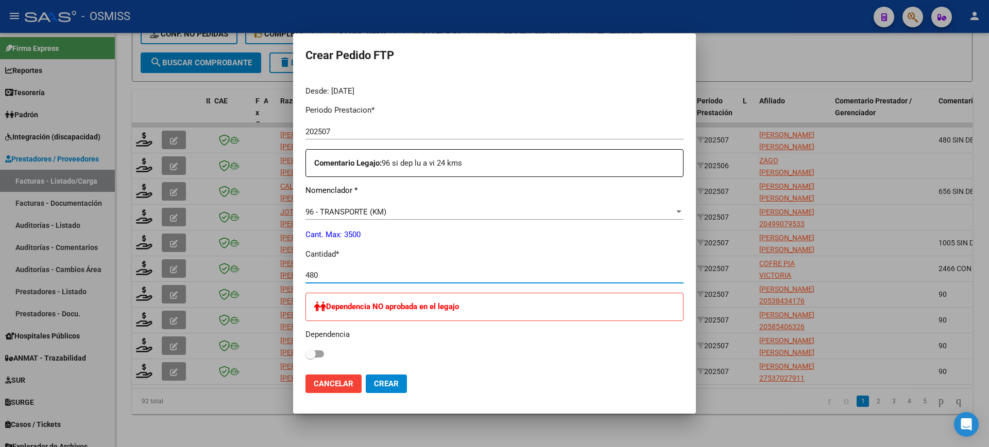
scroll to position [571, 0]
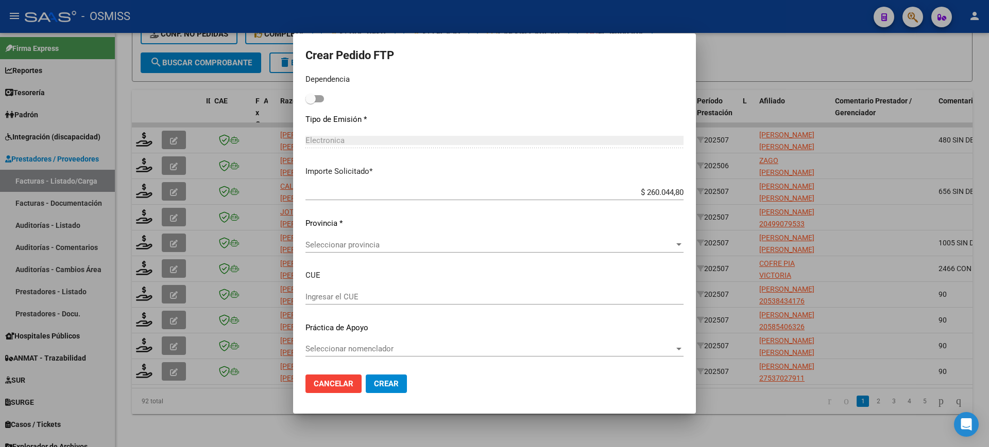
click at [372, 250] on div "Seleccionar provincia Seleccionar provincia" at bounding box center [494, 244] width 378 height 15
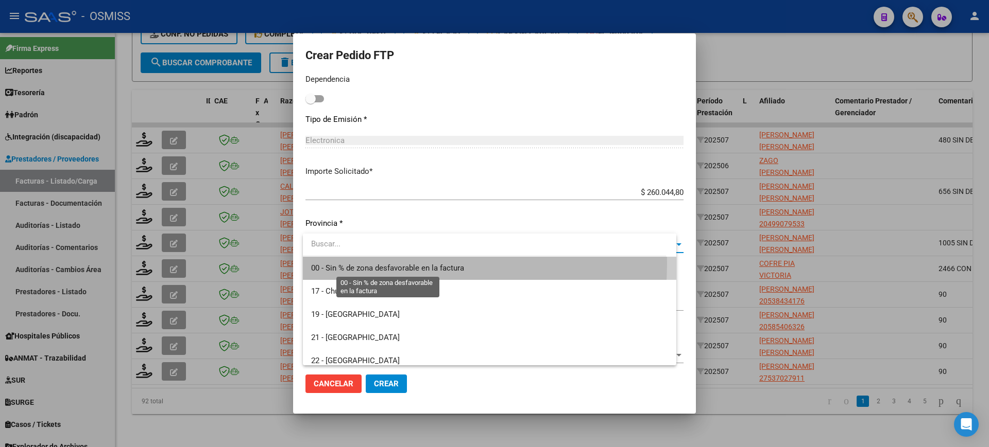
click at [382, 264] on span "00 - Sin % de zona desfavorable en la factura" at bounding box center [387, 268] width 153 height 9
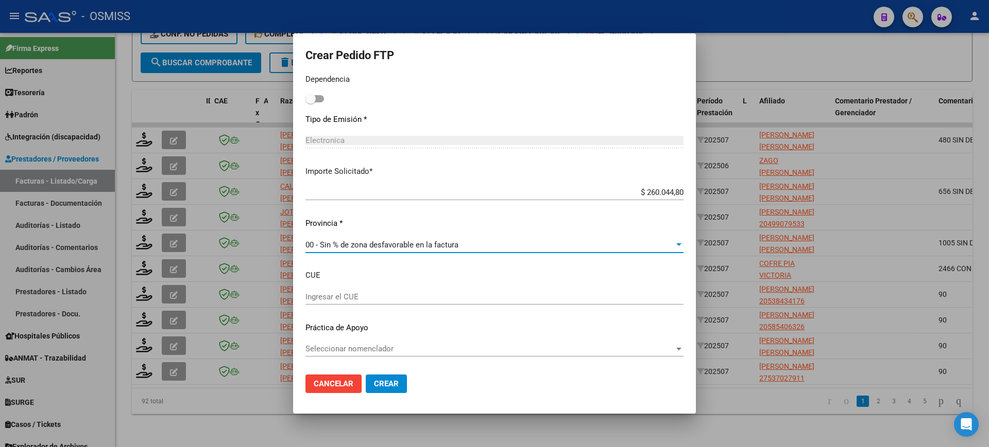
click at [399, 382] on span "Crear" at bounding box center [386, 384] width 25 height 9
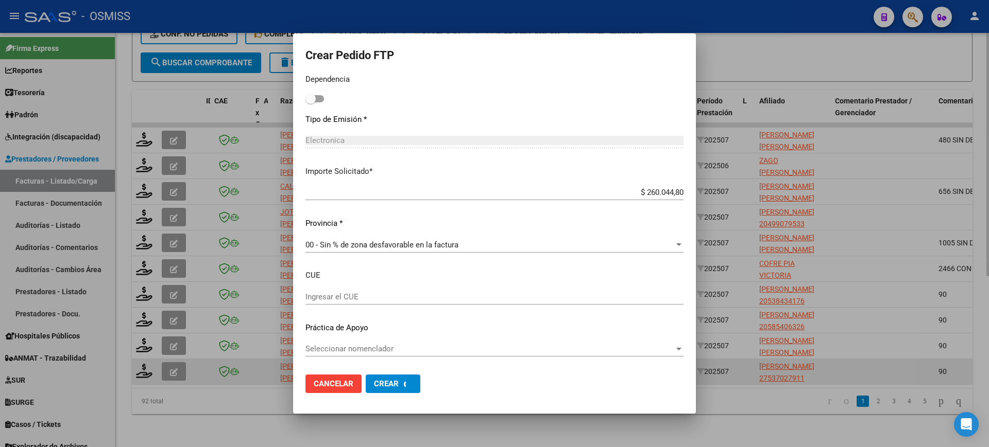
scroll to position [0, 0]
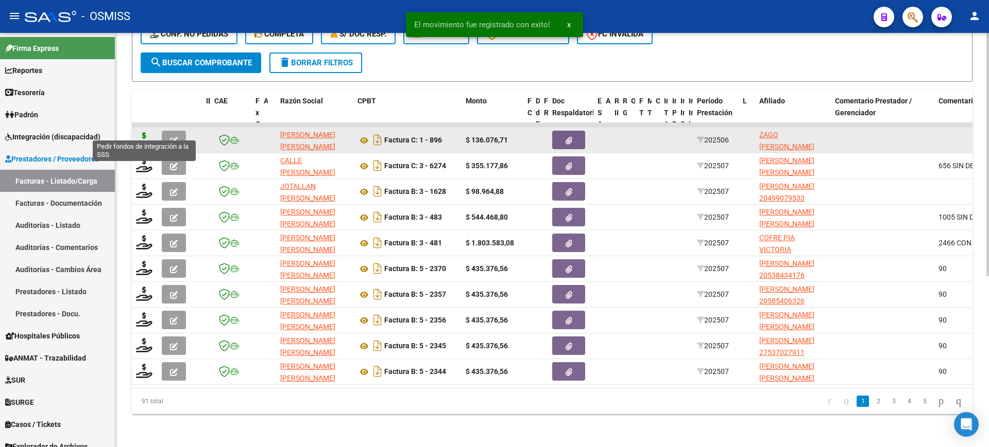
click at [144, 132] on icon at bounding box center [144, 139] width 16 height 14
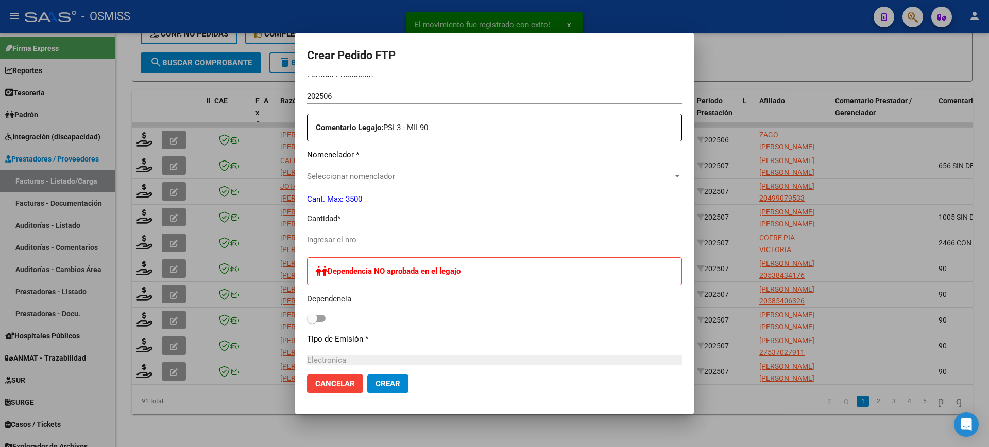
scroll to position [380, 0]
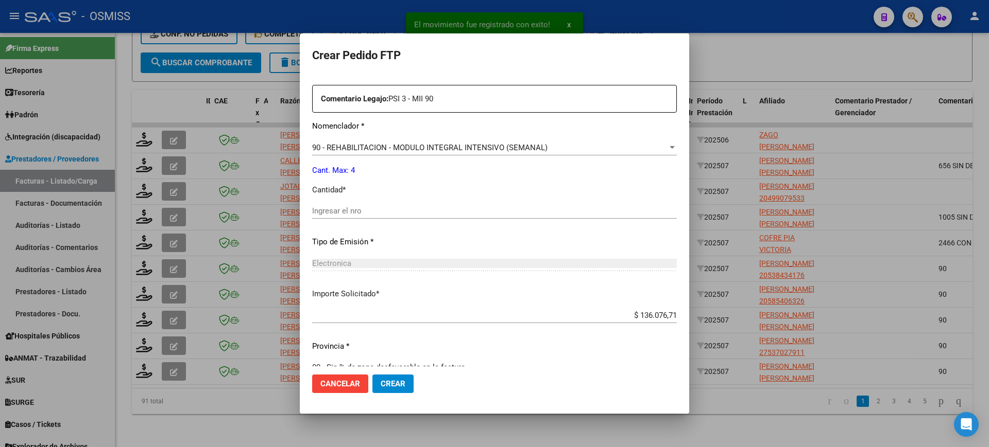
click at [384, 211] on input "Ingresar el nro" at bounding box center [494, 210] width 365 height 9
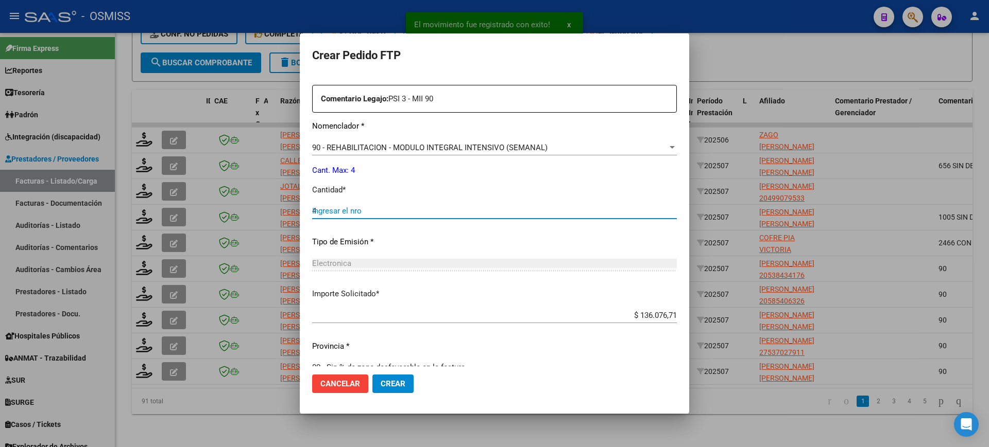
click at [372, 375] on button "Crear" at bounding box center [392, 384] width 41 height 19
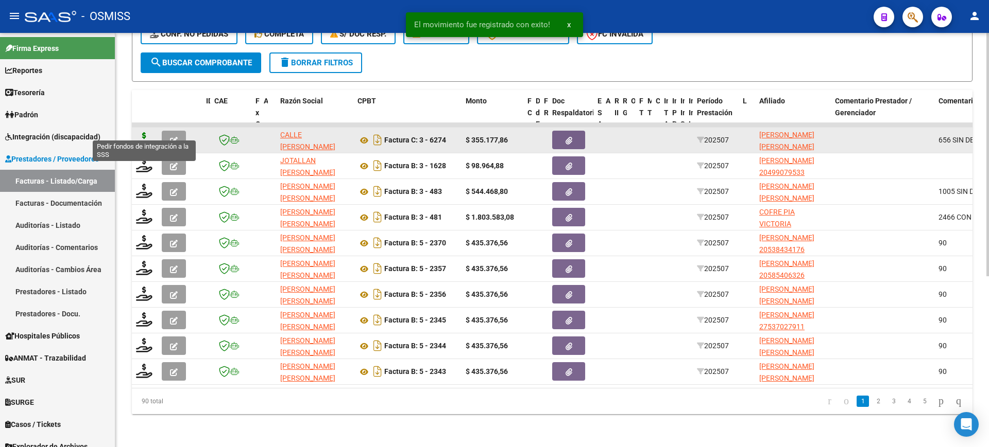
click at [140, 132] on icon at bounding box center [144, 139] width 16 height 14
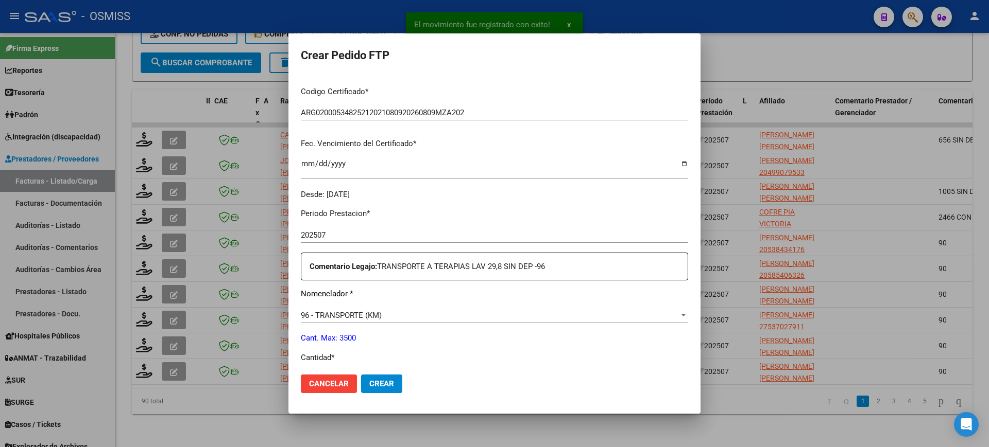
scroll to position [322, 0]
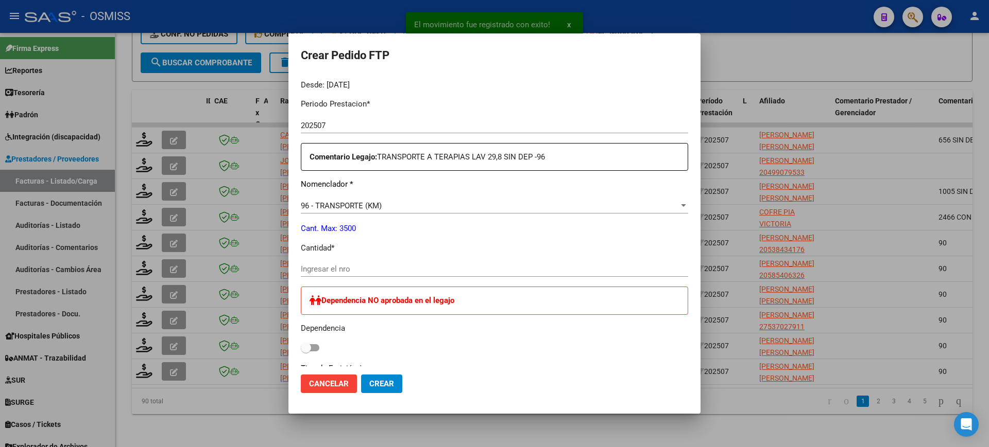
click at [373, 273] on input "Ingresar el nro" at bounding box center [494, 269] width 387 height 9
click at [361, 375] on button "Crear" at bounding box center [381, 384] width 41 height 19
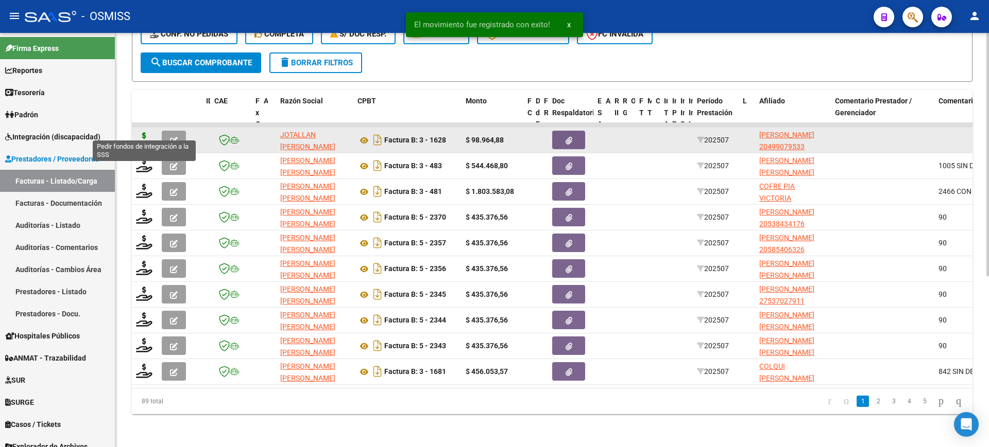
click at [144, 132] on icon at bounding box center [144, 139] width 16 height 14
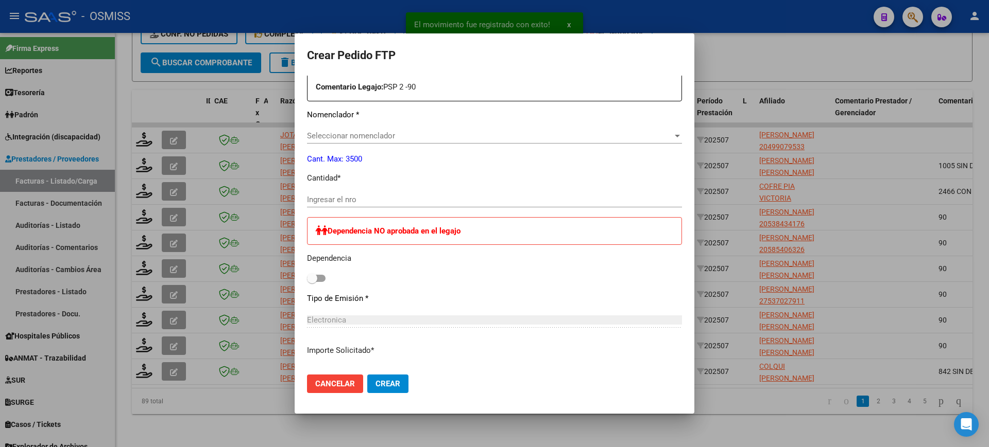
scroll to position [368, 0]
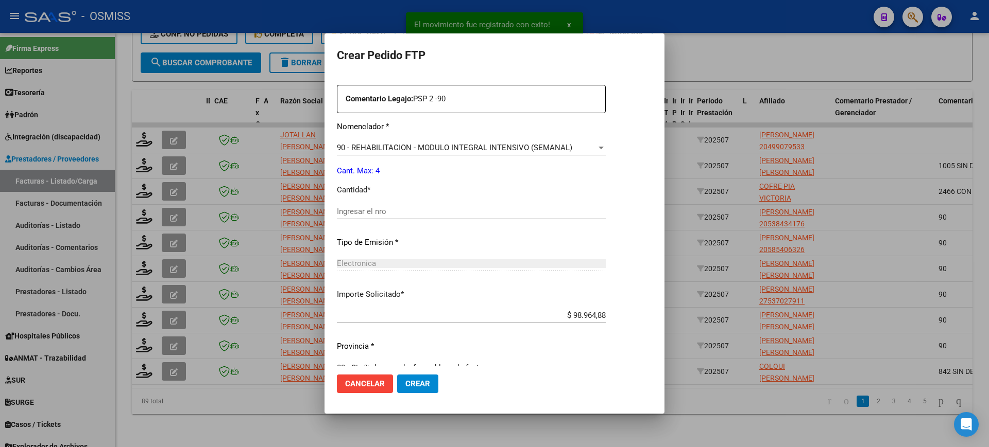
click at [411, 209] on input "Ingresar el nro" at bounding box center [471, 211] width 269 height 9
click at [397, 375] on button "Crear" at bounding box center [417, 384] width 41 height 19
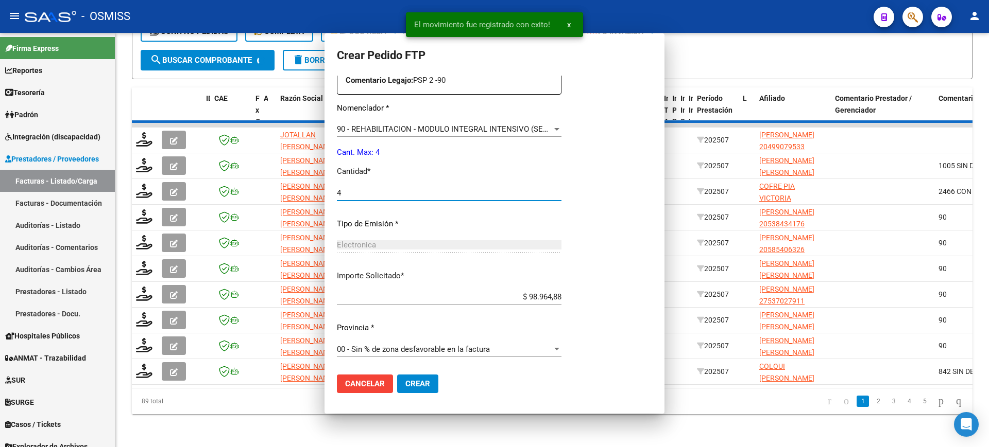
scroll to position [0, 0]
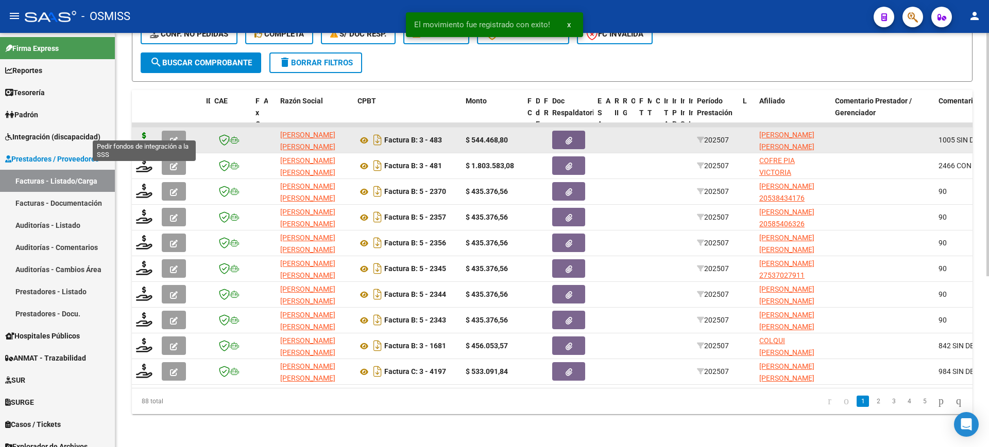
click at [144, 132] on icon at bounding box center [144, 139] width 16 height 14
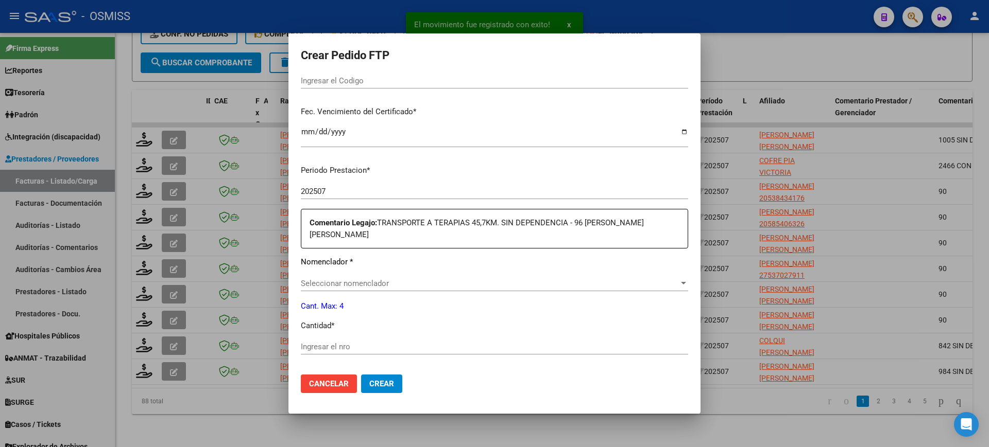
scroll to position [322, 0]
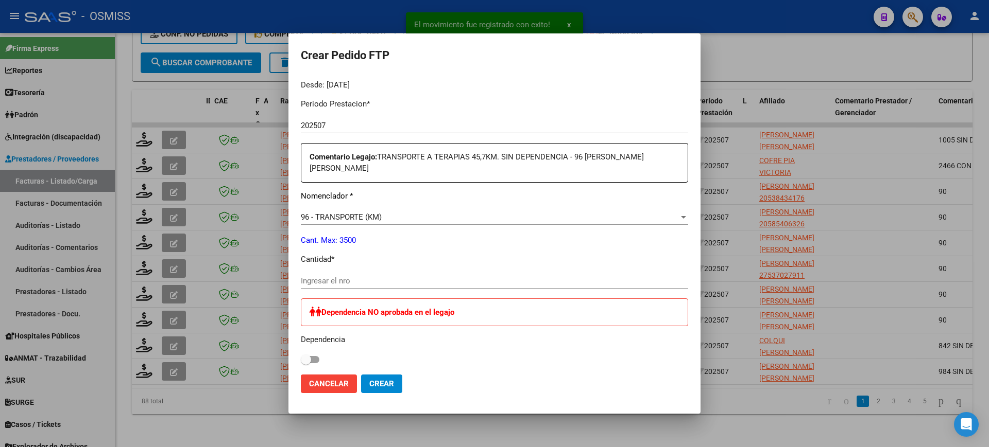
click at [345, 282] on input "Ingresar el nro" at bounding box center [494, 281] width 387 height 9
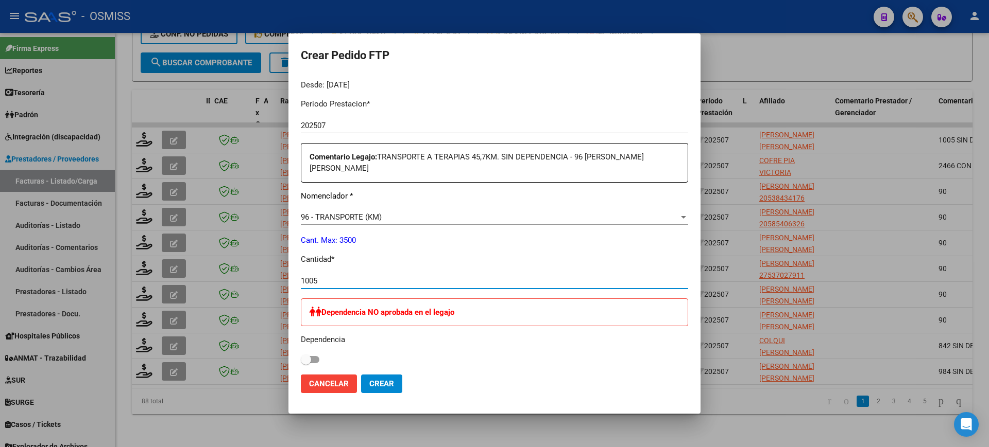
click at [361, 375] on button "Crear" at bounding box center [381, 384] width 41 height 19
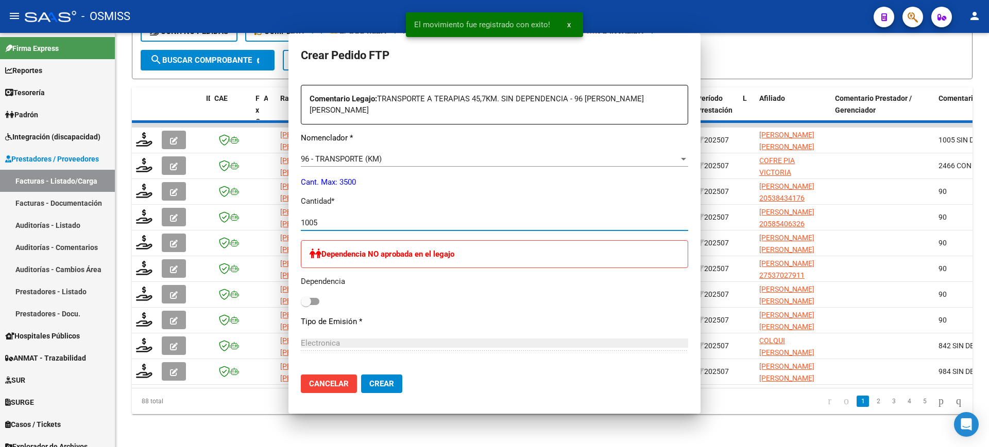
scroll to position [0, 0]
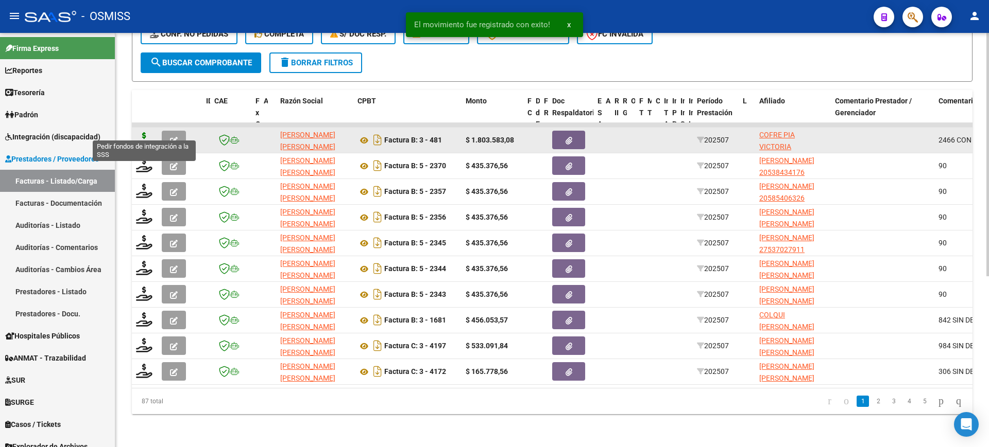
click at [144, 132] on icon at bounding box center [144, 139] width 16 height 14
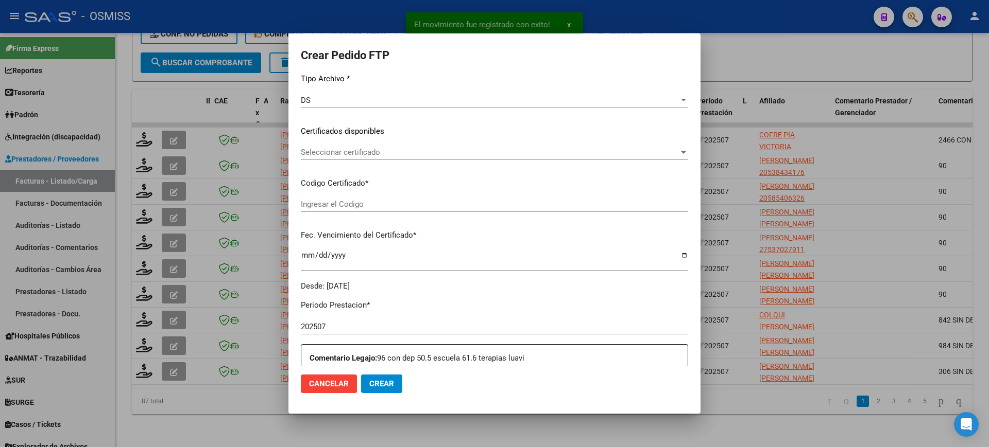
scroll to position [322, 0]
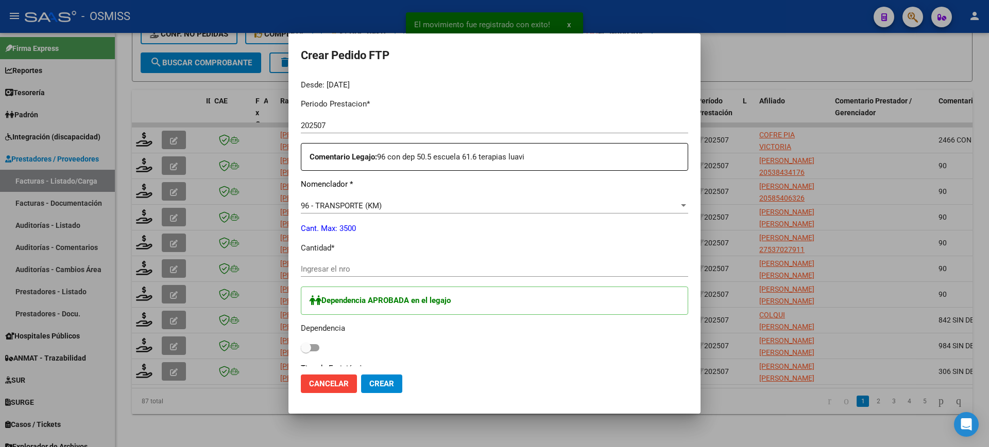
click at [316, 348] on span at bounding box center [310, 348] width 19 height 7
click at [306, 352] on input "checkbox" at bounding box center [305, 352] width 1 height 1
click at [339, 269] on input "Ingresar el nro" at bounding box center [494, 269] width 387 height 9
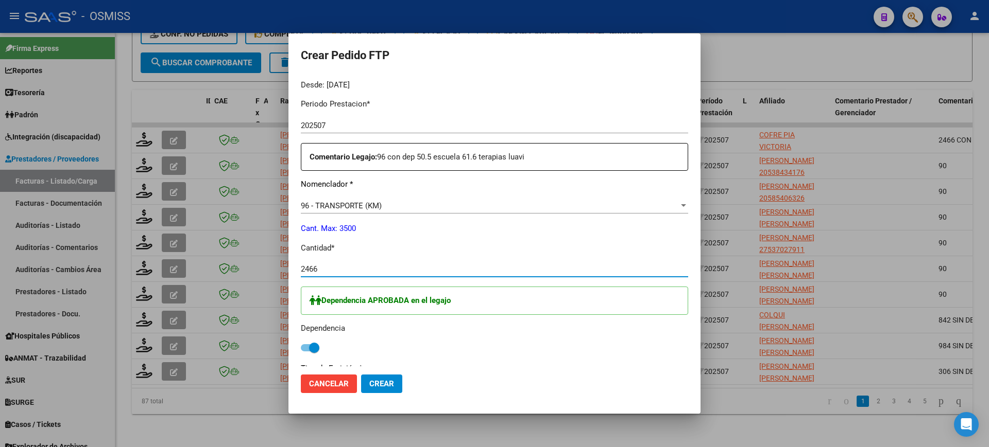
click at [361, 375] on button "Crear" at bounding box center [381, 384] width 41 height 19
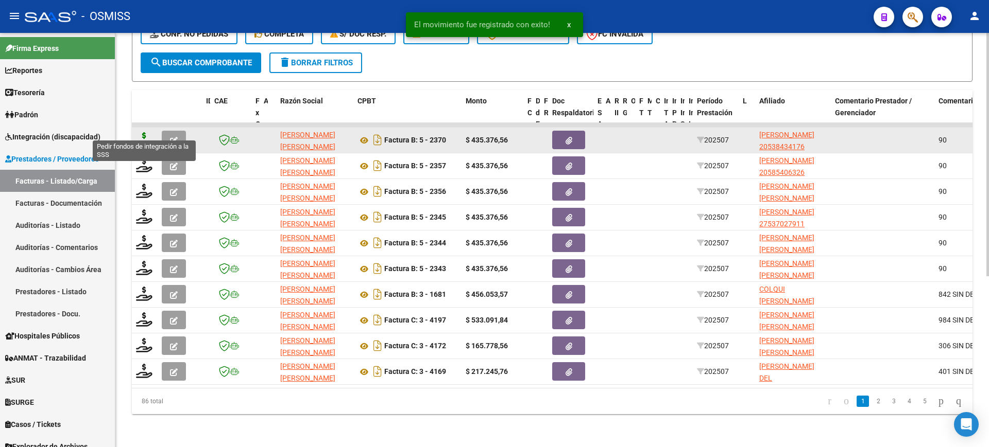
click at [143, 132] on icon at bounding box center [144, 139] width 16 height 14
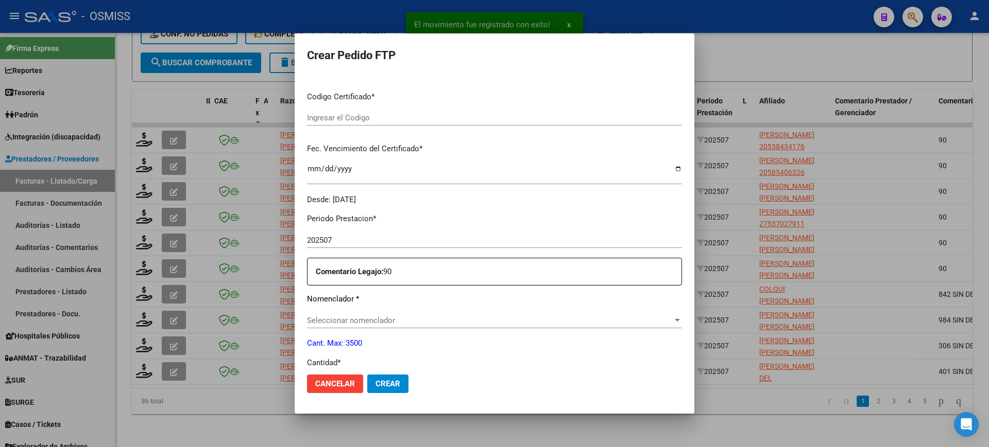
scroll to position [316, 0]
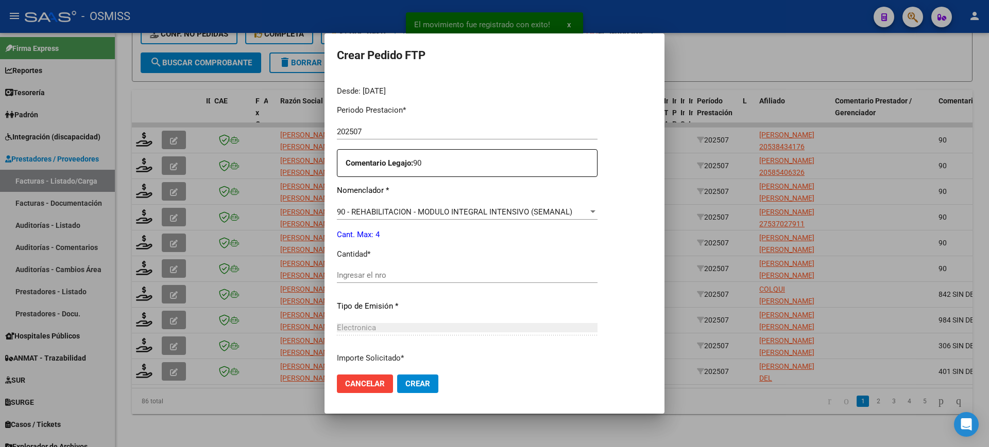
click at [381, 276] on input "Ingresar el nro" at bounding box center [467, 275] width 261 height 9
click at [397, 375] on button "Crear" at bounding box center [417, 384] width 41 height 19
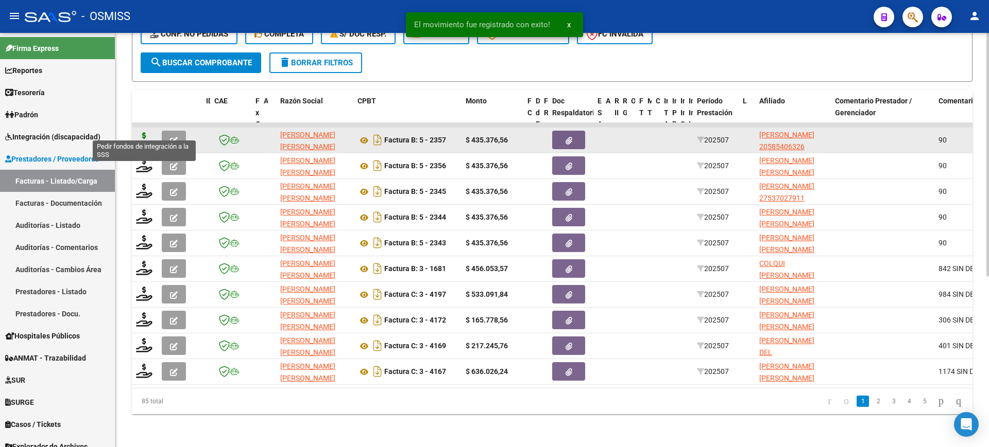
click at [144, 132] on icon at bounding box center [144, 139] width 16 height 14
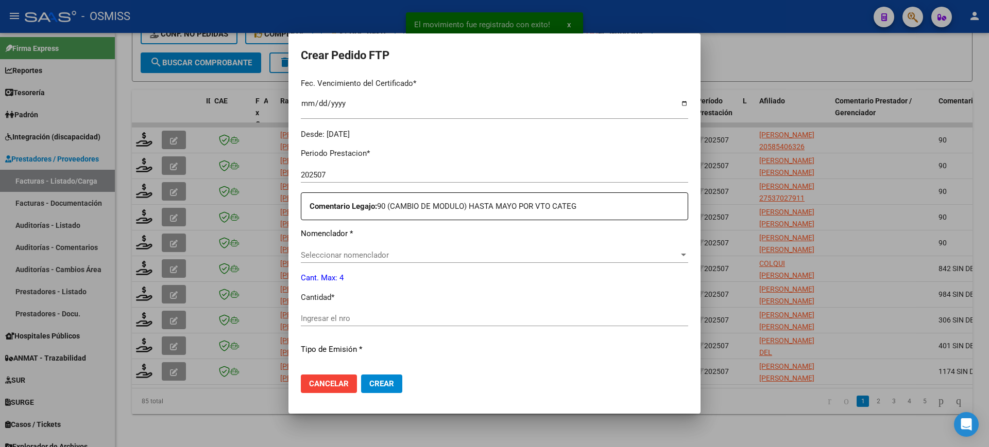
scroll to position [322, 0]
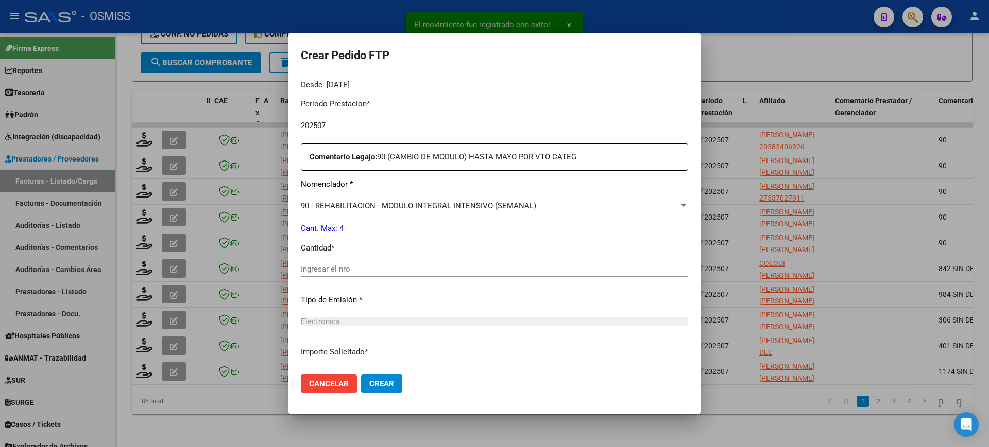
click at [355, 268] on input "Ingresar el nro" at bounding box center [494, 269] width 387 height 9
click at [361, 375] on button "Crear" at bounding box center [381, 384] width 41 height 19
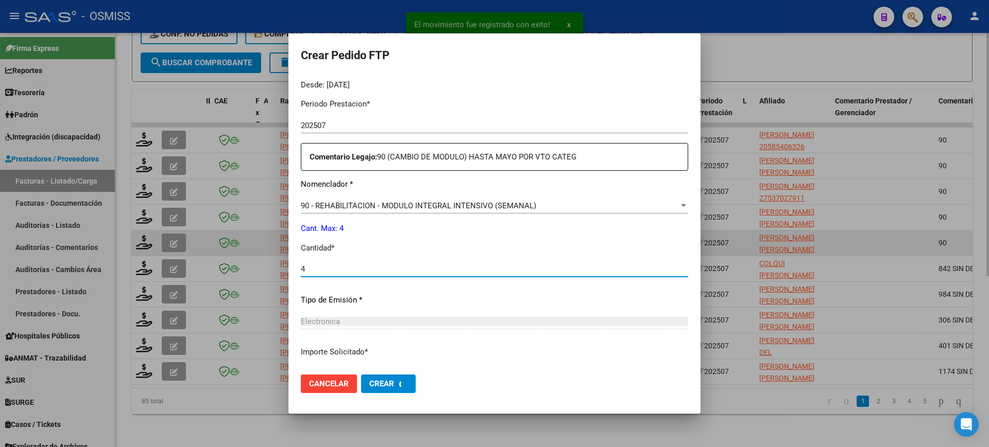
scroll to position [0, 0]
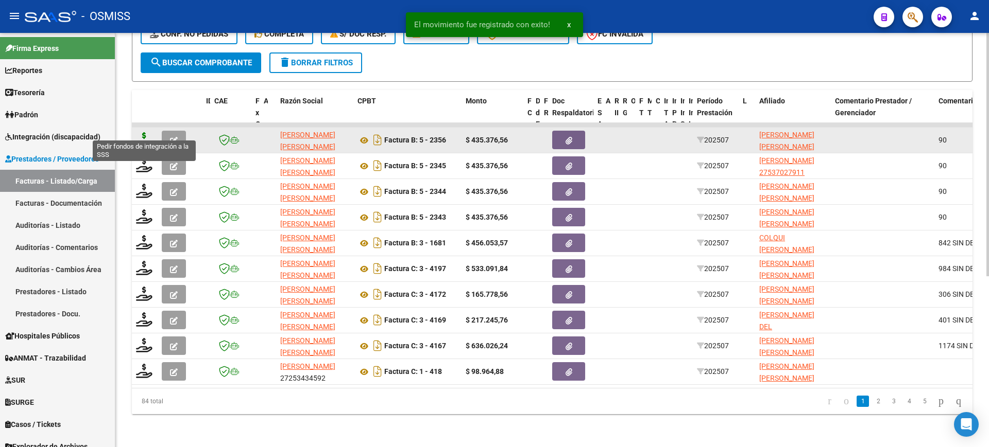
click at [146, 132] on icon at bounding box center [144, 139] width 16 height 14
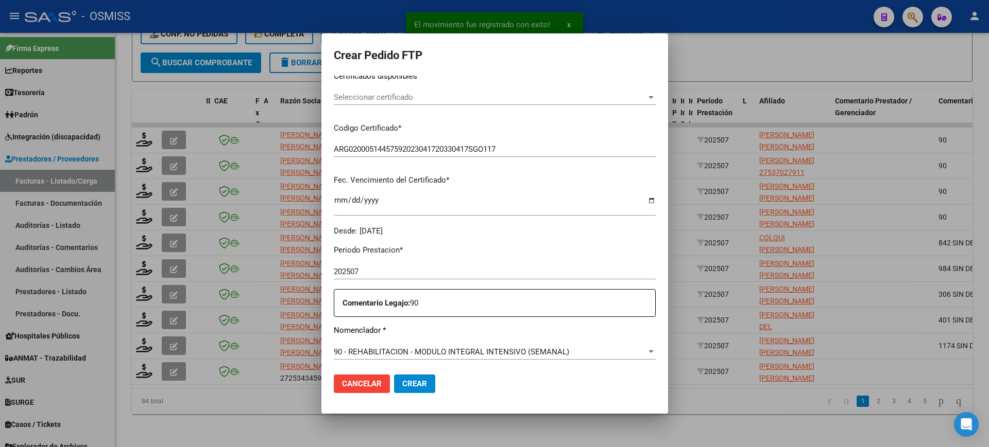
scroll to position [322, 0]
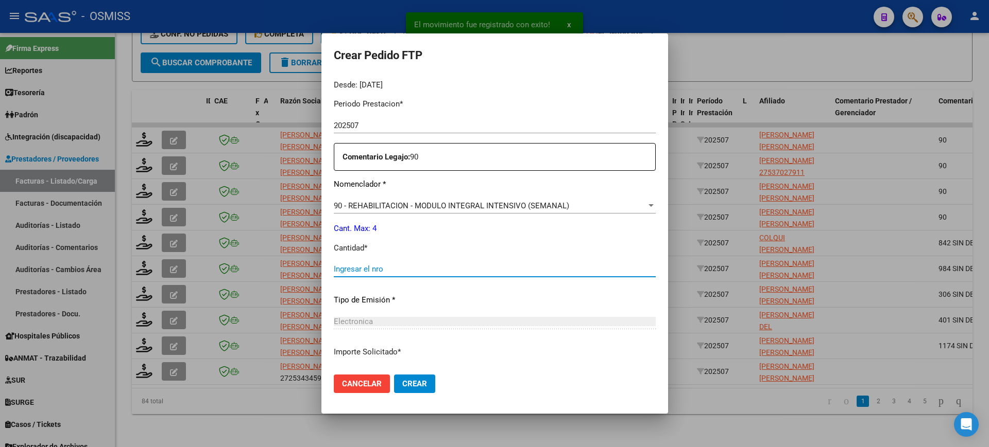
click at [390, 272] on input "Ingresar el nro" at bounding box center [495, 269] width 322 height 9
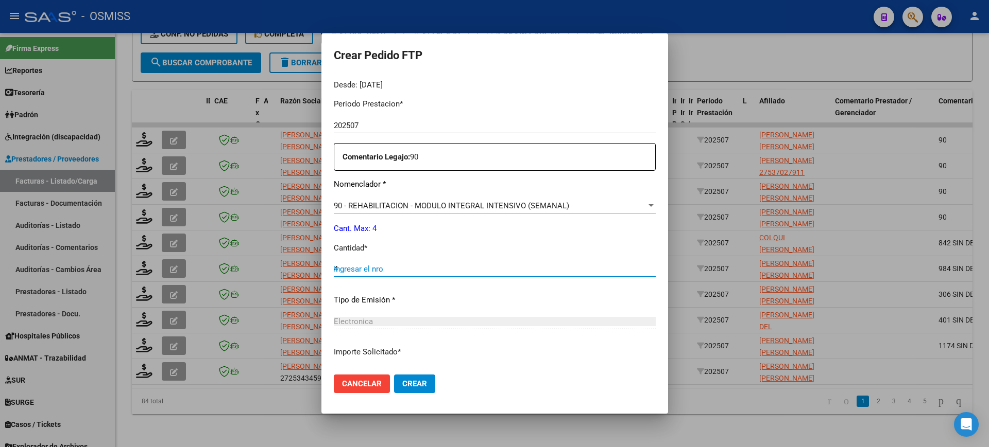
click at [394, 375] on button "Crear" at bounding box center [414, 384] width 41 height 19
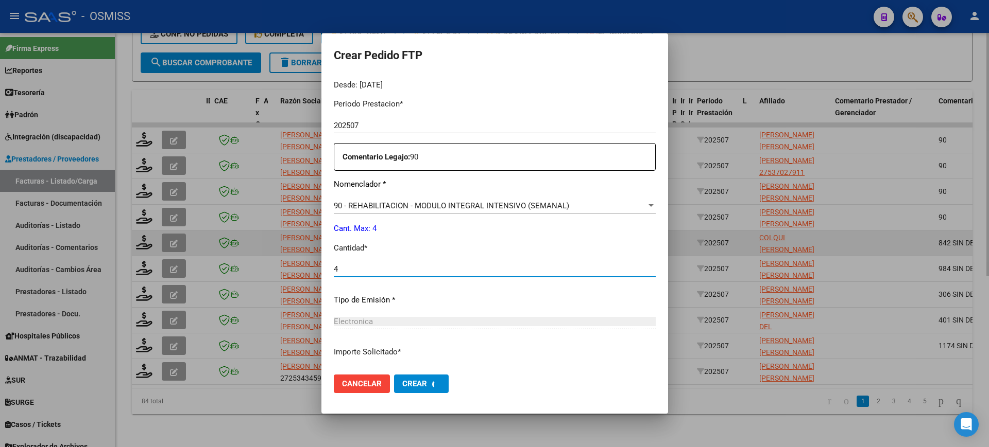
scroll to position [0, 0]
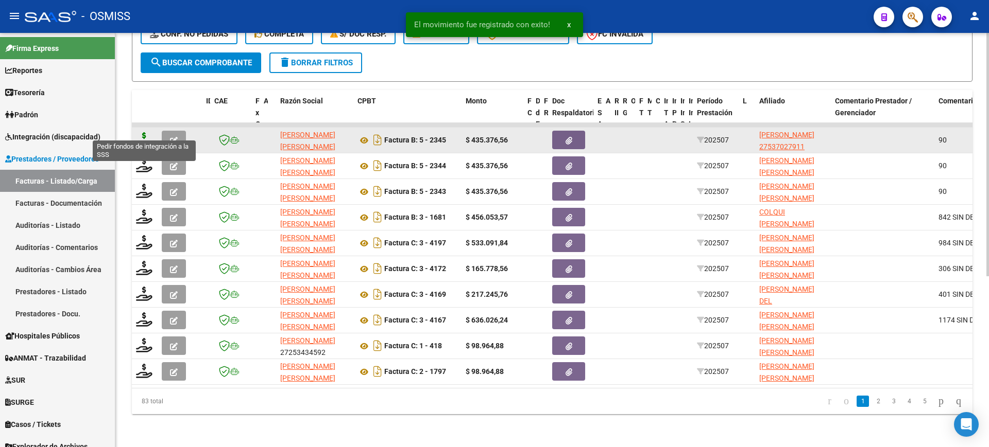
click at [142, 132] on icon at bounding box center [144, 139] width 16 height 14
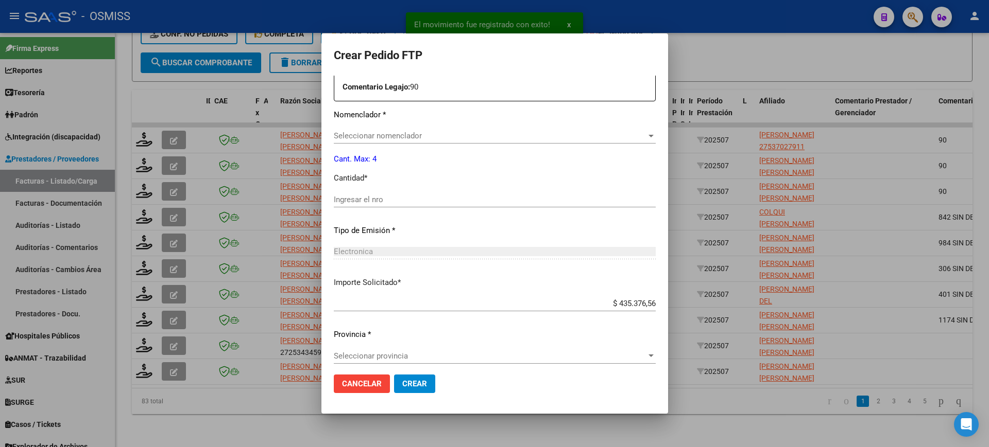
scroll to position [368, 0]
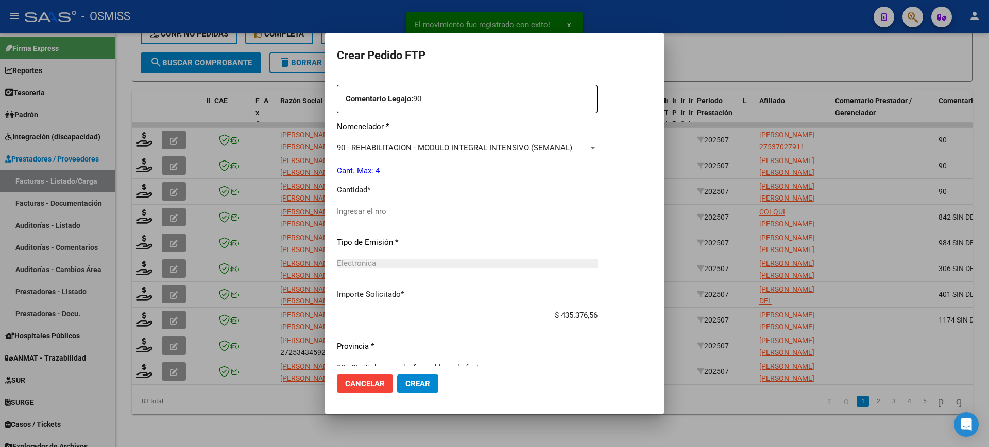
click at [399, 207] on input "Ingresar el nro" at bounding box center [467, 211] width 261 height 9
click at [397, 375] on button "Crear" at bounding box center [417, 384] width 41 height 19
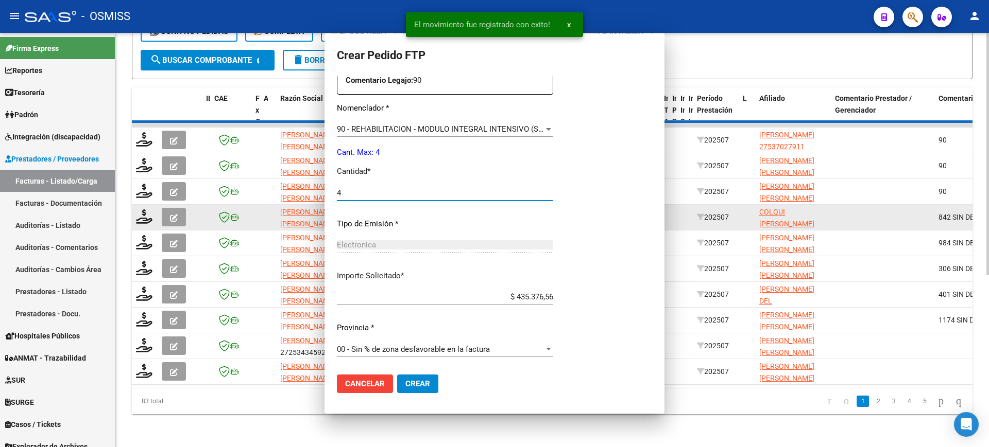
scroll to position [0, 0]
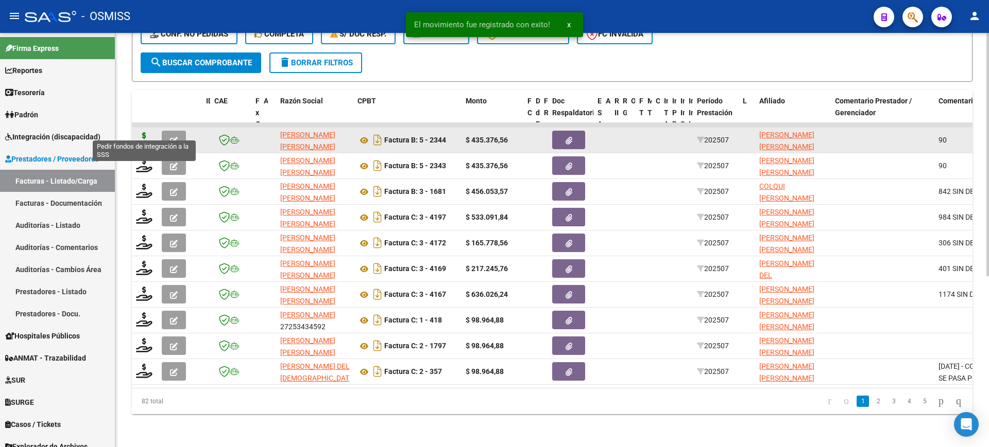
click at [143, 132] on icon at bounding box center [144, 139] width 16 height 14
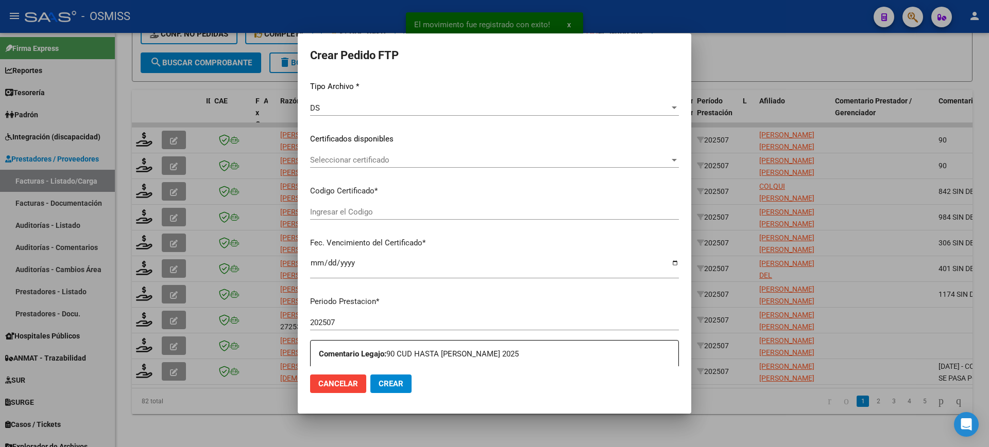
scroll to position [322, 0]
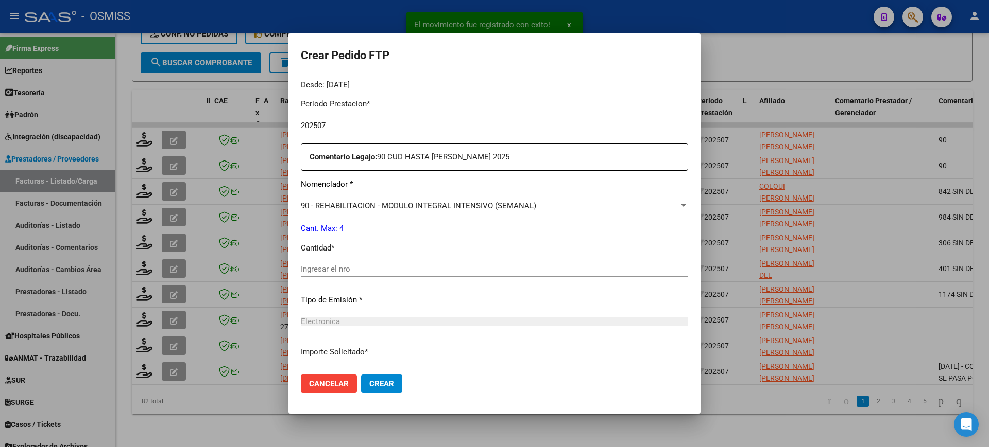
click at [390, 267] on input "Ingresar el nro" at bounding box center [494, 269] width 387 height 9
click at [361, 375] on button "Crear" at bounding box center [381, 384] width 41 height 19
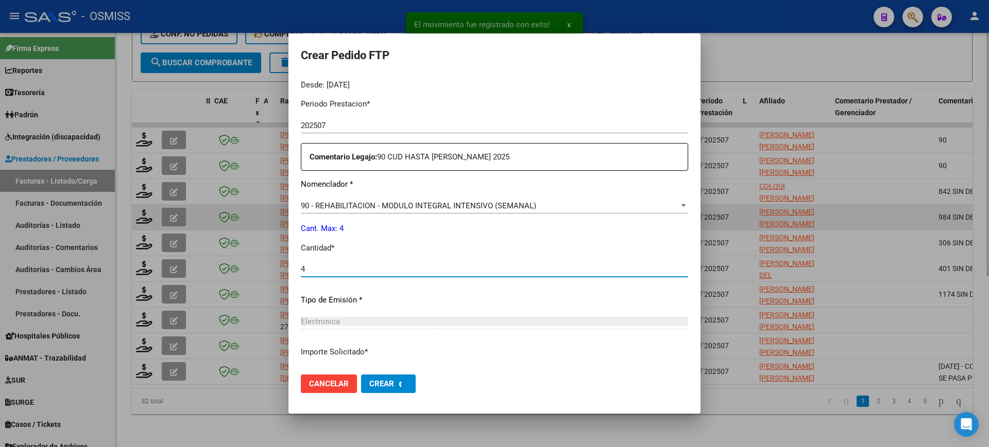
scroll to position [0, 0]
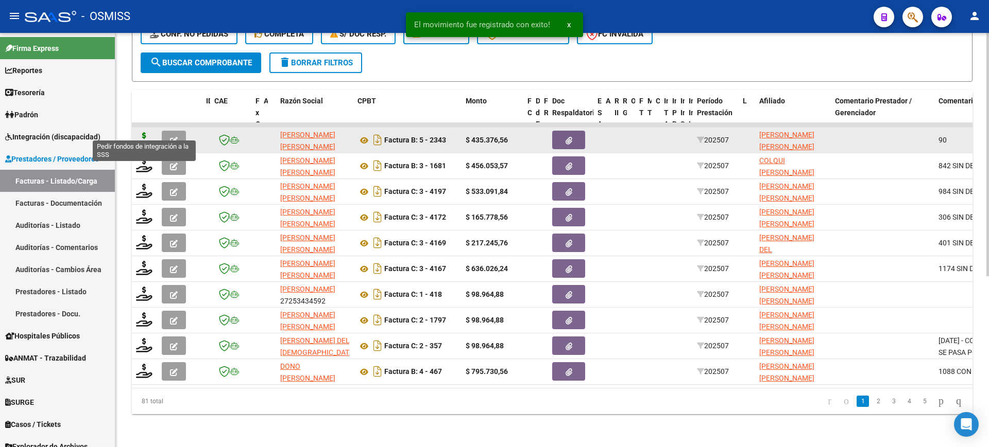
click at [145, 132] on icon at bounding box center [144, 139] width 16 height 14
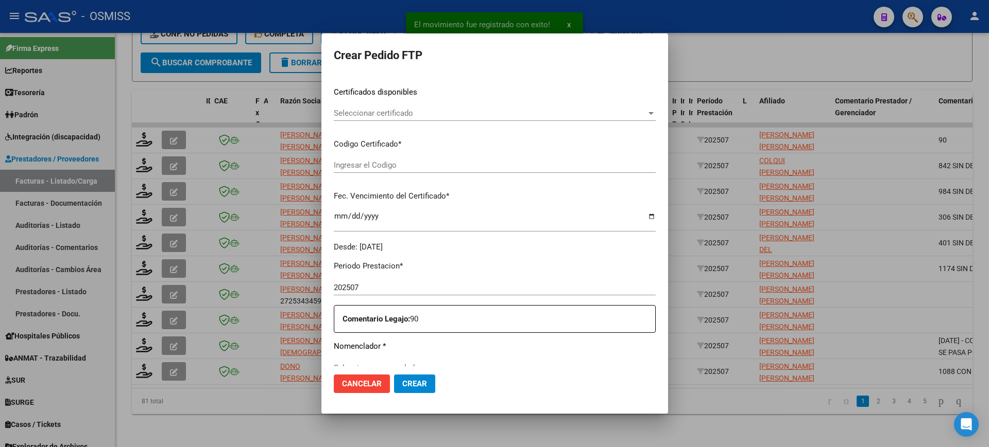
scroll to position [322, 0]
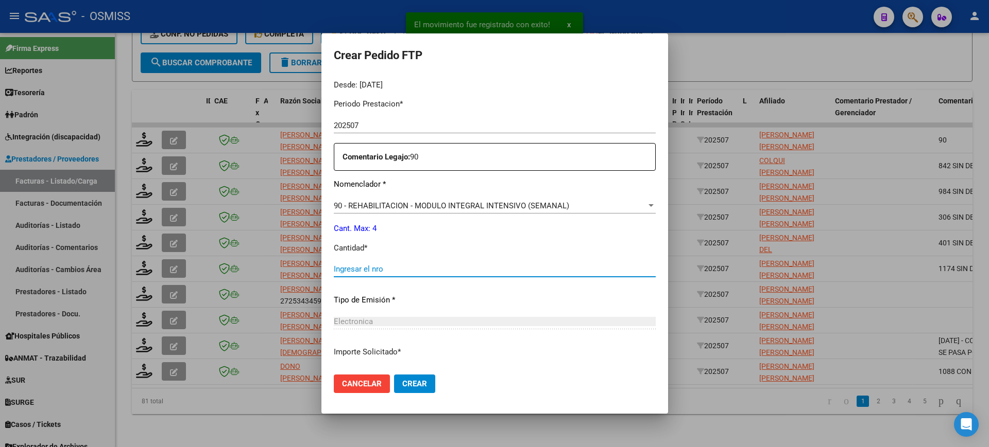
click at [387, 267] on input "Ingresar el nro" at bounding box center [495, 269] width 322 height 9
click at [394, 375] on button "Crear" at bounding box center [414, 384] width 41 height 19
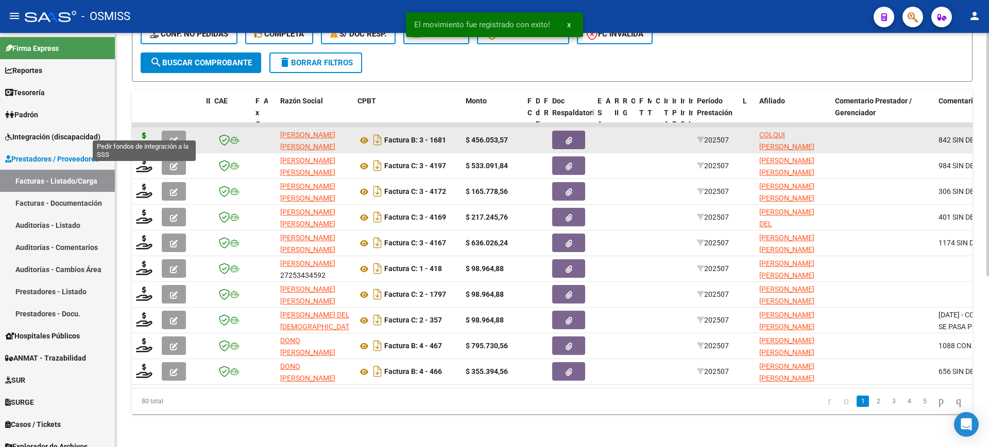
click at [146, 132] on icon at bounding box center [144, 139] width 16 height 14
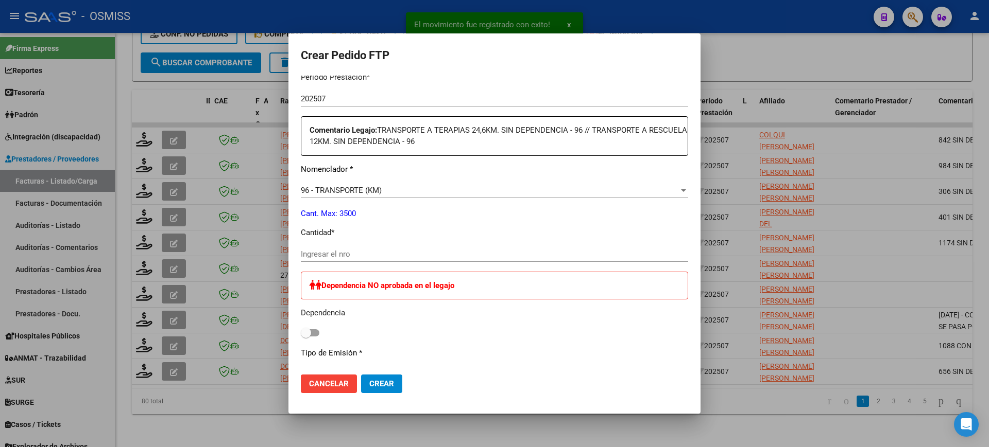
scroll to position [380, 0]
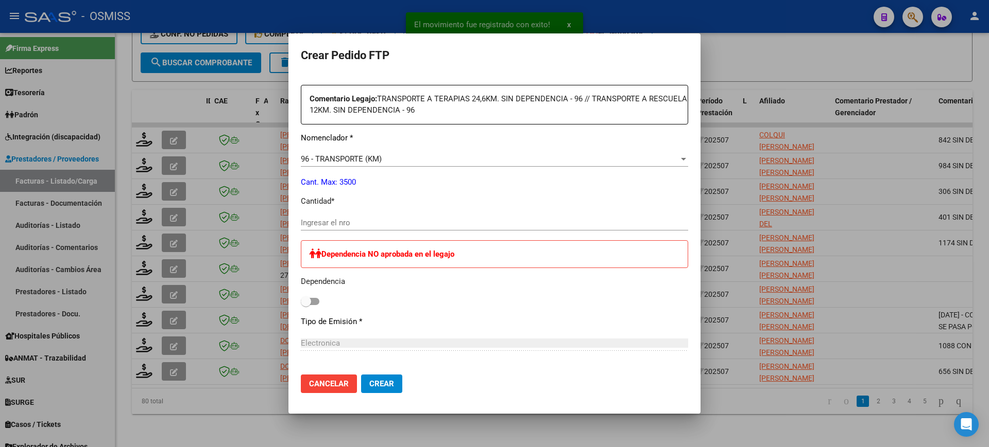
click at [396, 220] on input "Ingresar el nro" at bounding box center [494, 222] width 387 height 9
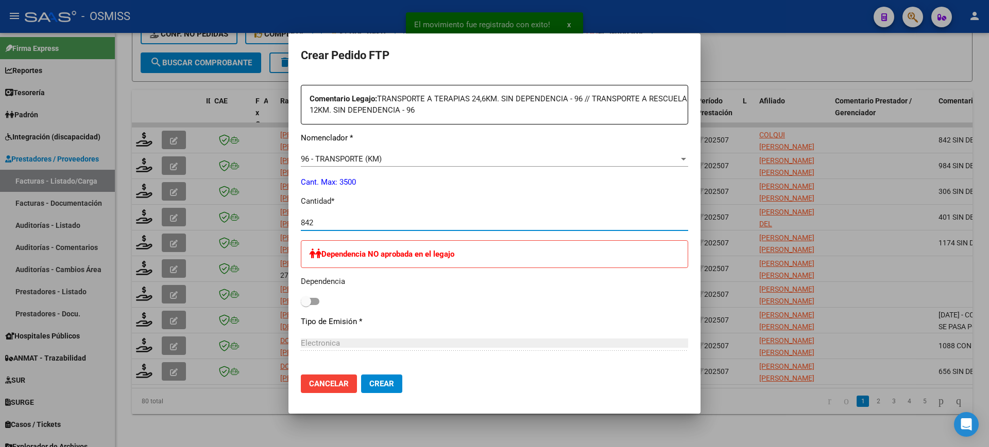
click at [361, 375] on button "Crear" at bounding box center [381, 384] width 41 height 19
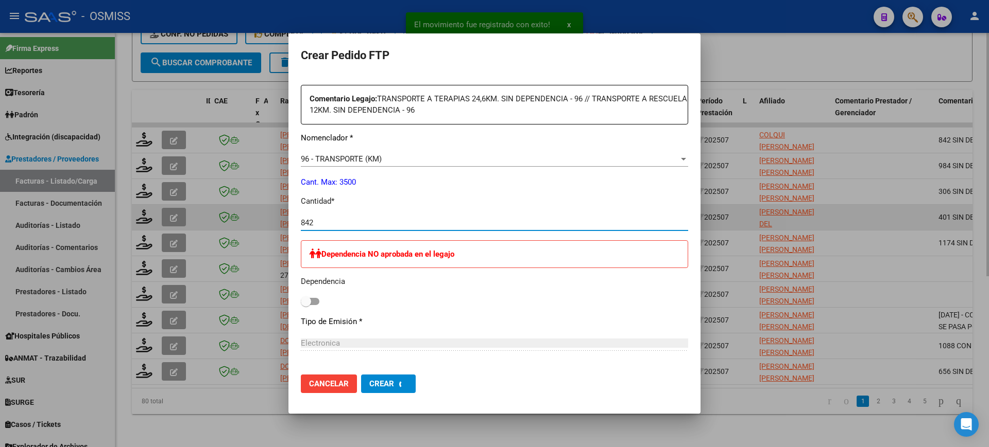
scroll to position [0, 0]
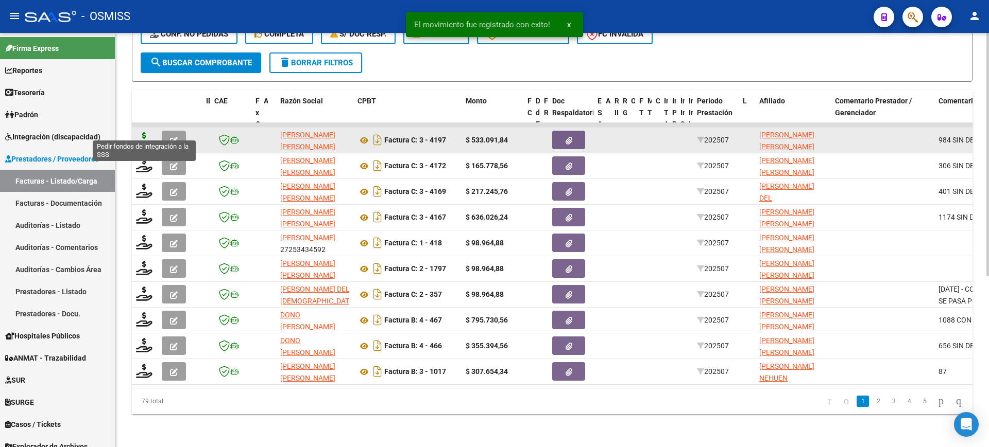
click at [143, 133] on icon at bounding box center [144, 139] width 16 height 14
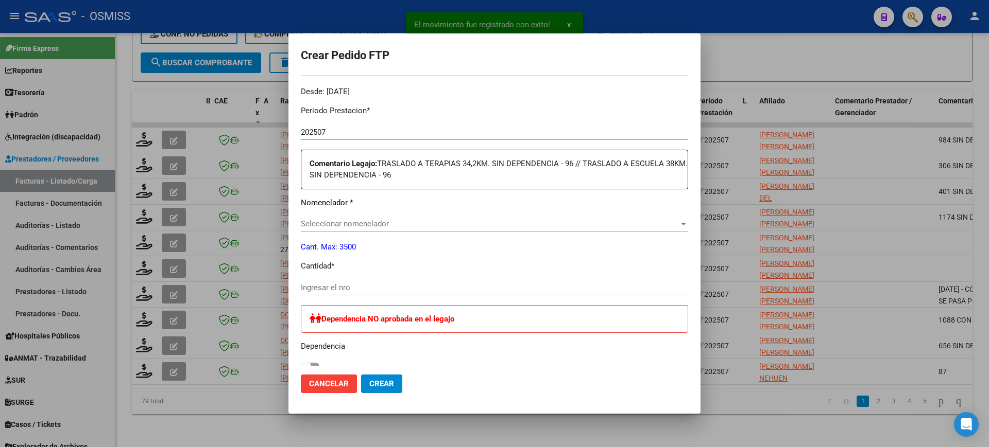
scroll to position [316, 0]
click at [385, 286] on input "Ingresar el nro" at bounding box center [494, 287] width 387 height 9
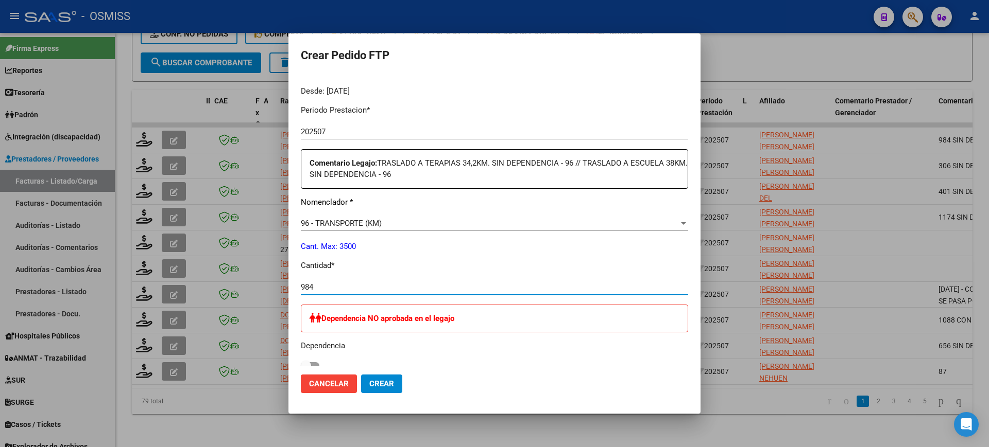
click at [361, 375] on button "Crear" at bounding box center [381, 384] width 41 height 19
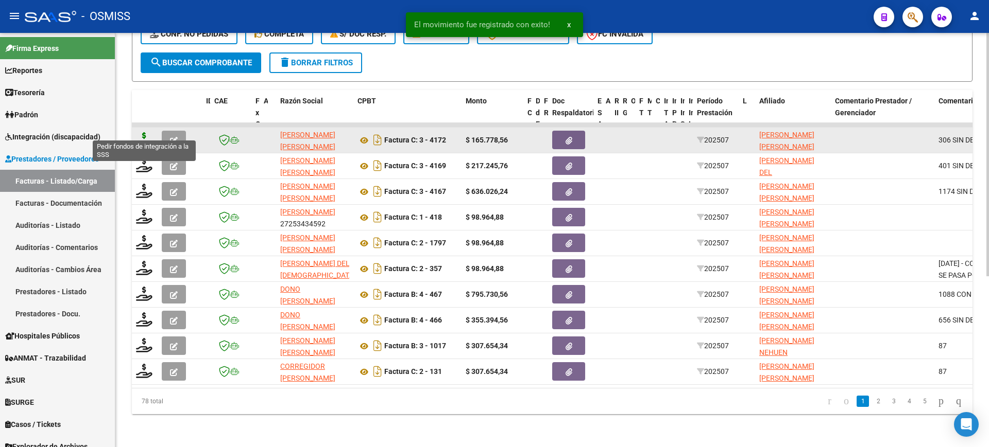
click at [147, 132] on icon at bounding box center [144, 139] width 16 height 14
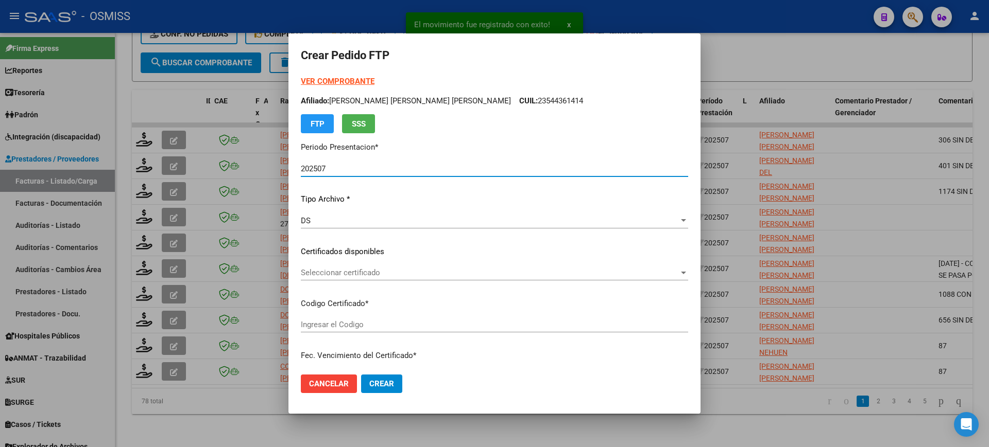
scroll to position [380, 0]
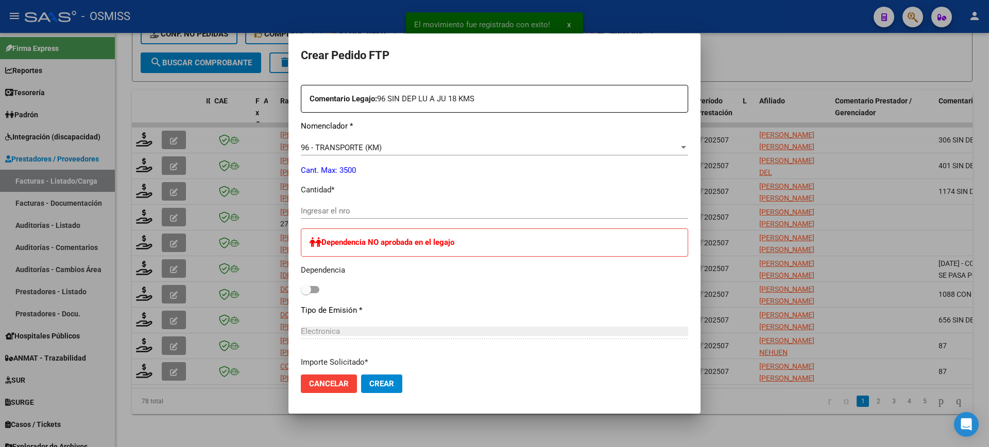
click at [353, 213] on input "Ingresar el nro" at bounding box center [494, 210] width 387 height 9
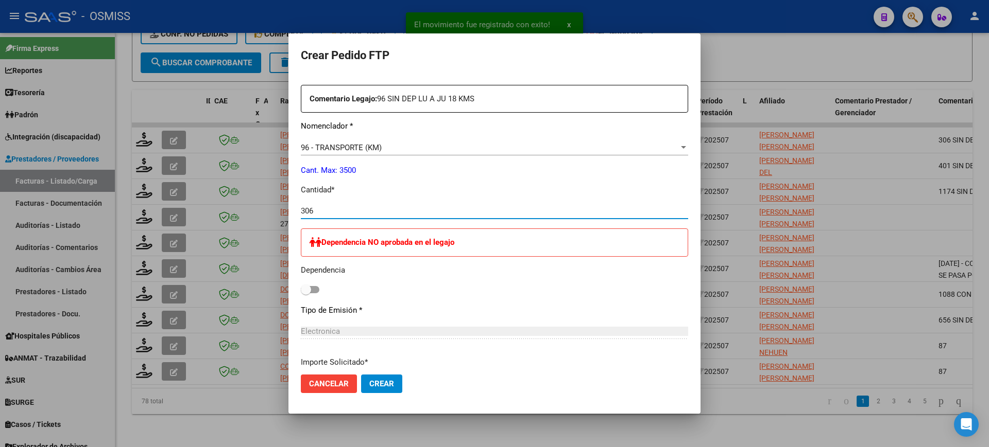
click at [361, 375] on button "Crear" at bounding box center [381, 384] width 41 height 19
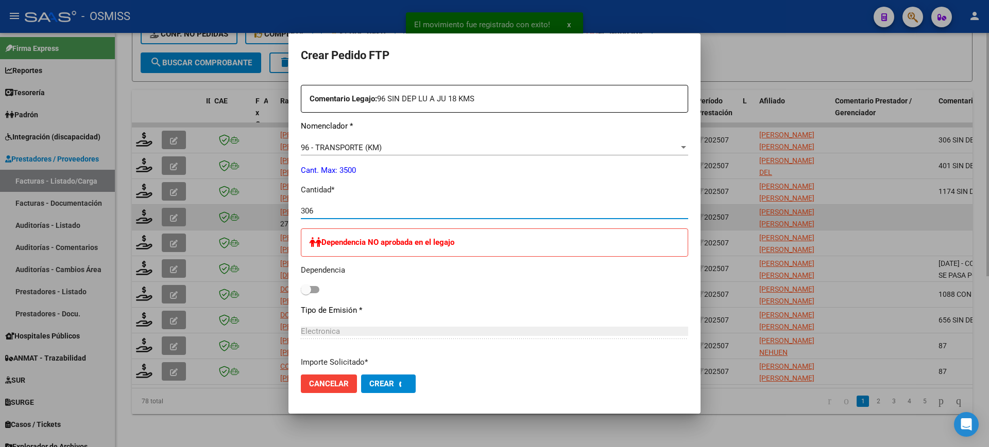
scroll to position [0, 0]
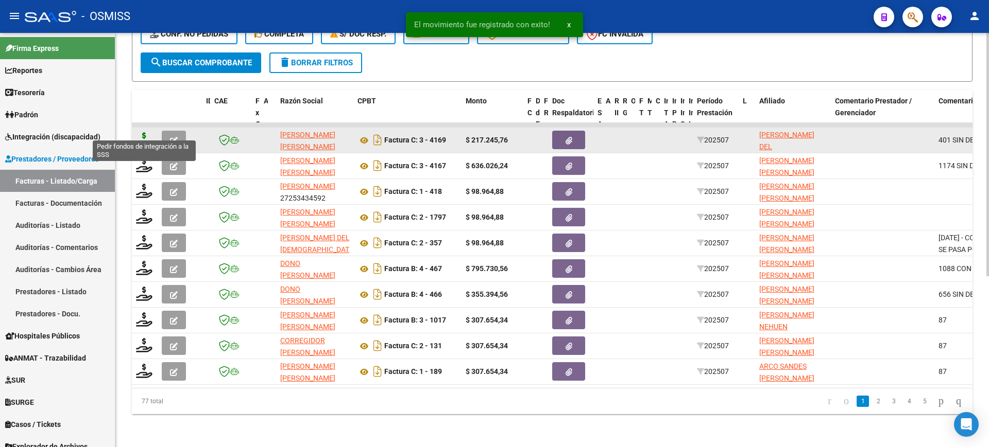
click at [146, 132] on icon at bounding box center [144, 139] width 16 height 14
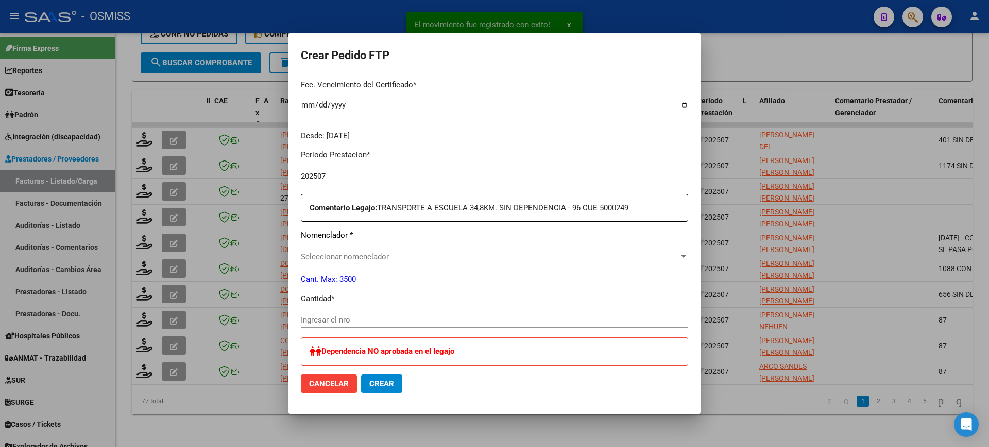
scroll to position [380, 0]
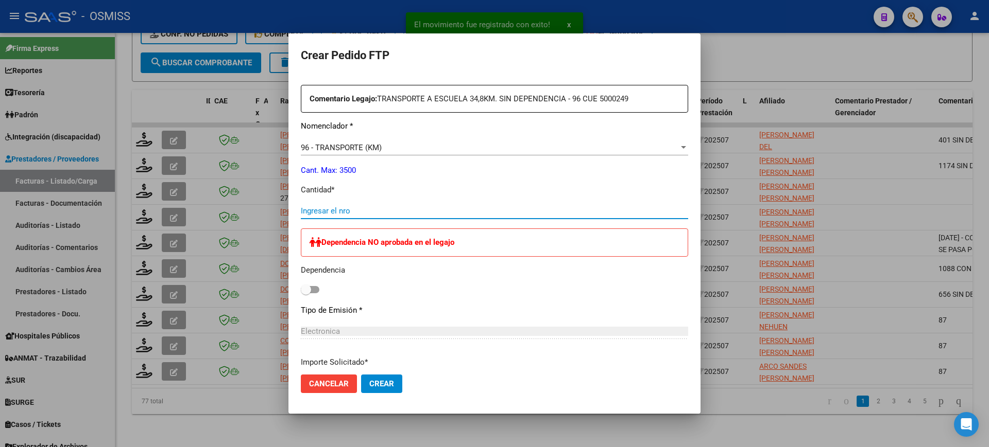
click at [332, 213] on input "Ingresar el nro" at bounding box center [494, 210] width 387 height 9
click at [361, 375] on button "Crear" at bounding box center [381, 384] width 41 height 19
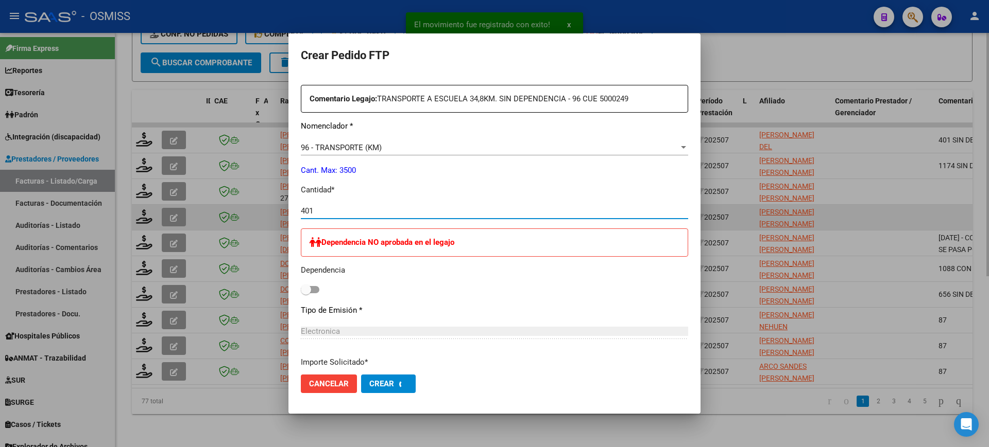
scroll to position [0, 0]
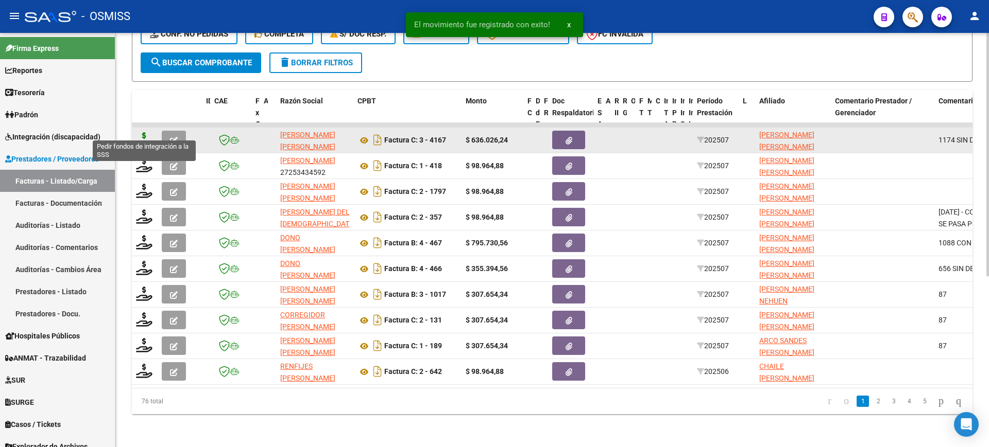
click at [146, 132] on icon at bounding box center [144, 139] width 16 height 14
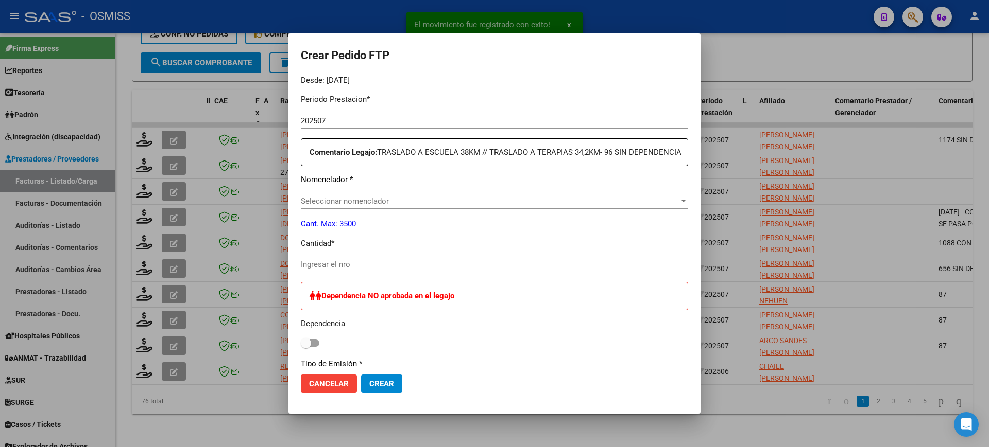
scroll to position [380, 0]
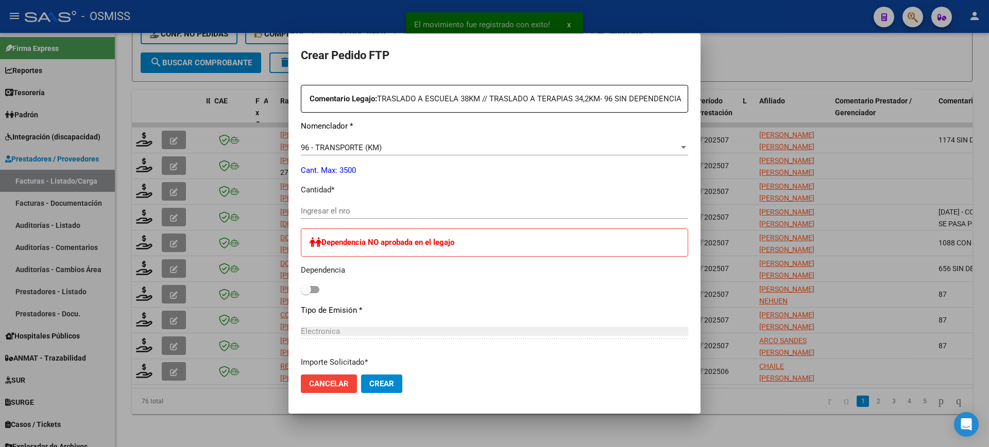
click at [357, 216] on input "Ingresar el nro" at bounding box center [494, 210] width 387 height 9
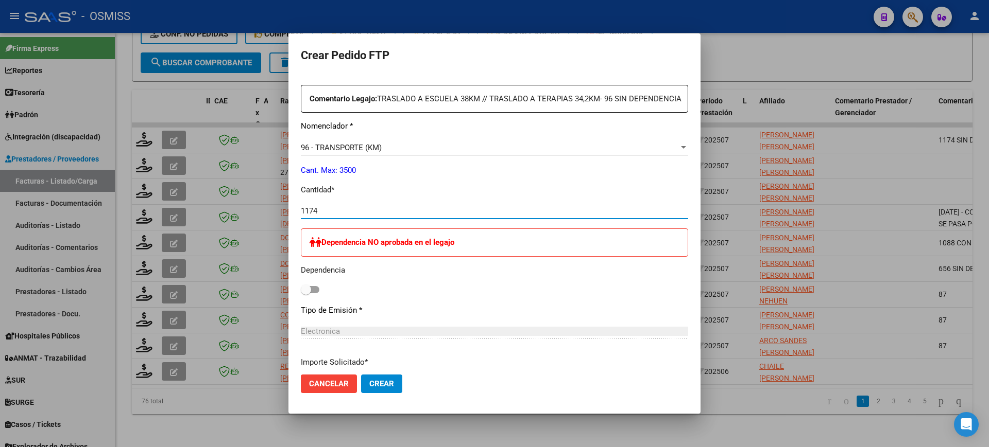
click at [361, 375] on button "Crear" at bounding box center [381, 384] width 41 height 19
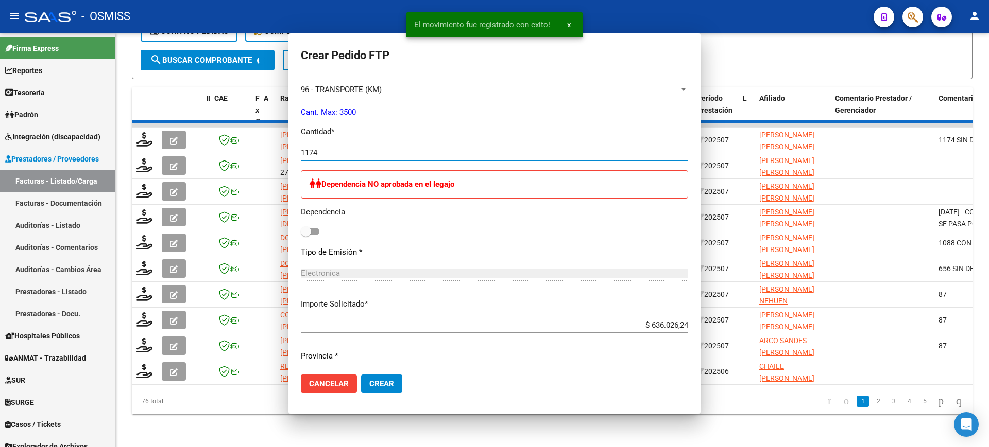
scroll to position [0, 0]
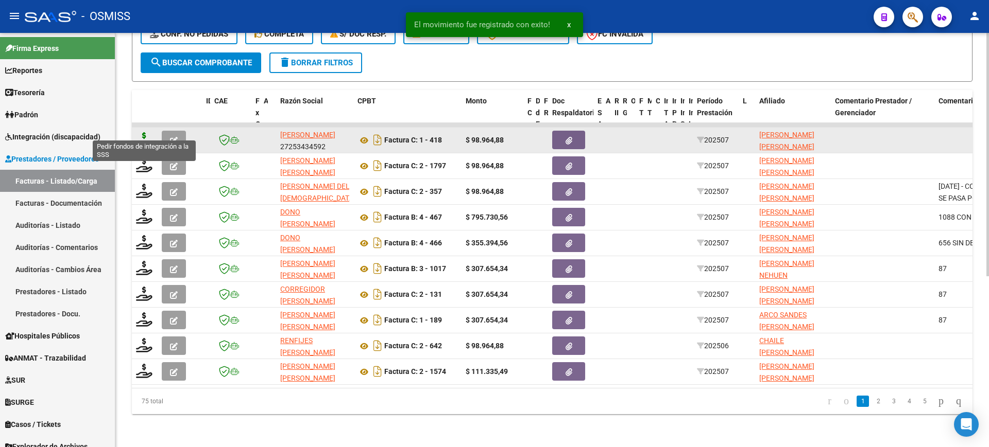
click at [140, 132] on icon at bounding box center [144, 139] width 16 height 14
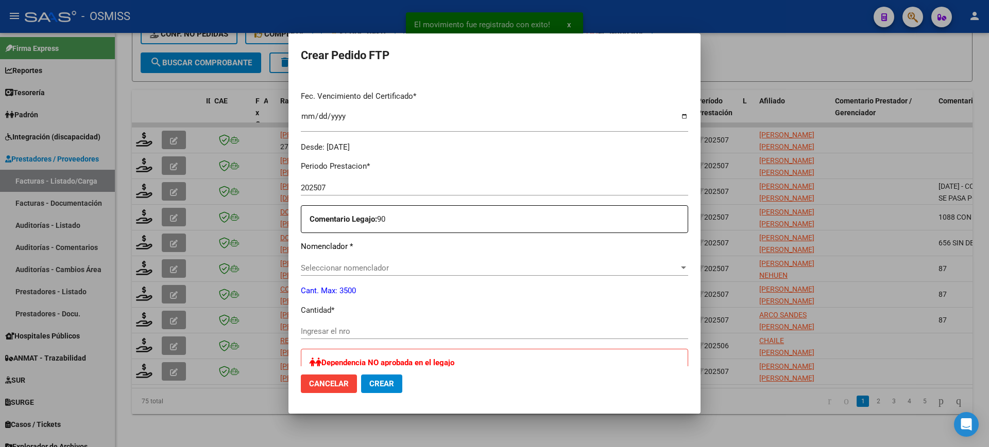
scroll to position [316, 0]
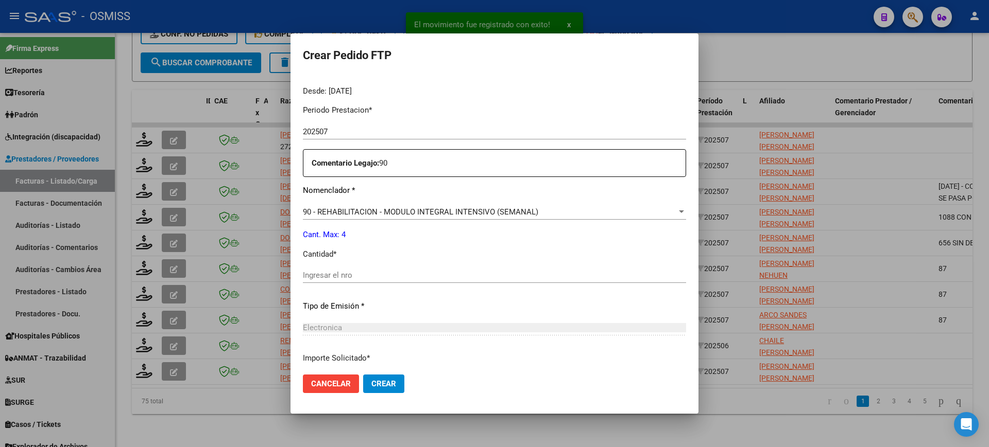
click at [377, 271] on input "Ingresar el nro" at bounding box center [494, 275] width 383 height 9
click at [363, 375] on button "Crear" at bounding box center [383, 384] width 41 height 19
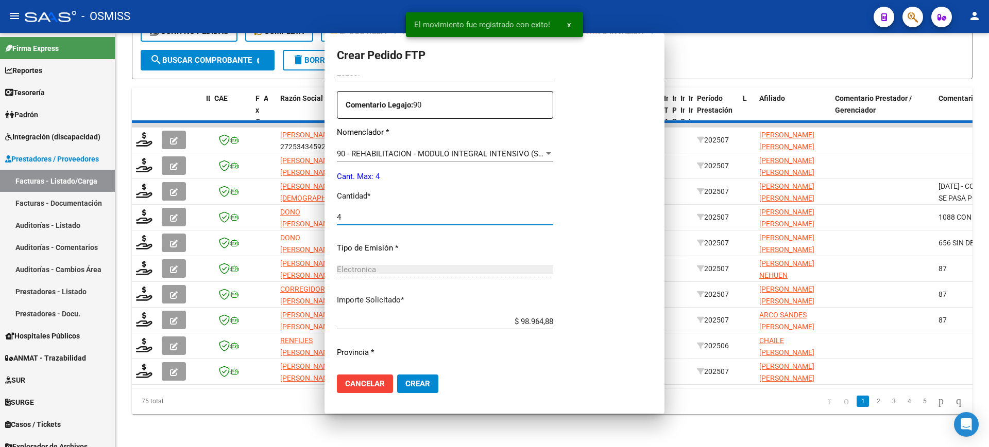
scroll to position [0, 0]
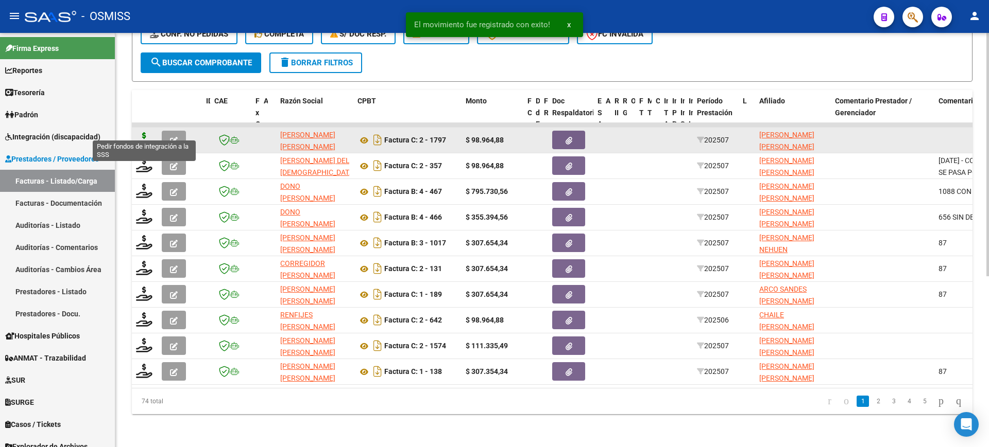
click at [141, 132] on icon at bounding box center [144, 139] width 16 height 14
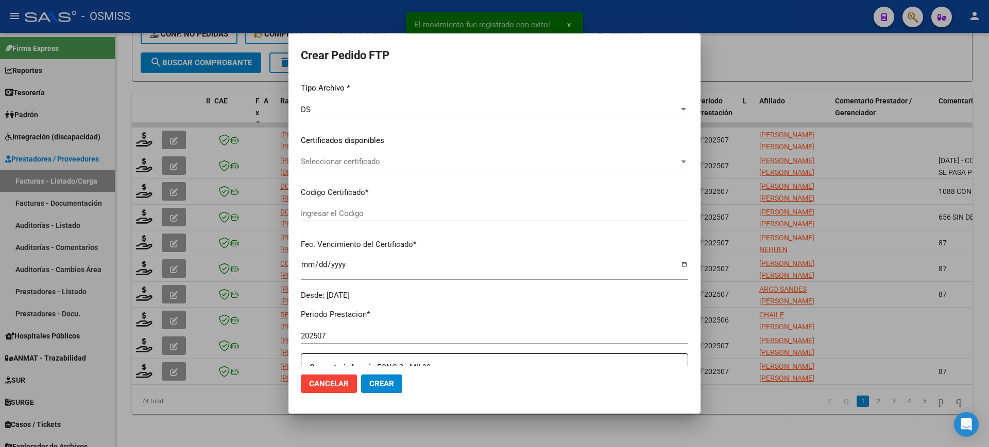
scroll to position [386, 0]
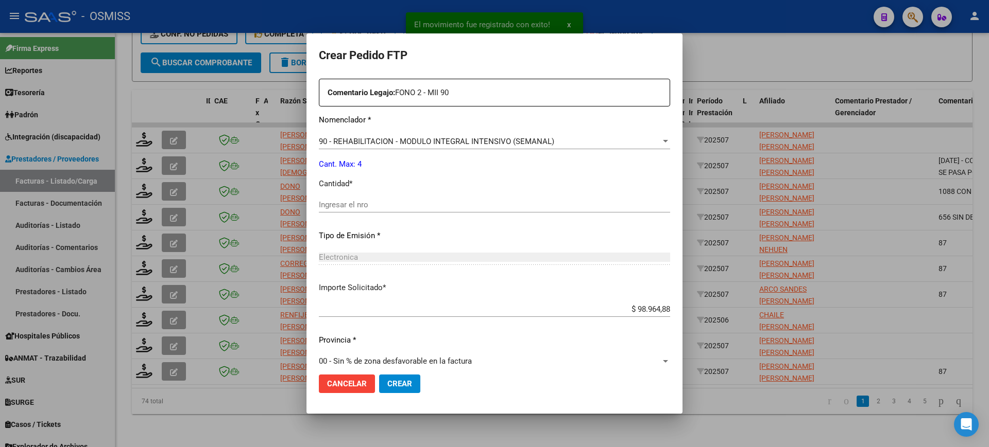
click at [374, 202] on input "Ingresar el nro" at bounding box center [494, 204] width 351 height 9
click at [379, 375] on button "Crear" at bounding box center [399, 384] width 41 height 19
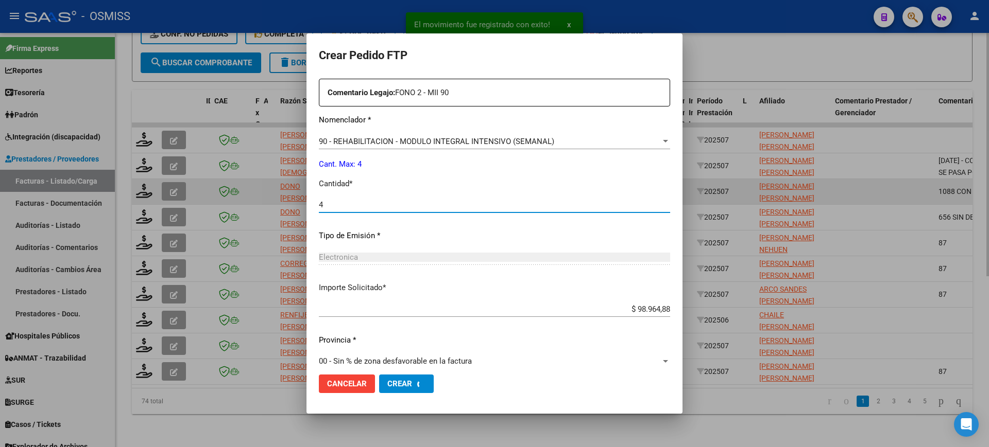
scroll to position [0, 0]
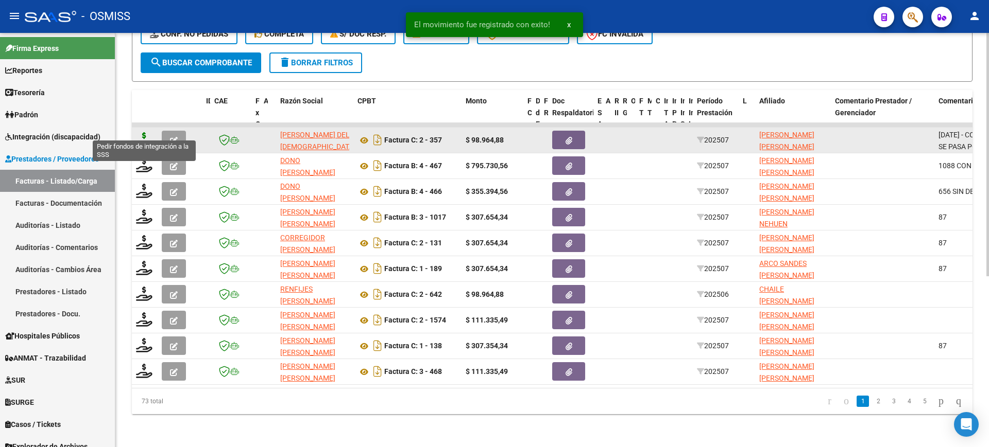
click at [144, 132] on icon at bounding box center [144, 139] width 16 height 14
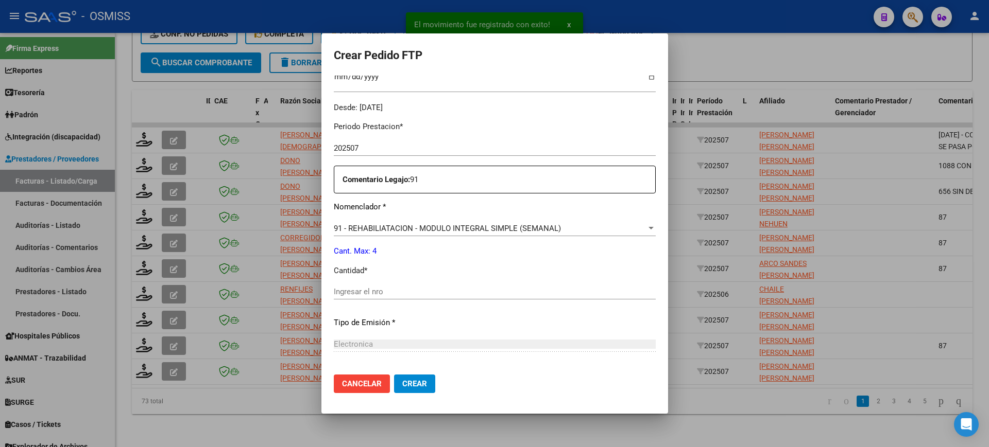
scroll to position [322, 0]
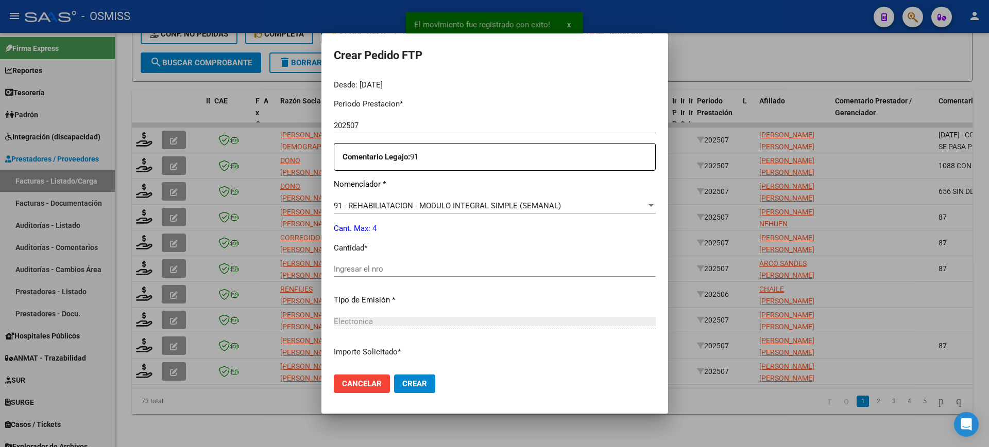
click at [371, 271] on input "Ingresar el nro" at bounding box center [495, 269] width 322 height 9
click at [394, 375] on button "Crear" at bounding box center [414, 384] width 41 height 19
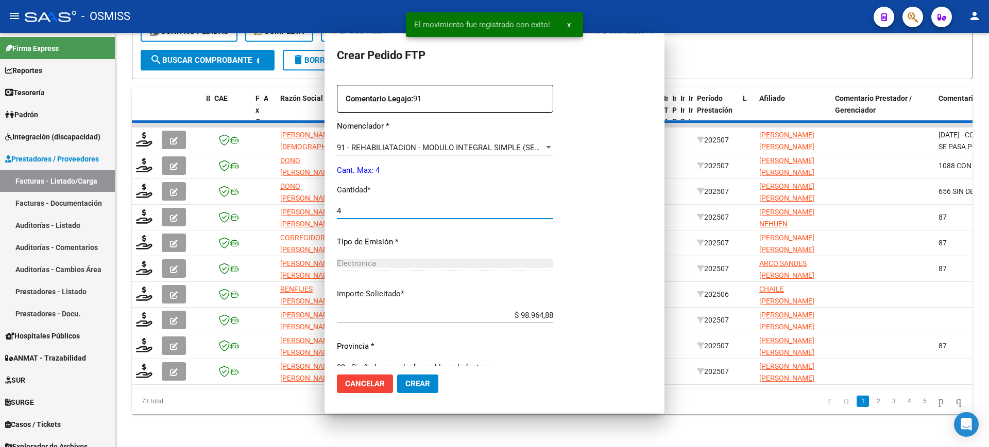
scroll to position [264, 0]
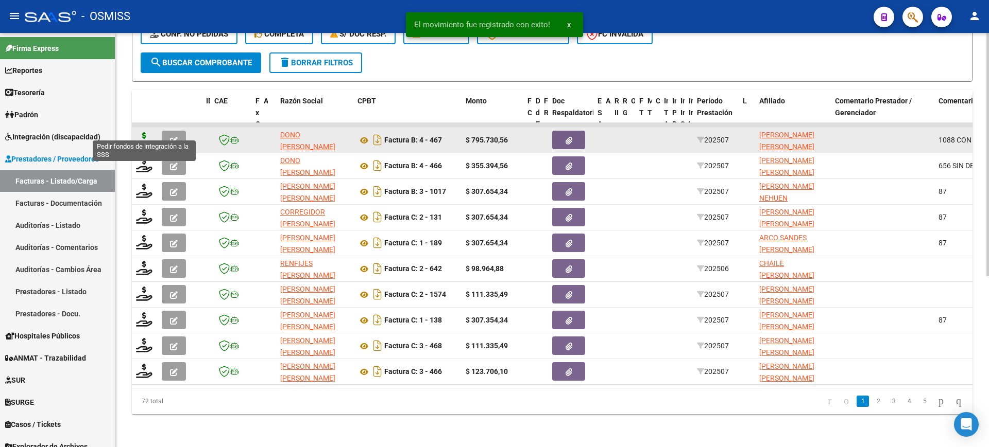
click at [143, 132] on icon at bounding box center [144, 139] width 16 height 14
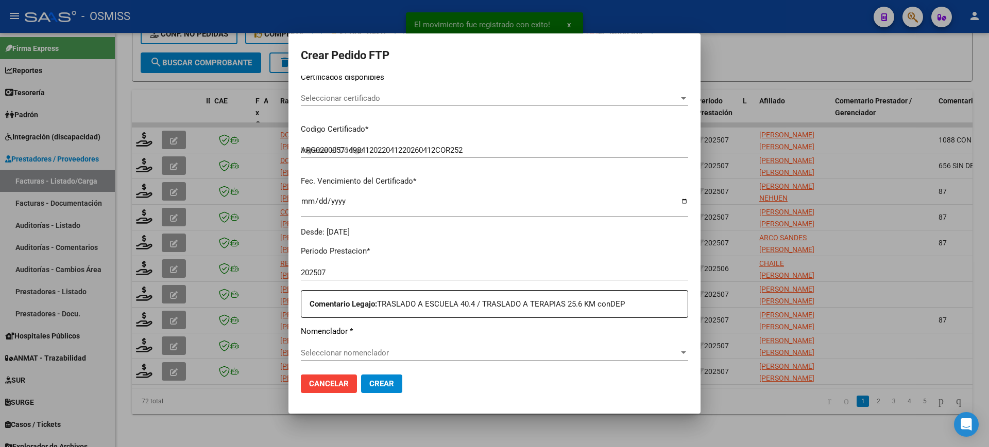
scroll to position [322, 0]
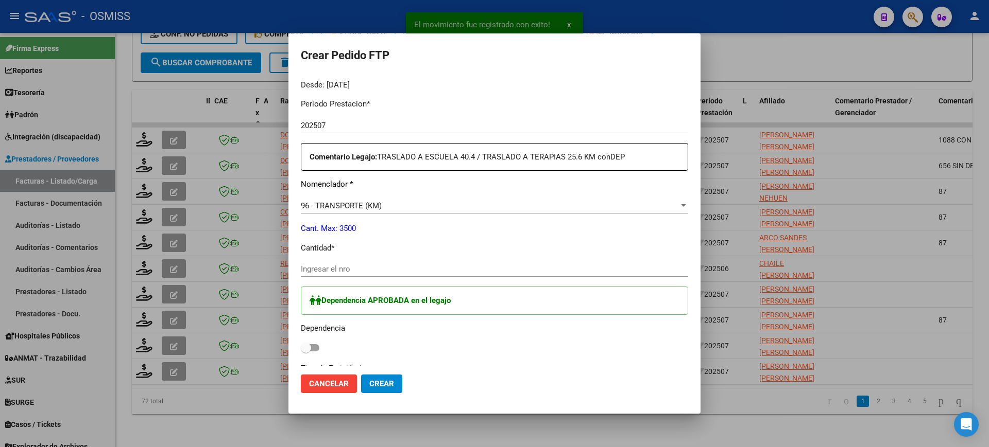
click at [312, 346] on span at bounding box center [310, 348] width 19 height 7
click at [306, 352] on input "checkbox" at bounding box center [305, 352] width 1 height 1
click at [341, 263] on div "Ingresar el nro" at bounding box center [494, 269] width 387 height 15
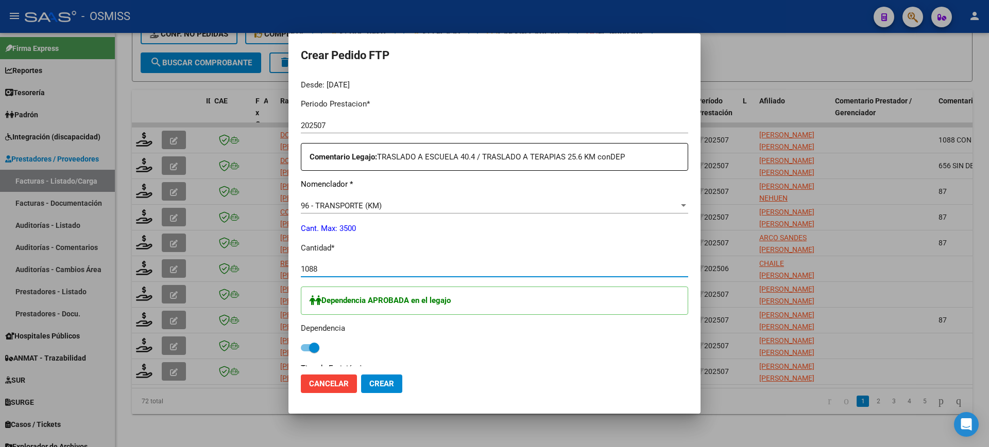
click at [361, 375] on button "Crear" at bounding box center [381, 384] width 41 height 19
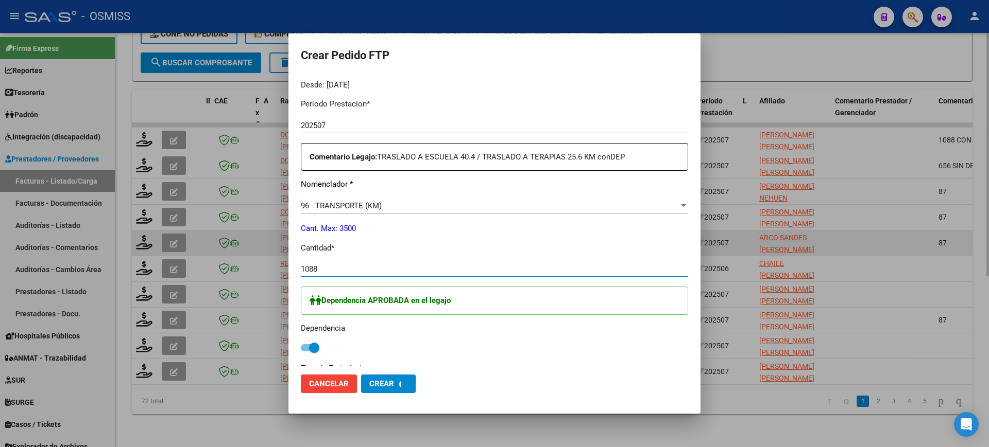
scroll to position [0, 0]
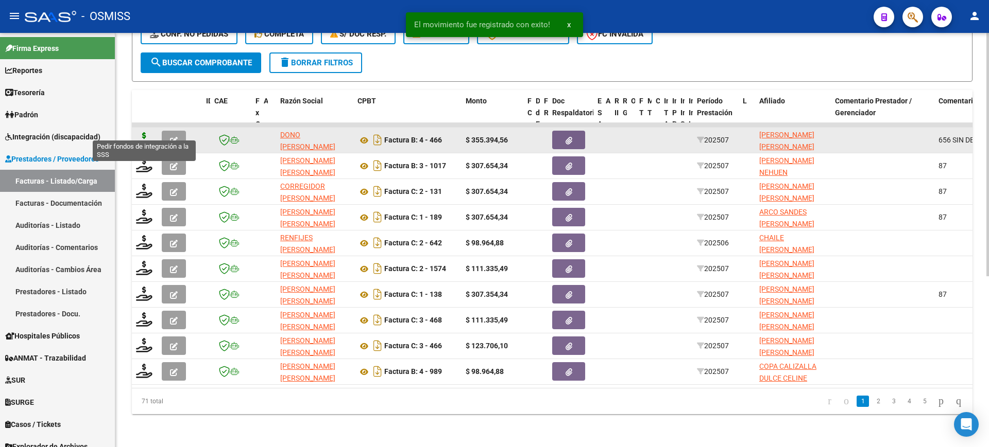
click at [141, 132] on icon at bounding box center [144, 139] width 16 height 14
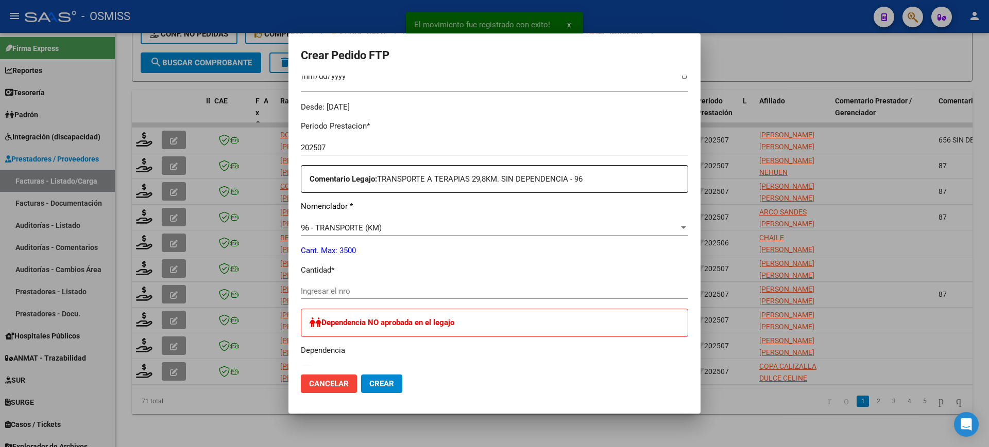
scroll to position [322, 0]
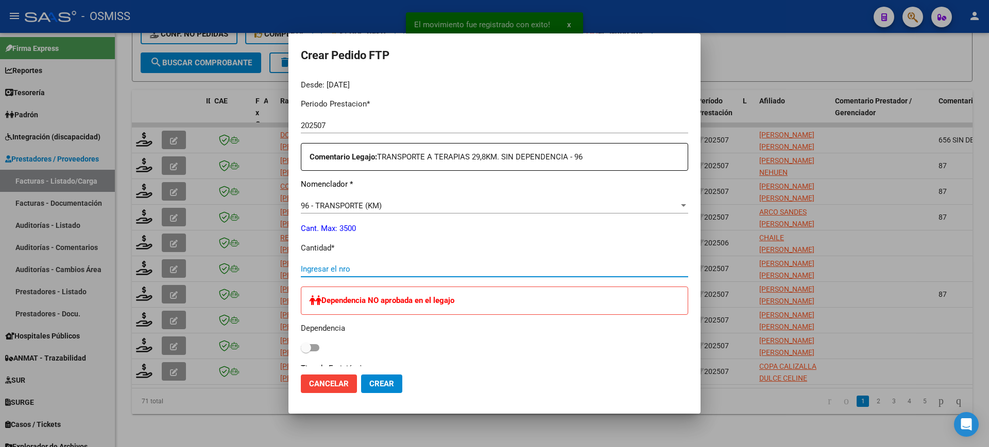
click at [346, 268] on input "Ingresar el nro" at bounding box center [494, 269] width 387 height 9
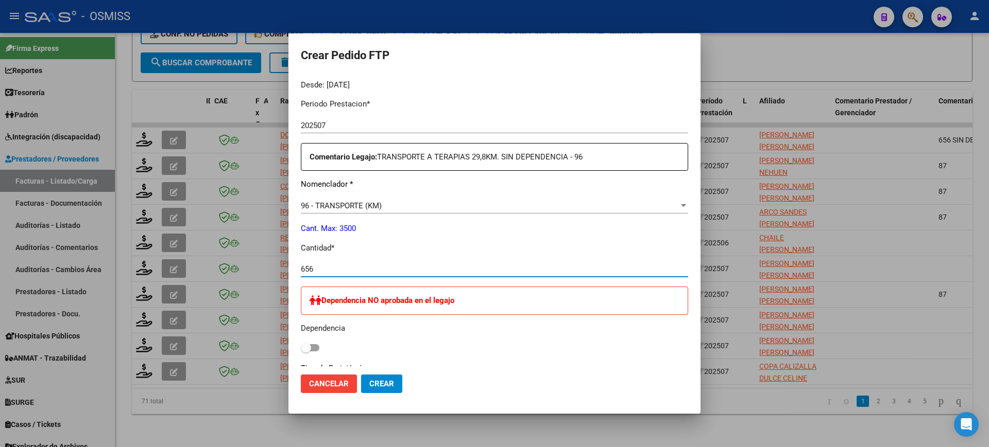
click at [361, 375] on button "Crear" at bounding box center [381, 384] width 41 height 19
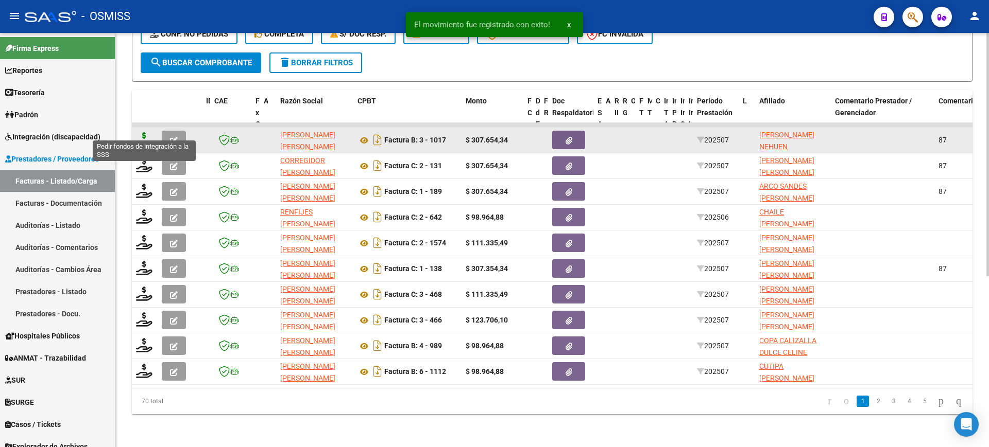
click at [144, 132] on icon at bounding box center [144, 139] width 16 height 14
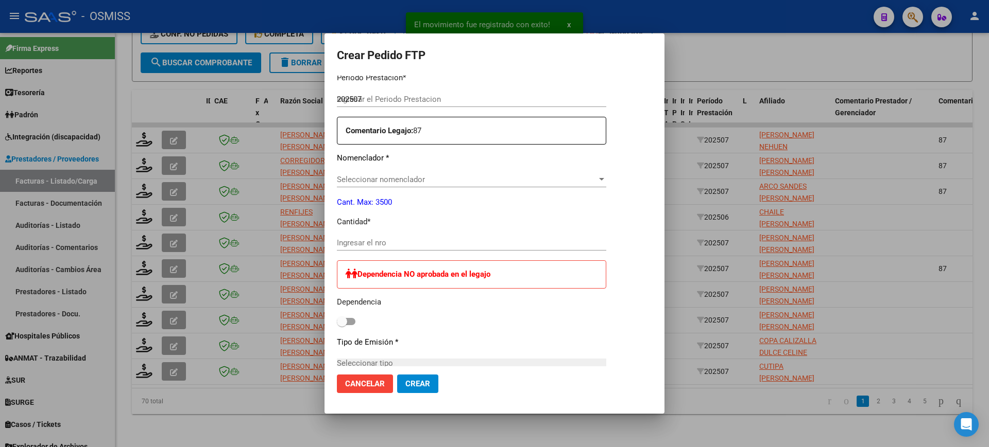
scroll to position [316, 0]
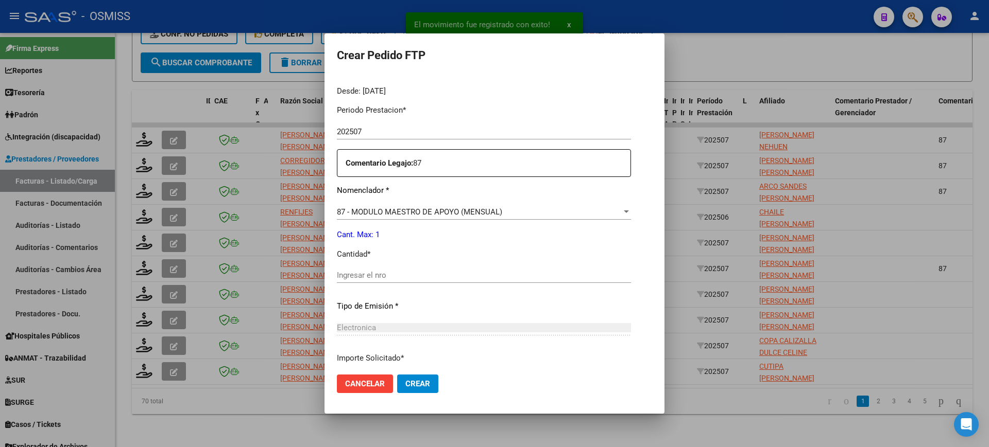
click at [369, 277] on input "Ingresar el nro" at bounding box center [484, 275] width 294 height 9
click at [397, 375] on button "Crear" at bounding box center [417, 384] width 41 height 19
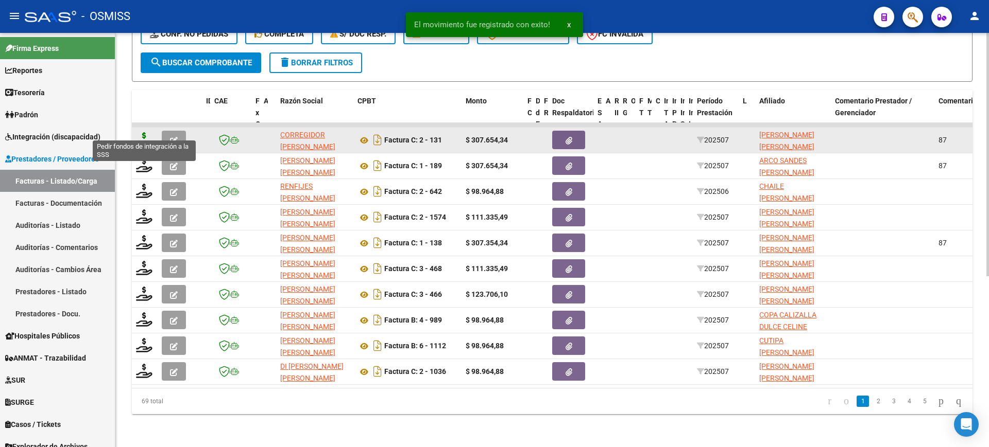
click at [140, 132] on icon at bounding box center [144, 139] width 16 height 14
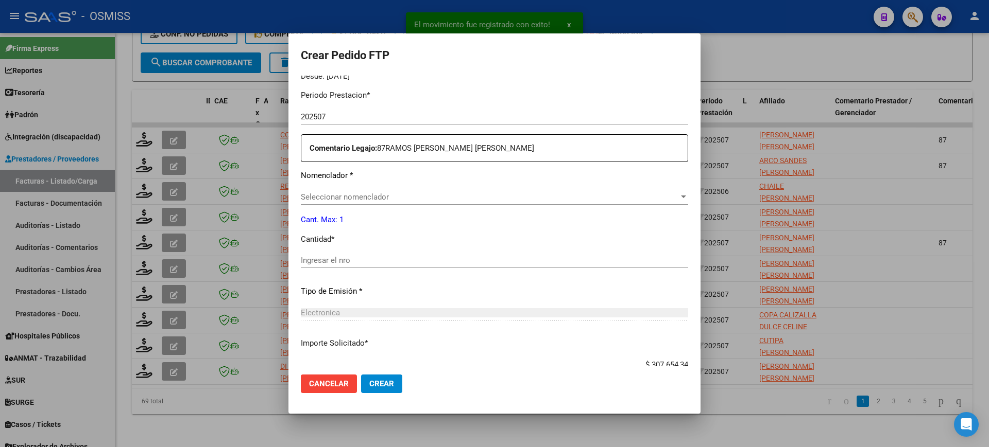
scroll to position [386, 0]
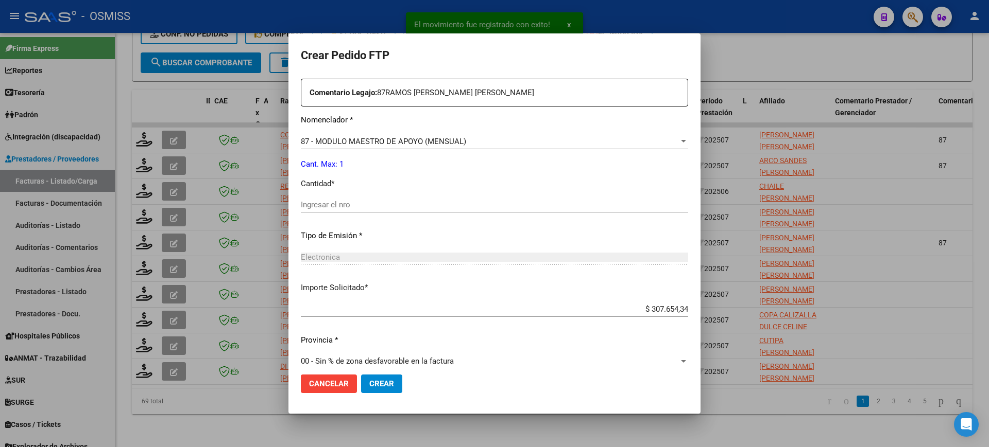
click at [372, 203] on input "Ingresar el nro" at bounding box center [494, 204] width 387 height 9
click at [361, 375] on button "Crear" at bounding box center [381, 384] width 41 height 19
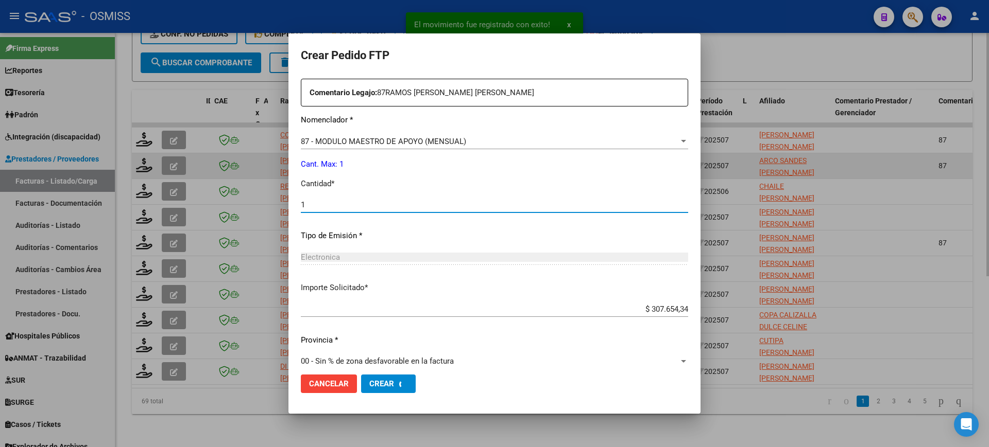
scroll to position [0, 0]
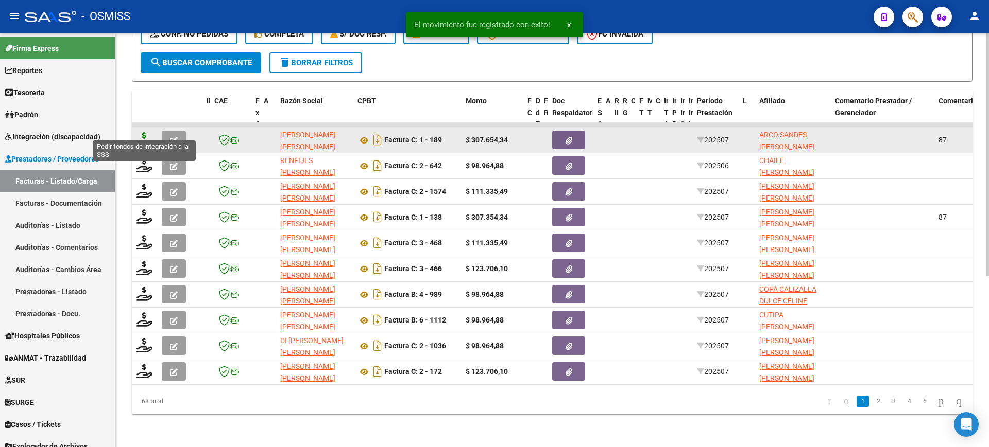
click at [144, 132] on icon at bounding box center [144, 139] width 16 height 14
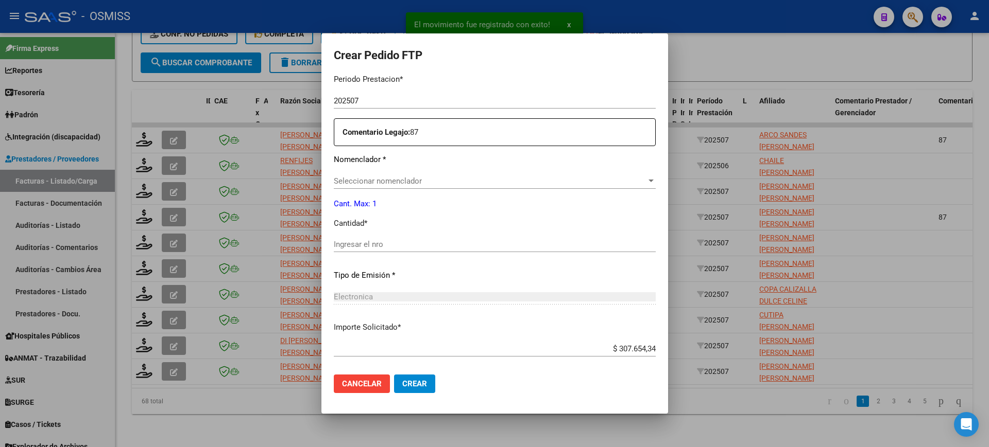
scroll to position [399, 0]
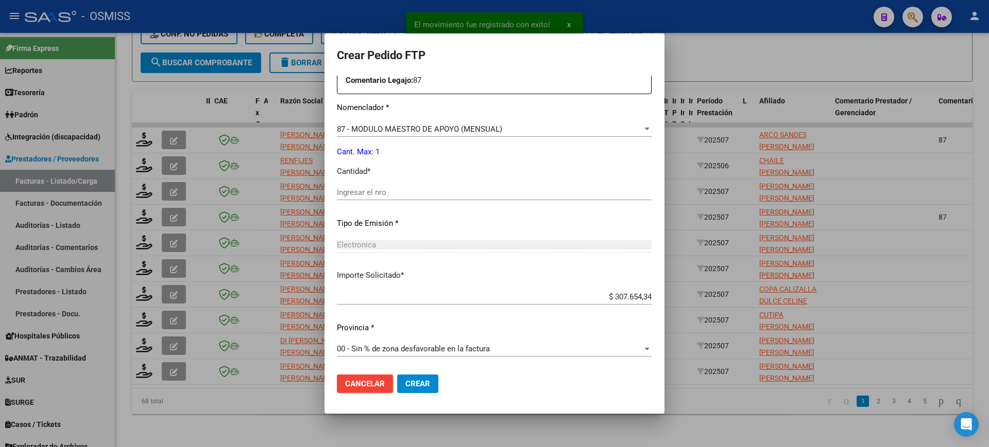
click at [389, 193] on input "Ingresar el nro" at bounding box center [494, 192] width 315 height 9
click at [397, 375] on button "Crear" at bounding box center [417, 384] width 41 height 19
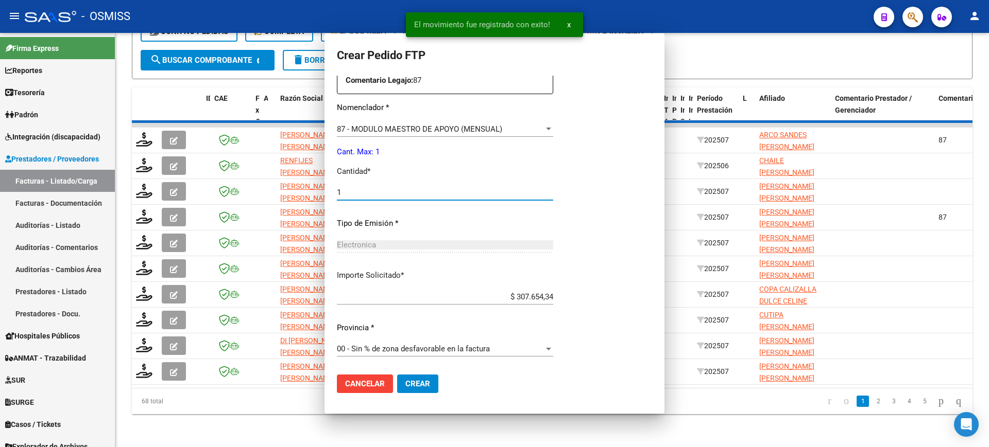
scroll to position [0, 0]
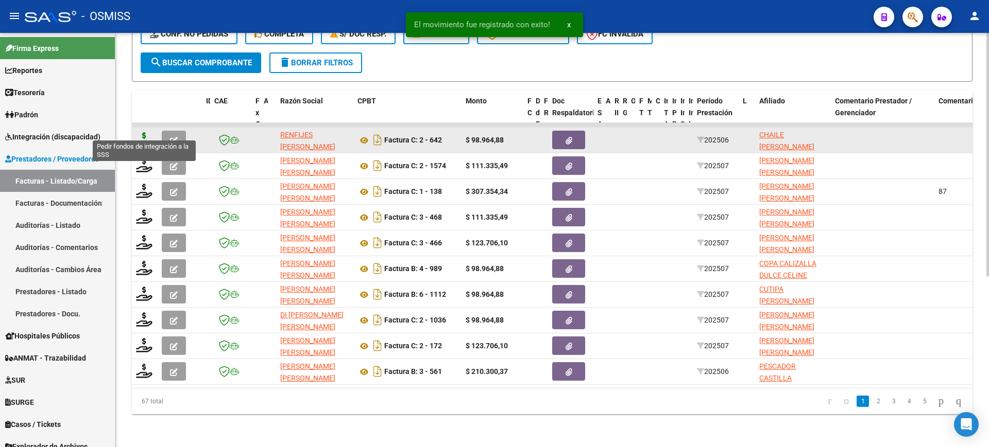
click at [141, 132] on icon at bounding box center [144, 139] width 16 height 14
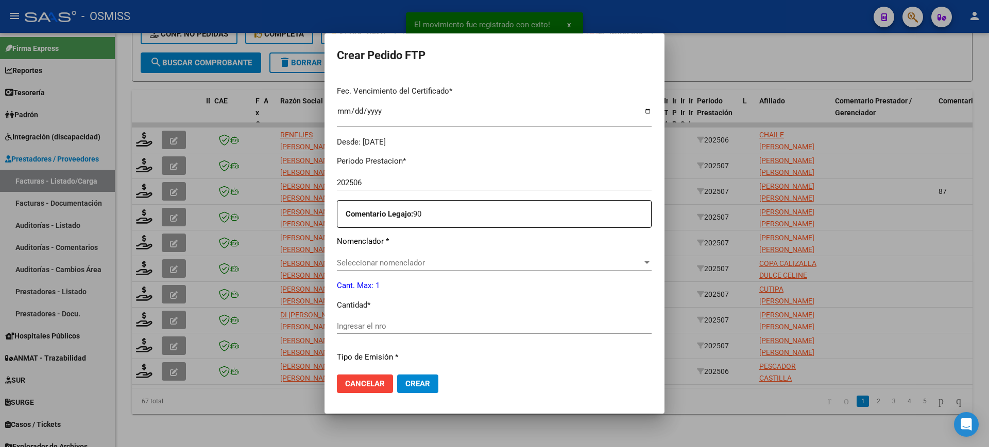
scroll to position [316, 0]
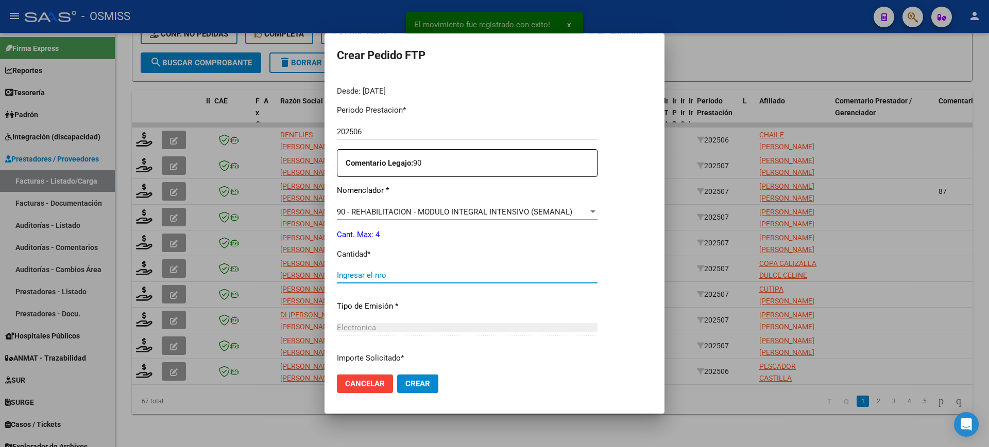
click at [409, 273] on input "Ingresar el nro" at bounding box center [467, 275] width 261 height 9
click at [397, 375] on button "Crear" at bounding box center [417, 384] width 41 height 19
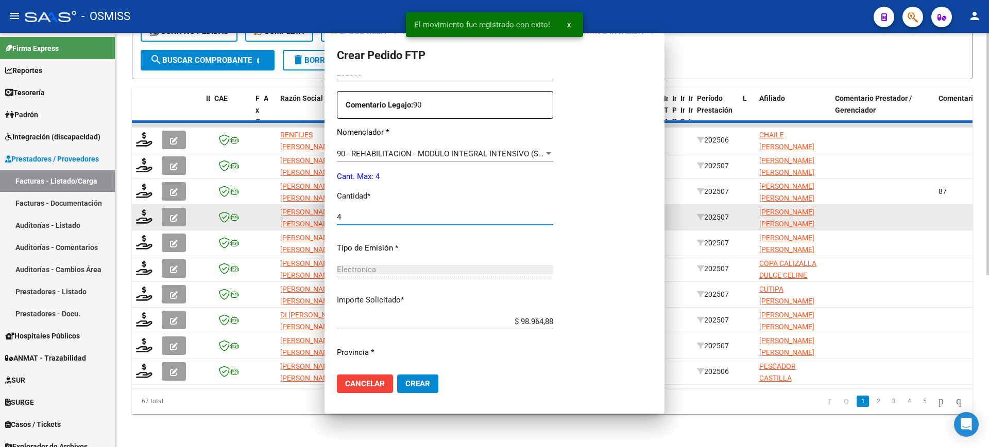
scroll to position [0, 0]
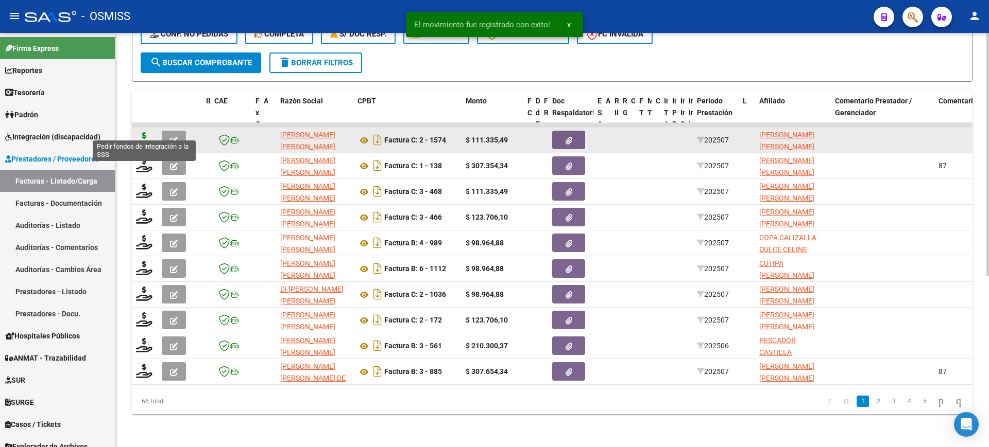
click at [145, 132] on icon at bounding box center [144, 139] width 16 height 14
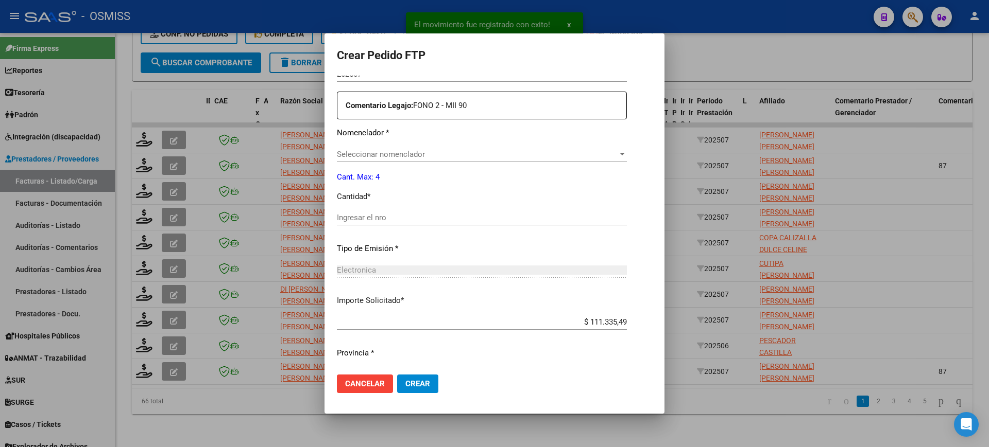
scroll to position [380, 0]
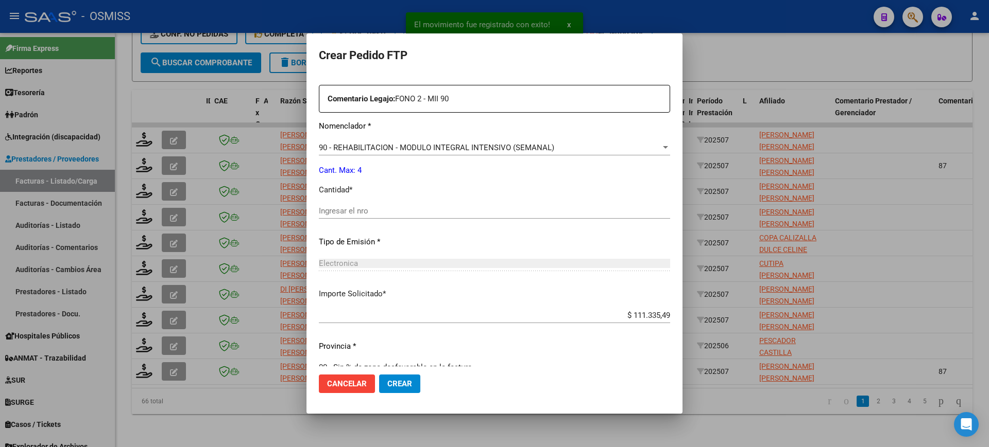
click at [386, 209] on input "Ingresar el nro" at bounding box center [494, 210] width 351 height 9
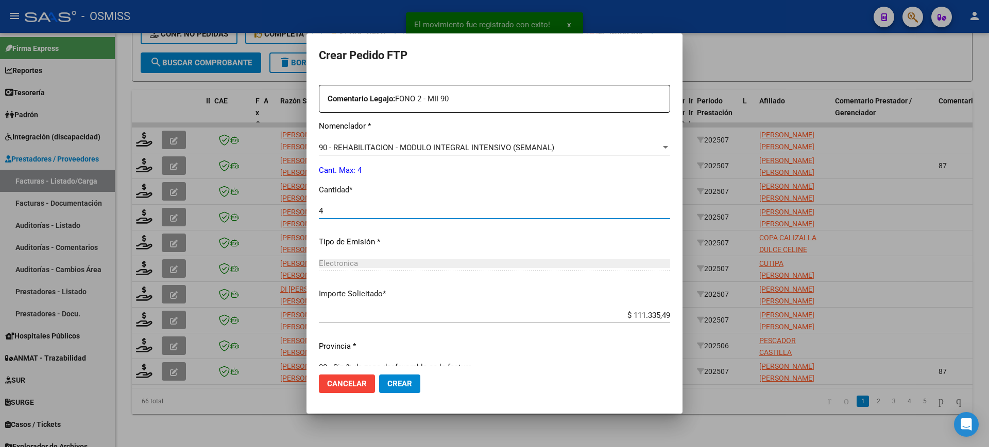
click at [379, 375] on button "Crear" at bounding box center [399, 384] width 41 height 19
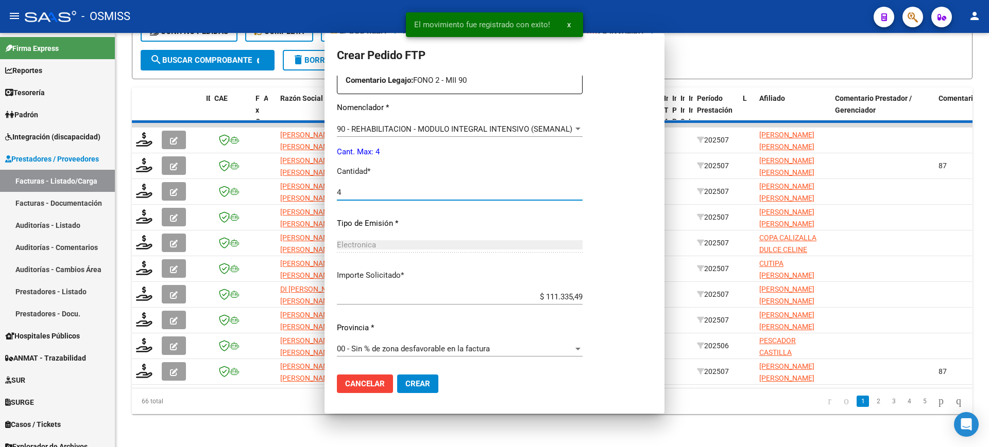
scroll to position [322, 0]
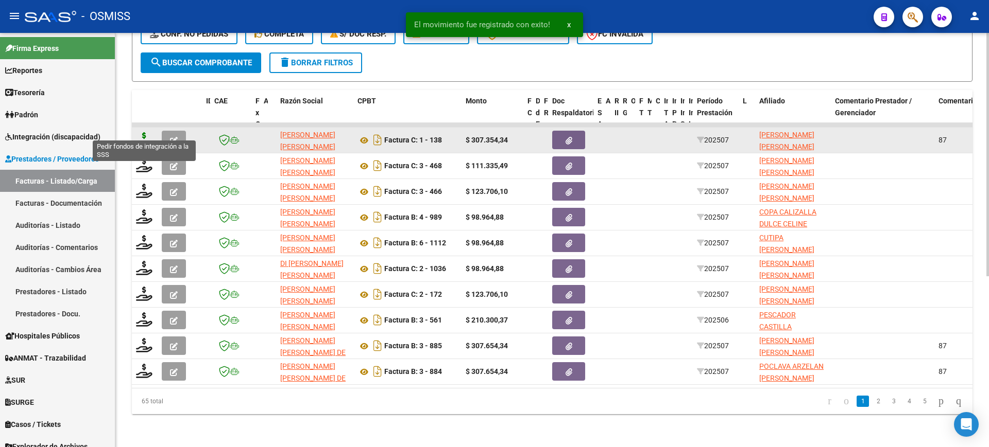
click at [146, 132] on icon at bounding box center [144, 139] width 16 height 14
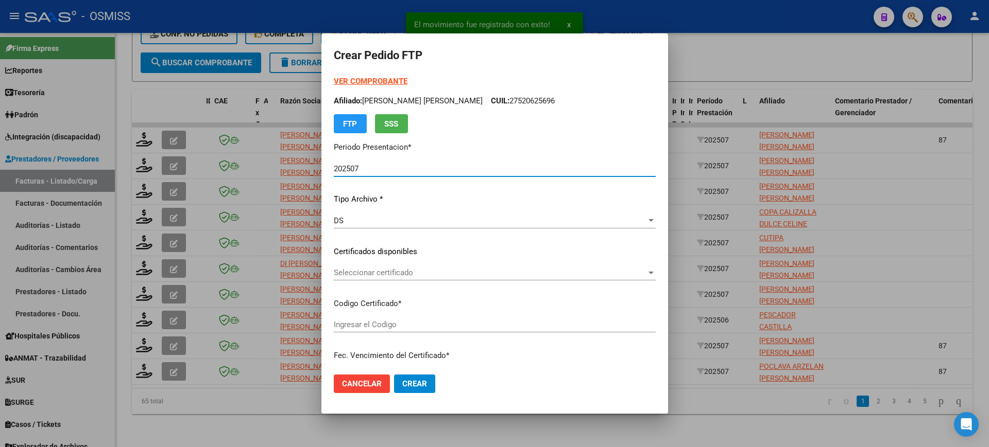
scroll to position [380, 0]
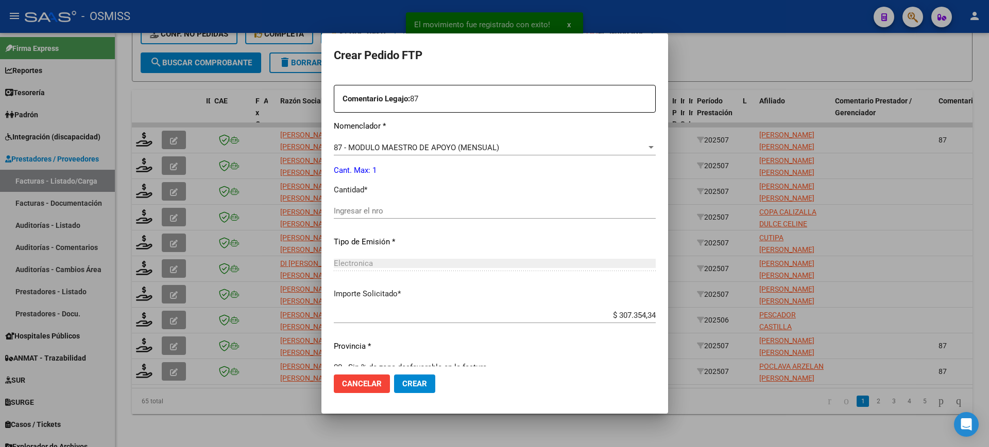
click at [373, 205] on div "Ingresar el nro" at bounding box center [495, 210] width 322 height 15
click at [394, 375] on button "Crear" at bounding box center [414, 384] width 41 height 19
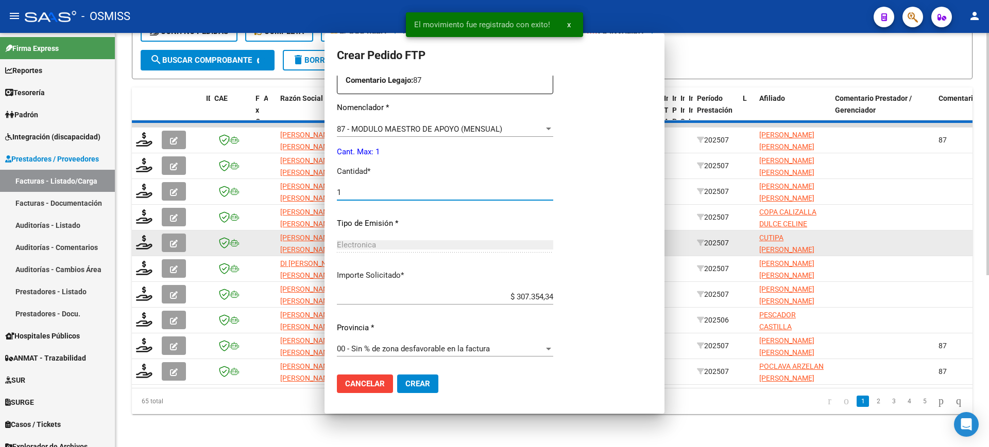
scroll to position [0, 0]
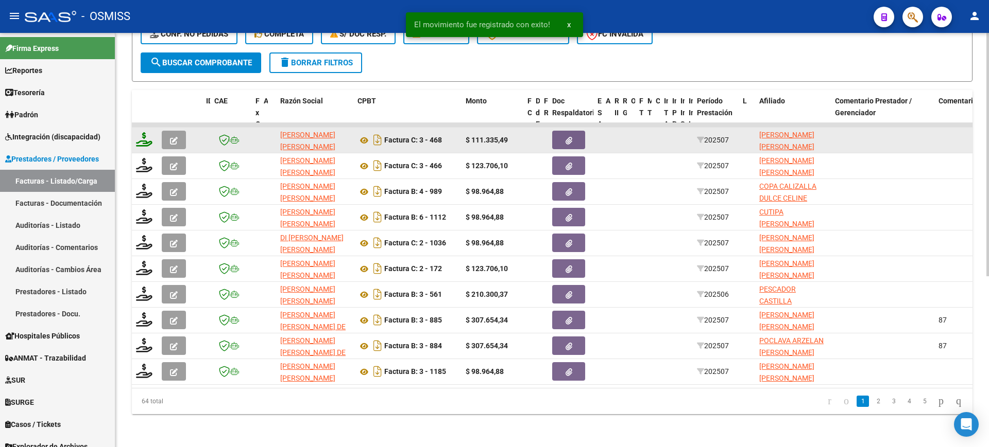
click at [145, 132] on icon at bounding box center [144, 139] width 16 height 14
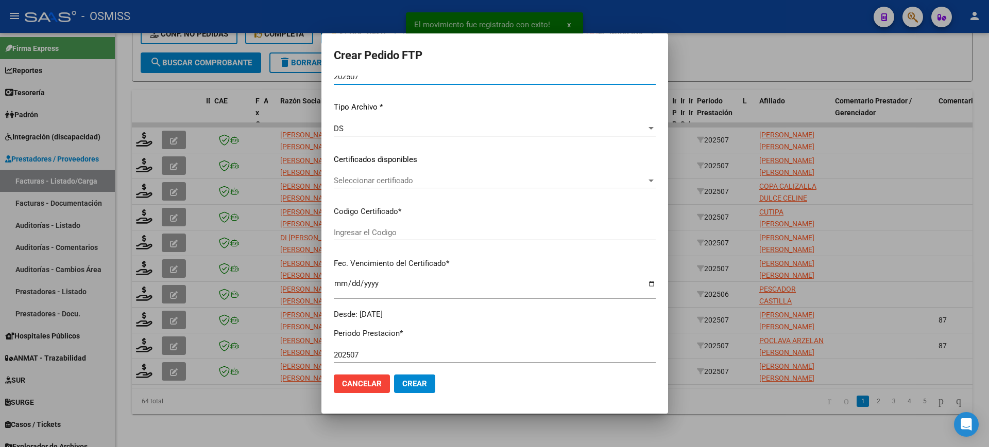
scroll to position [316, 0]
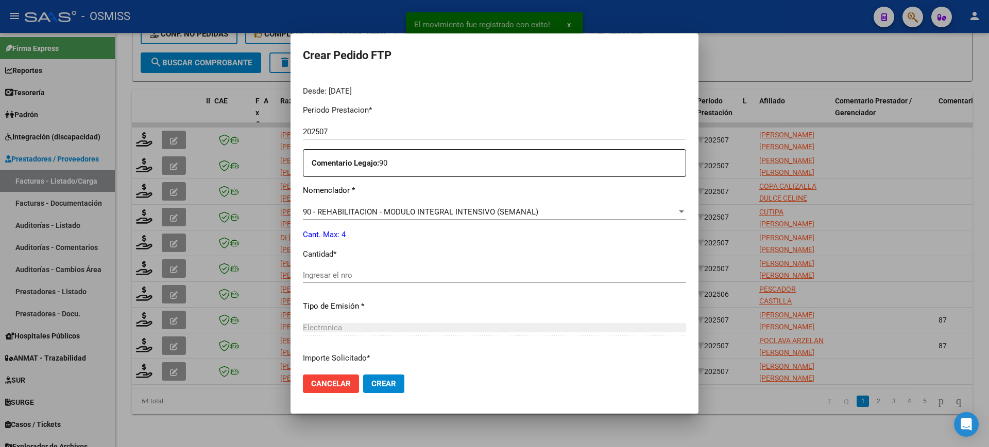
click at [384, 276] on input "Ingresar el nro" at bounding box center [494, 275] width 383 height 9
click at [363, 375] on button "Crear" at bounding box center [383, 384] width 41 height 19
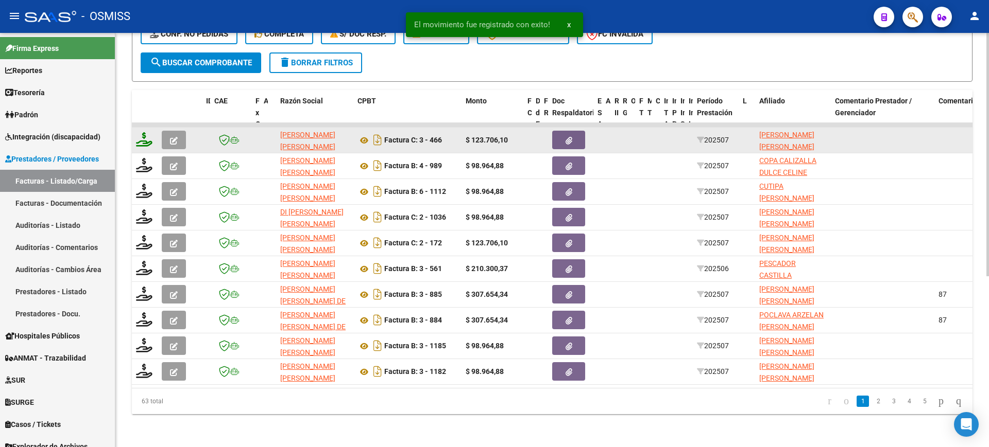
click at [146, 132] on icon at bounding box center [144, 139] width 16 height 14
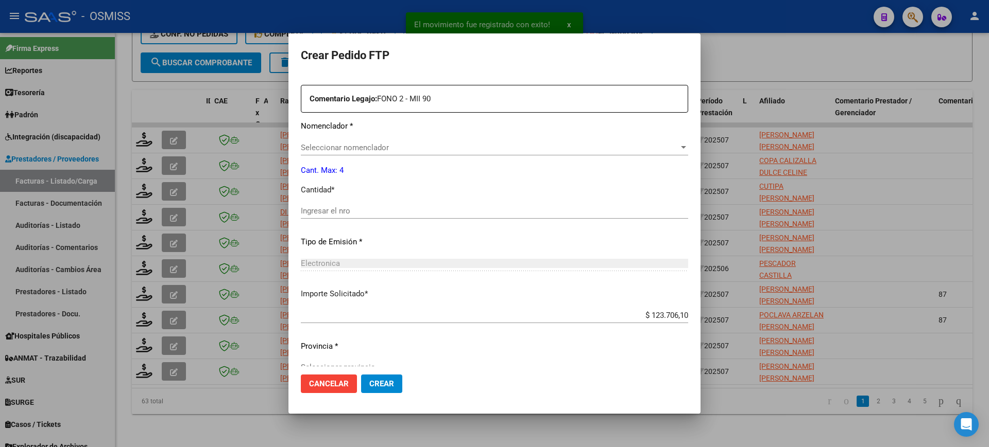
scroll to position [368, 0]
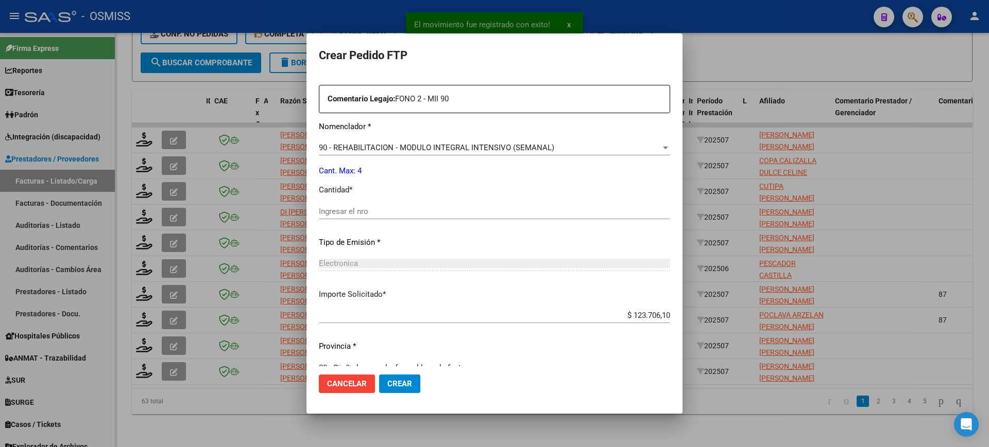
click at [375, 209] on input "Ingresar el nro" at bounding box center [494, 211] width 351 height 9
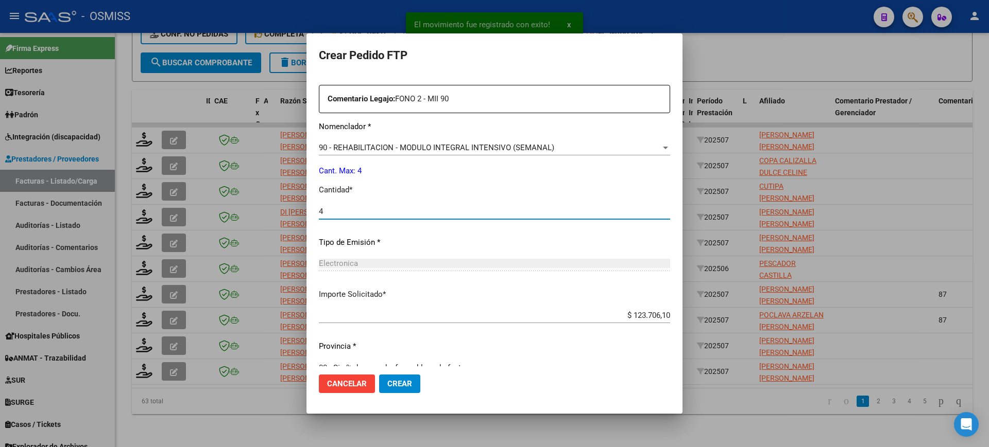
click at [379, 375] on button "Crear" at bounding box center [399, 384] width 41 height 19
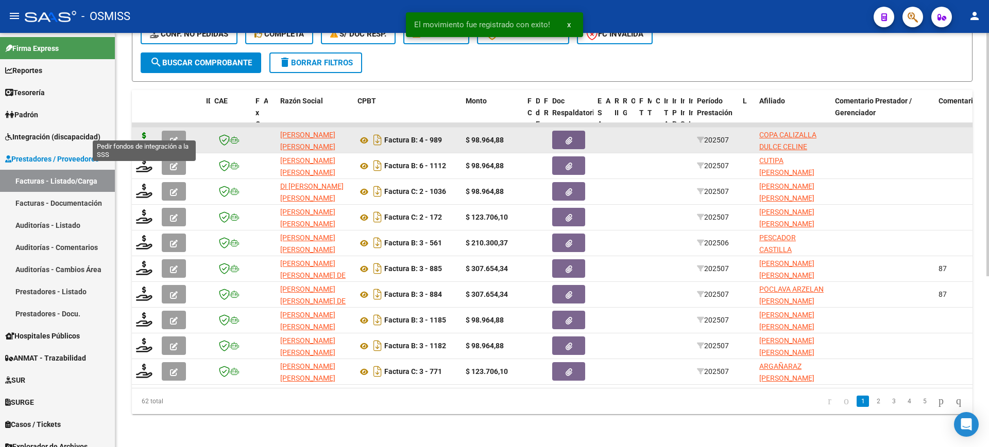
click at [143, 132] on icon at bounding box center [144, 139] width 16 height 14
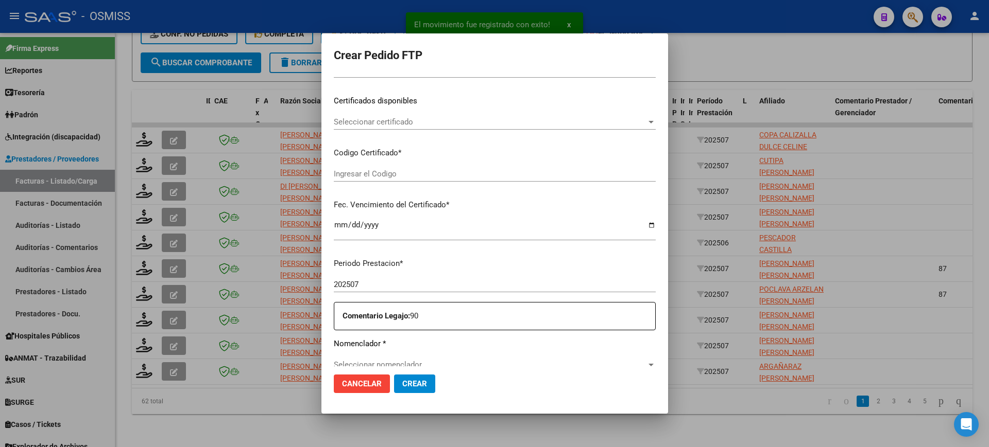
scroll to position [257, 0]
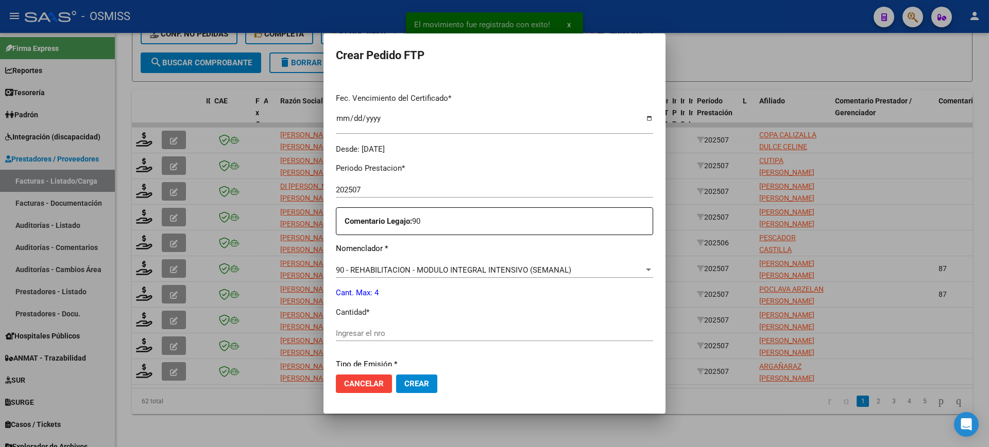
click at [407, 337] on input "Ingresar el nro" at bounding box center [494, 333] width 317 height 9
click at [396, 375] on button "Crear" at bounding box center [416, 384] width 41 height 19
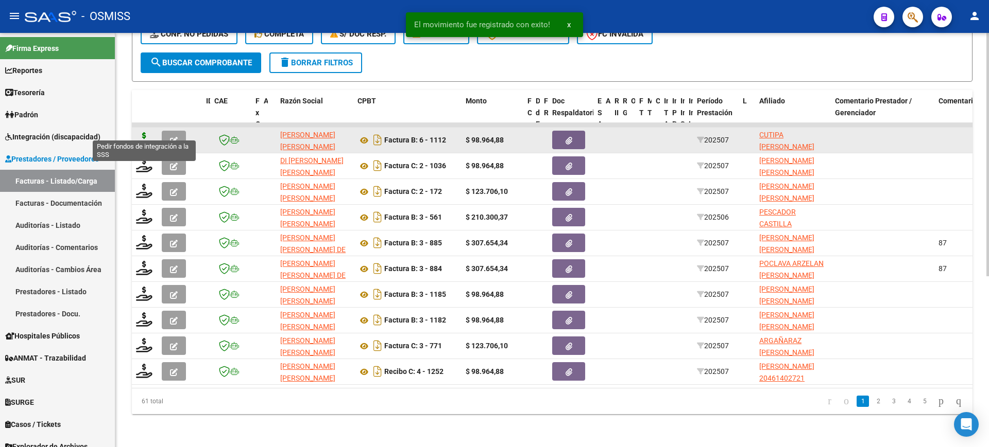
click at [146, 132] on icon at bounding box center [144, 139] width 16 height 14
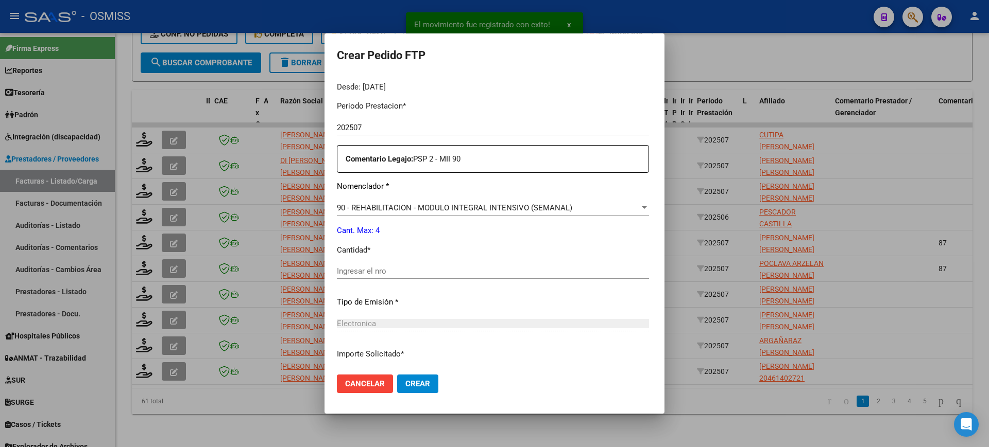
scroll to position [322, 0]
click at [368, 267] on input "Ingresar el nro" at bounding box center [493, 269] width 312 height 9
click at [397, 375] on button "Crear" at bounding box center [417, 384] width 41 height 19
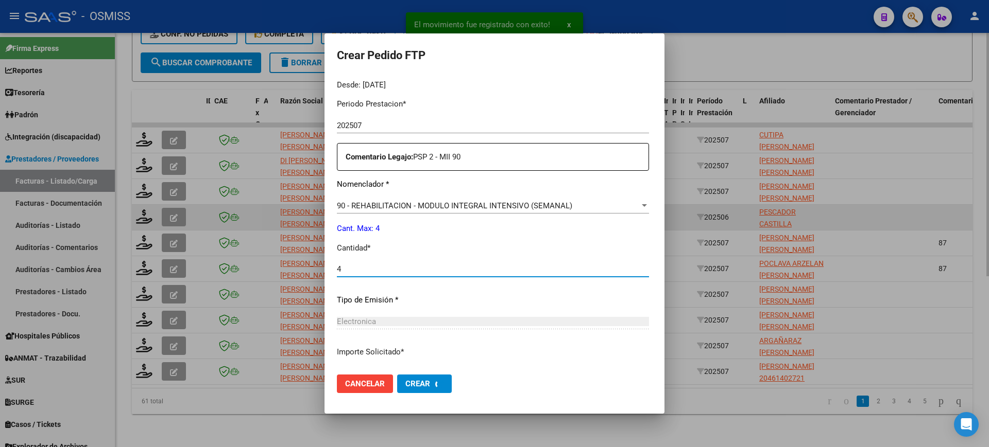
scroll to position [0, 0]
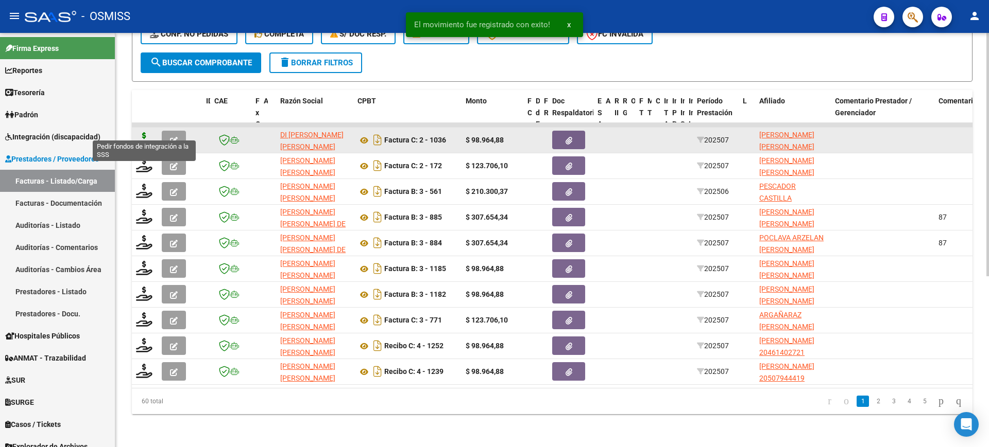
click at [139, 132] on icon at bounding box center [144, 139] width 16 height 14
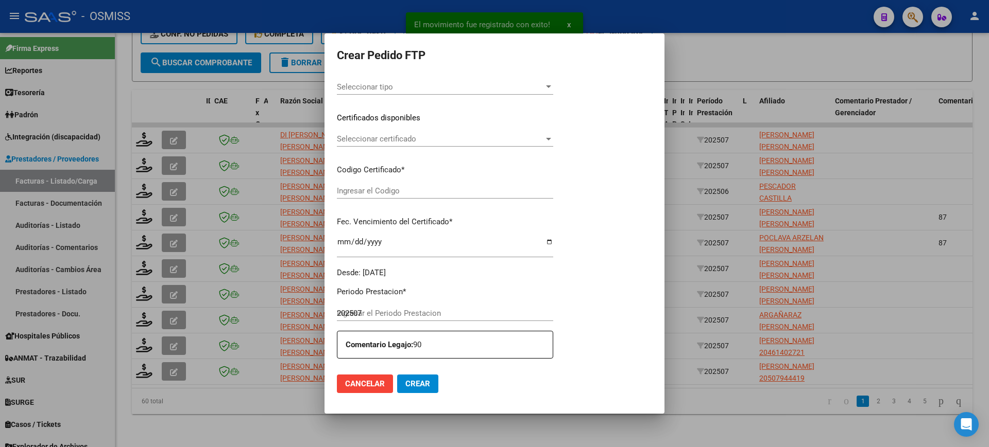
scroll to position [380, 0]
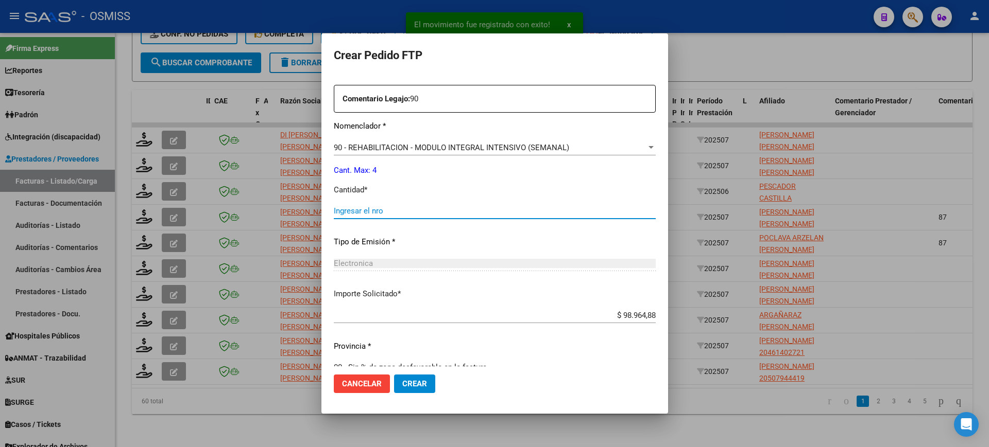
click at [418, 209] on input "Ingresar el nro" at bounding box center [495, 210] width 322 height 9
click at [394, 375] on button "Crear" at bounding box center [414, 384] width 41 height 19
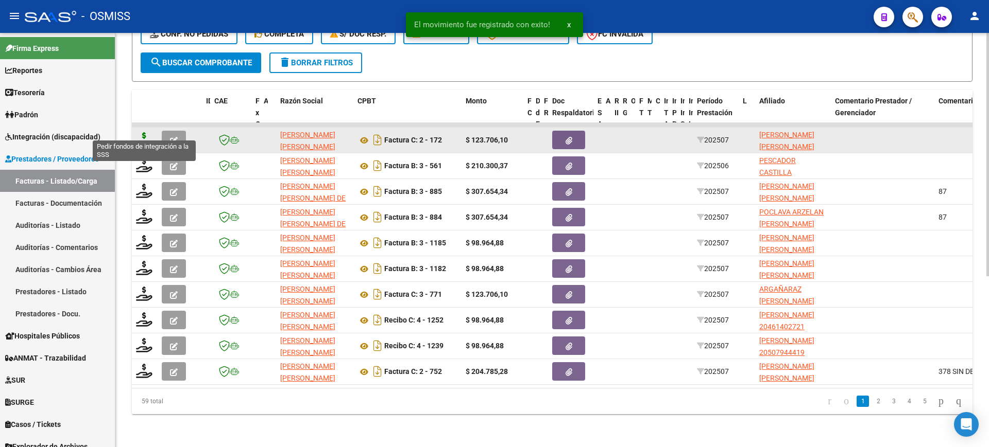
click at [142, 132] on icon at bounding box center [144, 139] width 16 height 14
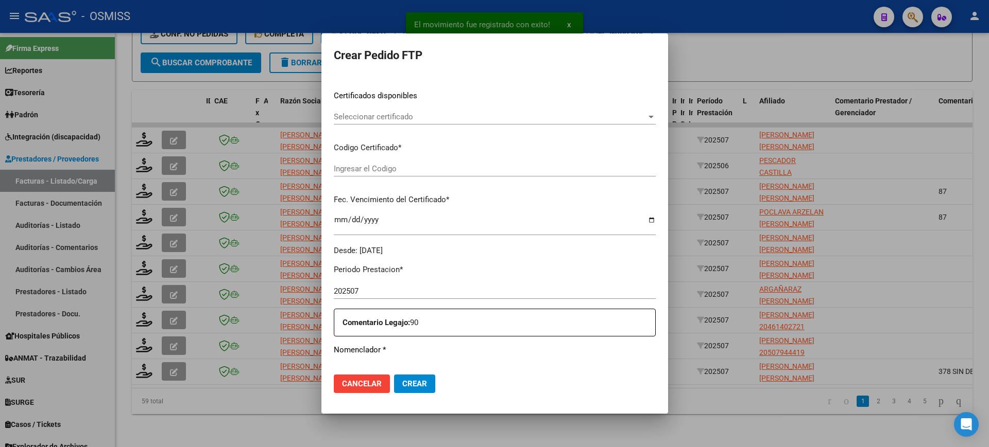
scroll to position [380, 0]
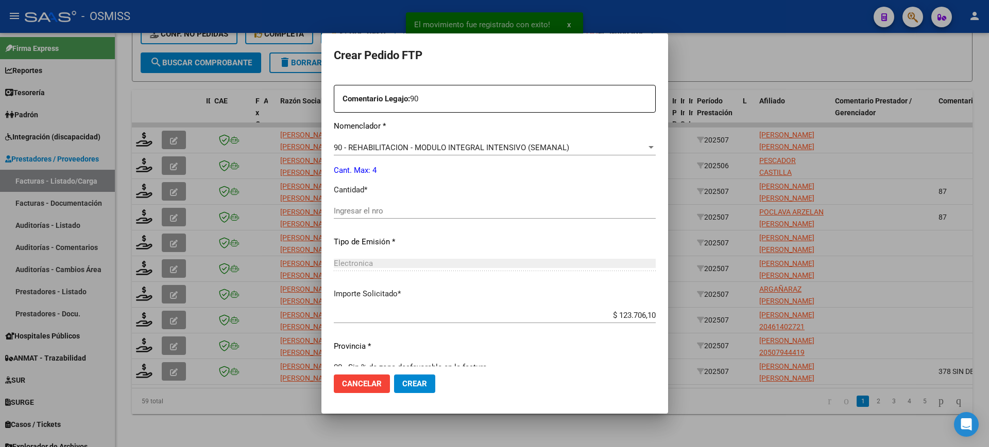
click at [385, 212] on input "Ingresar el nro" at bounding box center [495, 210] width 322 height 9
click at [394, 375] on button "Crear" at bounding box center [414, 384] width 41 height 19
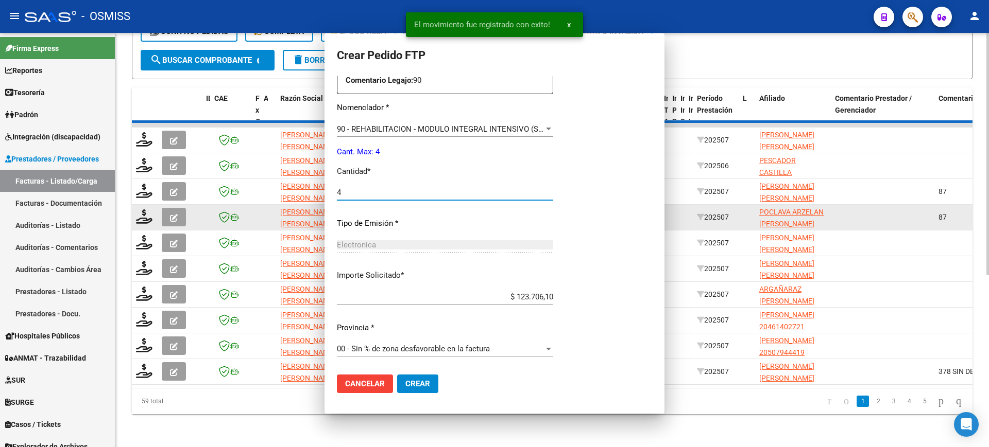
scroll to position [322, 0]
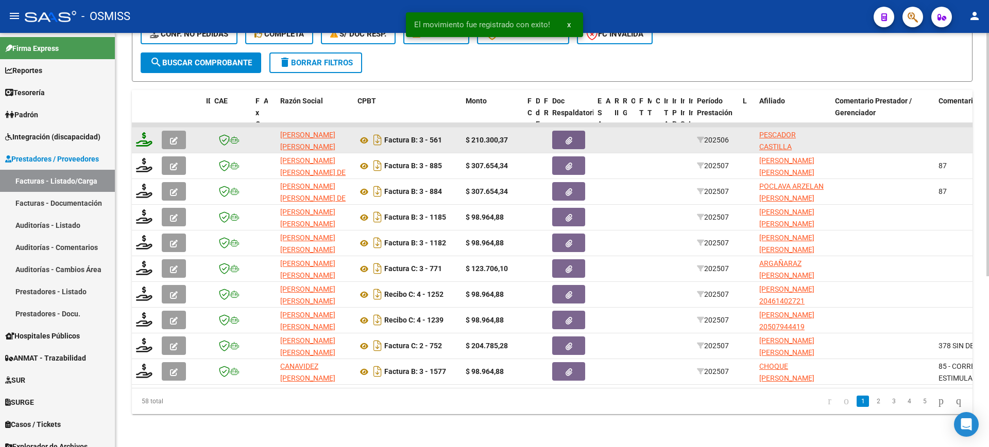
click at [148, 132] on icon at bounding box center [144, 139] width 16 height 14
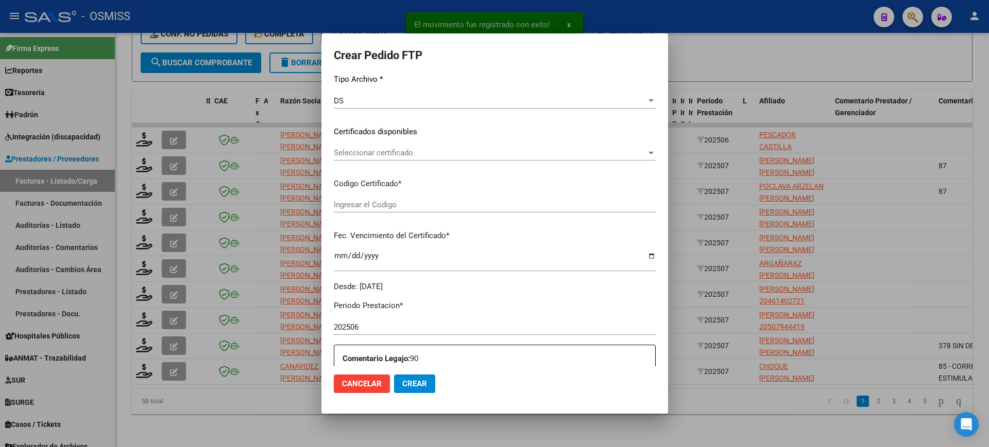
scroll to position [380, 0]
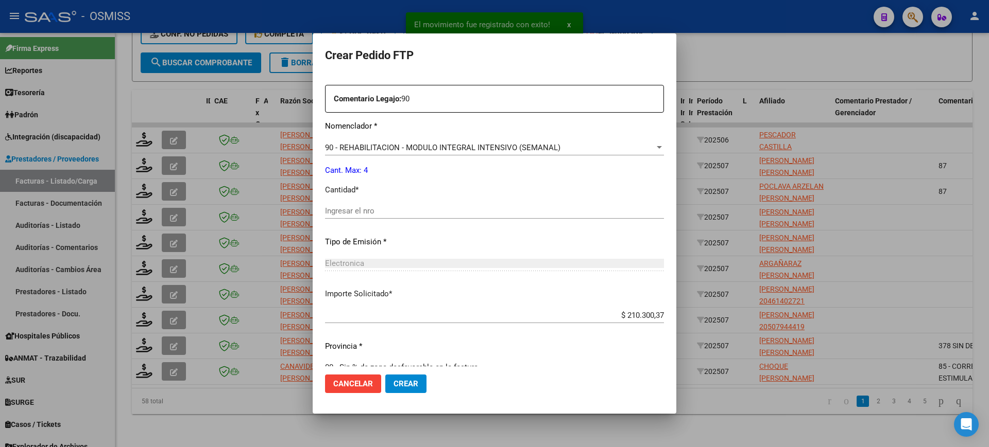
click at [386, 213] on input "Ingresar el nro" at bounding box center [494, 210] width 339 height 9
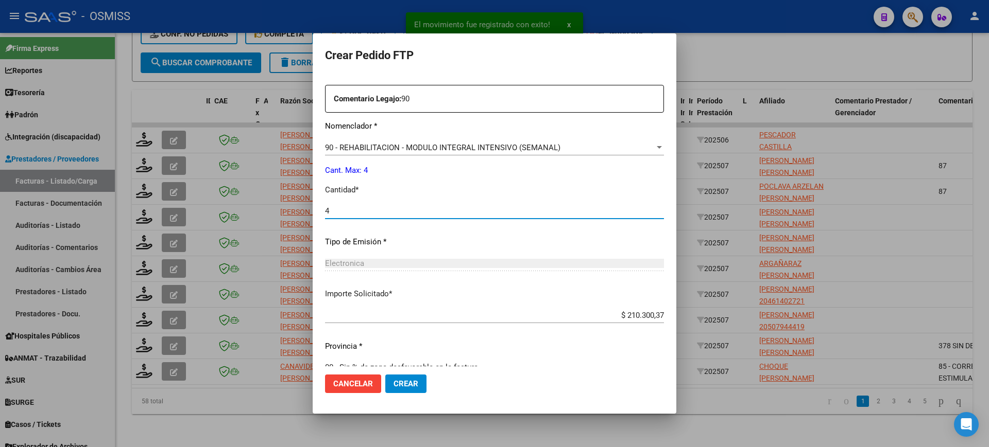
click at [385, 375] on button "Crear" at bounding box center [405, 384] width 41 height 19
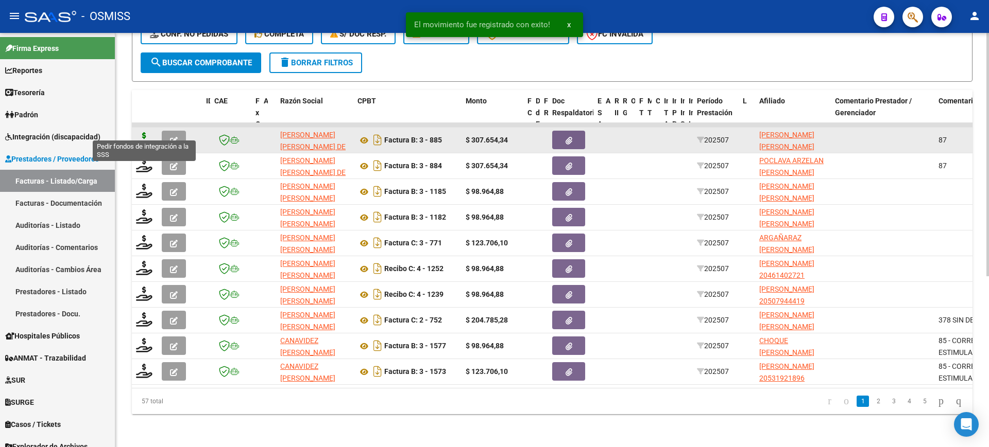
click at [139, 132] on icon at bounding box center [144, 139] width 16 height 14
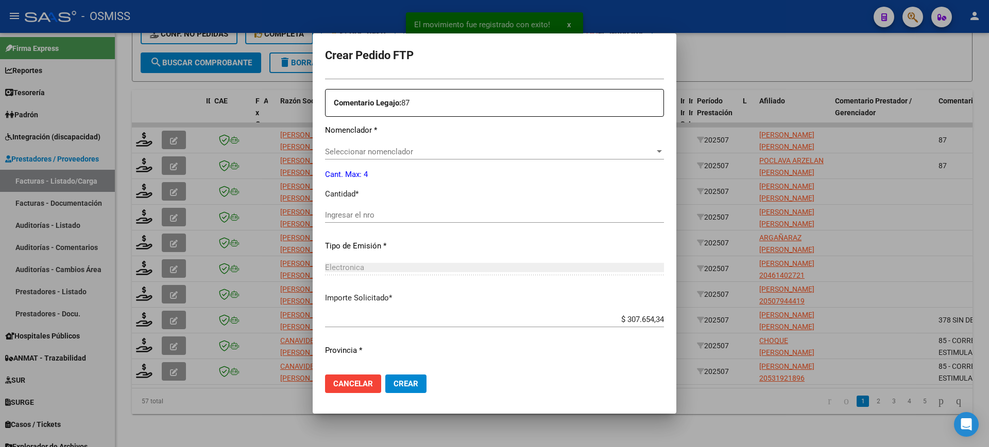
scroll to position [380, 0]
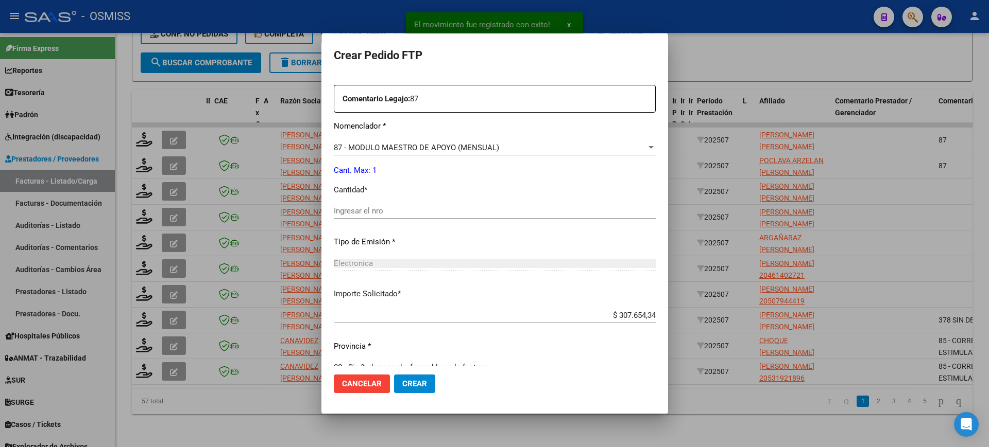
click at [357, 213] on input "Ingresar el nro" at bounding box center [495, 210] width 322 height 9
click at [394, 375] on button "Crear" at bounding box center [414, 384] width 41 height 19
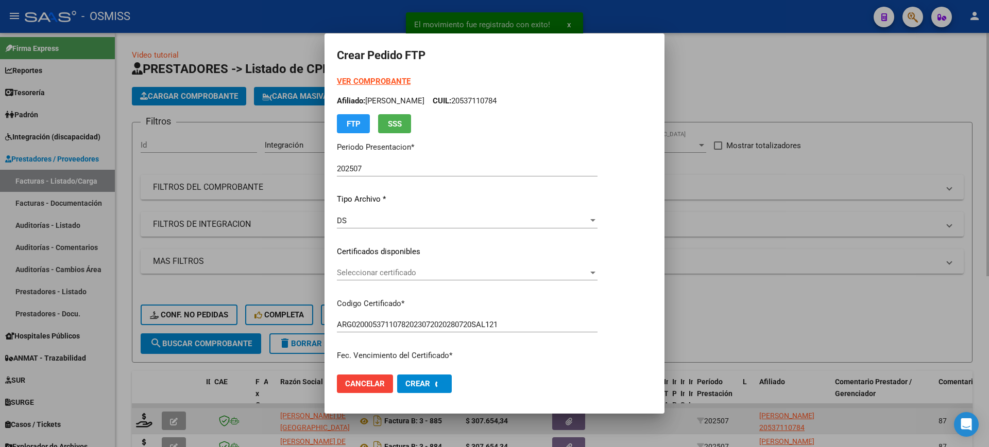
scroll to position [291, 0]
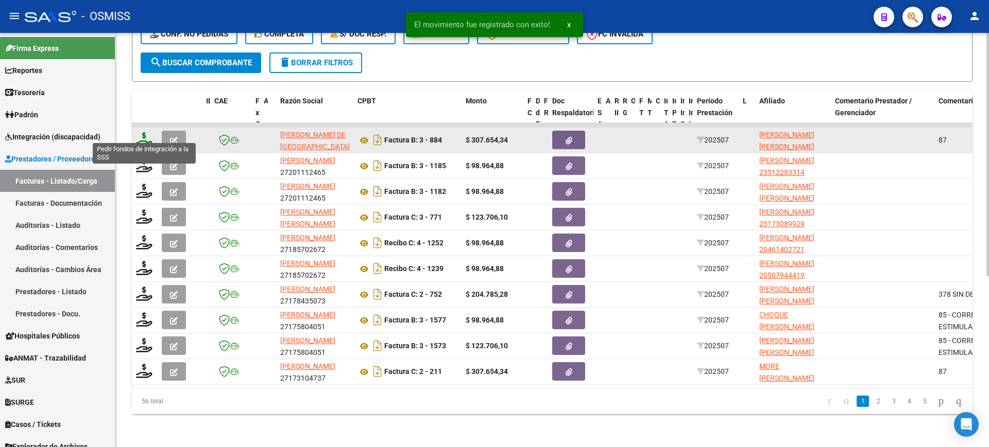
click at [144, 132] on icon at bounding box center [144, 139] width 16 height 14
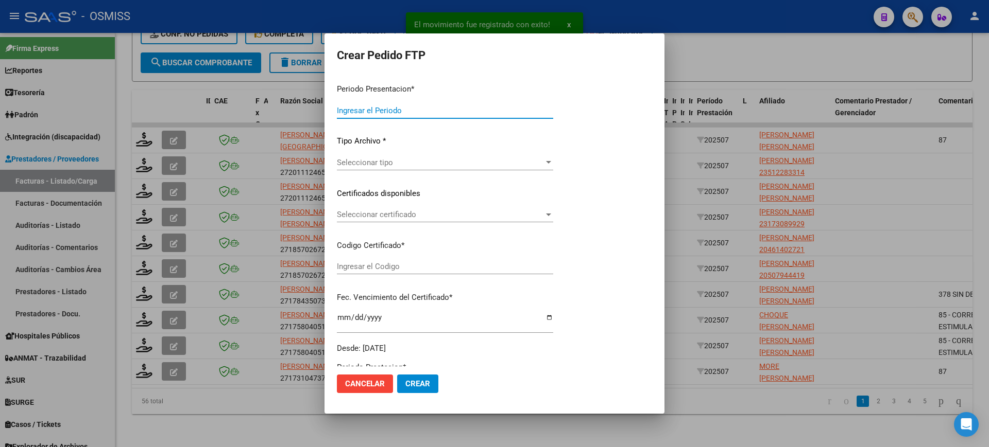
type input "202507"
type input "$ 307.654,34"
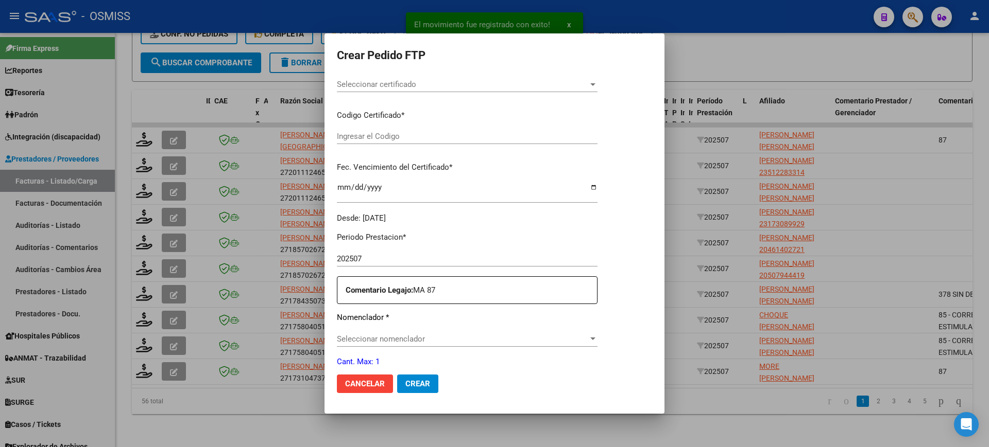
scroll to position [380, 0]
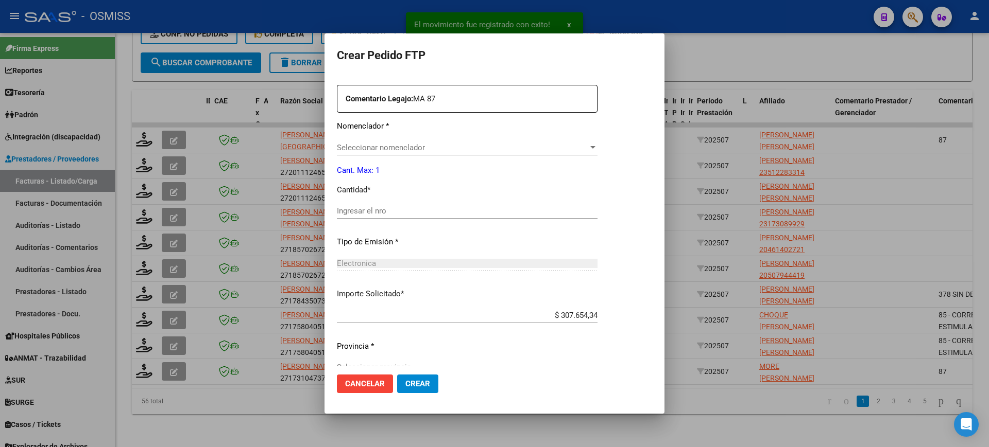
type input "ARG02000530410732024081920340819SAL124"
type input "2034-08-19"
click at [391, 205] on div "Ingresar el nro" at bounding box center [467, 210] width 261 height 15
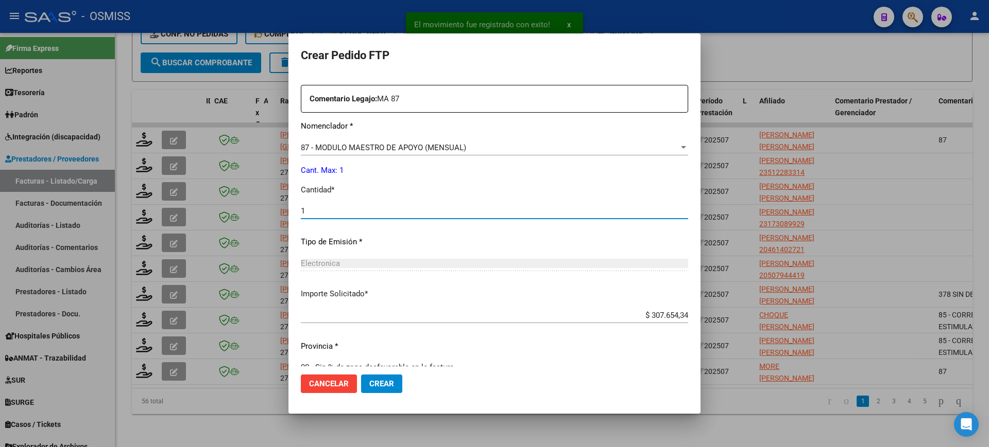
type input "1"
click at [361, 375] on button "Crear" at bounding box center [381, 384] width 41 height 19
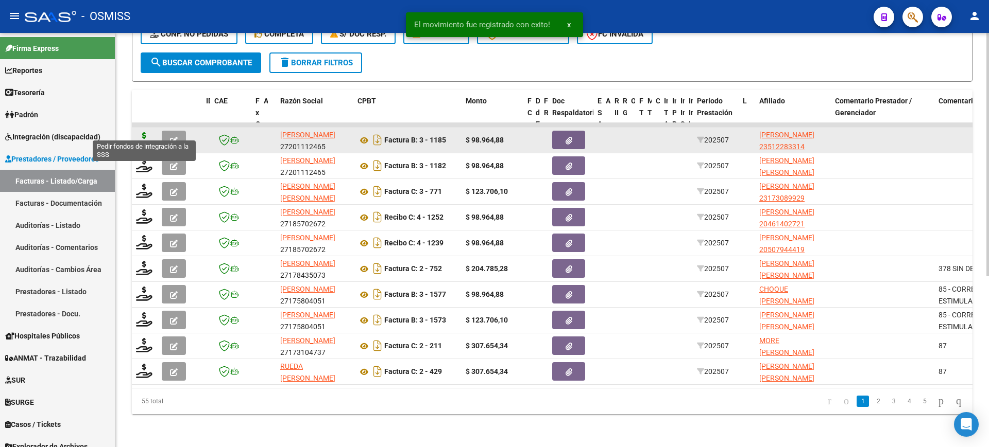
click at [143, 132] on icon at bounding box center [144, 139] width 16 height 14
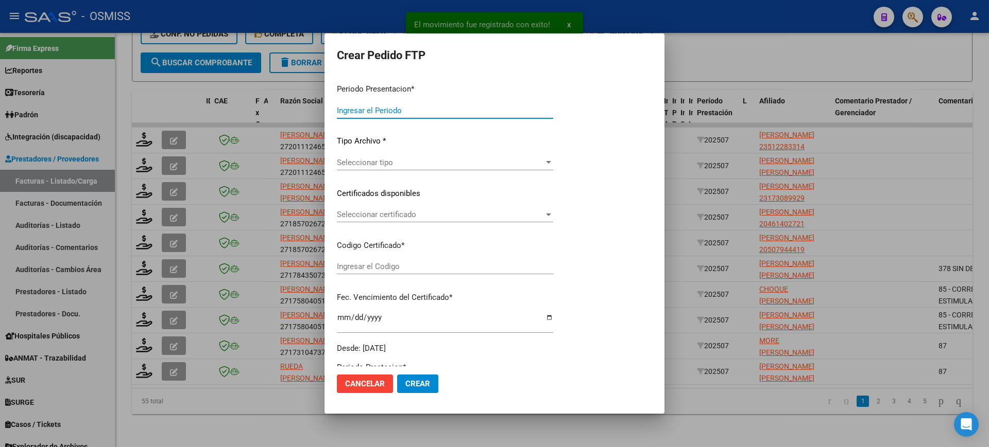
type input "202507"
type input "$ 98.964,88"
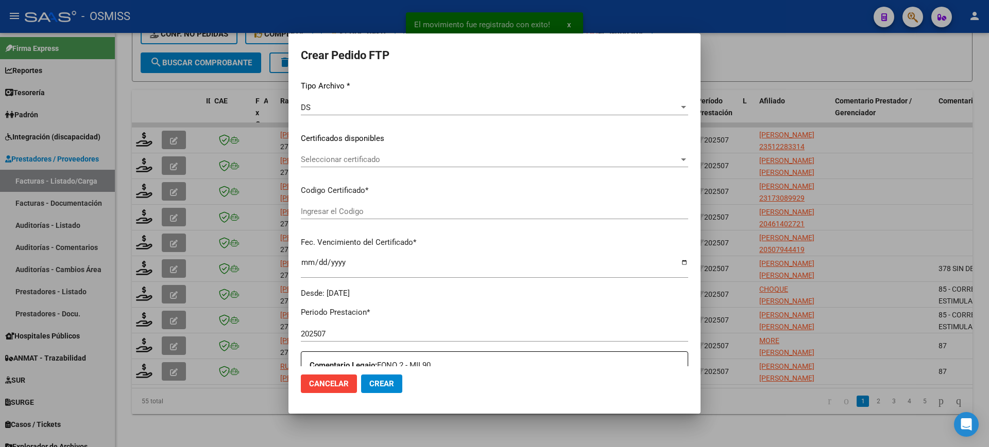
scroll to position [257, 0]
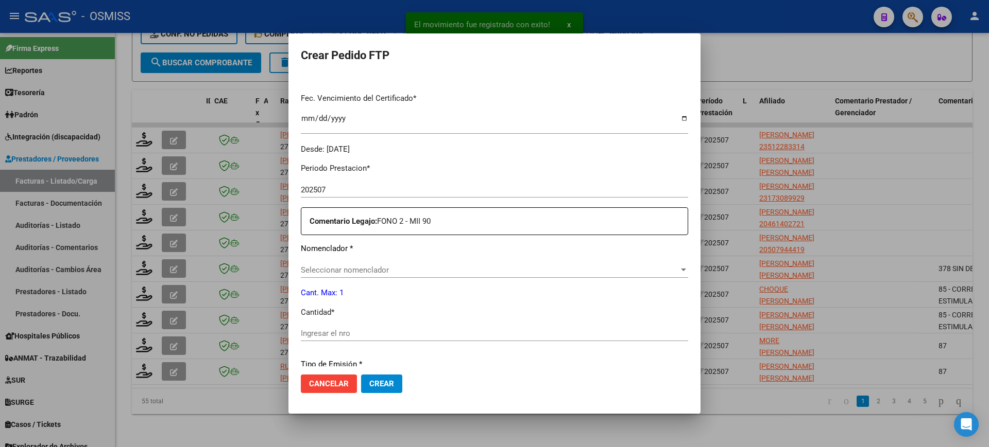
type input "ARG01000512283312023072420280724MZA232"
type input "2028-07-24"
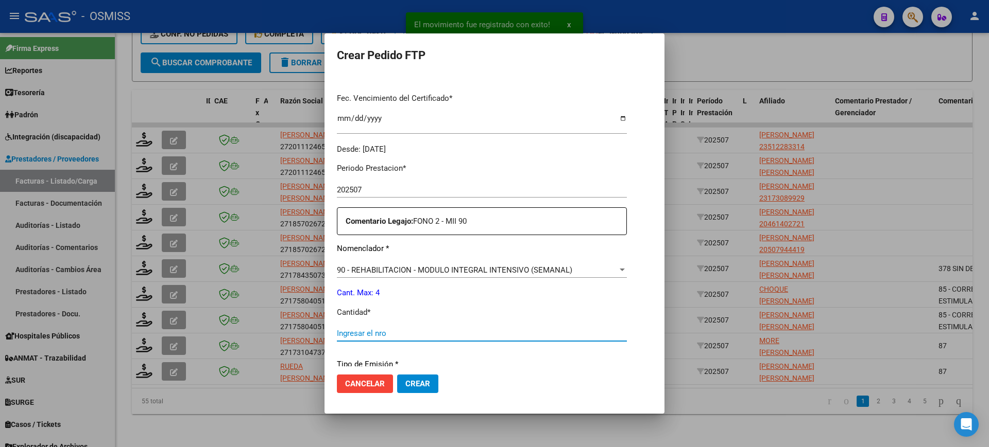
click at [368, 336] on input "Ingresar el nro" at bounding box center [482, 333] width 290 height 9
type input "4"
click at [397, 375] on button "Crear" at bounding box center [417, 384] width 41 height 19
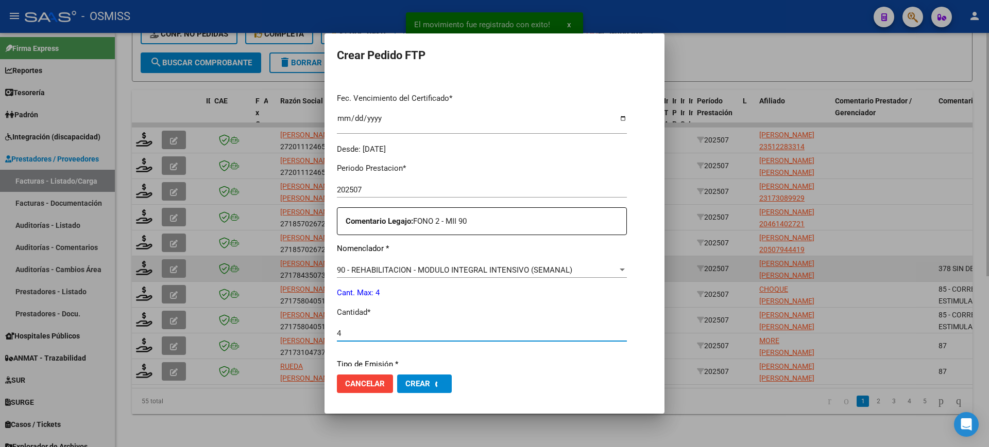
scroll to position [0, 0]
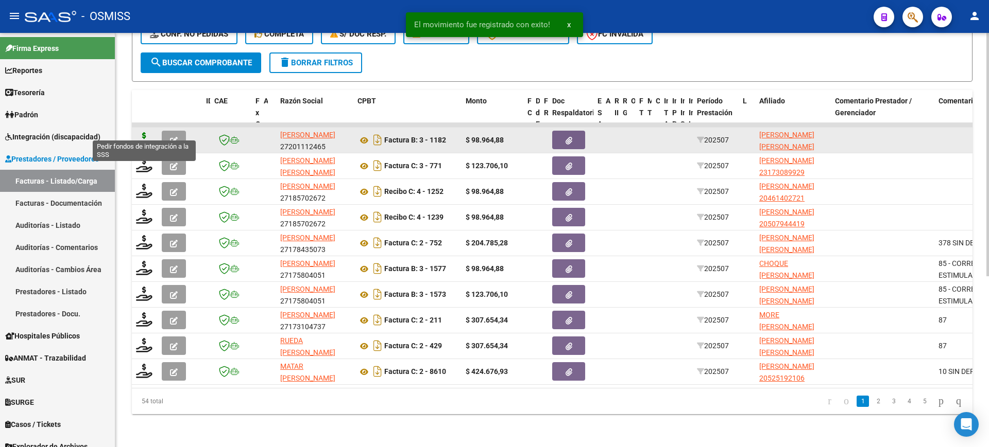
click at [139, 132] on icon at bounding box center [144, 139] width 16 height 14
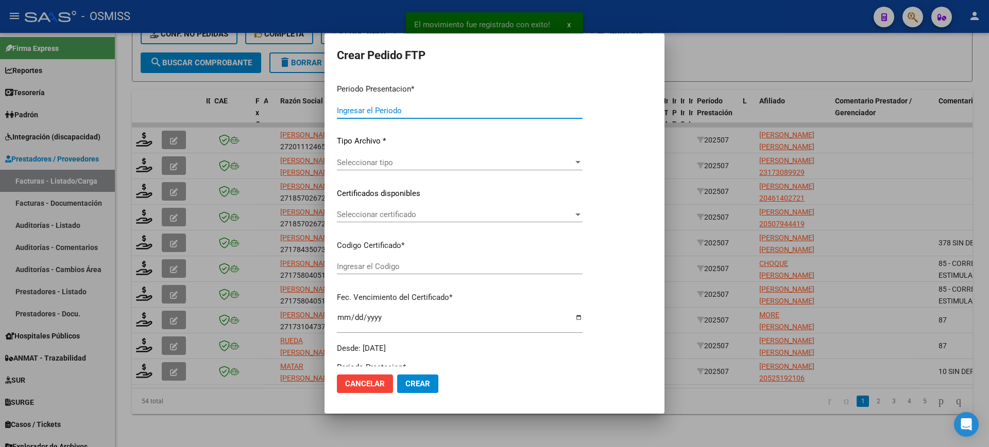
type input "202507"
type input "$ 98.964,88"
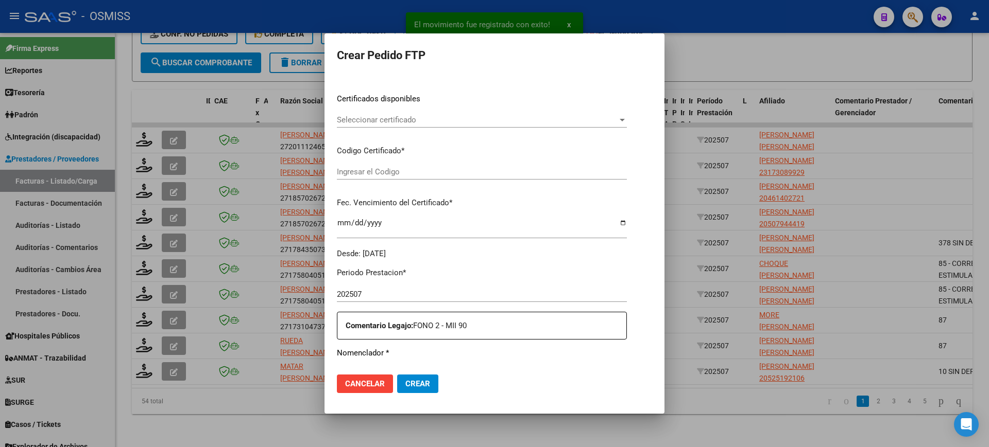
scroll to position [316, 0]
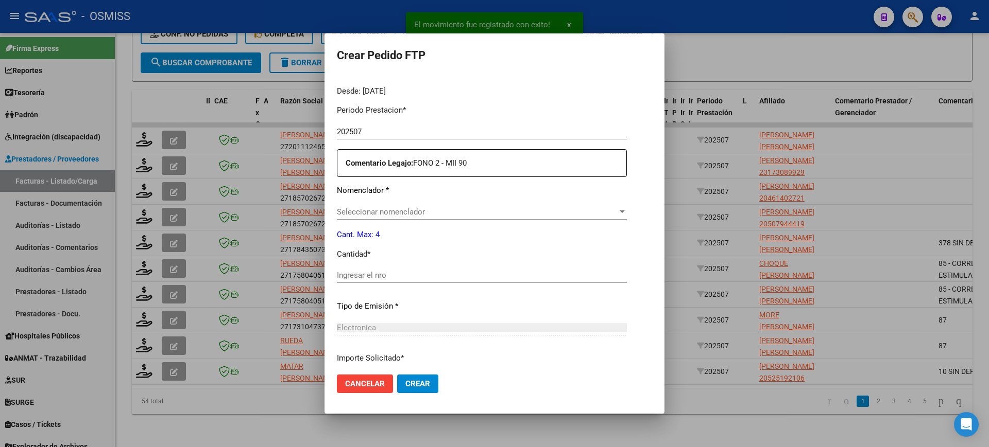
type input "ARG02000534825212021080920260809MZA202"
type input "2026-08-09"
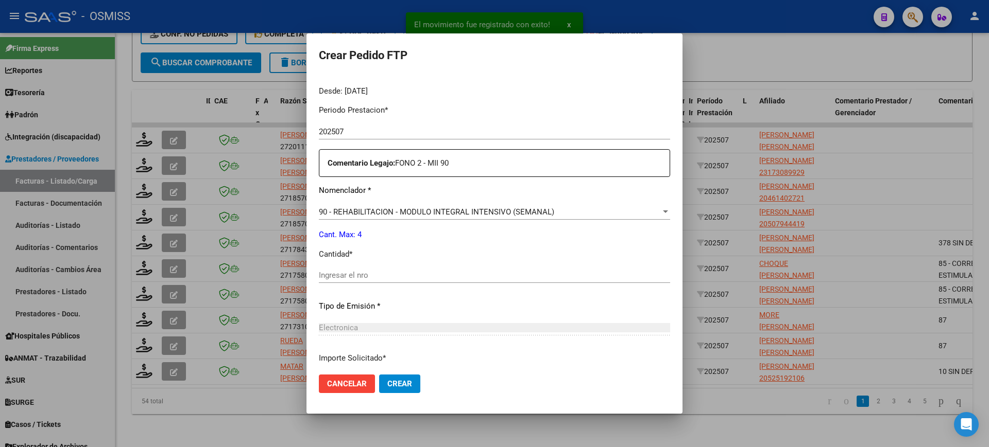
click at [373, 277] on input "Ingresar el nro" at bounding box center [494, 275] width 351 height 9
type input "4"
click at [379, 375] on button "Crear" at bounding box center [399, 384] width 41 height 19
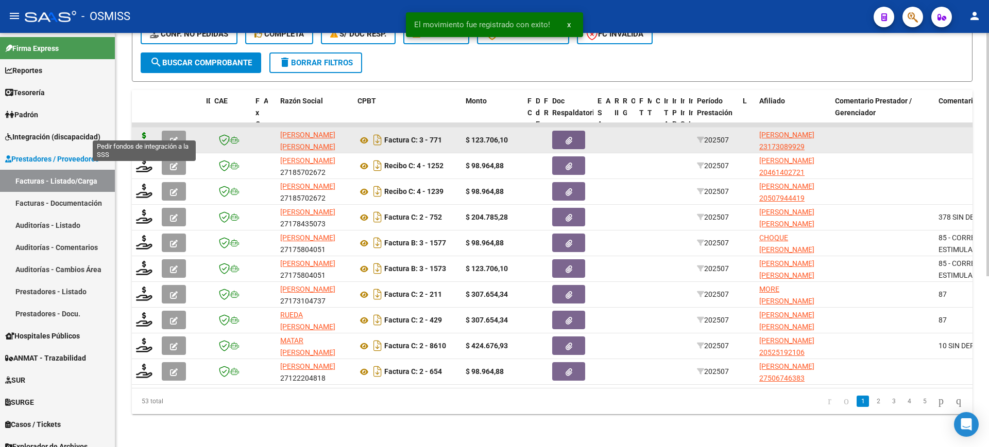
click at [146, 132] on icon at bounding box center [144, 139] width 16 height 14
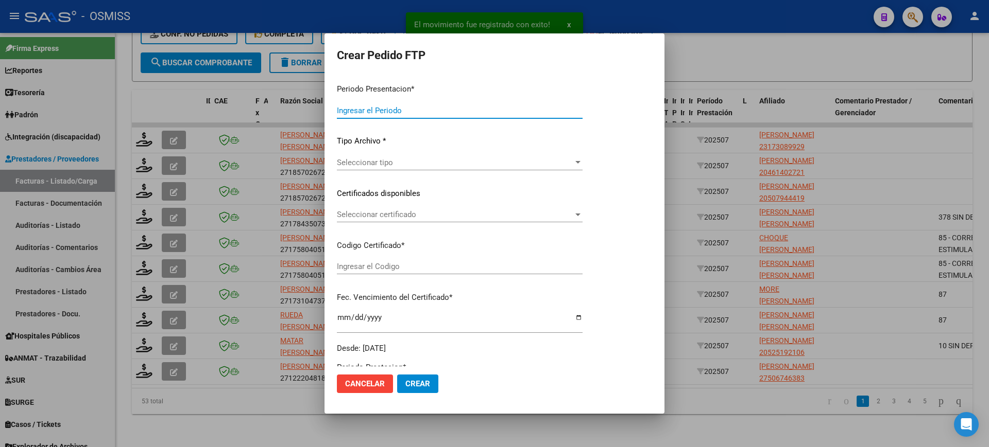
type input "202507"
type input "$ 123.706,10"
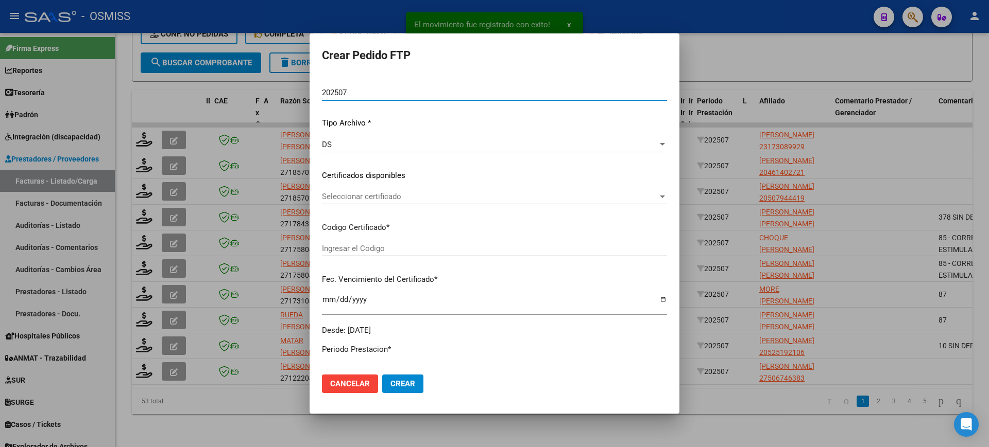
scroll to position [322, 0]
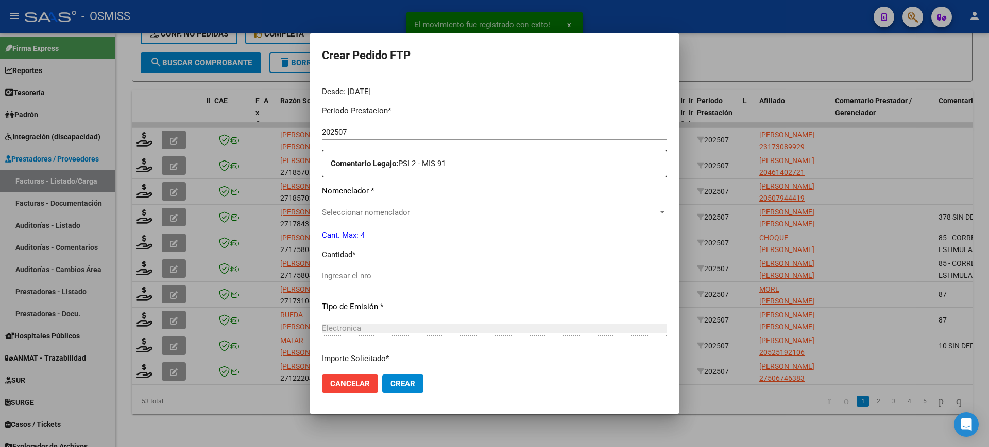
type input "ARG02000173089922016042020260420SAL121"
type input "2026-04-20"
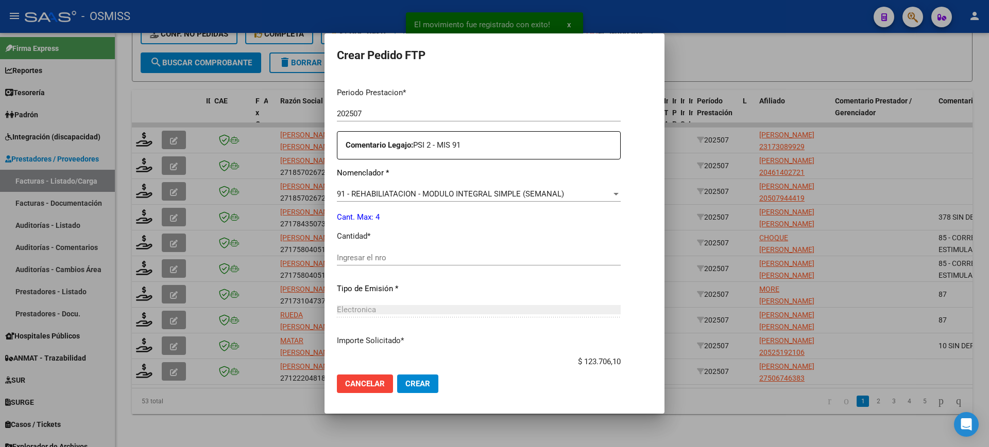
click at [374, 253] on input "Ingresar el nro" at bounding box center [479, 257] width 284 height 9
type input "4"
click at [397, 375] on button "Crear" at bounding box center [417, 384] width 41 height 19
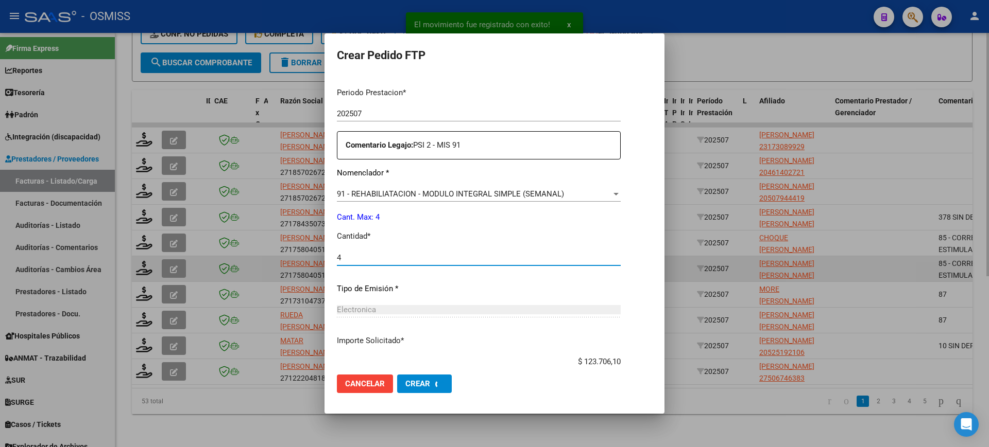
scroll to position [0, 0]
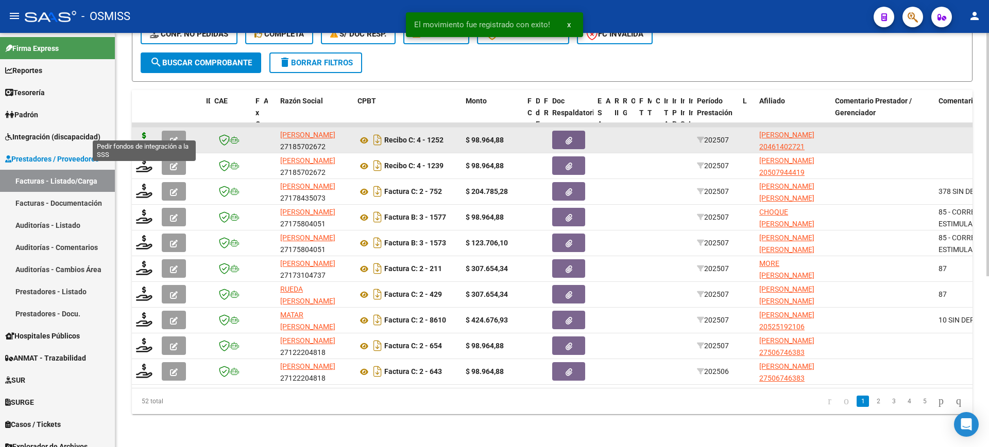
click at [144, 132] on icon at bounding box center [144, 139] width 16 height 14
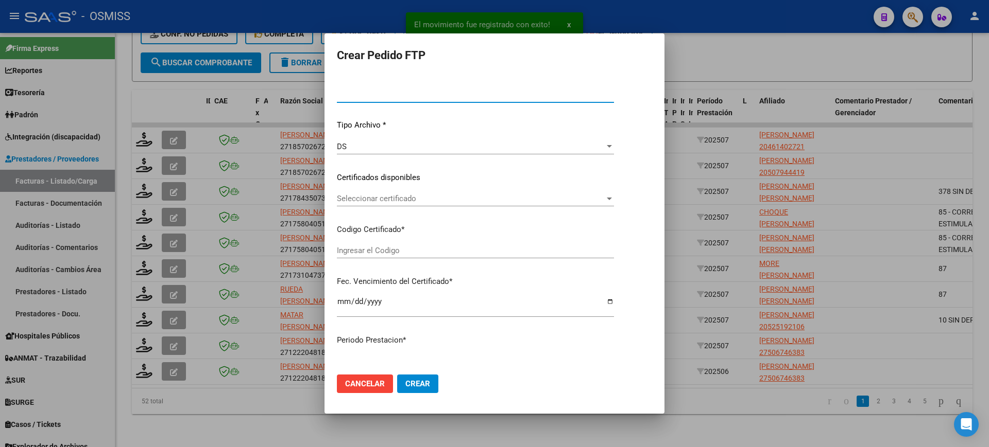
type input "202507"
type input "$ 98.964,88"
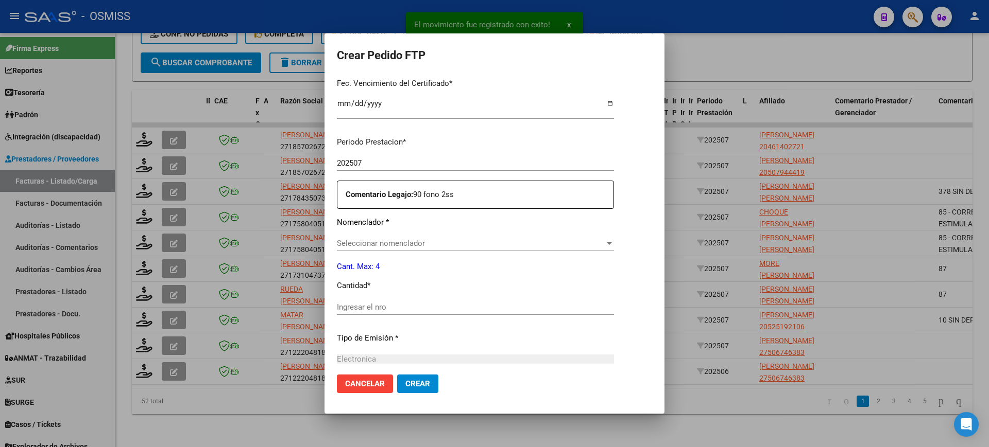
scroll to position [322, 0]
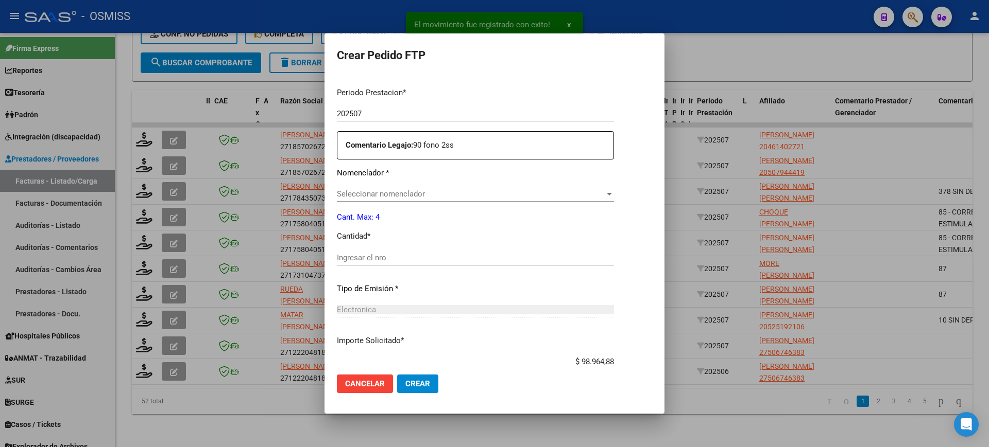
type input "ARG02000461402722014111020191110SGO116"
type input "2025-03-16"
click at [380, 256] on input "Ingresar el nro" at bounding box center [475, 257] width 277 height 9
type input "4"
click at [397, 375] on button "Crear" at bounding box center [417, 384] width 41 height 19
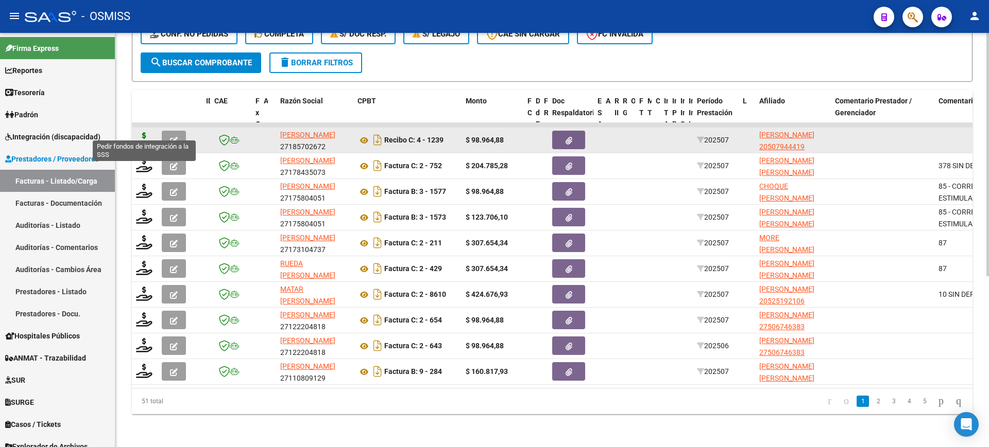
click at [146, 132] on icon at bounding box center [144, 139] width 16 height 14
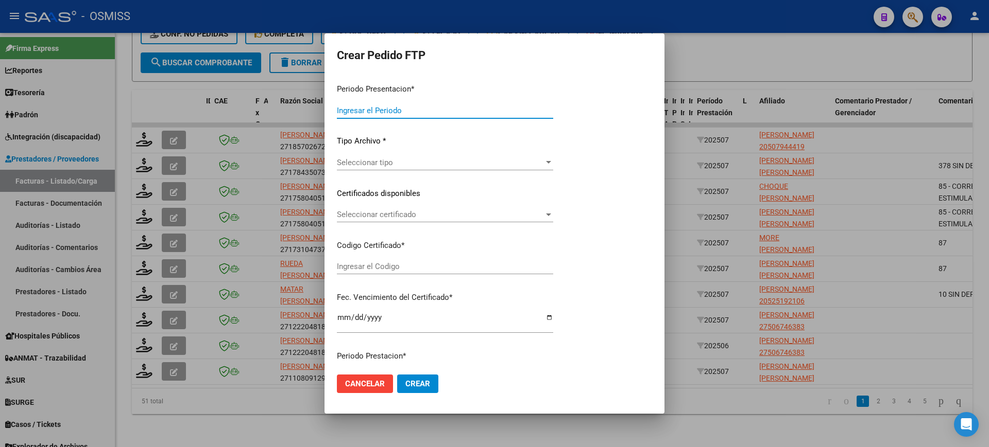
type input "202507"
type input "$ 98.964,88"
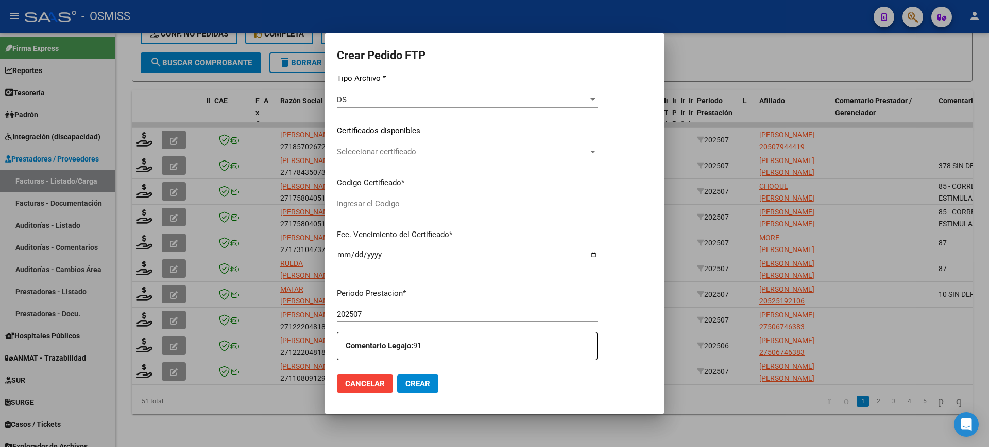
type input "ARG02000507944412022081220270812SGO117"
type input "2027-08-12"
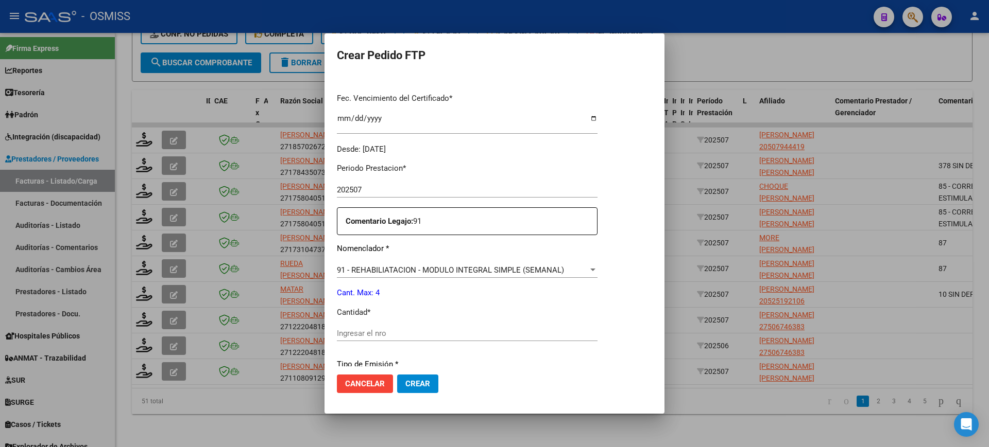
click at [584, 433] on div at bounding box center [494, 223] width 989 height 447
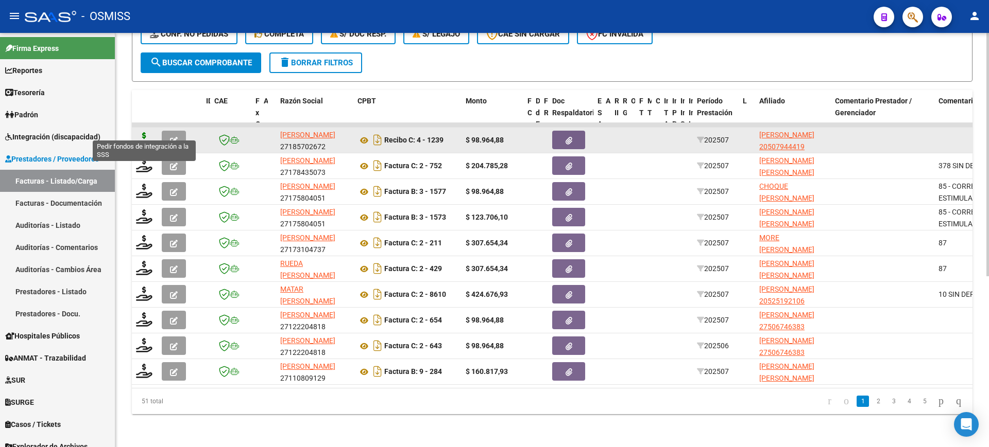
click at [140, 132] on icon at bounding box center [144, 139] width 16 height 14
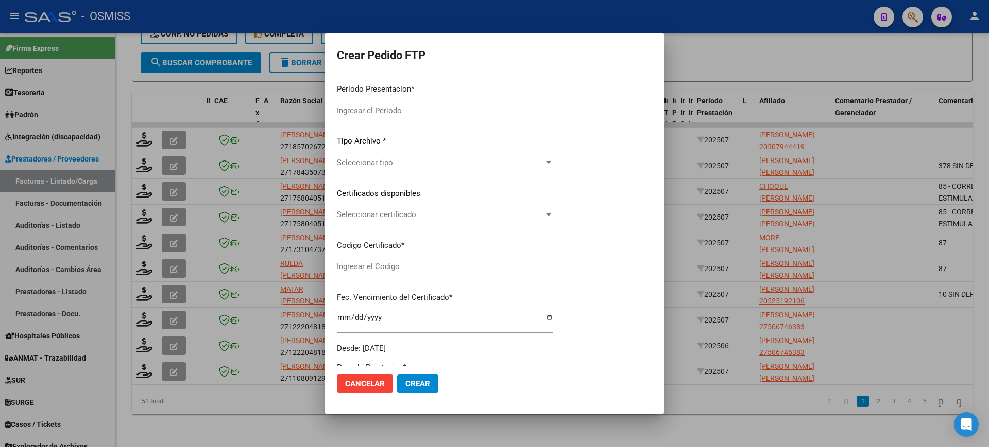
type input "202507"
type input "$ 98.964,88"
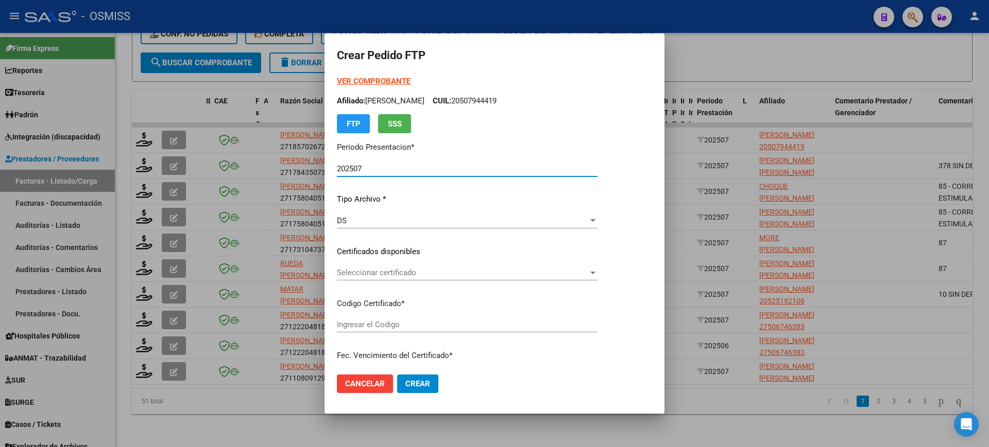
type input "ARG02000507944412022081220270812SGO117"
type input "2027-08-12"
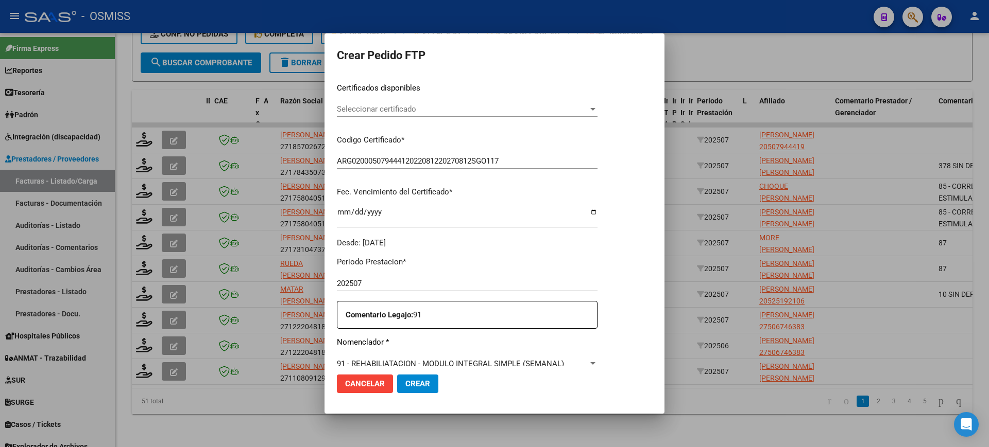
scroll to position [322, 0]
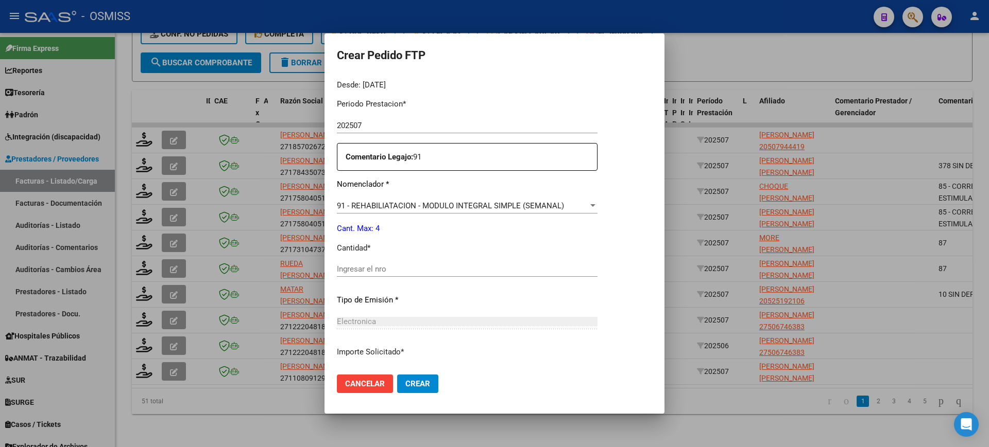
click at [402, 271] on input "Ingresar el nro" at bounding box center [467, 269] width 261 height 9
type input "4"
click at [397, 375] on button "Crear" at bounding box center [417, 384] width 41 height 19
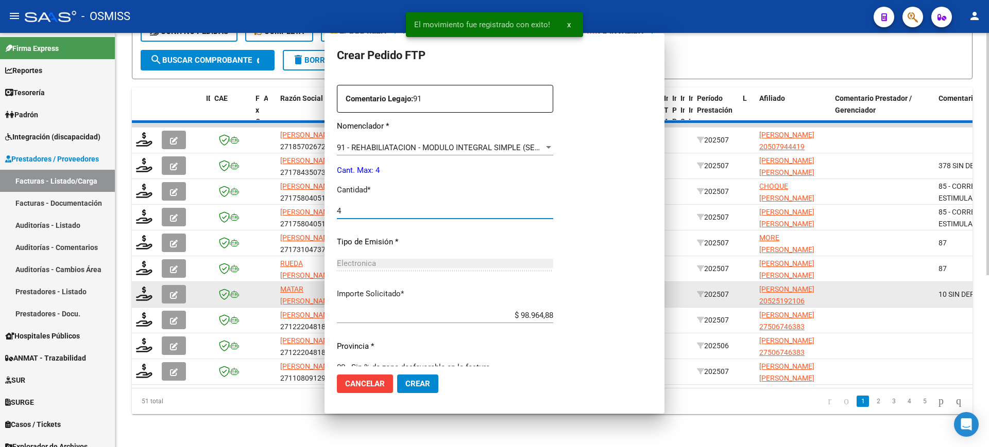
scroll to position [0, 0]
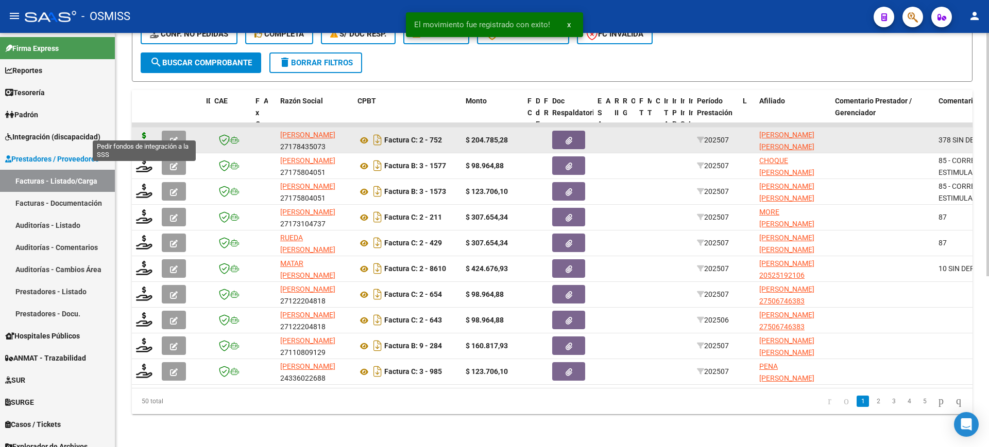
click at [145, 132] on icon at bounding box center [144, 139] width 16 height 14
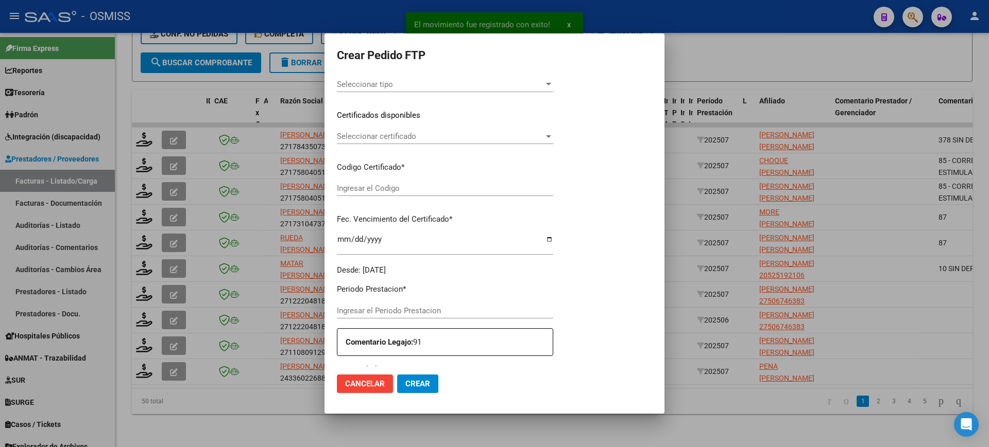
type input "202507"
type input "$ 204.785,28"
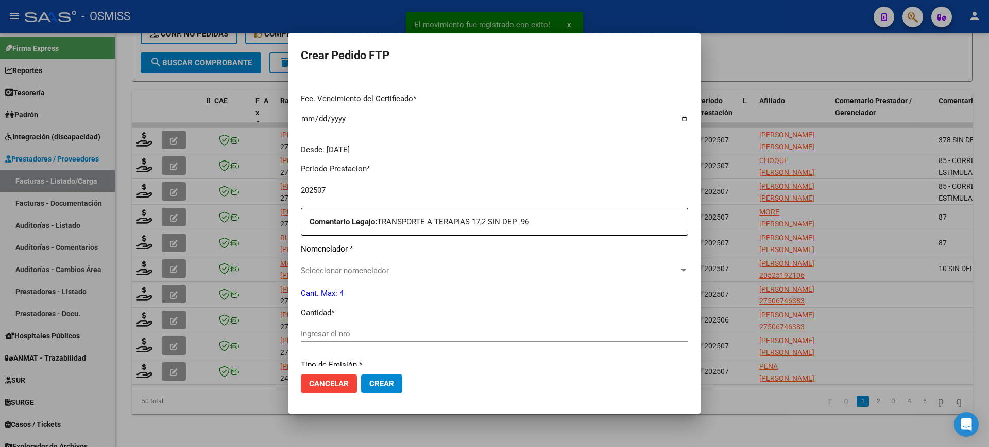
scroll to position [316, 0]
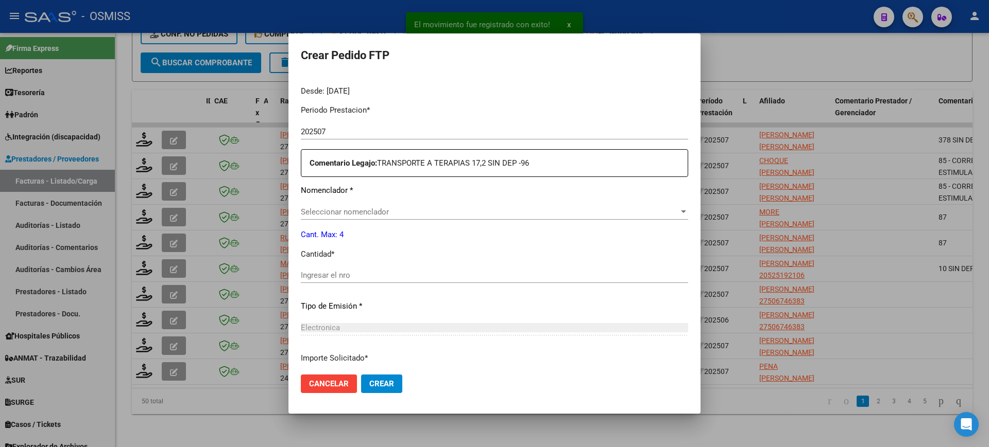
type input "ARG02000555212422024102320341023COR540"
type input "2034-10-23"
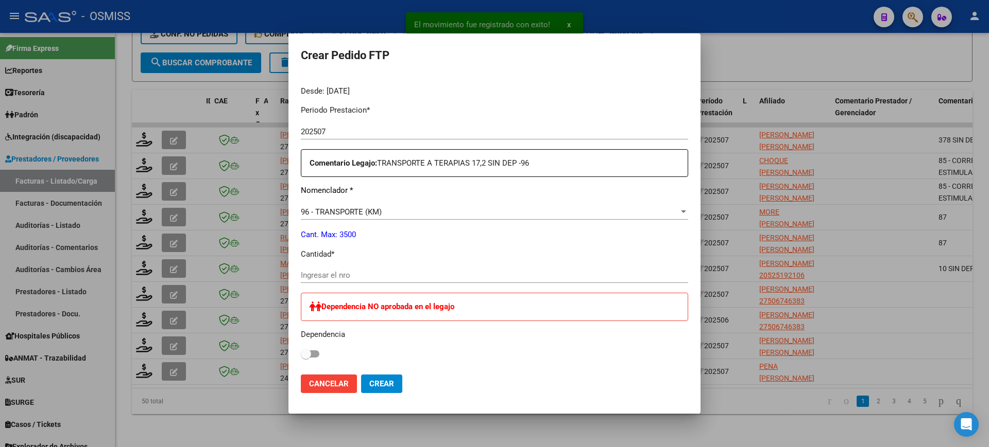
click at [373, 279] on input "Ingresar el nro" at bounding box center [494, 275] width 387 height 9
type input "378"
click at [361, 375] on button "Crear" at bounding box center [381, 384] width 41 height 19
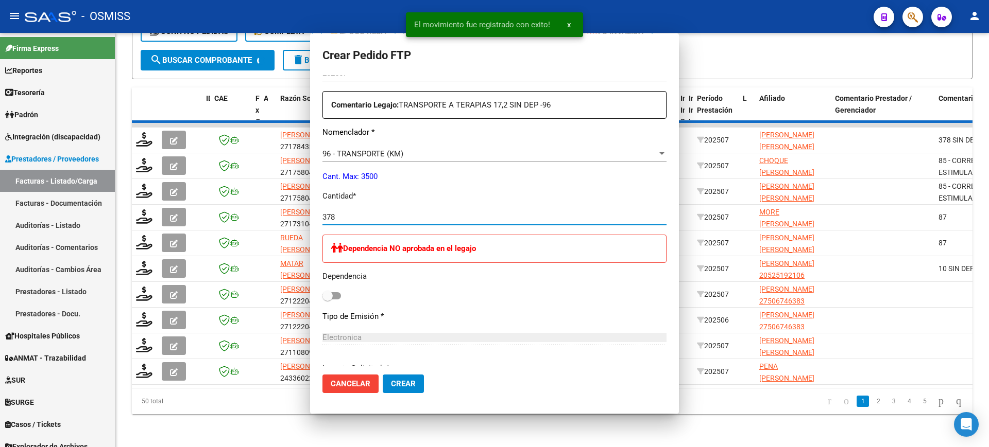
scroll to position [257, 0]
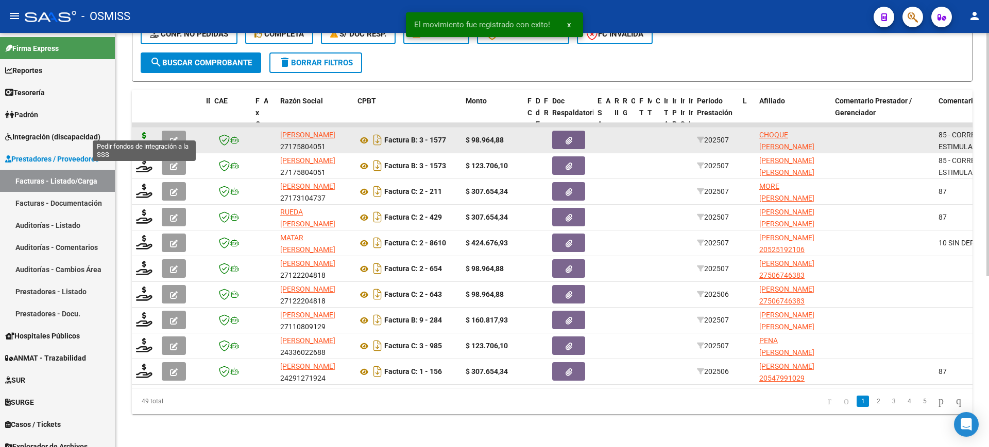
click at [146, 132] on icon at bounding box center [144, 139] width 16 height 14
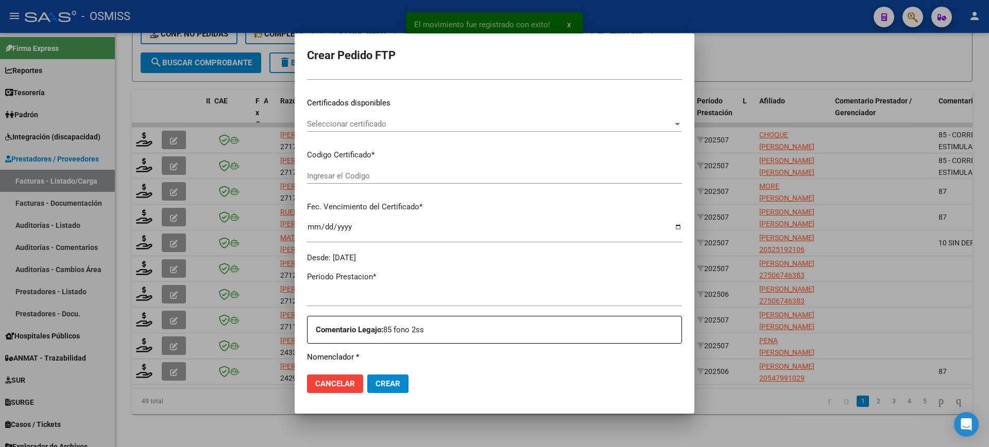
type input "202507"
type input "$ 98.964,88"
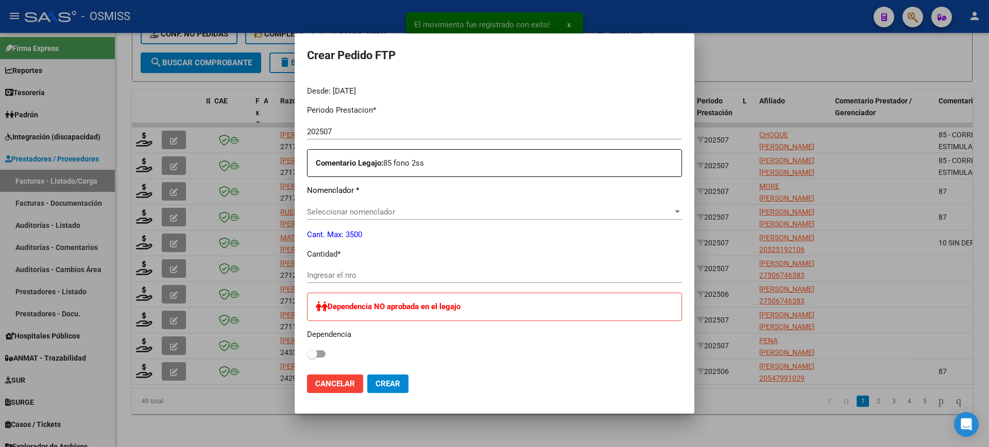
type input "ARG02000587795622023051020270510SAL124"
type input "2027-05-10"
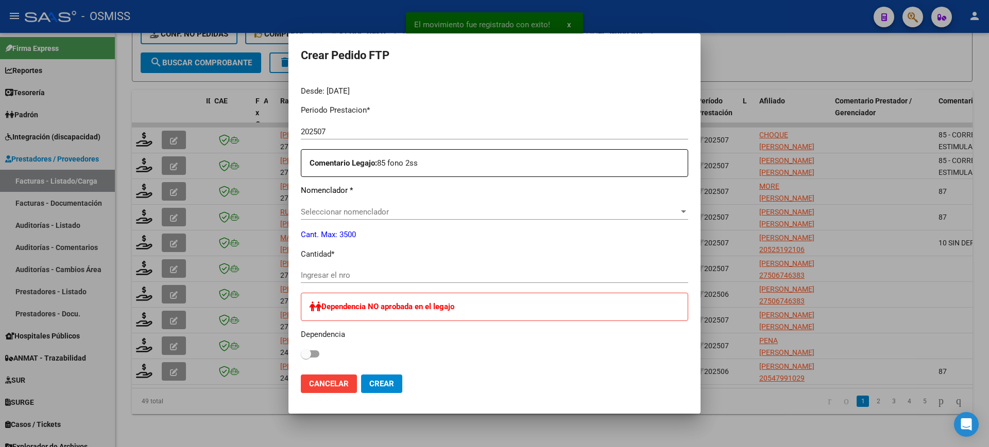
click at [398, 211] on span "Seleccionar nomenclador" at bounding box center [490, 212] width 378 height 9
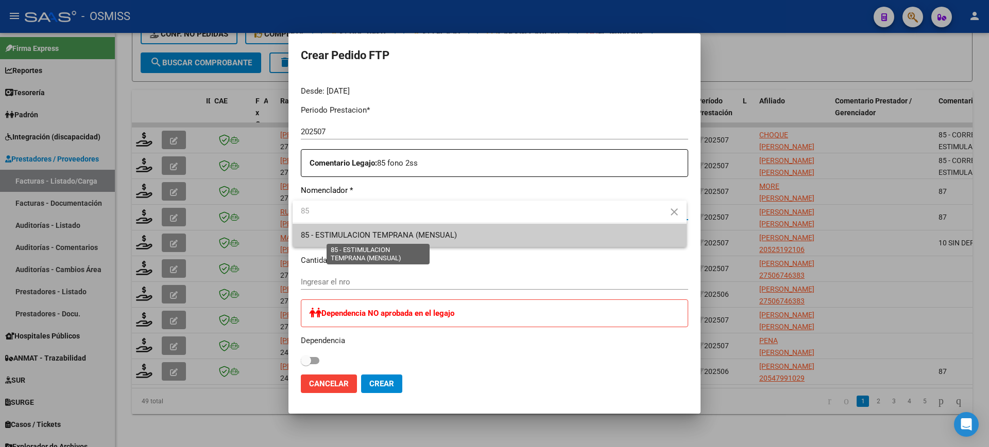
type input "85"
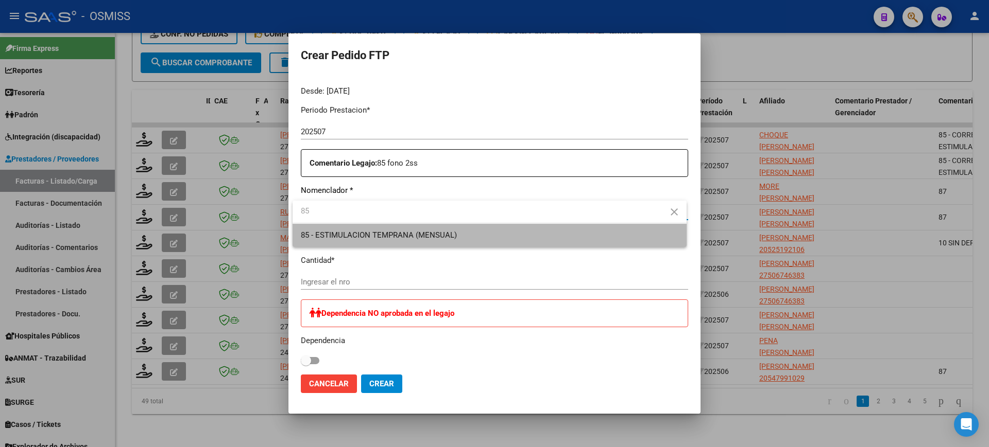
click at [433, 239] on span "85 - ESTIMULACION TEMPRANA (MENSUAL)" at bounding box center [489, 235] width 377 height 23
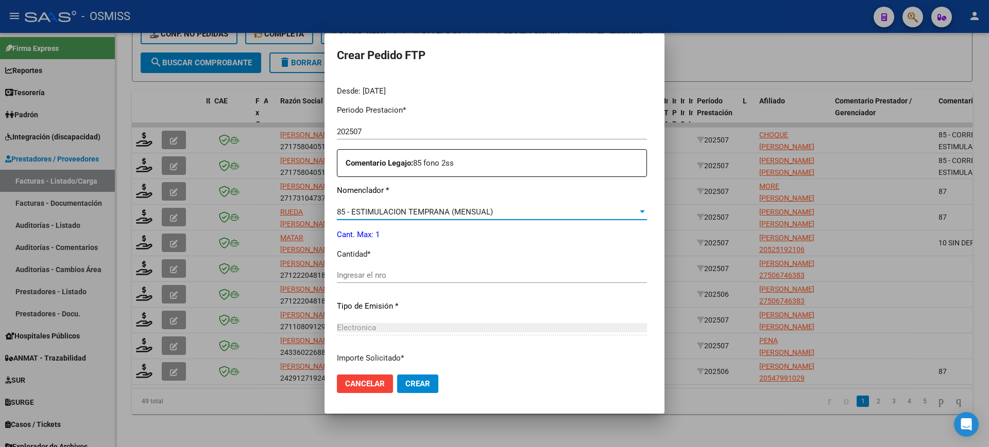
click at [394, 275] on input "Ingresar el nro" at bounding box center [492, 275] width 310 height 9
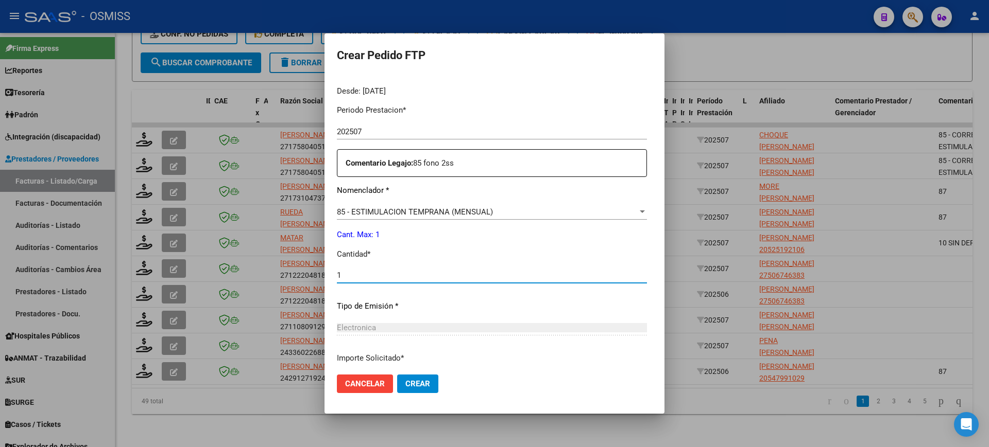
type input "1"
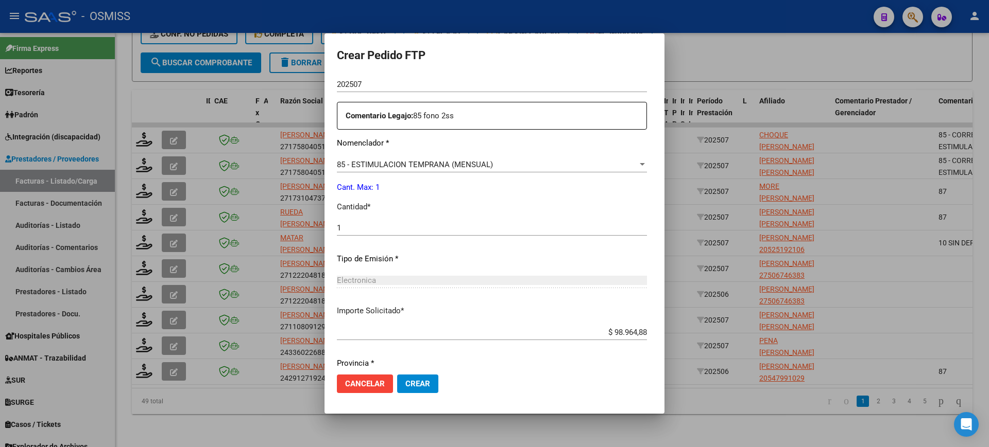
scroll to position [399, 0]
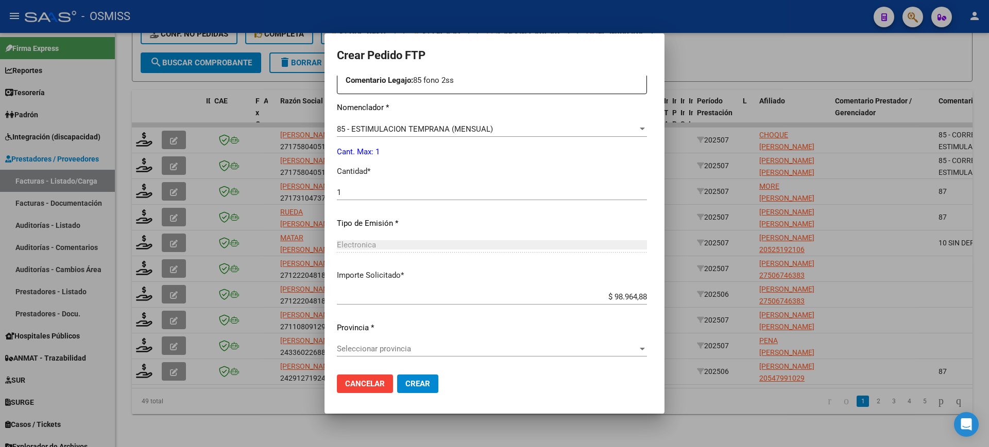
click at [379, 346] on span "Seleccionar provincia" at bounding box center [487, 349] width 301 height 9
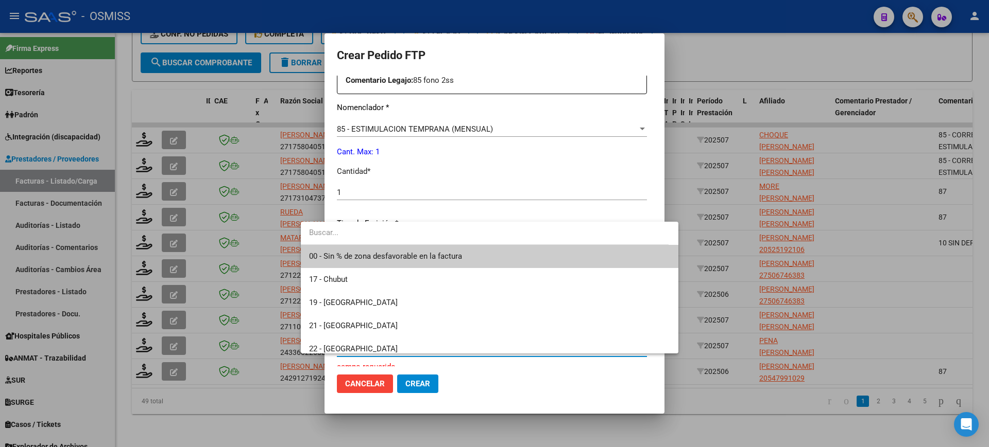
drag, startPoint x: 408, startPoint y: 242, endPoint x: 406, endPoint y: 253, distance: 11.9
click at [408, 242] on input "dropdown search" at bounding box center [485, 232] width 368 height 23
click at [406, 253] on span "00 - Sin % de zona desfavorable en la factura" at bounding box center [385, 256] width 153 height 9
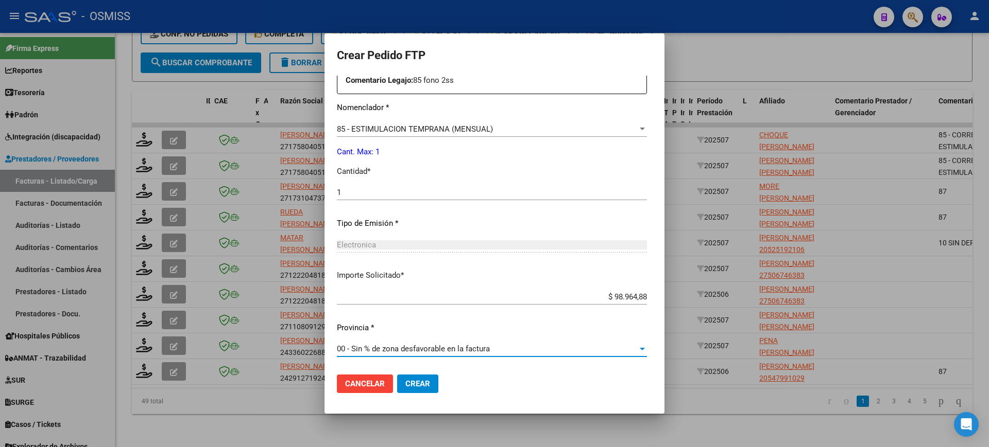
click at [405, 386] on span "Crear" at bounding box center [417, 384] width 25 height 9
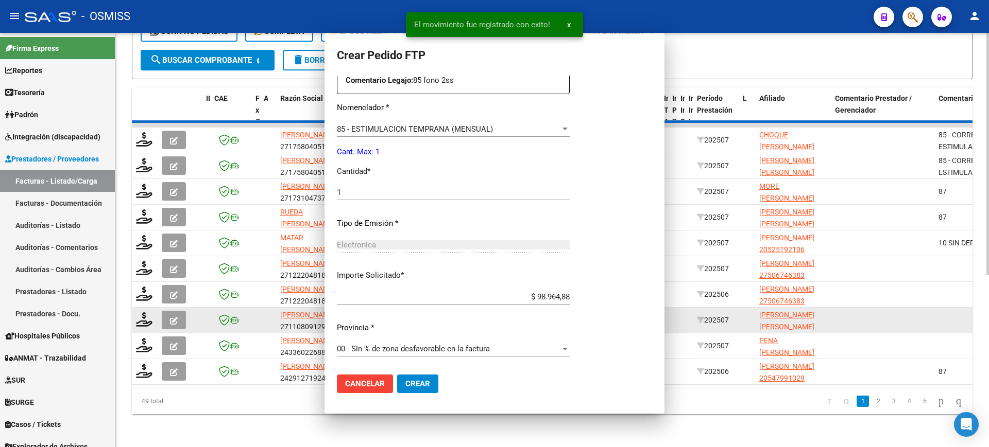
scroll to position [340, 0]
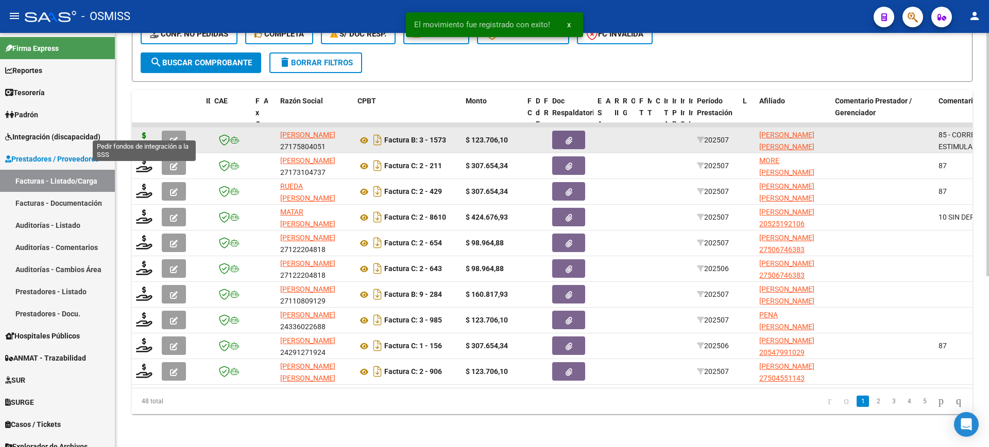
click at [141, 132] on icon at bounding box center [144, 139] width 16 height 14
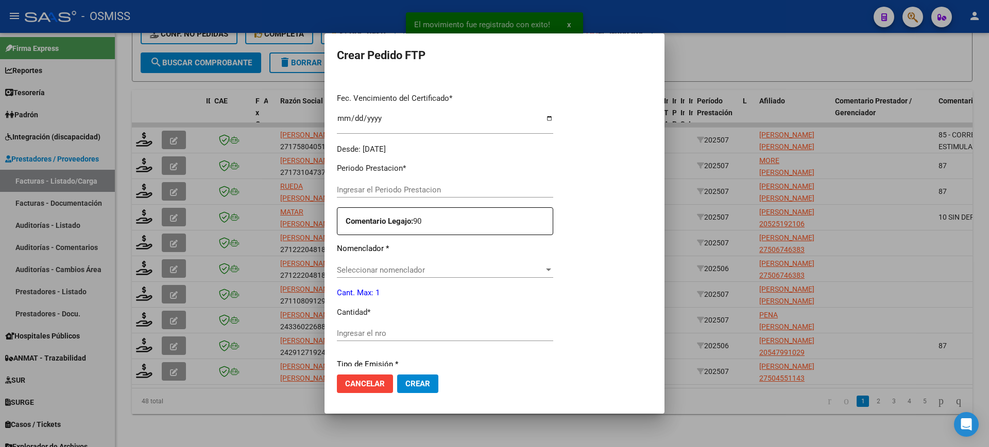
type input "202507"
type input "$ 123.706,10"
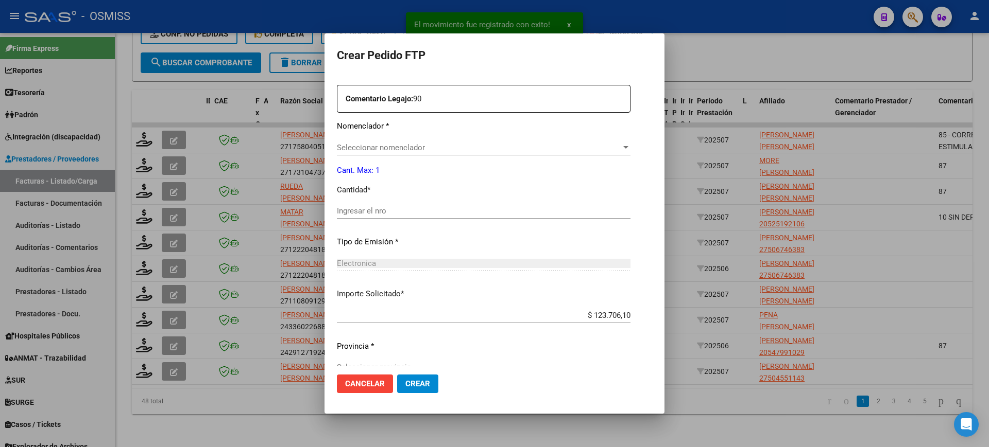
type input "ARG02000531921892023071920280719SAL121"
type input "2028-07-19"
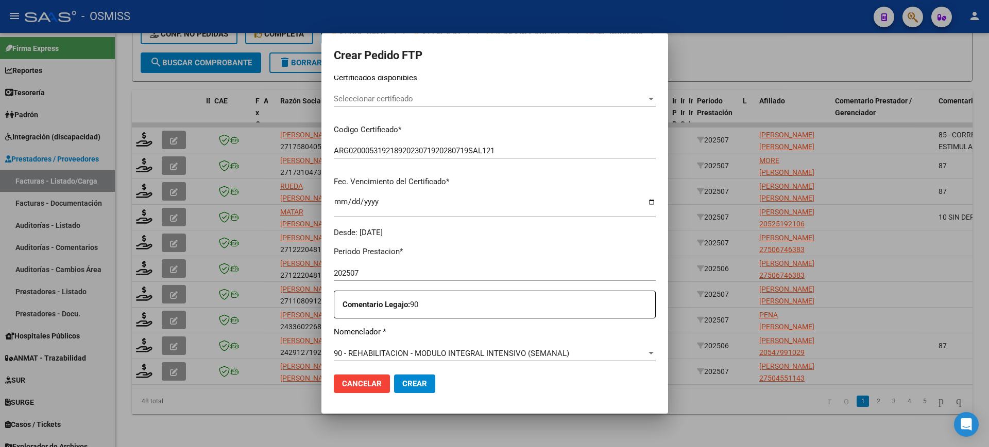
scroll to position [0, 0]
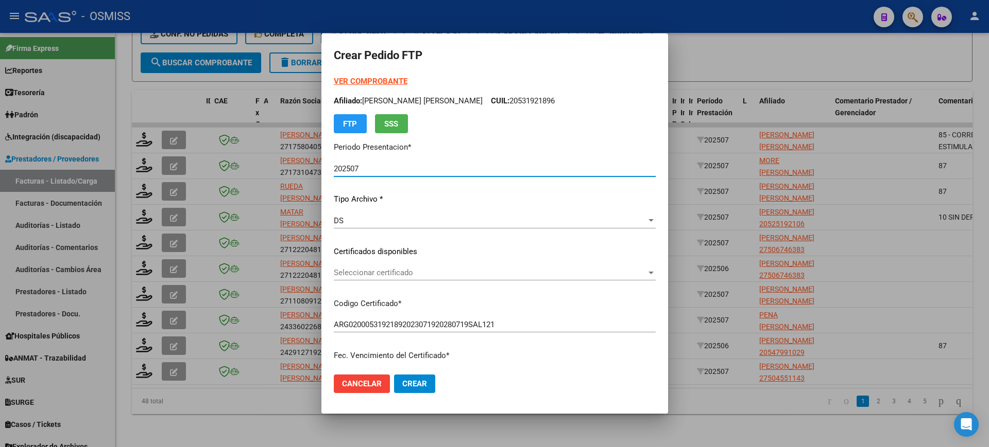
click at [401, 83] on strong "VER COMPROBANTE" at bounding box center [371, 81] width 74 height 9
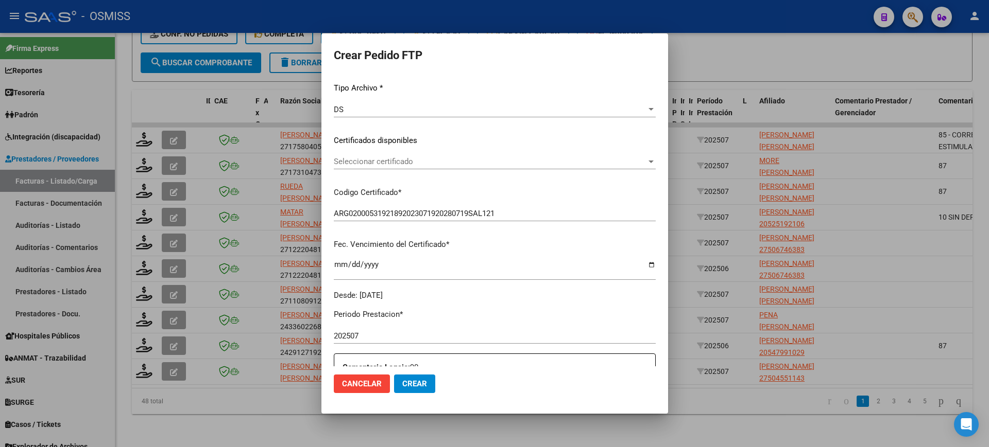
scroll to position [257, 0]
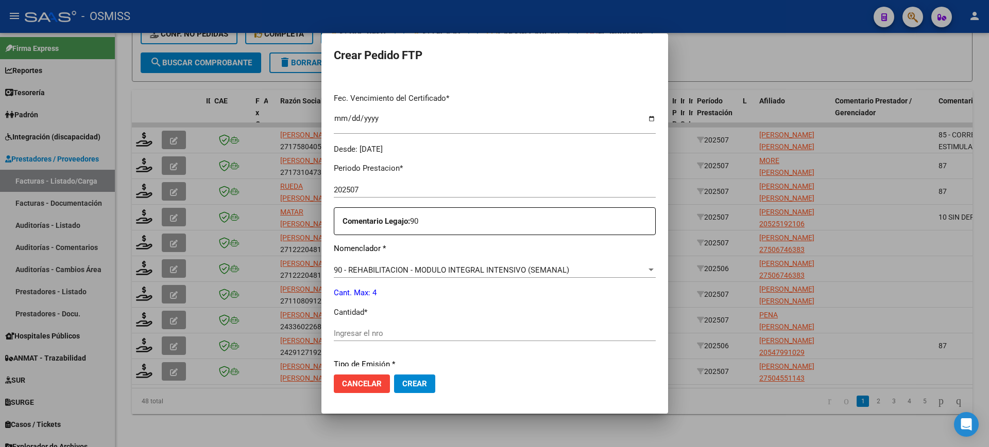
click at [386, 330] on input "Ingresar el nro" at bounding box center [495, 333] width 322 height 9
type input "4"
click at [394, 375] on button "Crear" at bounding box center [414, 384] width 41 height 19
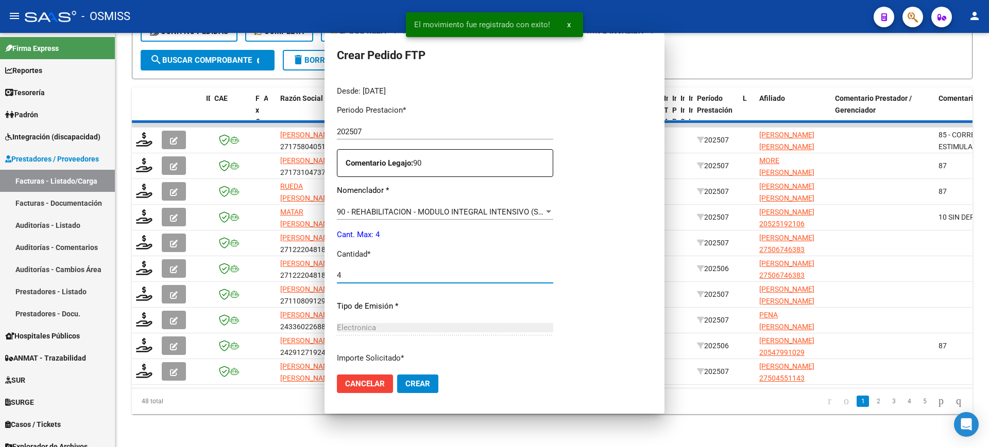
scroll to position [0, 0]
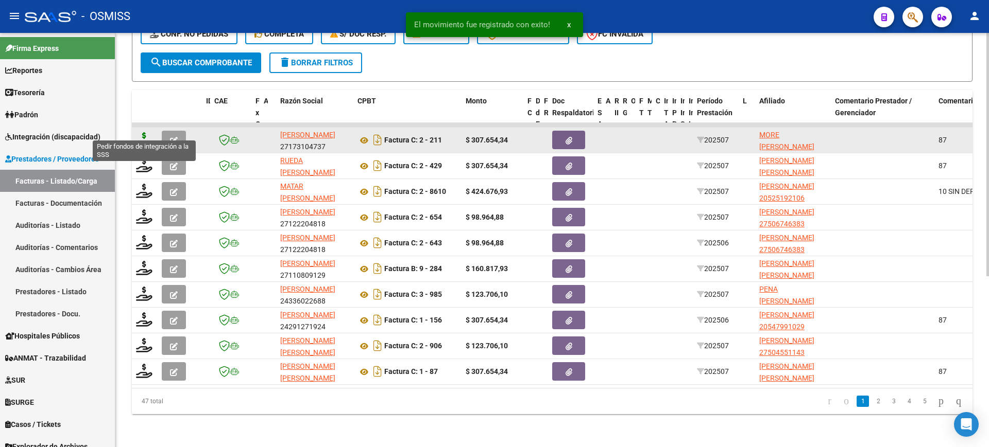
click at [147, 132] on icon at bounding box center [144, 139] width 16 height 14
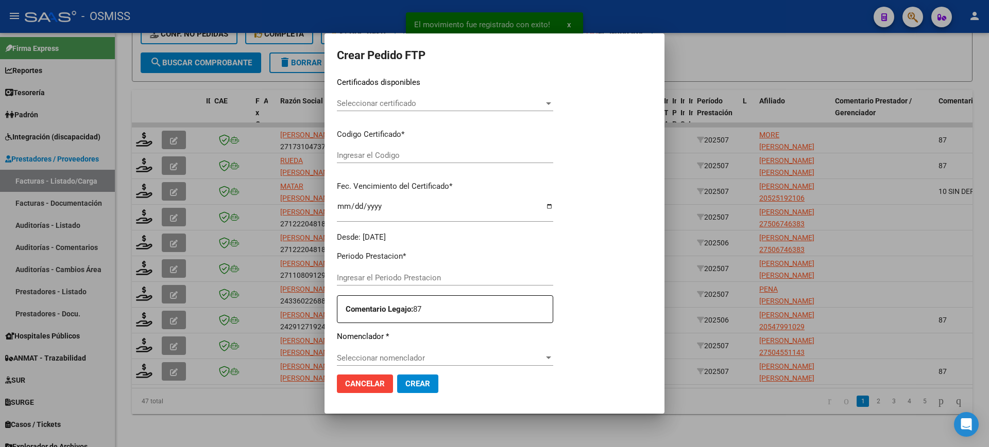
type input "202507"
type input "$ 307.654,34"
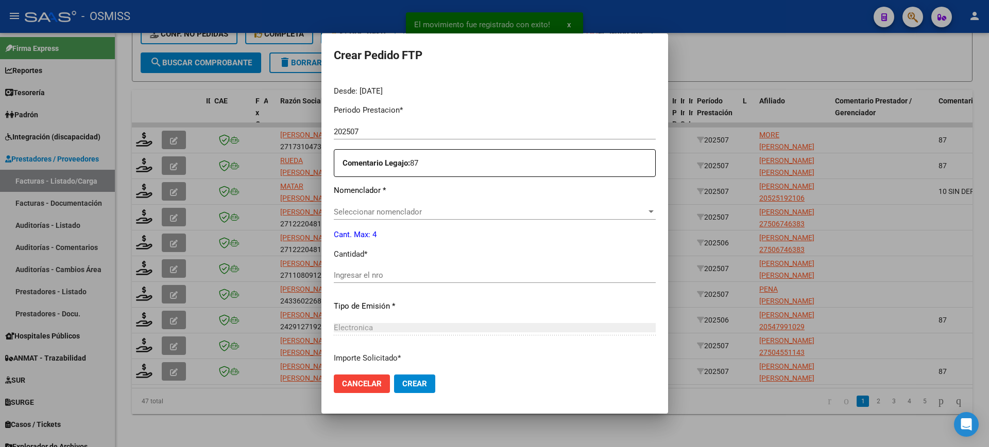
type input "ARG02000540120152022012120270121SGO116"
type input "2027-01-21"
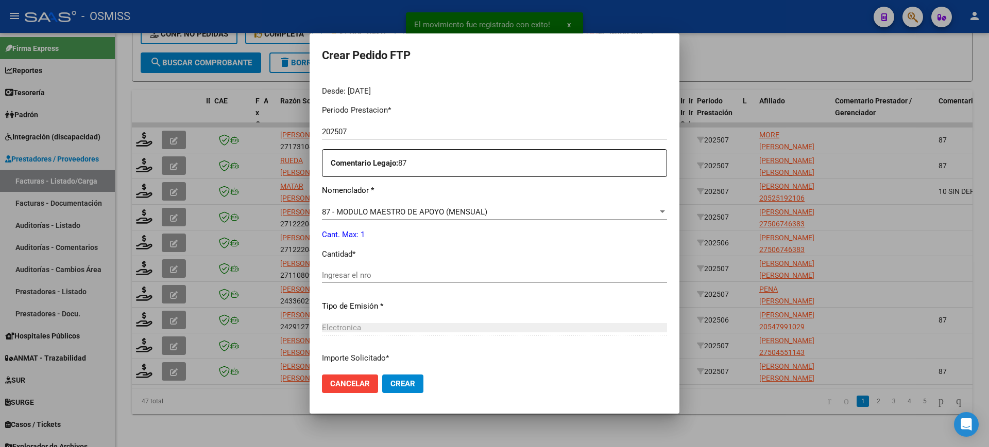
click at [391, 276] on input "Ingresar el nro" at bounding box center [494, 275] width 345 height 9
type input "1"
click at [382, 375] on button "Crear" at bounding box center [402, 384] width 41 height 19
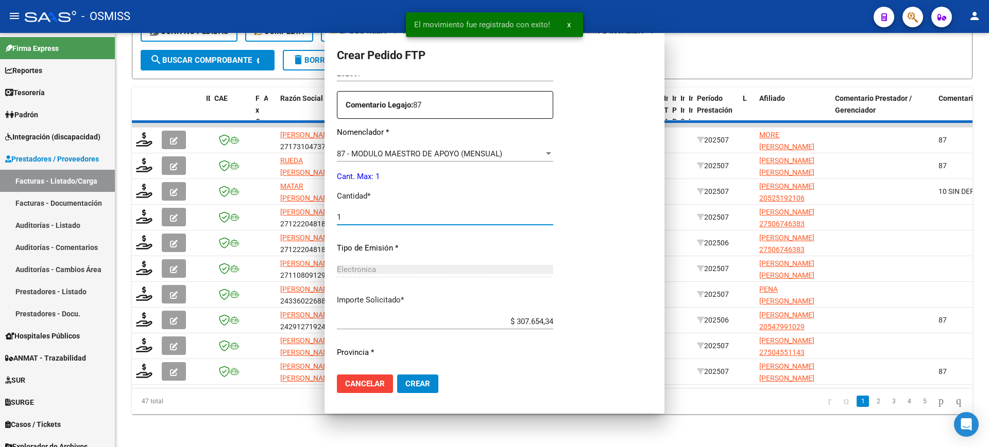
scroll to position [0, 0]
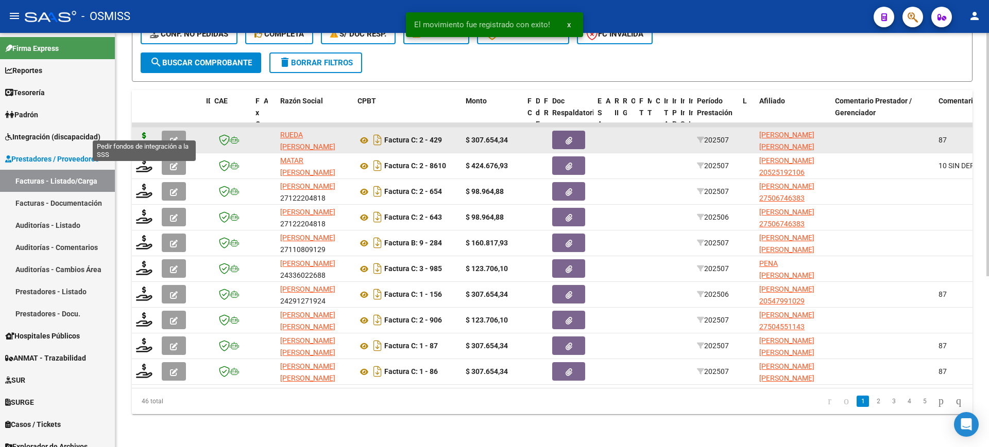
click at [146, 132] on icon at bounding box center [144, 139] width 16 height 14
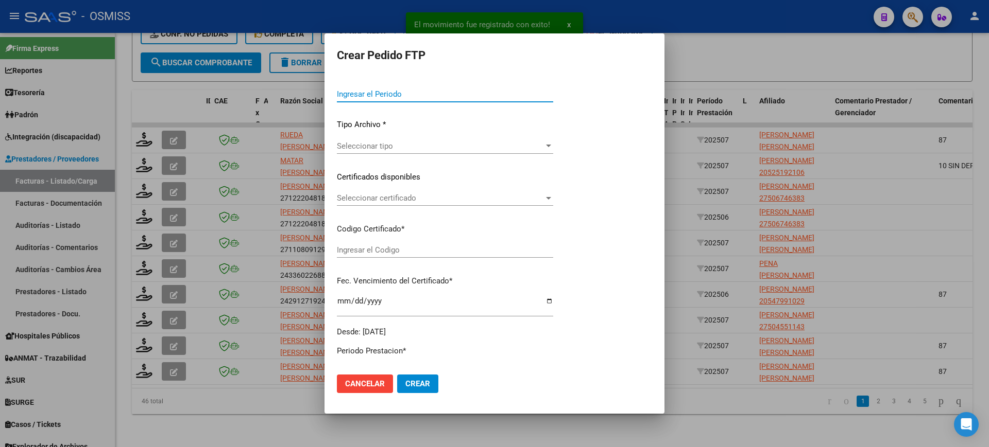
type input "202507"
type input "$ 307.654,34"
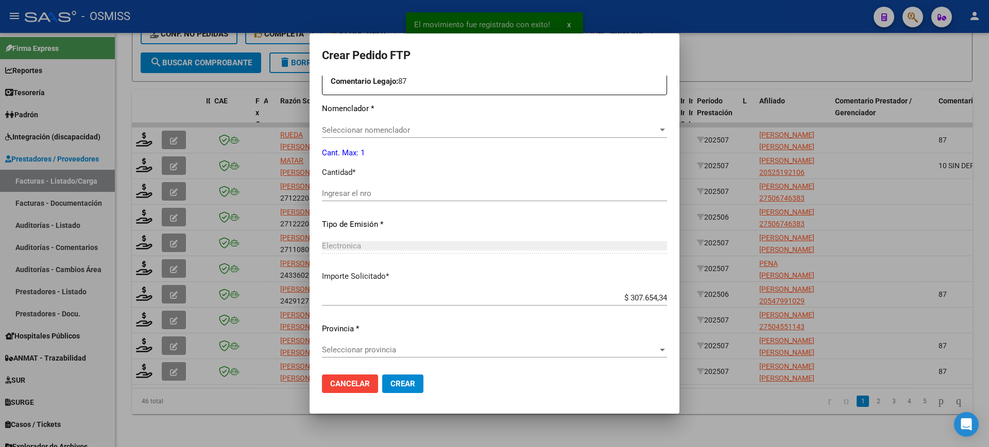
scroll to position [399, 0]
type input "ARG01000529346872022041920270419MZA204"
type input "2027-04-19"
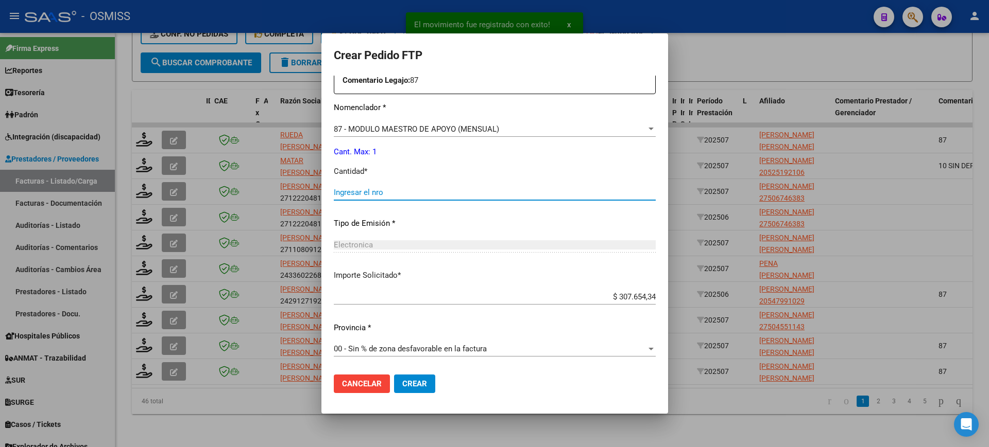
click at [378, 193] on input "Ingresar el nro" at bounding box center [495, 192] width 322 height 9
type input "1"
click at [394, 375] on button "Crear" at bounding box center [414, 384] width 41 height 19
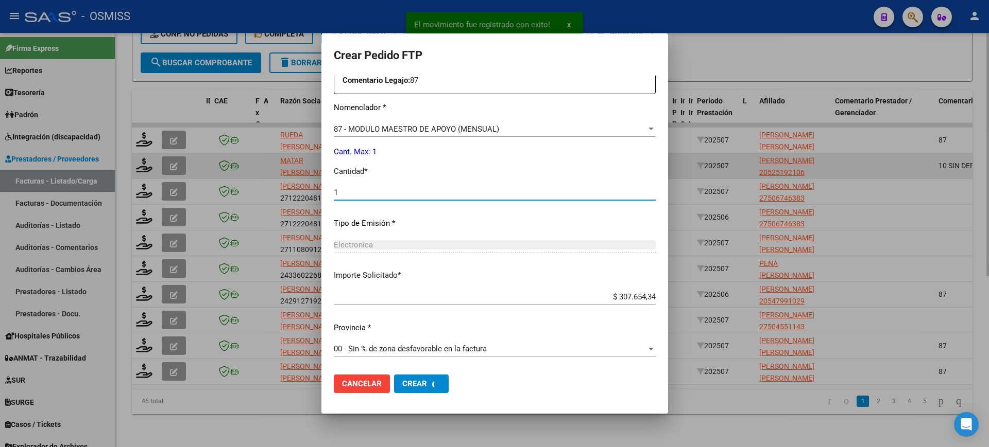
scroll to position [0, 0]
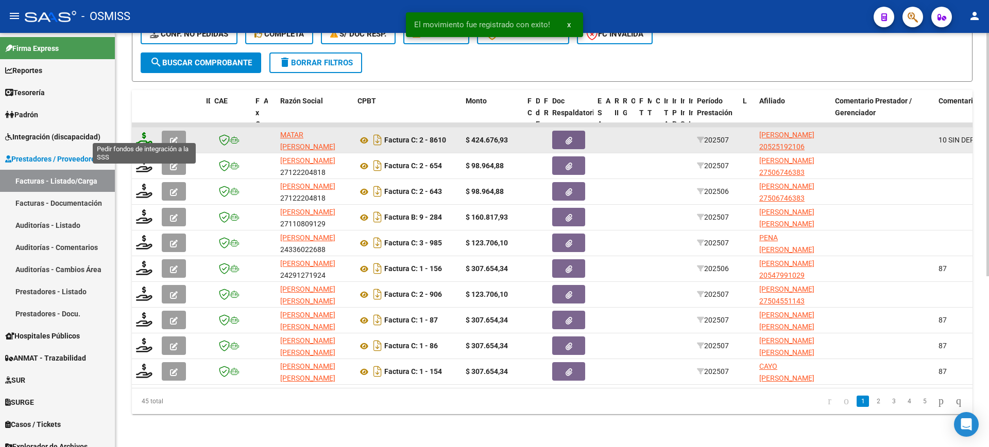
click at [144, 132] on icon at bounding box center [144, 139] width 16 height 14
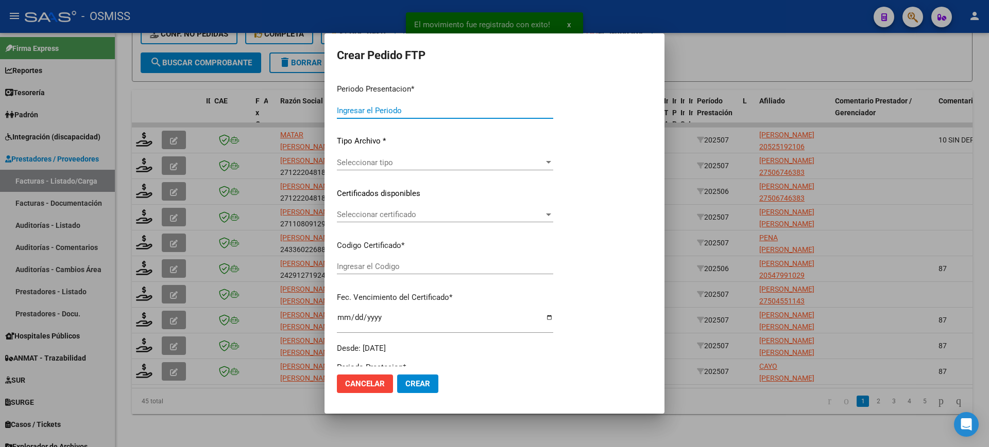
type input "202507"
type input "$ 424.676,93"
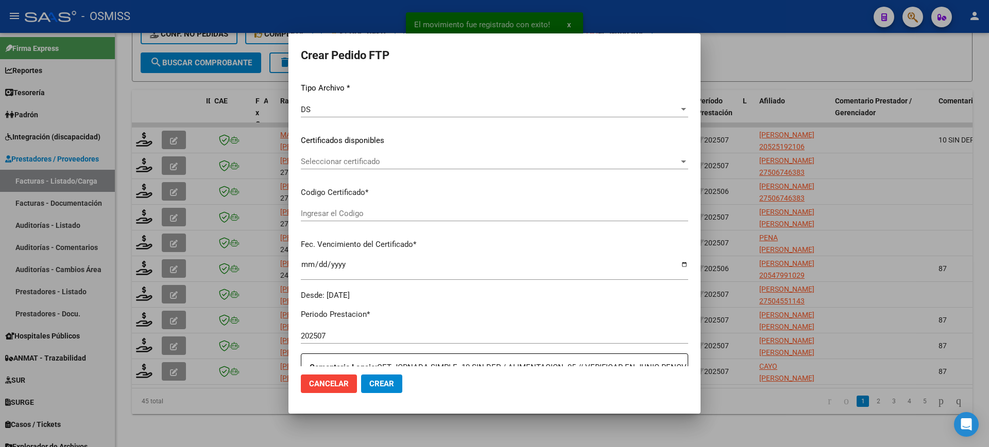
scroll to position [257, 0]
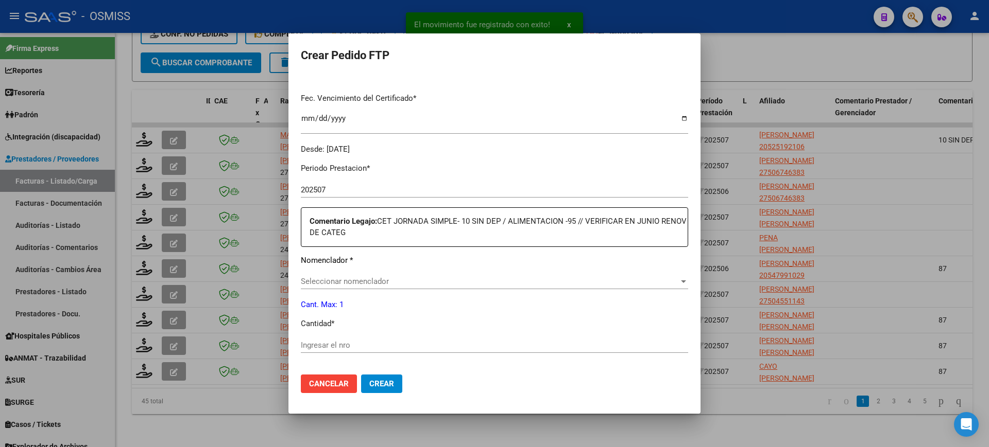
type input "ARG02000525192102022071220270712MZA199"
type input "2027-07-12"
click at [358, 341] on input "Ingresar el nro" at bounding box center [494, 345] width 387 height 9
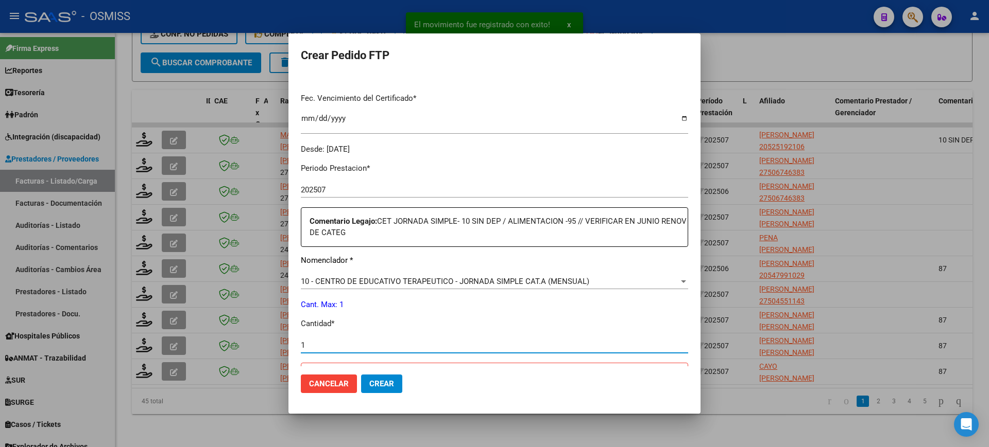
type input "1"
click at [361, 375] on button "Crear" at bounding box center [381, 384] width 41 height 19
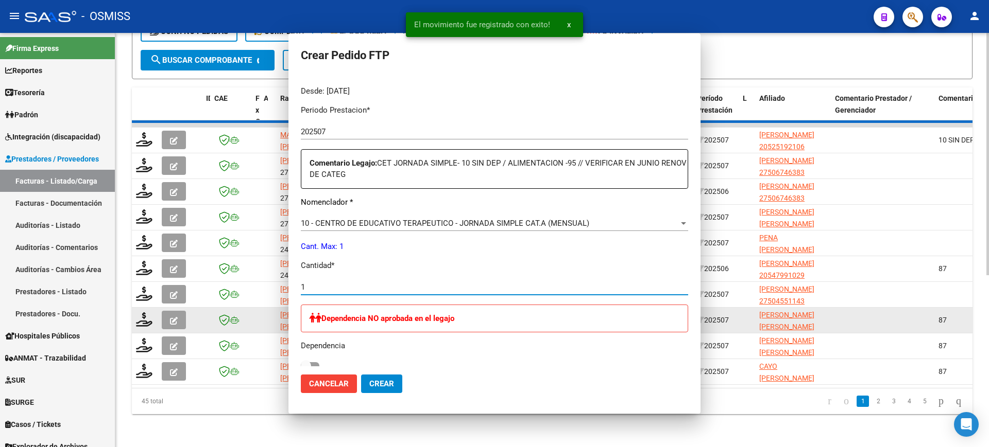
scroll to position [0, 0]
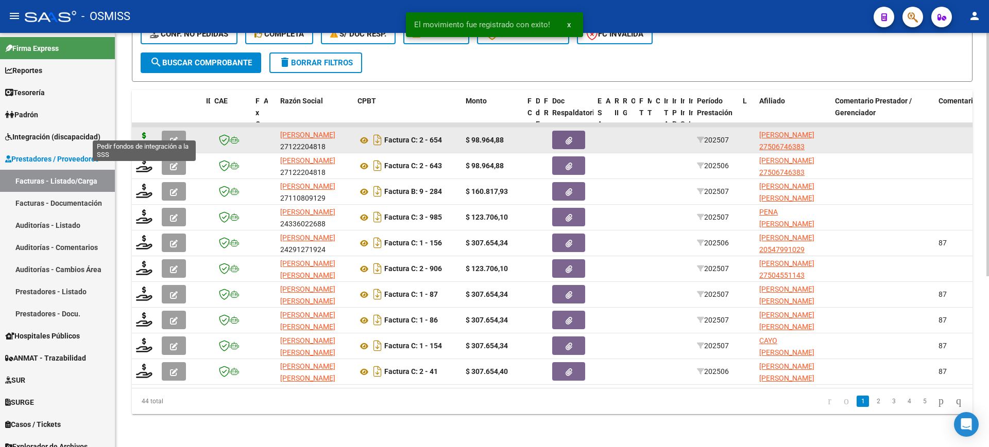
click at [143, 132] on icon at bounding box center [144, 139] width 16 height 14
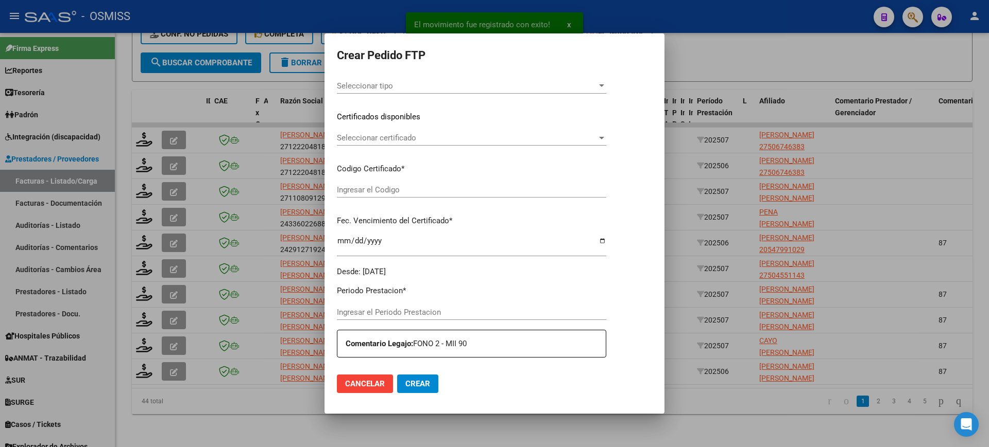
type input "202507"
type input "$ 98.964,88"
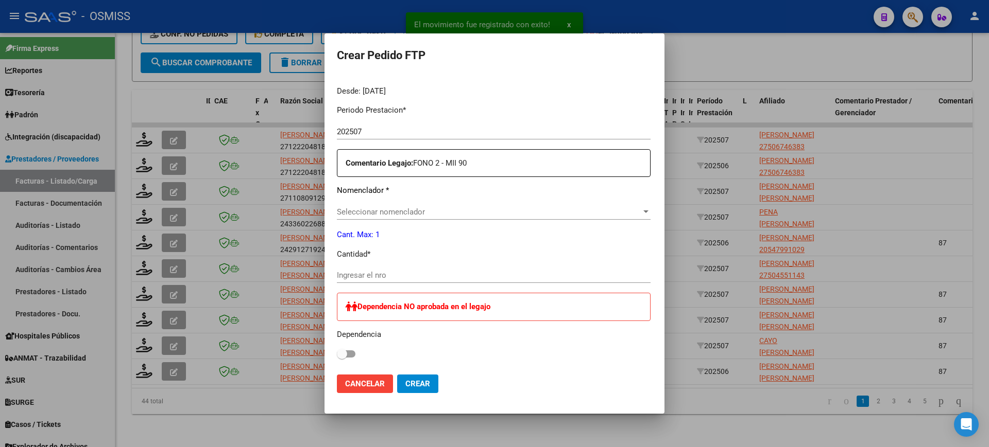
type input "ARG01000506746382023022720280227SAL124"
type input "2028-02-27"
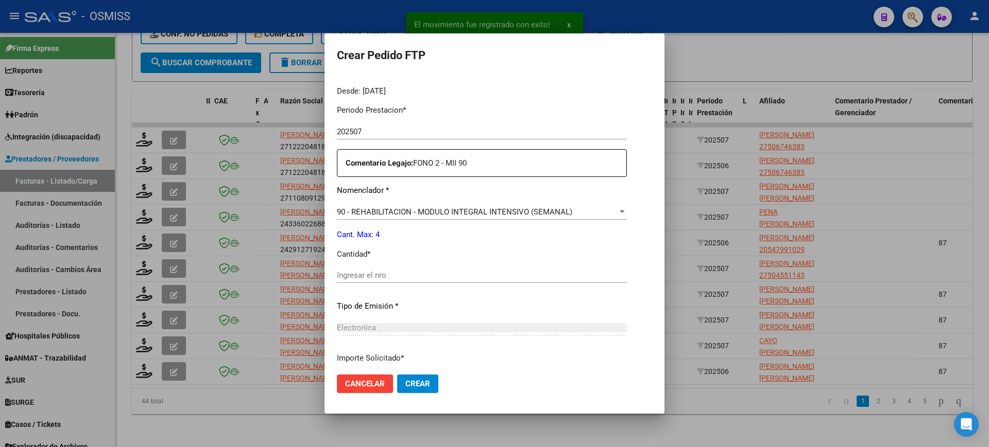
click at [384, 272] on input "Ingresar el nro" at bounding box center [482, 275] width 290 height 9
type input "4"
click at [397, 375] on button "Crear" at bounding box center [417, 384] width 41 height 19
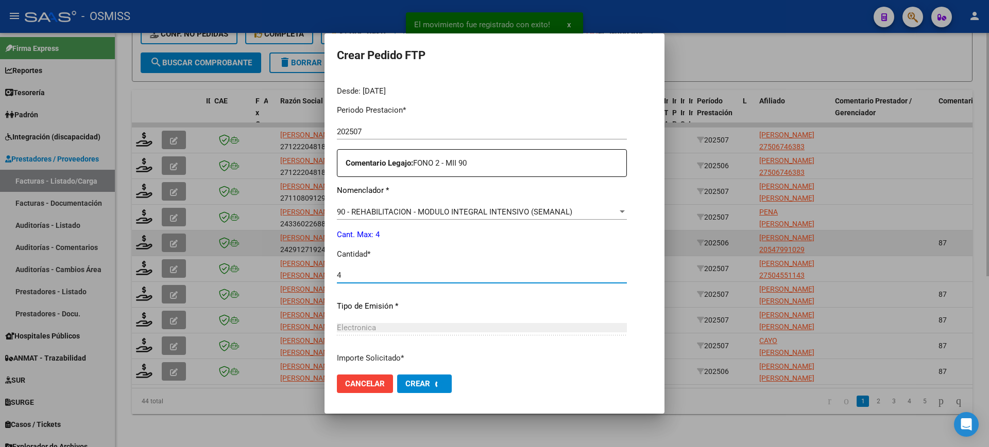
scroll to position [0, 0]
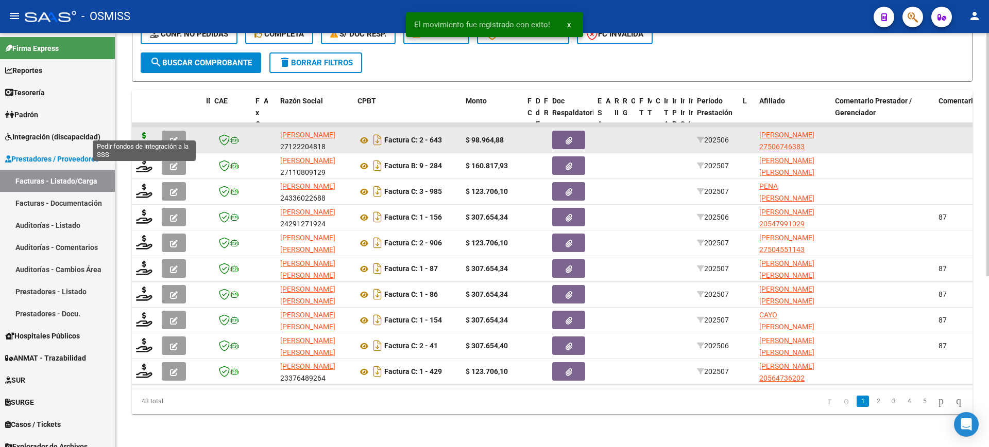
click at [145, 132] on icon at bounding box center [144, 139] width 16 height 14
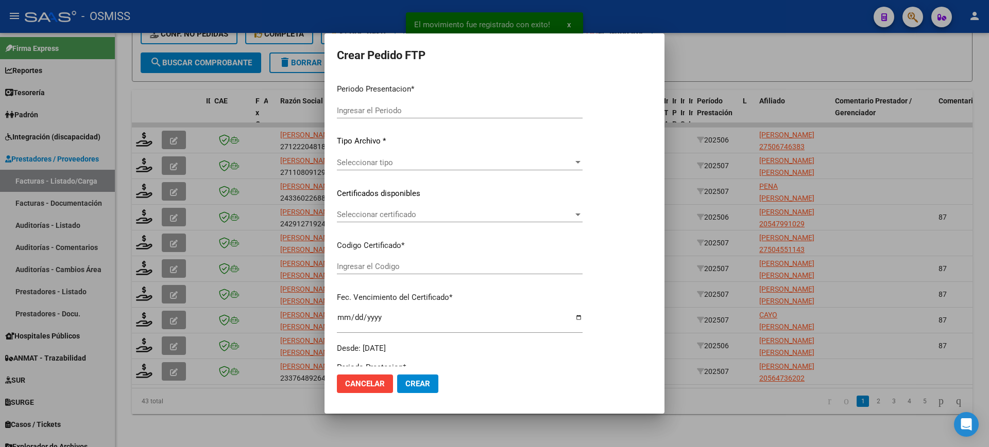
type input "202507"
type input "202506"
type input "$ 98.964,88"
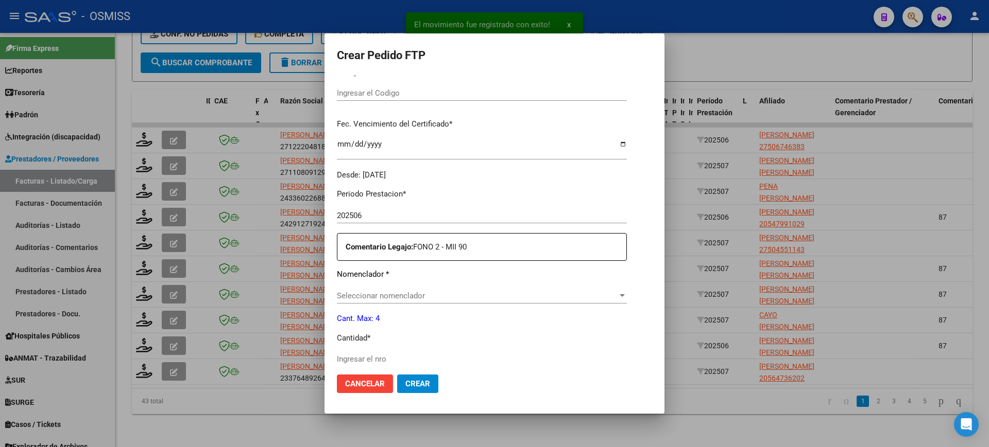
type input "ARG01000506746382023022720280227SAL124"
type input "2028-02-27"
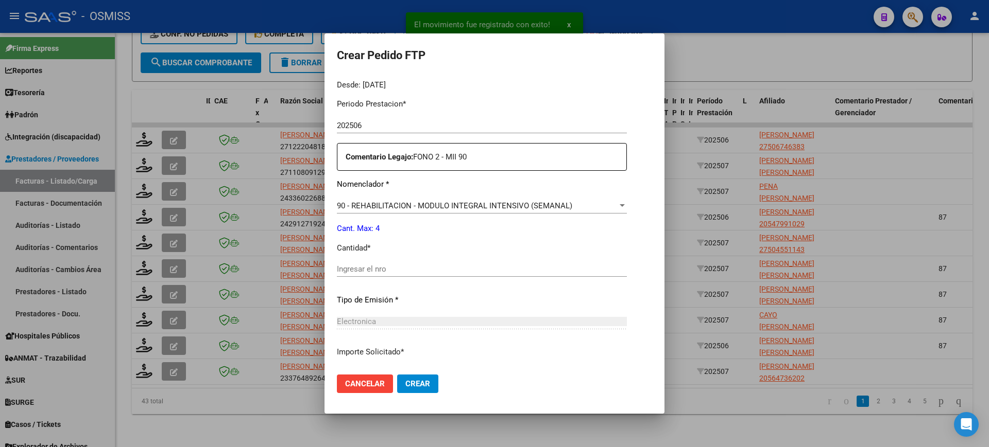
click at [365, 271] on input "Ingresar el nro" at bounding box center [482, 269] width 290 height 9
type input "4"
click at [397, 375] on button "Crear" at bounding box center [417, 384] width 41 height 19
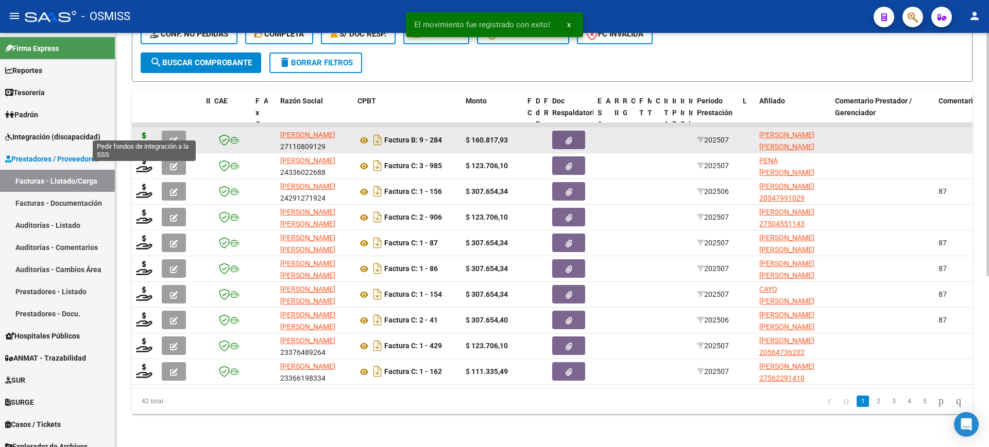
click at [144, 132] on icon at bounding box center [144, 139] width 16 height 14
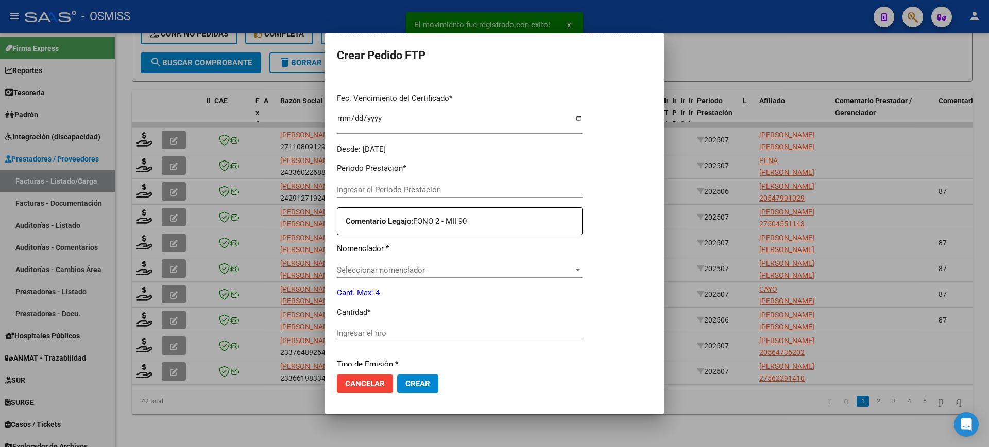
type input "202507"
type input "$ 160.817,93"
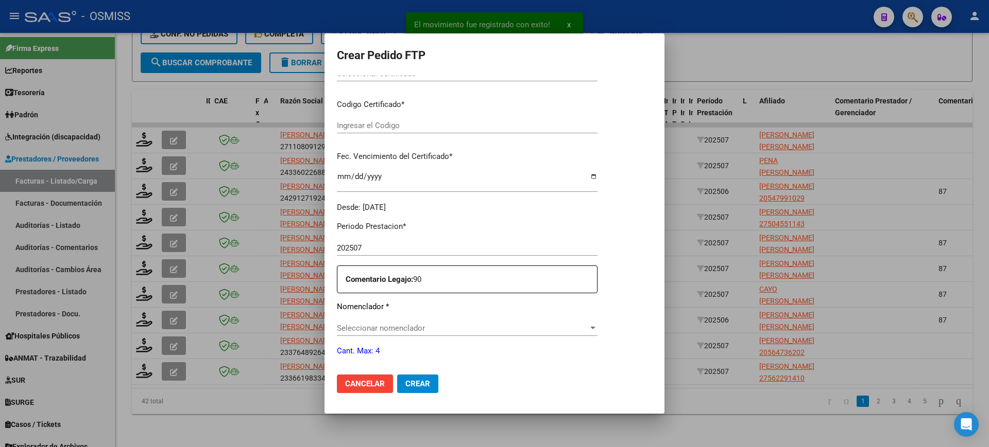
scroll to position [380, 0]
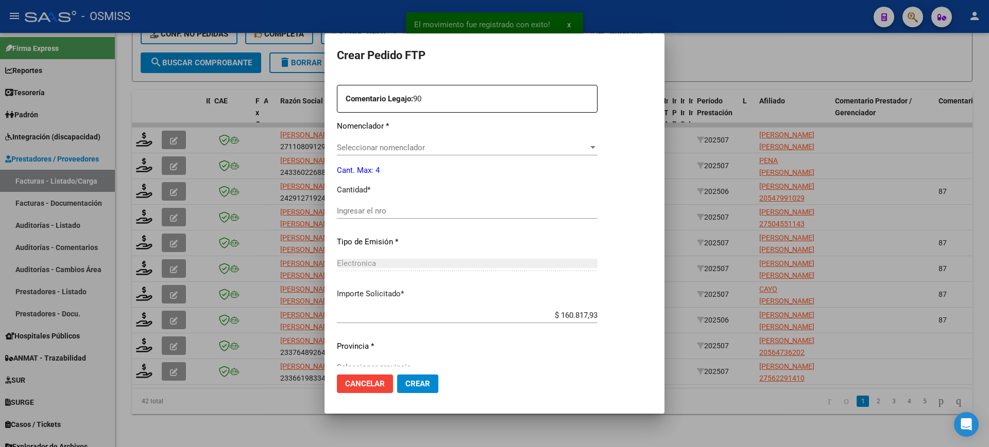
type input "ARG02000533472972022020420270204SAL123"
type input "2027-02-04"
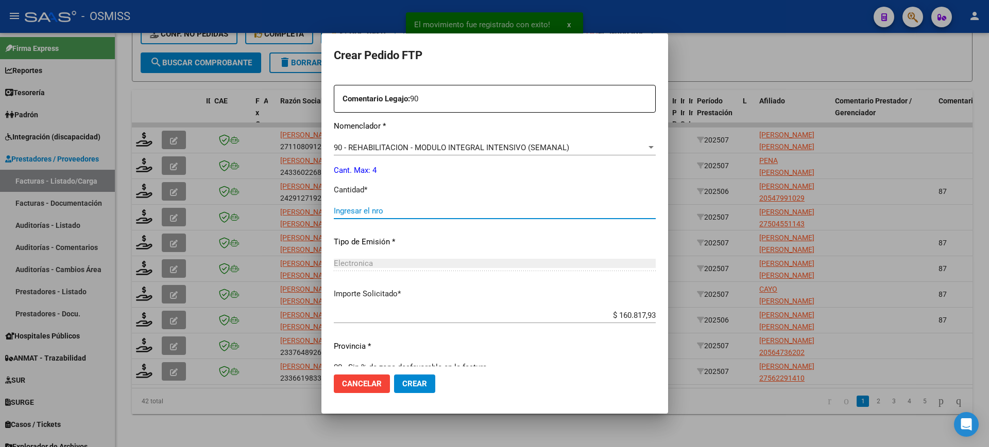
click at [377, 212] on input "Ingresar el nro" at bounding box center [495, 210] width 322 height 9
type input "4"
click at [394, 375] on button "Crear" at bounding box center [414, 384] width 41 height 19
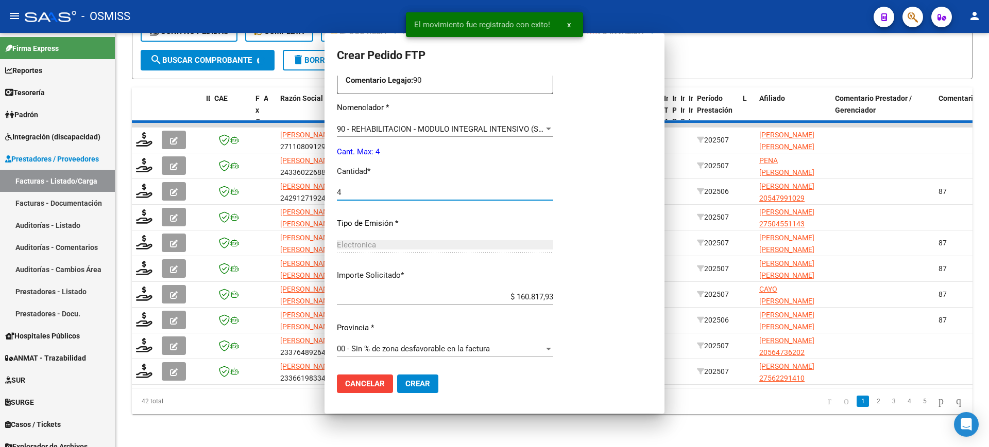
scroll to position [0, 0]
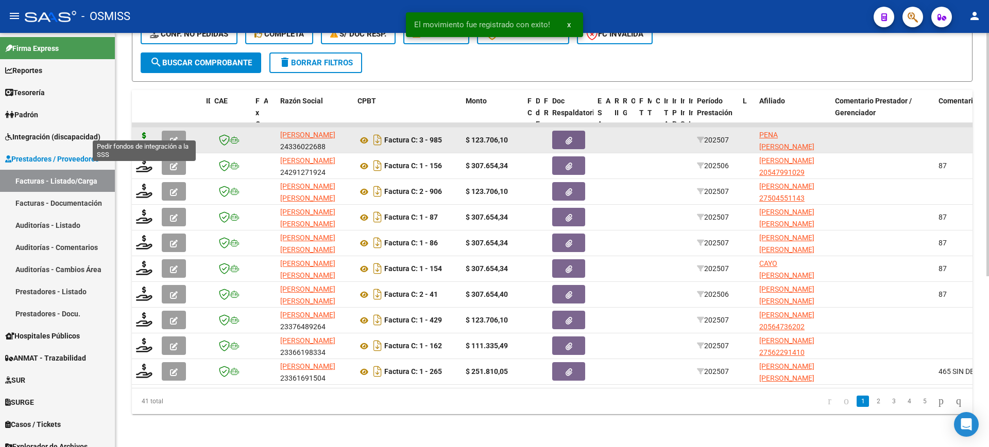
click at [143, 132] on icon at bounding box center [144, 139] width 16 height 14
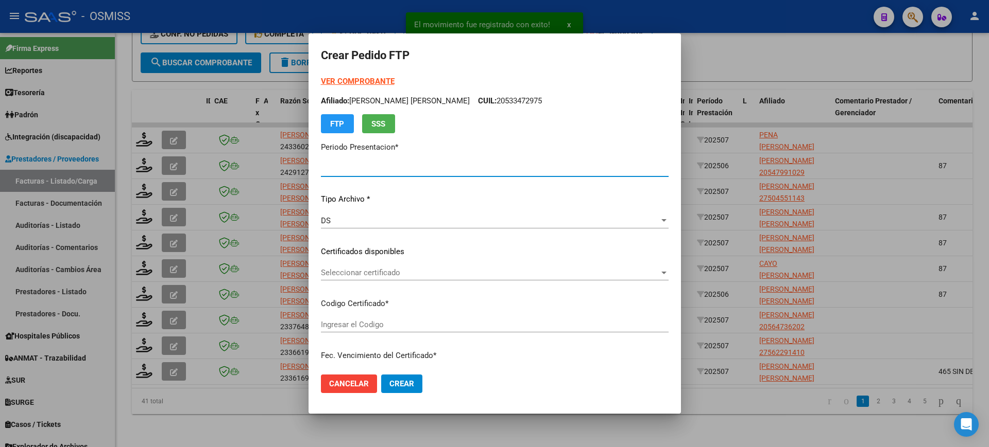
type input "202507"
type input "$ 123.706,10"
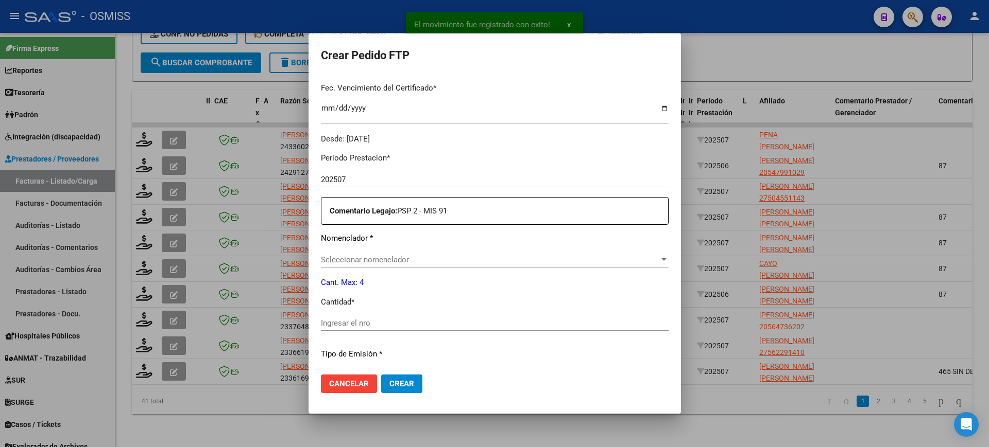
scroll to position [380, 0]
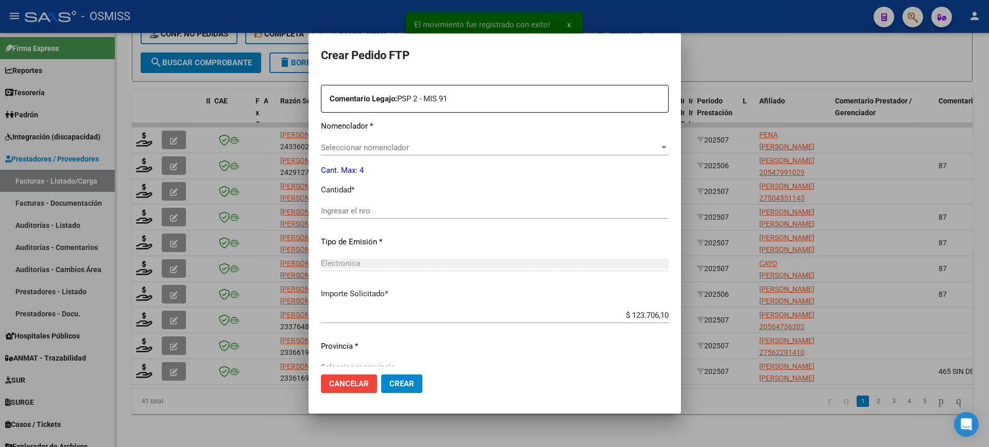
type input "ARG02000534781572022061520260615COR472"
type input "2026-06-15"
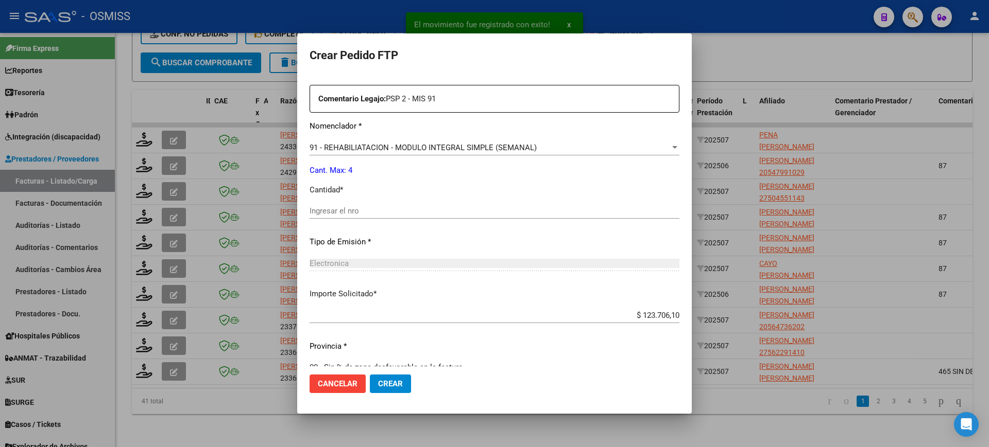
click at [378, 209] on input "Ingresar el nro" at bounding box center [494, 210] width 370 height 9
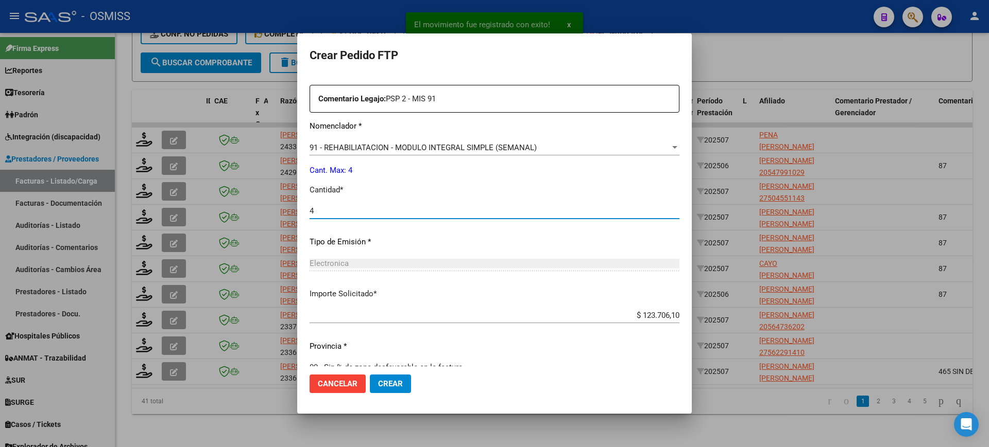
type input "4"
click at [370, 375] on button "Crear" at bounding box center [390, 384] width 41 height 19
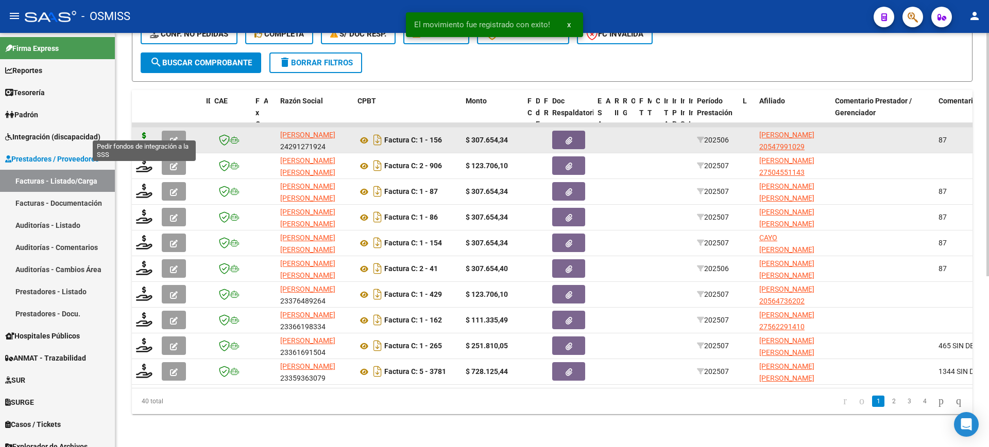
click at [147, 132] on icon at bounding box center [144, 139] width 16 height 14
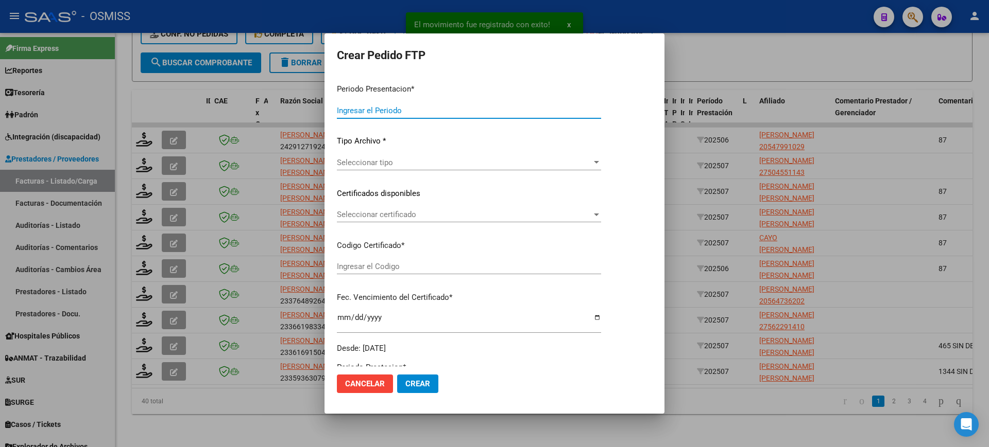
type input "202507"
type input "202506"
type input "$ 307.654,34"
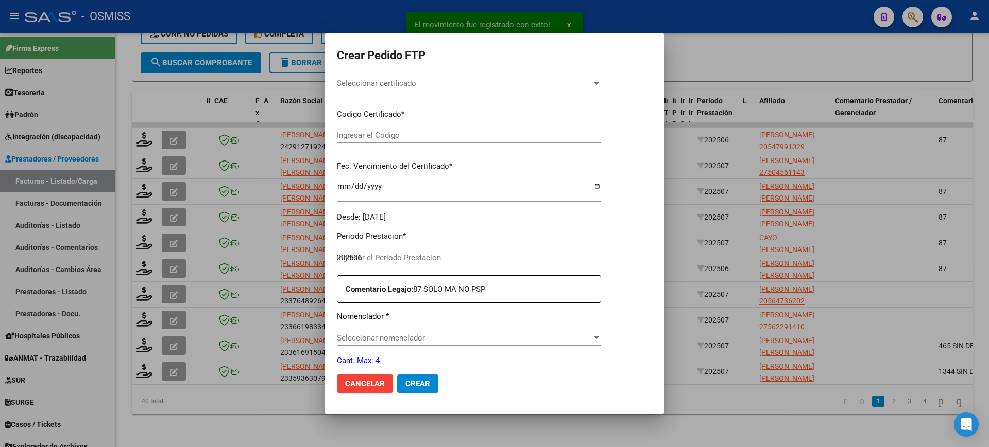
scroll to position [316, 0]
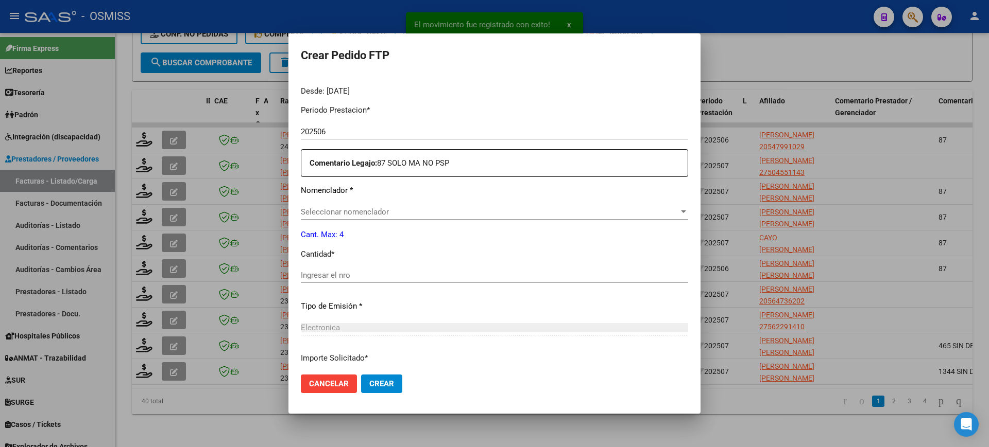
type input "ARG02000547991022022081120270811SAL122"
type input "2027-08-11"
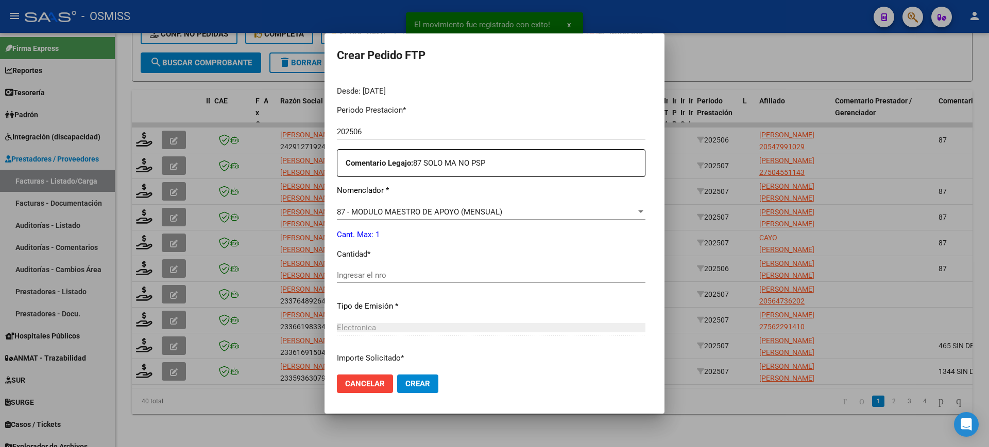
click at [372, 275] on input "Ingresar el nro" at bounding box center [491, 275] width 308 height 9
type input "1"
click at [397, 375] on button "Crear" at bounding box center [417, 384] width 41 height 19
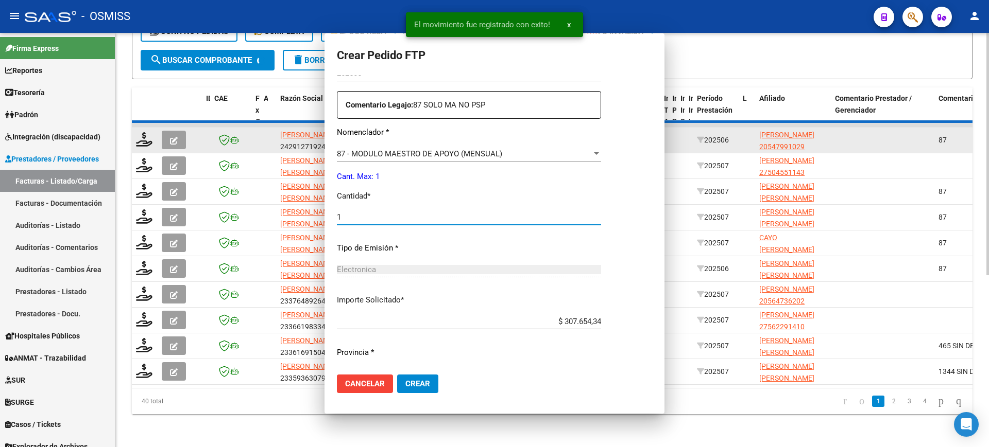
scroll to position [0, 0]
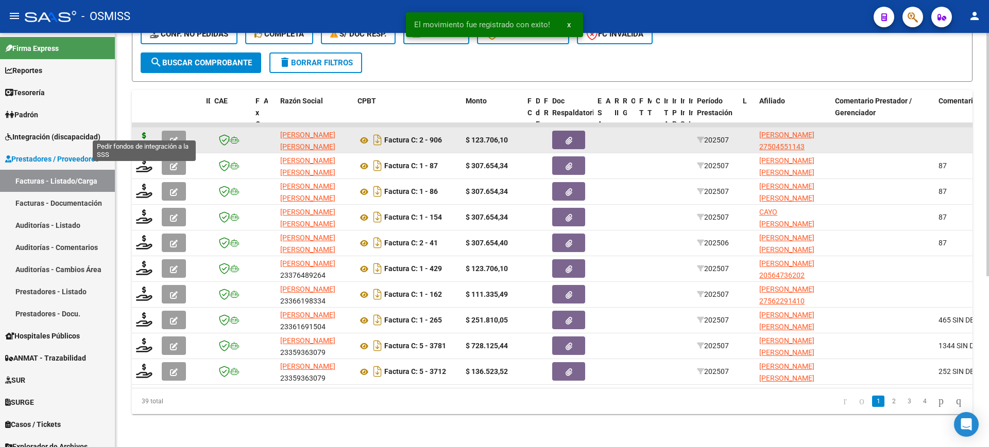
click at [144, 132] on icon at bounding box center [144, 139] width 16 height 14
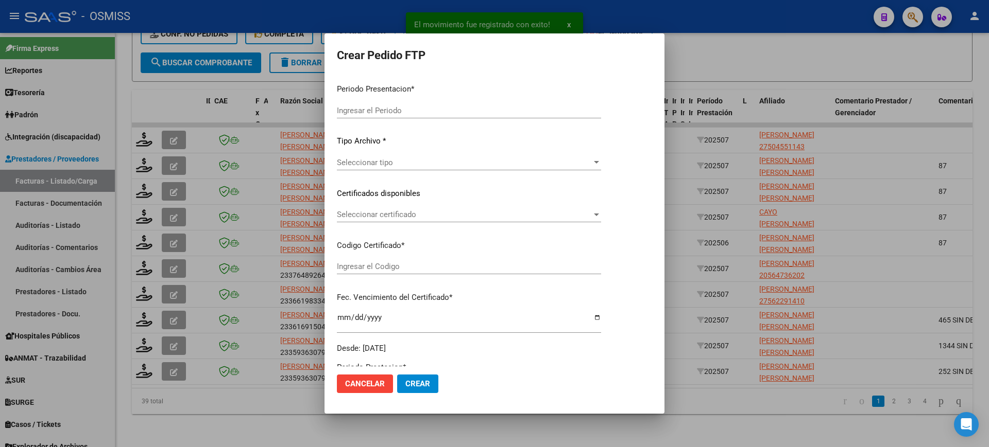
type input "202507"
type input "$ 123.706,10"
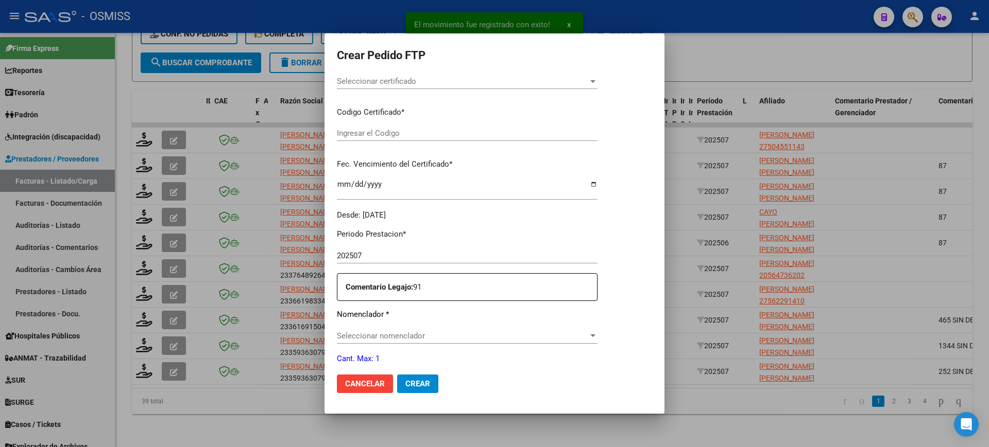
type input "ARG01000504551142021082320260823SAL122"
type input "2026-08-23"
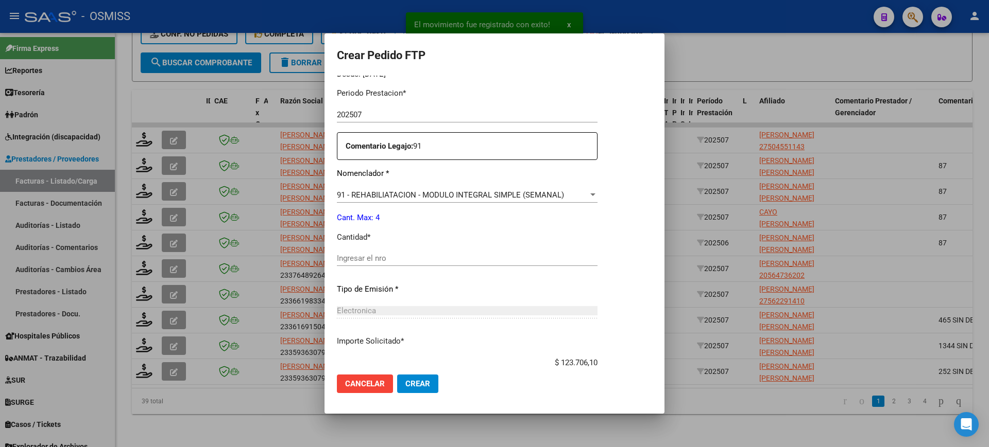
scroll to position [386, 0]
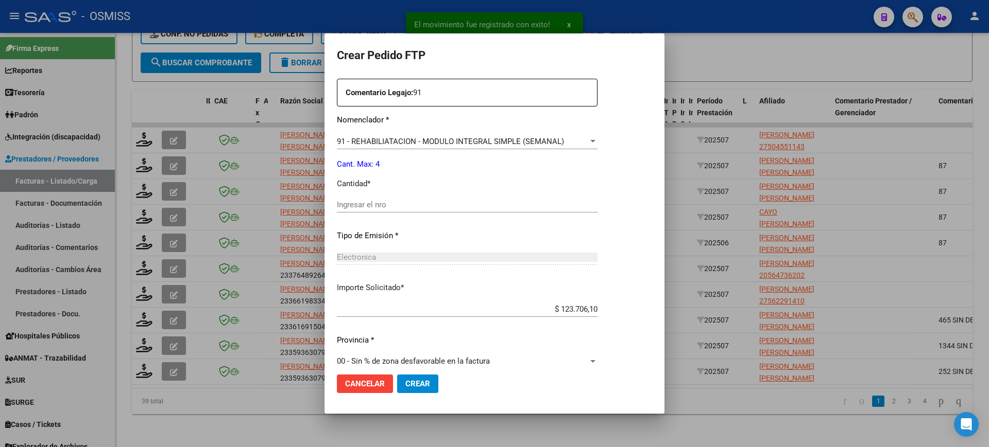
click at [384, 208] on input "Ingresar el nro" at bounding box center [467, 204] width 261 height 9
type input "4"
click at [397, 375] on button "Crear" at bounding box center [417, 384] width 41 height 19
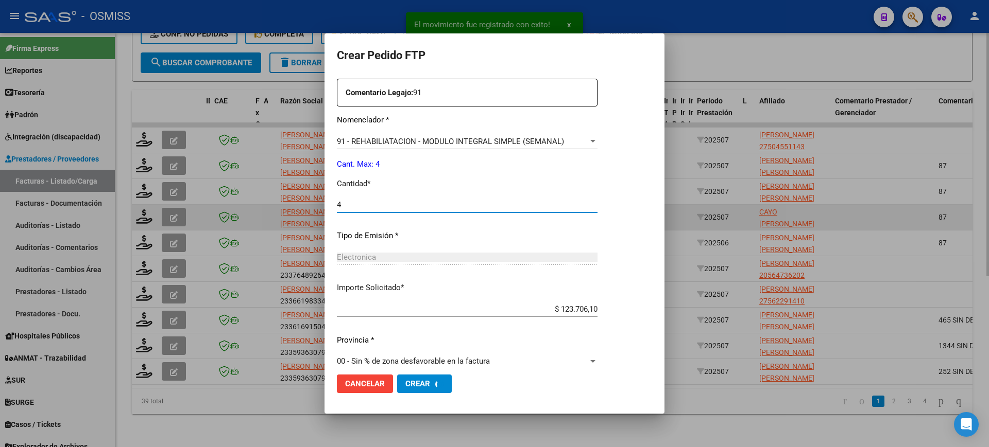
scroll to position [0, 0]
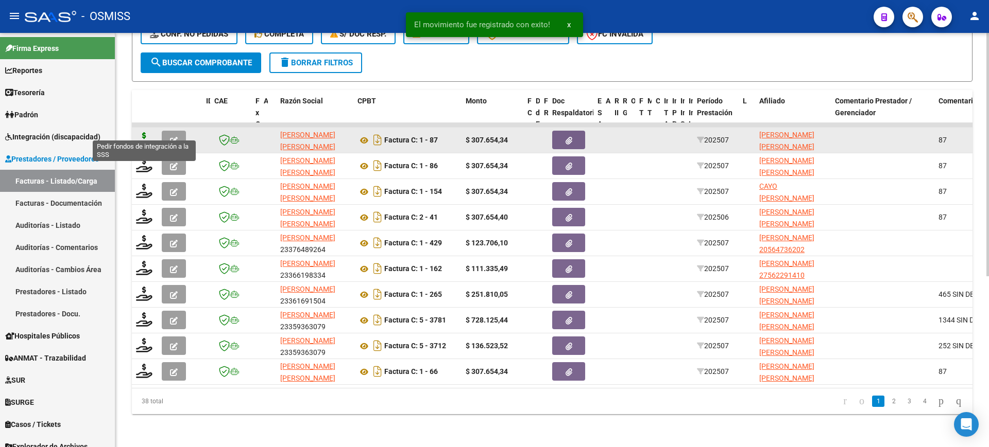
click at [139, 132] on icon at bounding box center [144, 139] width 16 height 14
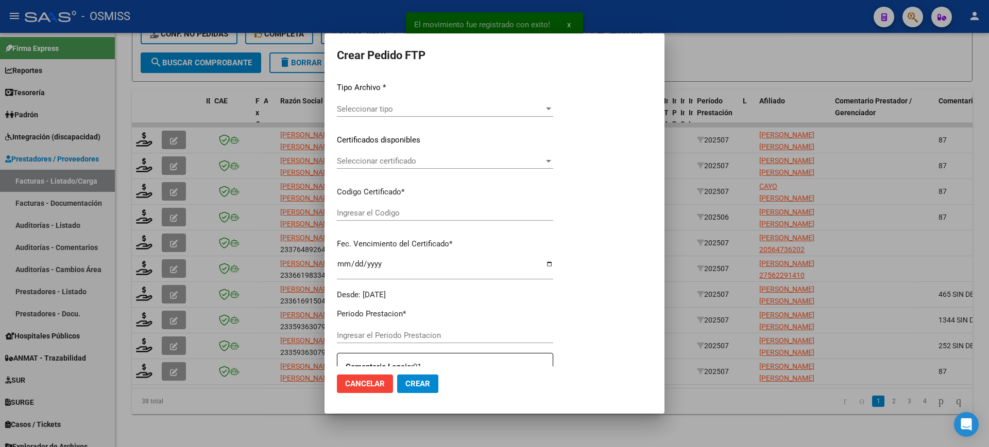
type input "202507"
type input "$ 307.654,34"
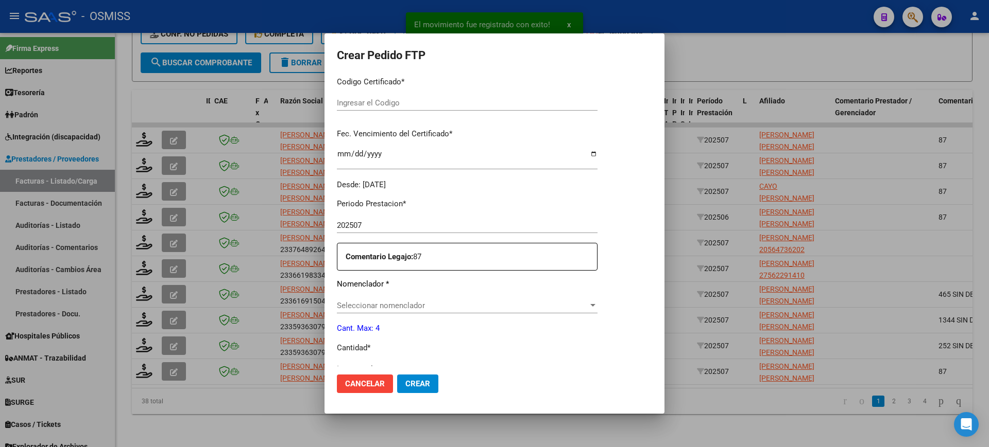
scroll to position [316, 0]
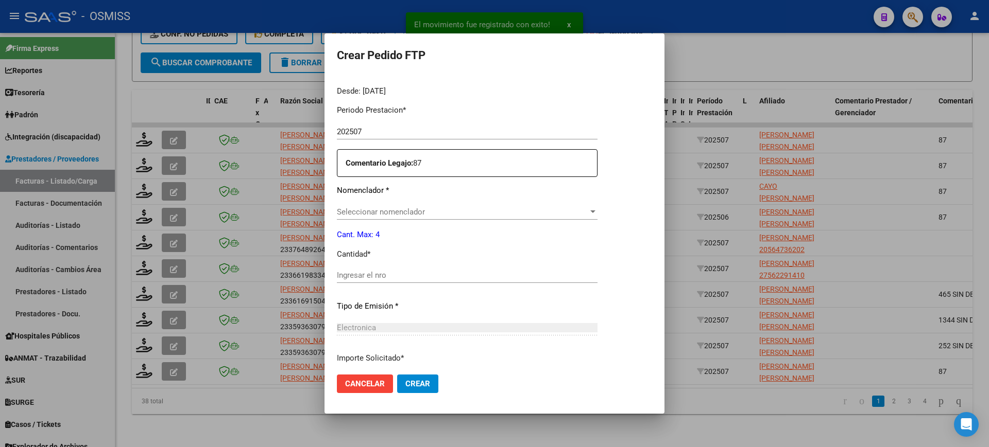
type input "ARG02000576147032024021920270219MZA202"
type input "2027-02-19"
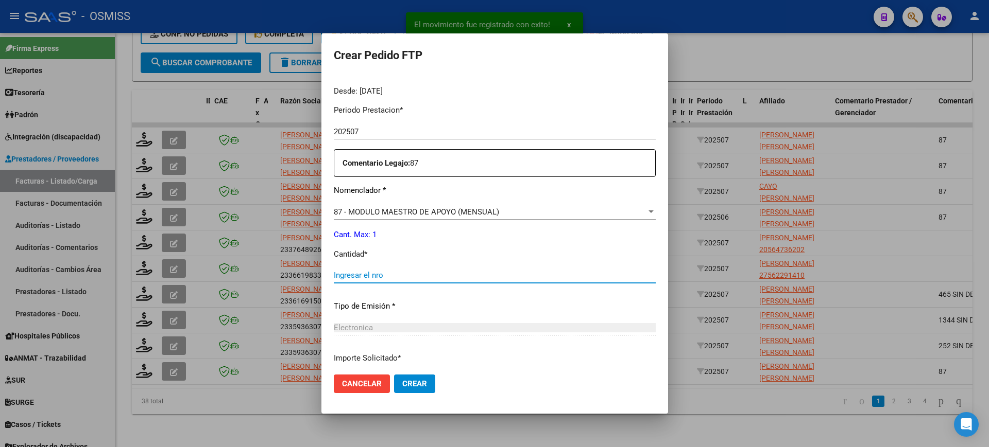
click at [381, 272] on input "Ingresar el nro" at bounding box center [495, 275] width 322 height 9
type input "1"
click at [394, 375] on button "Crear" at bounding box center [414, 384] width 41 height 19
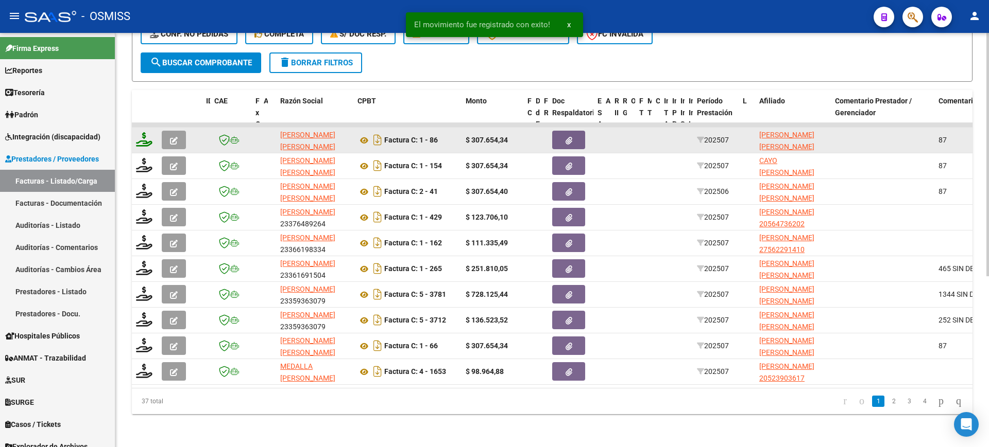
click at [145, 132] on icon at bounding box center [144, 139] width 16 height 14
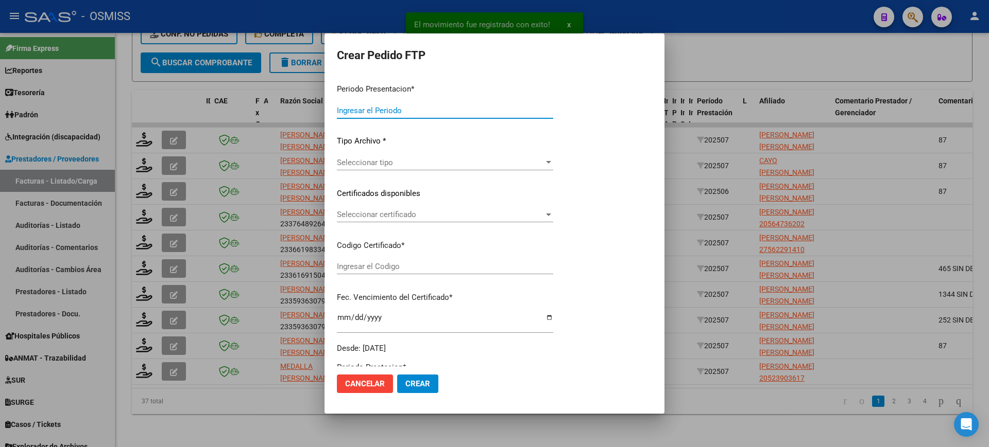
type input "202507"
type input "$ 307.654,34"
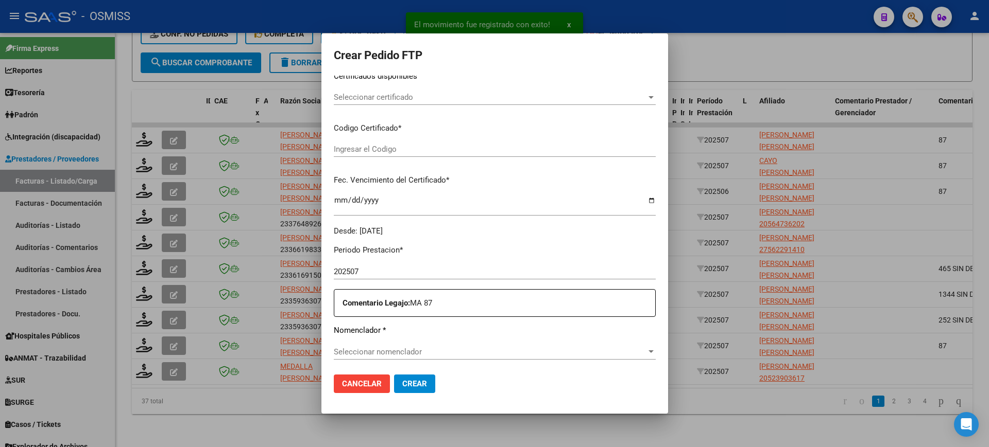
scroll to position [380, 0]
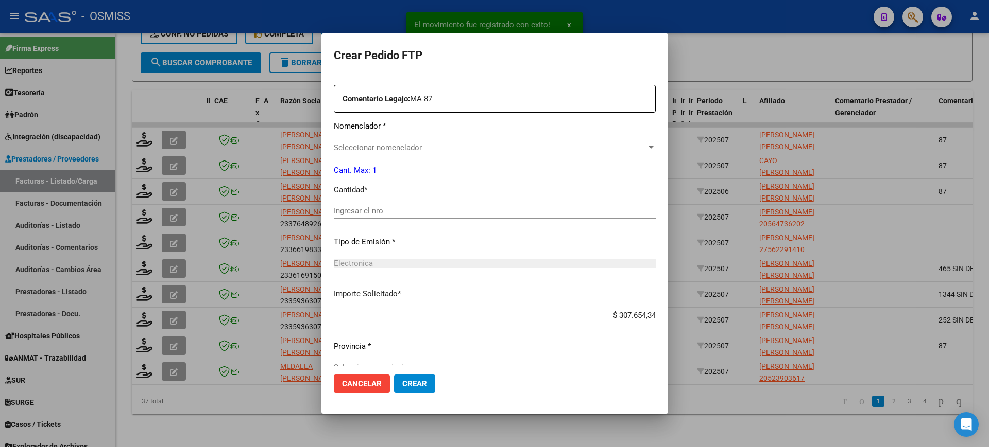
type input "ARG01000506665162022091520280915MZA210"
type input "2028-09-15"
click at [369, 213] on input "Ingresar el nro" at bounding box center [495, 210] width 322 height 9
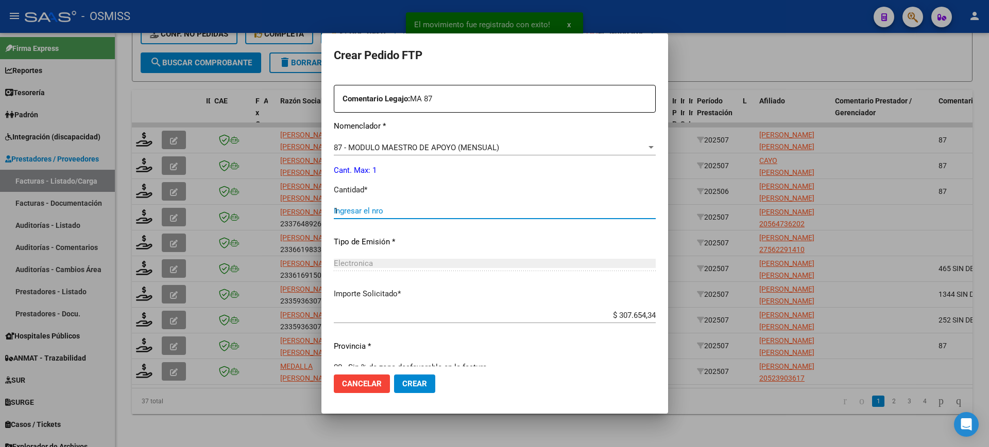
type input "1"
click at [394, 375] on button "Crear" at bounding box center [414, 384] width 41 height 19
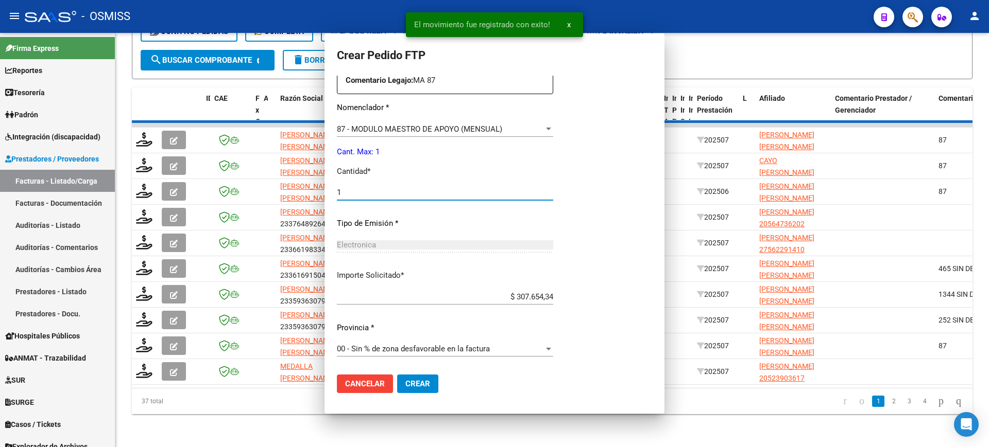
scroll to position [0, 0]
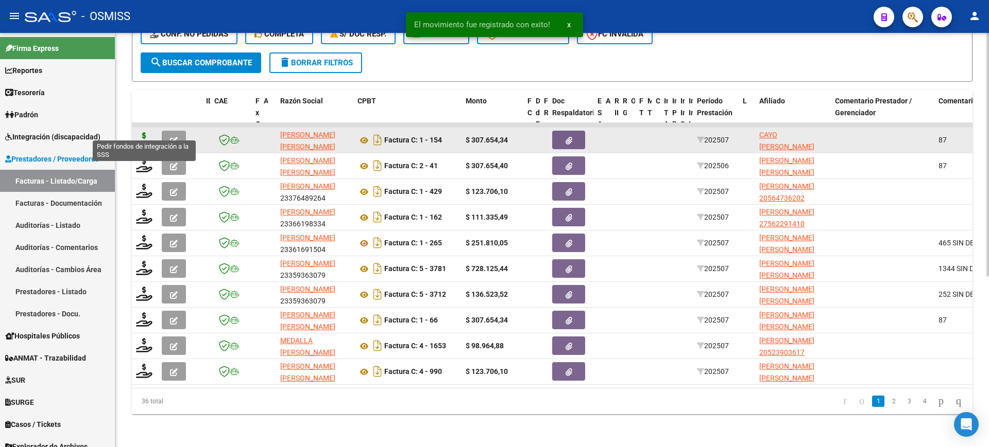
click at [146, 132] on icon at bounding box center [144, 139] width 16 height 14
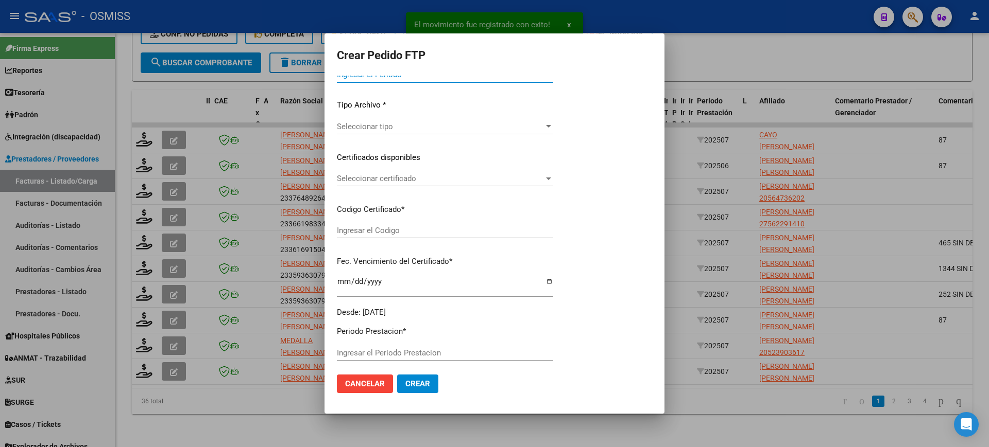
type input "202507"
type input "$ 307.654,34"
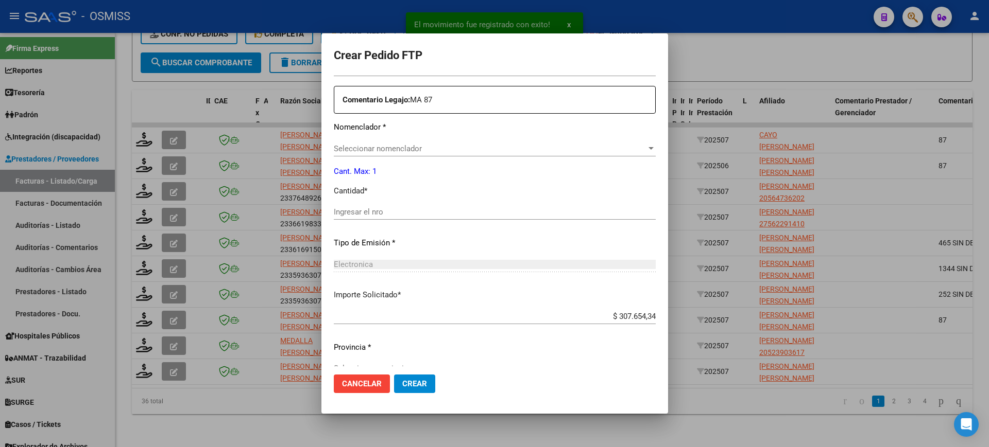
scroll to position [380, 0]
type input "ARG02000493869902021072720260727SAL121"
type input "2026-07-27"
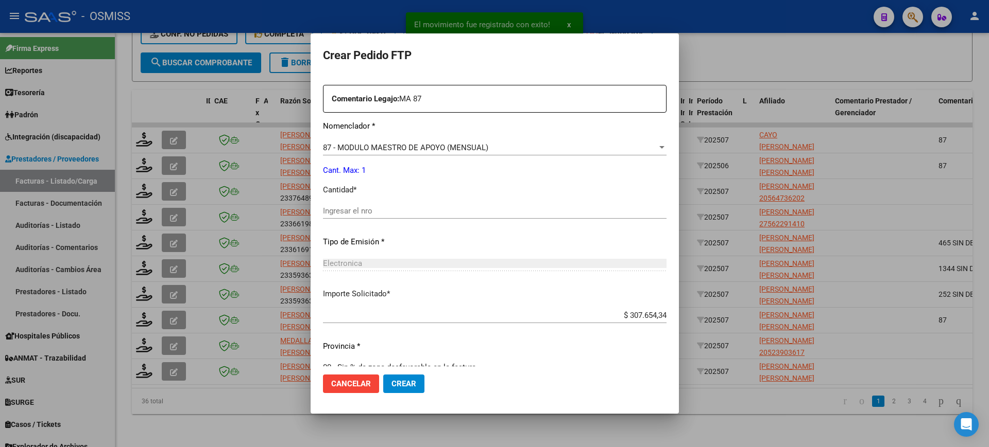
click at [385, 212] on input "Ingresar el nro" at bounding box center [494, 210] width 343 height 9
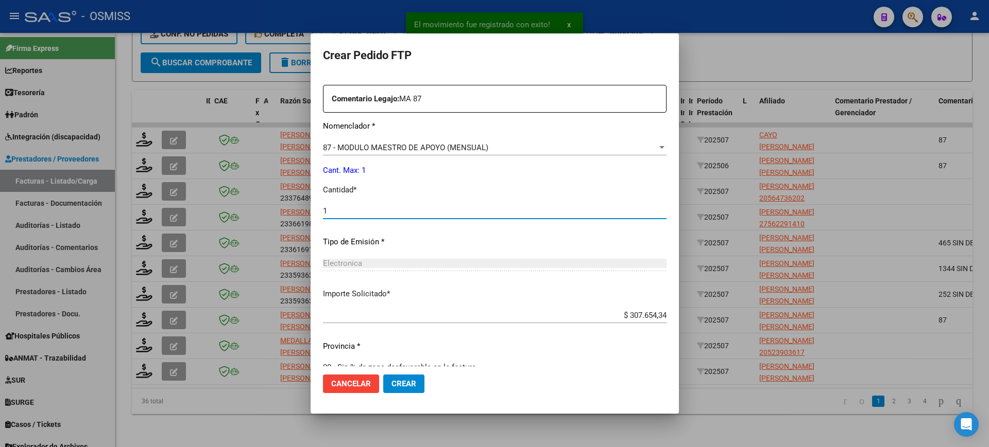
type input "1"
click at [383, 375] on button "Crear" at bounding box center [403, 384] width 41 height 19
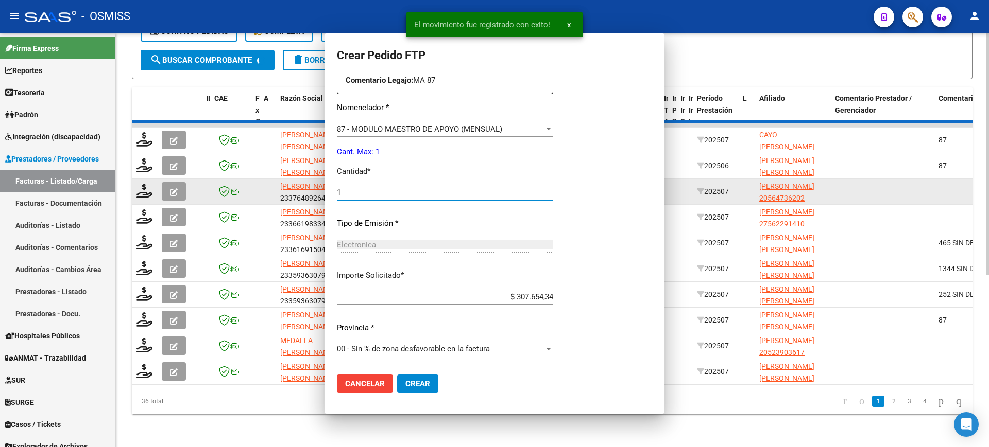
scroll to position [0, 0]
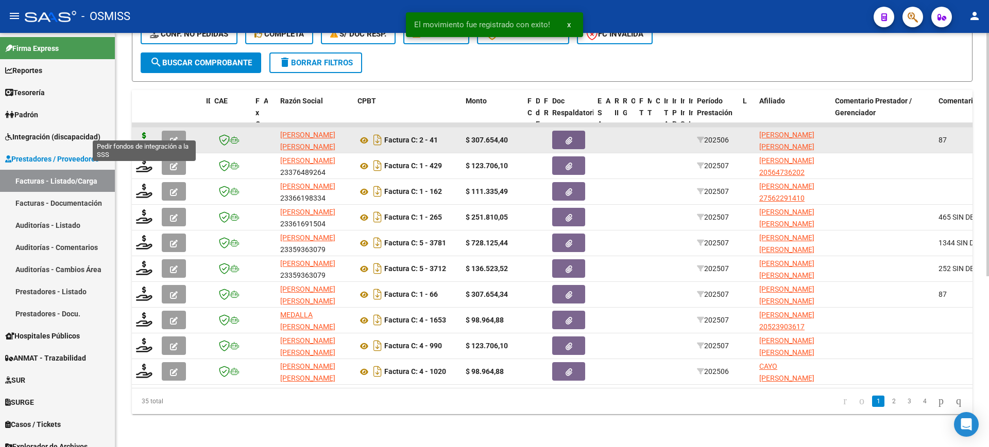
click at [145, 132] on icon at bounding box center [144, 139] width 16 height 14
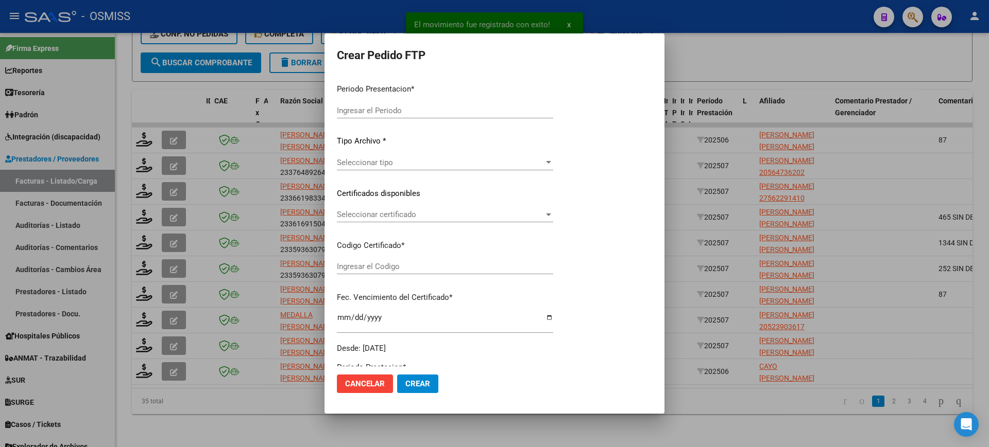
type input "202507"
type input "202506"
type input "$ 307.654,40"
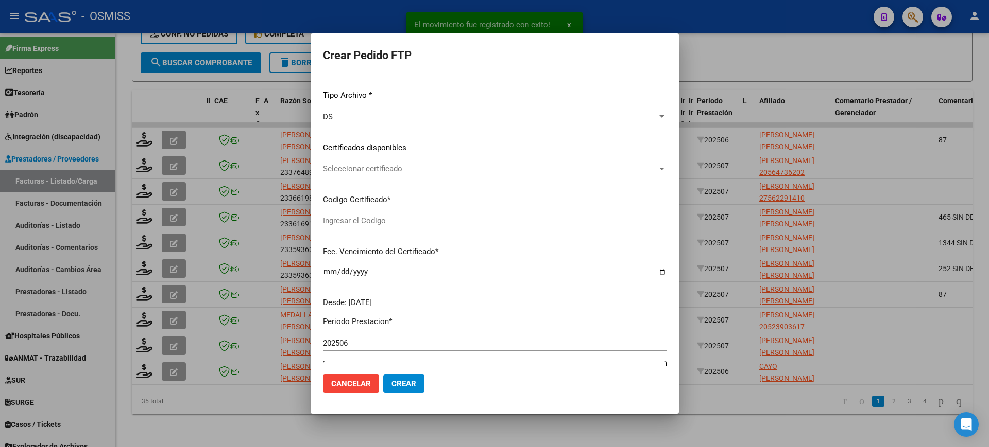
scroll to position [316, 0]
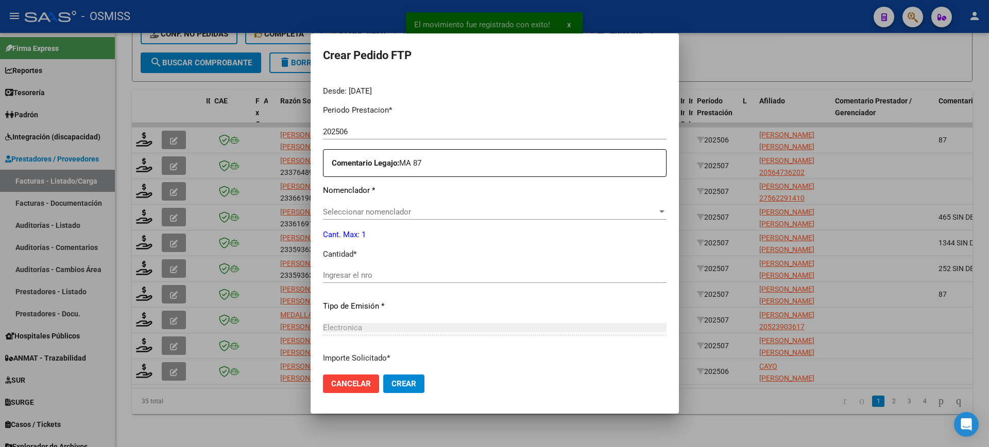
type input "ARG01000580128652020060920250609SAL122"
type input "2025-06-09"
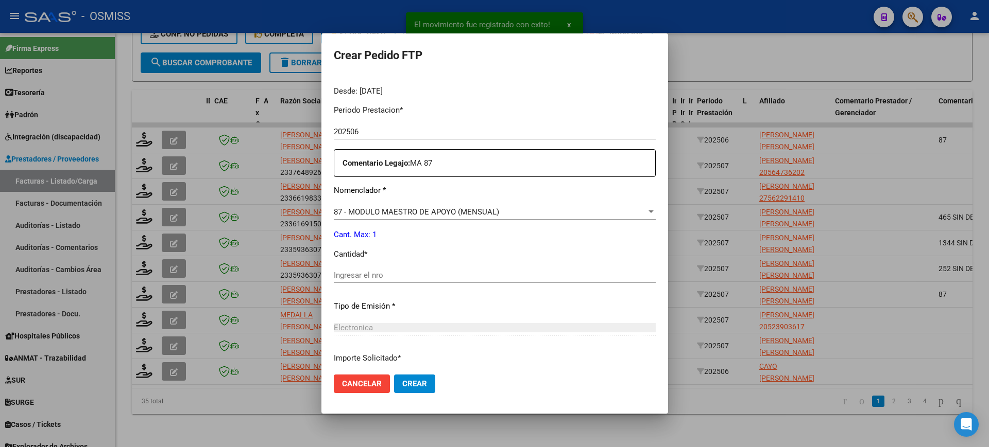
click at [394, 272] on input "Ingresar el nro" at bounding box center [495, 275] width 322 height 9
type input "1"
click at [394, 375] on button "Crear" at bounding box center [414, 384] width 41 height 19
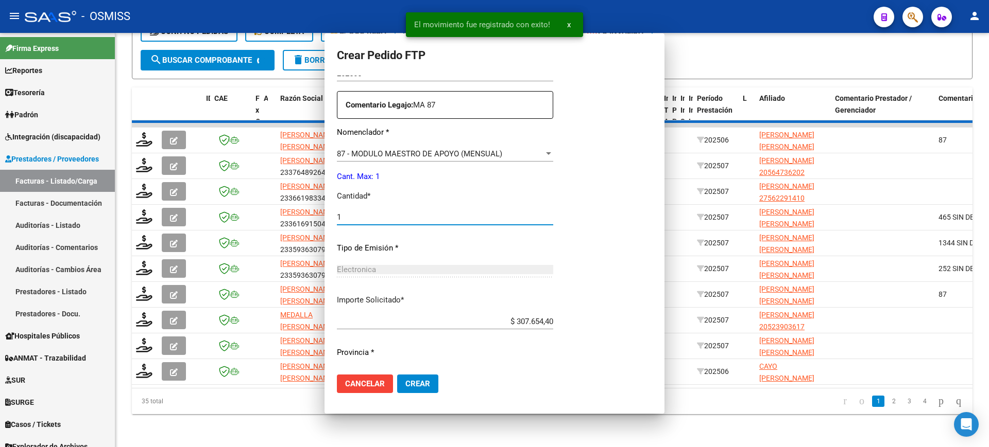
scroll to position [0, 0]
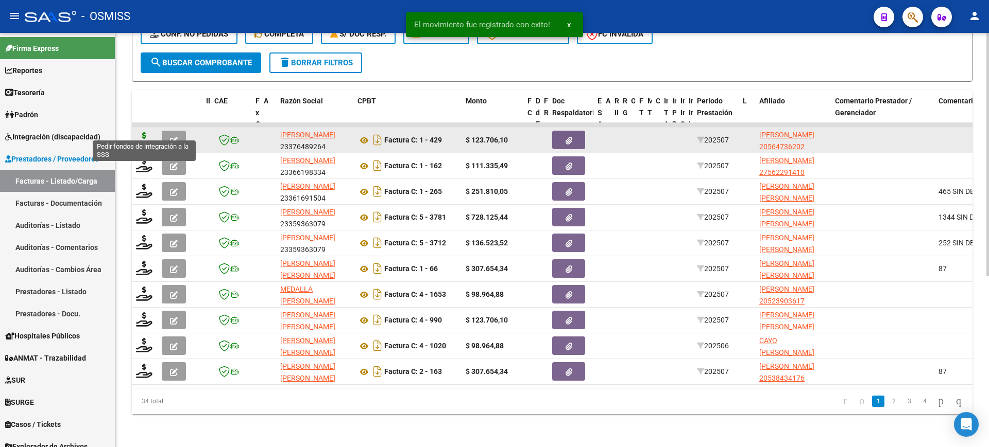
click at [145, 132] on icon at bounding box center [144, 139] width 16 height 14
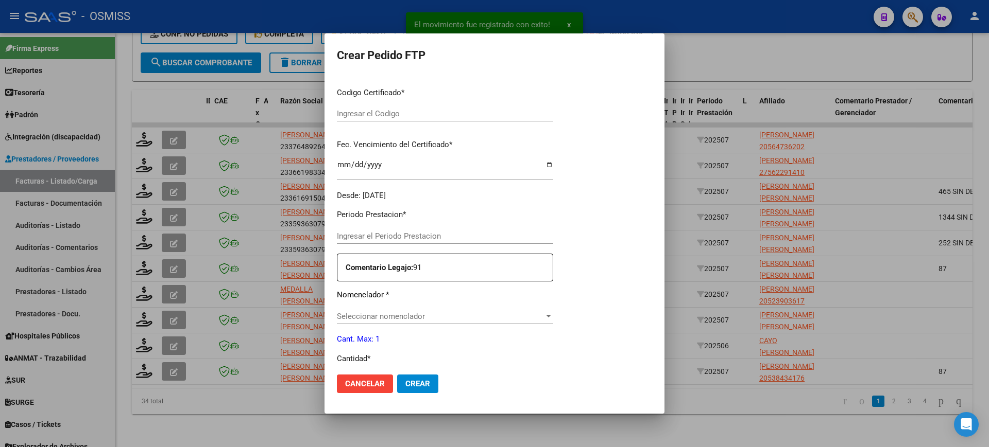
type input "202507"
type input "$ 123.706,10"
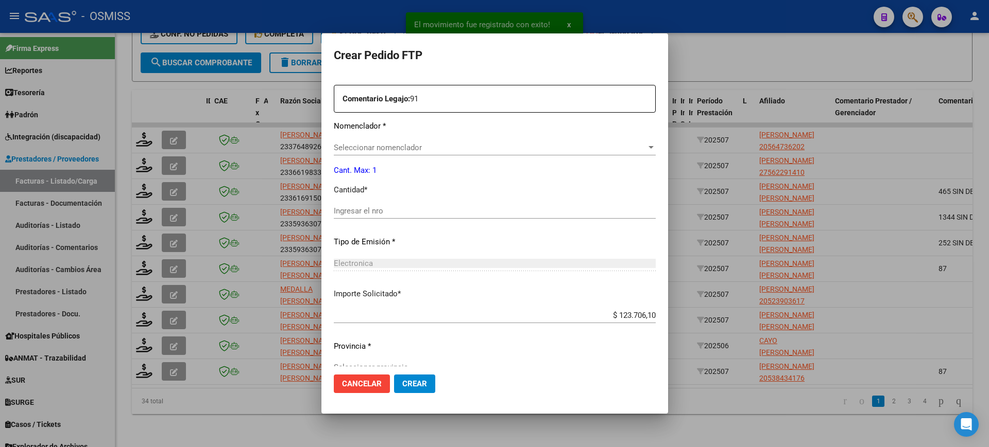
type input "ARG02000564736202021101320261013MZA200"
type input "2026-10-13"
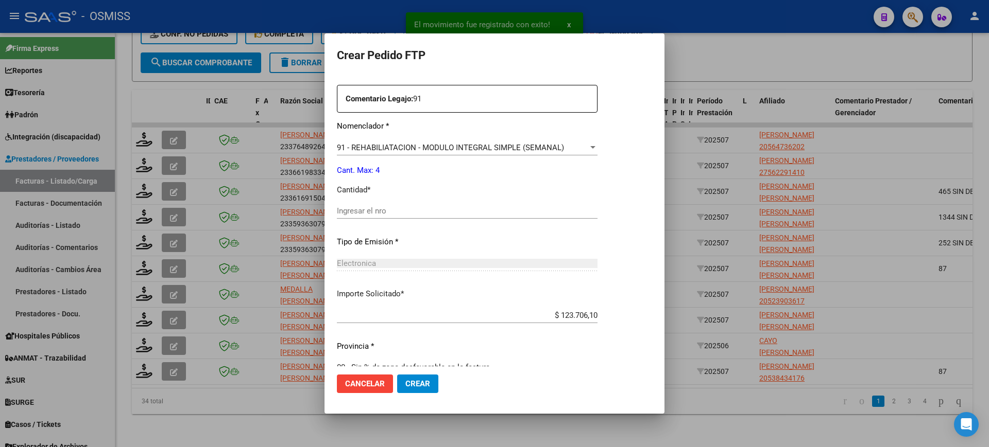
click at [407, 212] on input "Ingresar el nro" at bounding box center [467, 210] width 261 height 9
type input "4"
click at [397, 375] on button "Crear" at bounding box center [417, 384] width 41 height 19
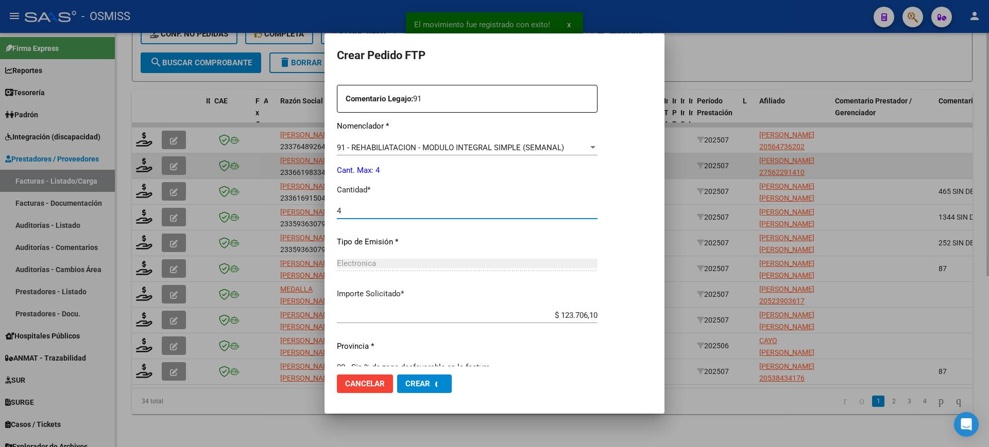
scroll to position [0, 0]
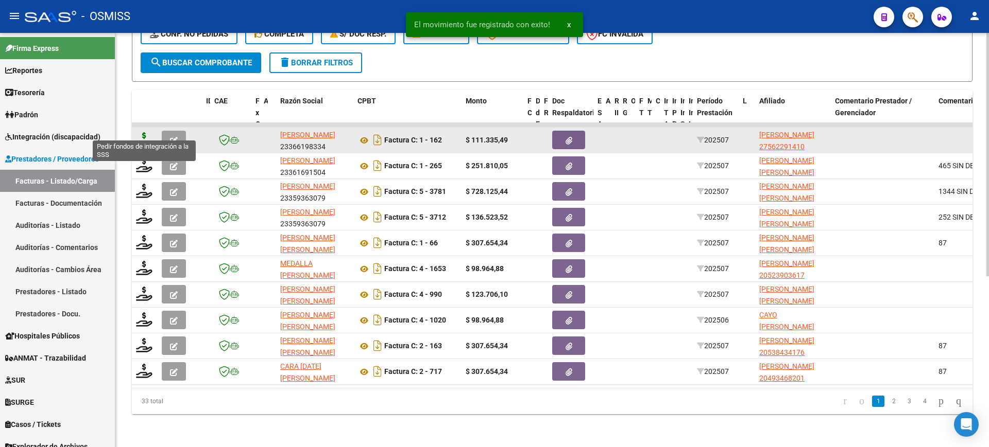
click at [142, 132] on icon at bounding box center [144, 139] width 16 height 14
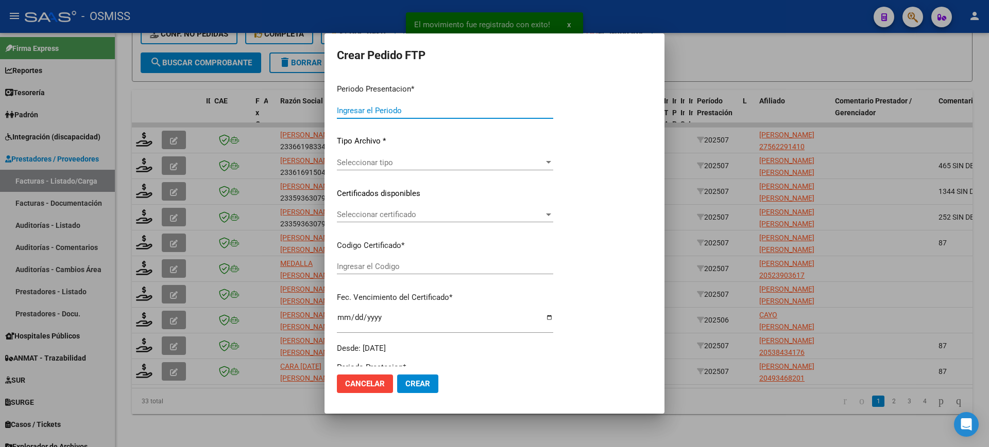
type input "202507"
type input "$ 111.335,49"
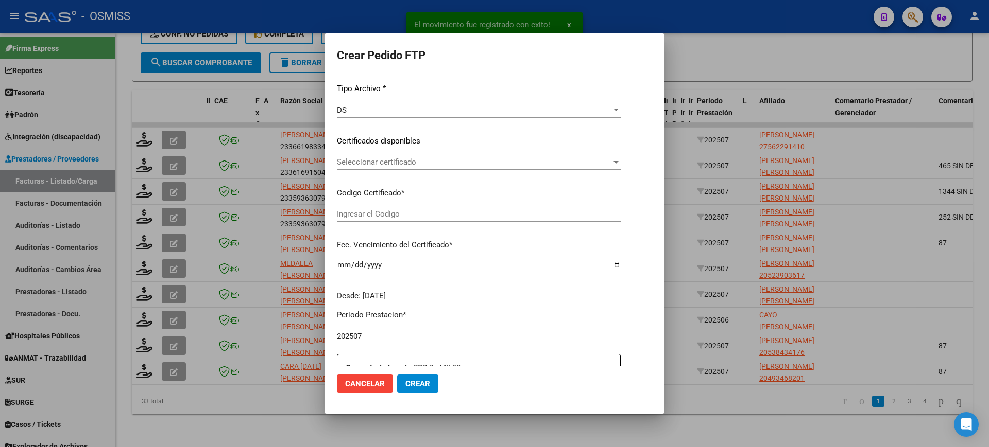
scroll to position [257, 0]
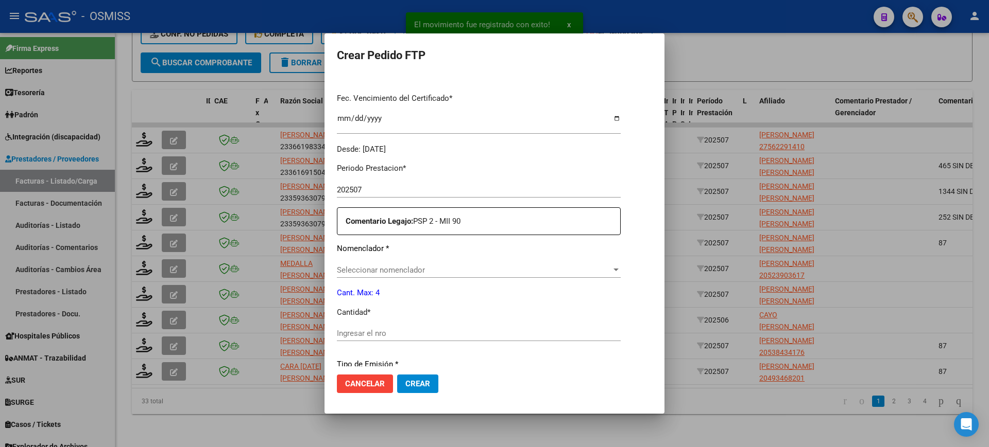
type input "ARG01000562291412023072520280725SAL123"
type input "2028-07-25"
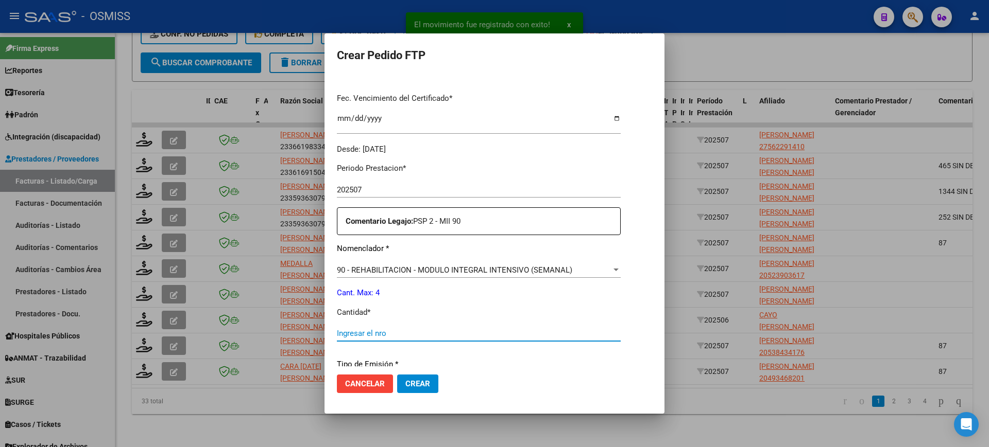
click at [387, 333] on input "Ingresar el nro" at bounding box center [479, 333] width 284 height 9
type input "4"
click at [397, 375] on button "Crear" at bounding box center [417, 384] width 41 height 19
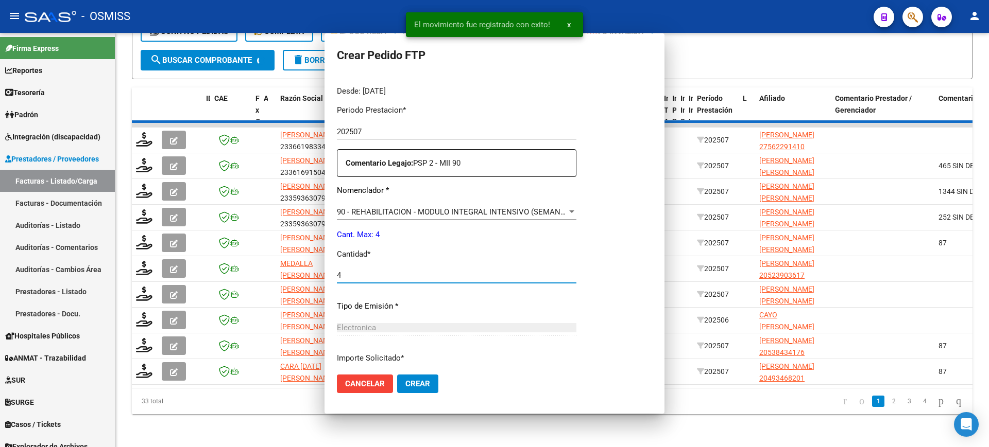
scroll to position [0, 0]
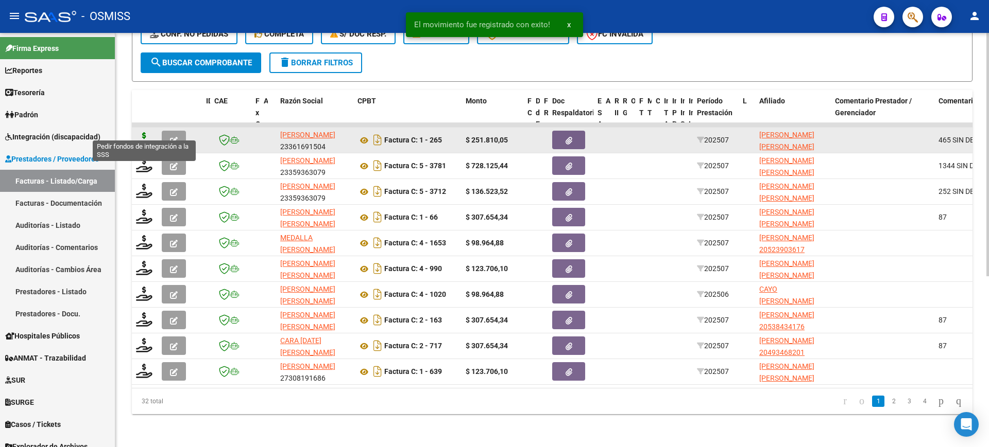
click at [144, 132] on icon at bounding box center [144, 139] width 16 height 14
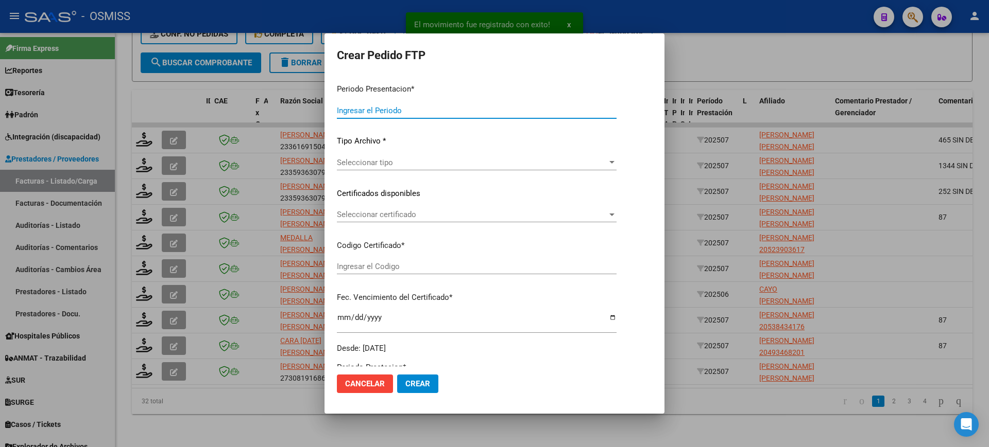
type input "202507"
type input "$ 251.810,05"
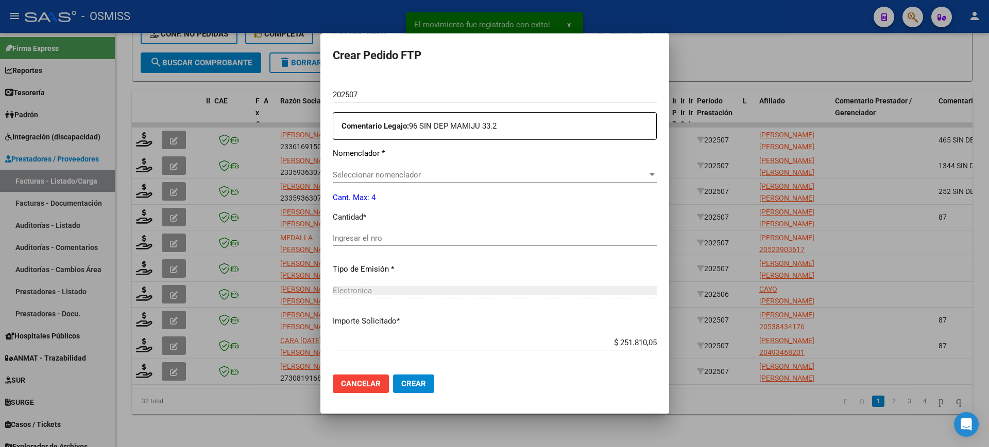
scroll to position [380, 0]
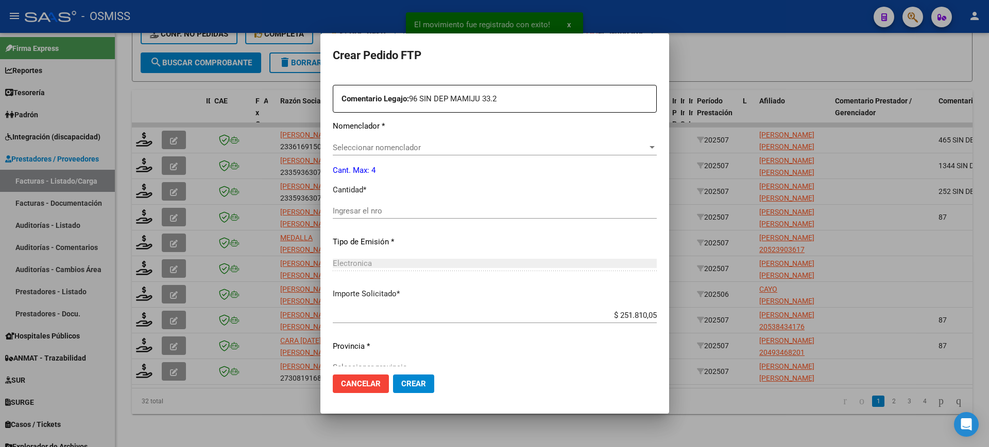
type input "ARG01000584769952022070520250705MZA202"
type input "2025-07-05"
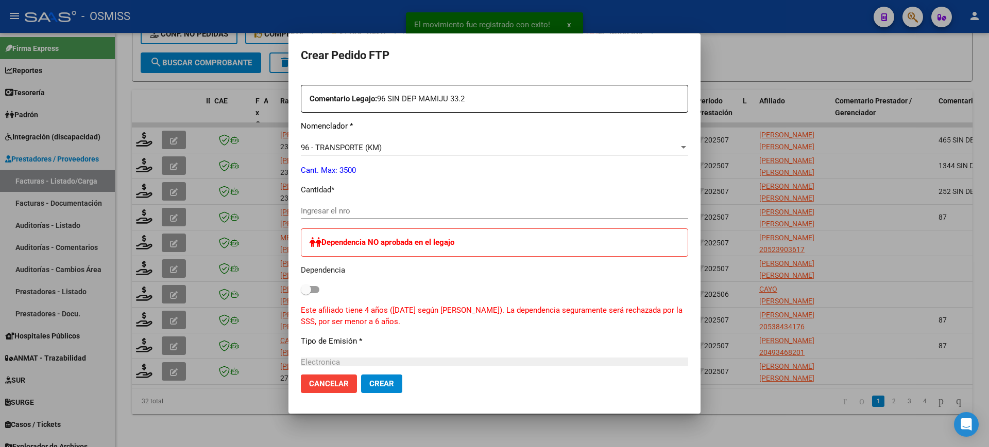
click at [352, 212] on input "Ingresar el nro" at bounding box center [494, 210] width 387 height 9
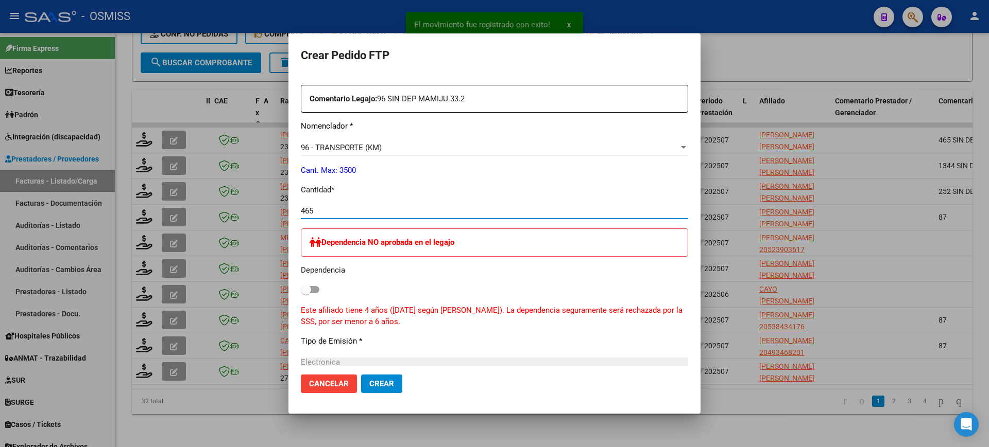
type input "465"
click at [361, 375] on button "Crear" at bounding box center [381, 384] width 41 height 19
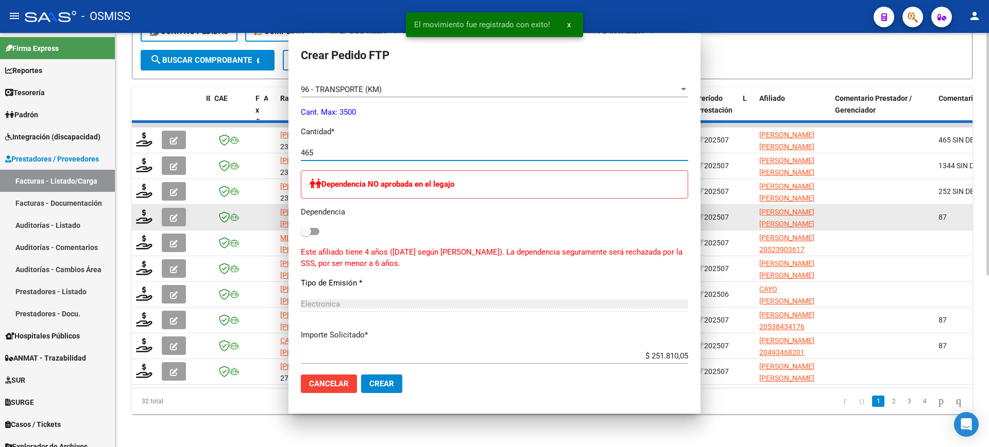
scroll to position [0, 0]
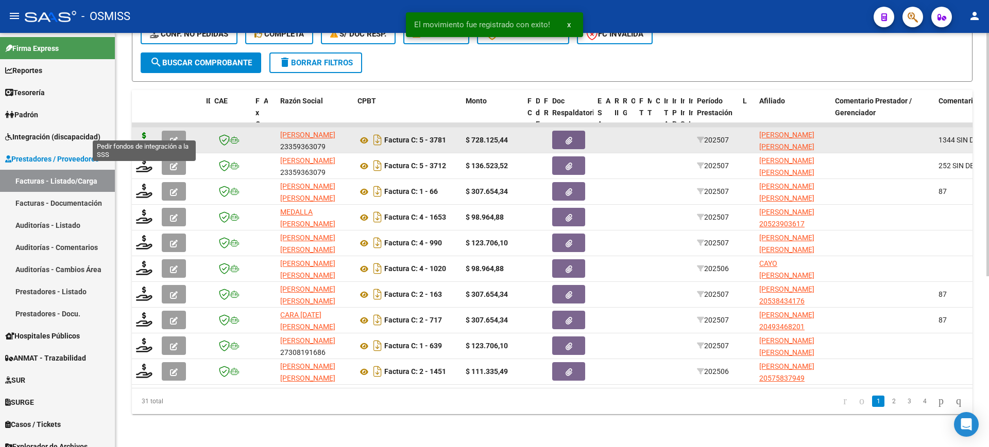
click at [145, 132] on icon at bounding box center [144, 139] width 16 height 14
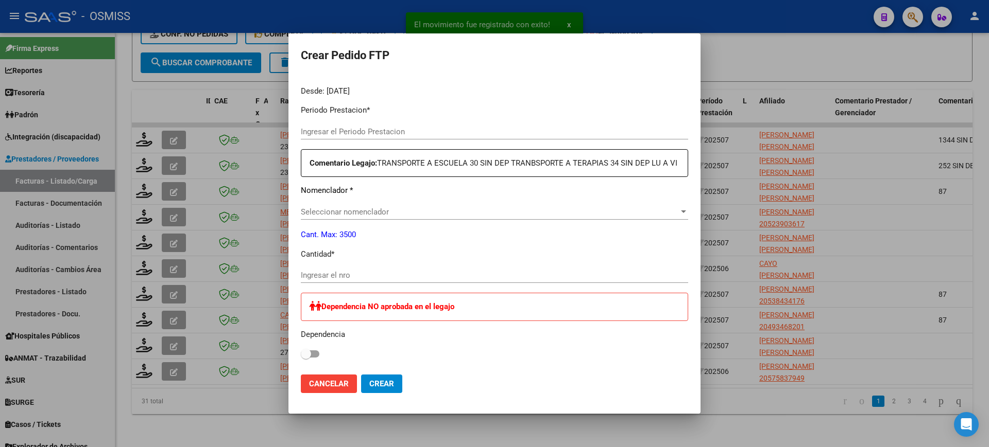
type input "202507"
type input "$ 728.125,44"
type input "ARG02000536605442022020220270202MZA202"
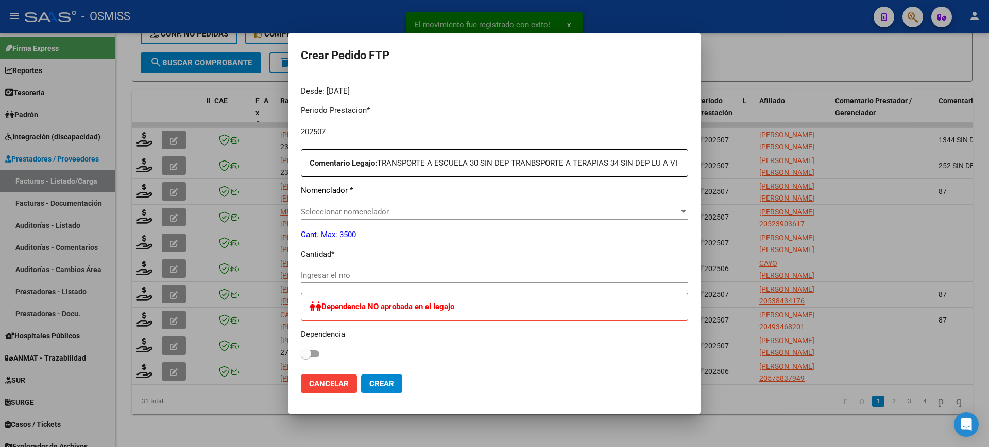
type input "2027-02-02"
click at [360, 280] on input "Ingresar el nro" at bounding box center [494, 275] width 387 height 9
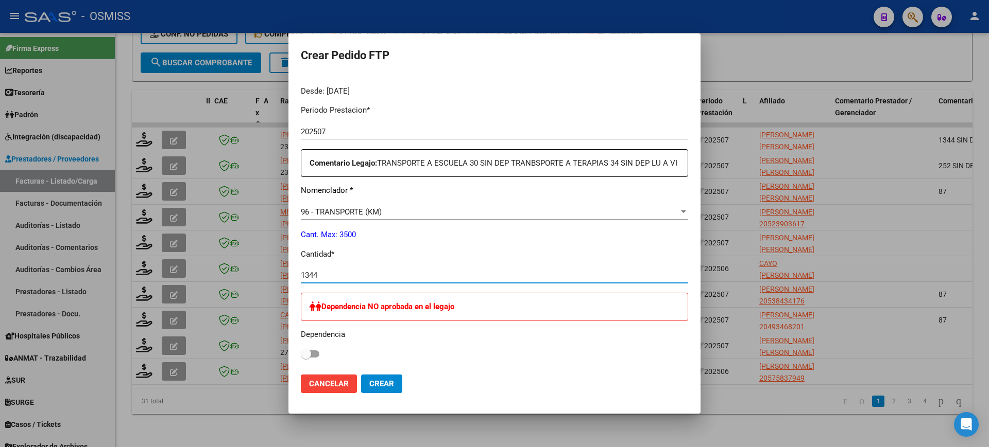
type input "1344"
click at [361, 375] on button "Crear" at bounding box center [381, 384] width 41 height 19
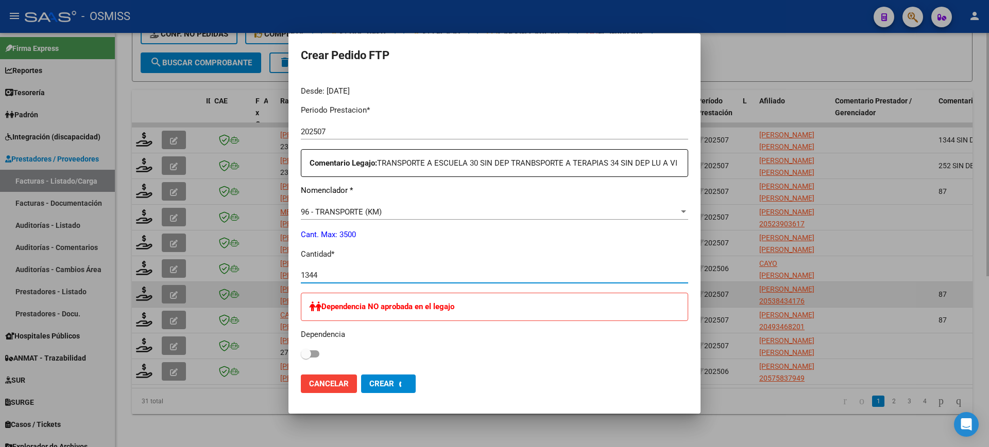
scroll to position [0, 0]
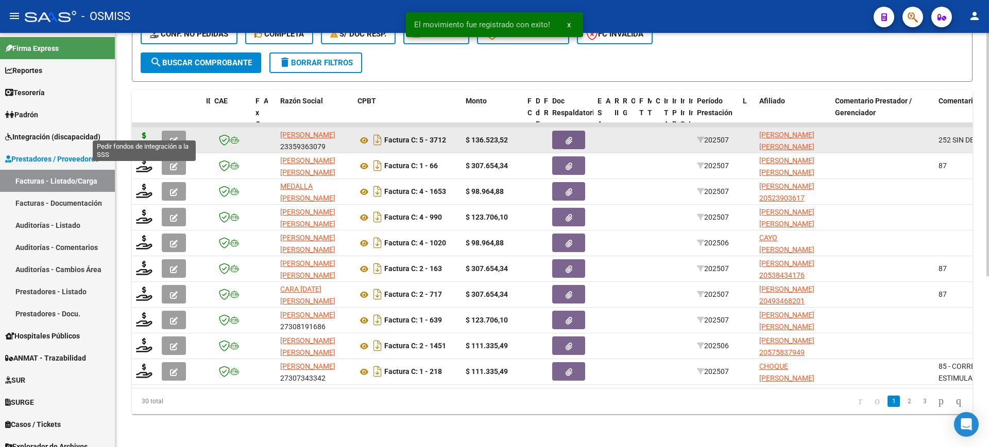
click at [146, 132] on icon at bounding box center [144, 139] width 16 height 14
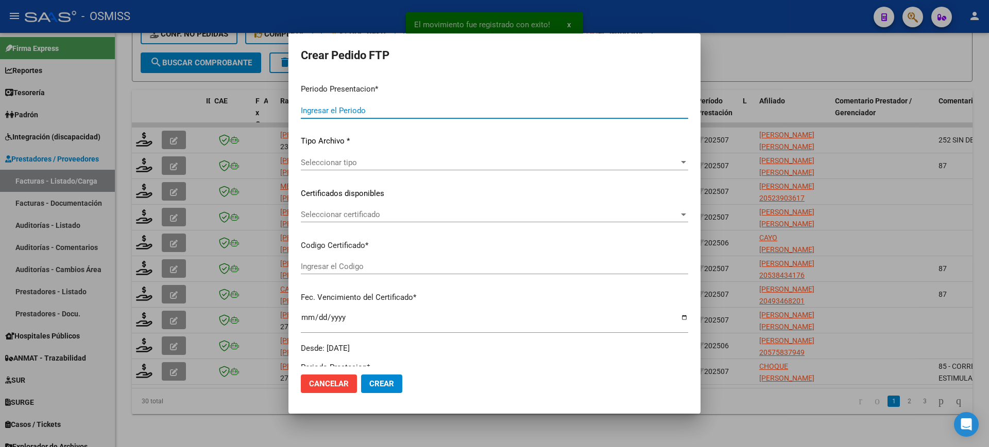
type input "202507"
type input "$ 136.523,52"
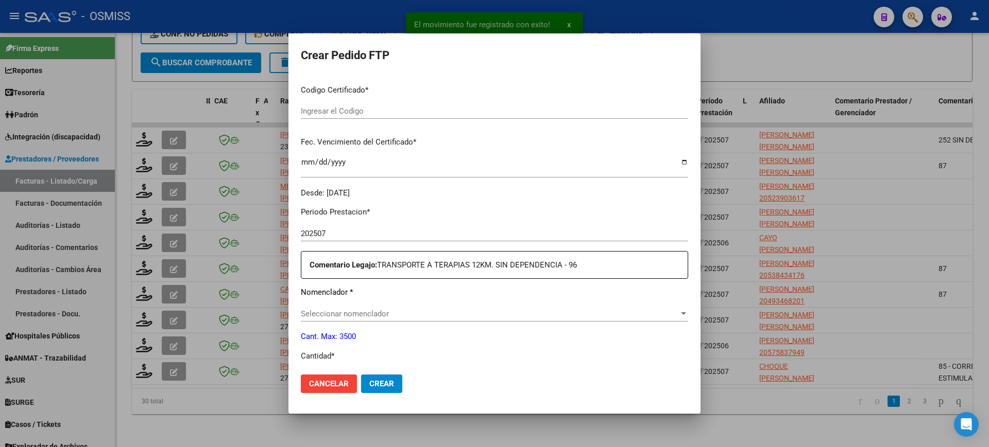
scroll to position [316, 0]
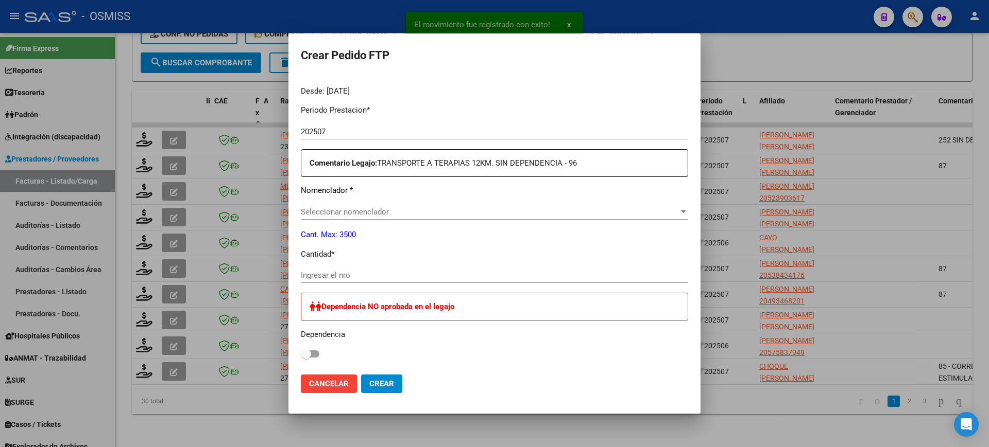
type input "ARG02000529363952019110420291104MZA496"
type input "2029-11-04"
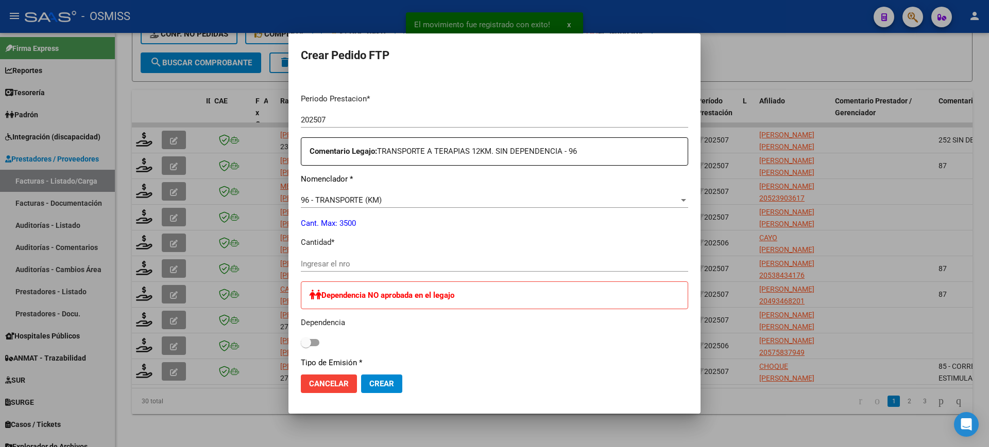
click at [354, 259] on div "Ingresar el nro" at bounding box center [494, 263] width 387 height 15
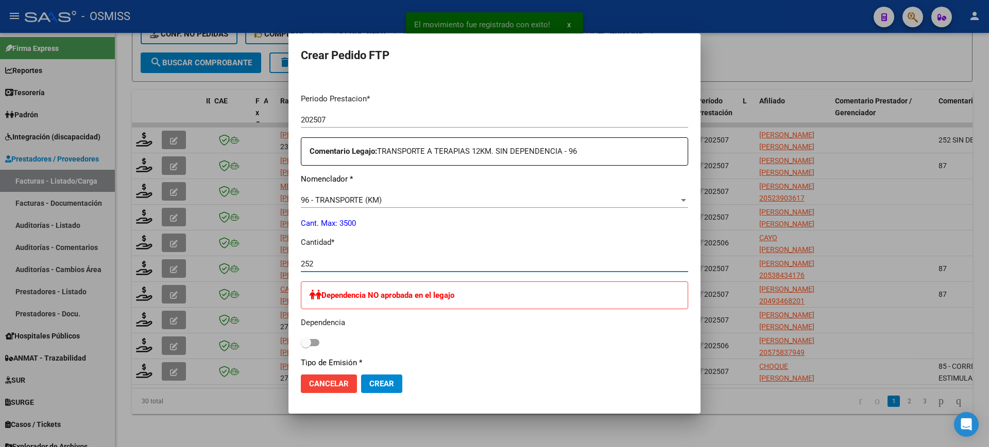
type input "252"
click at [361, 375] on button "Crear" at bounding box center [381, 384] width 41 height 19
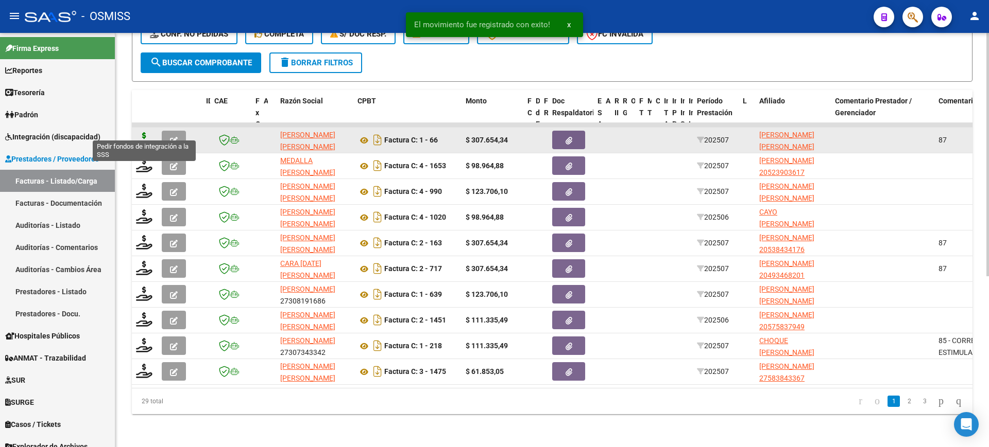
click at [148, 132] on icon at bounding box center [144, 139] width 16 height 14
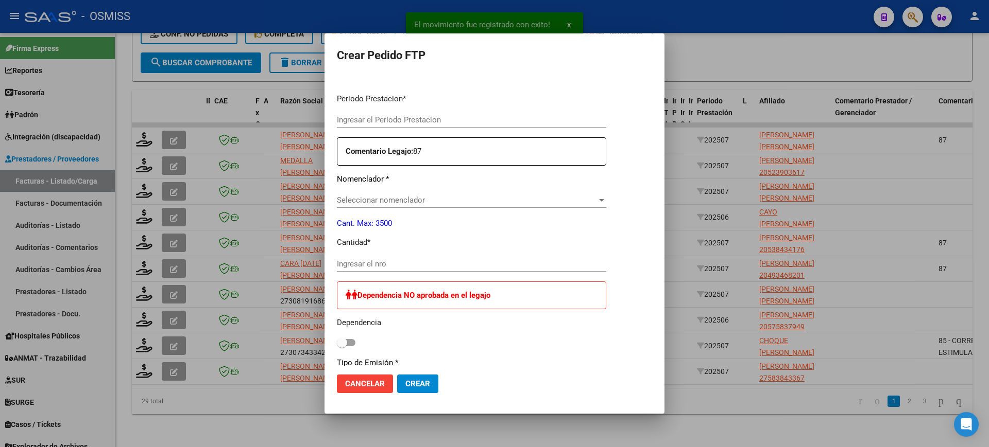
type input "202507"
type input "$ 307.654,34"
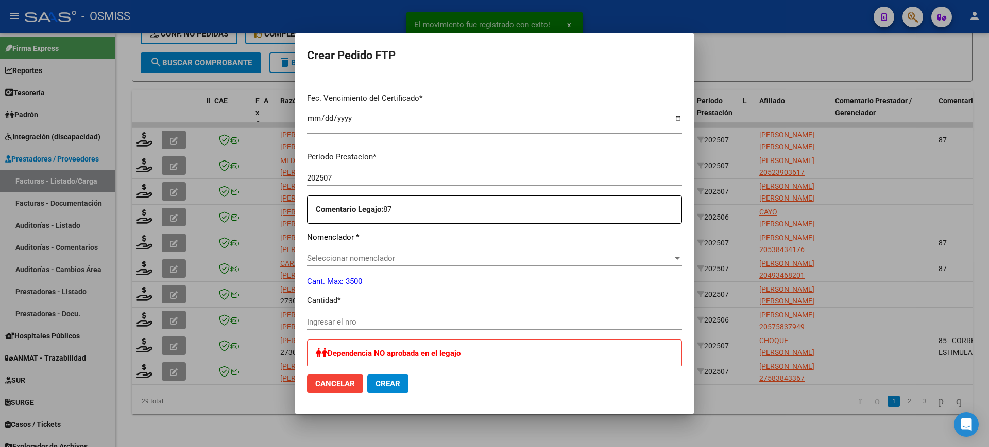
scroll to position [316, 0]
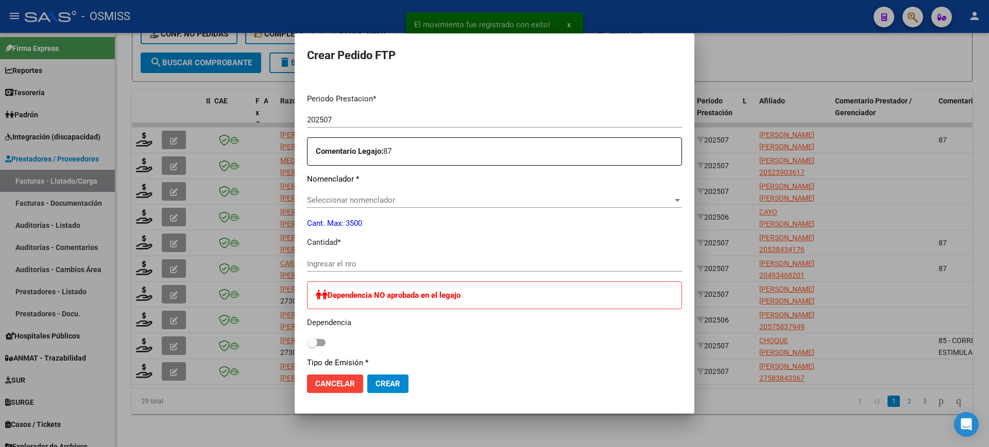
type input "ARG01000539303152023113020331130SJN305"
type input "2033-11-30"
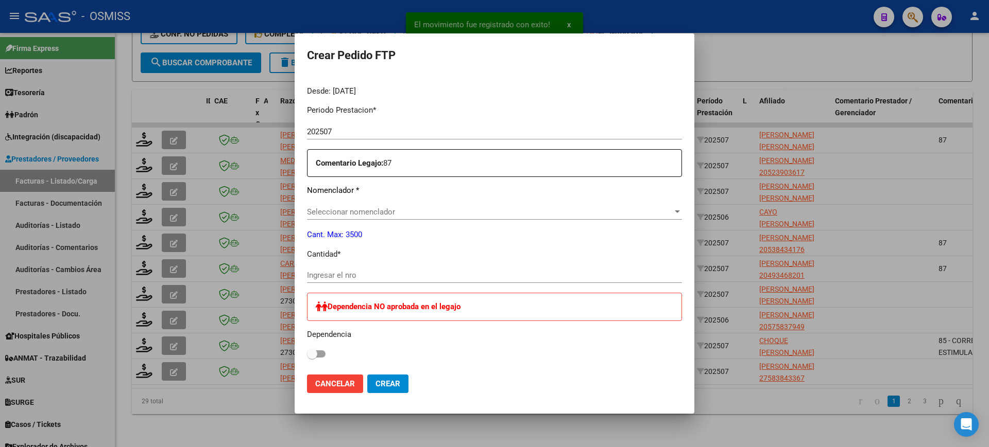
click at [372, 260] on div "Periodo Prestacion * 202507 Ingresar el Periodo Prestacion Comentario Legajo: 8…" at bounding box center [494, 359] width 375 height 525
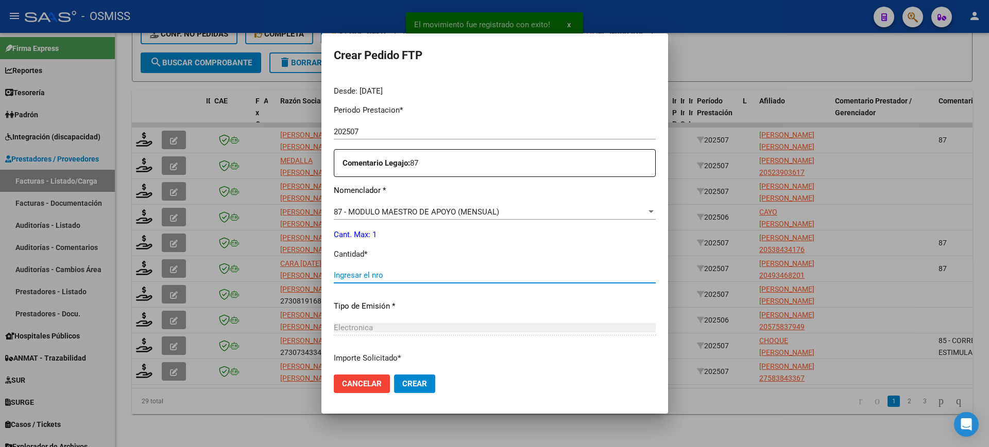
click at [372, 273] on input "Ingresar el nro" at bounding box center [495, 275] width 322 height 9
type input "1"
click at [394, 375] on button "Crear" at bounding box center [414, 384] width 41 height 19
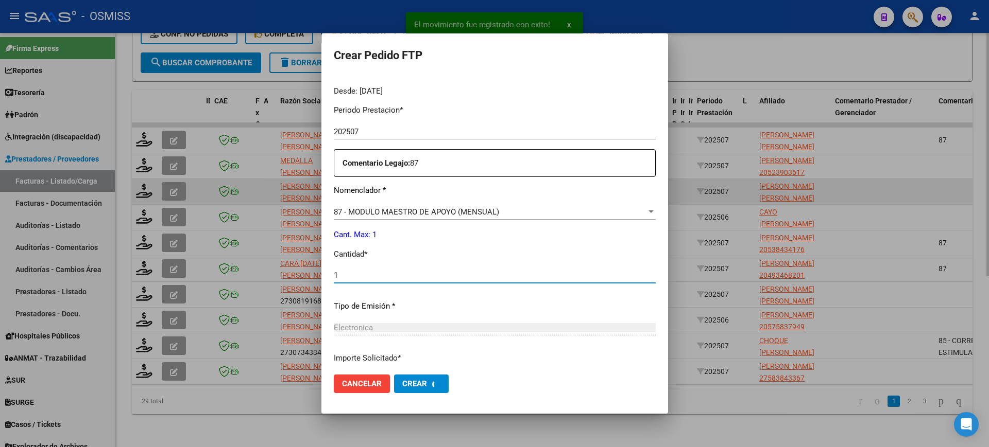
scroll to position [0, 0]
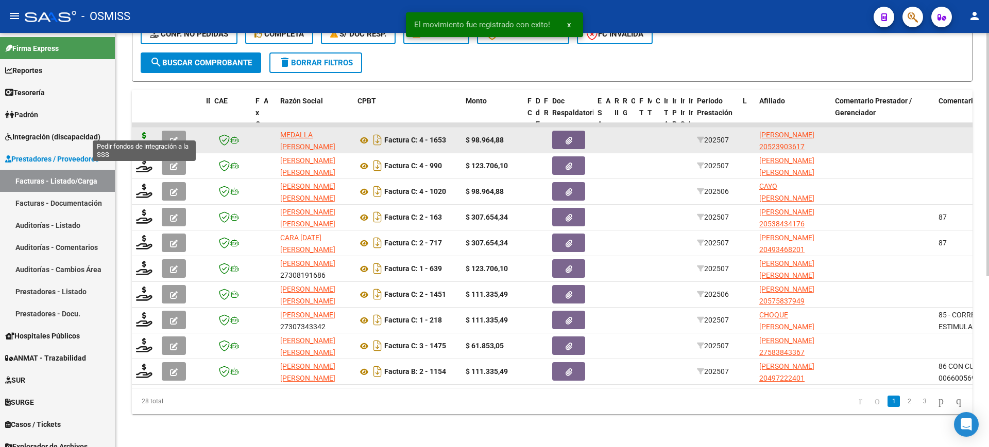
click at [146, 132] on icon at bounding box center [144, 139] width 16 height 14
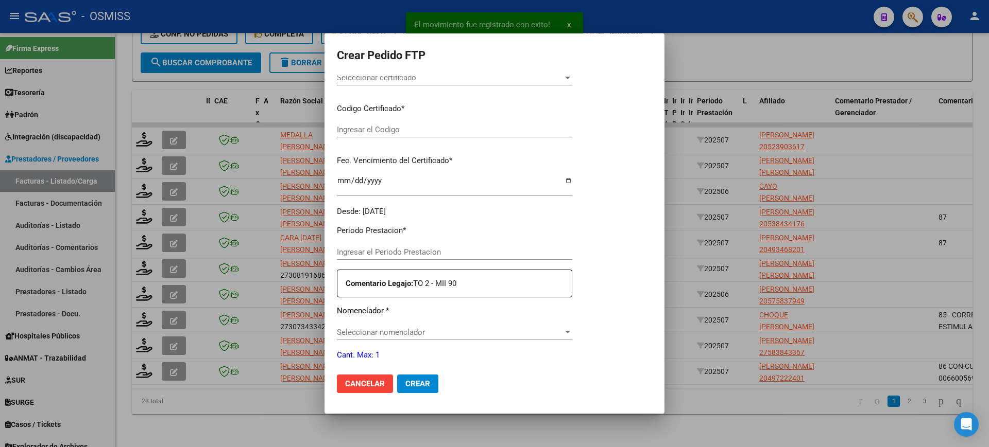
type input "202507"
type input "$ 98.964,88"
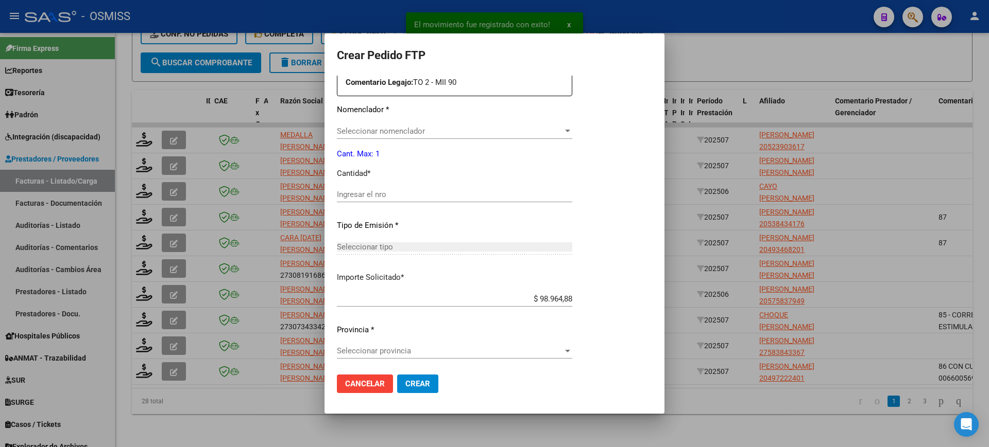
scroll to position [380, 0]
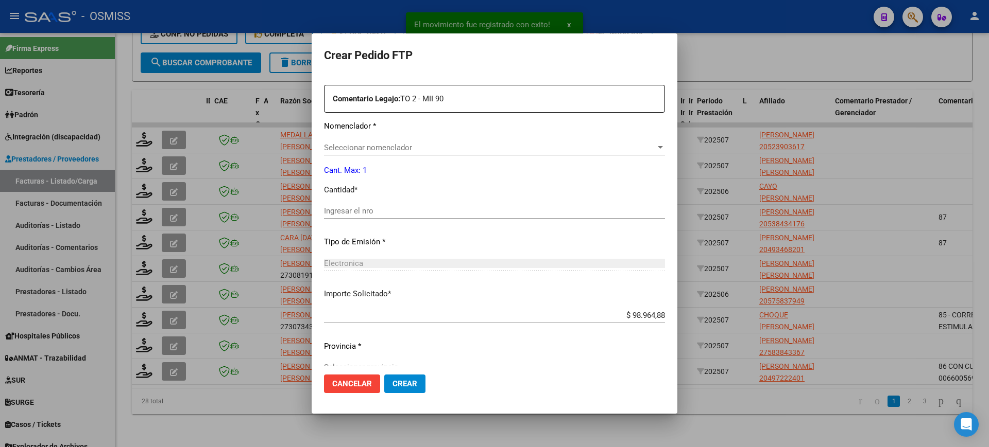
type input "ARG02000523903612023081420280814TUC138"
type input "2028-08-14"
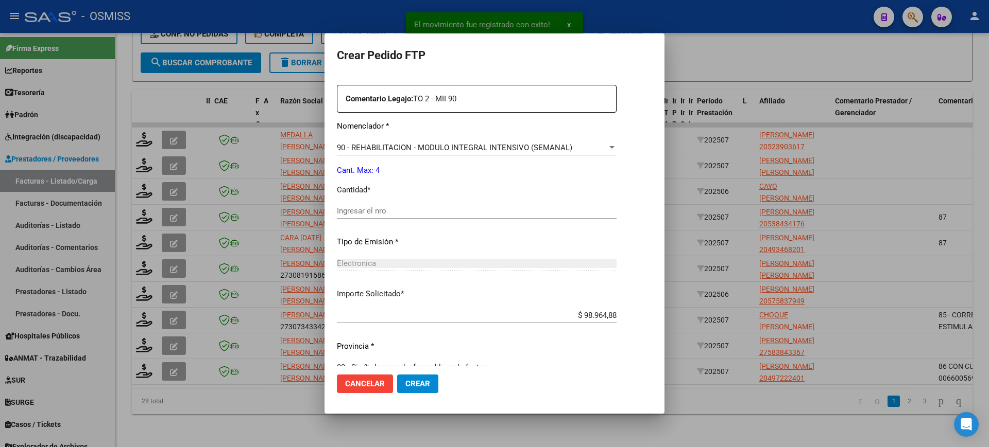
click at [386, 213] on input "Ingresar el nro" at bounding box center [477, 210] width 280 height 9
type input "4"
click at [397, 375] on button "Crear" at bounding box center [417, 384] width 41 height 19
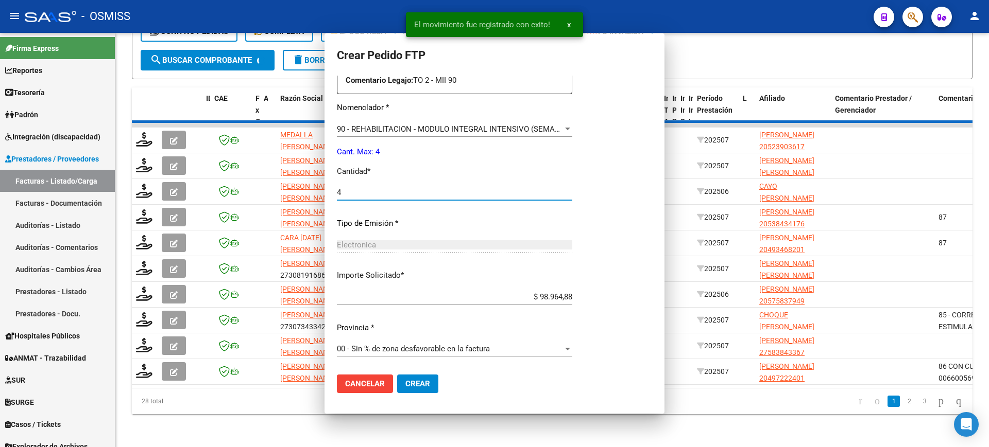
scroll to position [0, 0]
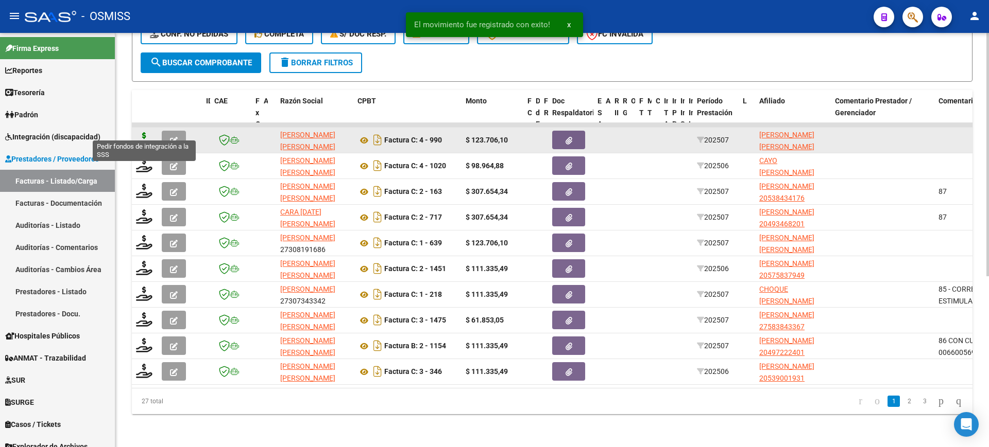
click at [142, 132] on icon at bounding box center [144, 139] width 16 height 14
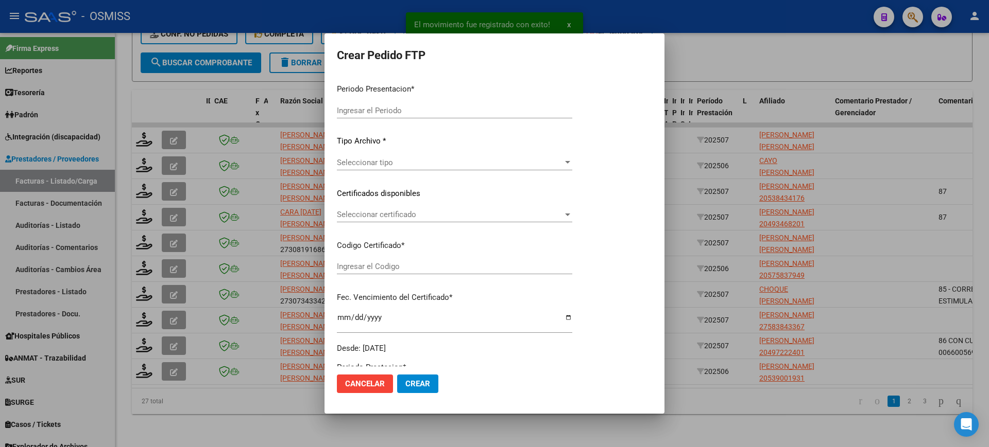
type input "202507"
type input "$ 123.706,10"
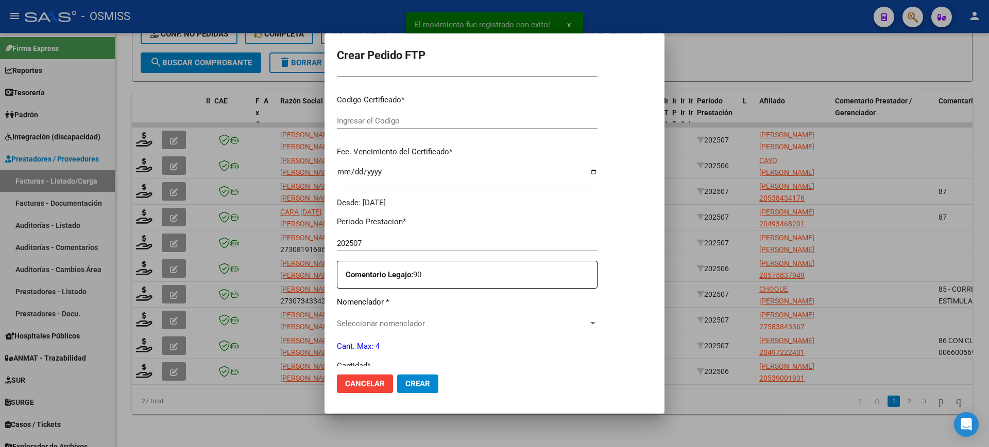
scroll to position [380, 0]
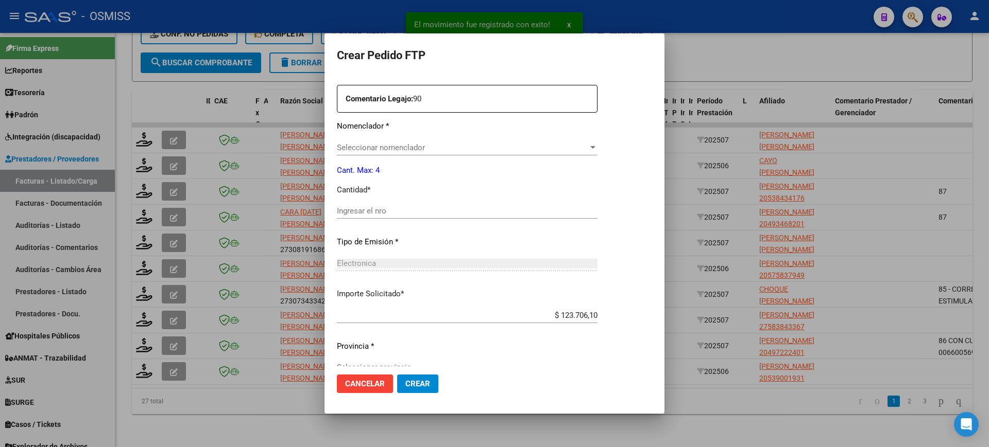
type input "ARG02000571871992024072920290729SAL123"
type input "2029-07-29"
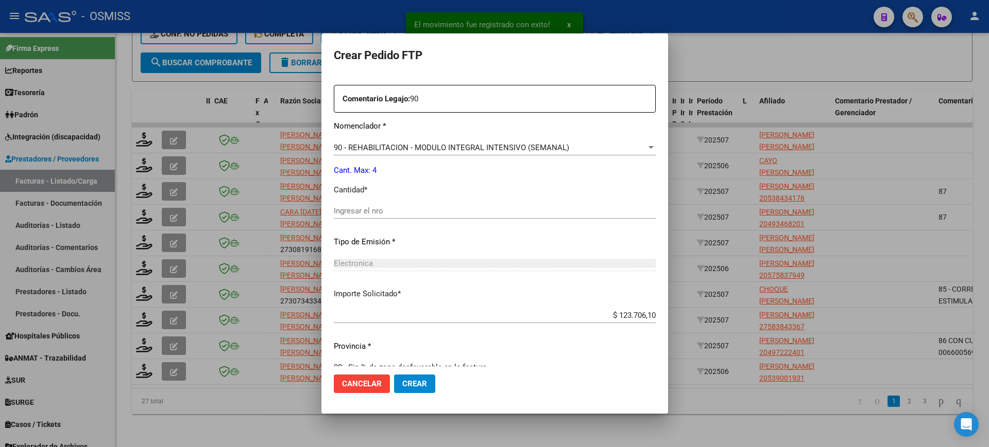
click at [378, 209] on input "Ingresar el nro" at bounding box center [495, 210] width 322 height 9
type input "4"
click at [394, 375] on button "Crear" at bounding box center [414, 384] width 41 height 19
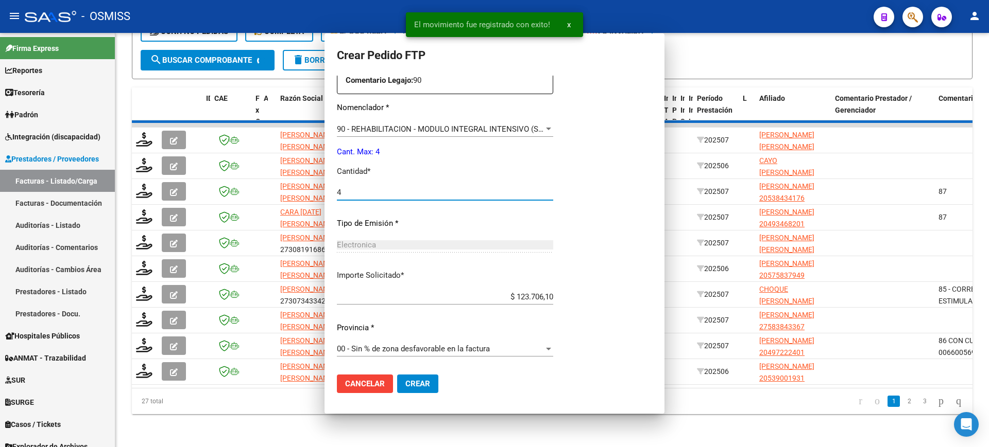
scroll to position [0, 0]
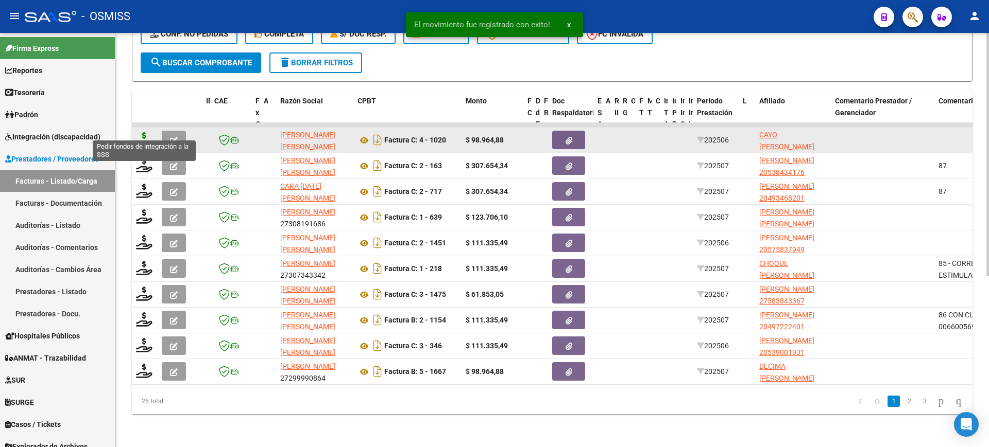
click at [146, 132] on icon at bounding box center [144, 139] width 16 height 14
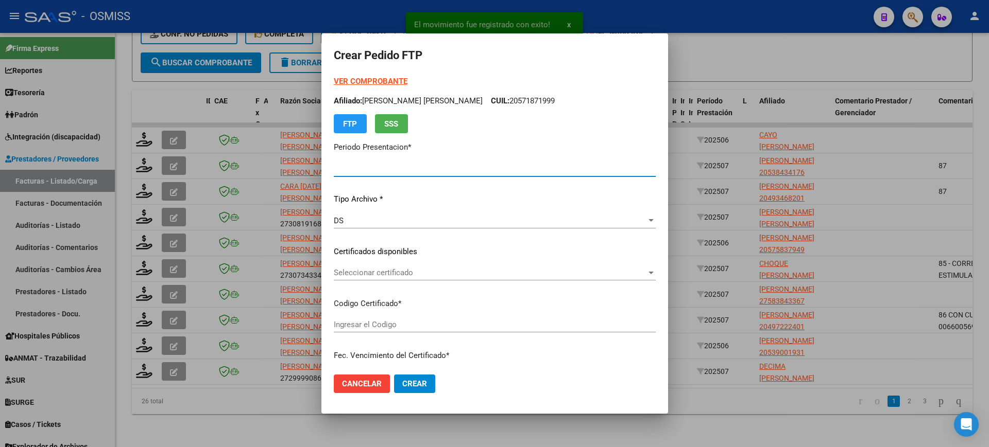
type input "202507"
type input "202506"
type input "$ 98.964,88"
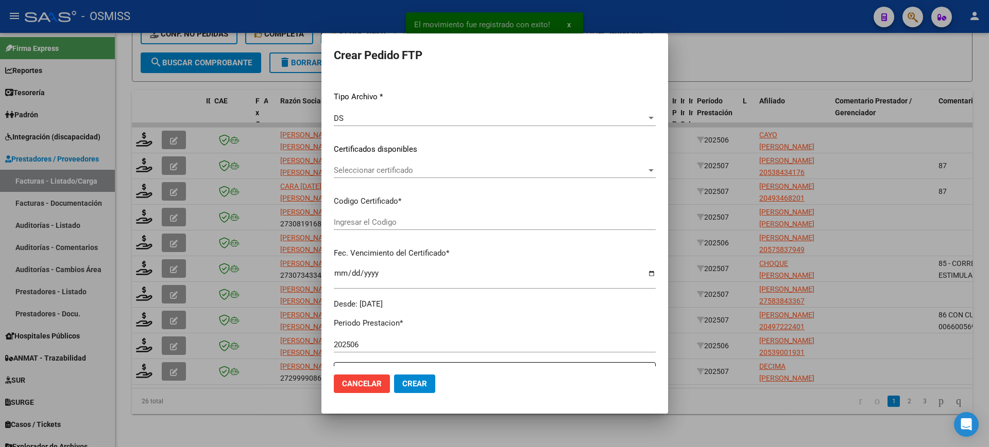
scroll to position [322, 0]
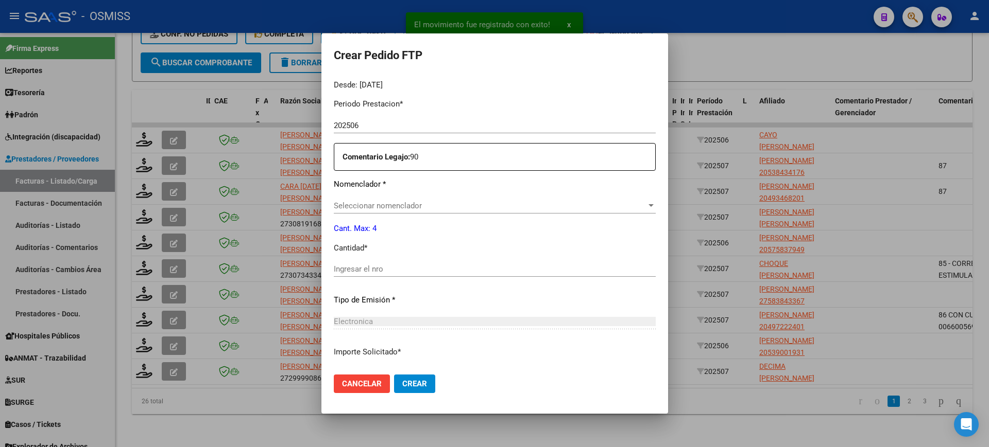
type input "ARG02000493869902021072720260727SAL121"
type input "2026-07-27"
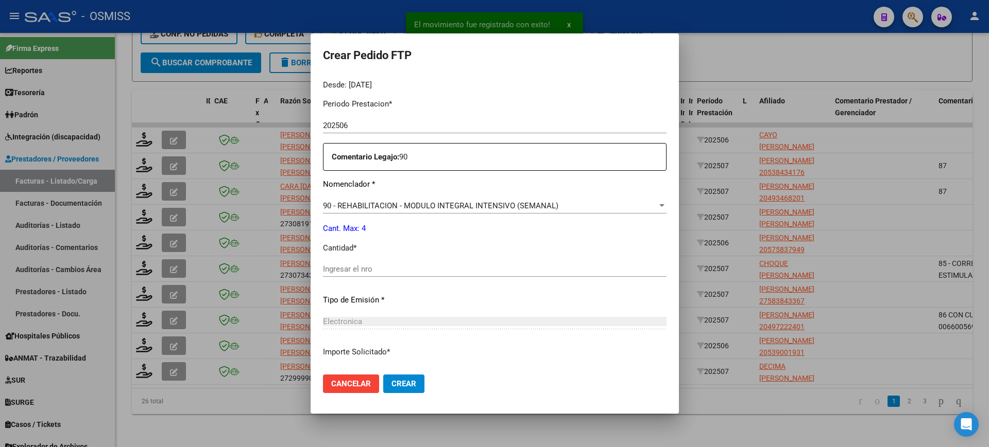
click at [390, 269] on input "Ingresar el nro" at bounding box center [494, 269] width 343 height 9
type input "4"
click at [383, 375] on button "Crear" at bounding box center [403, 384] width 41 height 19
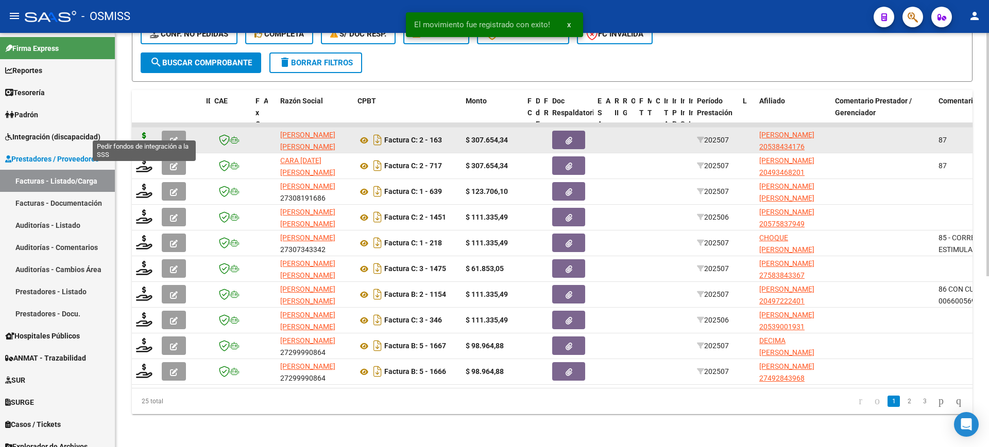
click at [144, 132] on icon at bounding box center [144, 139] width 16 height 14
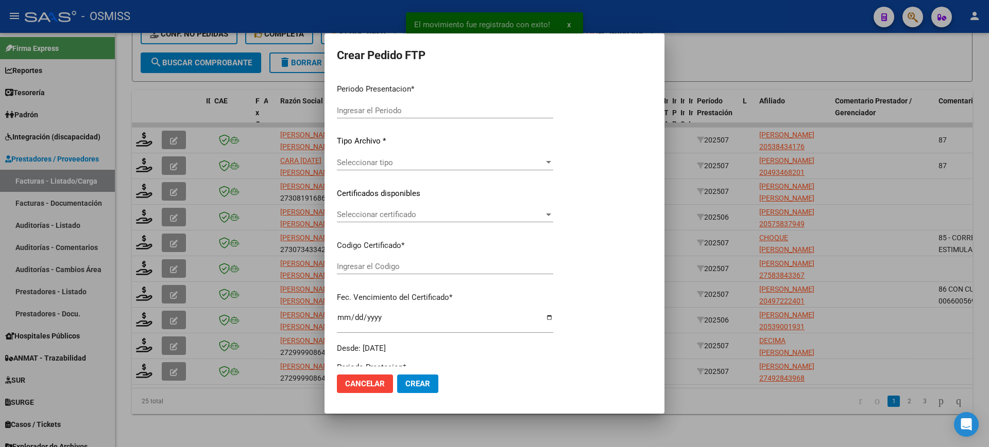
type input "202507"
type input "$ 307.654,34"
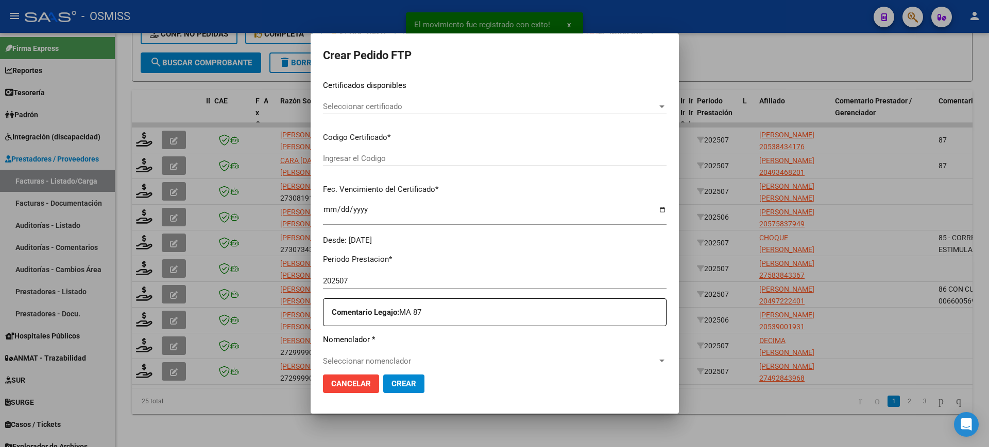
scroll to position [380, 0]
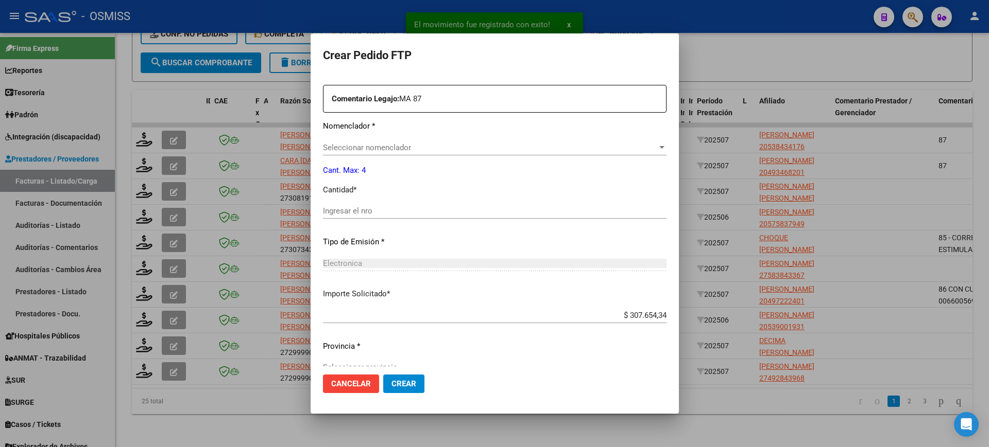
type input "ARG02000538434172022071320250713SGO117"
type input "2025-07-13"
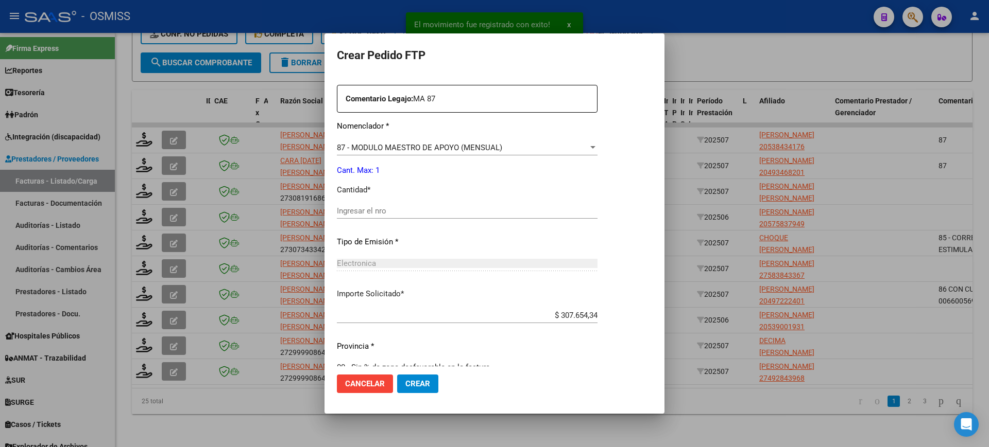
click at [385, 213] on input "Ingresar el nro" at bounding box center [467, 210] width 261 height 9
type input "1"
click at [397, 375] on button "Crear" at bounding box center [417, 384] width 41 height 19
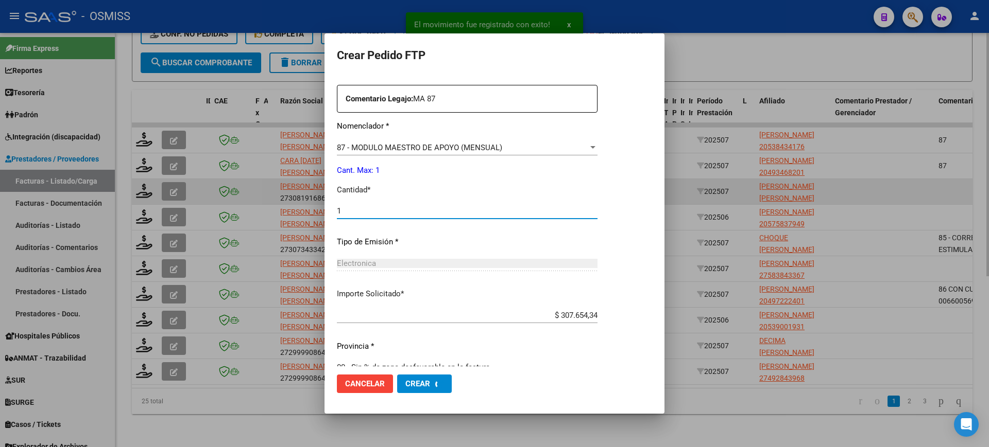
scroll to position [0, 0]
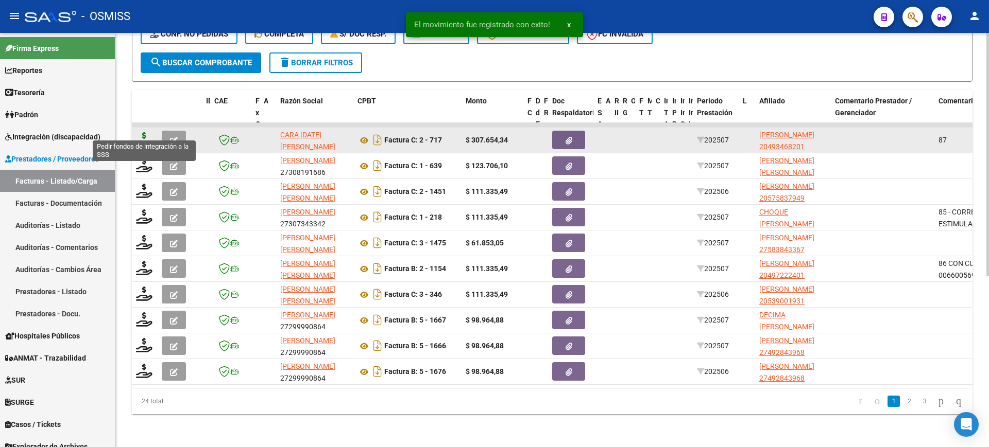
click at [144, 132] on icon at bounding box center [144, 139] width 16 height 14
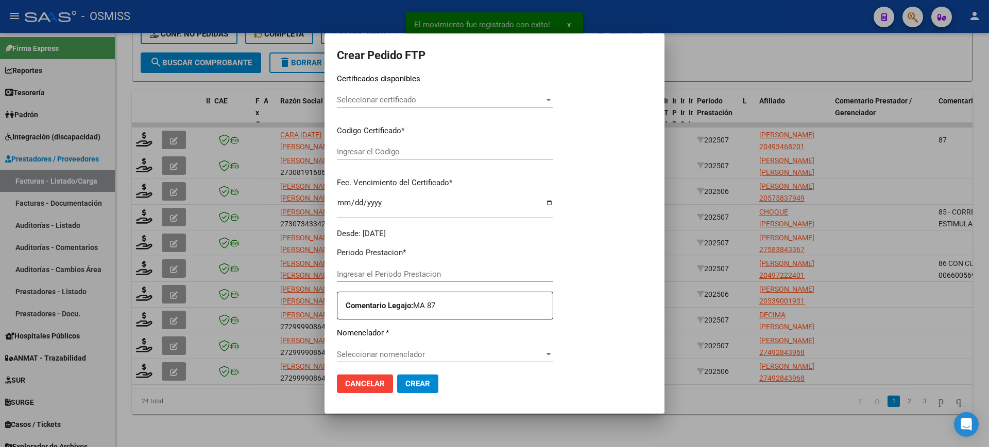
type input "202507"
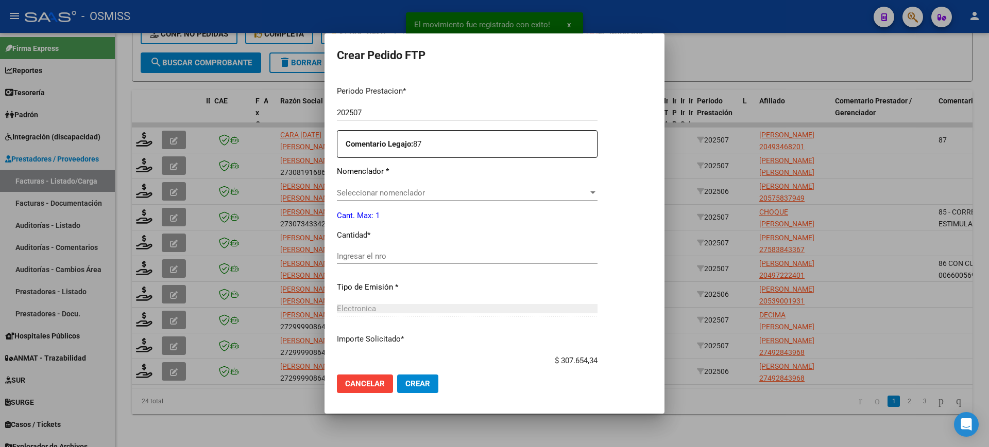
scroll to position [399, 0]
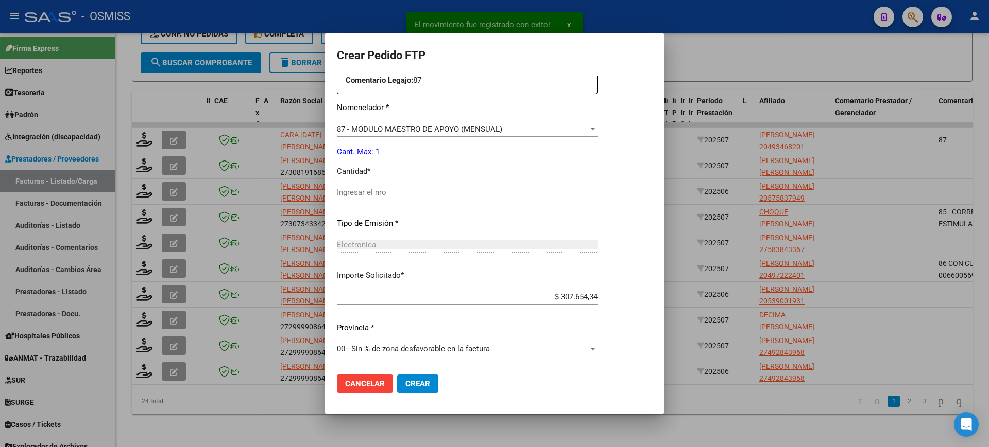
click at [393, 196] on input "Ingresar el nro" at bounding box center [467, 192] width 261 height 9
click at [397, 375] on button "Crear" at bounding box center [417, 384] width 41 height 19
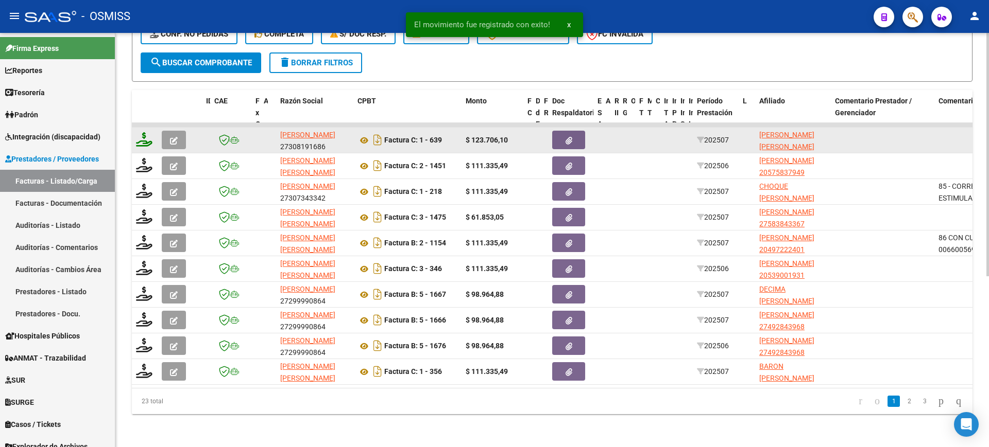
click at [149, 132] on icon at bounding box center [144, 139] width 16 height 14
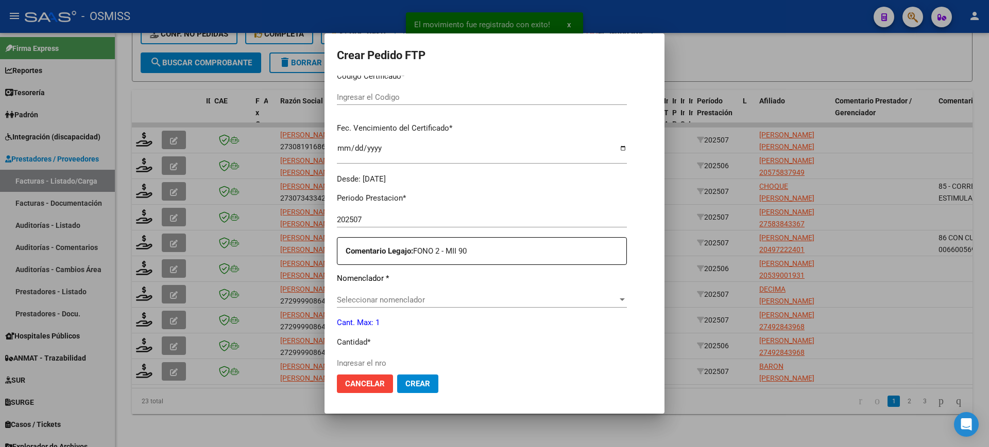
scroll to position [380, 0]
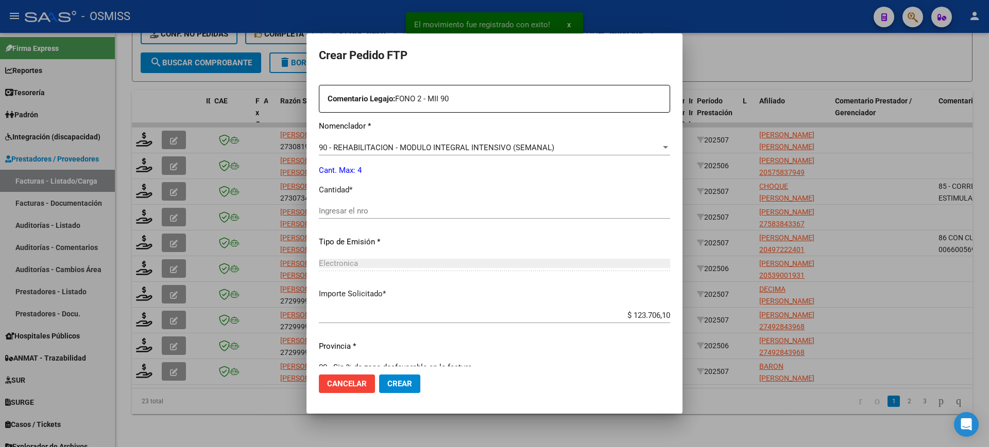
click at [393, 213] on input "Ingresar el nro" at bounding box center [494, 210] width 351 height 9
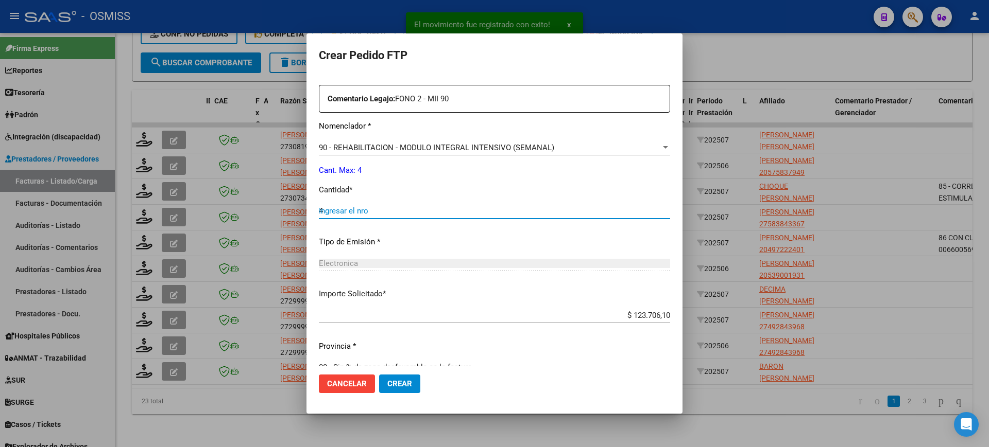
click at [379, 375] on button "Crear" at bounding box center [399, 384] width 41 height 19
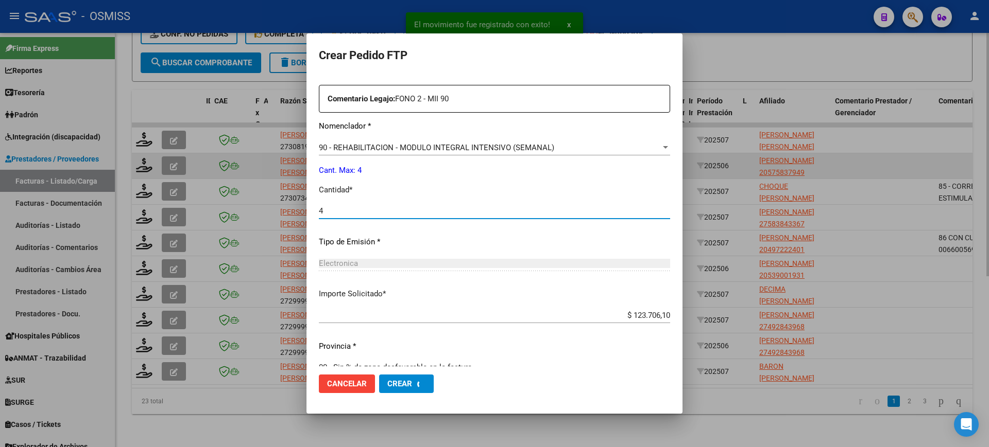
scroll to position [0, 0]
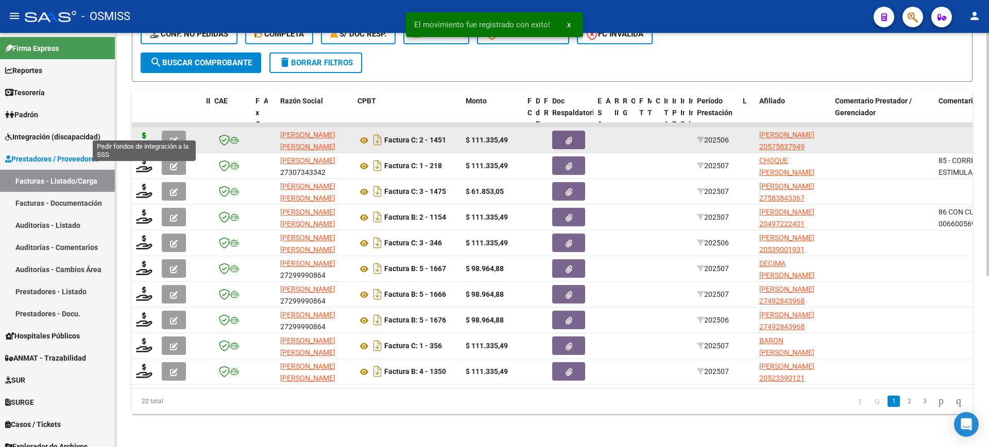
click at [146, 132] on icon at bounding box center [144, 139] width 16 height 14
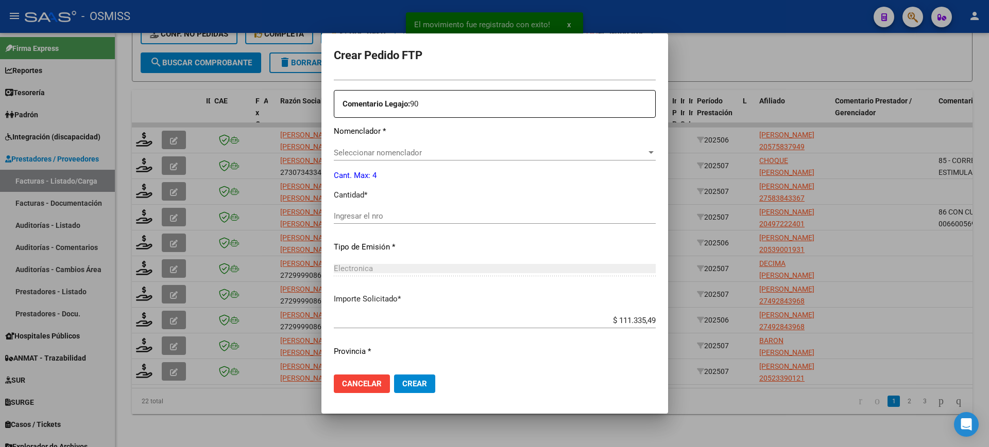
scroll to position [380, 0]
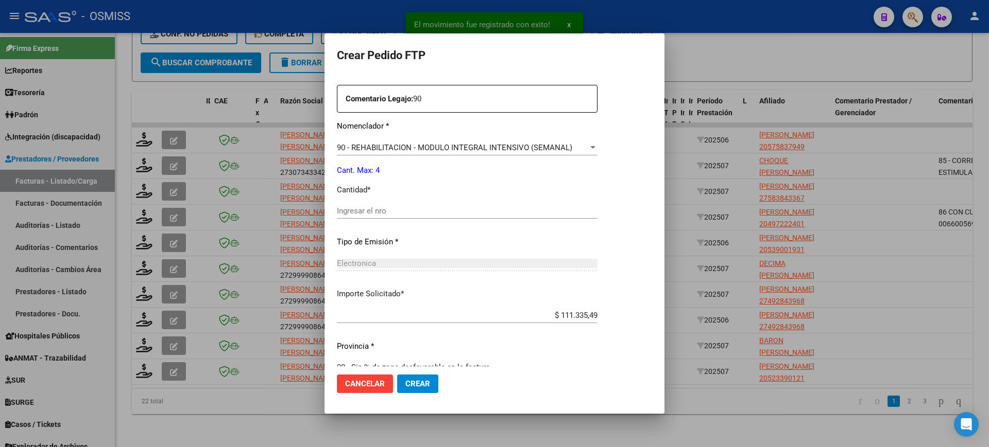
click at [391, 212] on input "Ingresar el nro" at bounding box center [467, 210] width 261 height 9
click at [397, 375] on button "Crear" at bounding box center [417, 384] width 41 height 19
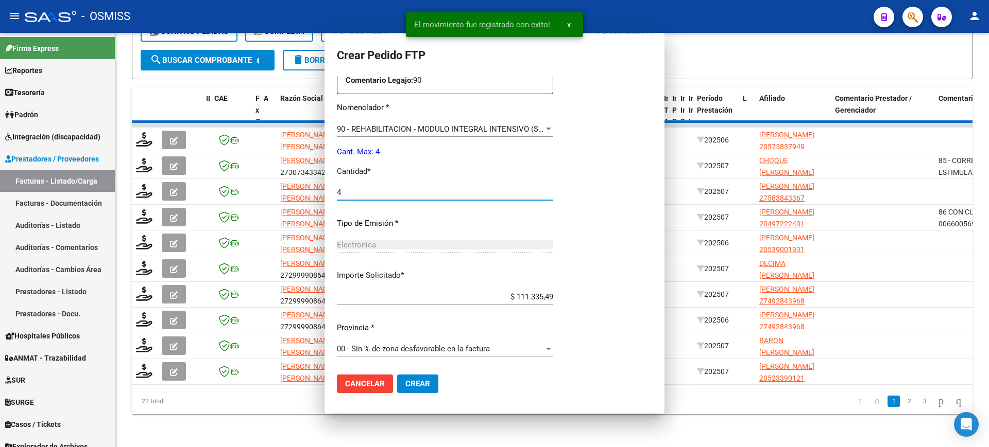
scroll to position [0, 0]
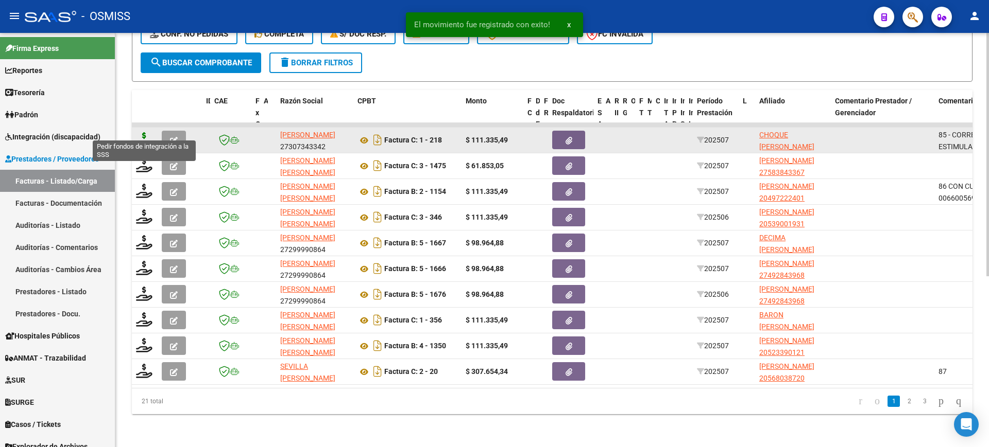
click at [142, 132] on icon at bounding box center [144, 139] width 16 height 14
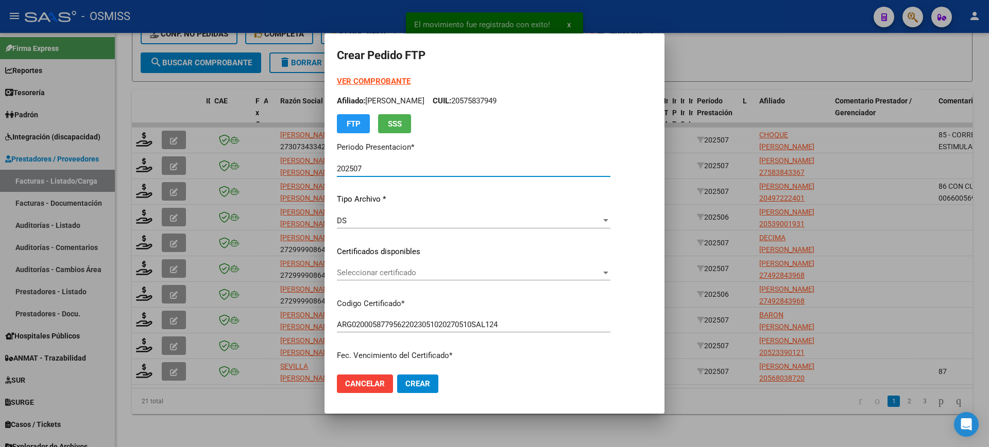
scroll to position [257, 0]
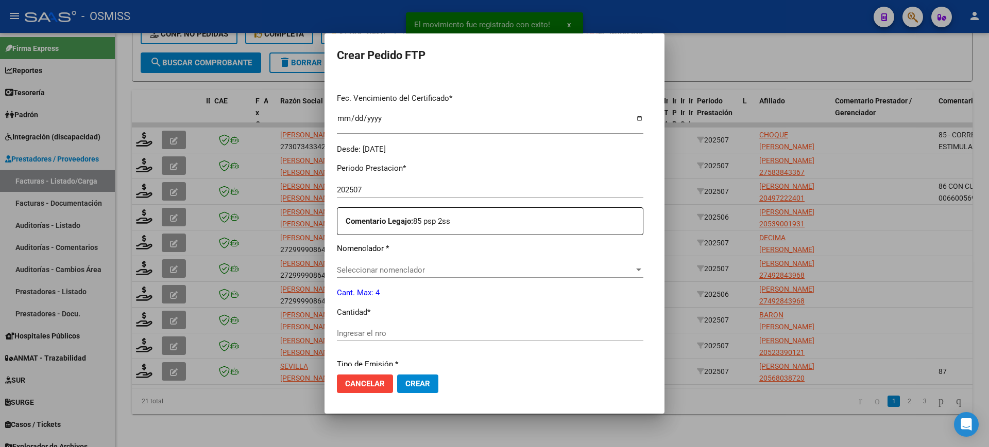
click at [405, 266] on span "Seleccionar nomenclador" at bounding box center [485, 270] width 297 height 9
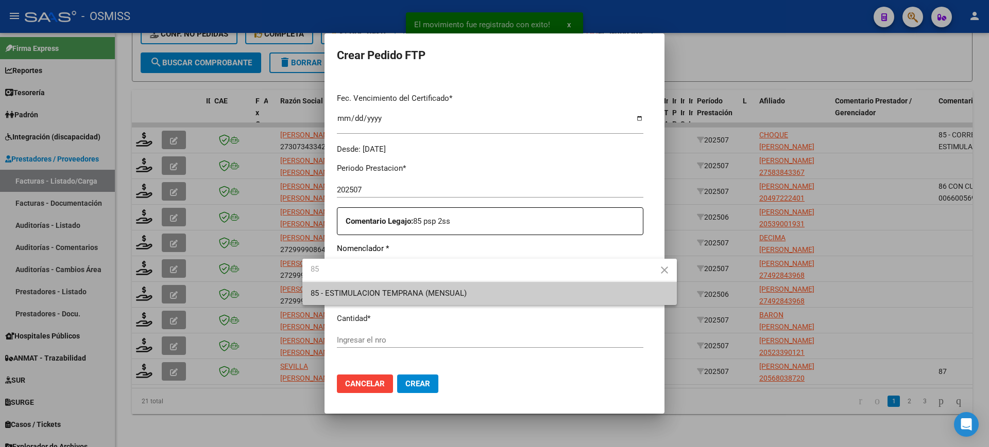
click at [439, 295] on span "85 - ESTIMULACION TEMPRANA (MENSUAL)" at bounding box center [389, 293] width 156 height 9
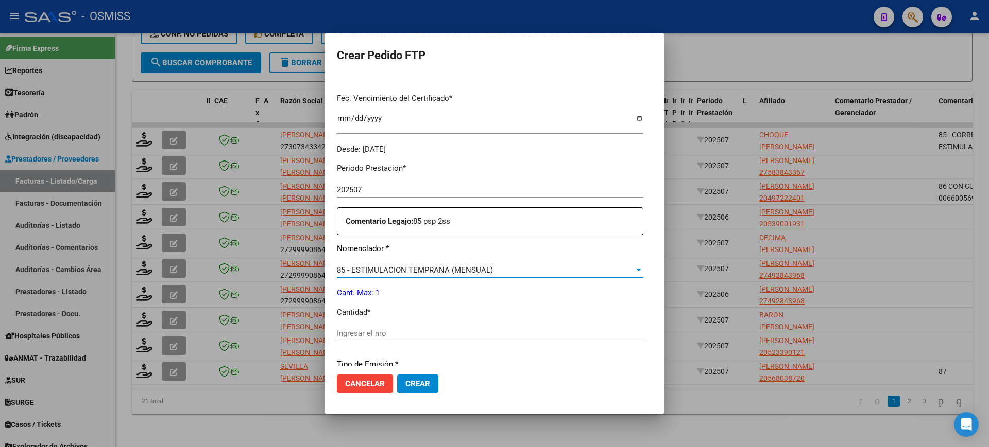
drag, startPoint x: 397, startPoint y: 342, endPoint x: 400, endPoint y: 332, distance: 10.9
click at [397, 341] on div "Ingresar el nro" at bounding box center [490, 338] width 306 height 25
click at [400, 331] on input "Ingresar el nro" at bounding box center [490, 333] width 306 height 9
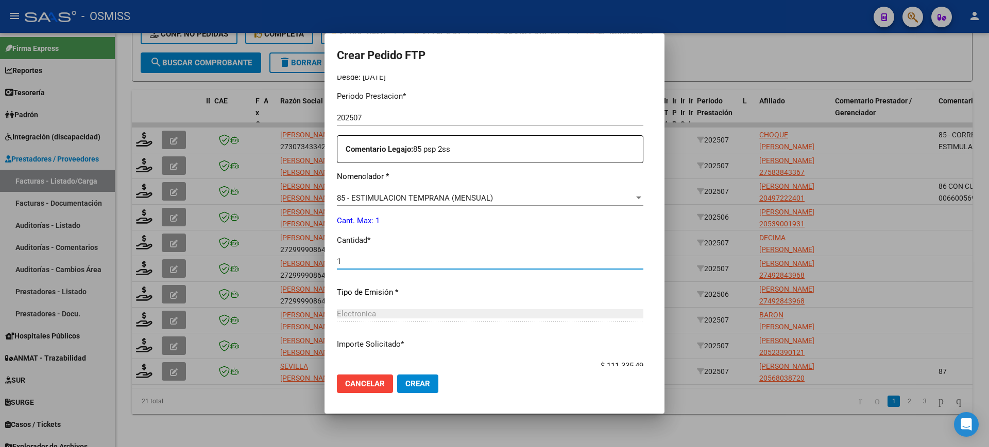
scroll to position [399, 0]
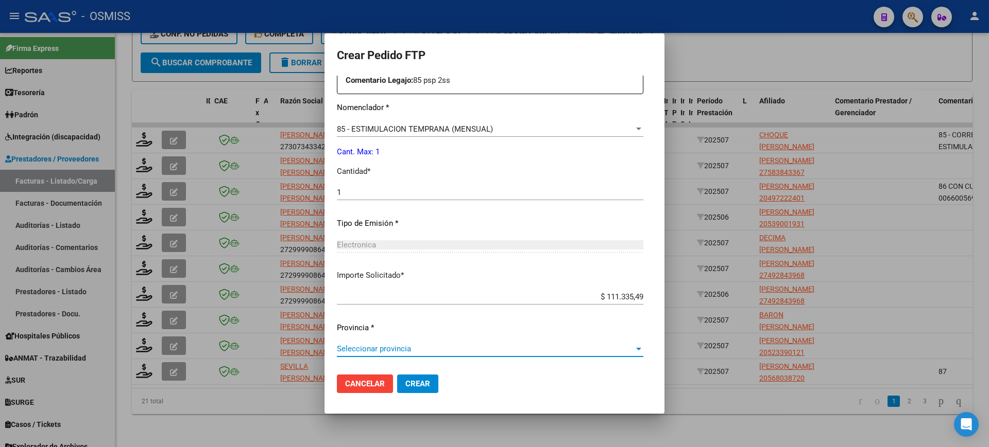
click at [394, 346] on span "Seleccionar provincia" at bounding box center [485, 349] width 297 height 9
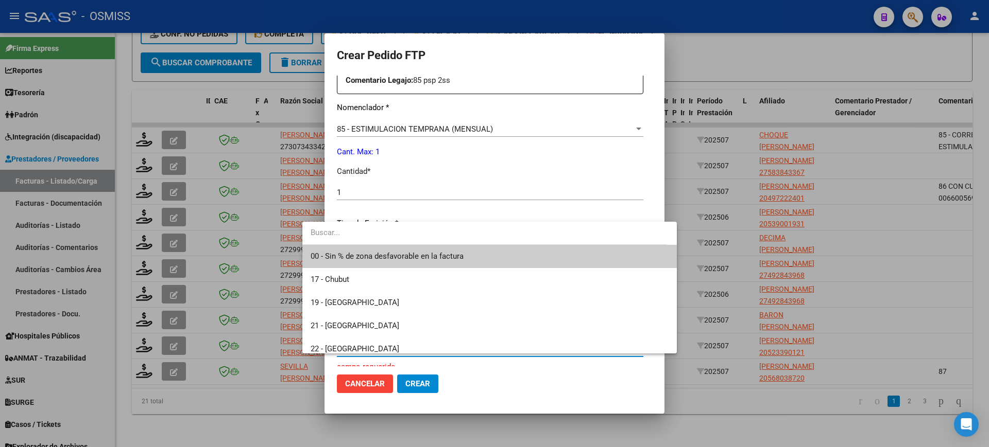
click at [423, 260] on span "00 - Sin % de zona desfavorable en la factura" at bounding box center [387, 256] width 153 height 9
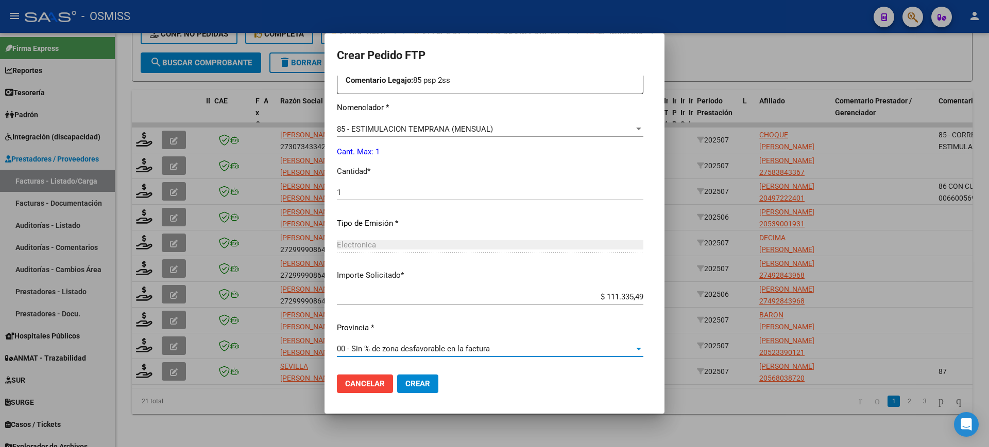
click at [398, 371] on mat-dialog-actions "Cancelar Crear" at bounding box center [494, 384] width 315 height 35
click at [405, 384] on span "Crear" at bounding box center [417, 384] width 25 height 9
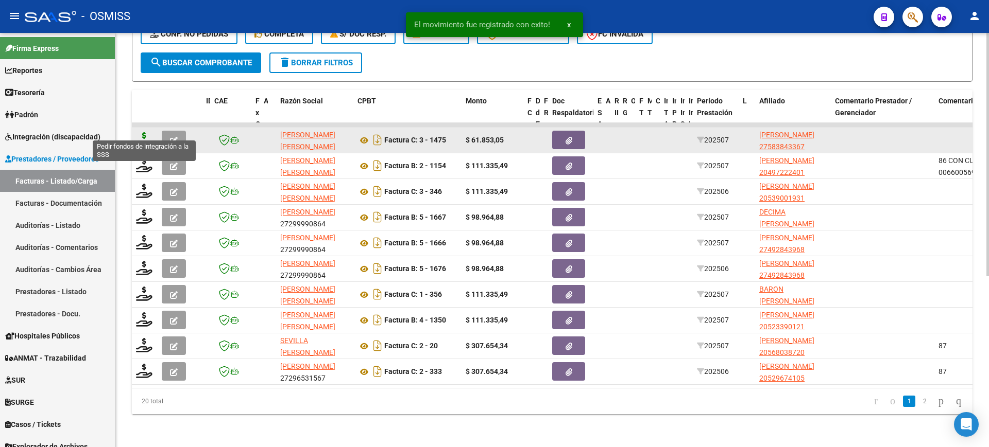
click at [145, 132] on icon at bounding box center [144, 139] width 16 height 14
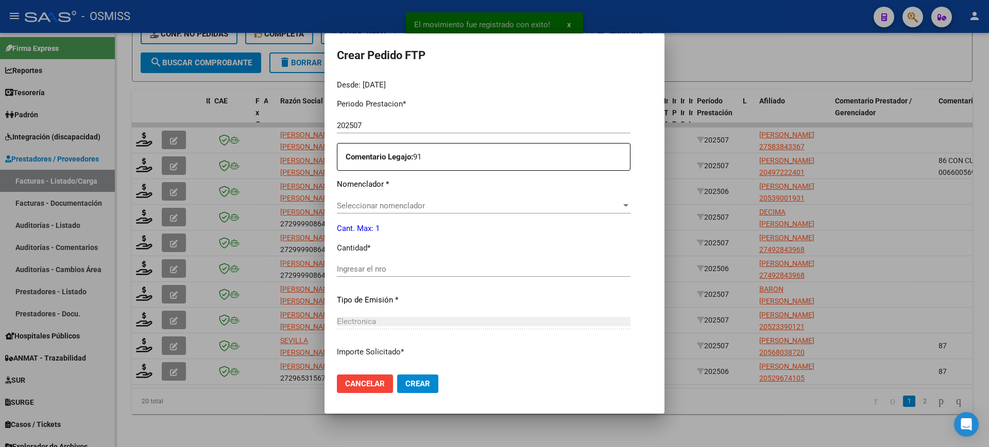
scroll to position [380, 0]
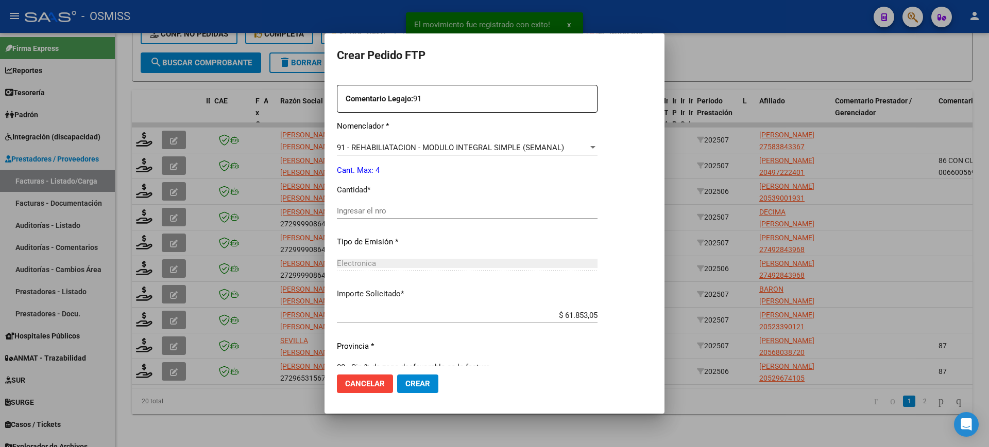
click at [381, 213] on input "Ingresar el nro" at bounding box center [467, 210] width 261 height 9
click at [397, 375] on button "Crear" at bounding box center [417, 384] width 41 height 19
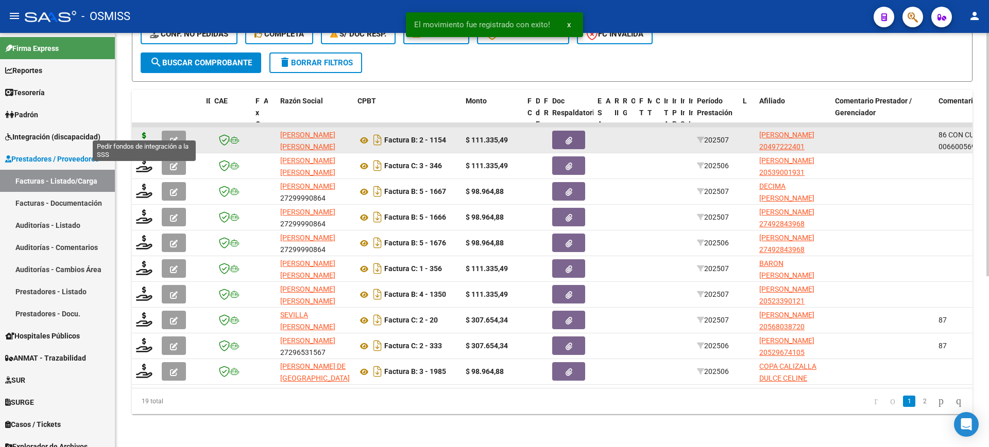
click at [146, 132] on icon at bounding box center [144, 139] width 16 height 14
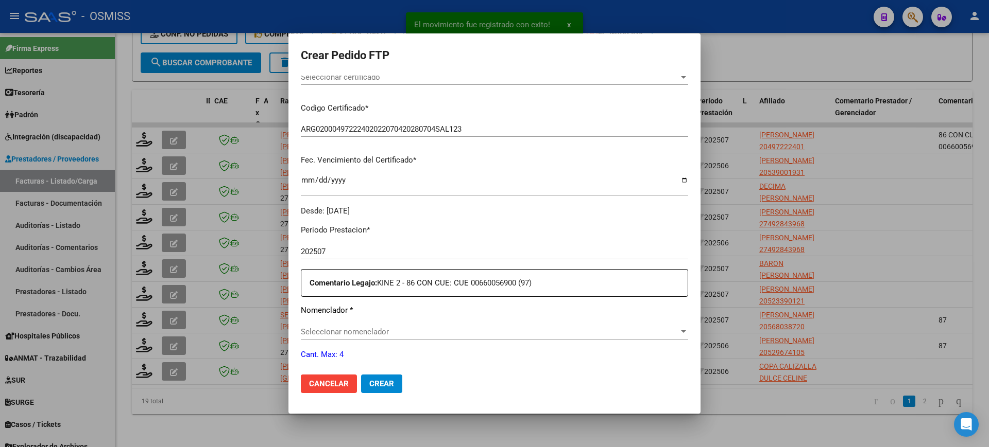
scroll to position [257, 0]
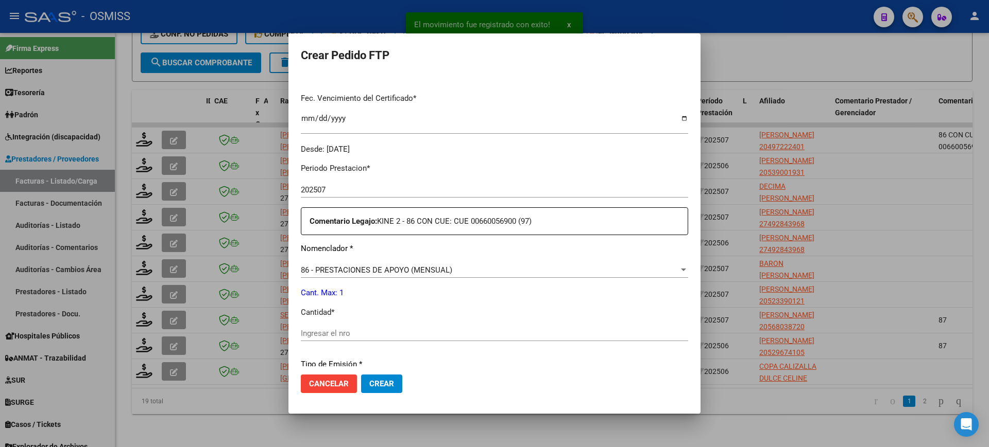
click at [399, 329] on input "Ingresar el nro" at bounding box center [494, 333] width 387 height 9
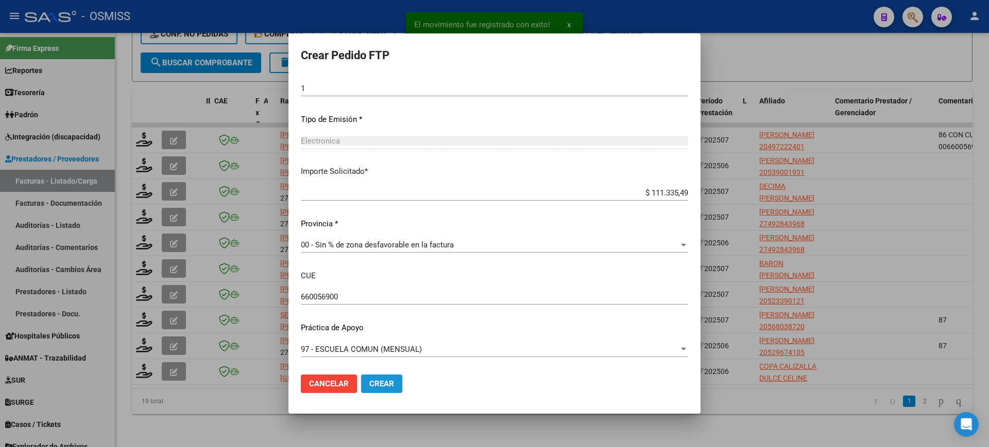
click at [381, 390] on button "Crear" at bounding box center [381, 384] width 41 height 19
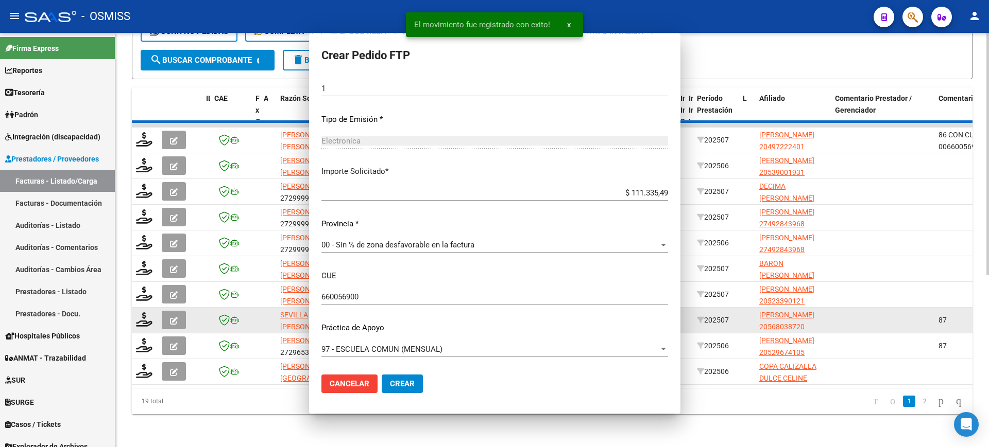
scroll to position [0, 0]
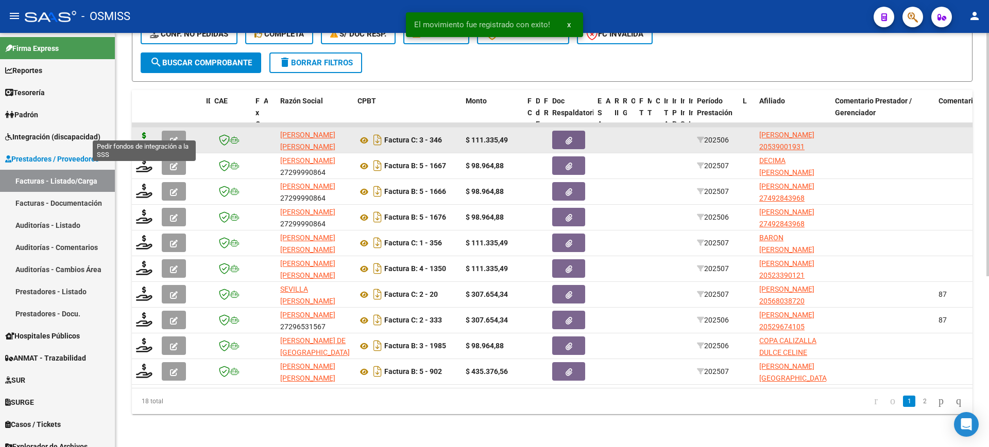
click at [146, 132] on icon at bounding box center [144, 139] width 16 height 14
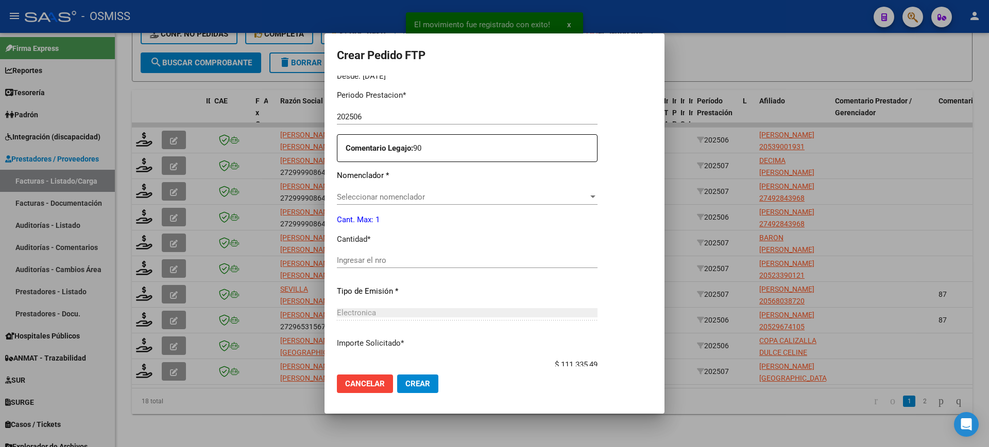
scroll to position [380, 0]
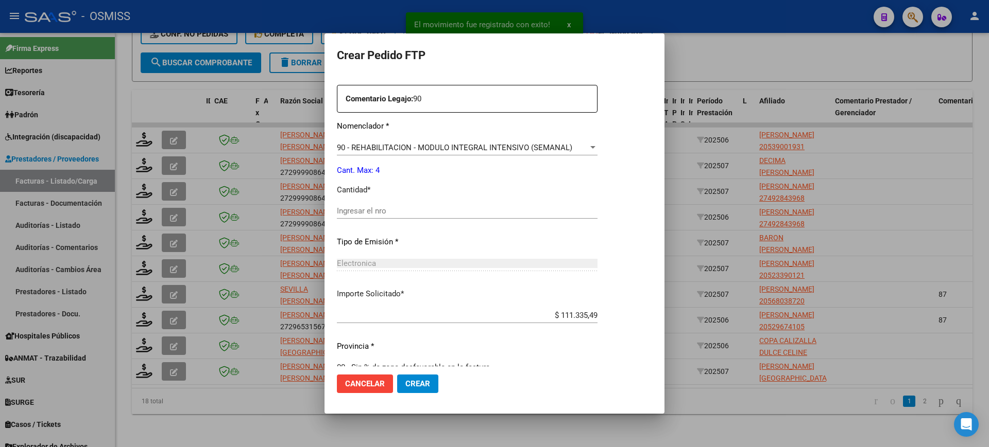
click at [388, 210] on input "Ingresar el nro" at bounding box center [467, 210] width 261 height 9
click at [397, 375] on button "Crear" at bounding box center [417, 384] width 41 height 19
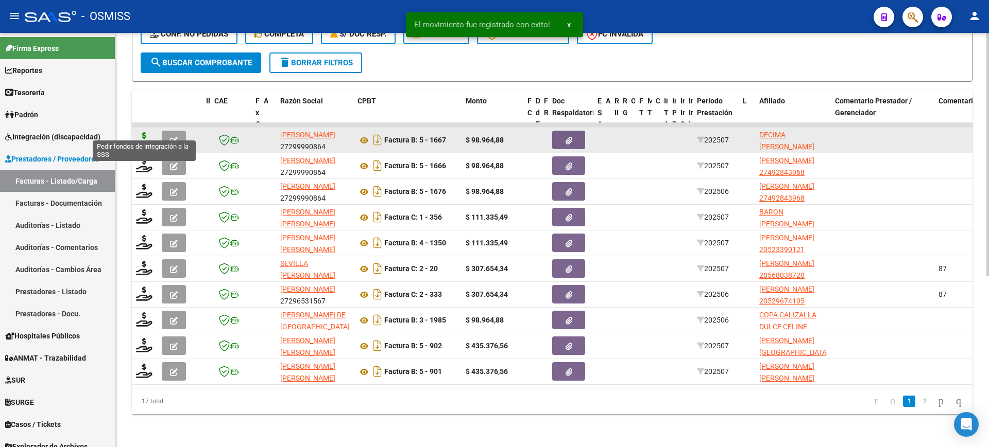
click at [144, 132] on icon at bounding box center [144, 139] width 16 height 14
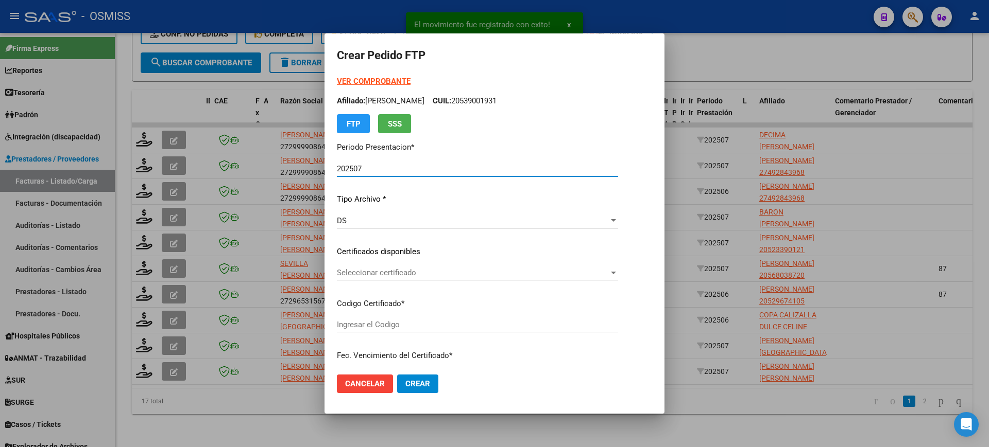
scroll to position [380, 0]
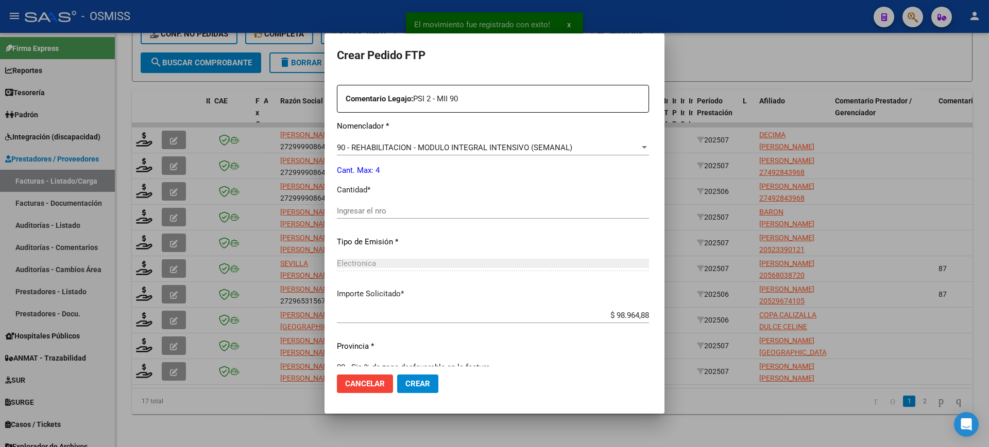
click at [387, 211] on input "Ingresar el nro" at bounding box center [493, 210] width 312 height 9
click at [397, 375] on button "Crear" at bounding box center [417, 384] width 41 height 19
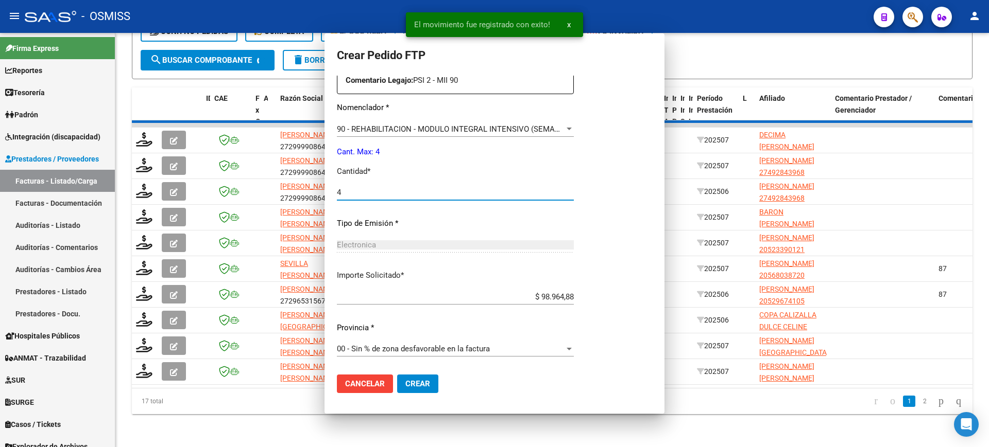
scroll to position [322, 0]
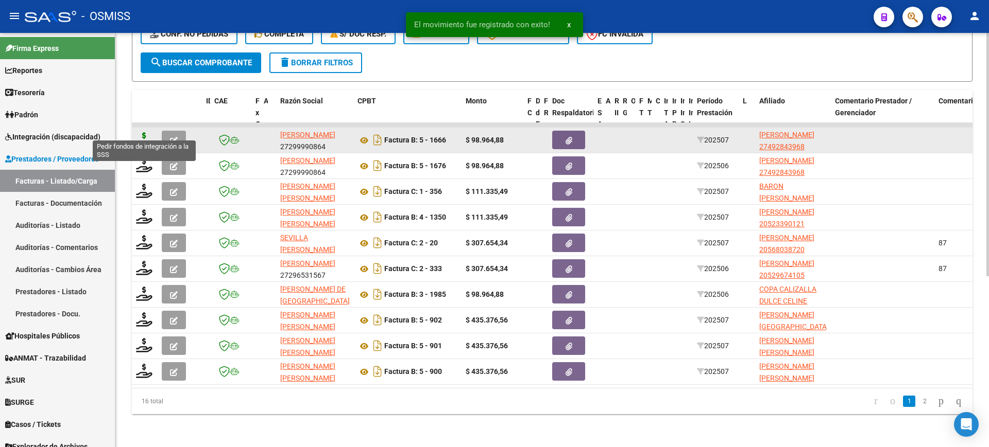
click at [144, 132] on icon at bounding box center [144, 139] width 16 height 14
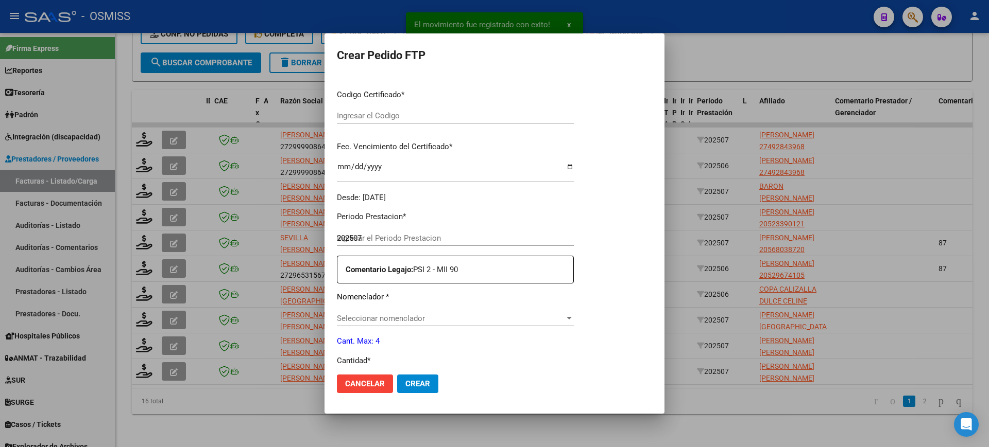
scroll to position [399, 0]
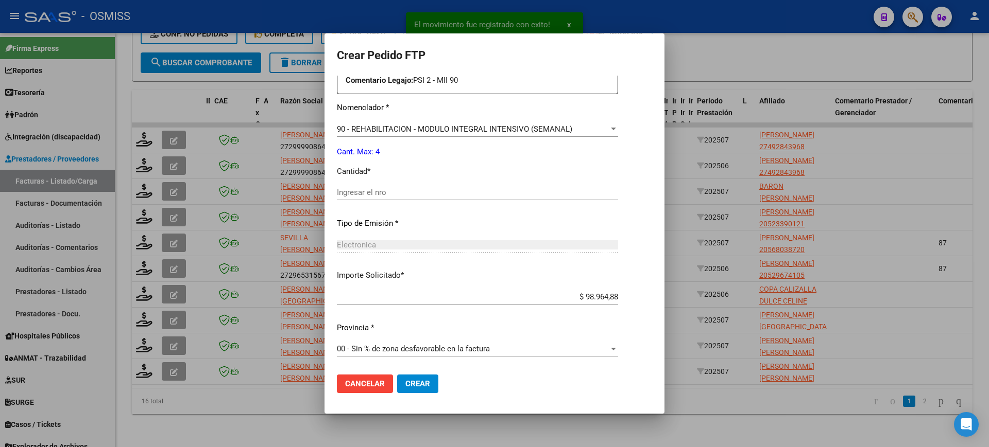
click at [388, 193] on input "Ingresar el nro" at bounding box center [477, 192] width 281 height 9
click at [397, 375] on button "Crear" at bounding box center [417, 384] width 41 height 19
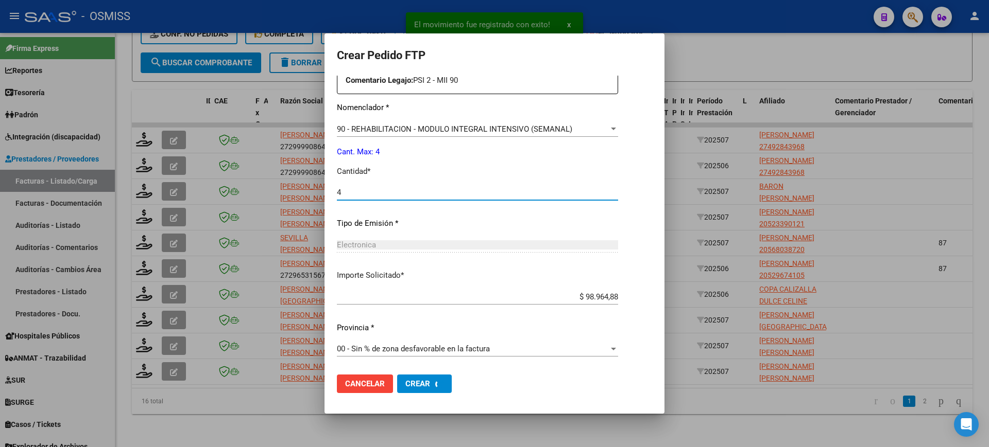
scroll to position [0, 0]
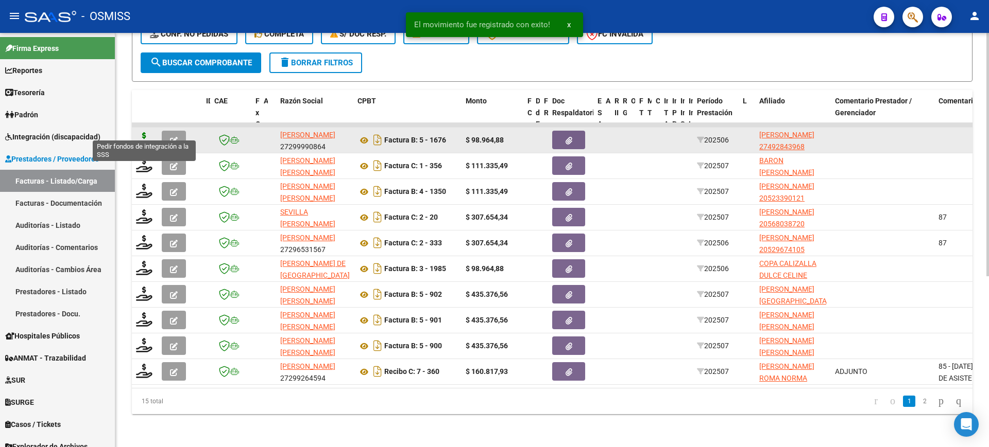
click at [146, 132] on icon at bounding box center [144, 139] width 16 height 14
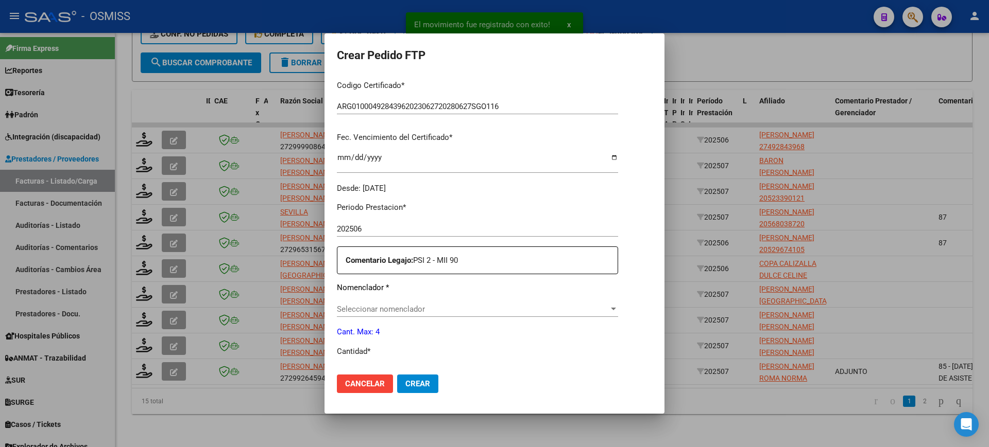
scroll to position [316, 0]
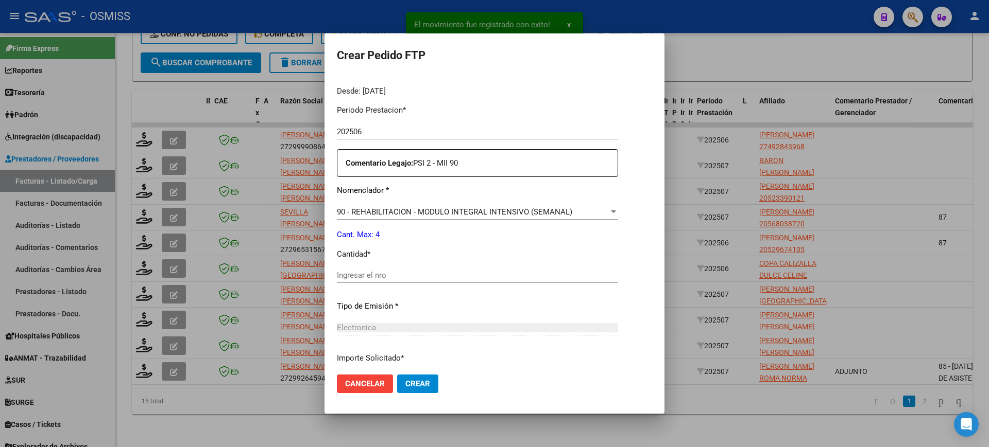
click at [375, 275] on input "Ingresar el nro" at bounding box center [477, 275] width 281 height 9
click at [397, 375] on button "Crear" at bounding box center [417, 384] width 41 height 19
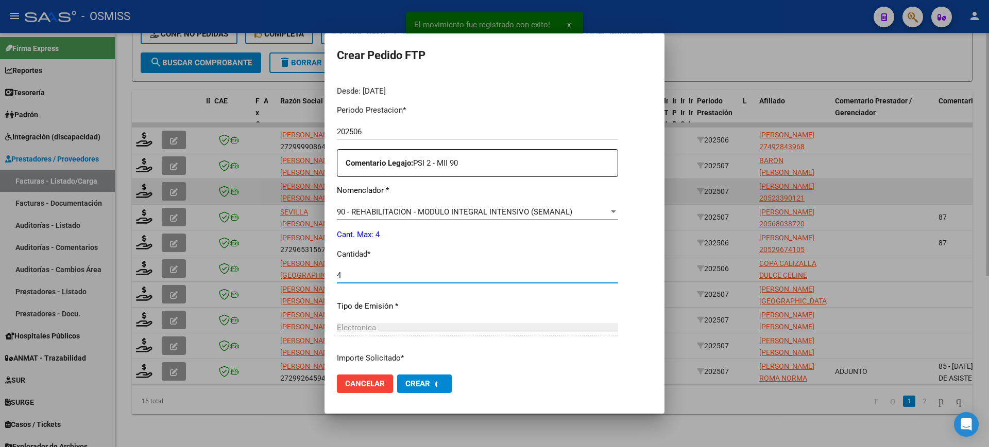
scroll to position [0, 0]
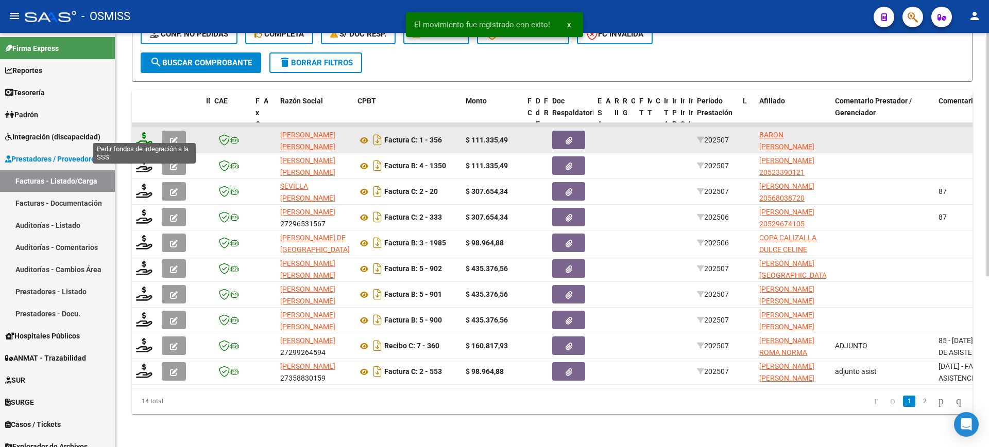
click at [144, 132] on icon at bounding box center [144, 139] width 16 height 14
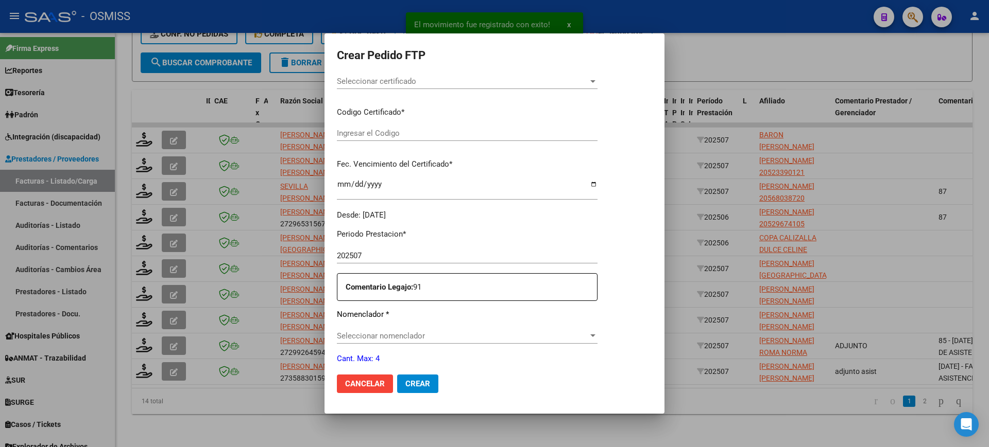
scroll to position [251, 0]
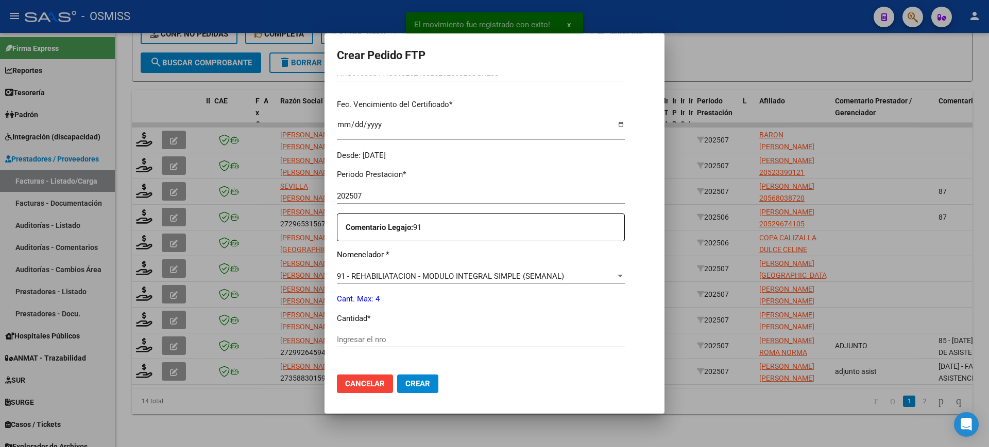
click at [392, 338] on input "Ingresar el nro" at bounding box center [481, 339] width 288 height 9
click at [397, 375] on button "Crear" at bounding box center [417, 384] width 41 height 19
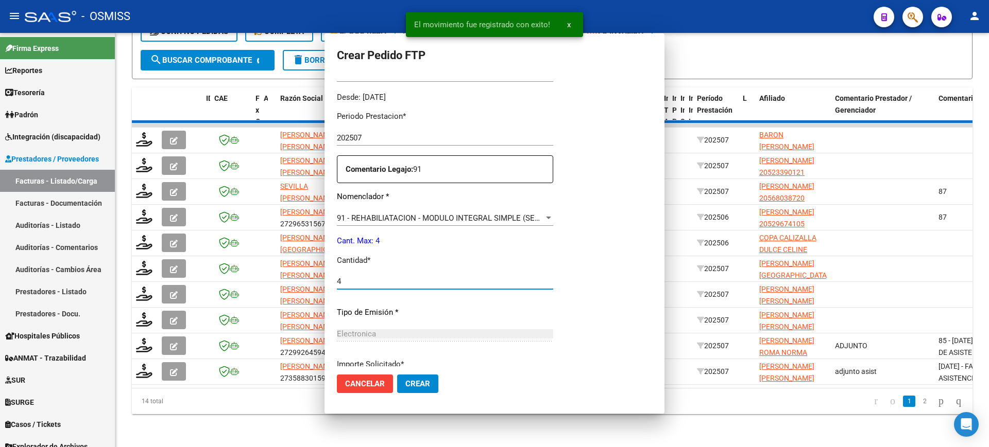
scroll to position [0, 0]
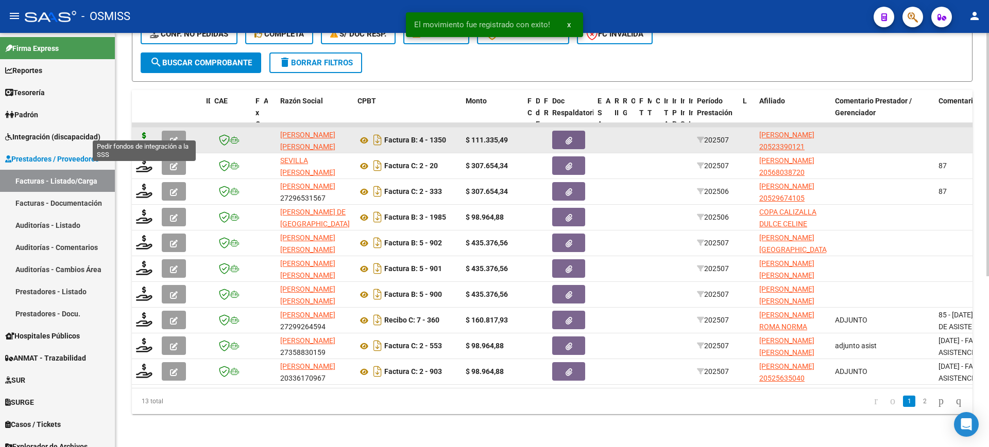
click at [148, 132] on icon at bounding box center [144, 139] width 16 height 14
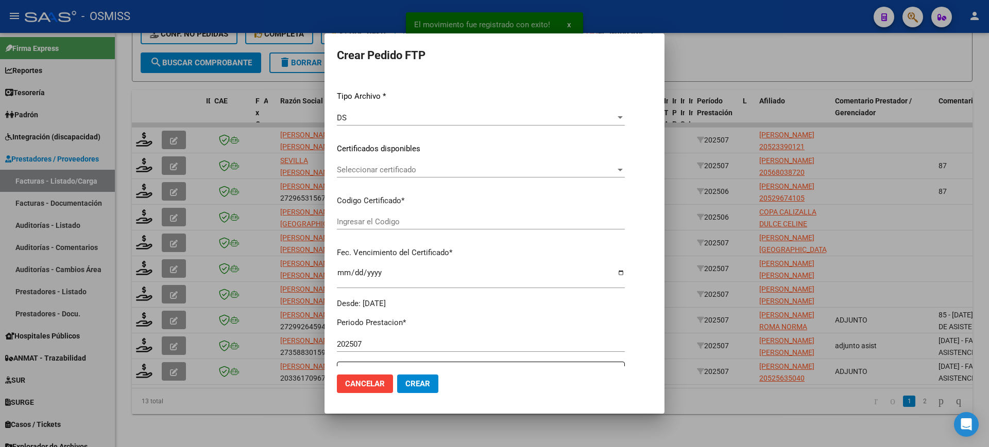
scroll to position [316, 0]
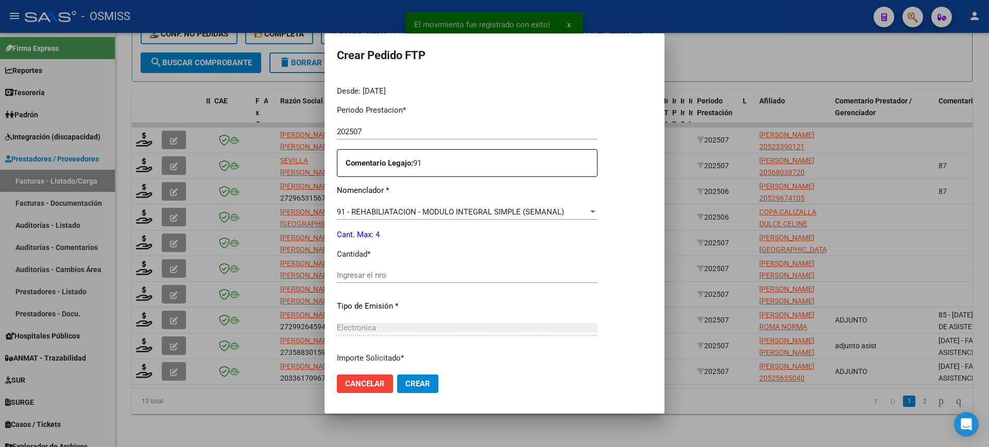
click at [388, 276] on input "Ingresar el nro" at bounding box center [467, 275] width 261 height 9
click at [397, 375] on button "Crear" at bounding box center [417, 384] width 41 height 19
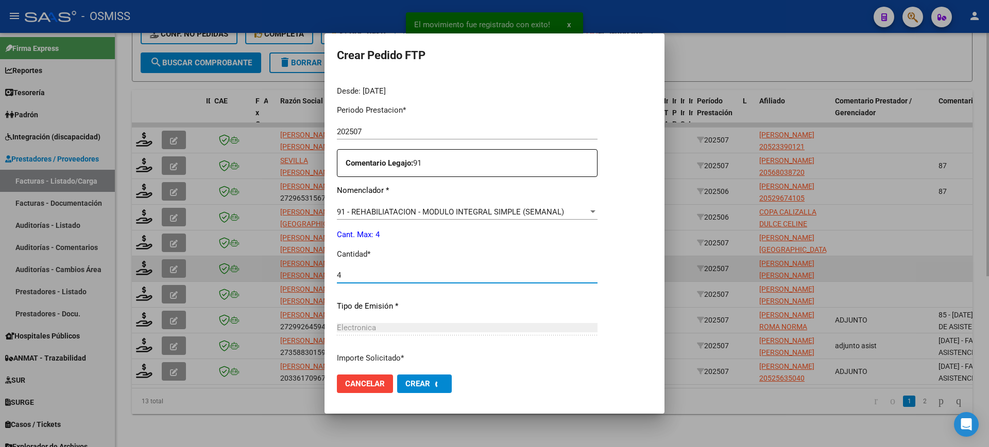
scroll to position [0, 0]
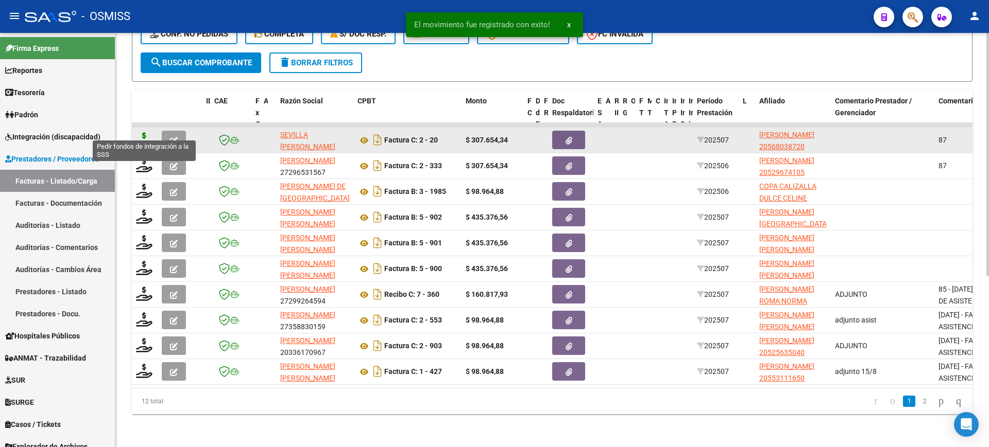
click at [143, 132] on icon at bounding box center [144, 139] width 16 height 14
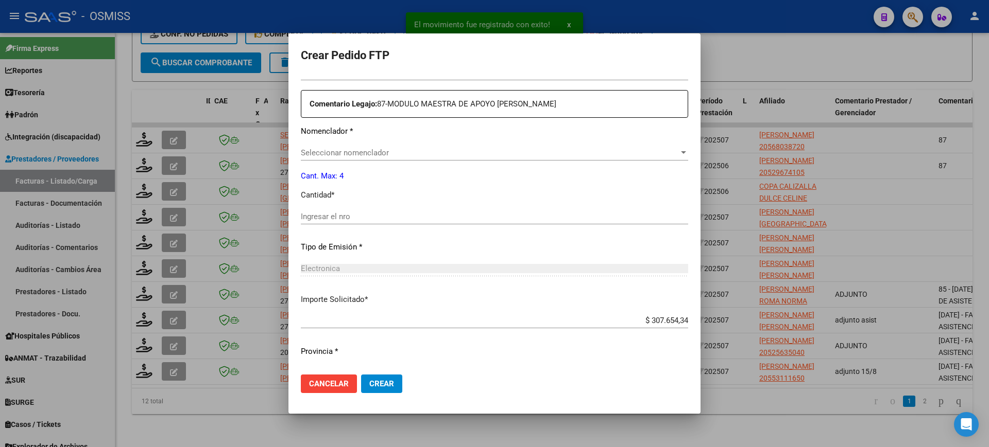
scroll to position [398, 0]
click at [396, 148] on span "Seleccionar nomenclador" at bounding box center [490, 147] width 378 height 9
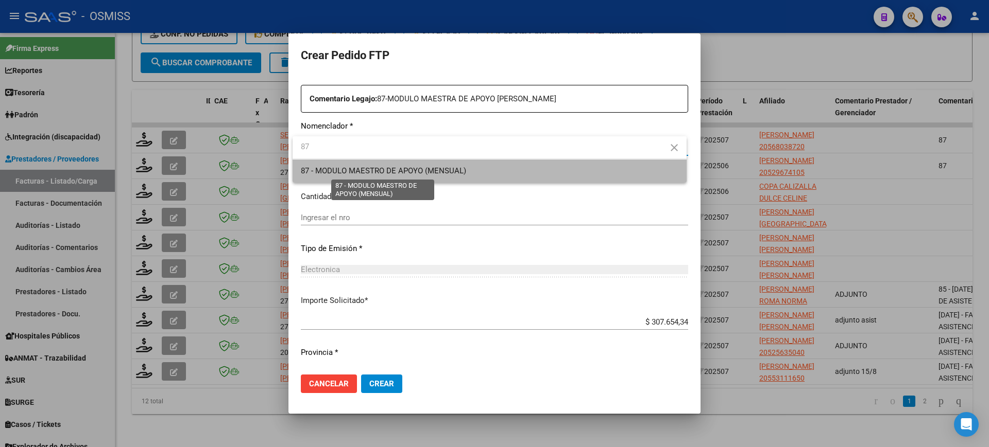
drag, startPoint x: 388, startPoint y: 168, endPoint x: 362, endPoint y: 200, distance: 41.7
click at [388, 167] on span "87 - MODULO MAESTRO DE APOYO (MENSUAL)" at bounding box center [383, 170] width 165 height 9
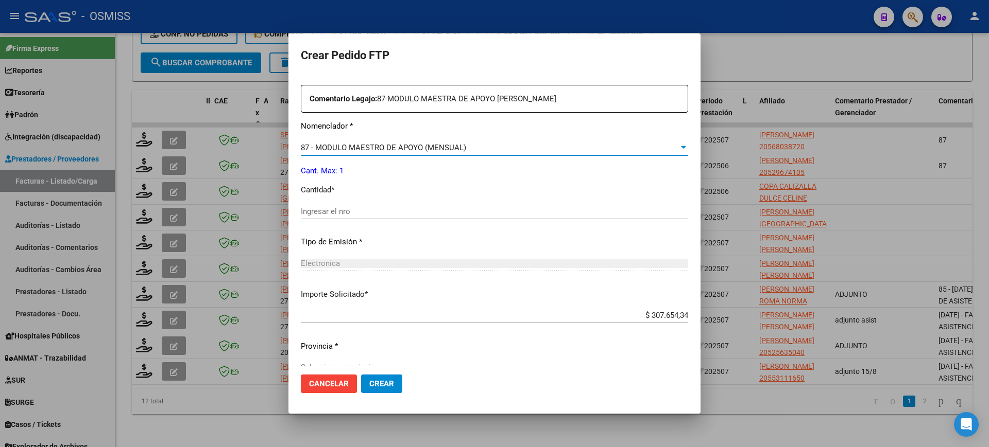
click at [359, 209] on input "Ingresar el nro" at bounding box center [494, 211] width 387 height 9
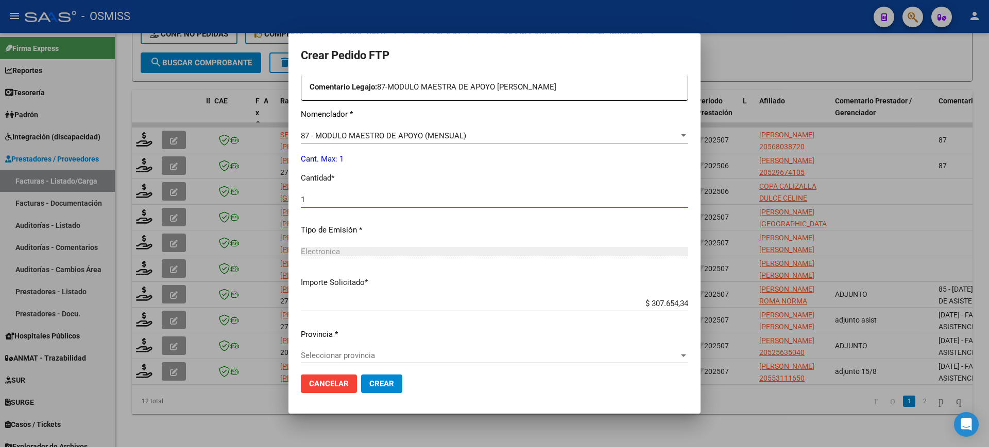
scroll to position [416, 0]
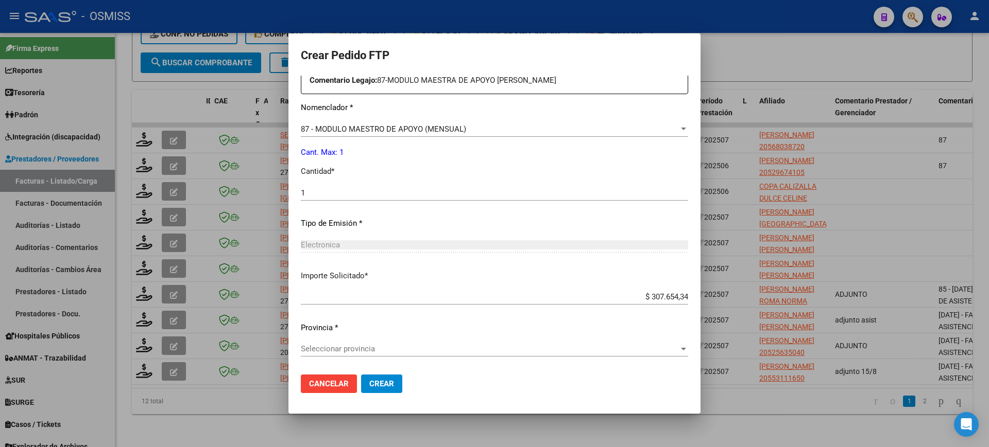
click at [369, 356] on div "Seleccionar provincia Seleccionar provincia" at bounding box center [494, 348] width 387 height 15
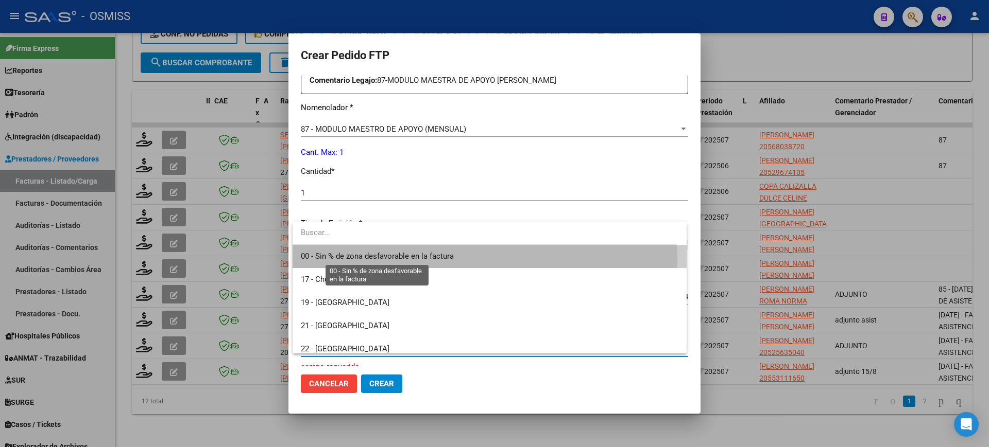
click at [393, 261] on span "00 - Sin % de zona desfavorable en la factura" at bounding box center [377, 256] width 153 height 9
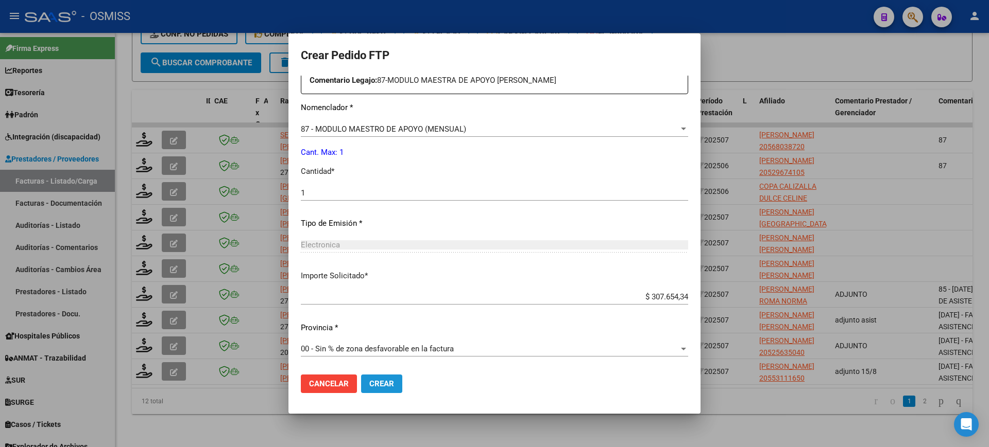
click at [381, 381] on span "Crear" at bounding box center [381, 384] width 25 height 9
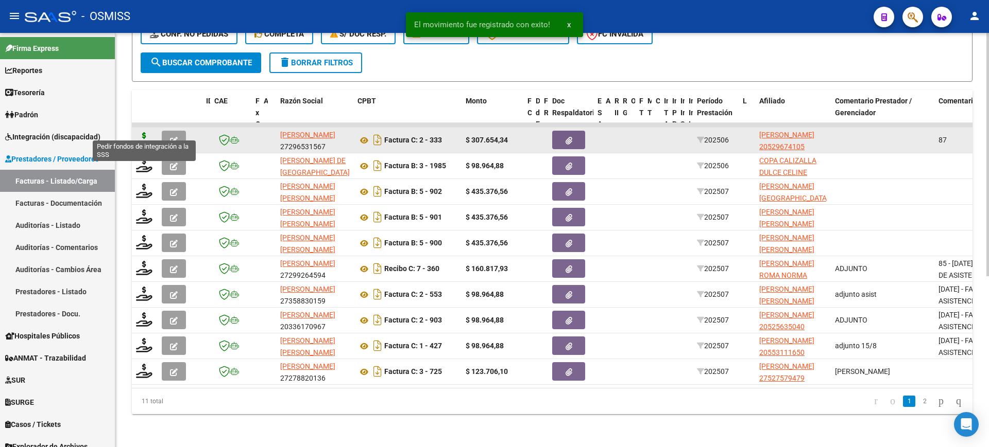
click at [144, 132] on icon at bounding box center [144, 139] width 16 height 14
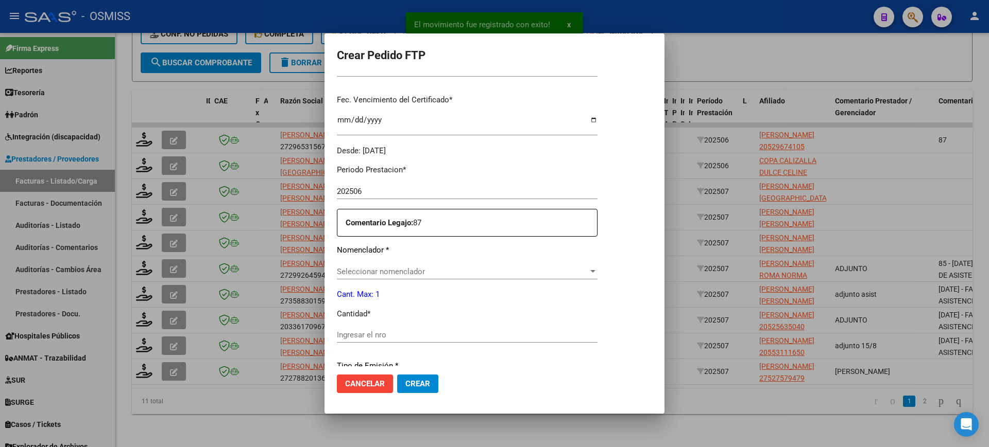
scroll to position [399, 0]
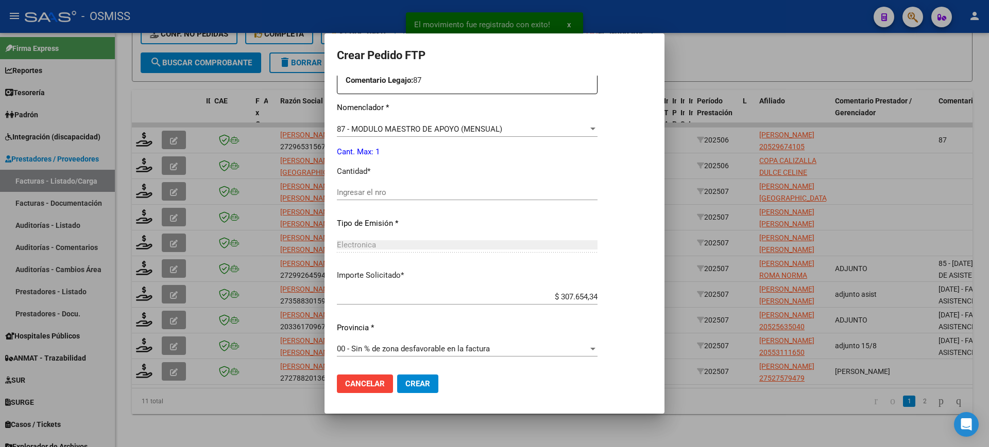
click at [392, 186] on div "Ingresar el nro" at bounding box center [467, 192] width 261 height 15
click at [397, 375] on button "Crear" at bounding box center [417, 384] width 41 height 19
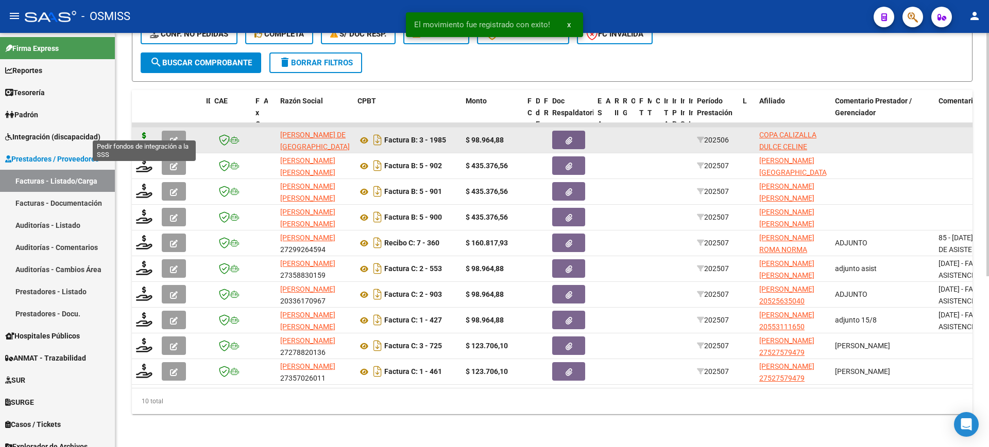
click at [147, 132] on icon at bounding box center [144, 139] width 16 height 14
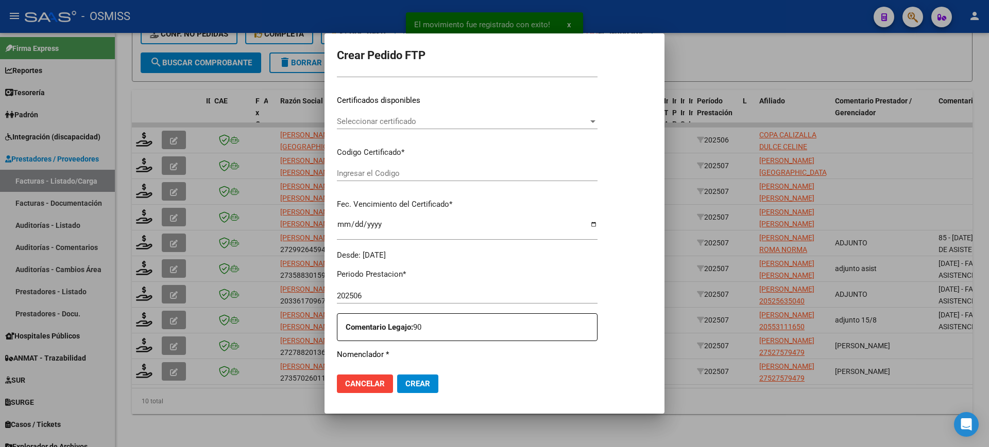
scroll to position [316, 0]
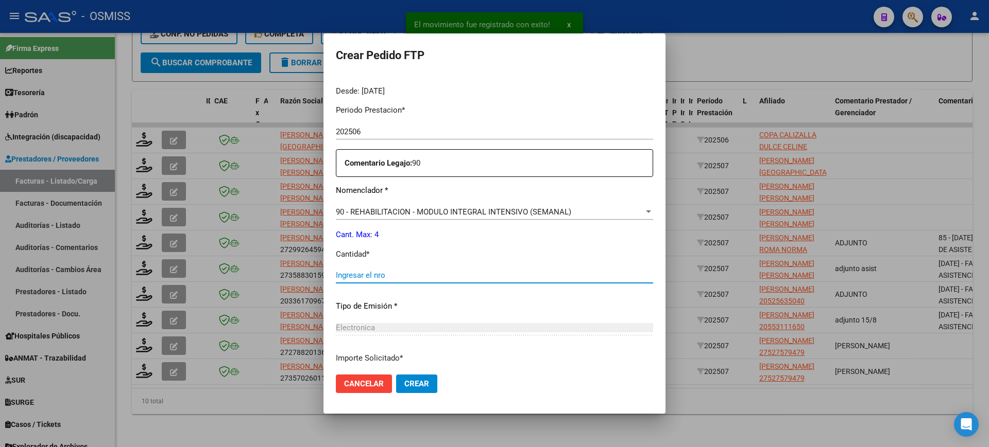
click at [375, 276] on input "Ingresar el nro" at bounding box center [494, 275] width 317 height 9
click at [396, 375] on button "Crear" at bounding box center [416, 384] width 41 height 19
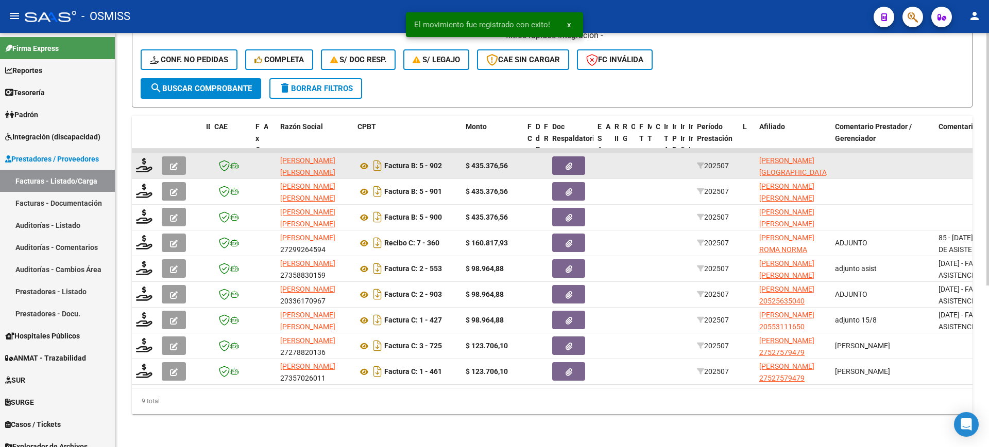
scroll to position [265, 0]
click at [147, 158] on icon at bounding box center [144, 165] width 16 height 14
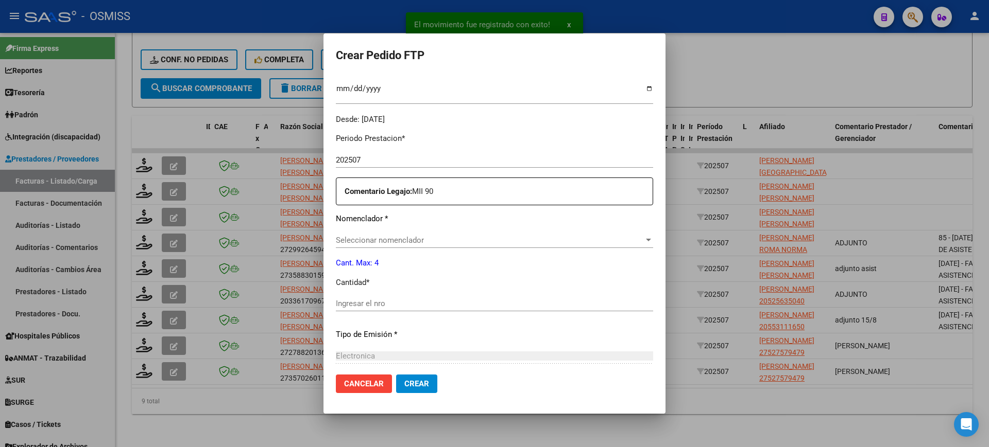
scroll to position [316, 0]
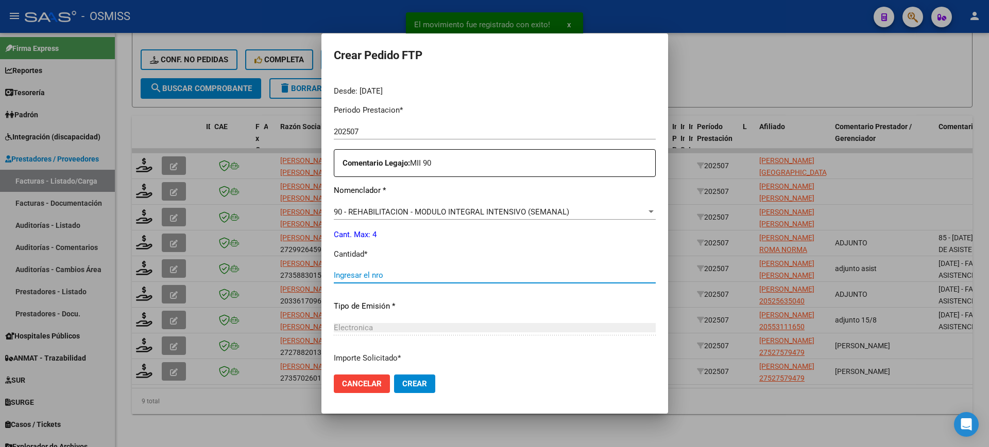
click at [379, 274] on input "Ingresar el nro" at bounding box center [495, 275] width 322 height 9
click at [394, 375] on button "Crear" at bounding box center [414, 384] width 41 height 19
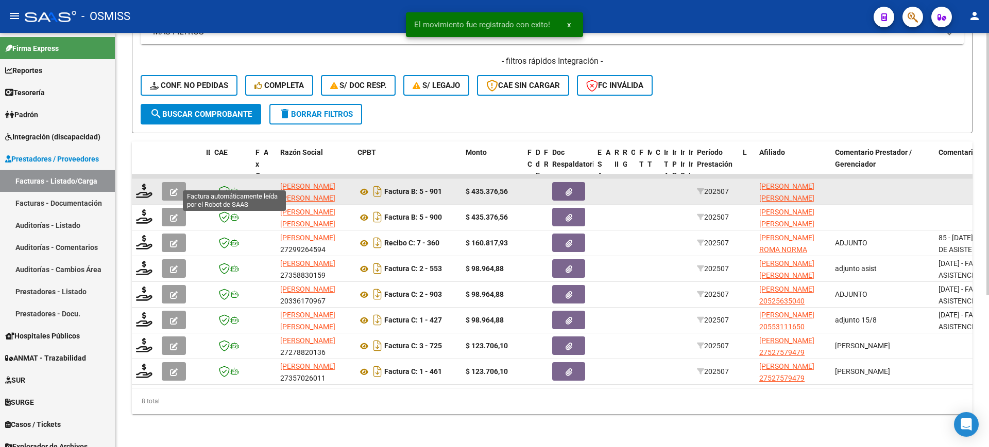
scroll to position [239, 0]
click at [147, 184] on icon at bounding box center [144, 191] width 16 height 14
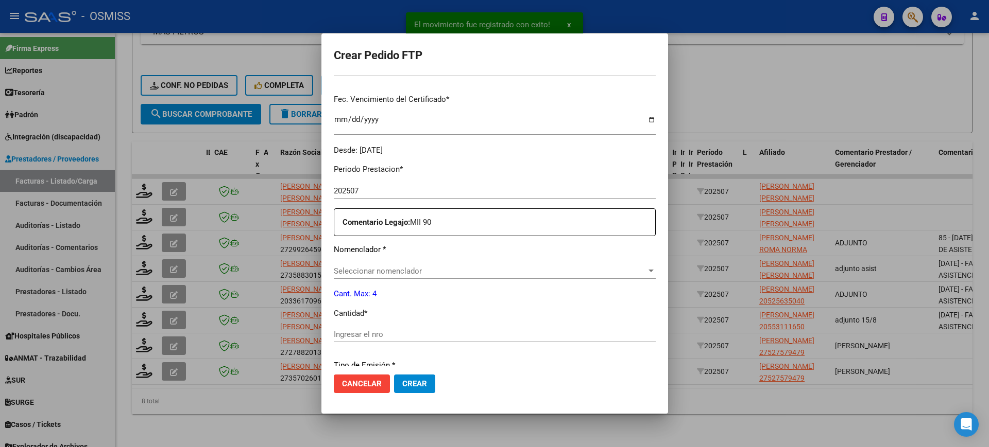
scroll to position [257, 0]
click at [378, 331] on input "Ingresar el nro" at bounding box center [495, 333] width 322 height 9
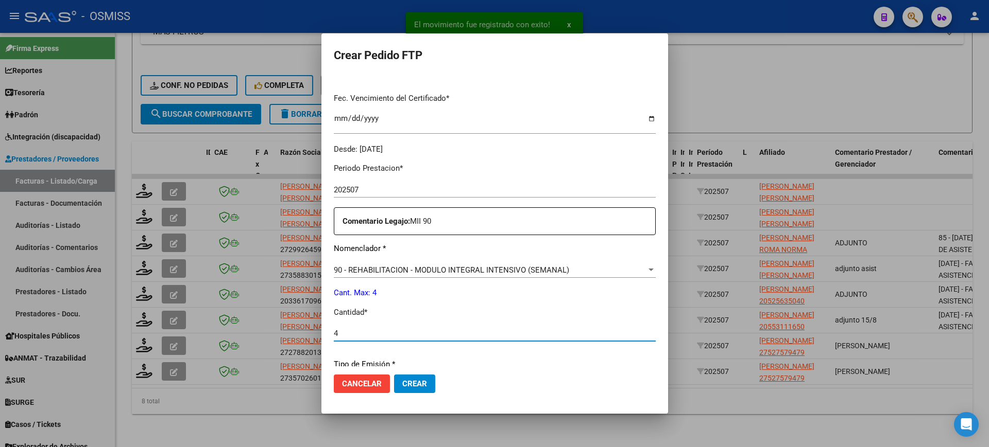
click at [394, 375] on button "Crear" at bounding box center [414, 384] width 41 height 19
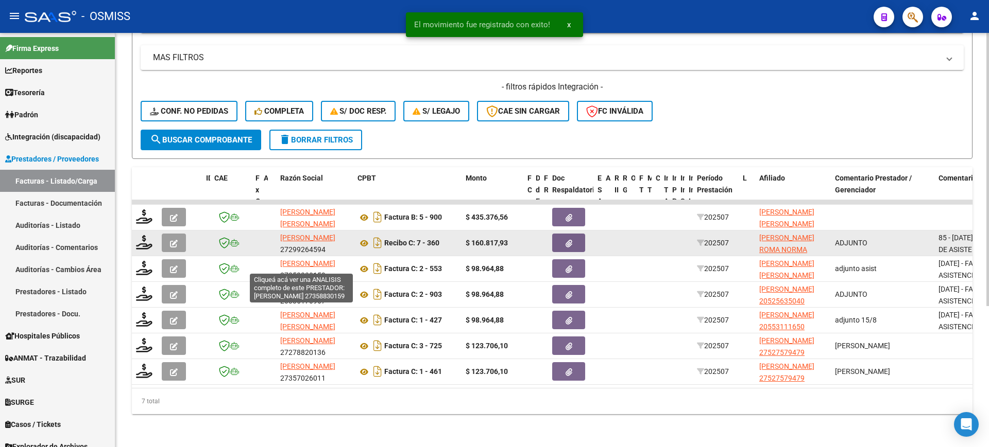
scroll to position [214, 0]
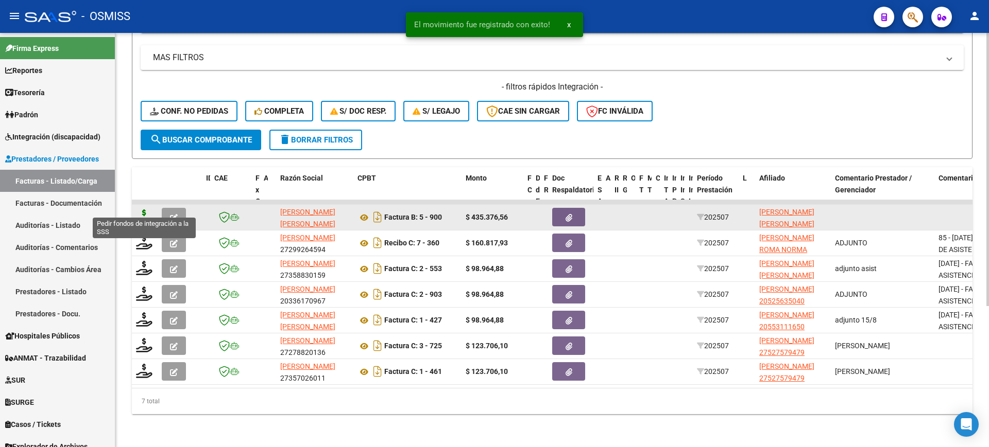
click at [145, 210] on icon at bounding box center [144, 217] width 16 height 14
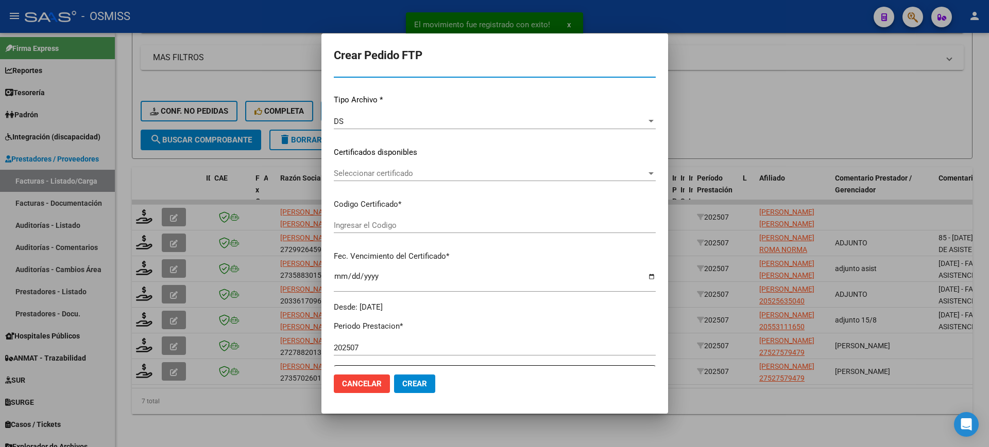
scroll to position [316, 0]
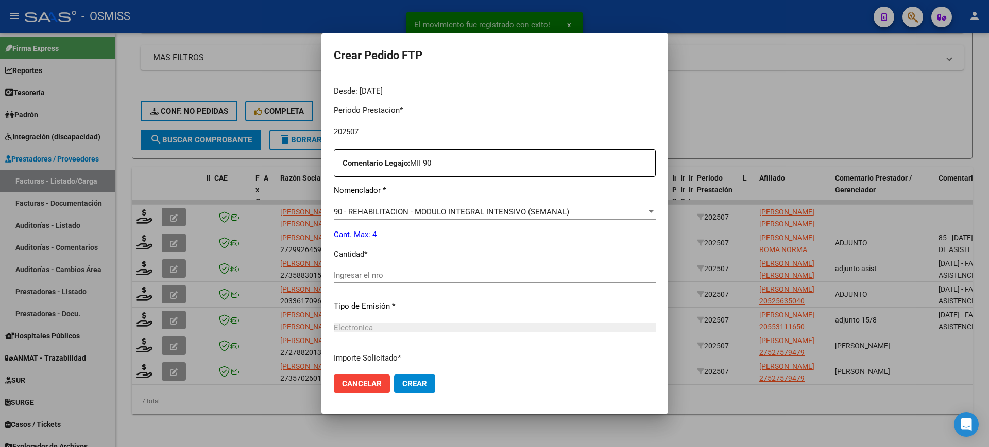
click at [395, 269] on div "Ingresar el nro" at bounding box center [495, 275] width 322 height 15
click at [394, 375] on button "Crear" at bounding box center [414, 384] width 41 height 19
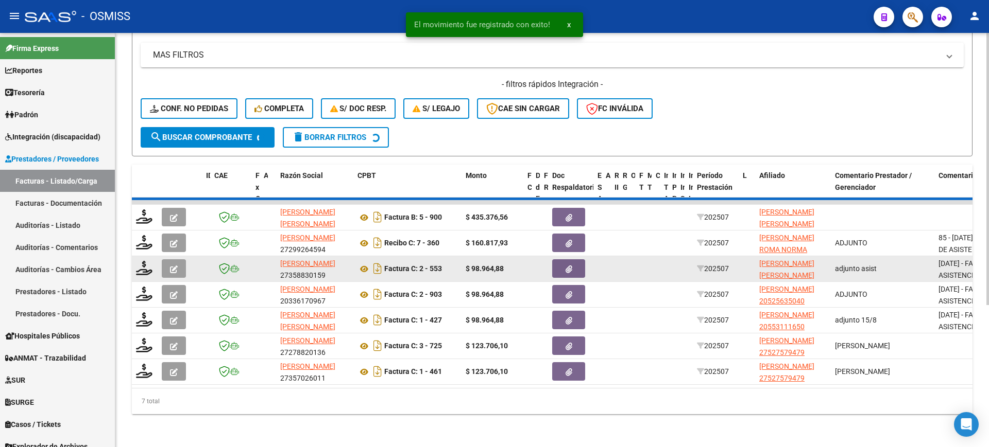
scroll to position [188, 0]
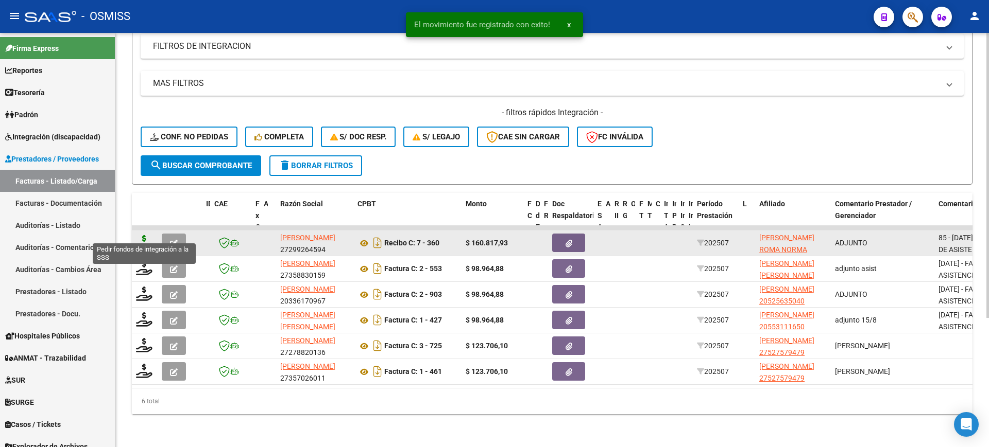
click at [140, 235] on icon at bounding box center [144, 242] width 16 height 14
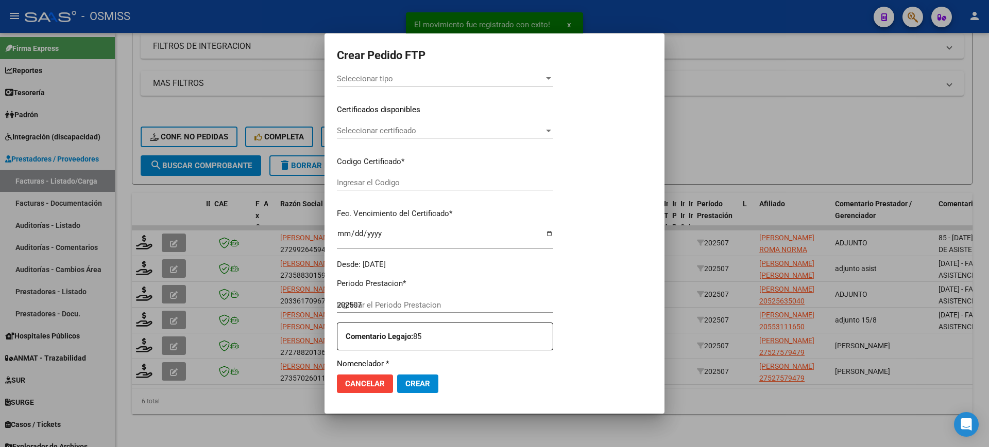
scroll to position [251, 0]
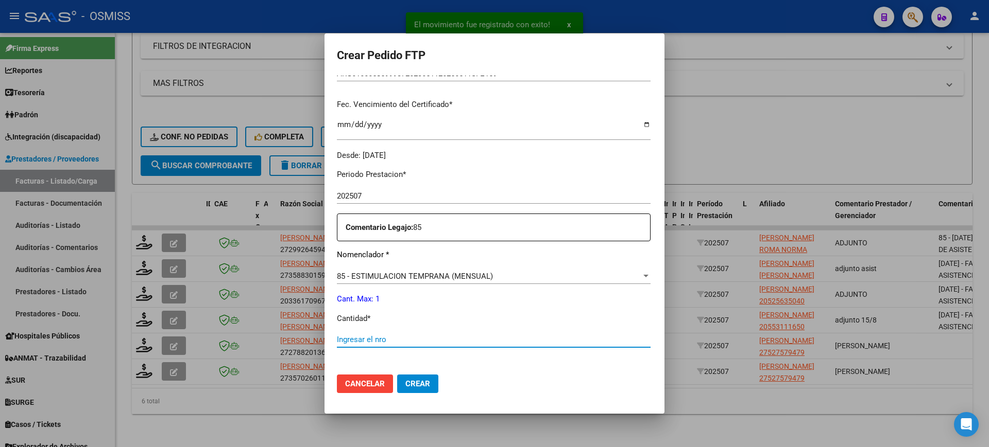
click at [375, 341] on input "Ingresar el nro" at bounding box center [494, 339] width 314 height 9
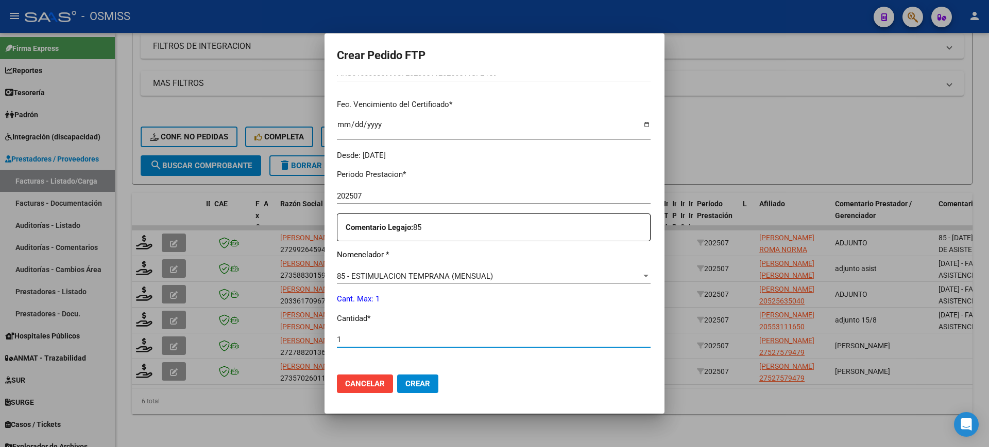
click at [397, 375] on button "Crear" at bounding box center [417, 384] width 41 height 19
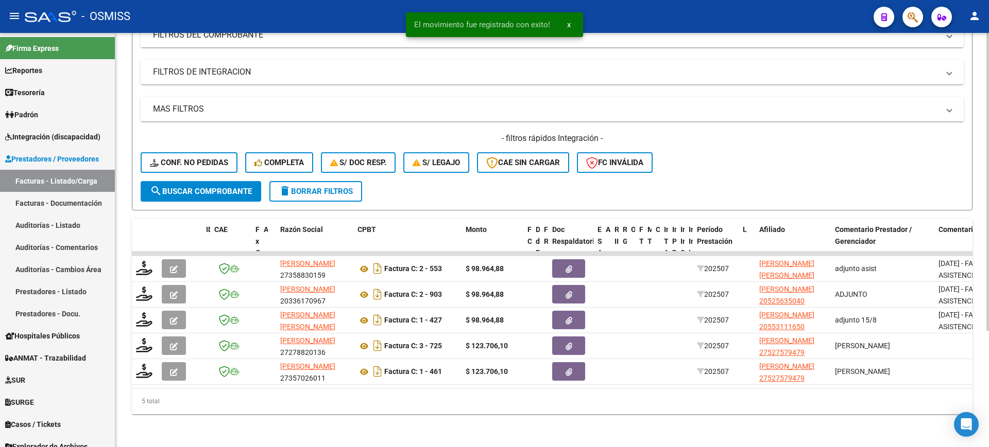
scroll to position [162, 0]
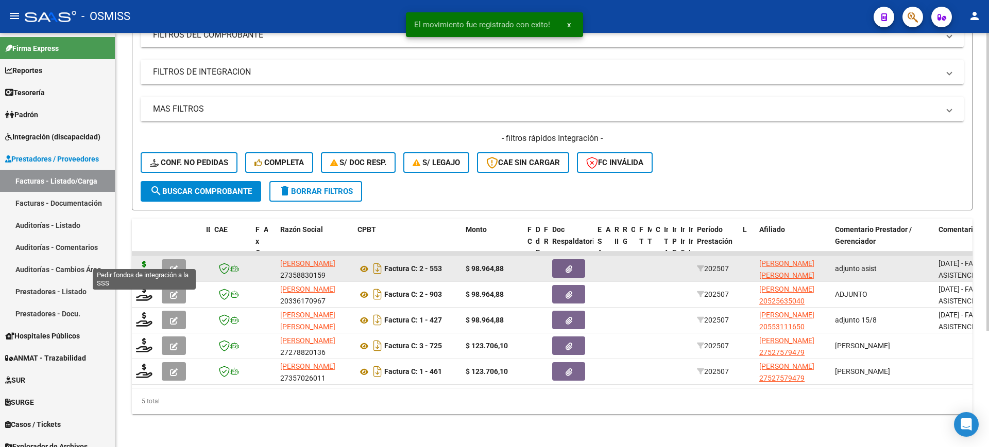
click at [143, 261] on icon at bounding box center [144, 268] width 16 height 14
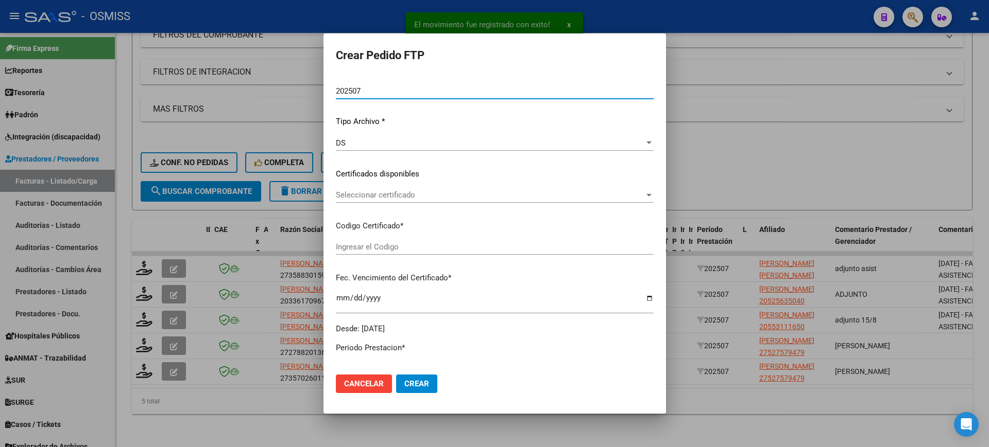
scroll to position [322, 0]
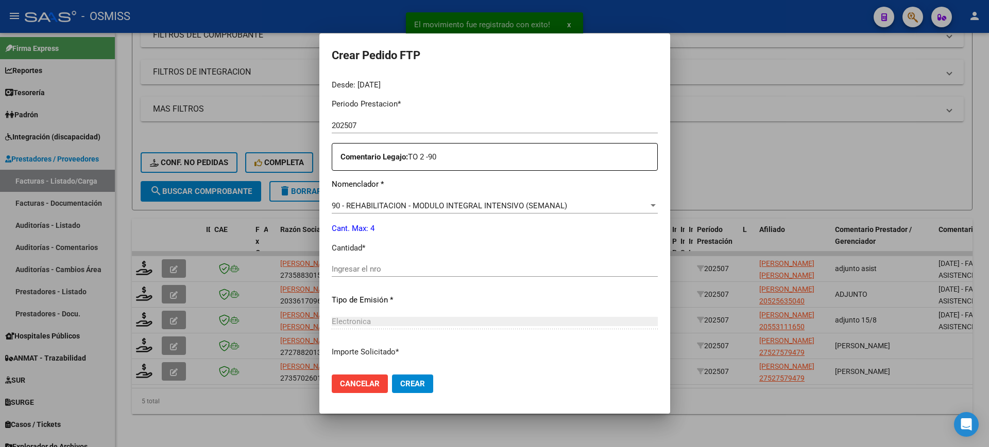
click at [390, 268] on input "Ingresar el nro" at bounding box center [495, 269] width 326 height 9
click at [392, 375] on button "Crear" at bounding box center [412, 384] width 41 height 19
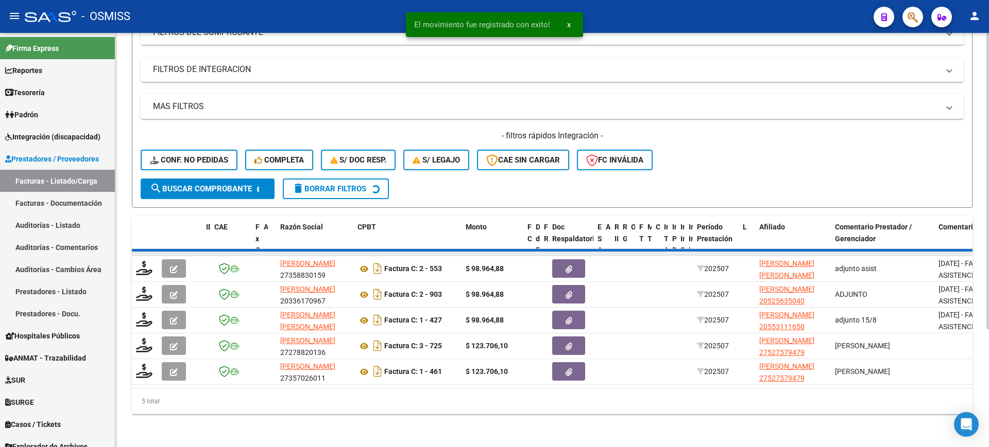
scroll to position [136, 0]
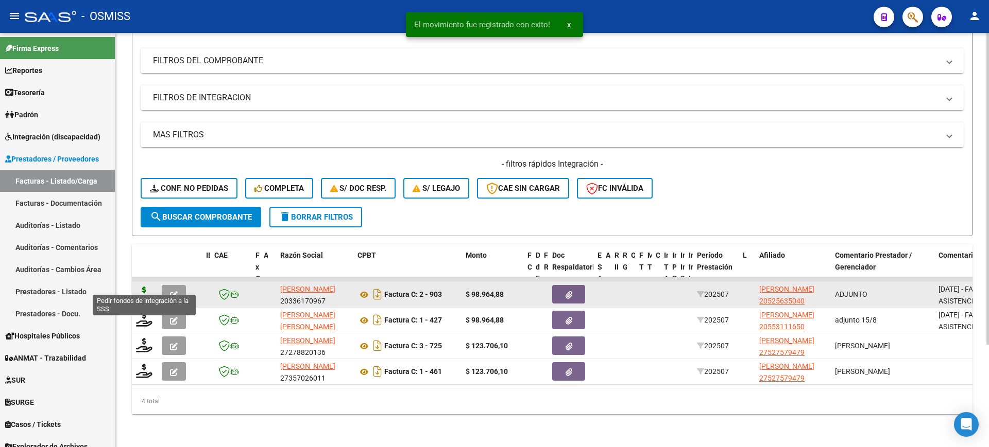
click at [145, 287] on icon at bounding box center [144, 294] width 16 height 14
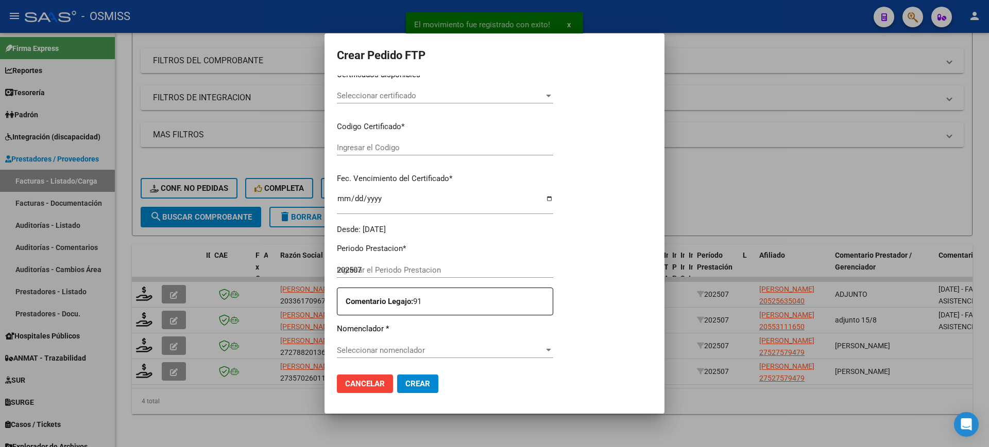
scroll to position [0, 0]
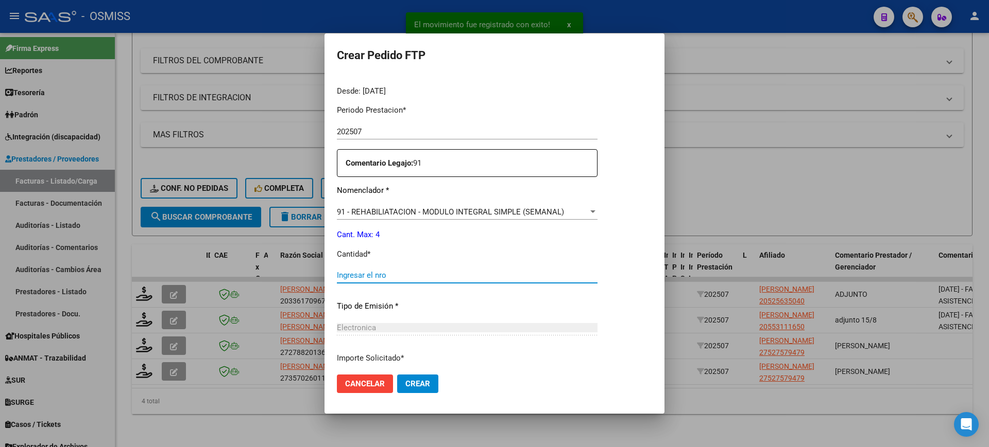
click at [408, 275] on input "Ingresar el nro" at bounding box center [467, 275] width 261 height 9
click at [397, 375] on button "Crear" at bounding box center [417, 384] width 41 height 19
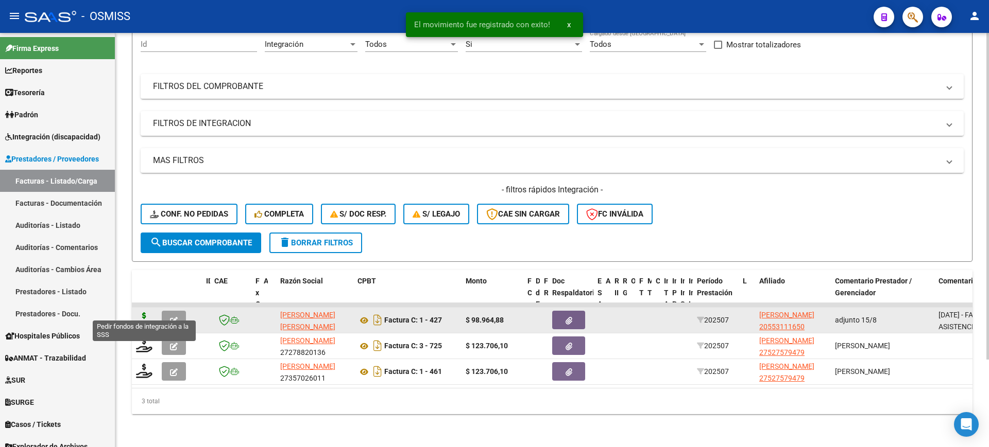
click at [145, 313] on icon at bounding box center [144, 320] width 16 height 14
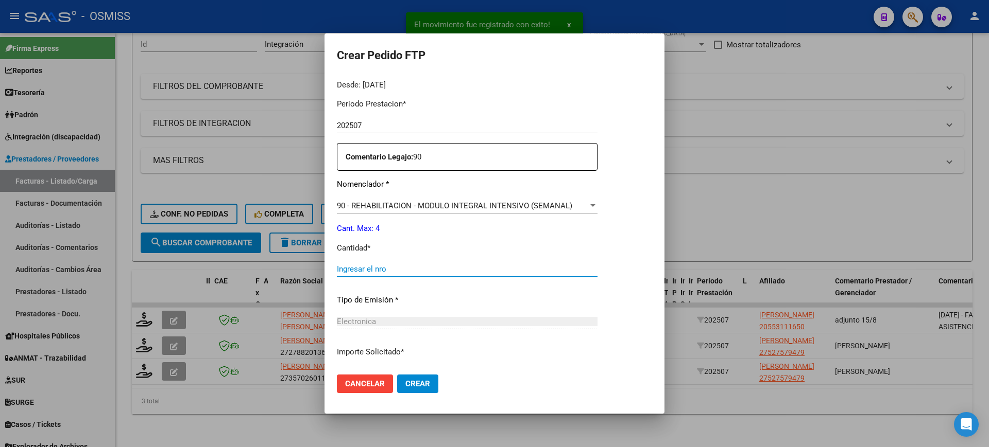
click at [399, 273] on input "Ingresar el nro" at bounding box center [467, 269] width 261 height 9
click at [397, 375] on button "Crear" at bounding box center [417, 384] width 41 height 19
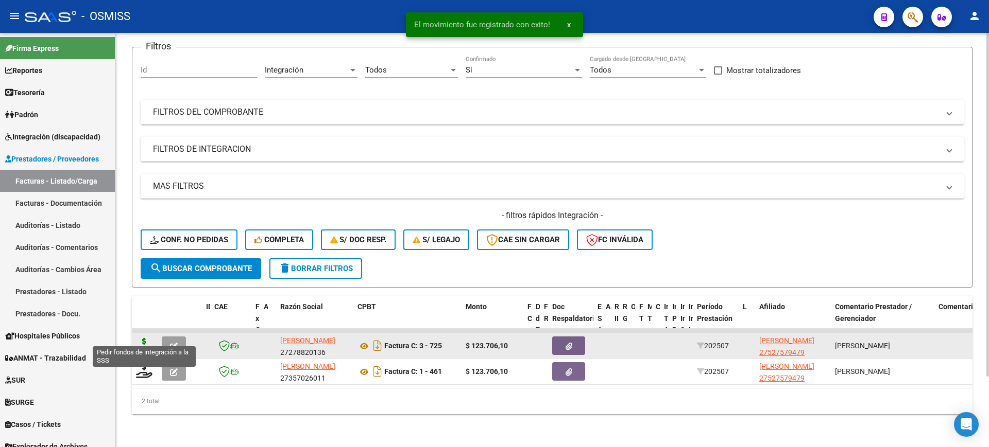
click at [140, 338] on icon at bounding box center [144, 345] width 16 height 14
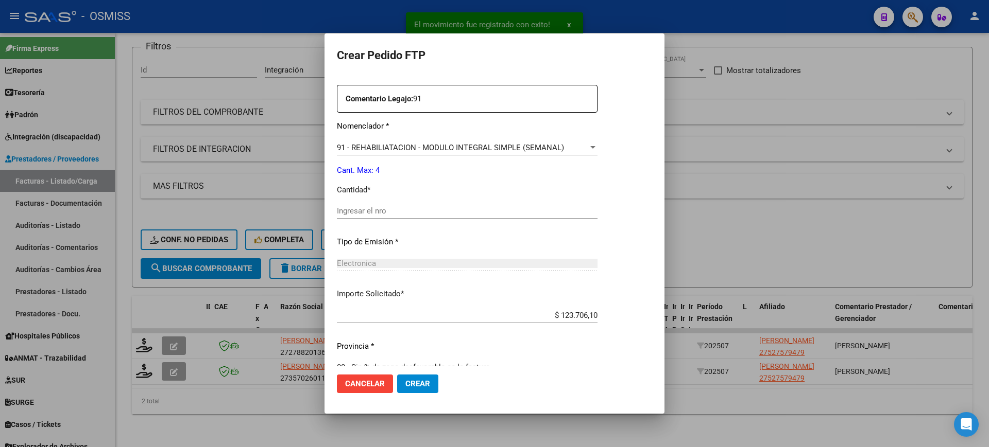
click at [382, 209] on input "Ingresar el nro" at bounding box center [467, 210] width 261 height 9
click at [397, 375] on button "Crear" at bounding box center [417, 384] width 41 height 19
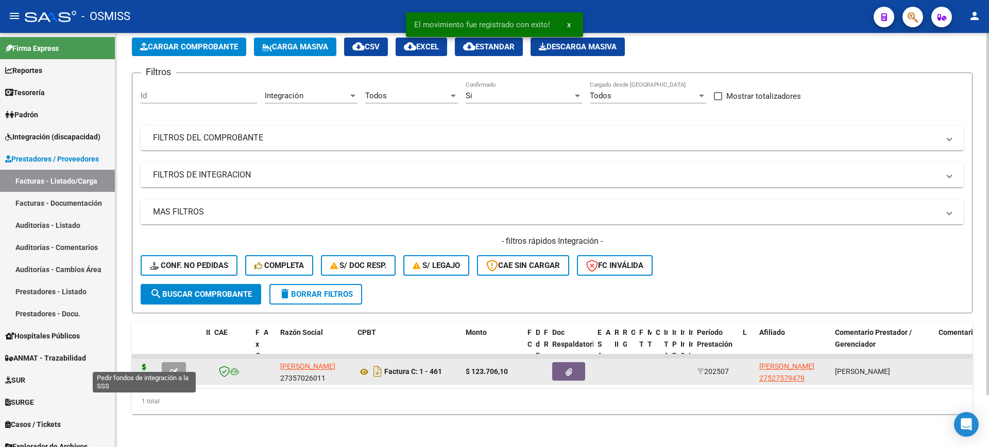
click at [144, 364] on icon at bounding box center [144, 371] width 16 height 14
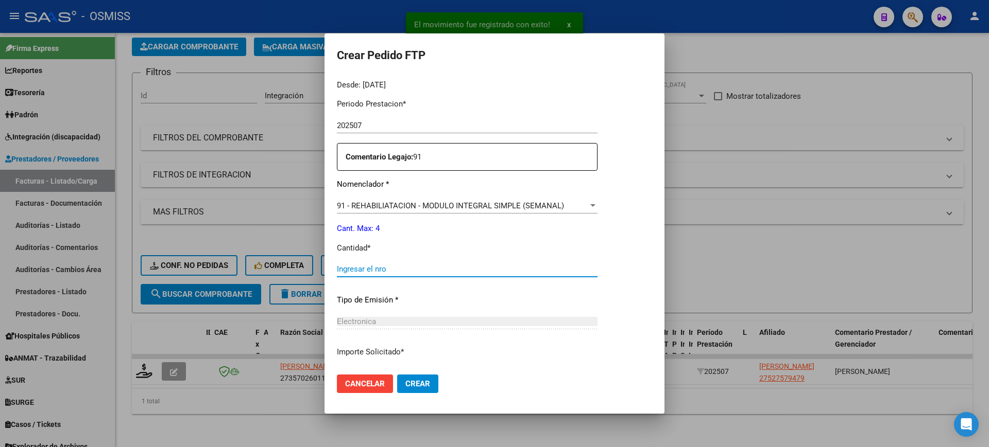
click at [407, 267] on input "Ingresar el nro" at bounding box center [467, 269] width 261 height 9
click at [397, 375] on button "Crear" at bounding box center [417, 384] width 41 height 19
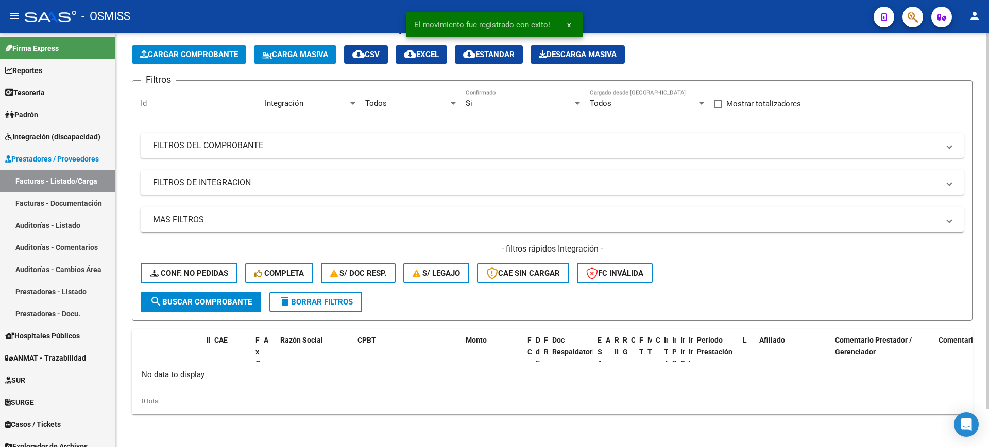
click at [525, 104] on div "Si" at bounding box center [519, 103] width 107 height 9
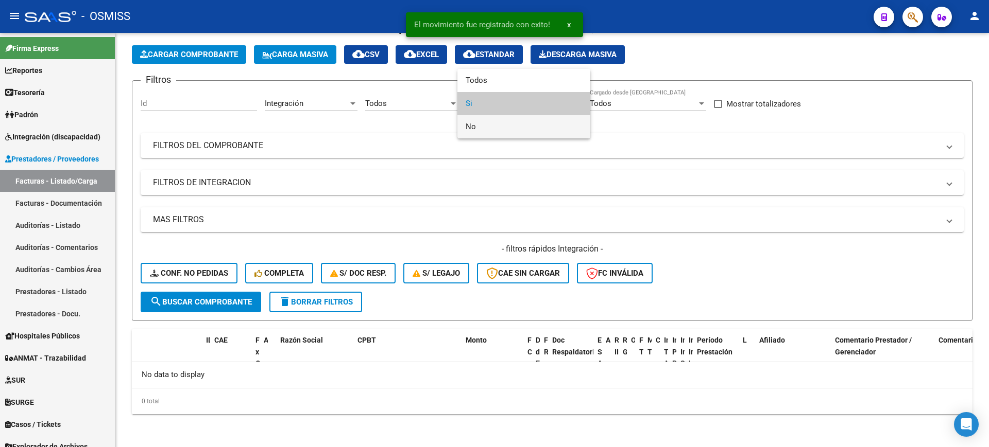
click at [501, 121] on span "No" at bounding box center [524, 126] width 116 height 23
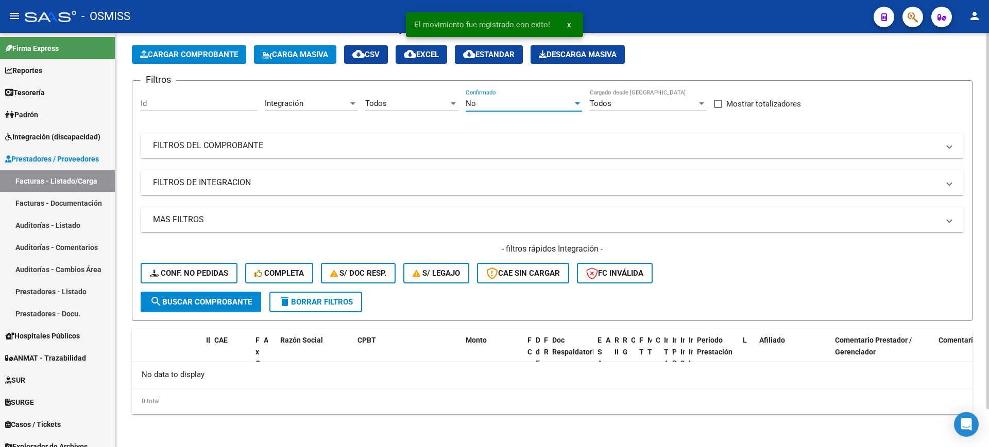
click at [302, 185] on mat-panel-title "FILTROS DE INTEGRACION" at bounding box center [546, 182] width 786 height 11
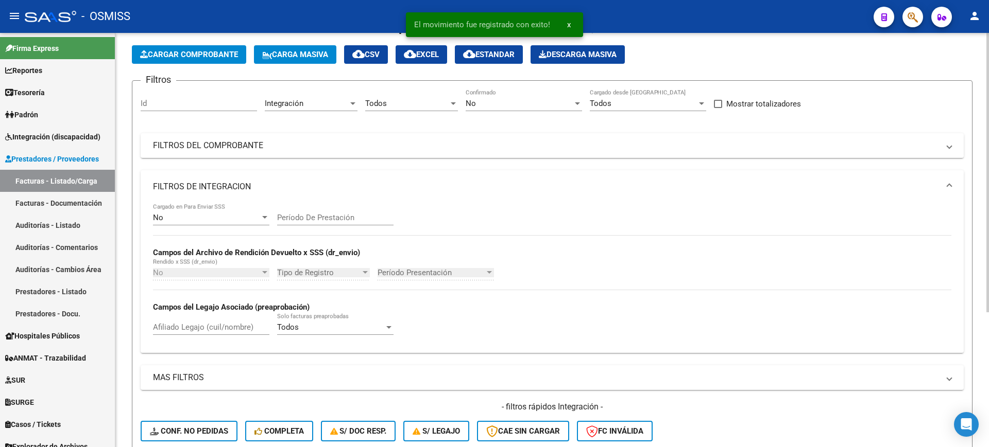
click at [235, 218] on div "No" at bounding box center [206, 217] width 107 height 9
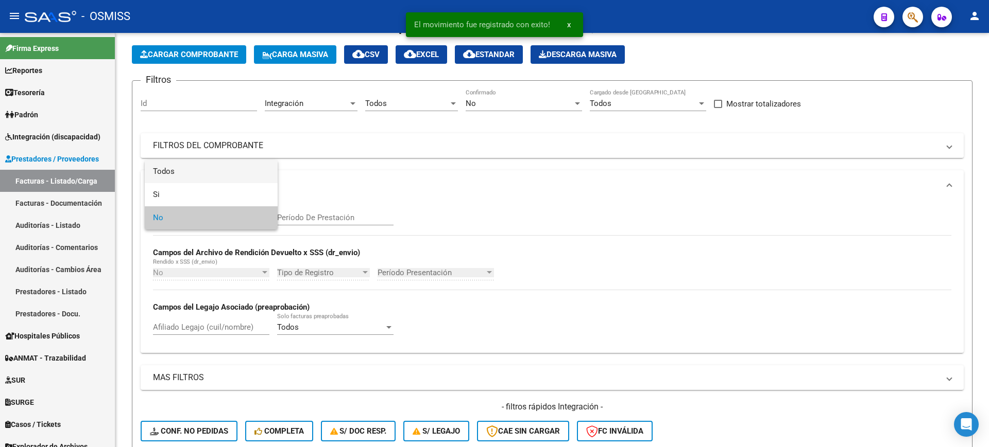
click at [205, 175] on span "Todos" at bounding box center [211, 171] width 116 height 23
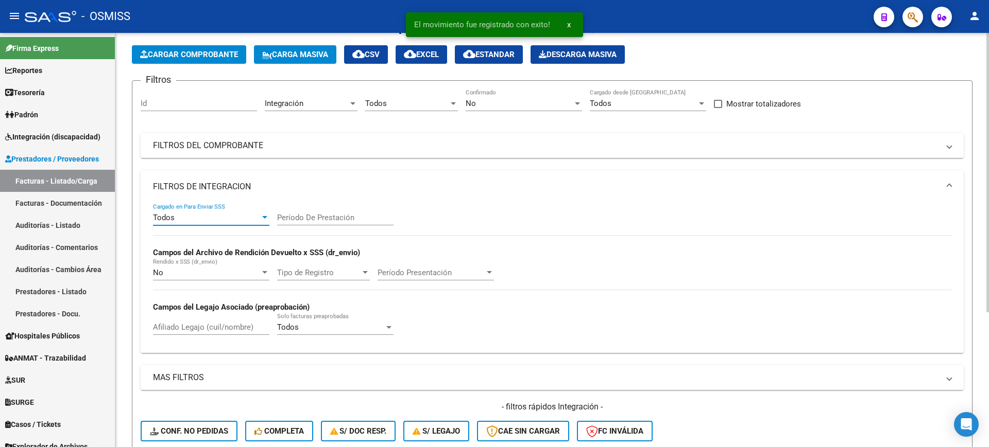
click at [213, 187] on mat-panel-title "FILTROS DE INTEGRACION" at bounding box center [546, 186] width 786 height 11
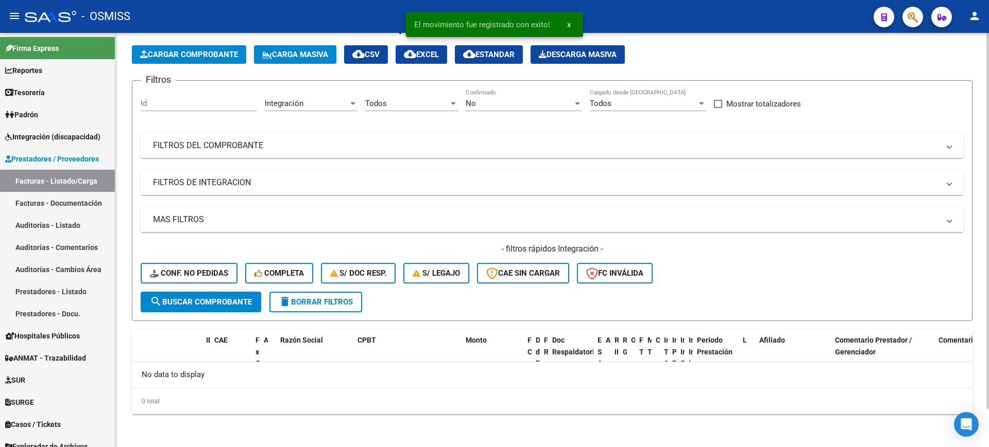
click at [216, 295] on button "search Buscar Comprobante" at bounding box center [201, 302] width 121 height 21
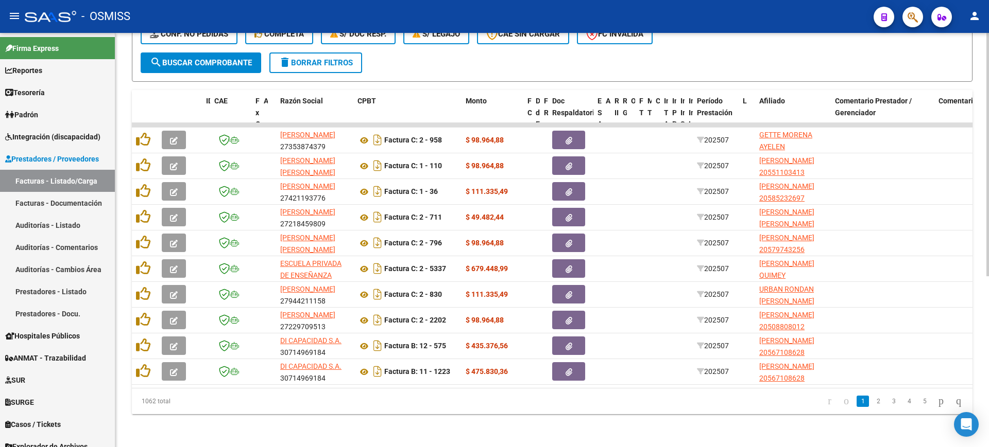
click at [238, 58] on span "search Buscar Comprobante" at bounding box center [201, 62] width 102 height 9
click at [872, 401] on link "2" at bounding box center [878, 401] width 12 height 11
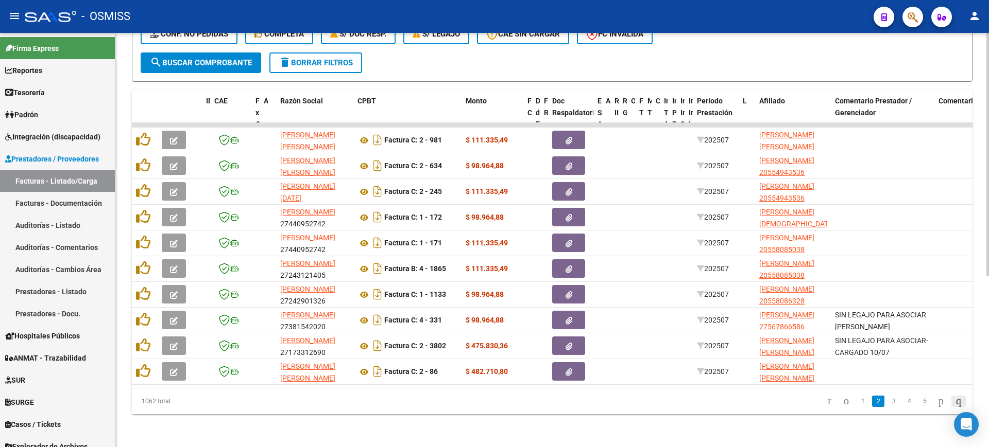
click at [954, 405] on icon "go to last page" at bounding box center [958, 401] width 8 height 12
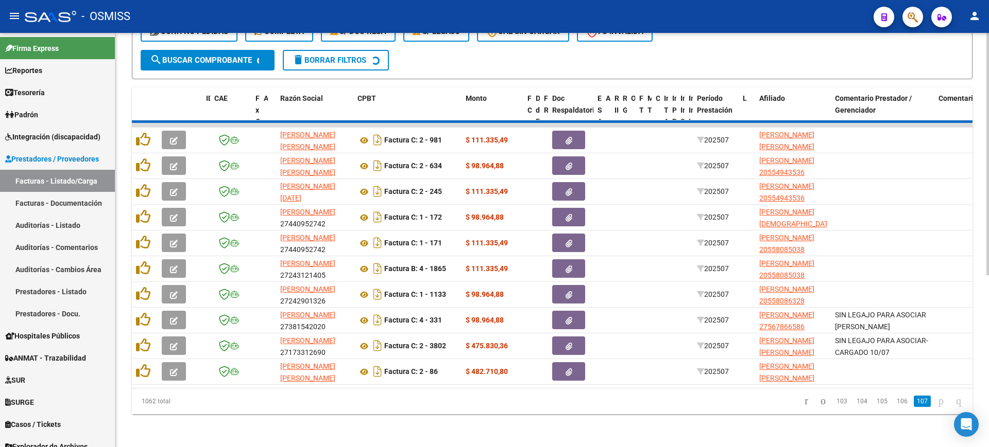
scroll to position [85, 0]
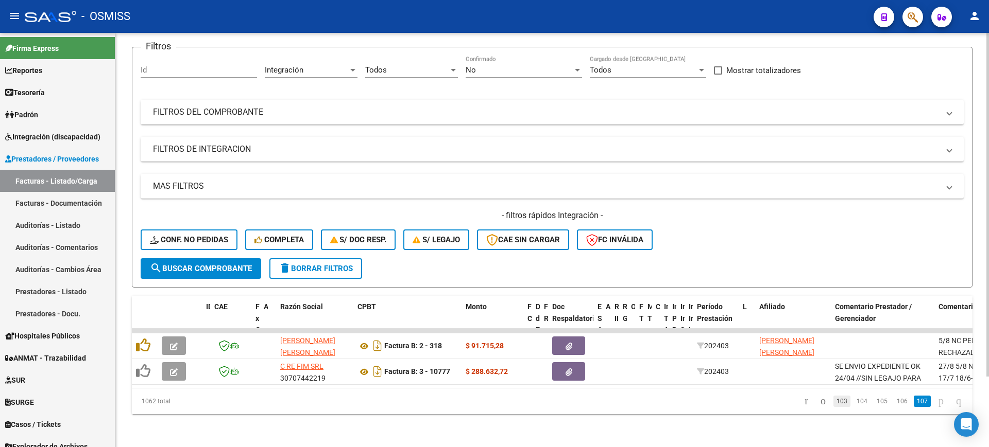
click at [835, 403] on link "103" at bounding box center [841, 401] width 17 height 11
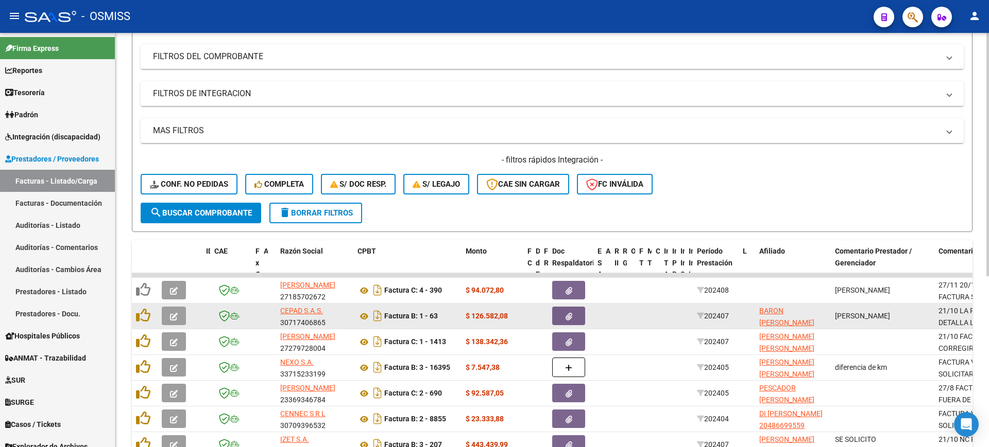
scroll to position [291, 0]
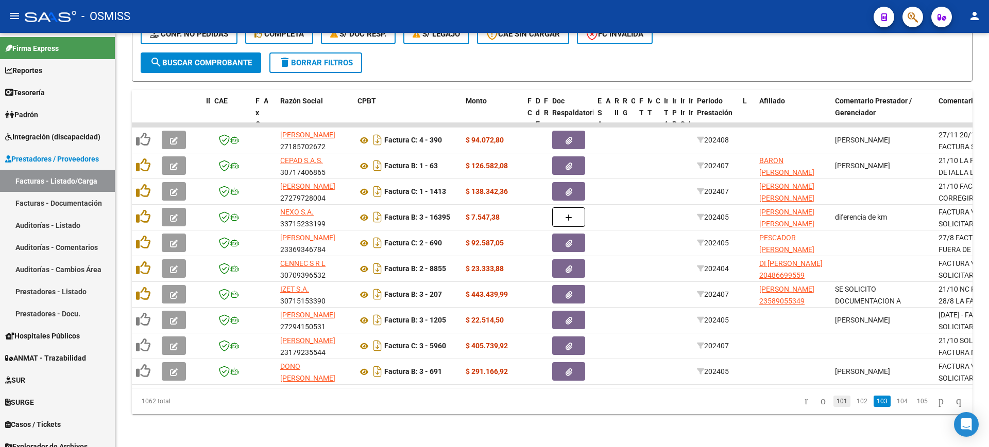
click at [833, 400] on link "101" at bounding box center [841, 401] width 17 height 11
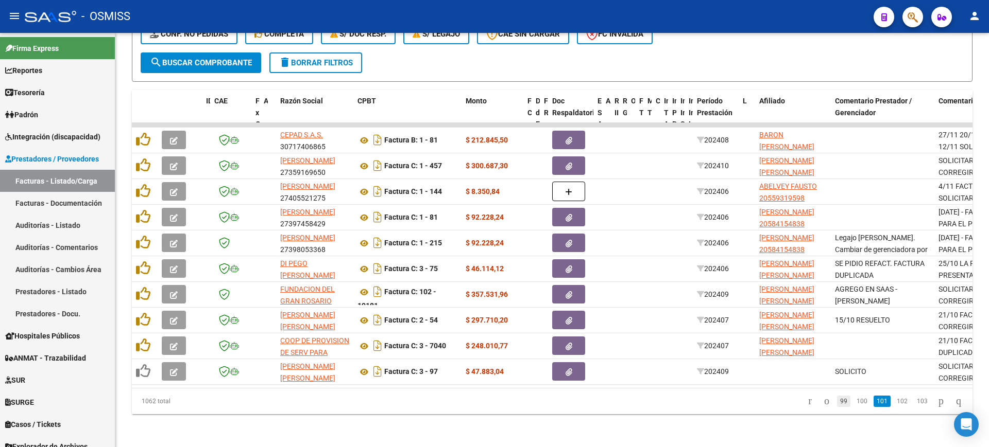
click at [837, 404] on link "99" at bounding box center [843, 401] width 13 height 11
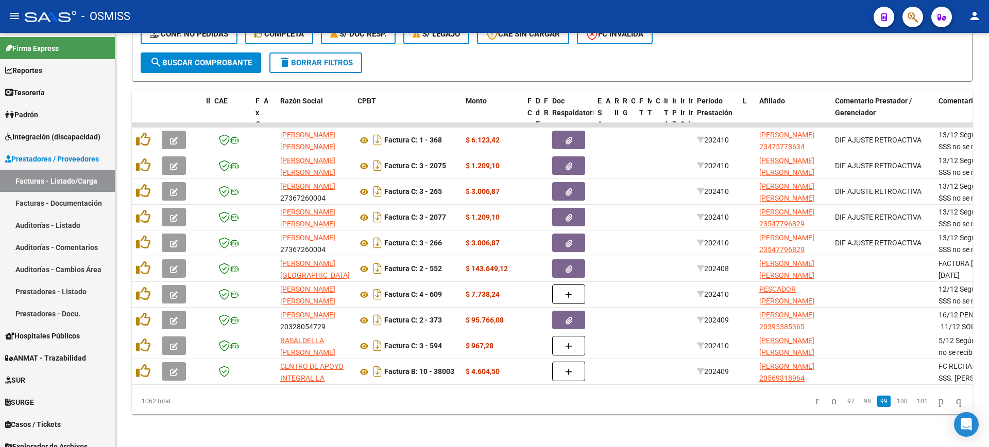
click at [842, 404] on li "97" at bounding box center [850, 402] width 16 height 18
click at [844, 404] on link "97" at bounding box center [850, 401] width 13 height 11
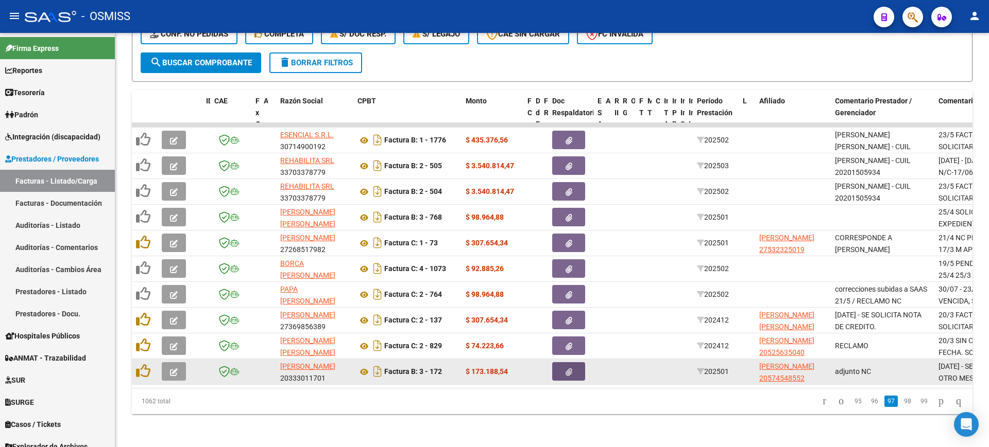
click at [576, 363] on button "button" at bounding box center [568, 372] width 33 height 19
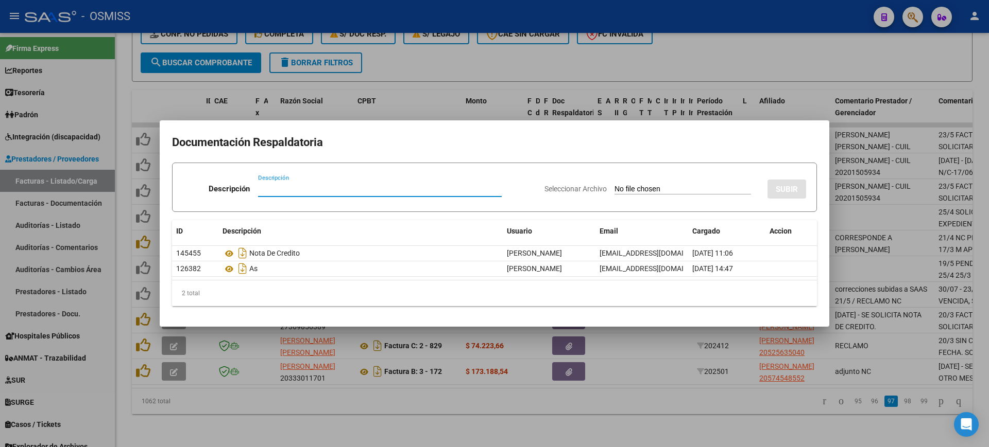
click at [750, 417] on div at bounding box center [494, 223] width 989 height 447
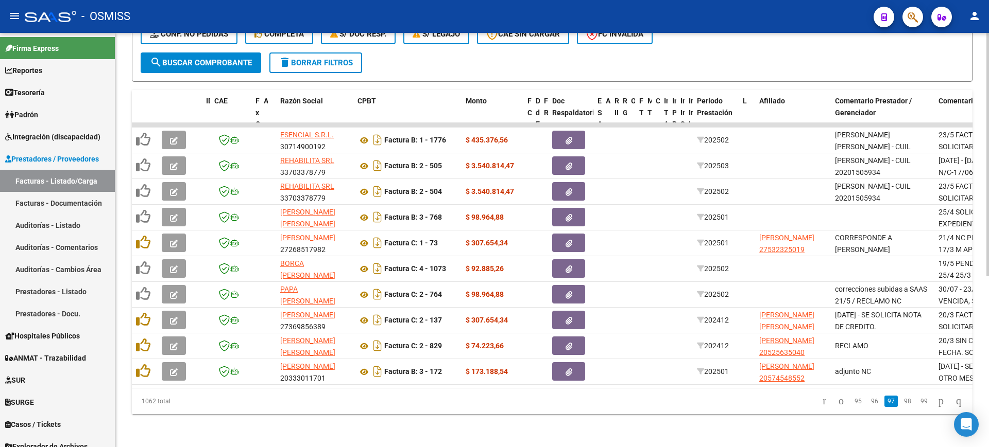
click at [870, 403] on link "96" at bounding box center [874, 401] width 13 height 11
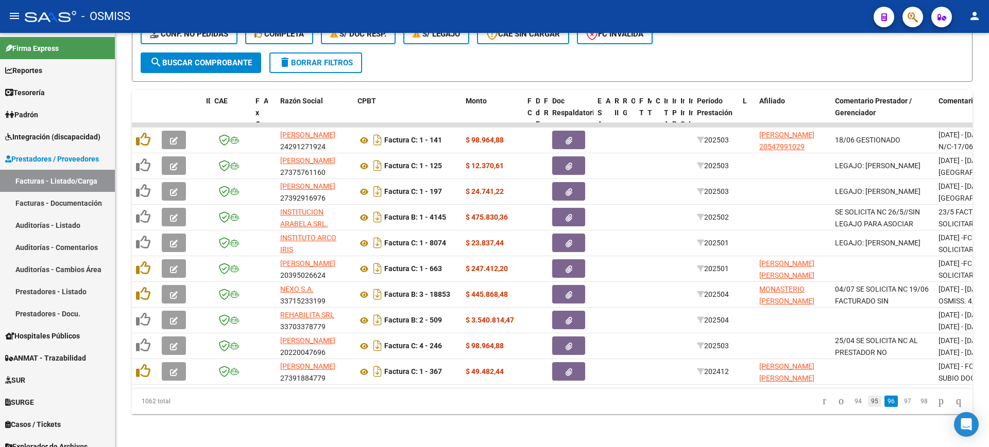
click at [868, 406] on link "95" at bounding box center [874, 401] width 13 height 11
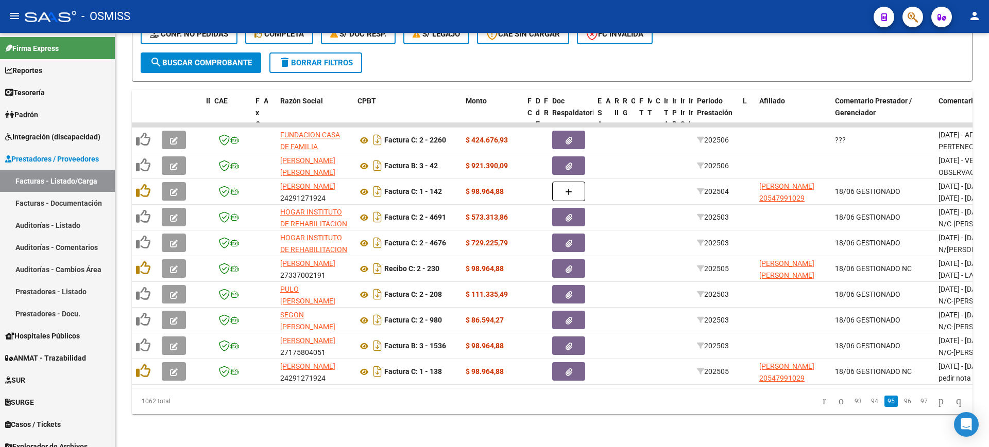
click at [868, 406] on link "94" at bounding box center [874, 401] width 13 height 11
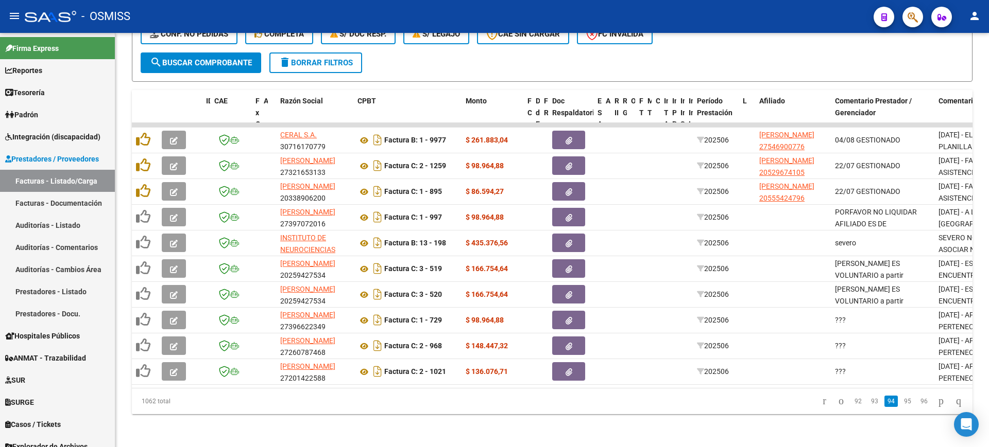
click at [868, 406] on link "93" at bounding box center [874, 401] width 13 height 11
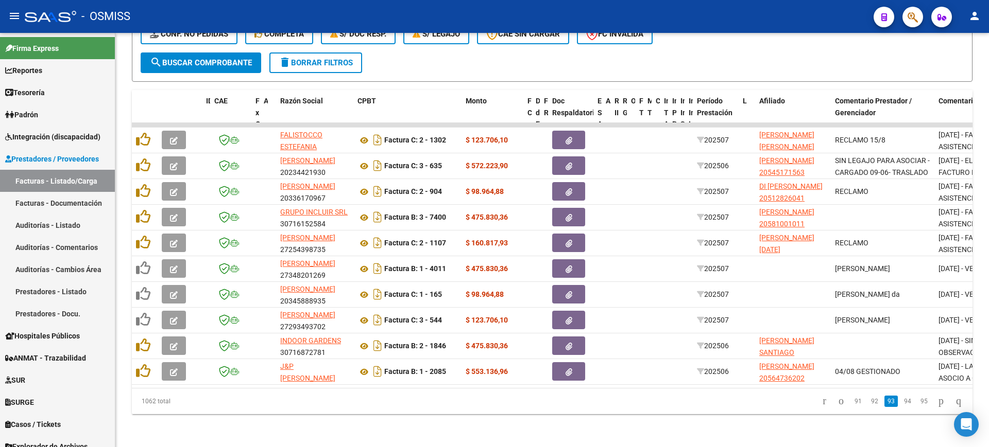
click at [868, 406] on link "92" at bounding box center [874, 401] width 13 height 11
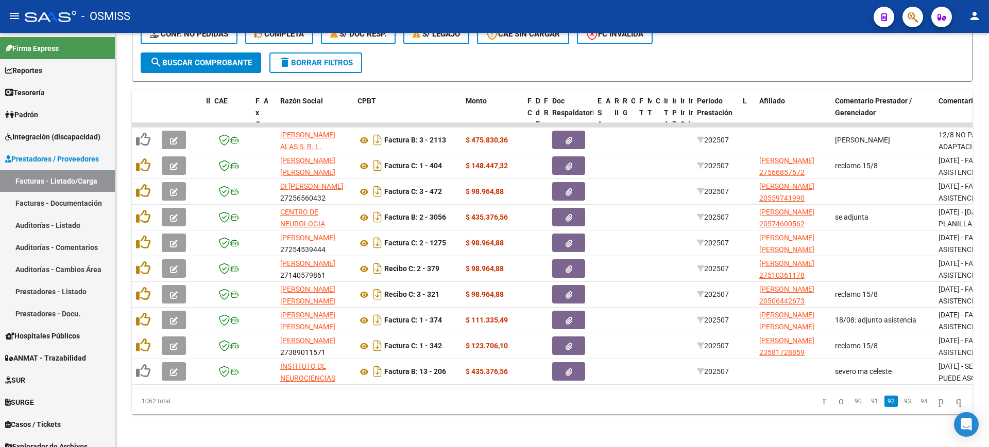
click at [868, 406] on link "91" at bounding box center [874, 401] width 13 height 11
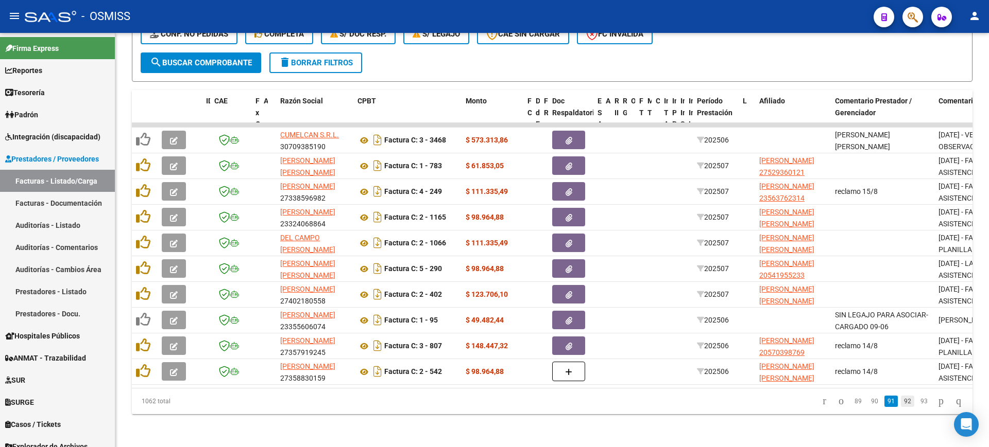
click at [901, 402] on link "92" at bounding box center [907, 401] width 13 height 11
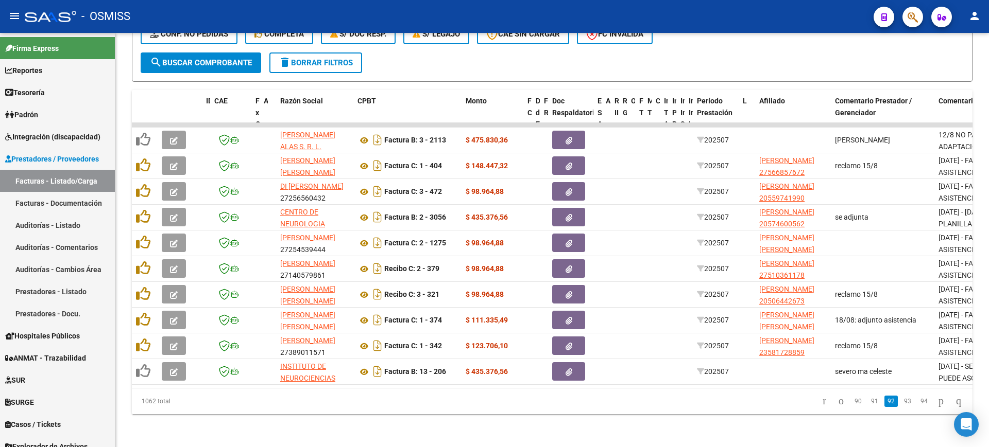
click at [901, 402] on link "93" at bounding box center [907, 401] width 13 height 11
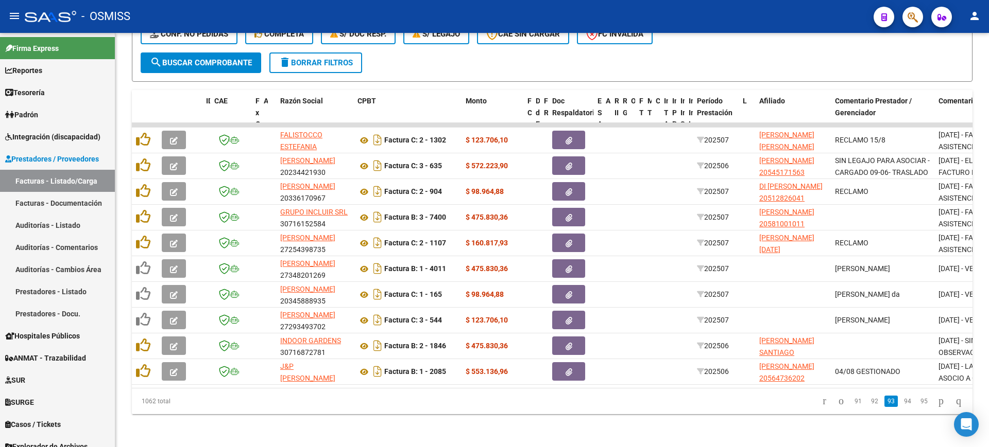
click at [901, 402] on link "94" at bounding box center [907, 401] width 13 height 11
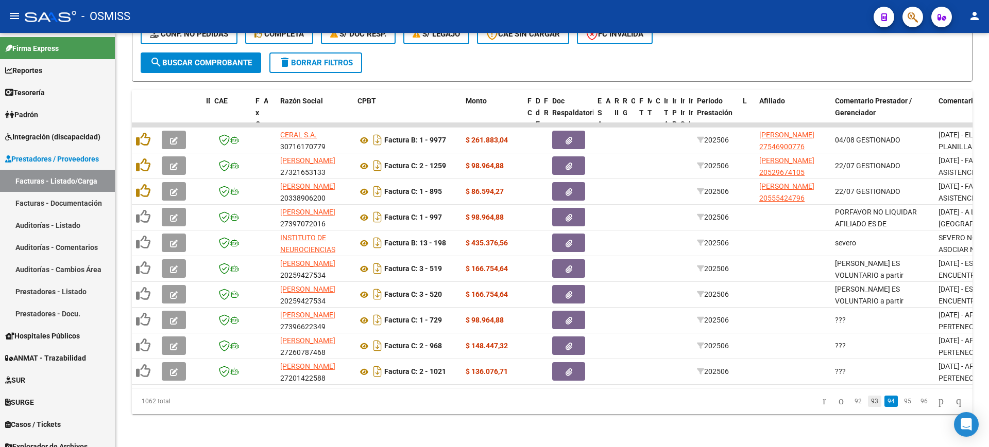
click at [868, 401] on link "93" at bounding box center [874, 401] width 13 height 11
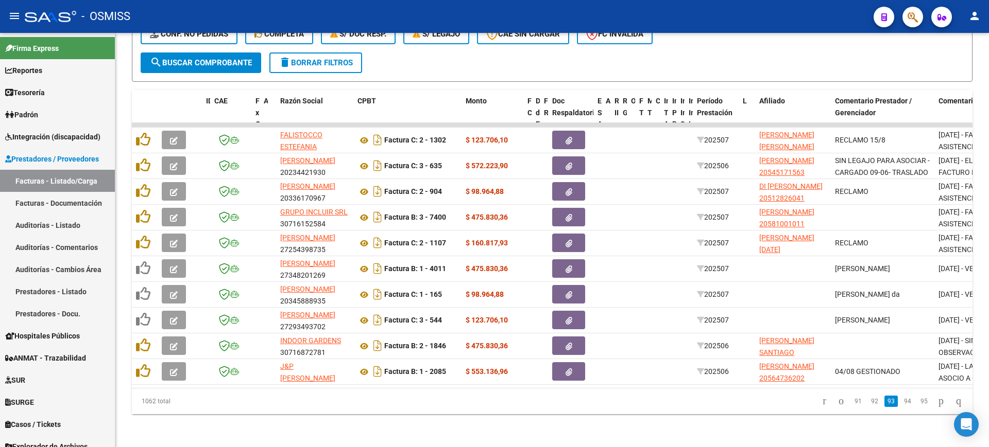
click at [868, 401] on link "92" at bounding box center [874, 401] width 13 height 11
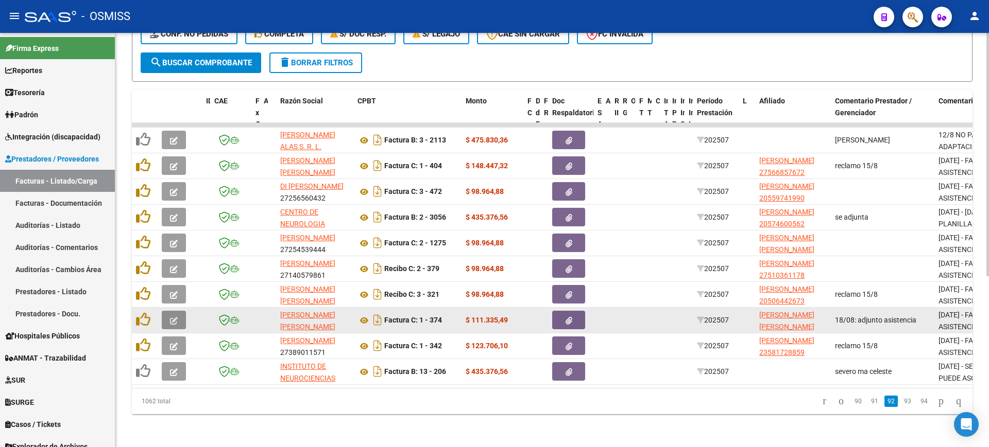
click at [181, 312] on button "button" at bounding box center [174, 320] width 24 height 19
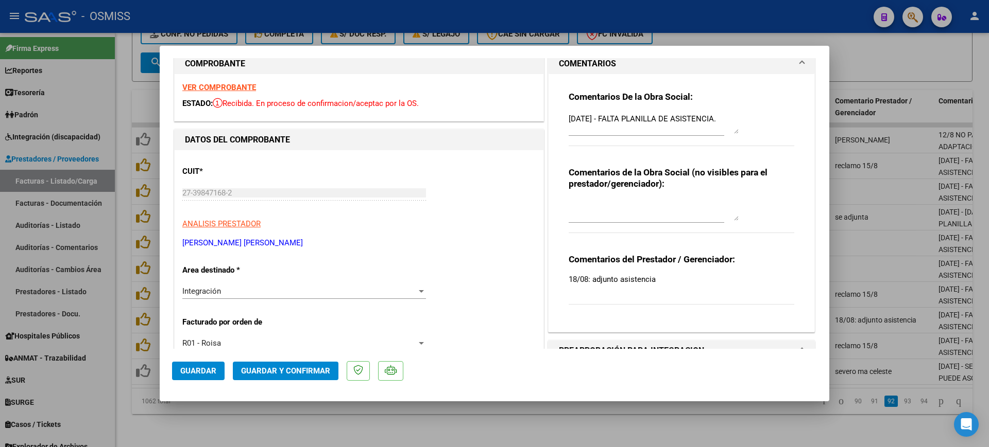
scroll to position [0, 0]
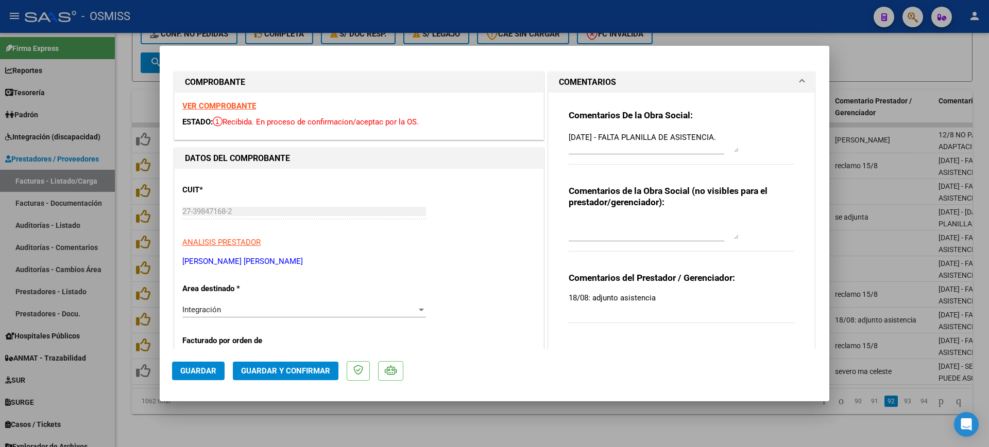
click at [244, 104] on strong "VER COMPROBANTE" at bounding box center [219, 105] width 74 height 9
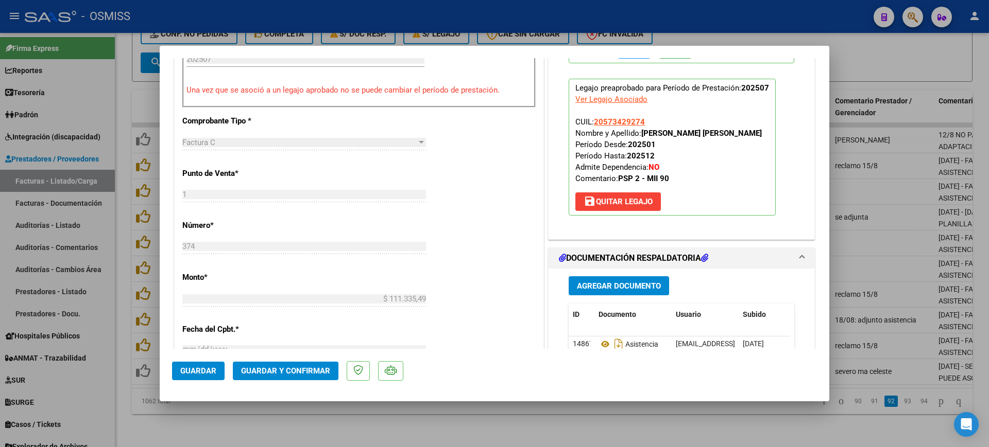
scroll to position [515, 0]
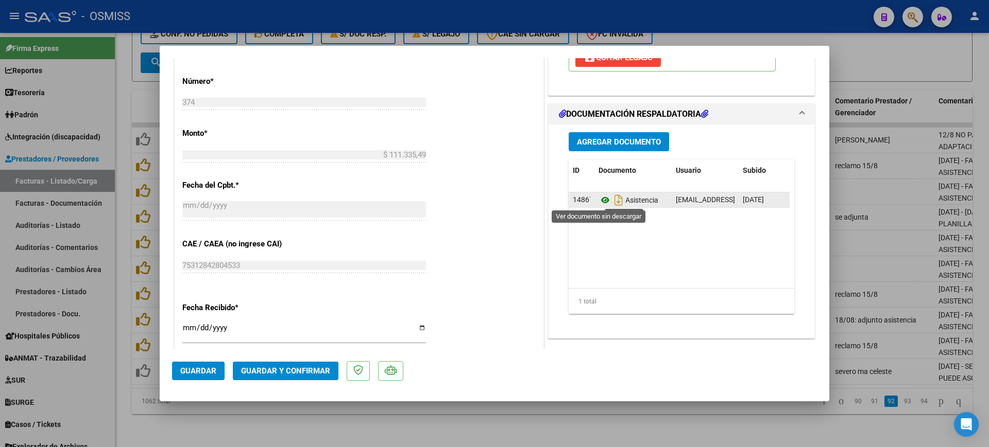
click at [600, 201] on icon at bounding box center [604, 200] width 13 height 12
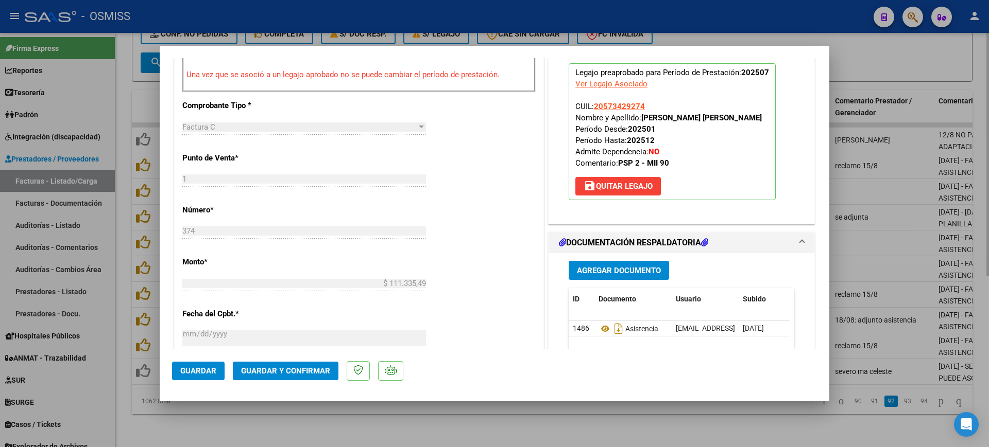
click at [545, 426] on div at bounding box center [494, 223] width 989 height 447
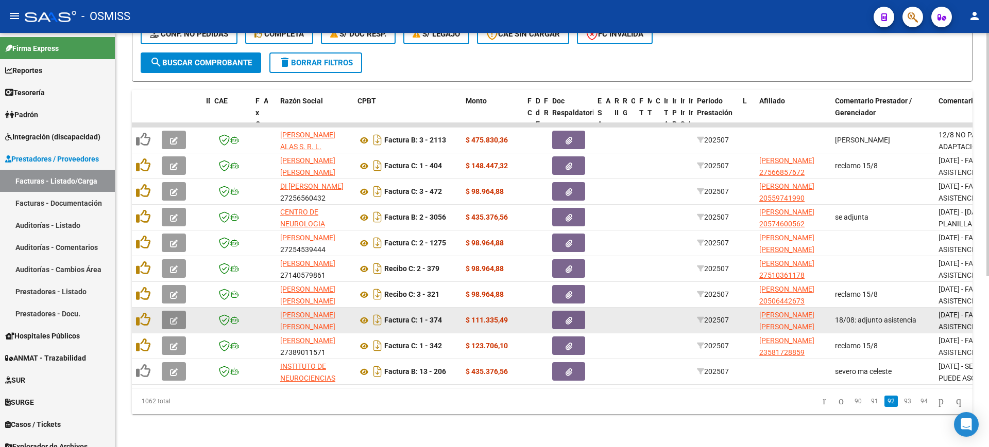
click at [166, 312] on button "button" at bounding box center [174, 320] width 24 height 19
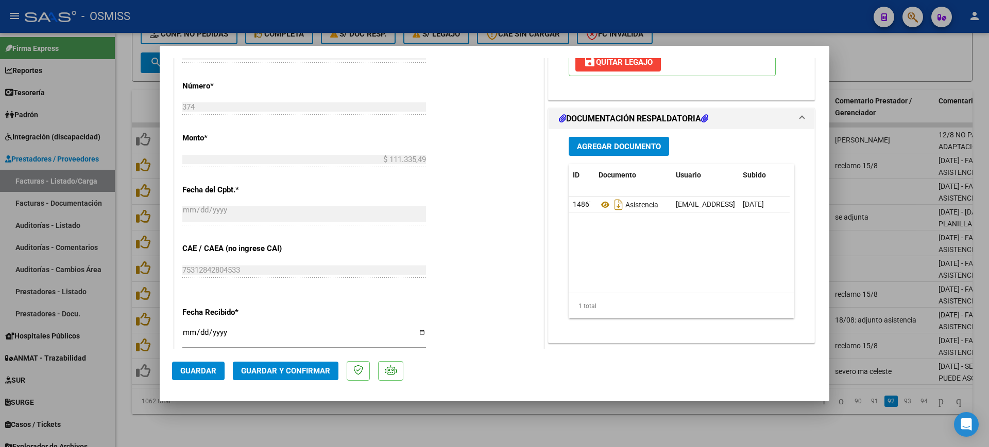
scroll to position [515, 0]
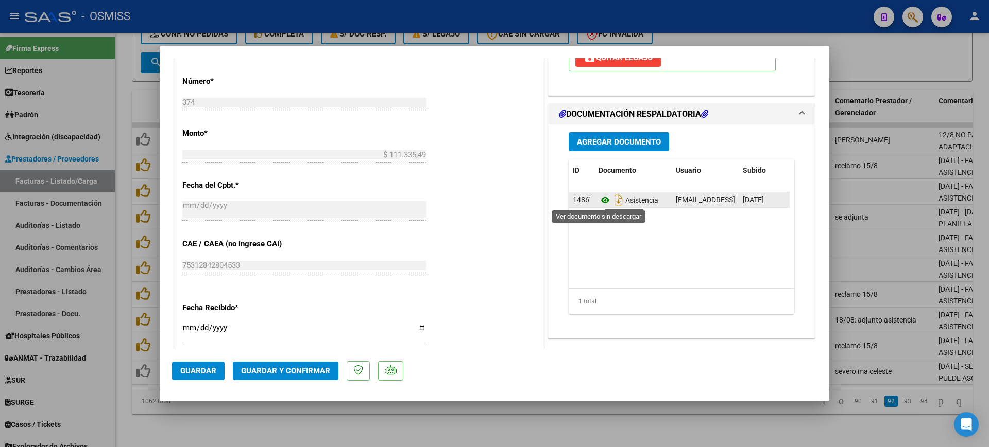
click at [598, 201] on icon at bounding box center [604, 200] width 13 height 12
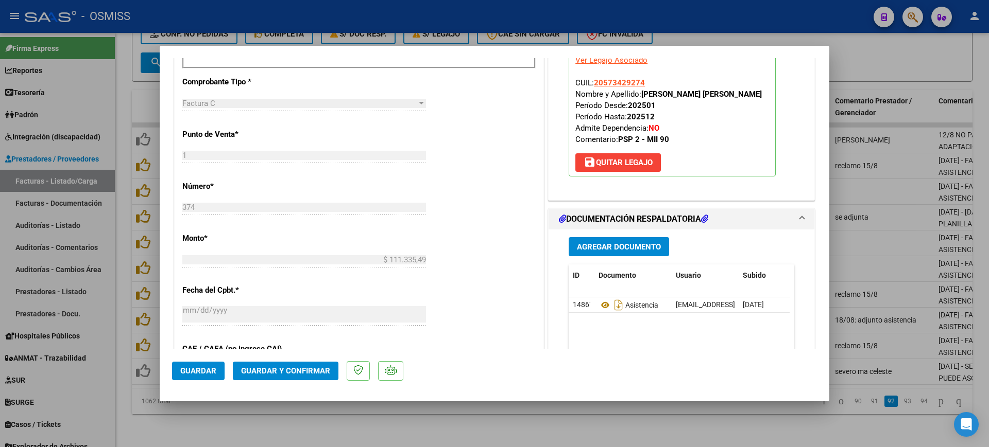
scroll to position [451, 0]
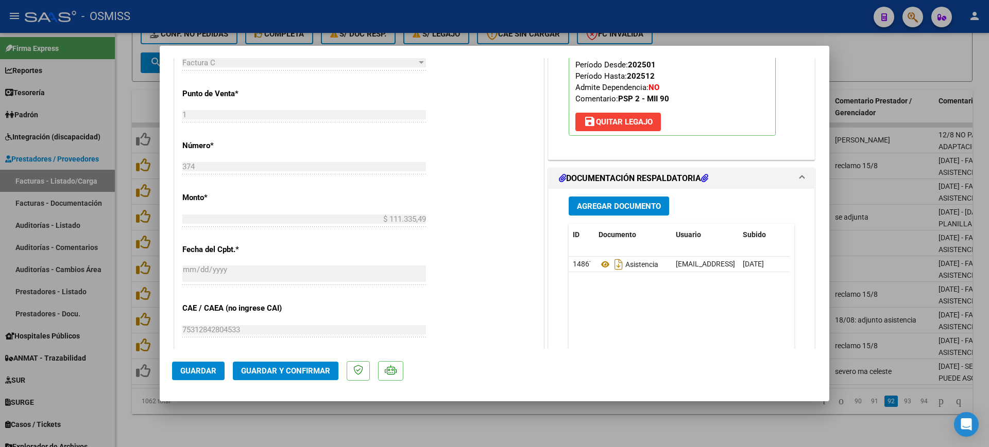
click at [310, 376] on button "Guardar y Confirmar" at bounding box center [286, 371] width 106 height 19
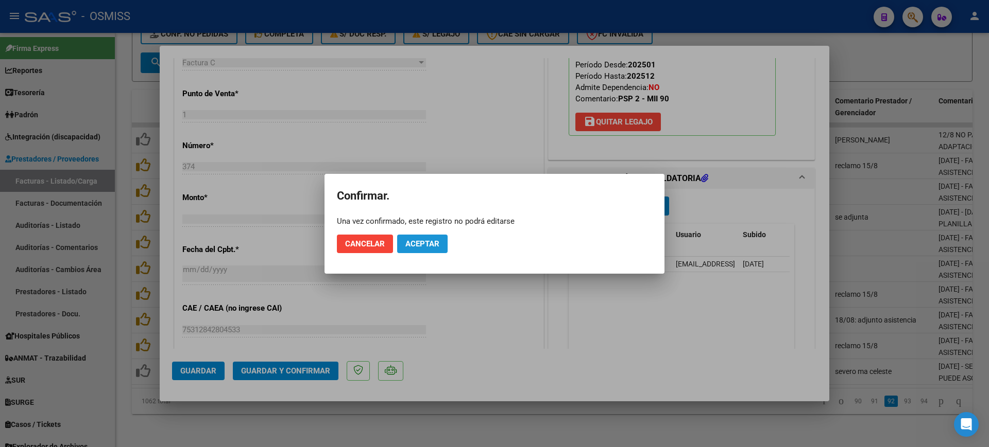
click at [425, 243] on span "Aceptar" at bounding box center [422, 243] width 34 height 9
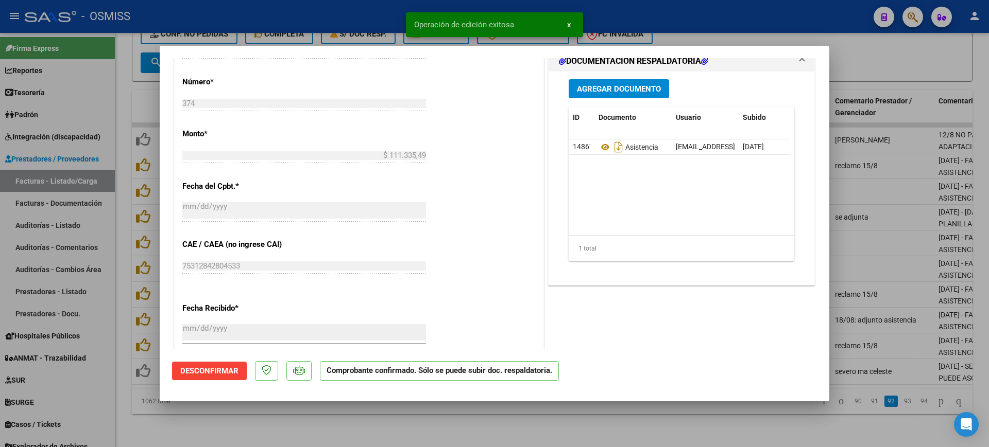
drag, startPoint x: 444, startPoint y: 427, endPoint x: 460, endPoint y: 398, distance: 33.4
click at [446, 421] on div at bounding box center [494, 223] width 989 height 447
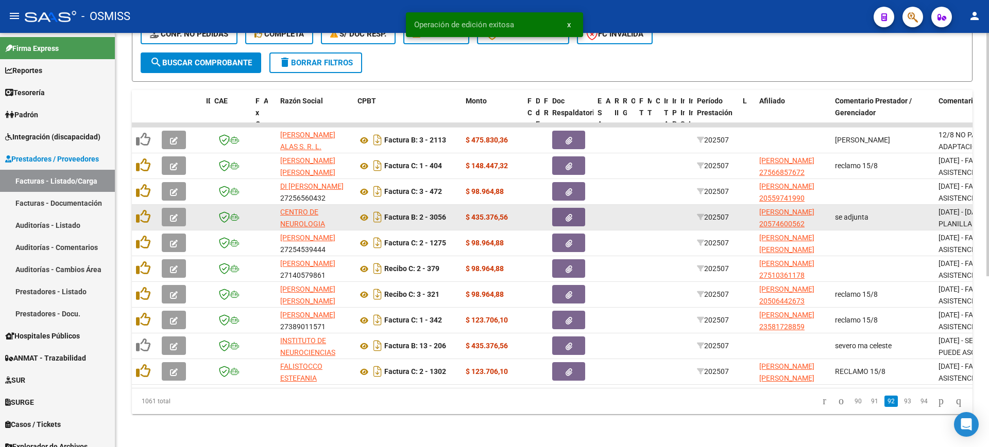
click at [176, 214] on icon "button" at bounding box center [174, 218] width 8 height 8
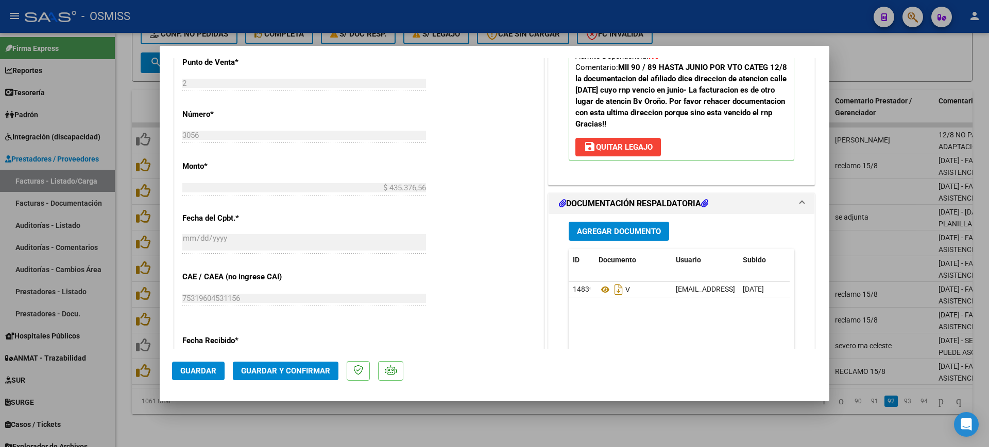
scroll to position [599, 0]
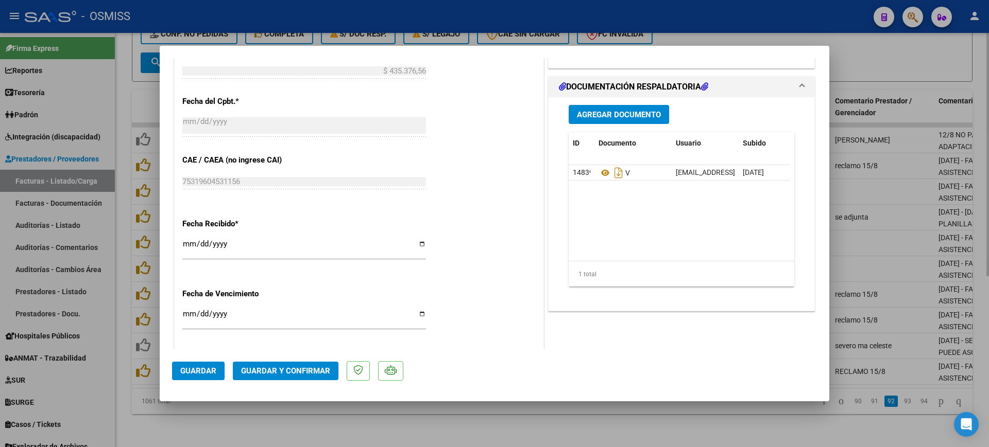
drag, startPoint x: 693, startPoint y: 428, endPoint x: 681, endPoint y: 415, distance: 17.9
click at [693, 427] on div at bounding box center [494, 223] width 989 height 447
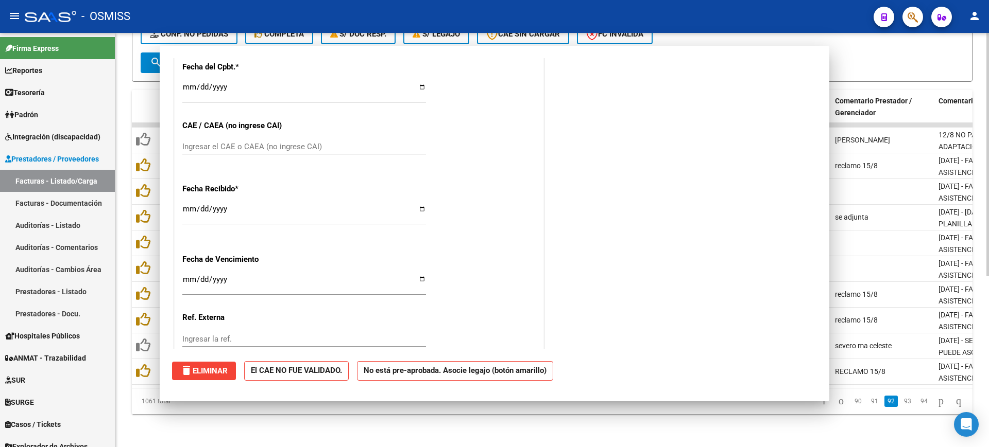
scroll to position [0, 0]
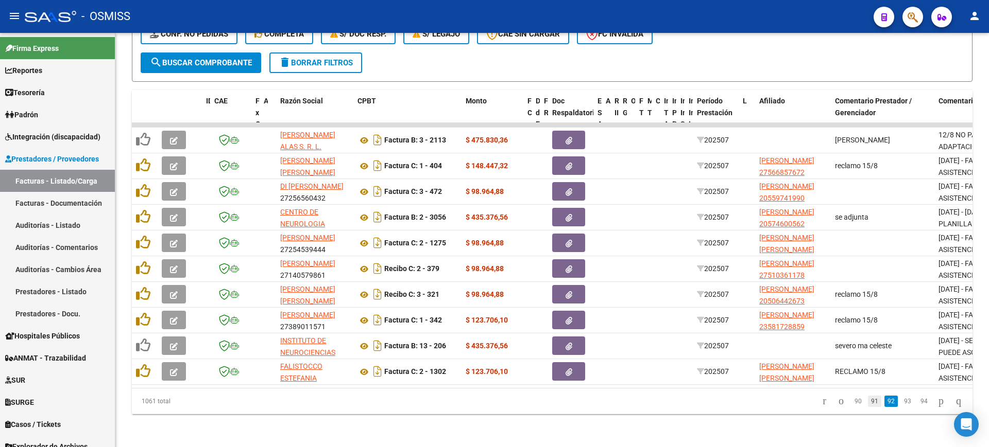
click at [868, 405] on link "91" at bounding box center [874, 401] width 13 height 11
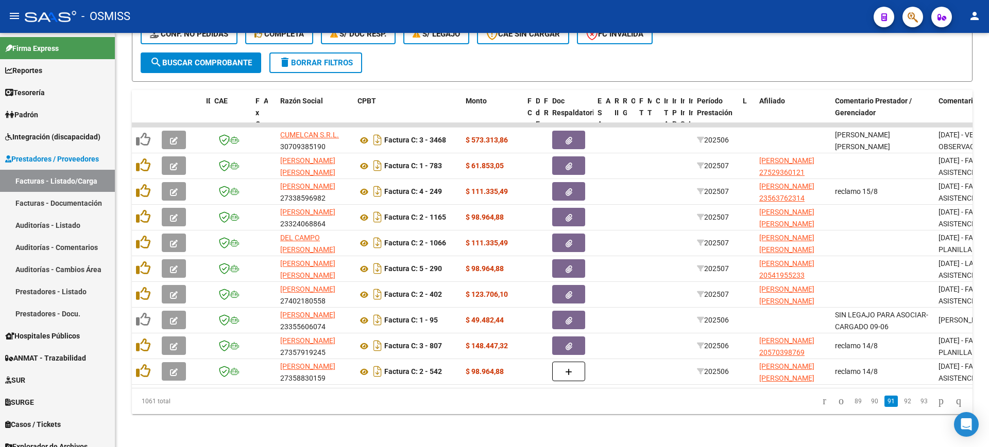
click at [868, 405] on link "90" at bounding box center [874, 401] width 13 height 11
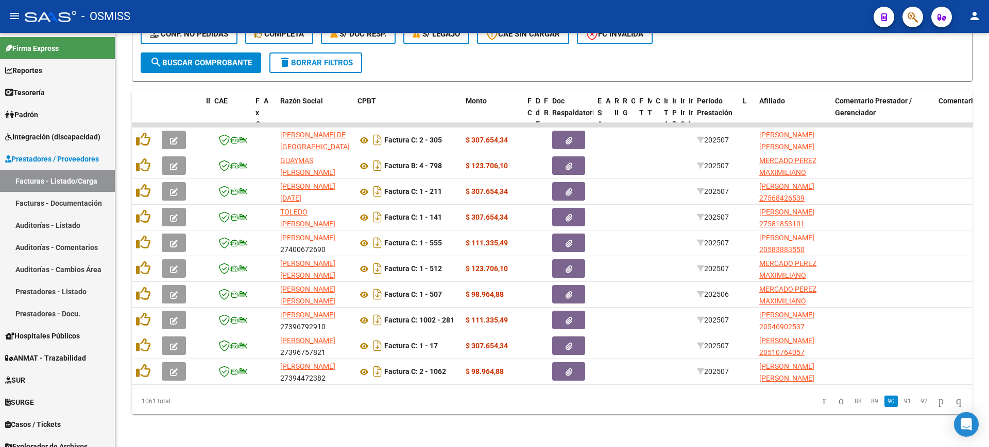
click at [497, 403] on datatable-pager "88 89 90 91 92" at bounding box center [635, 402] width 664 height 18
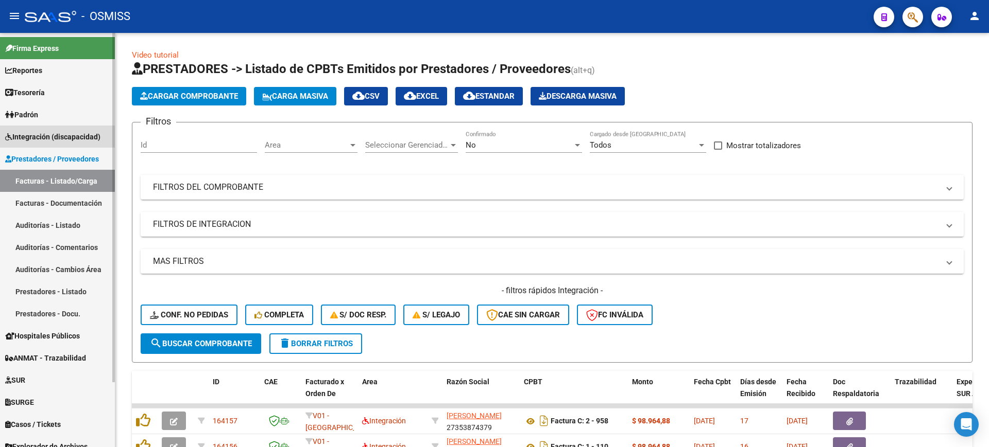
click at [77, 137] on span "Integración (discapacidad)" at bounding box center [52, 136] width 95 height 11
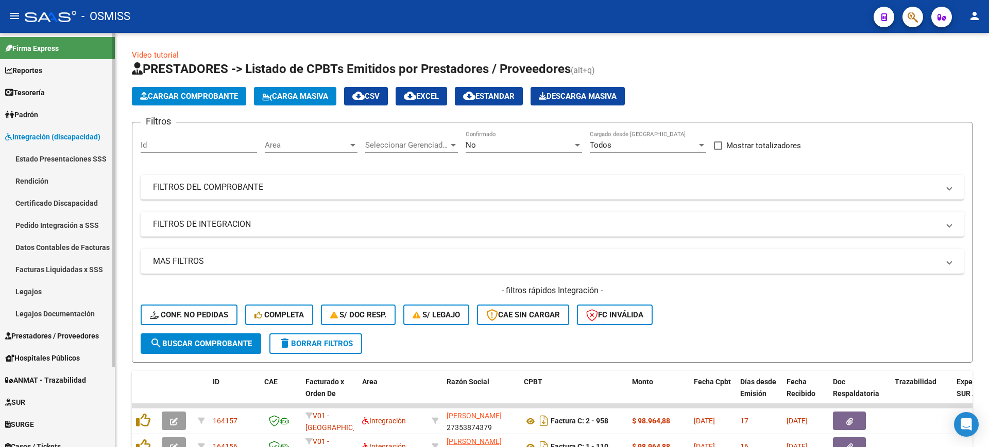
click at [60, 221] on link "Pedido Integración a SSS" at bounding box center [57, 225] width 115 height 22
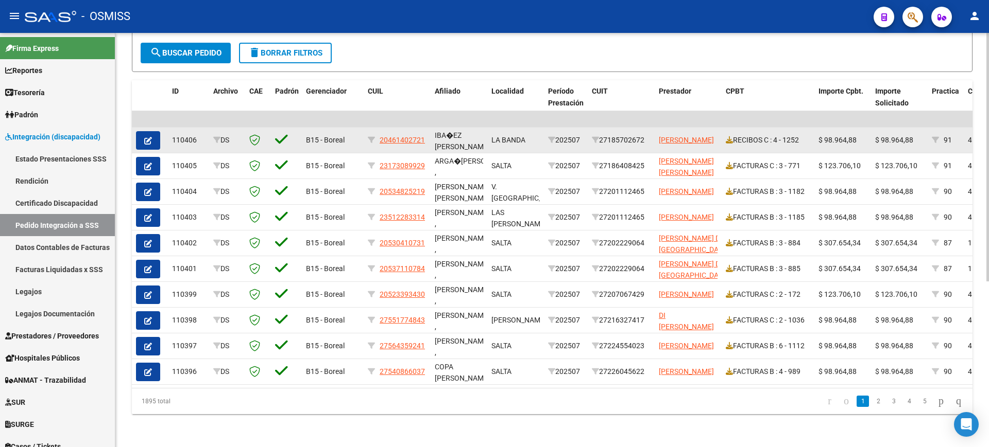
click at [147, 136] on span "button" at bounding box center [148, 140] width 8 height 9
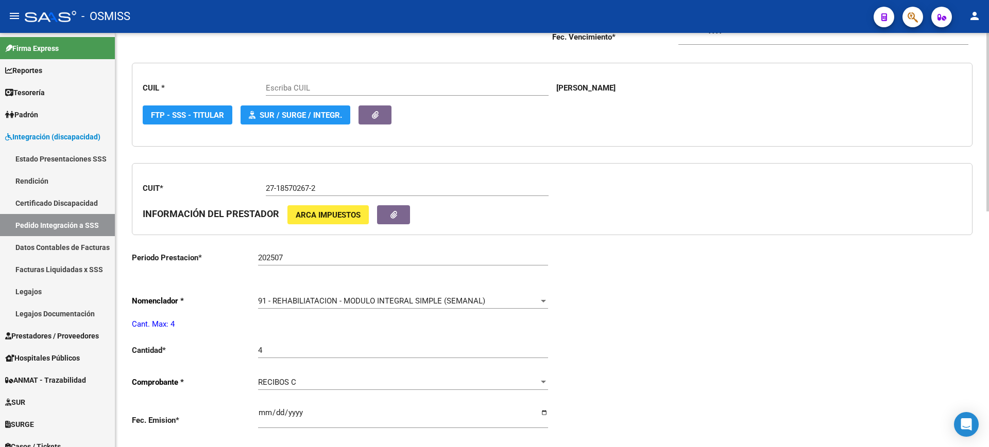
type input "20461402721"
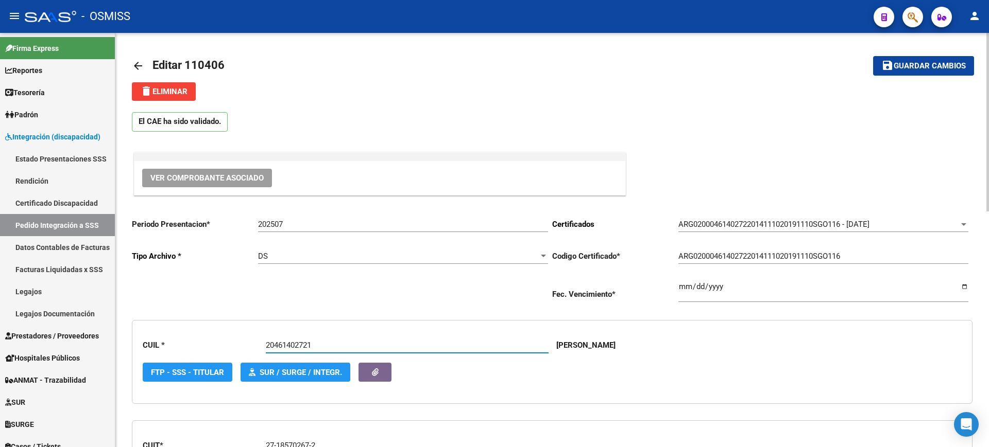
drag, startPoint x: 316, startPoint y: 342, endPoint x: 261, endPoint y: 339, distance: 55.2
click at [261, 339] on div "CUIL * 20461402721 Escriba CUIL IBAÑEZ DANIEL AGUSTIN FTP - SSS - Titular SUR /…" at bounding box center [552, 362] width 840 height 84
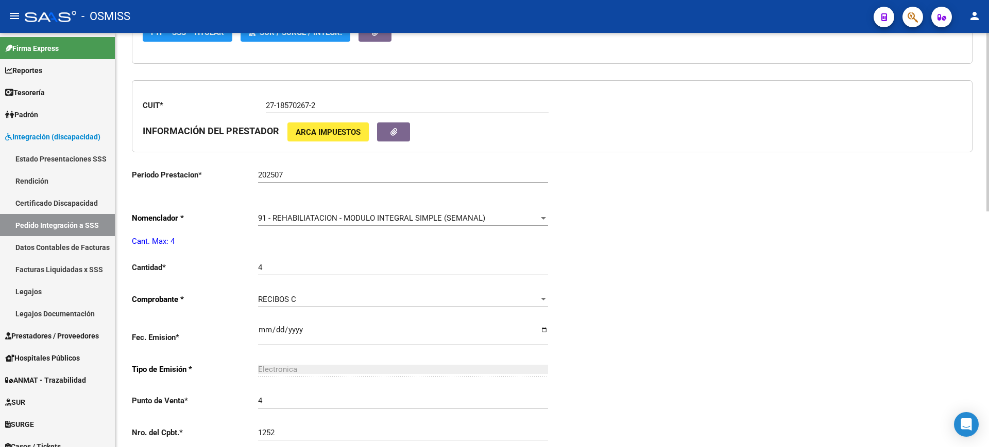
scroll to position [386, 0]
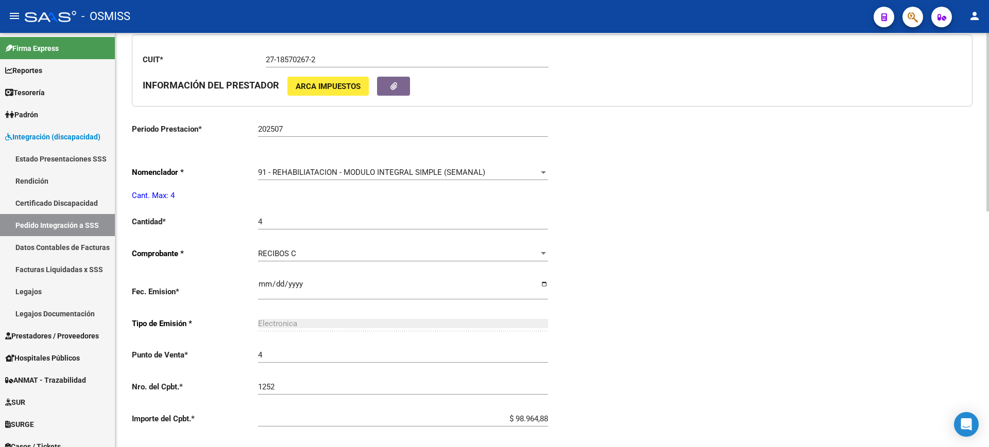
click at [302, 177] on div "91 - REHABILIATACION - MODULO INTEGRAL SIMPLE (SEMANAL) Seleccionar nomenclador" at bounding box center [403, 169] width 290 height 22
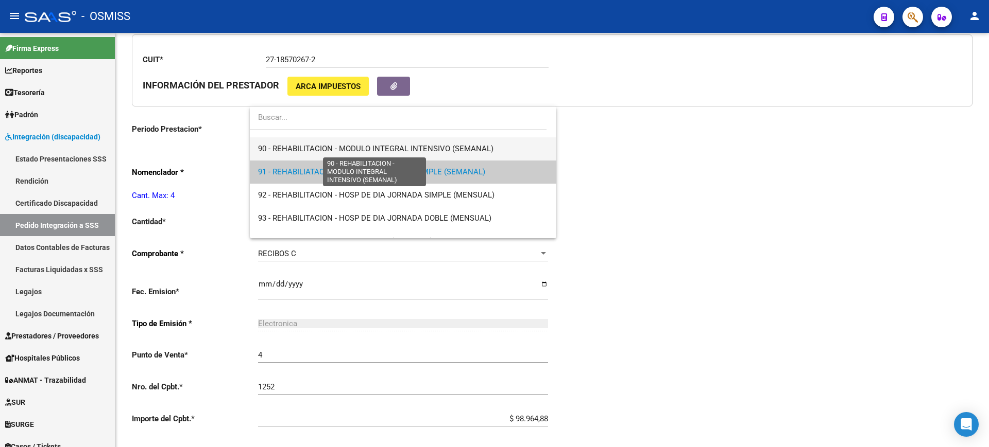
click at [311, 149] on span "90 - REHABILITACION - MODULO INTEGRAL INTENSIVO (SEMANAL)" at bounding box center [375, 148] width 235 height 9
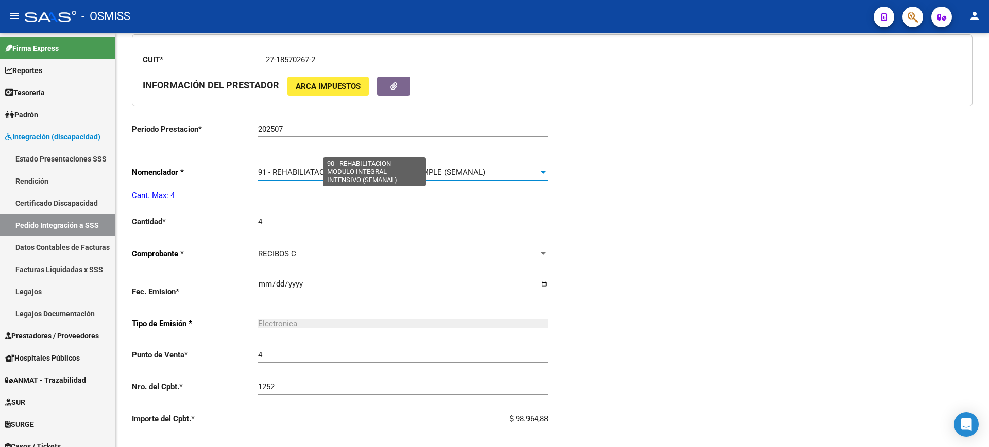
scroll to position [2062, 0]
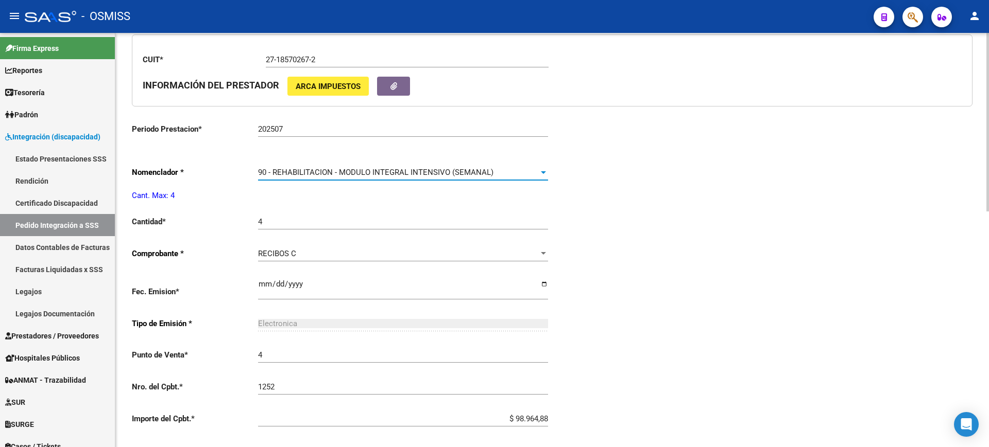
click at [592, 207] on div "Periodo Presentacion * 202507 Ingresar el Periodo Tipo Archivo * DS Seleccionar…" at bounding box center [552, 204] width 840 height 761
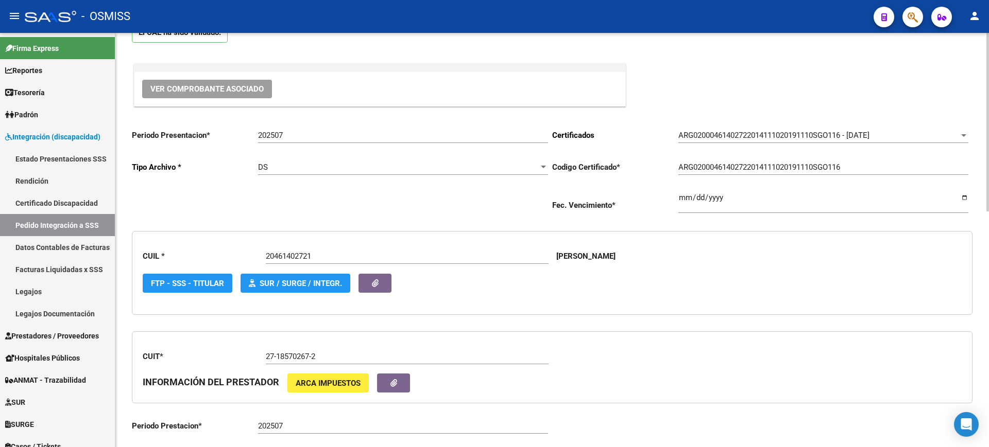
scroll to position [0, 0]
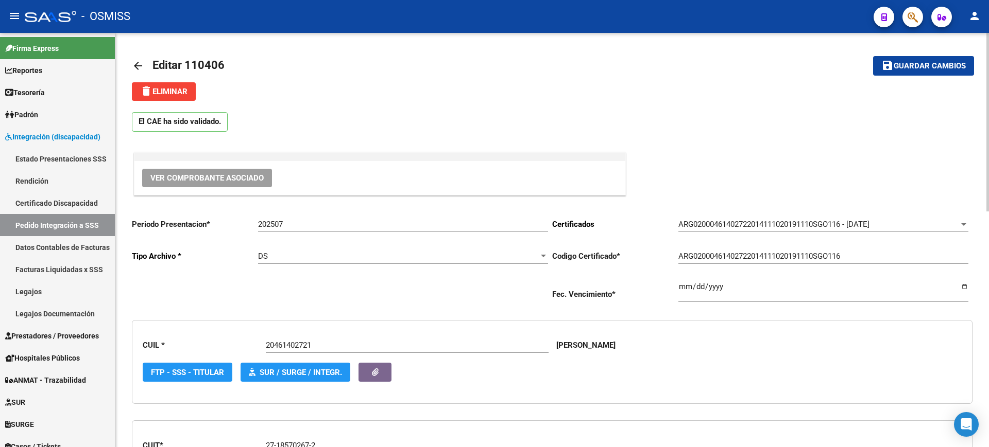
click at [904, 75] on mat-toolbar-row "save Guardar cambios" at bounding box center [886, 65] width 175 height 33
click at [907, 65] on span "Guardar cambios" at bounding box center [929, 66] width 72 height 9
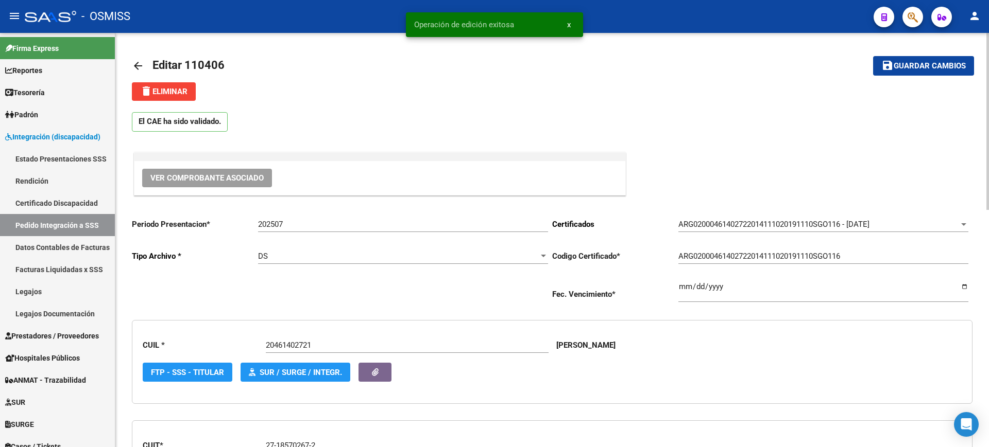
click at [178, 67] on span "Editar 110406" at bounding box center [188, 65] width 72 height 13
click at [159, 61] on span "Editar 110406" at bounding box center [188, 65] width 72 height 13
click at [137, 61] on mat-icon "arrow_back" at bounding box center [138, 66] width 12 height 12
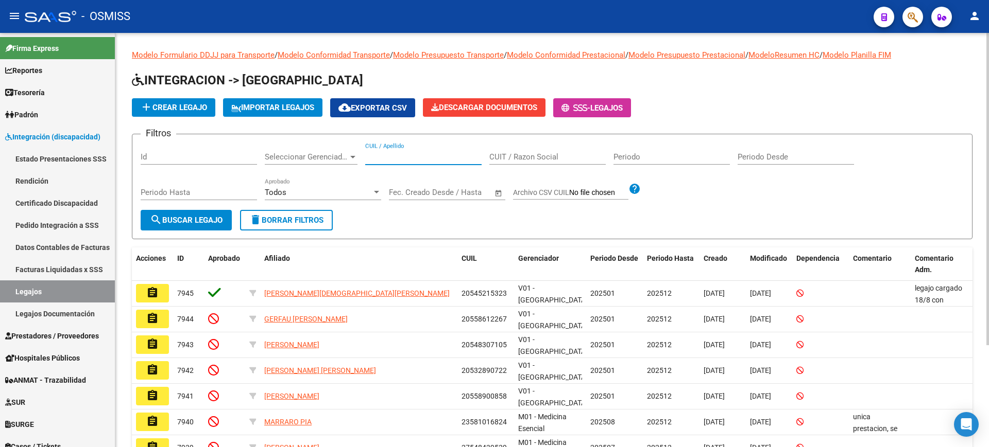
paste input "20461402721"
type input "20461402721"
click at [210, 229] on button "search Buscar Legajo" at bounding box center [186, 220] width 91 height 21
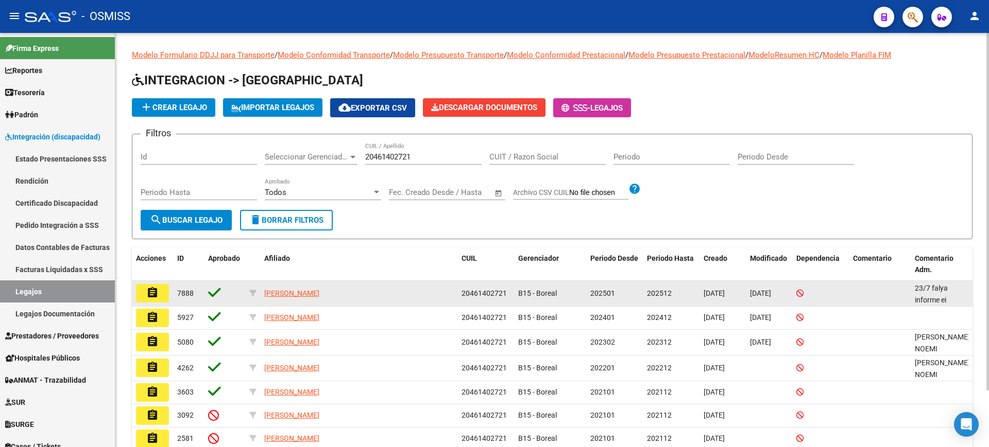
click at [161, 293] on button "assignment" at bounding box center [152, 293] width 33 height 19
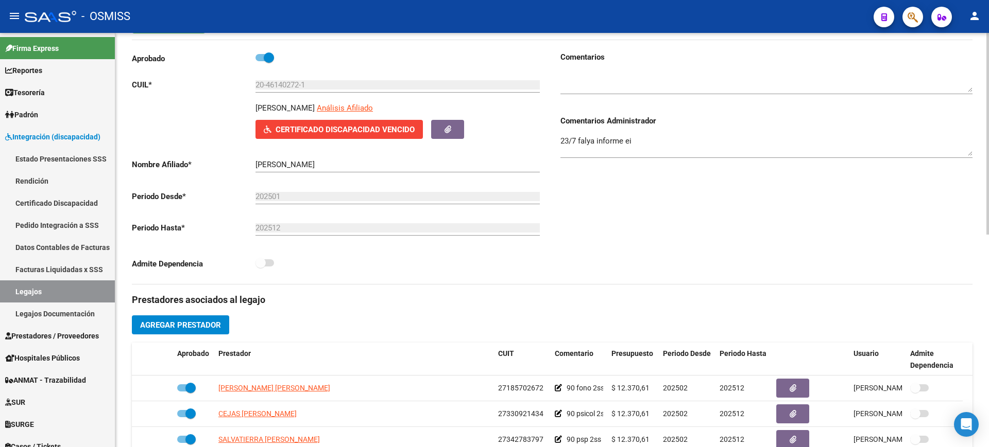
scroll to position [257, 0]
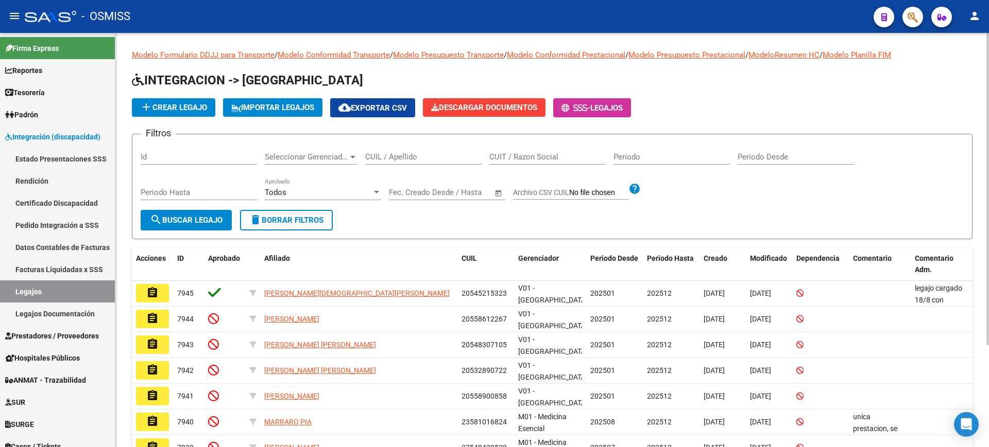
click at [444, 154] on input "CUIL / Apellido" at bounding box center [423, 156] width 116 height 9
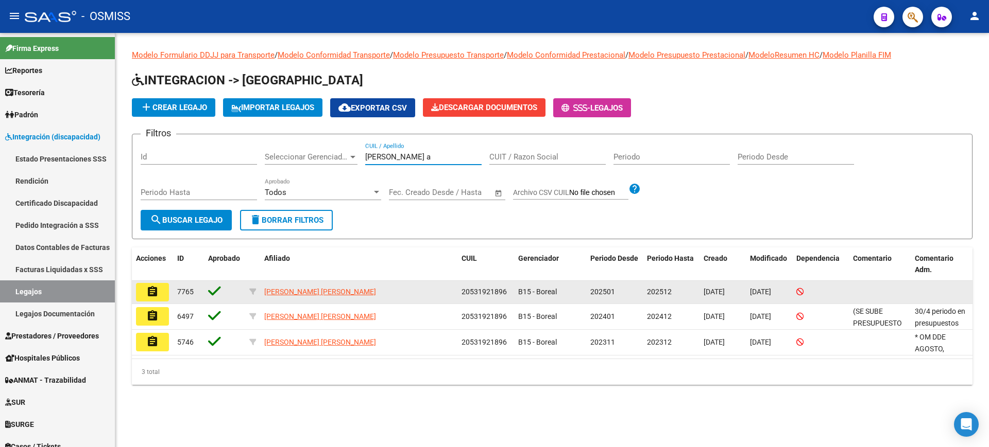
type input "[PERSON_NAME] a"
click at [161, 292] on button "assignment" at bounding box center [152, 292] width 33 height 19
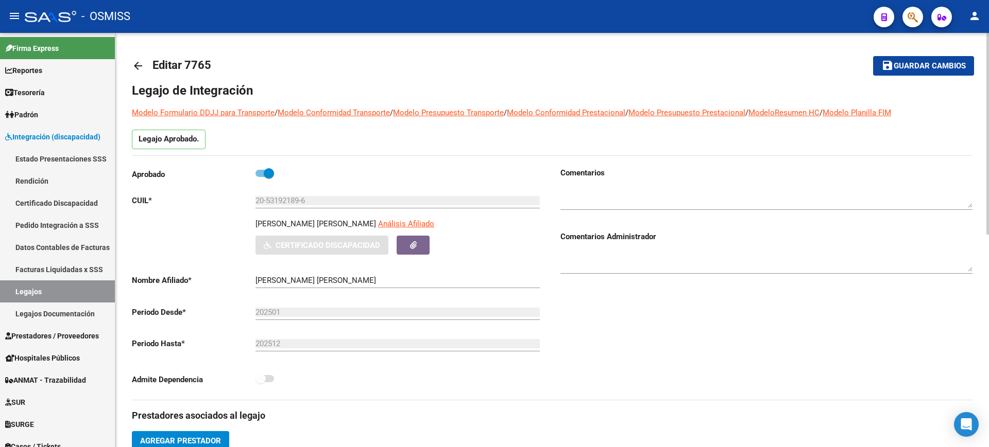
scroll to position [386, 0]
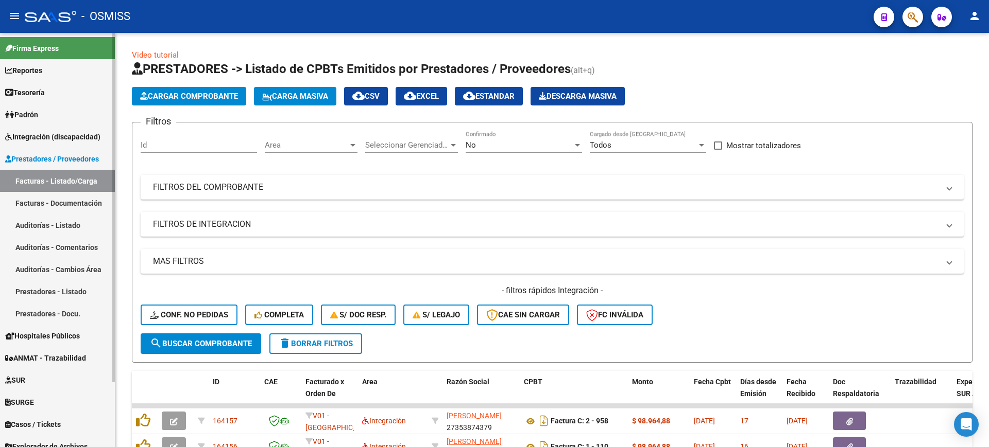
click at [65, 134] on span "Integración (discapacidad)" at bounding box center [52, 136] width 95 height 11
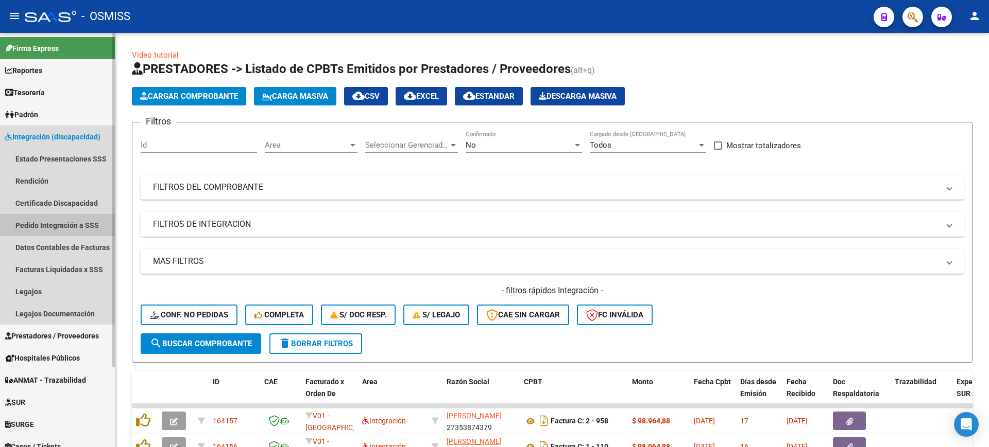
click at [78, 222] on link "Pedido Integración a SSS" at bounding box center [57, 225] width 115 height 22
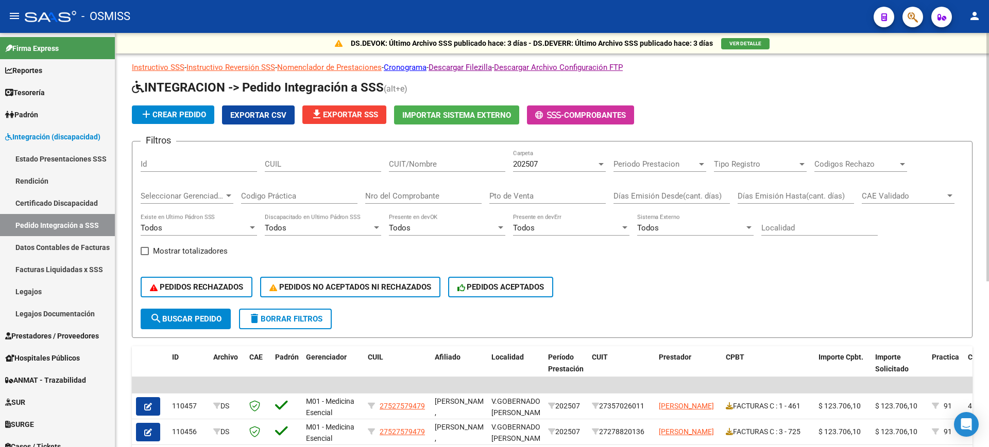
click at [195, 195] on span "Seleccionar Gerenciador" at bounding box center [182, 196] width 83 height 9
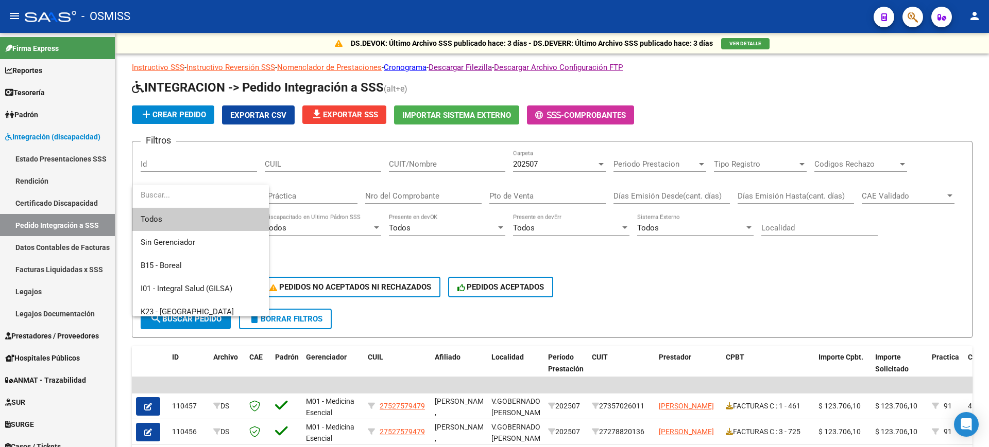
click at [187, 221] on span "Todos" at bounding box center [201, 219] width 120 height 23
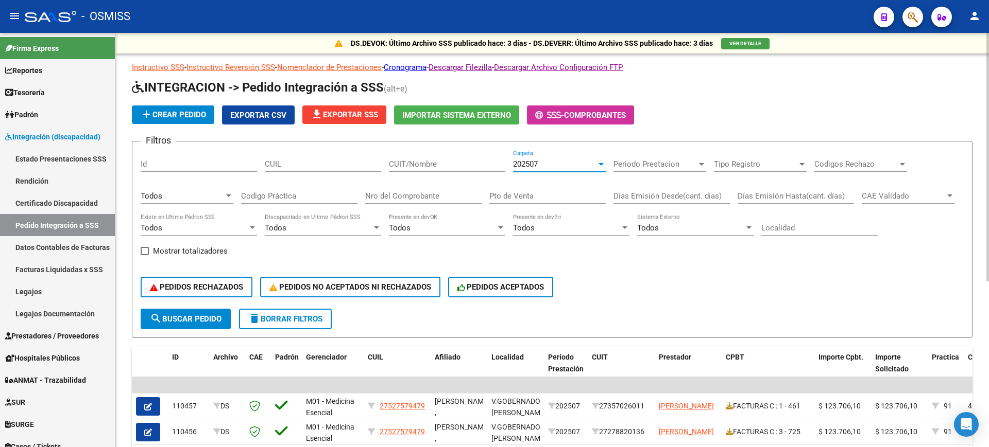
click at [553, 167] on div "202507" at bounding box center [554, 164] width 83 height 9
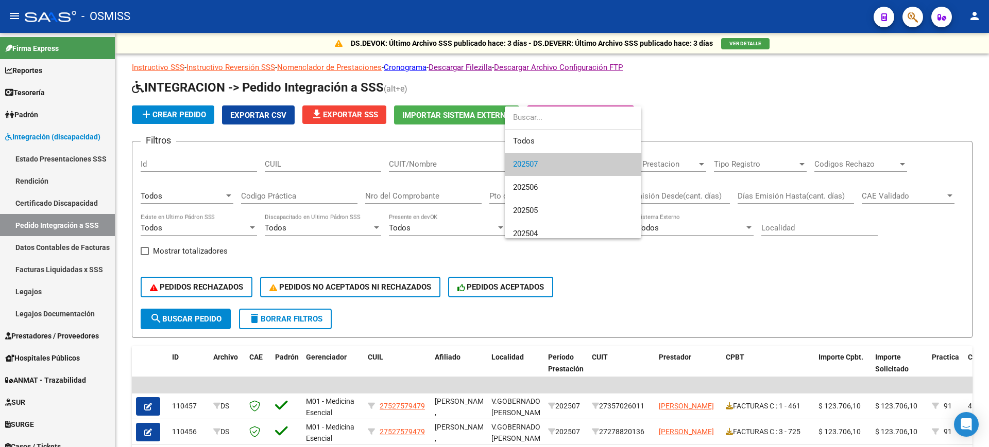
click at [558, 163] on span "202507" at bounding box center [573, 164] width 120 height 23
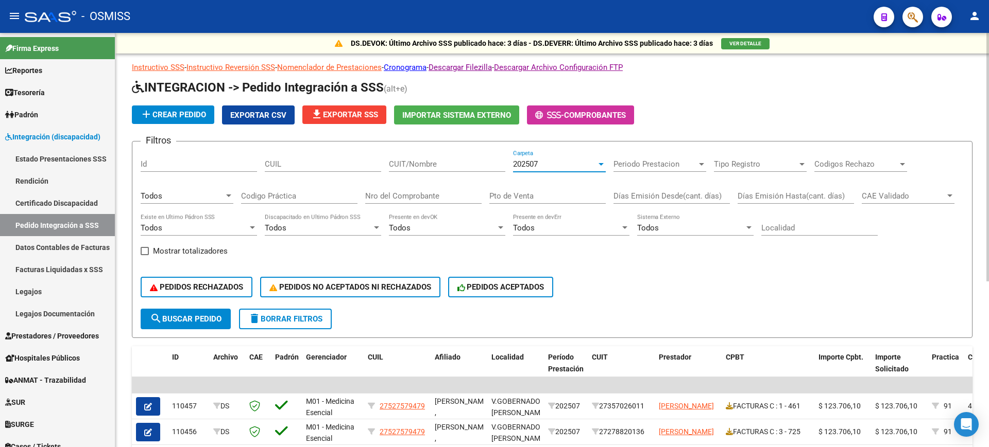
click at [195, 323] on span "search Buscar Pedido" at bounding box center [186, 319] width 72 height 9
click at [264, 118] on span "Exportar CSV" at bounding box center [258, 115] width 56 height 9
click at [367, 114] on span "file_download Exportar SSS" at bounding box center [344, 114] width 67 height 9
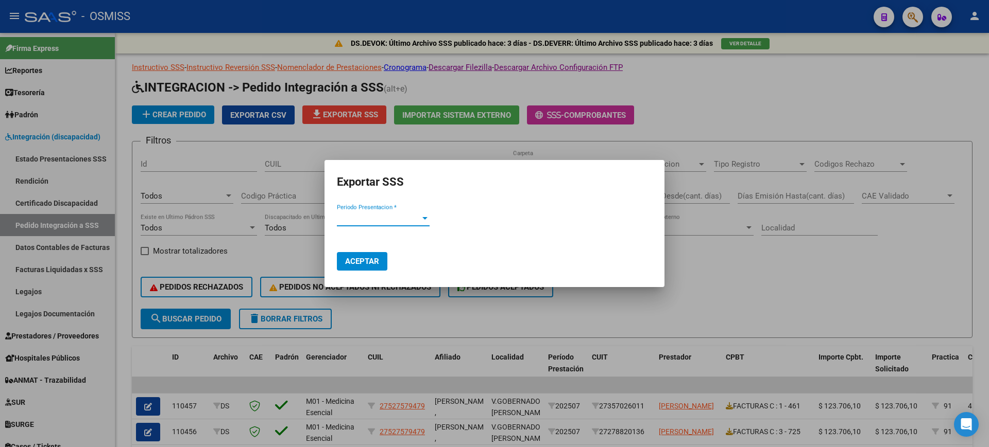
click at [373, 219] on span "Periodo Presentacion *" at bounding box center [378, 218] width 83 height 9
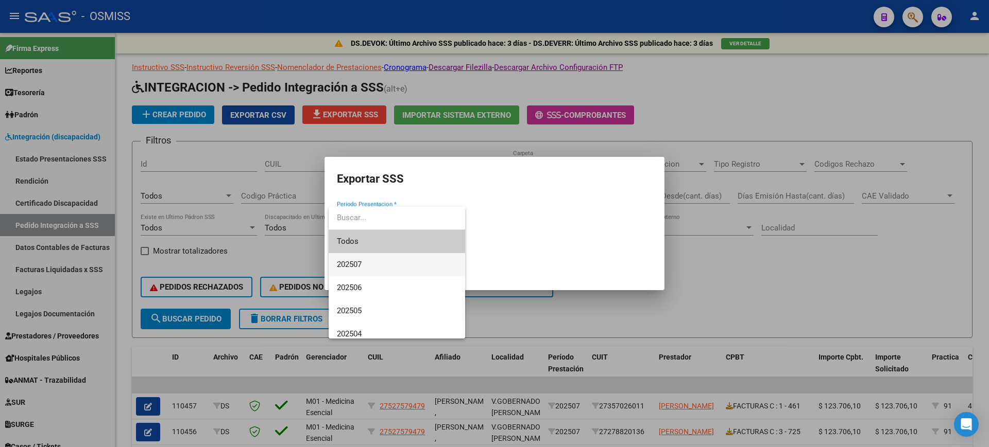
click at [376, 263] on span "202507" at bounding box center [397, 264] width 120 height 23
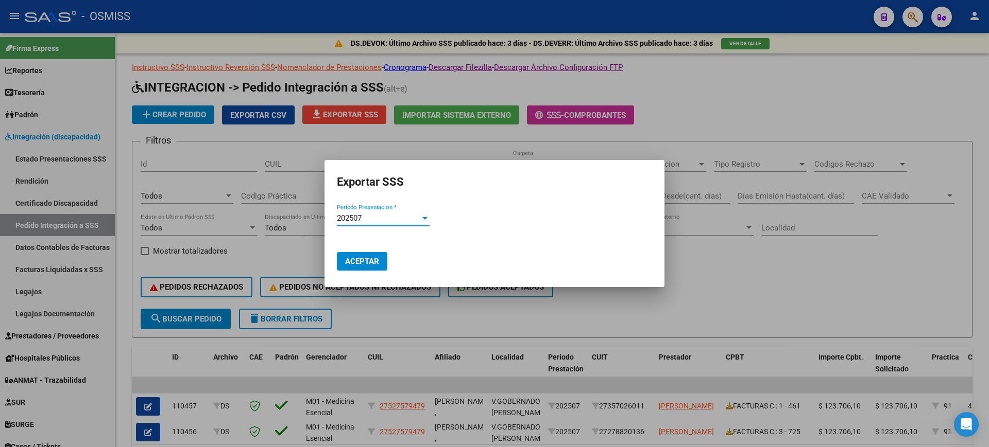
click at [370, 260] on span "Aceptar" at bounding box center [362, 261] width 34 height 9
drag, startPoint x: 448, startPoint y: 330, endPoint x: 469, endPoint y: 127, distance: 203.4
click at [447, 320] on div at bounding box center [494, 223] width 989 height 447
